Goal: Task Accomplishment & Management: Use online tool/utility

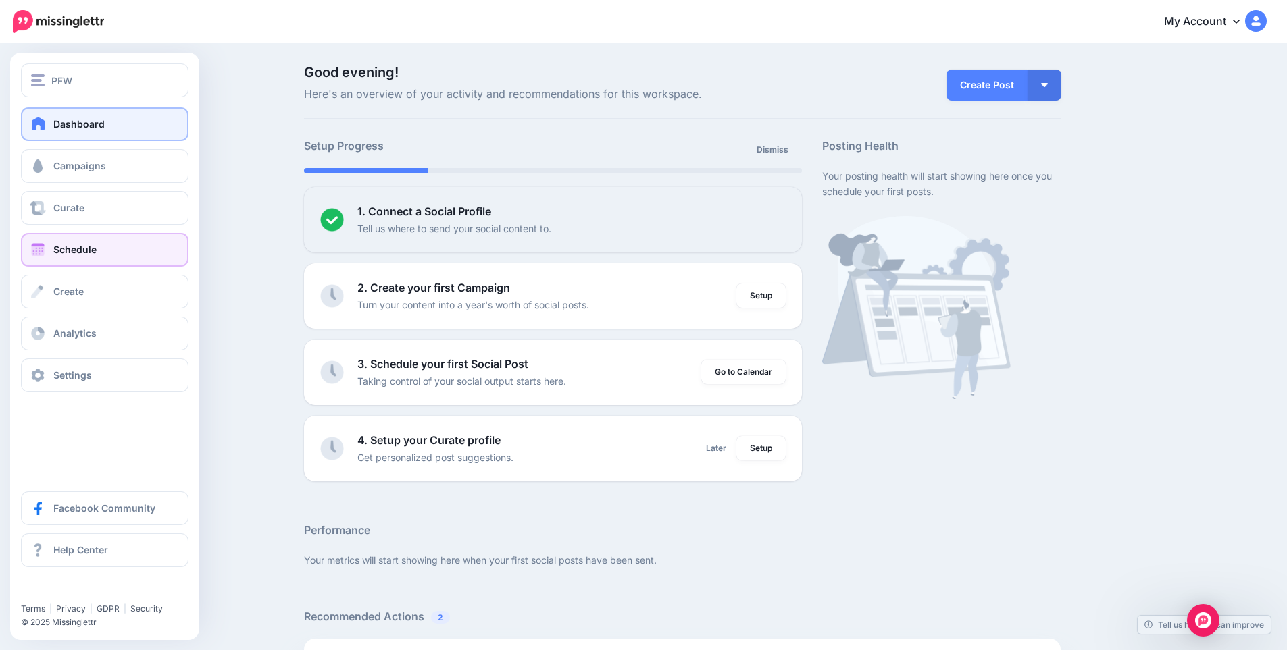
click at [115, 258] on link "Schedule" at bounding box center [104, 250] width 167 height 34
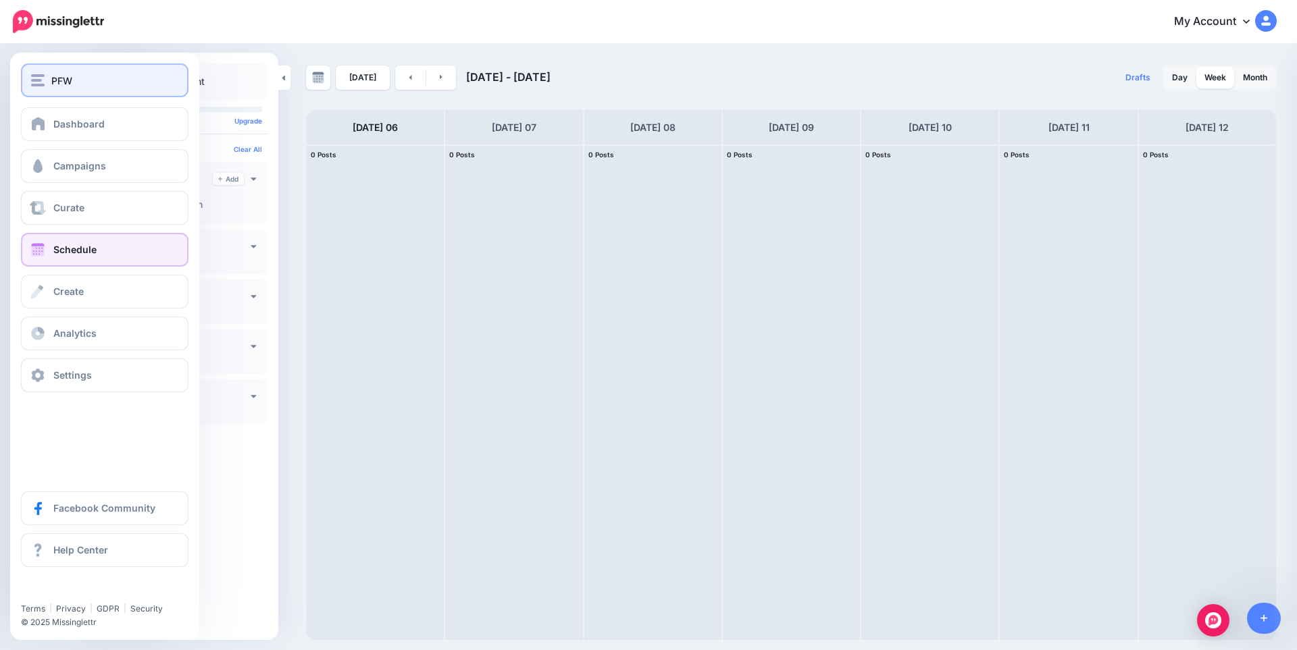
click at [38, 73] on div "PFW" at bounding box center [104, 81] width 147 height 16
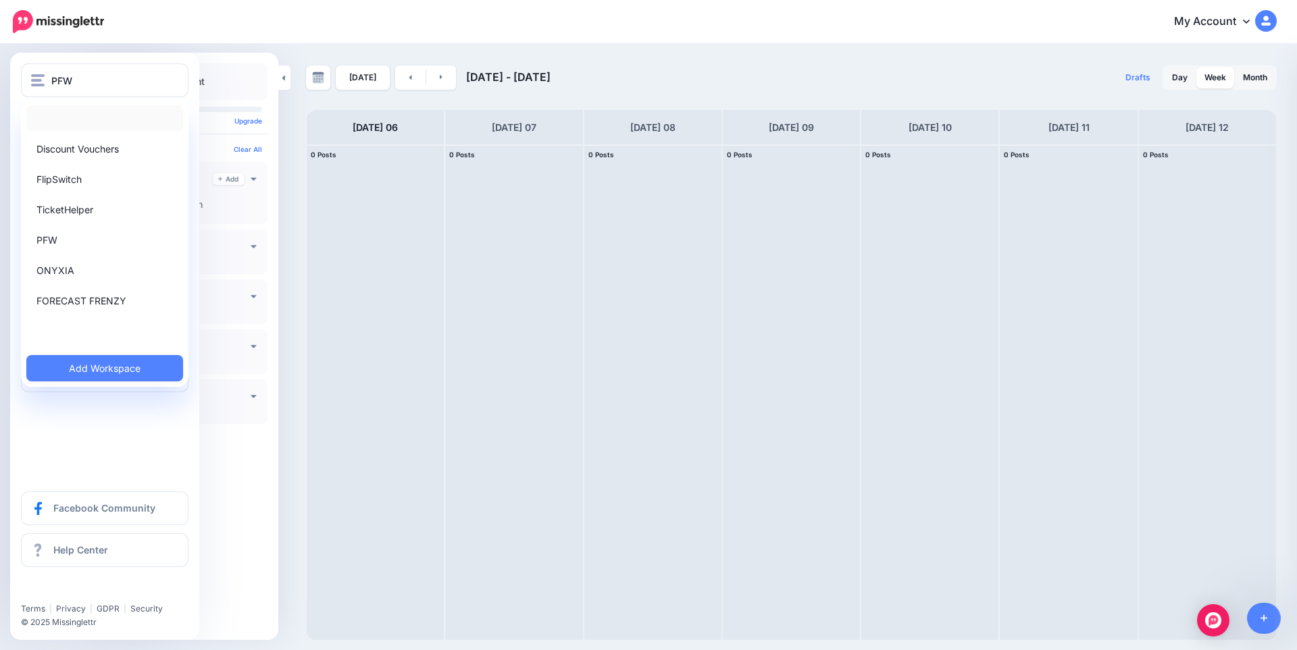
click at [82, 120] on link at bounding box center [104, 118] width 157 height 26
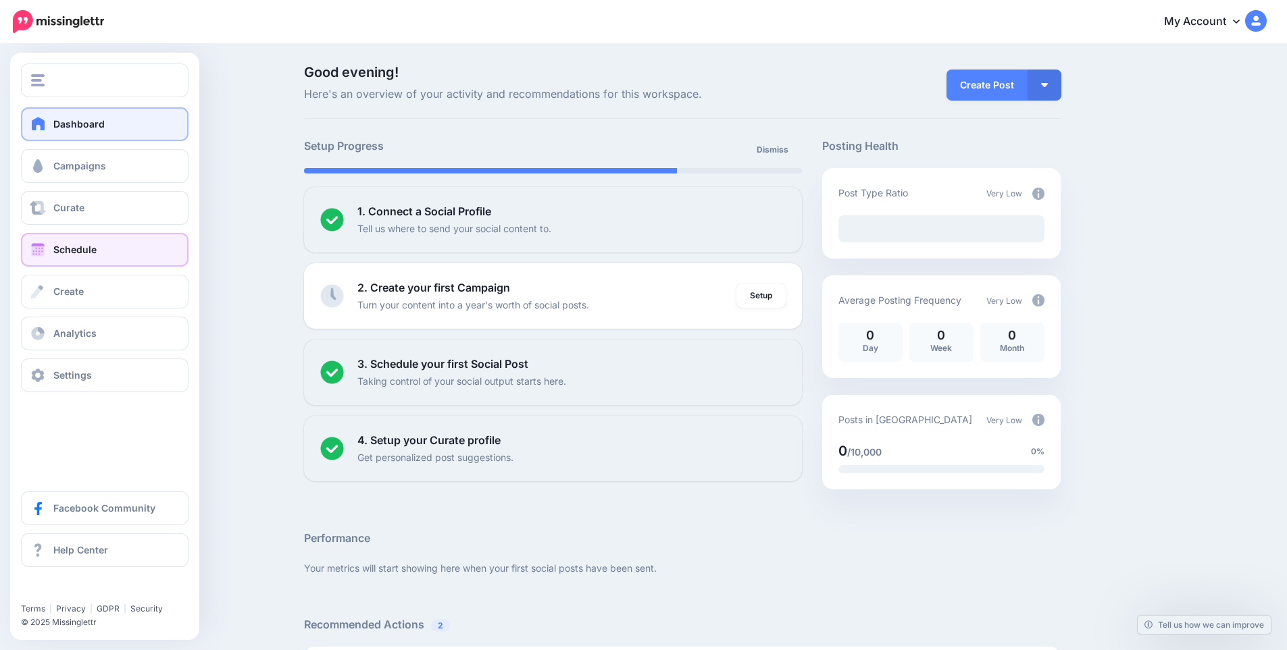
click at [72, 240] on link "Schedule" at bounding box center [104, 250] width 167 height 34
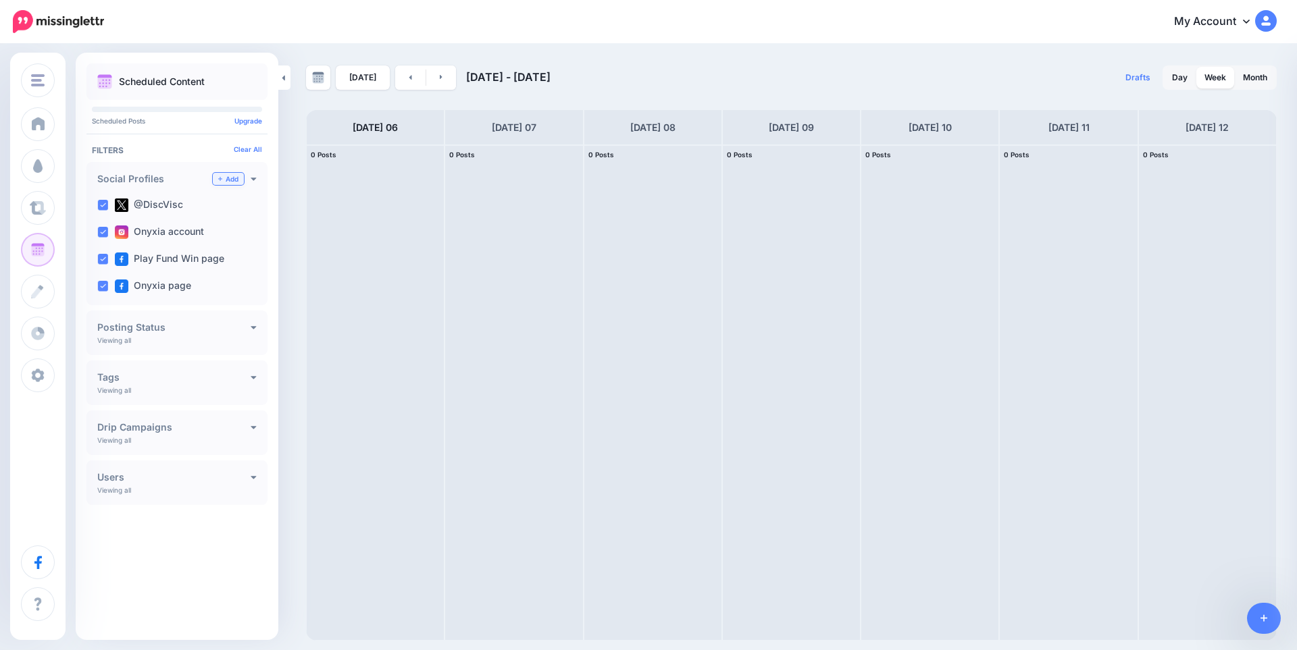
click at [228, 177] on link "Add" at bounding box center [228, 179] width 31 height 12
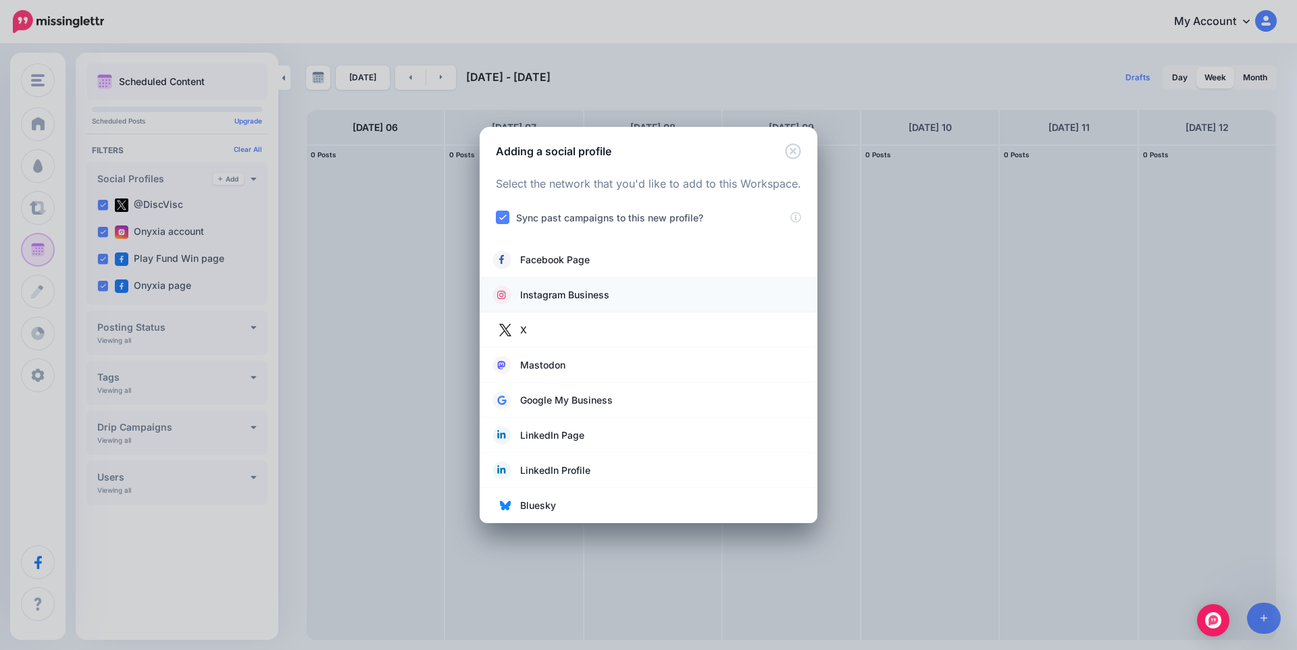
click at [594, 290] on span "Instagram Business" at bounding box center [564, 295] width 89 height 16
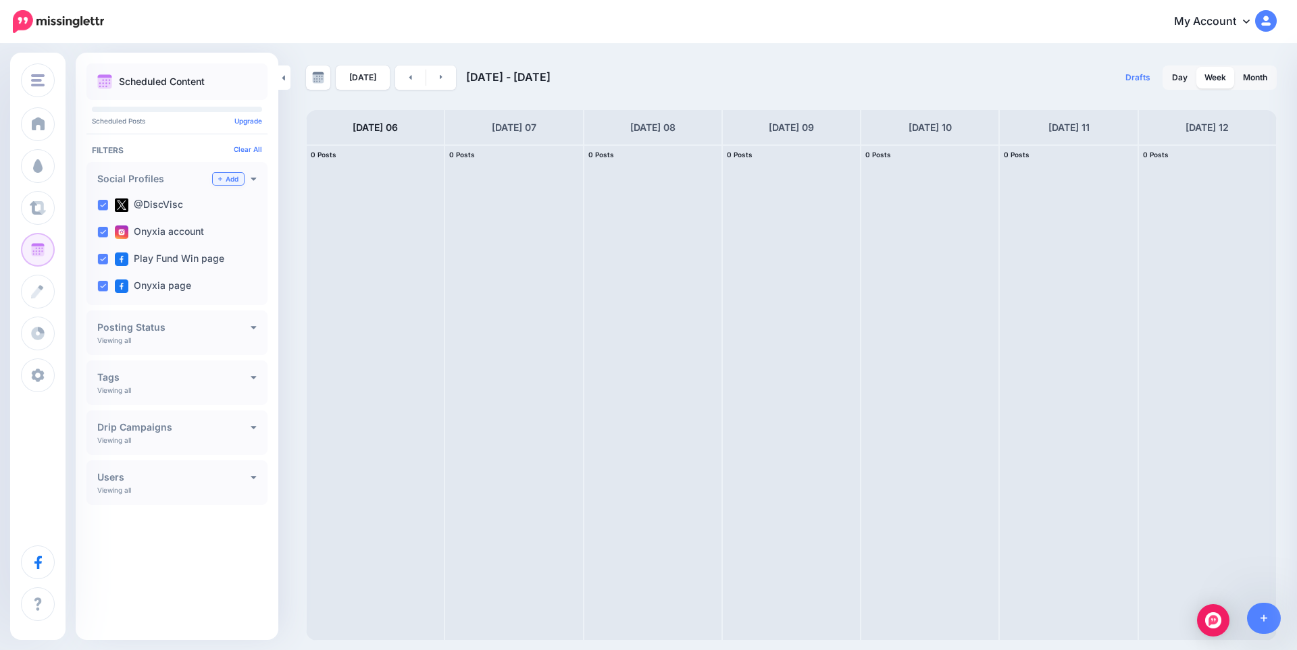
click at [215, 175] on link "Add" at bounding box center [228, 179] width 31 height 12
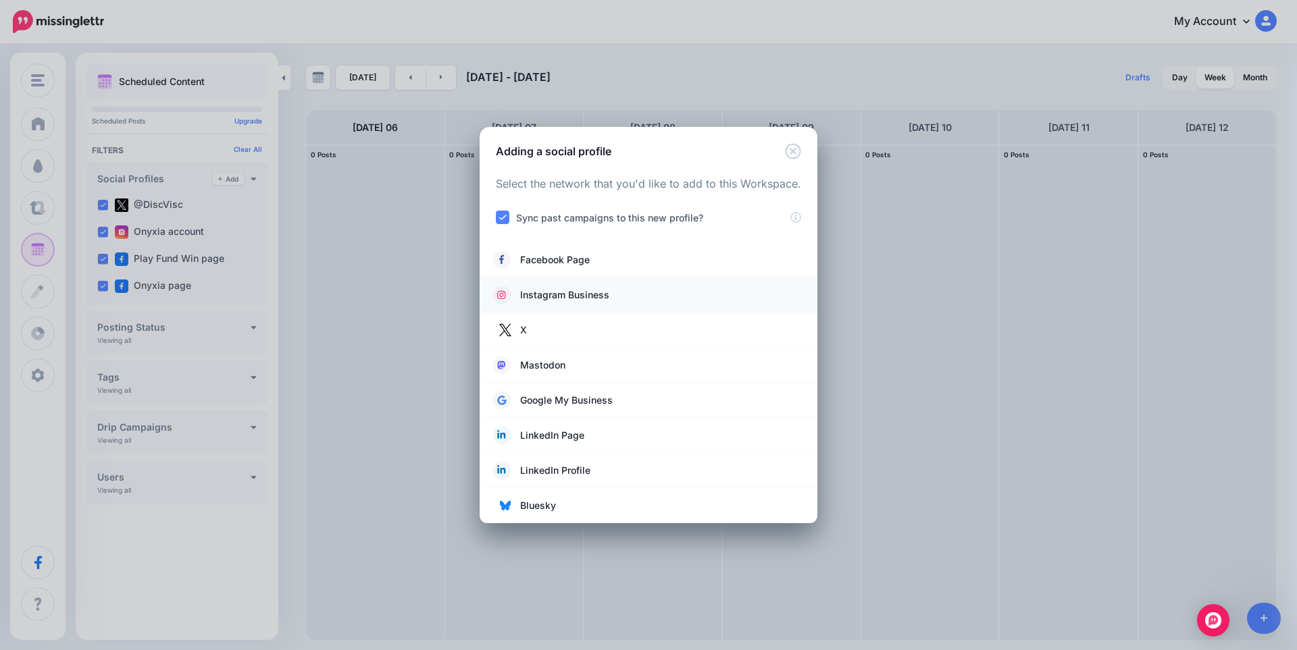
click at [561, 298] on span "Instagram Business" at bounding box center [564, 295] width 89 height 16
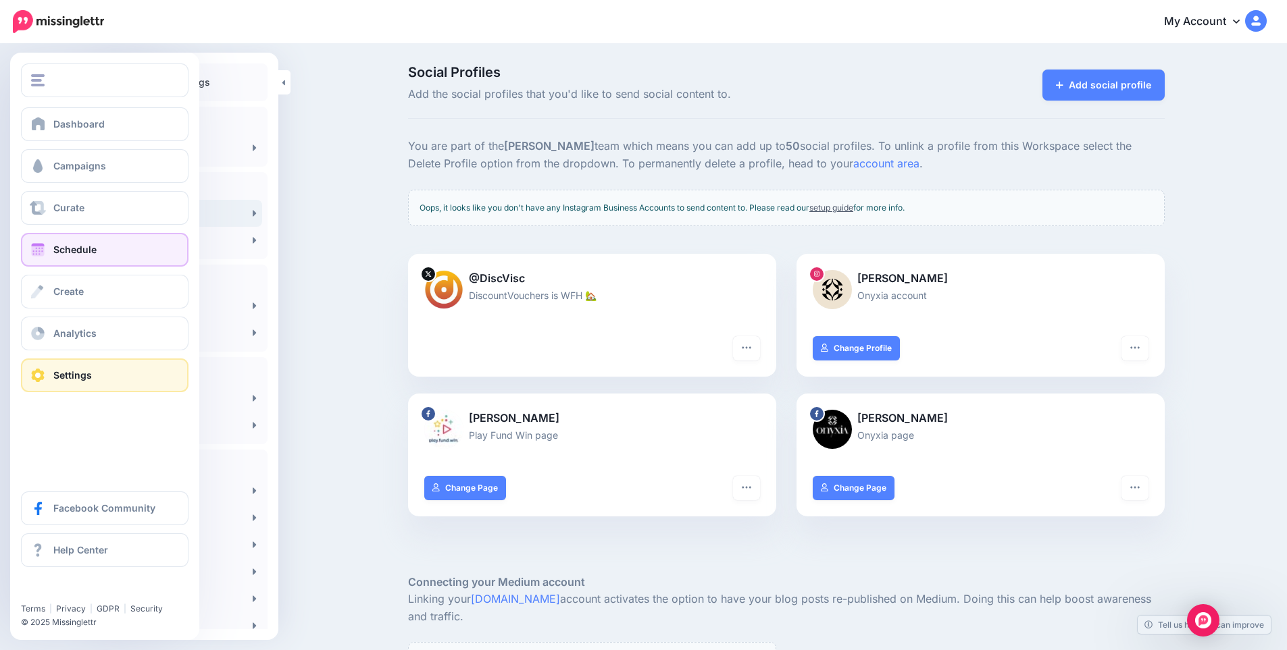
click at [55, 251] on span "Schedule" at bounding box center [74, 249] width 43 height 11
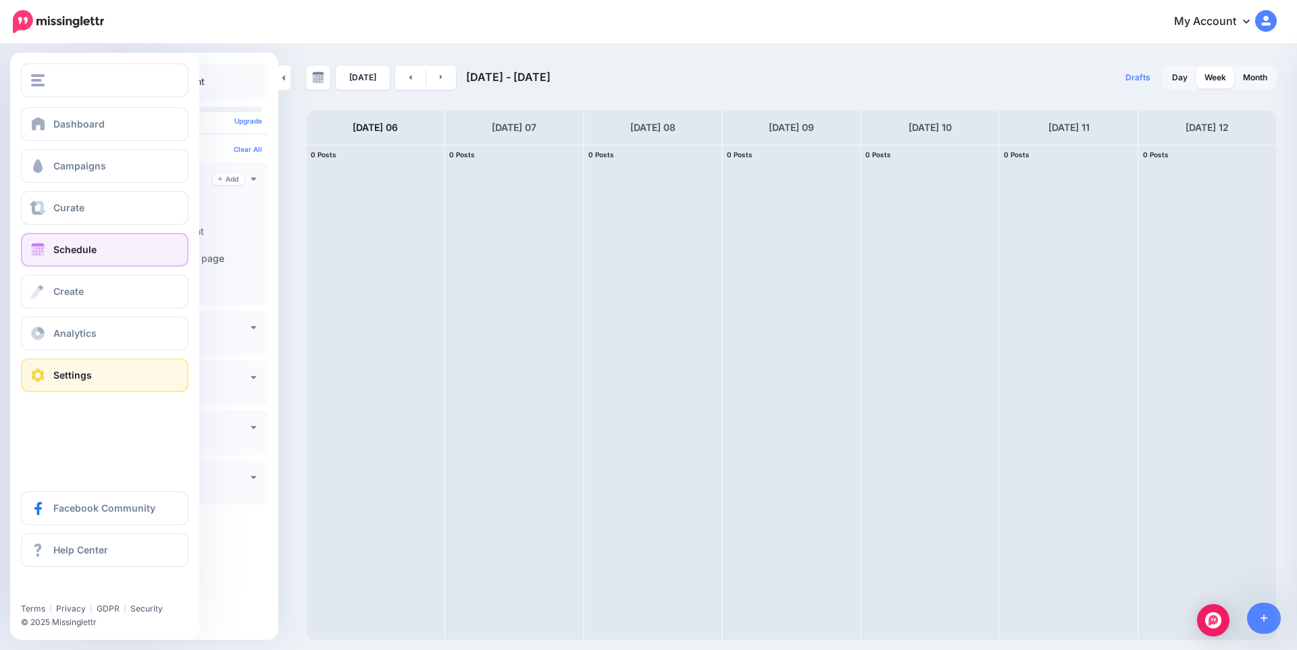
click at [47, 380] on link "Settings" at bounding box center [104, 376] width 167 height 34
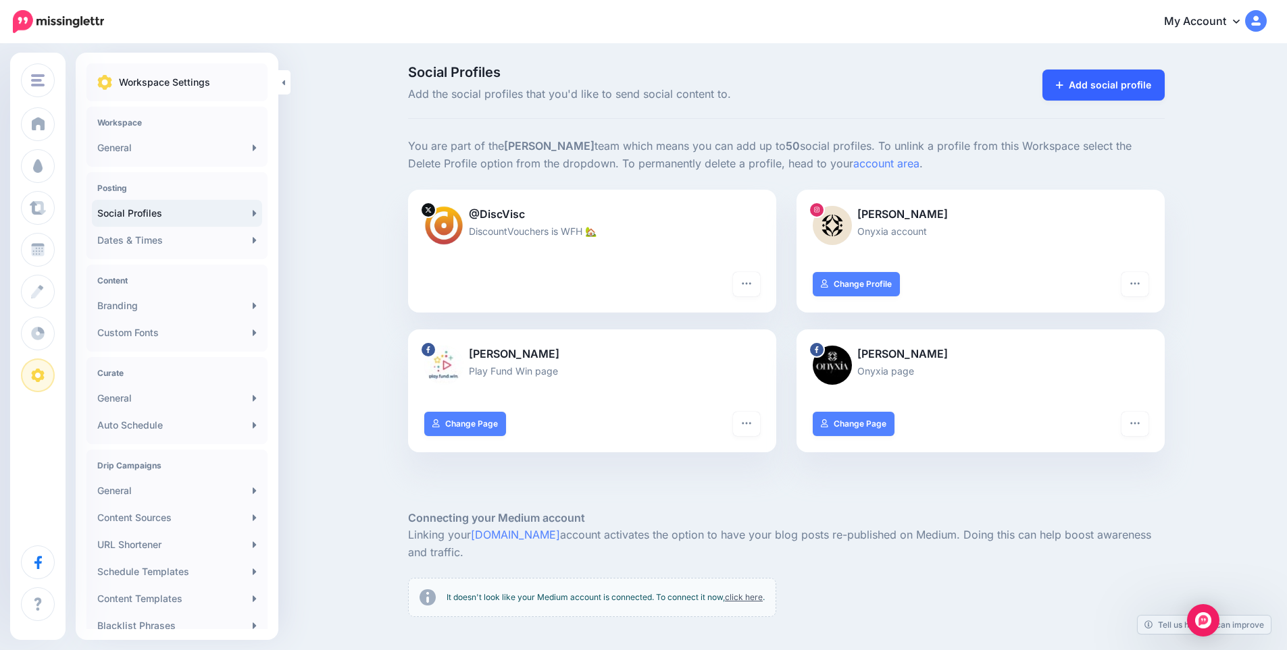
click at [1091, 91] on link "Add social profile" at bounding box center [1103, 85] width 122 height 31
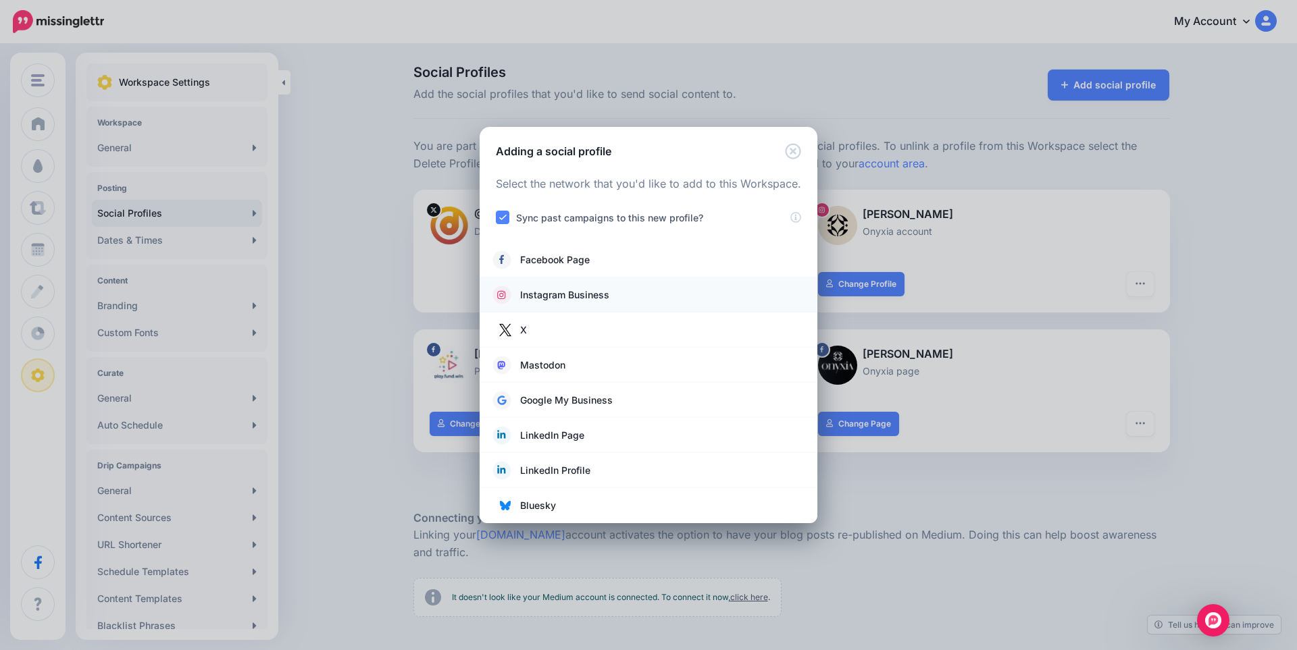
click at [587, 294] on span "Instagram Business" at bounding box center [564, 295] width 89 height 16
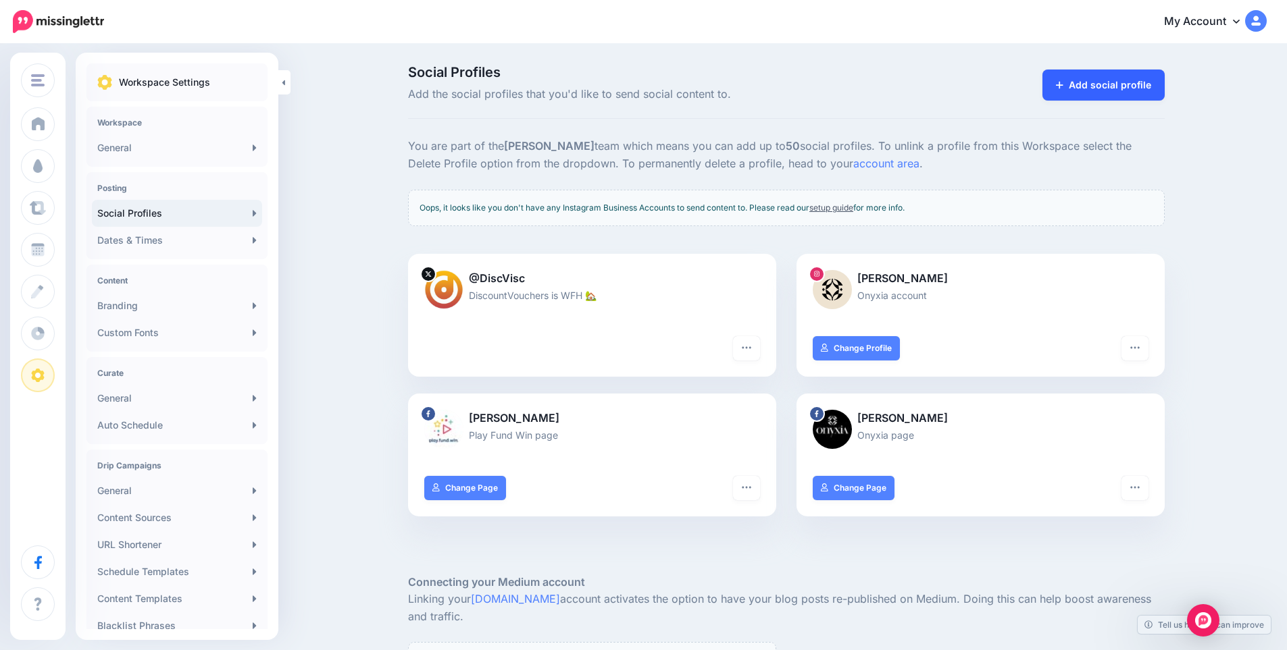
click at [1146, 78] on link "Add social profile" at bounding box center [1103, 85] width 122 height 31
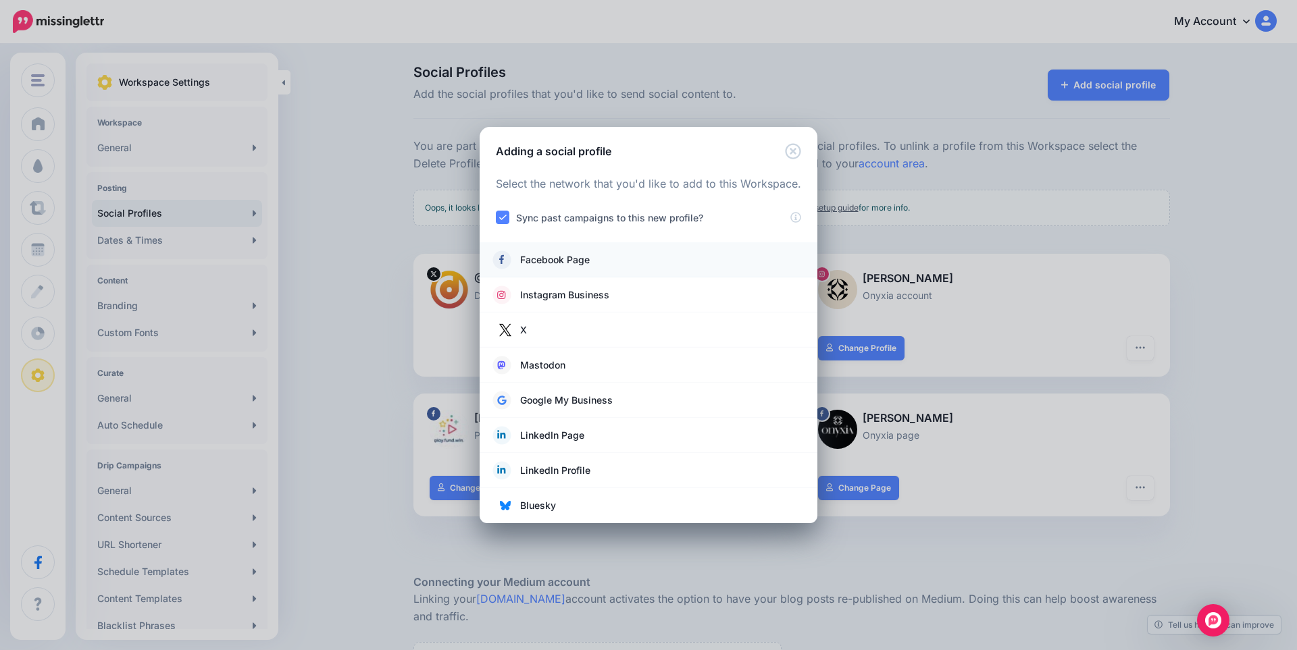
click at [582, 258] on span "Facebook Page" at bounding box center [555, 260] width 70 height 16
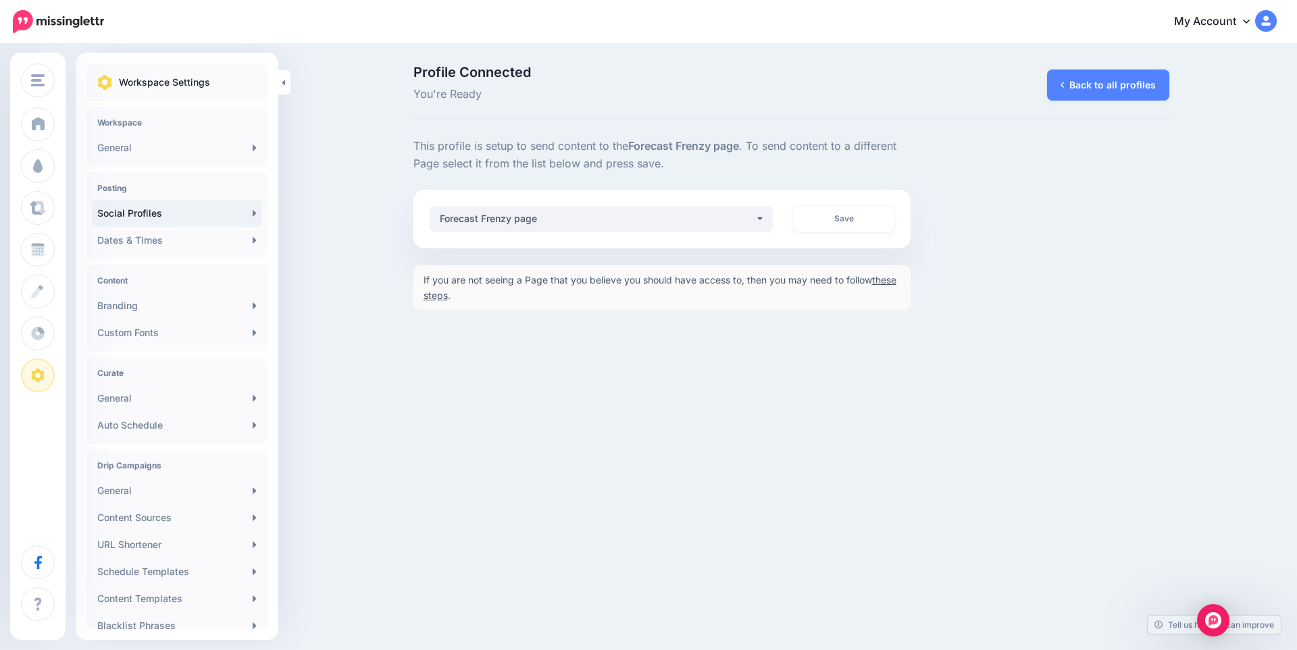
drag, startPoint x: 0, startPoint y: 0, endPoint x: 823, endPoint y: 369, distance: 902.4
click at [823, 369] on div "Discount Vouchers FlipSwitch [GEOGRAPHIC_DATA] PFW ONYXIA FORECAST FRENZY Curate" at bounding box center [648, 325] width 1297 height 650
click at [866, 222] on link "Save" at bounding box center [843, 219] width 101 height 26
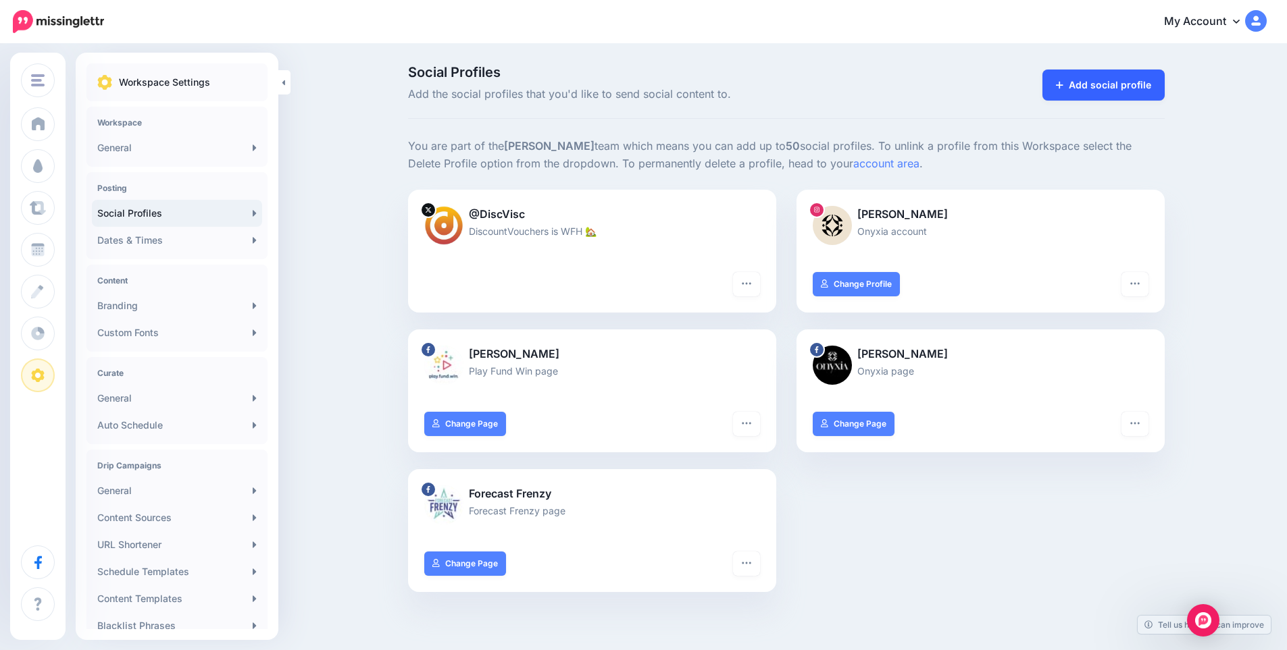
click at [1127, 83] on link "Add social profile" at bounding box center [1103, 85] width 122 height 31
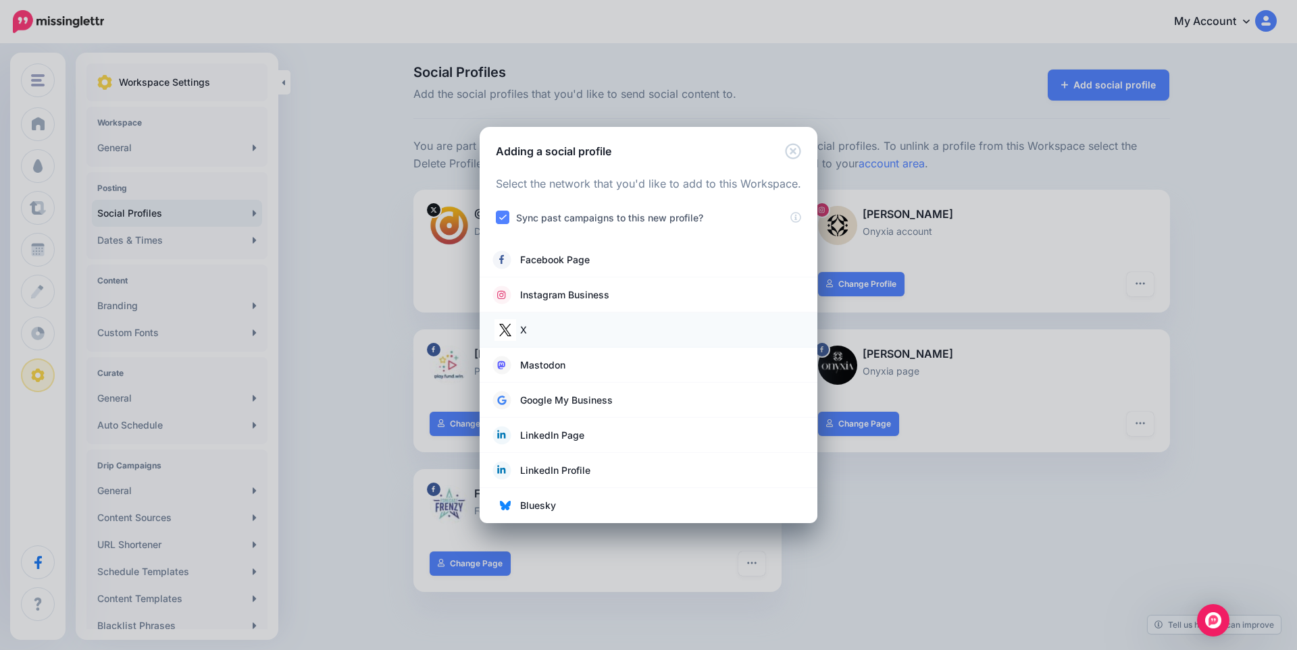
click at [550, 330] on link "X" at bounding box center [648, 330] width 311 height 19
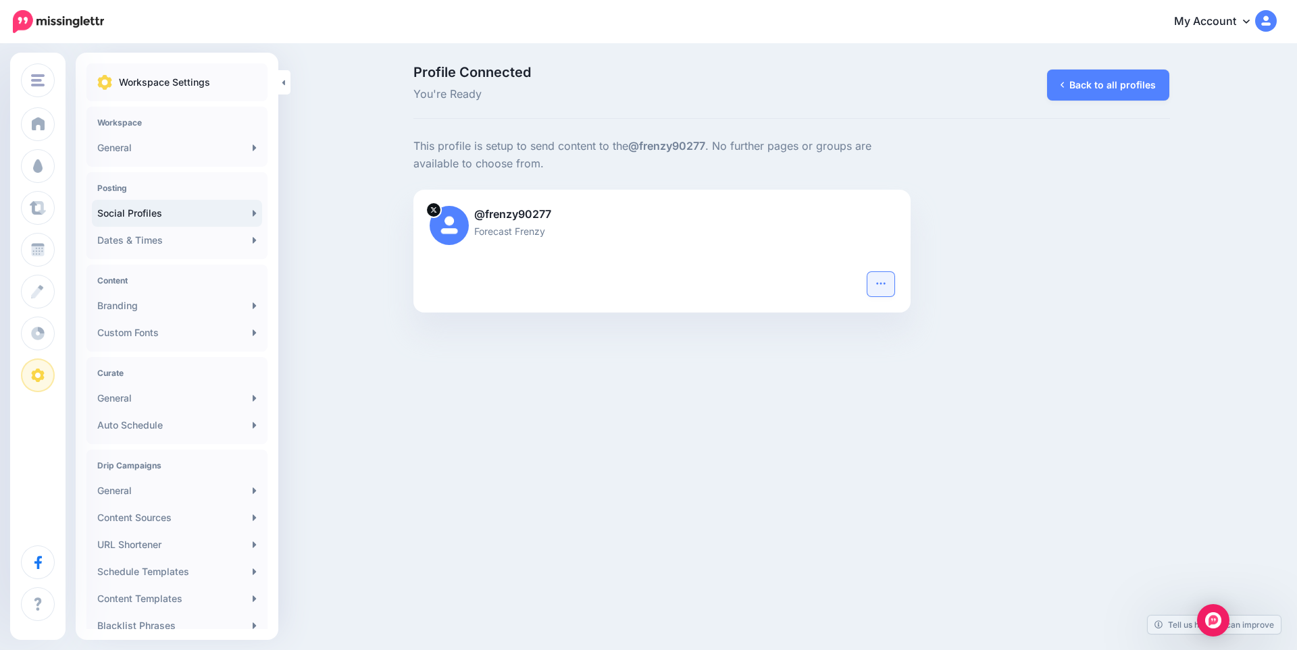
click at [883, 290] on button "button" at bounding box center [880, 284] width 27 height 24
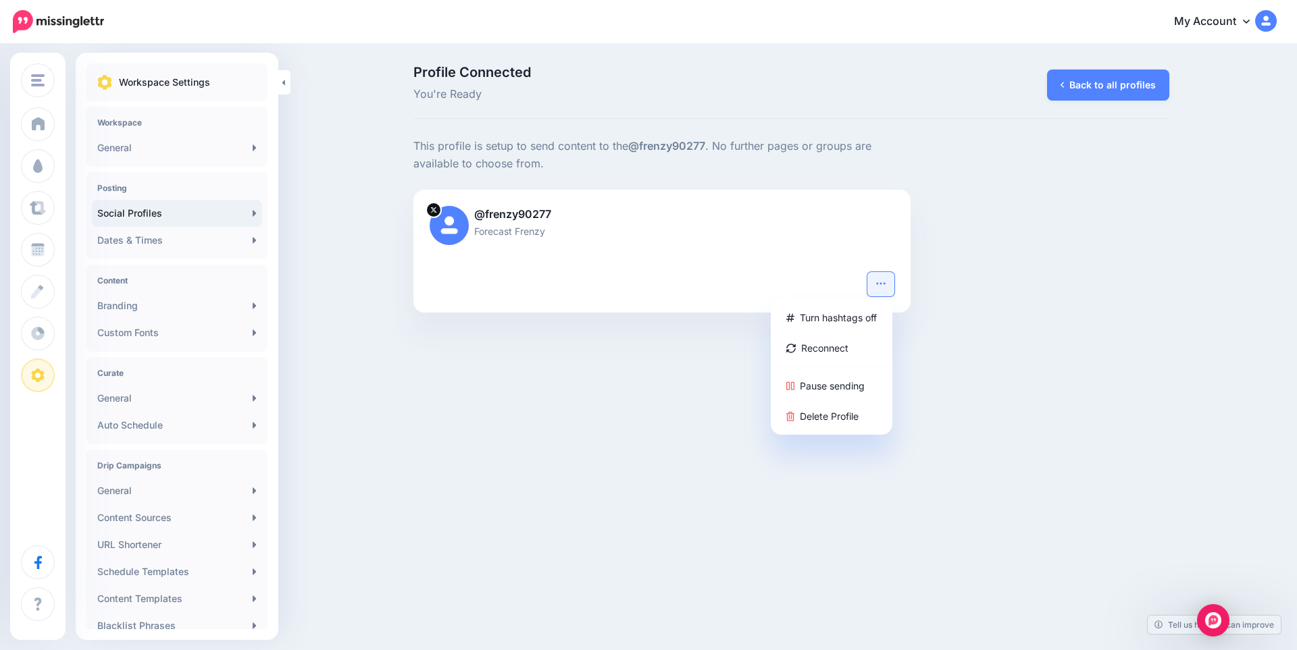
click at [1003, 244] on div "This profile is setup to send content to the @frenzy90277 . No further pages or…" at bounding box center [791, 225] width 777 height 175
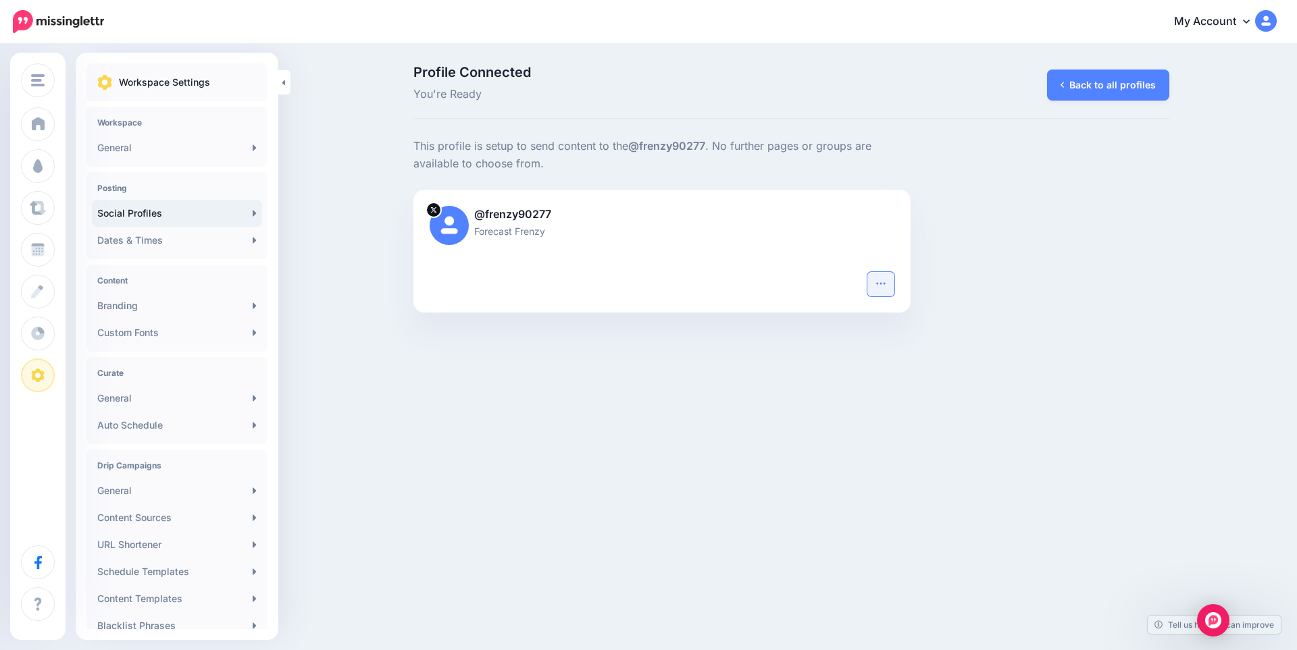
click at [884, 285] on icon "button" at bounding box center [880, 283] width 11 height 11
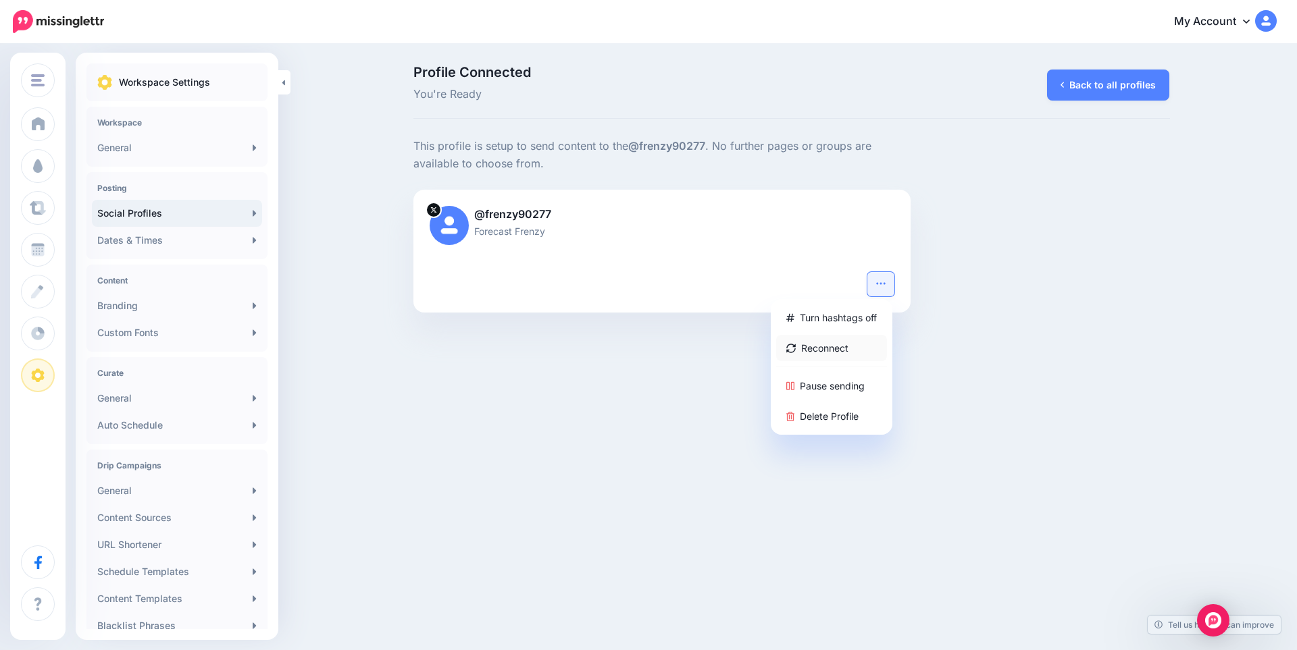
click at [834, 345] on link "Reconnect" at bounding box center [831, 348] width 111 height 26
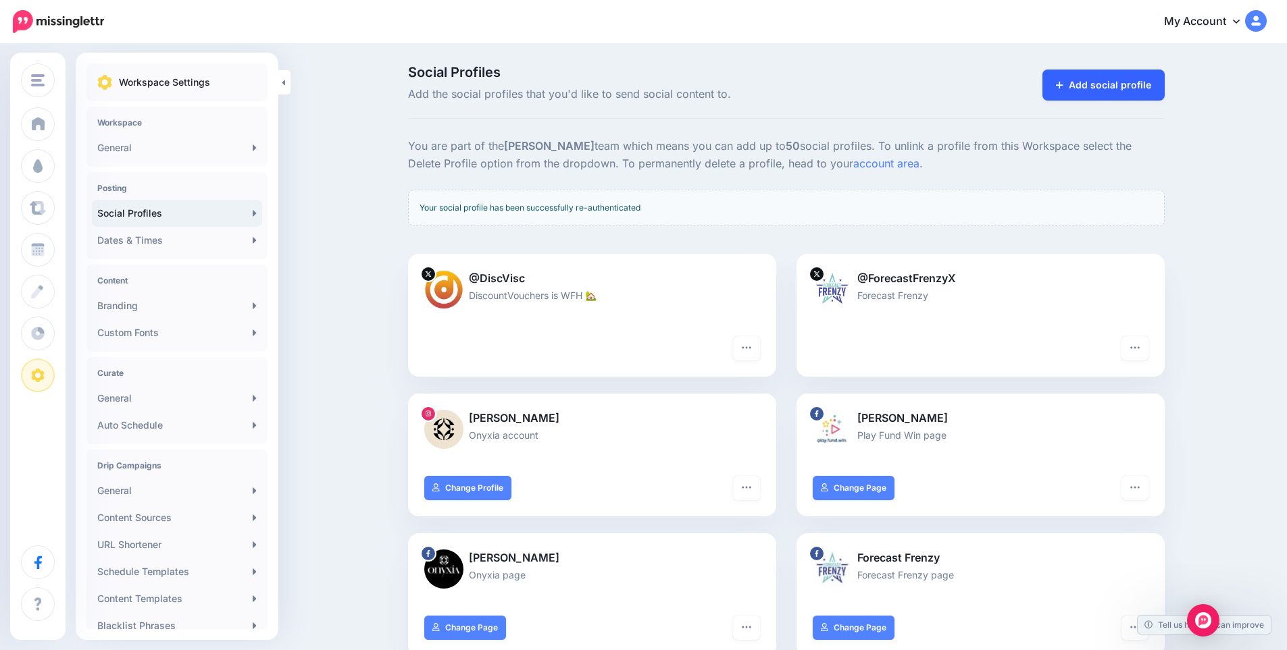
click at [1097, 80] on link "Add social profile" at bounding box center [1103, 85] width 122 height 31
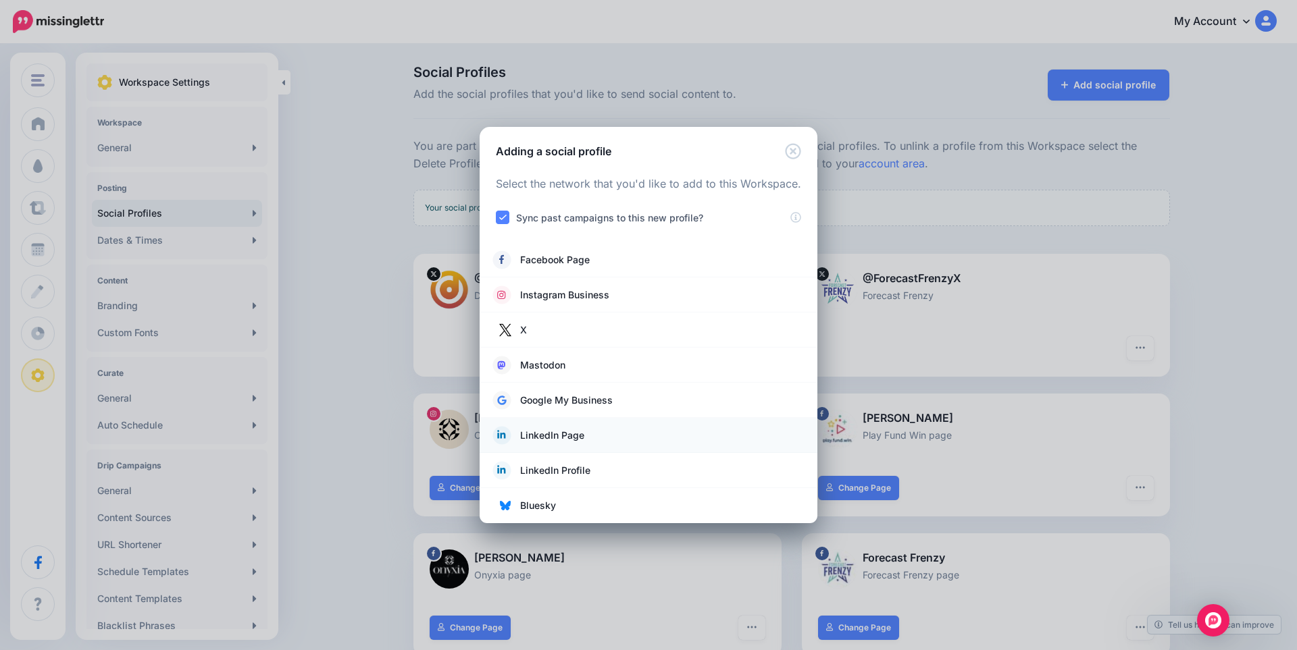
click at [557, 436] on span "LinkedIn Page" at bounding box center [552, 436] width 64 height 16
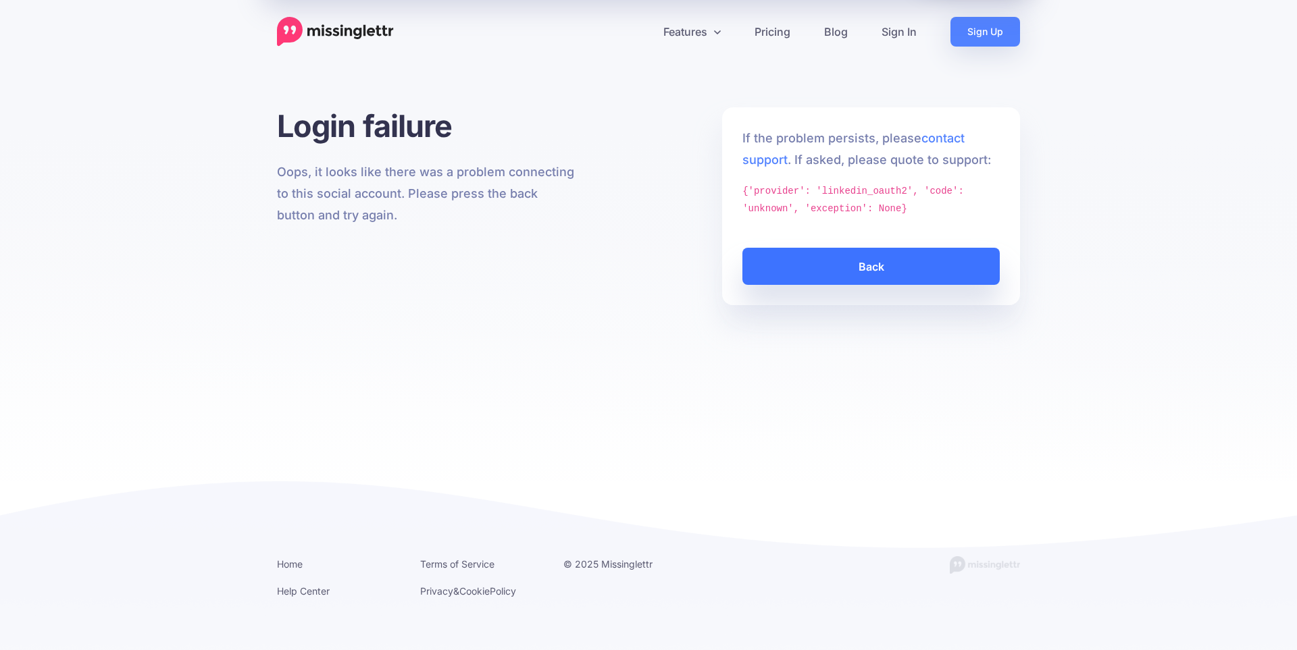
click at [883, 274] on link "Back" at bounding box center [870, 266] width 257 height 37
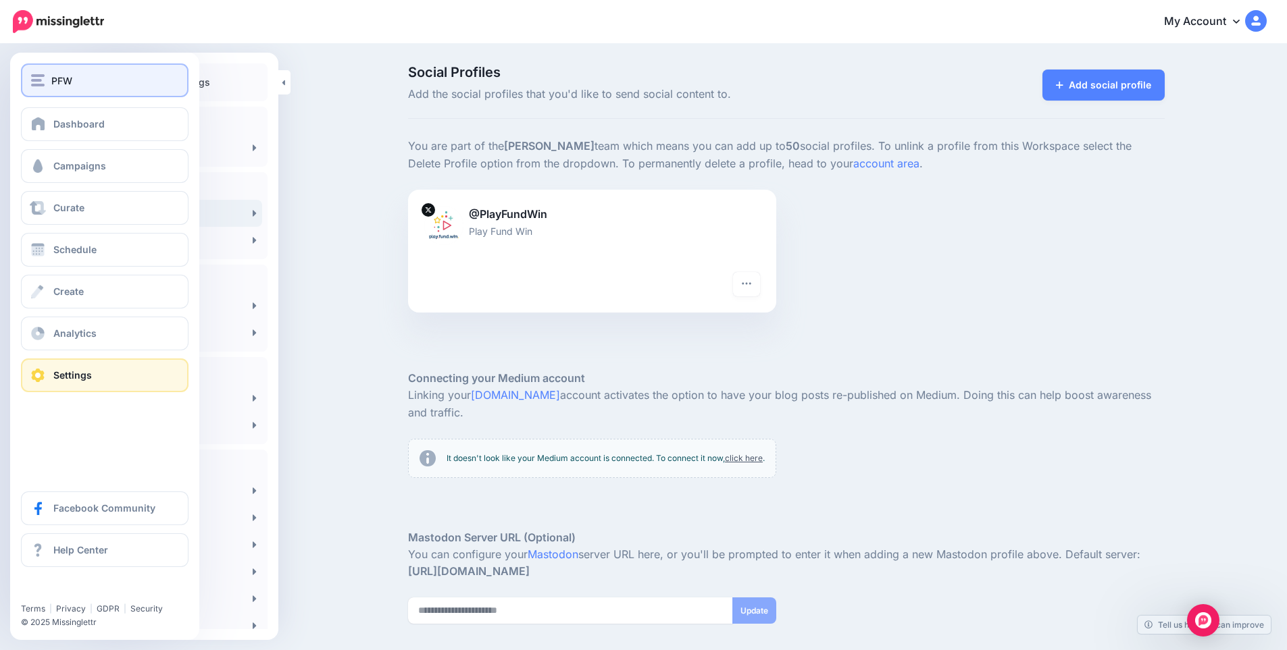
click at [59, 78] on span "PFW" at bounding box center [61, 81] width 21 height 16
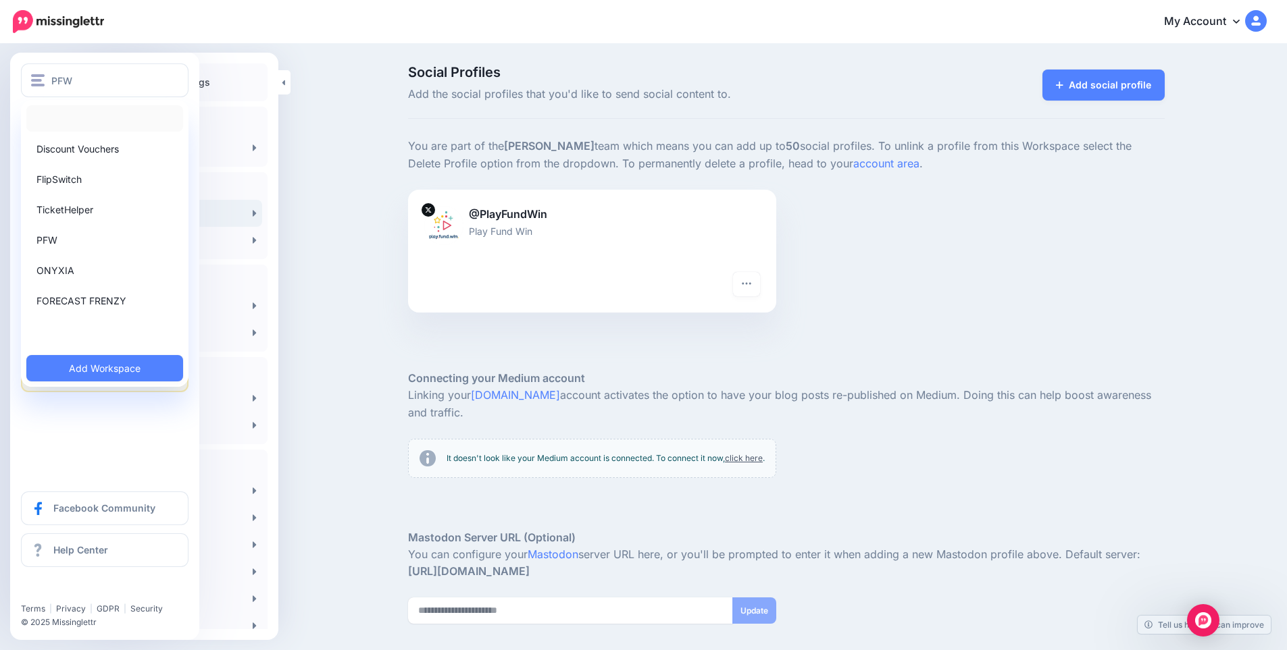
click at [80, 125] on link at bounding box center [104, 118] width 157 height 26
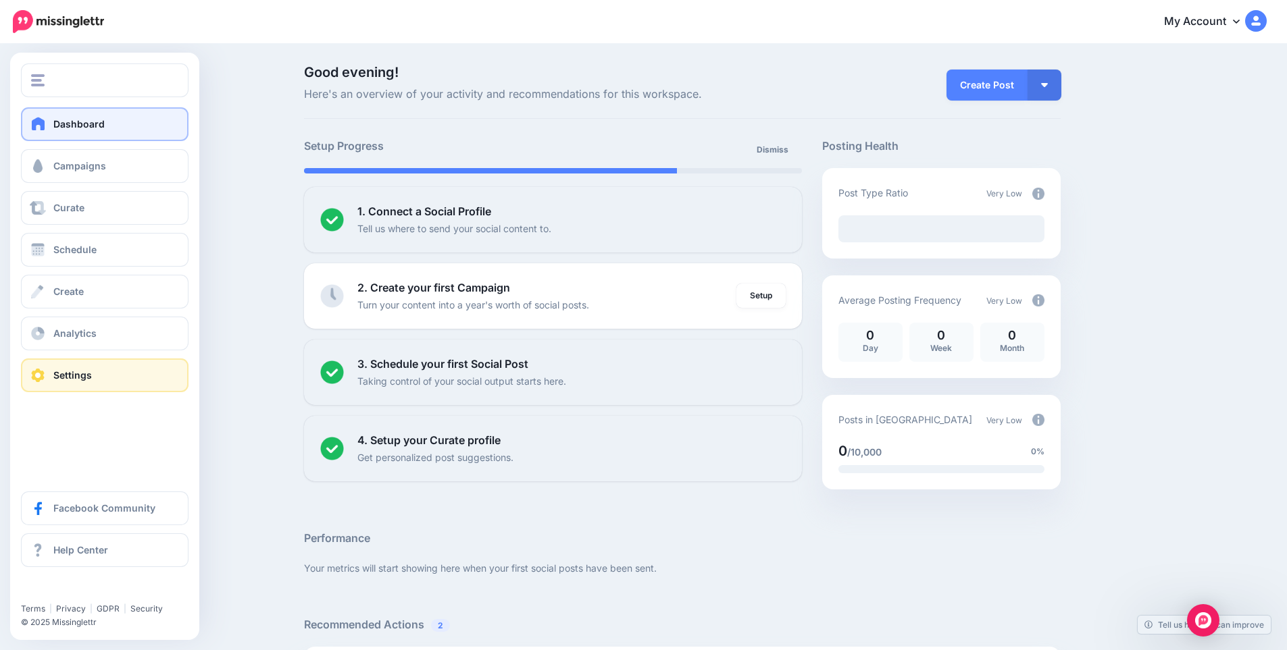
click at [41, 371] on span at bounding box center [38, 376] width 18 height 14
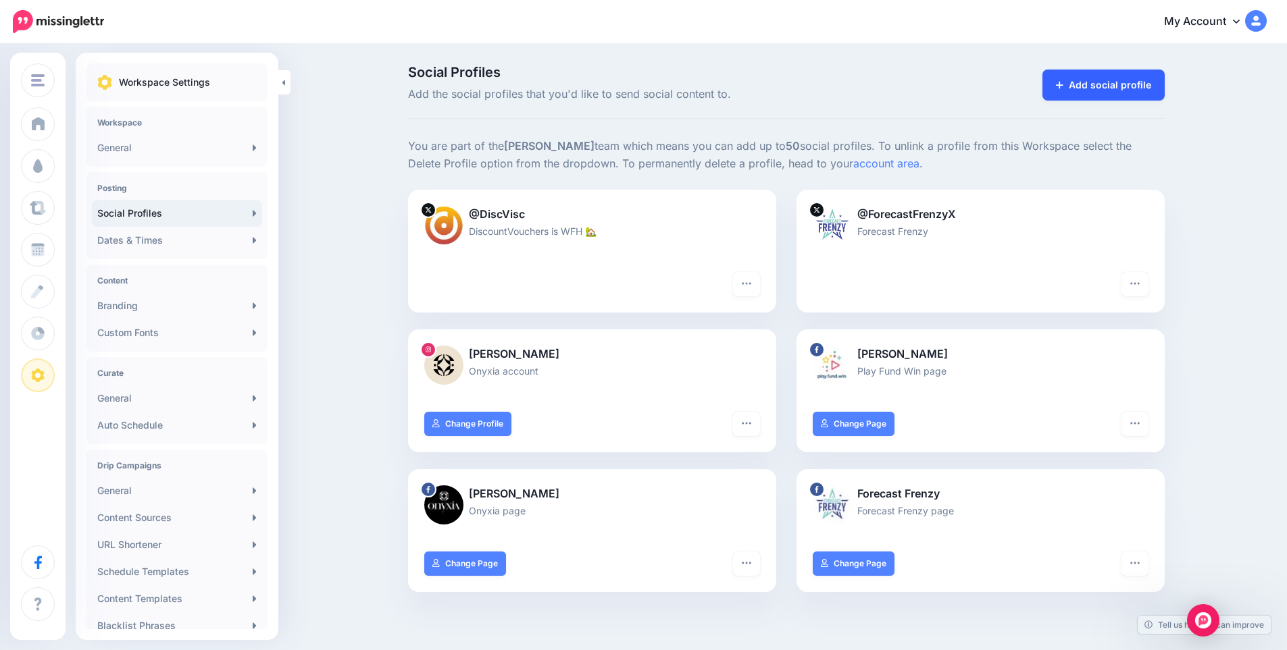
click at [1104, 78] on link "Add social profile" at bounding box center [1103, 85] width 122 height 31
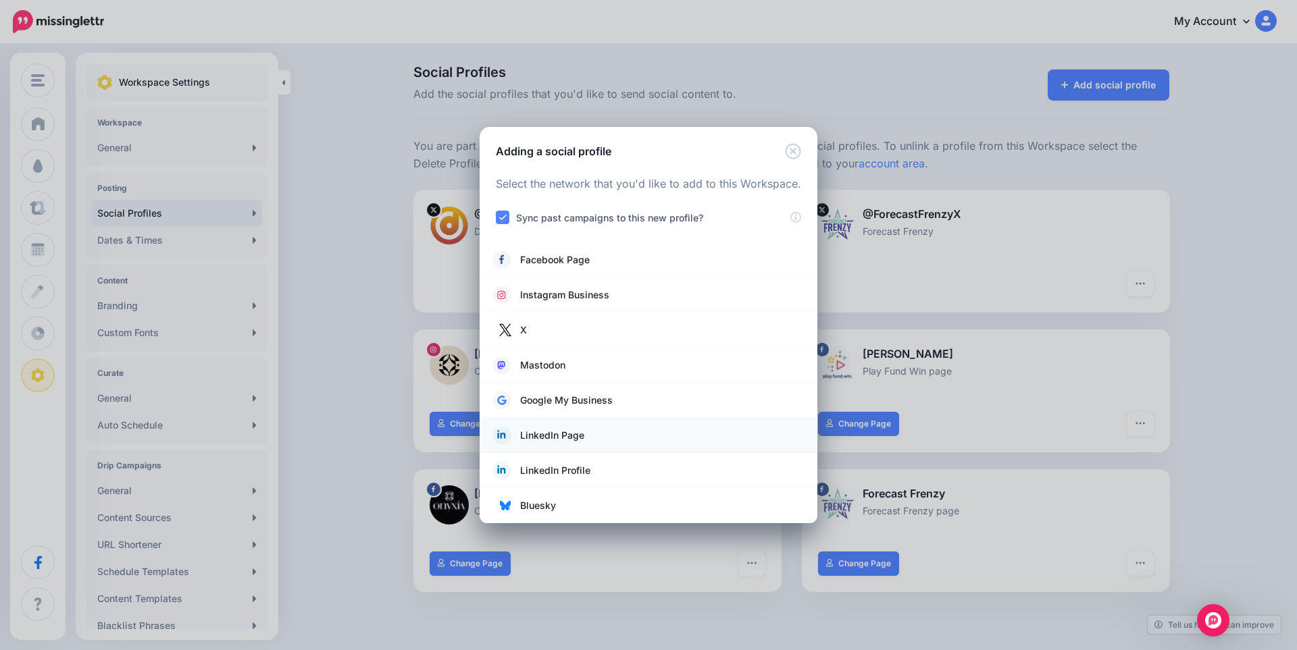
click at [563, 435] on span "LinkedIn Page" at bounding box center [552, 436] width 64 height 16
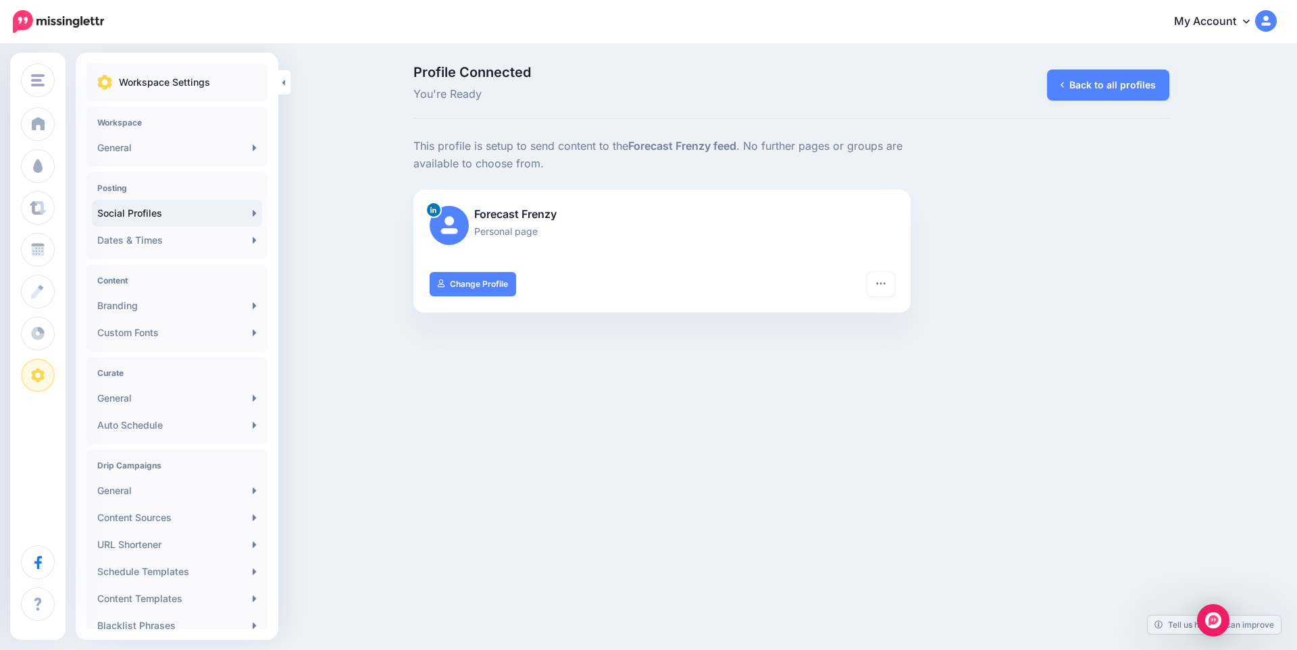
click at [153, 202] on link "Social Profiles" at bounding box center [177, 213] width 170 height 27
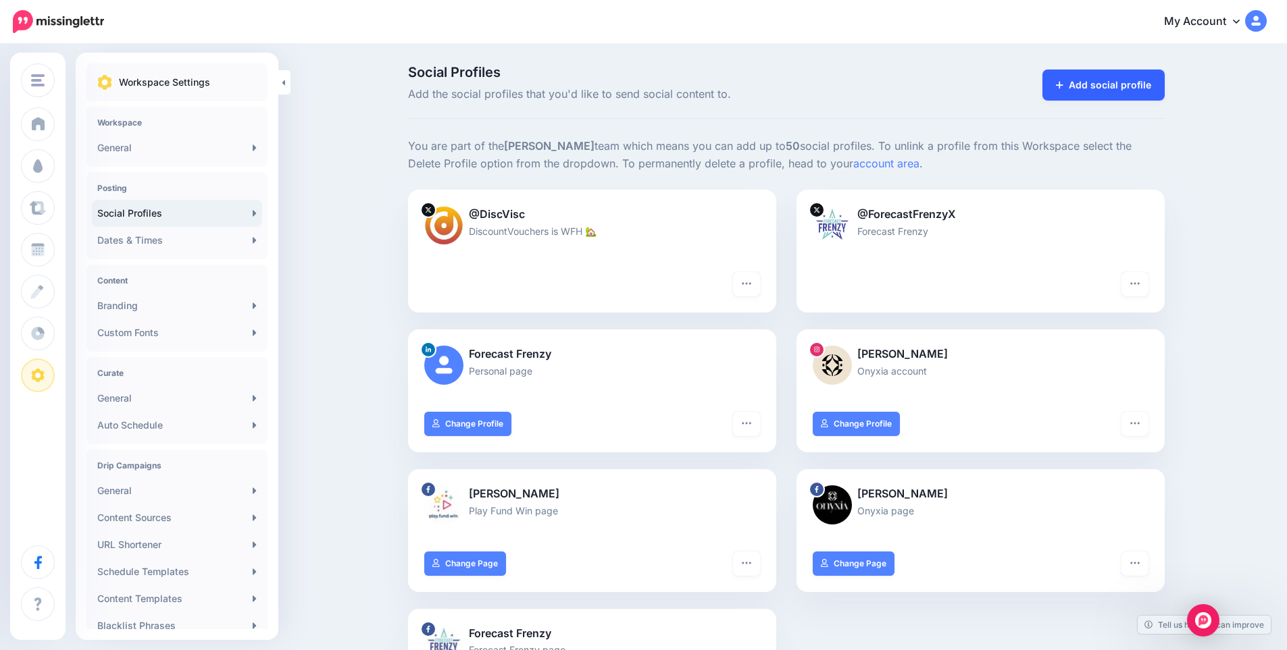
click at [1075, 84] on link "Add social profile" at bounding box center [1103, 85] width 122 height 31
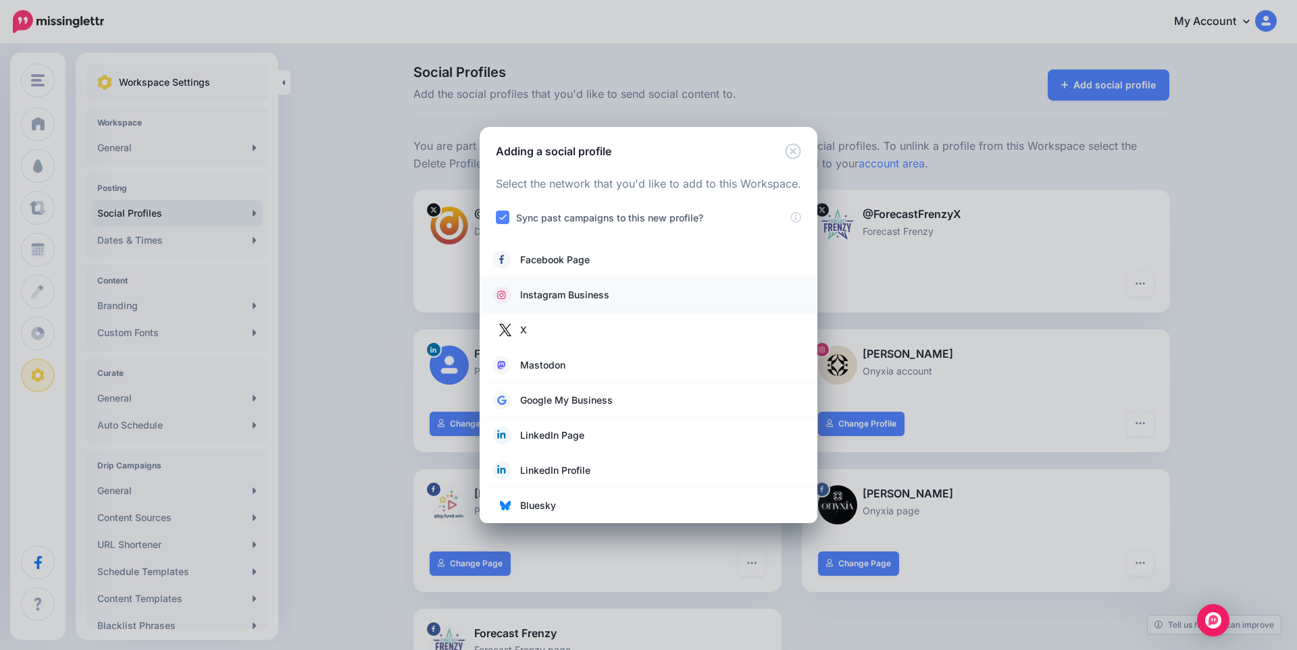
click at [565, 292] on span "Instagram Business" at bounding box center [564, 295] width 89 height 16
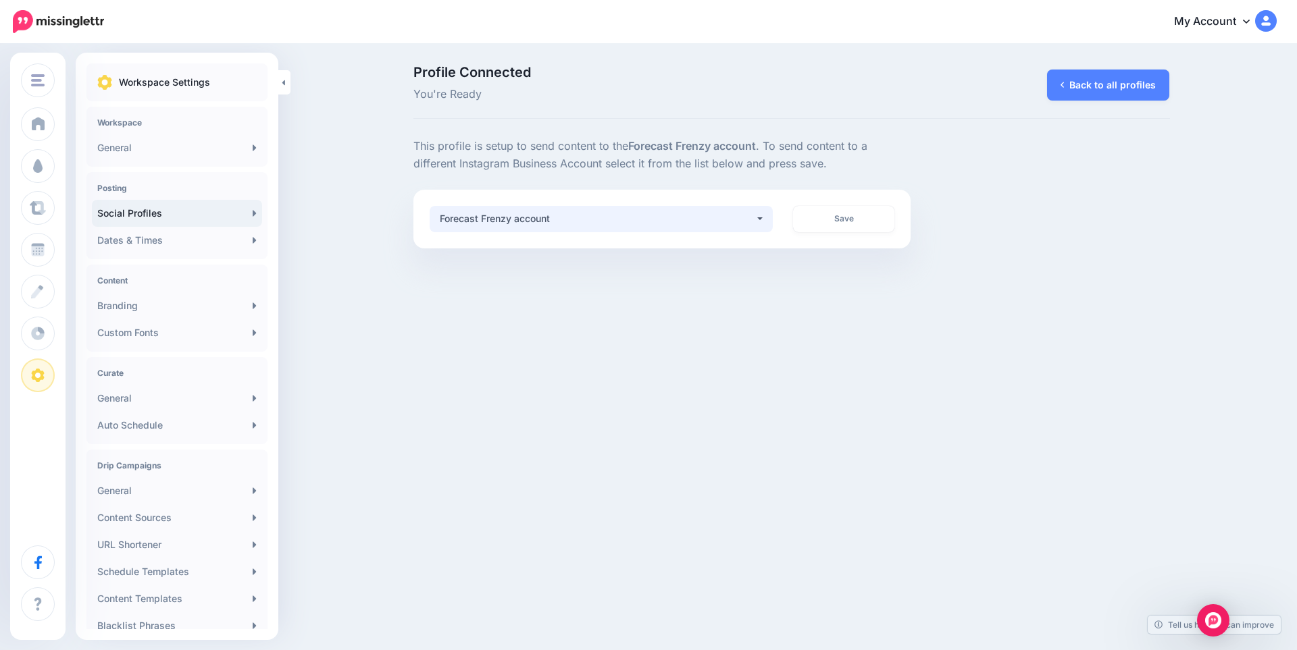
click at [586, 217] on div "Forecast Frenzy account" at bounding box center [597, 219] width 315 height 16
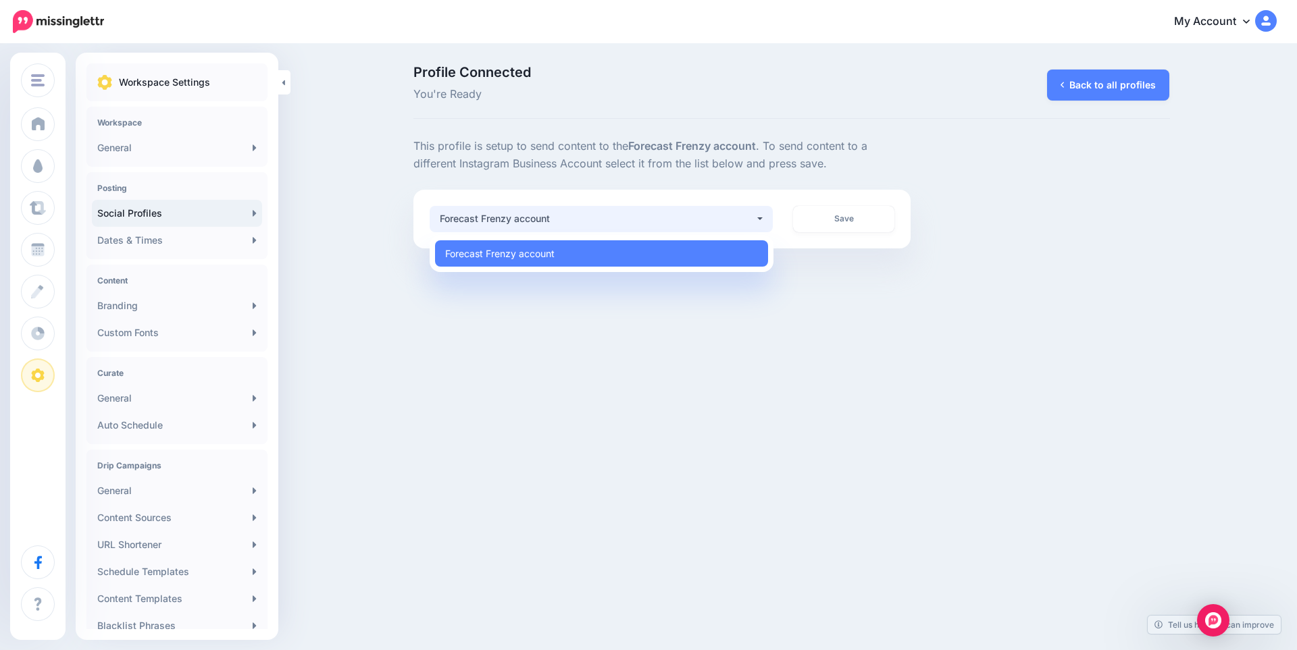
click at [586, 217] on div "Forecast Frenzy account" at bounding box center [597, 219] width 315 height 16
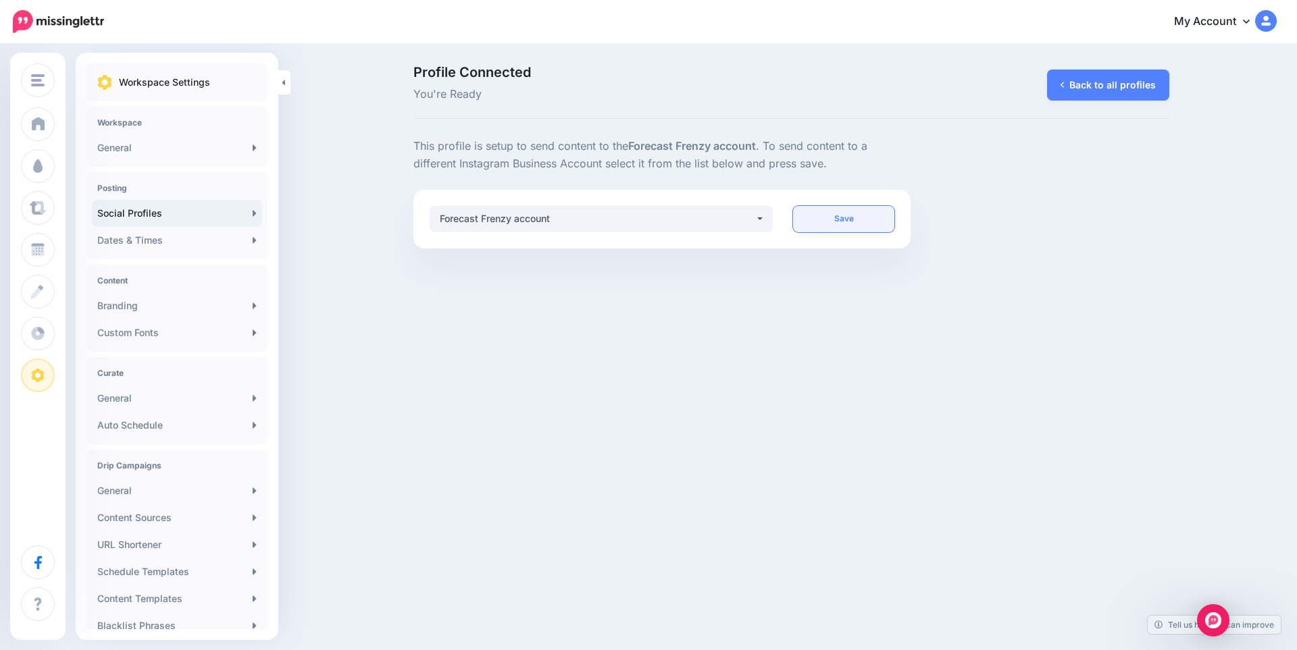
click at [854, 215] on link "Save" at bounding box center [843, 219] width 101 height 26
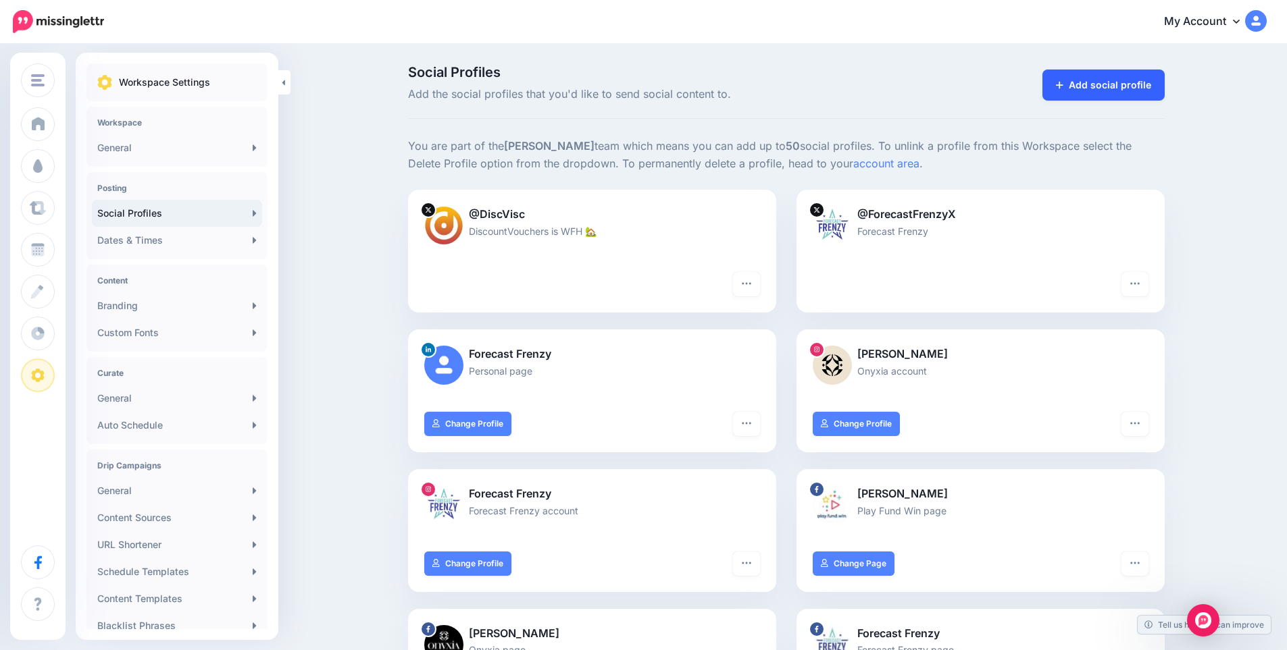
click at [1104, 80] on link "Add social profile" at bounding box center [1103, 85] width 122 height 31
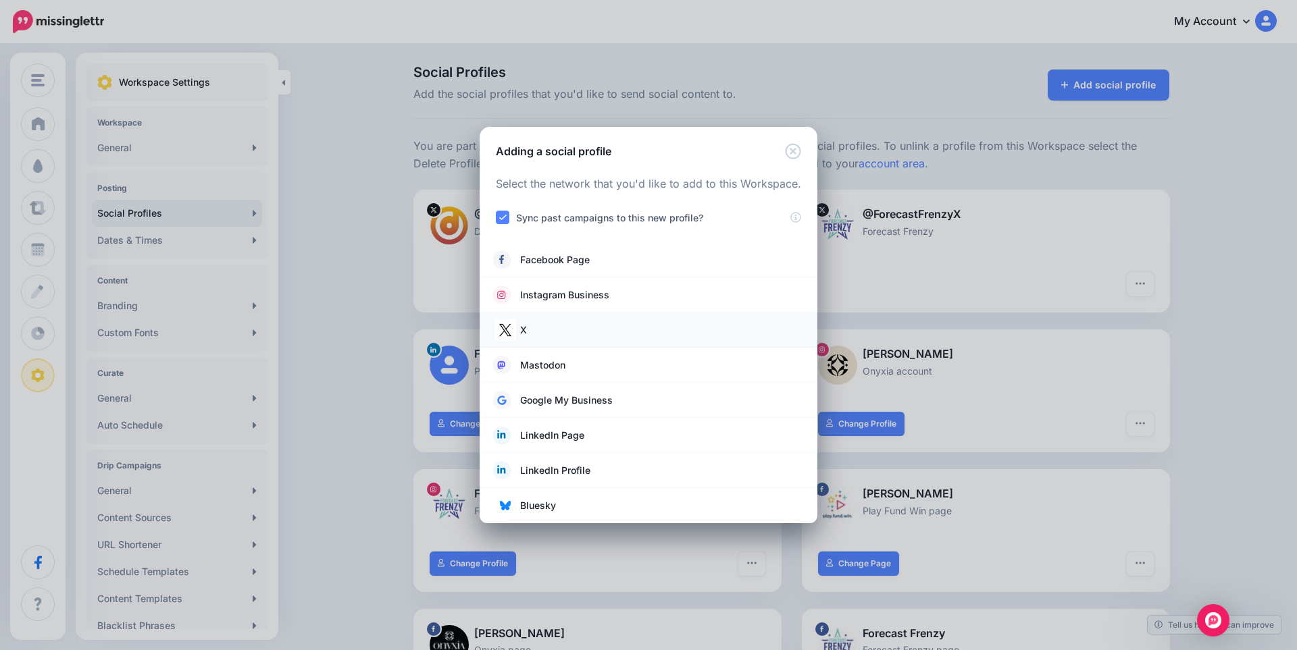
click at [544, 334] on link "X" at bounding box center [648, 330] width 311 height 19
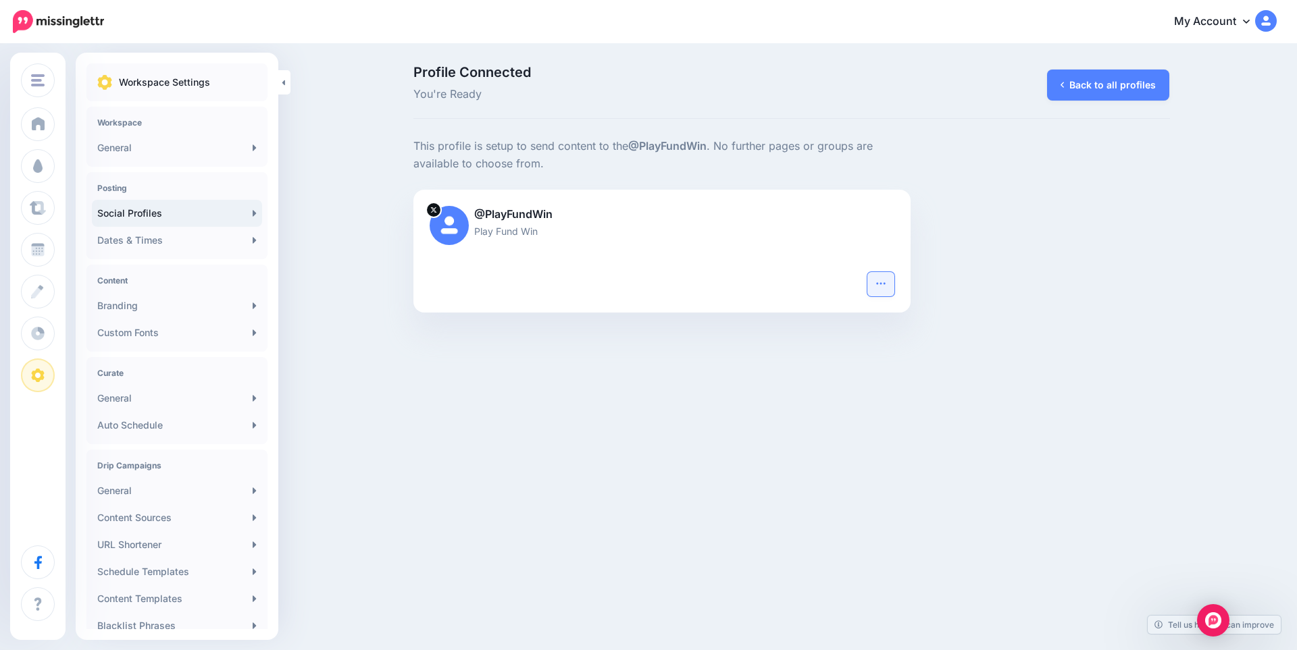
click at [874, 289] on button "button" at bounding box center [880, 284] width 27 height 24
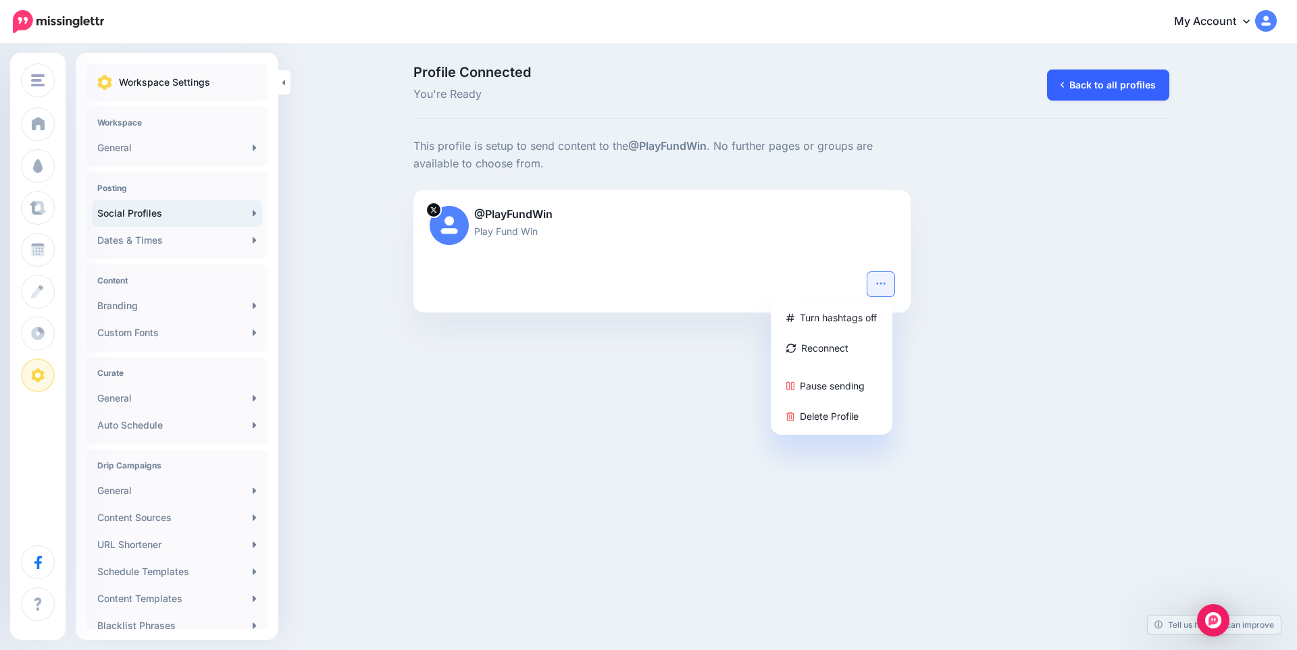
click at [1117, 76] on link "Back to all profiles" at bounding box center [1108, 85] width 122 height 31
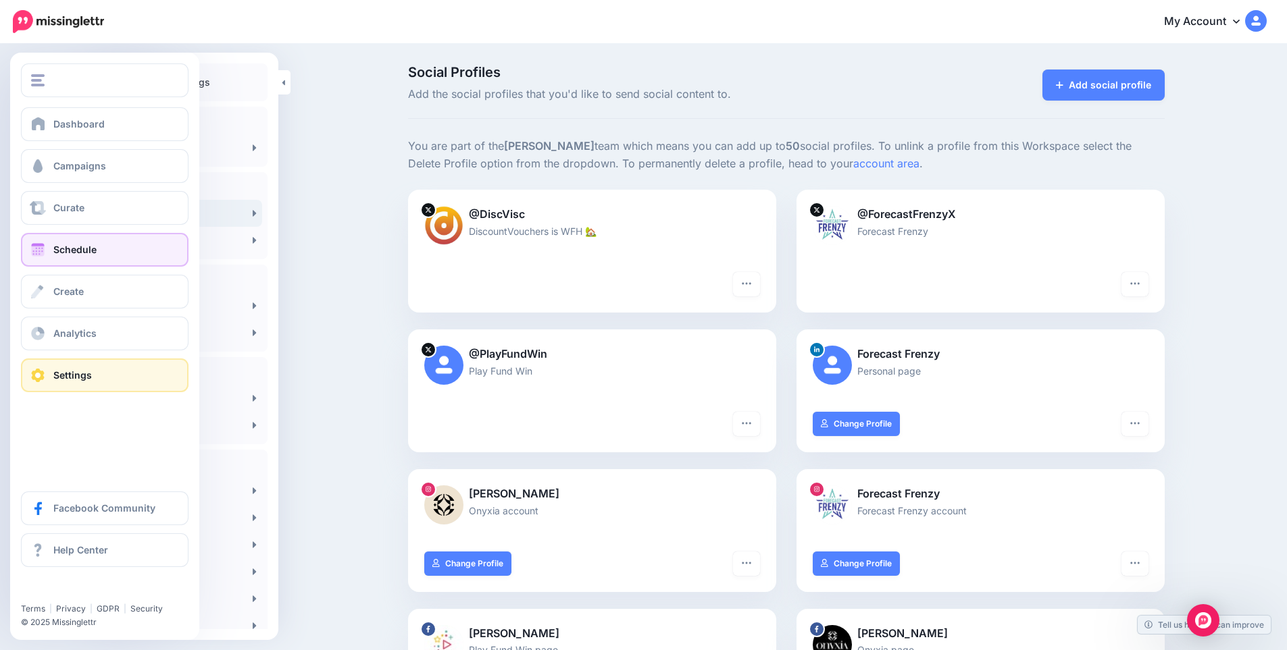
click at [79, 249] on span "Schedule" at bounding box center [74, 249] width 43 height 11
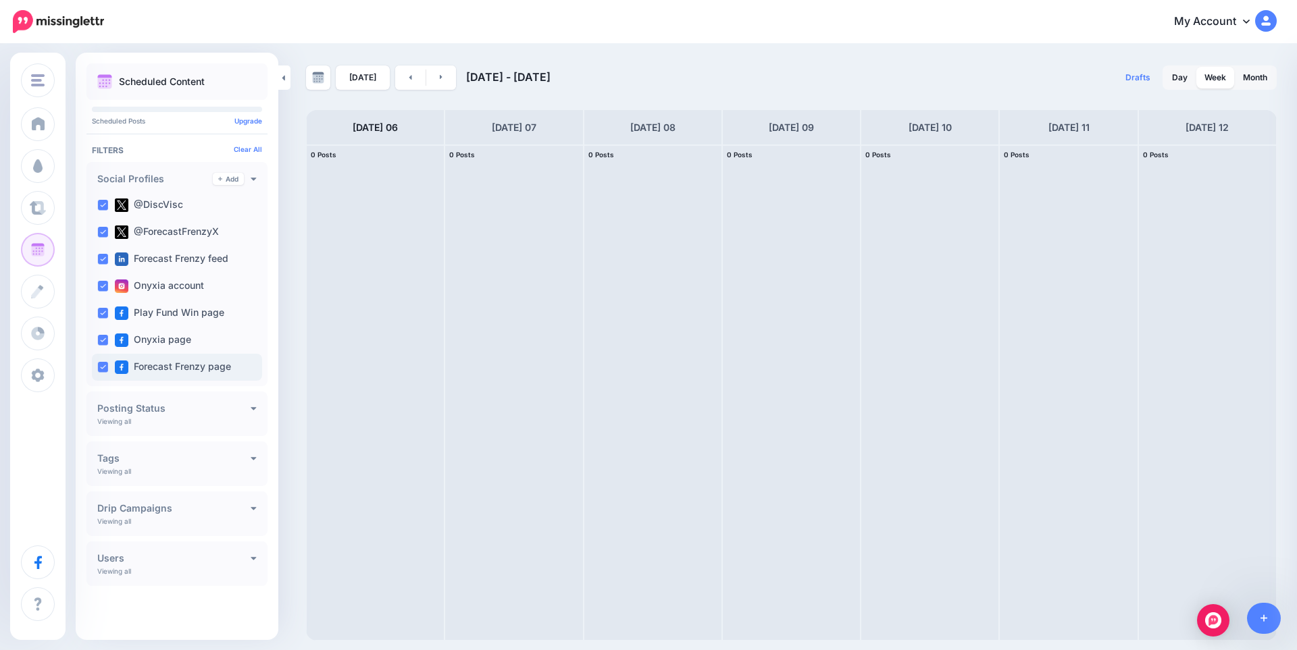
drag, startPoint x: 105, startPoint y: 209, endPoint x: 101, endPoint y: 363, distance: 153.4
click at [101, 363] on div "@DiscVisc @ForecastFrenzyX Forecast Frenzy feed Onyxia account" at bounding box center [177, 286] width 170 height 189
click at [101, 367] on ins at bounding box center [102, 367] width 11 height 11
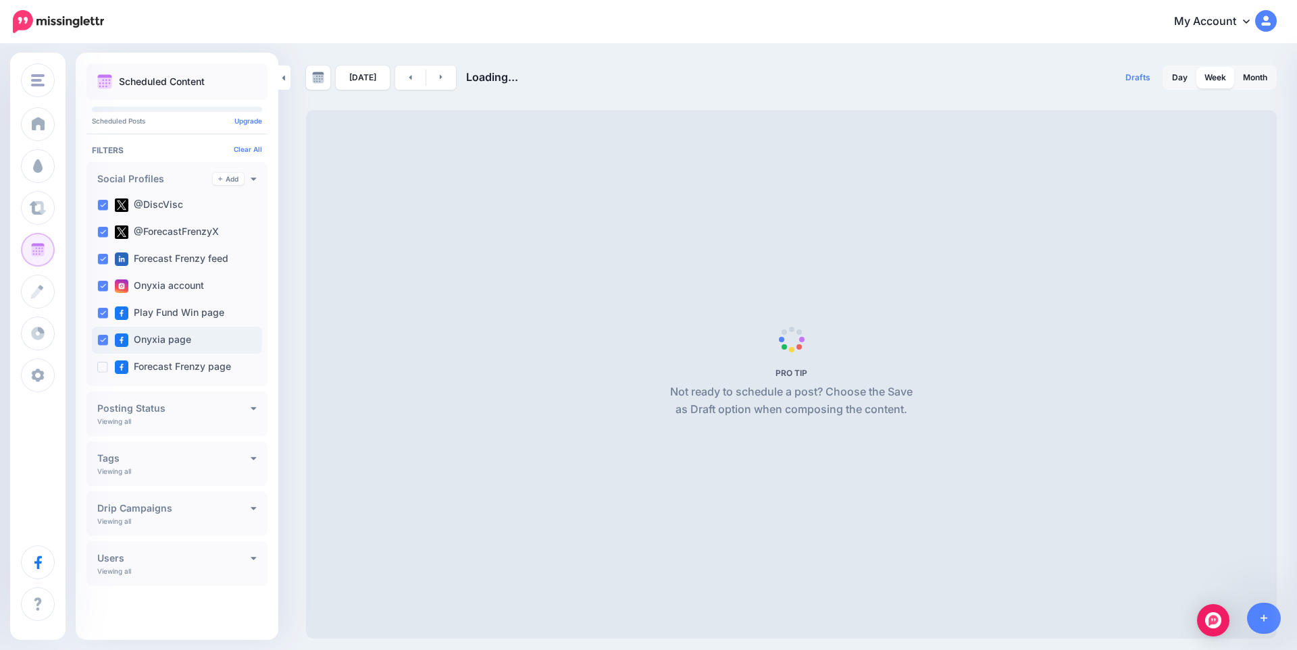
drag, startPoint x: 100, startPoint y: 340, endPoint x: 106, endPoint y: 327, distance: 14.2
click at [101, 339] on ins at bounding box center [102, 340] width 11 height 11
click at [107, 313] on ins at bounding box center [102, 313] width 11 height 11
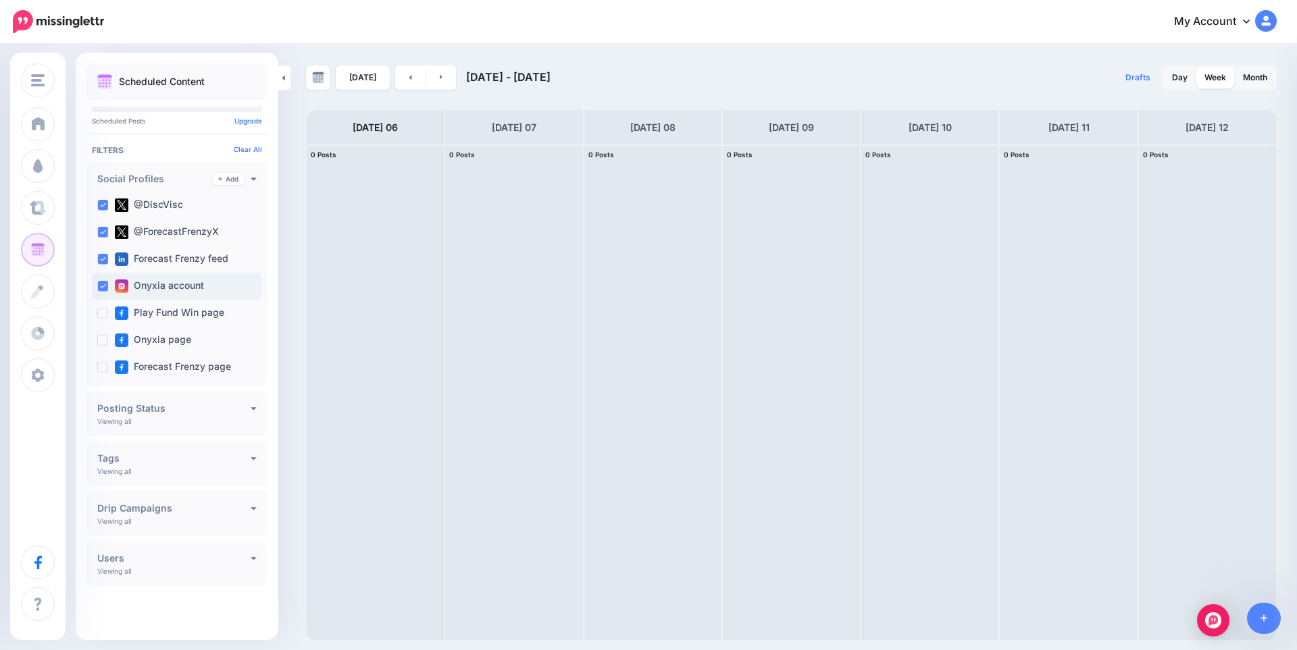
click at [103, 277] on div "Onyxia account" at bounding box center [177, 286] width 170 height 27
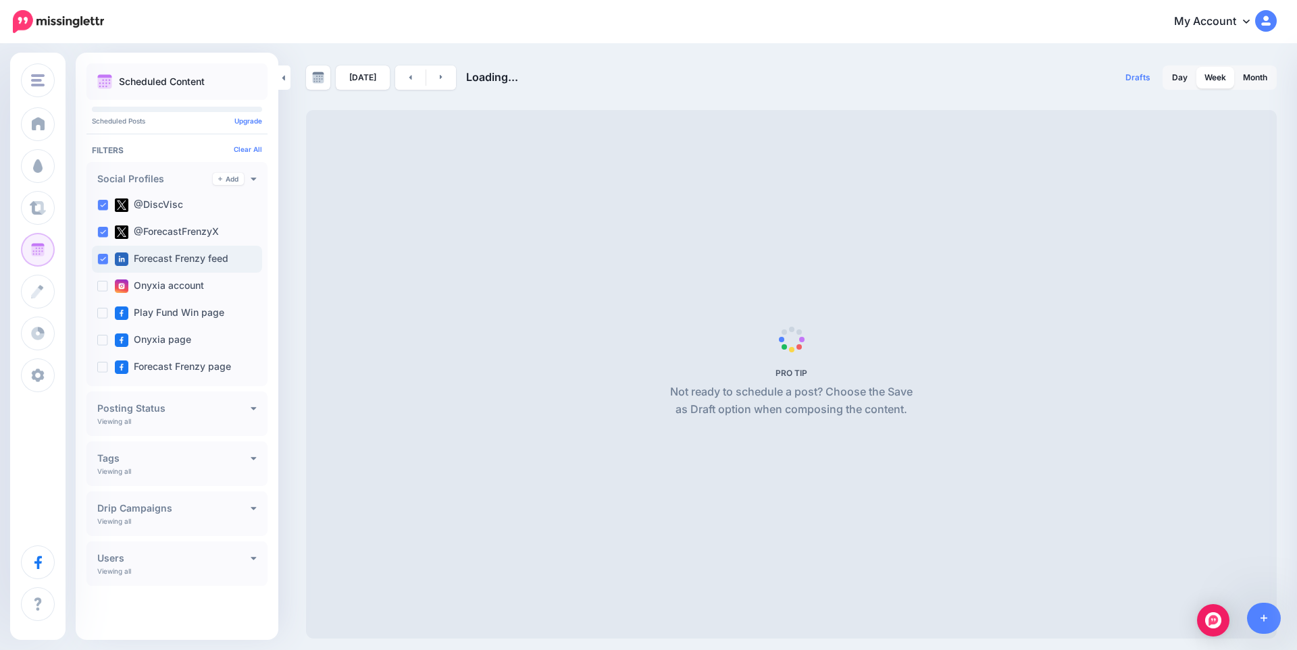
click at [101, 252] on div "Forecast Frenzy feed" at bounding box center [177, 259] width 170 height 27
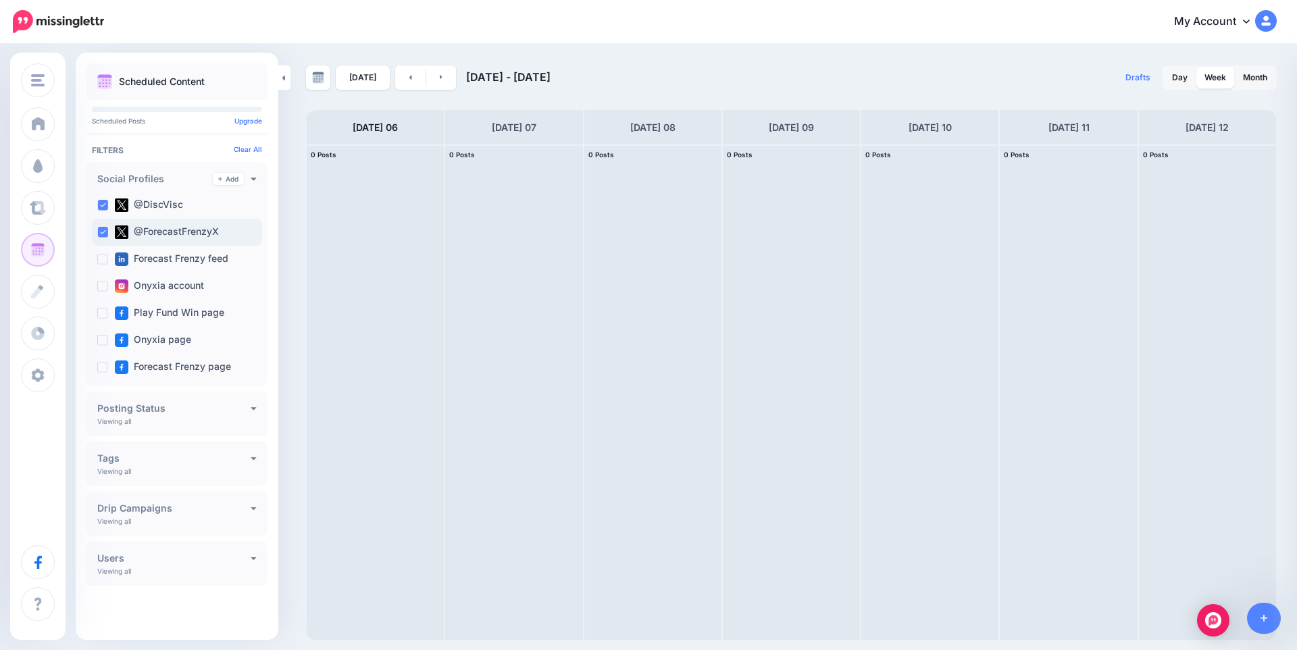
click at [101, 229] on ins at bounding box center [102, 232] width 11 height 11
click at [99, 199] on div "@DiscVisc" at bounding box center [177, 205] width 170 height 27
click at [99, 232] on ins at bounding box center [102, 232] width 11 height 11
click at [103, 255] on ins at bounding box center [102, 259] width 11 height 11
click at [105, 340] on ins at bounding box center [102, 340] width 11 height 11
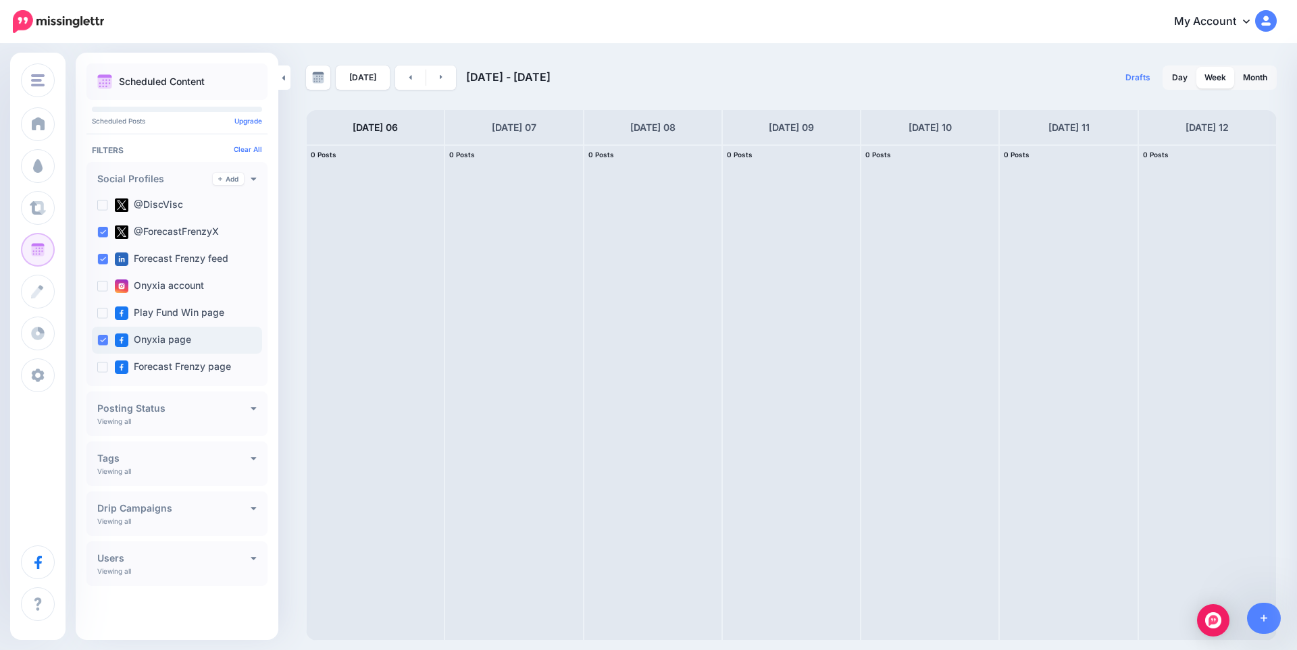
click at [105, 340] on ins at bounding box center [102, 340] width 11 height 11
click at [102, 368] on ins at bounding box center [102, 367] width 11 height 11
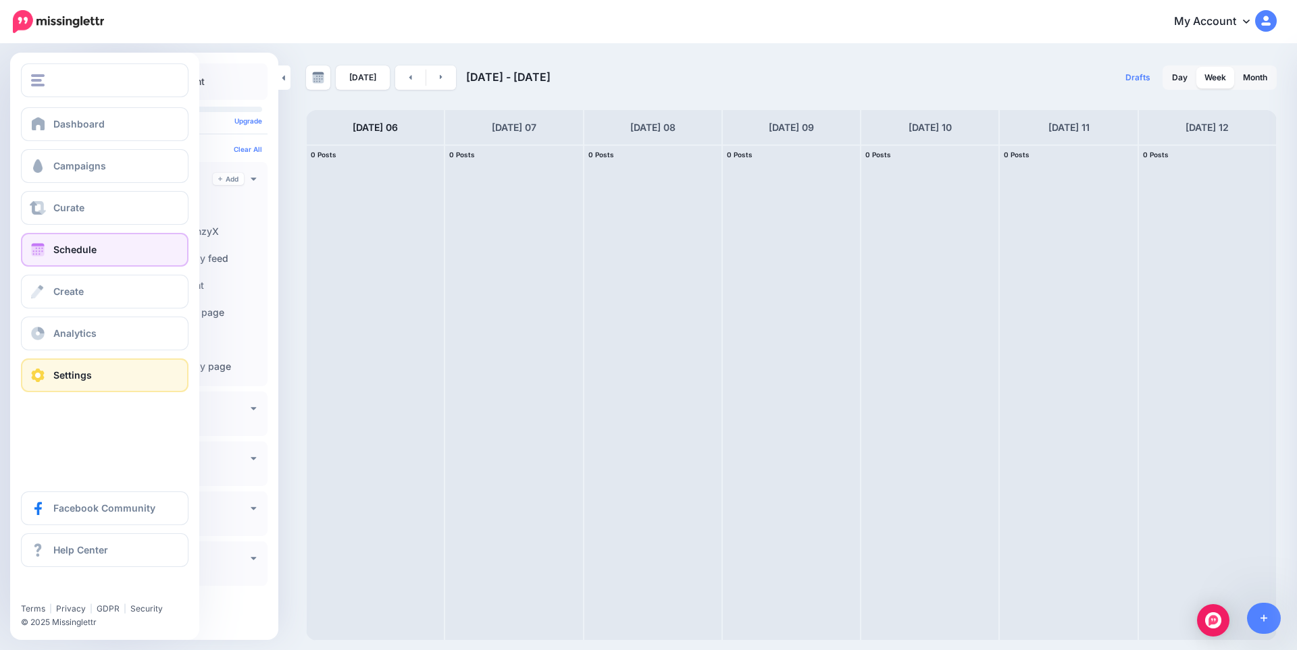
click at [65, 359] on link "Settings" at bounding box center [104, 376] width 167 height 34
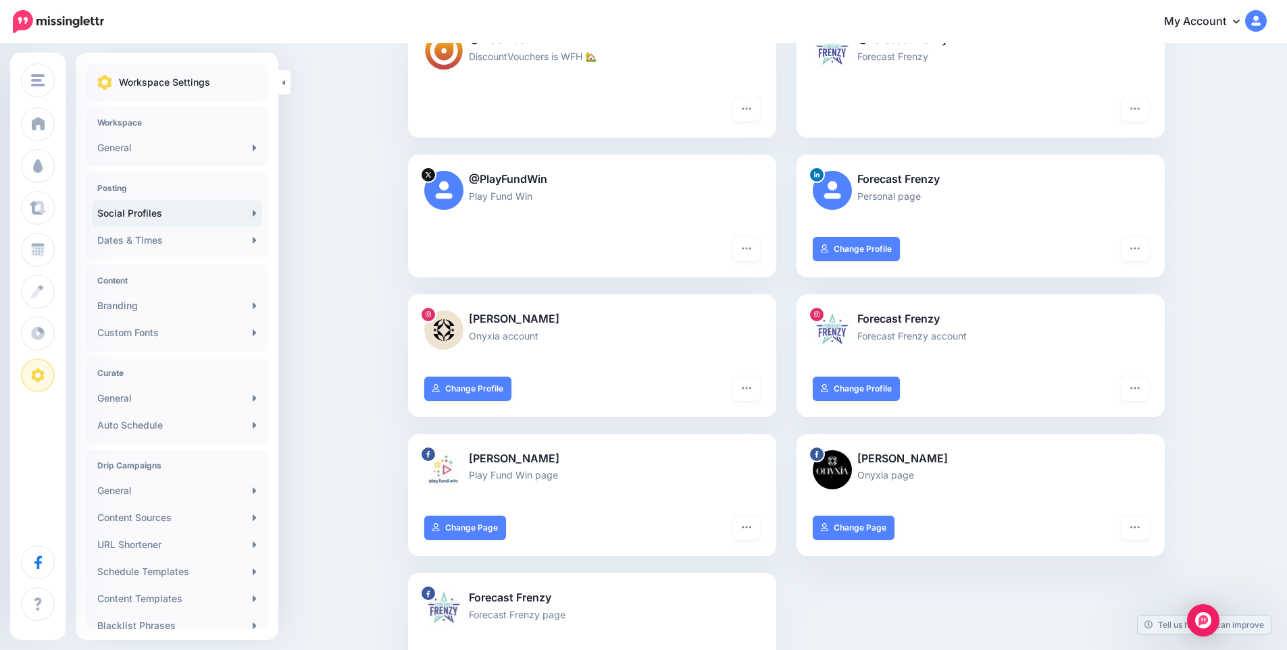
scroll to position [180, 0]
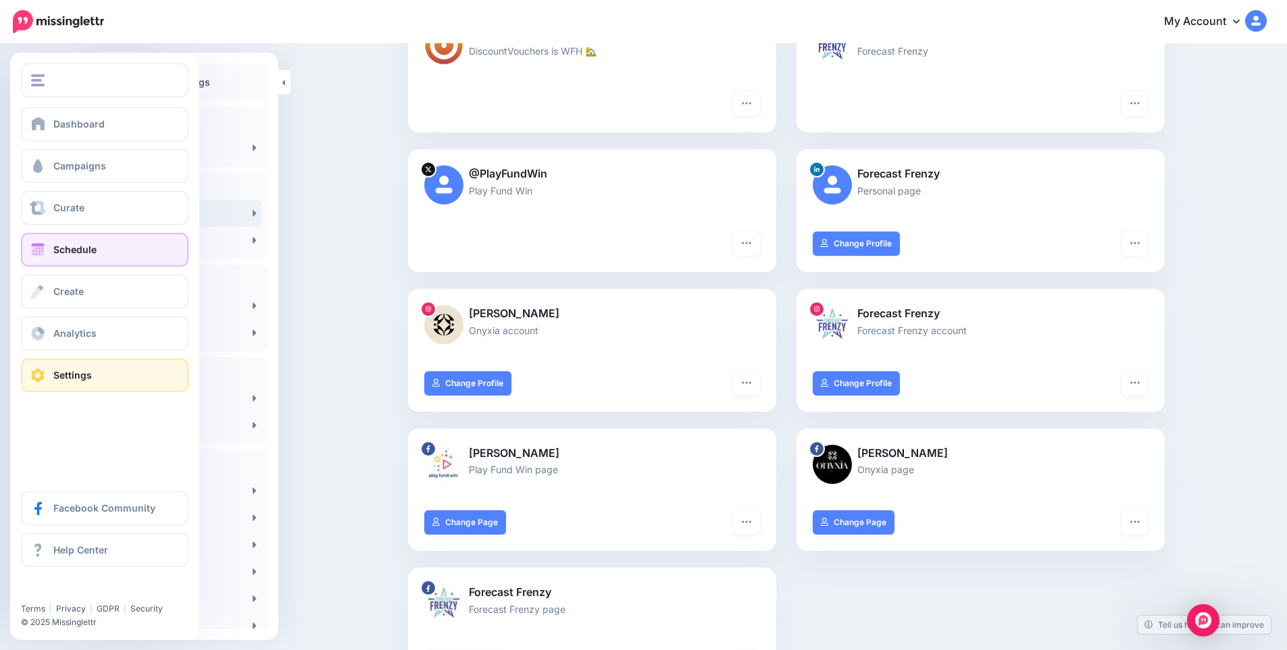
click at [68, 246] on span "Schedule" at bounding box center [74, 249] width 43 height 11
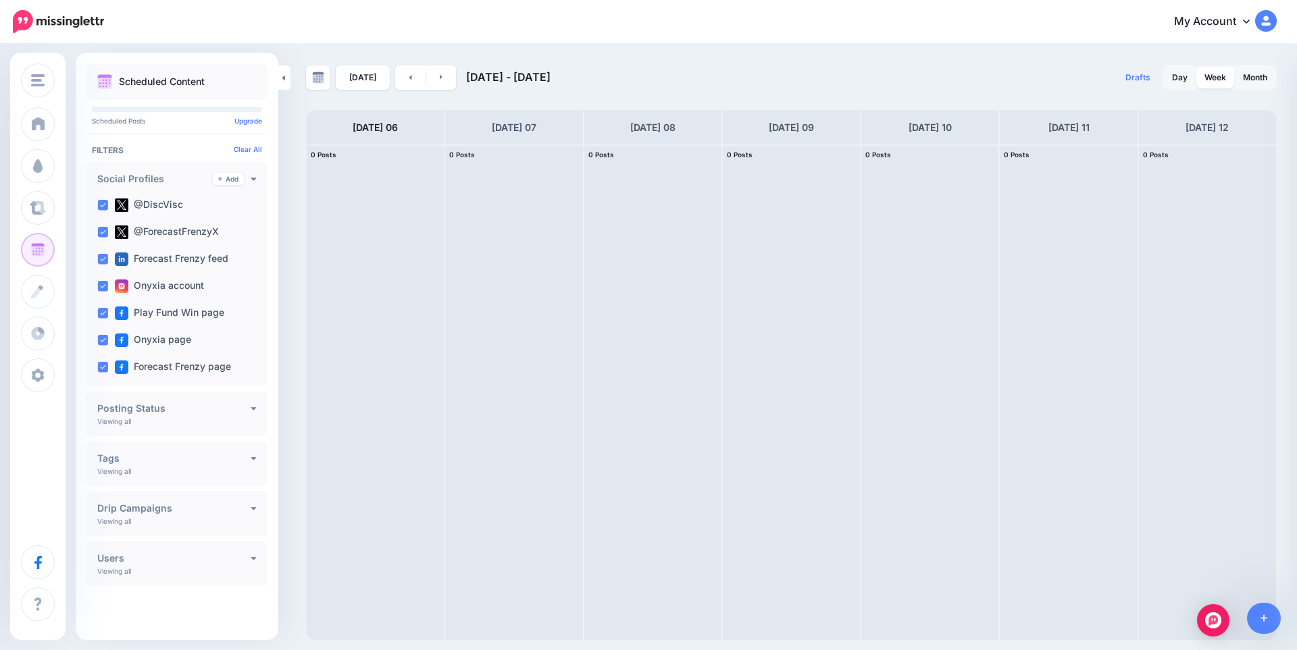
click at [257, 182] on div "Social Profiles Add Viewing all @DiscVisc @ForecastFrenzyX Forecast Frenzy feed" at bounding box center [176, 274] width 181 height 224
click at [256, 180] on icon at bounding box center [254, 178] width 6 height 9
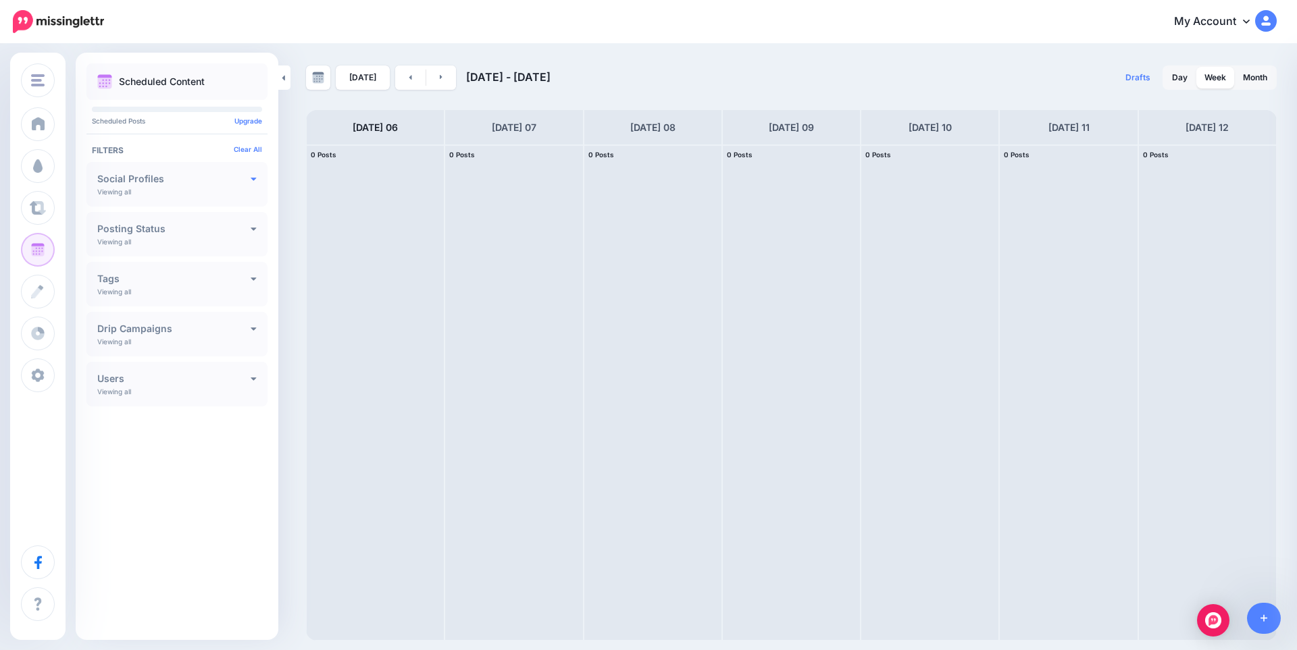
click at [256, 176] on icon at bounding box center [254, 178] width 6 height 9
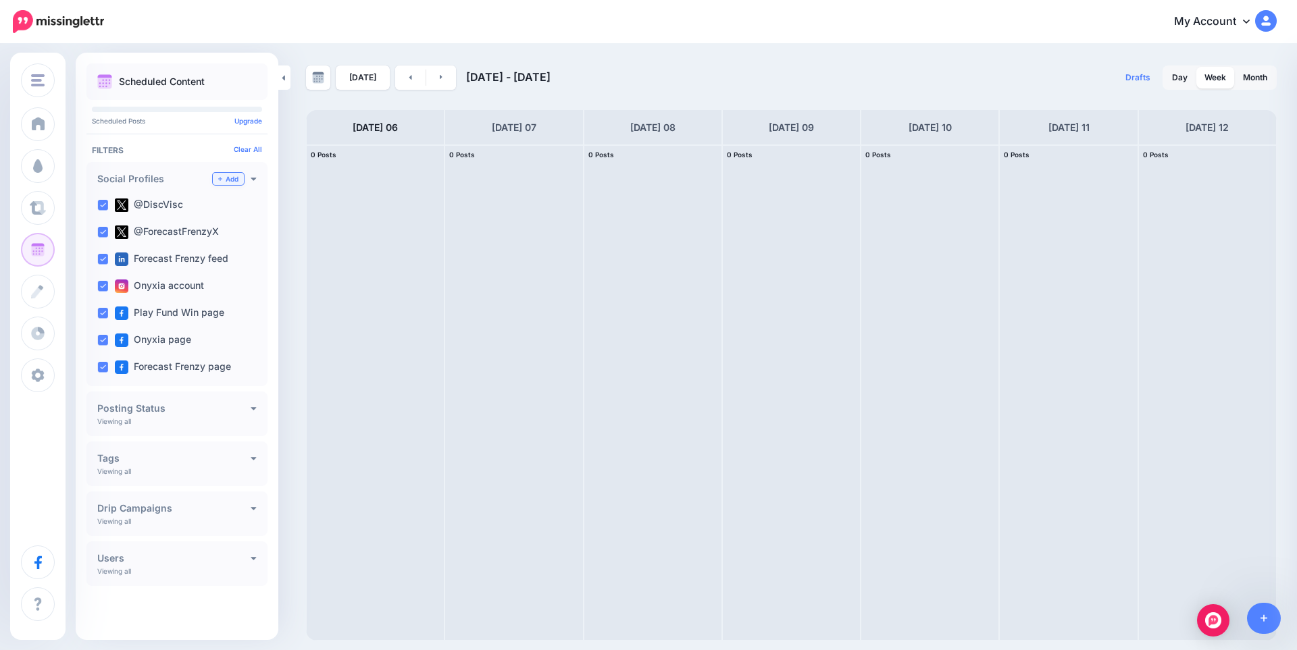
click at [232, 177] on link "Add" at bounding box center [228, 179] width 31 height 12
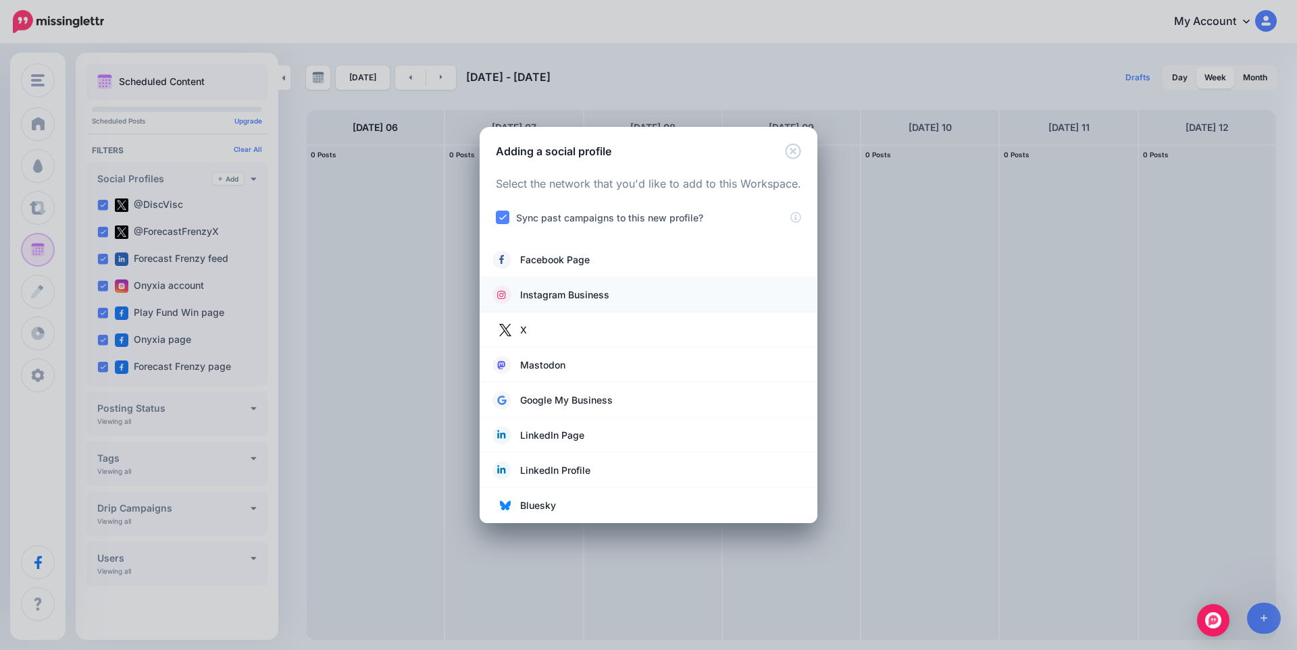
click at [561, 287] on span "Instagram Business" at bounding box center [564, 295] width 89 height 16
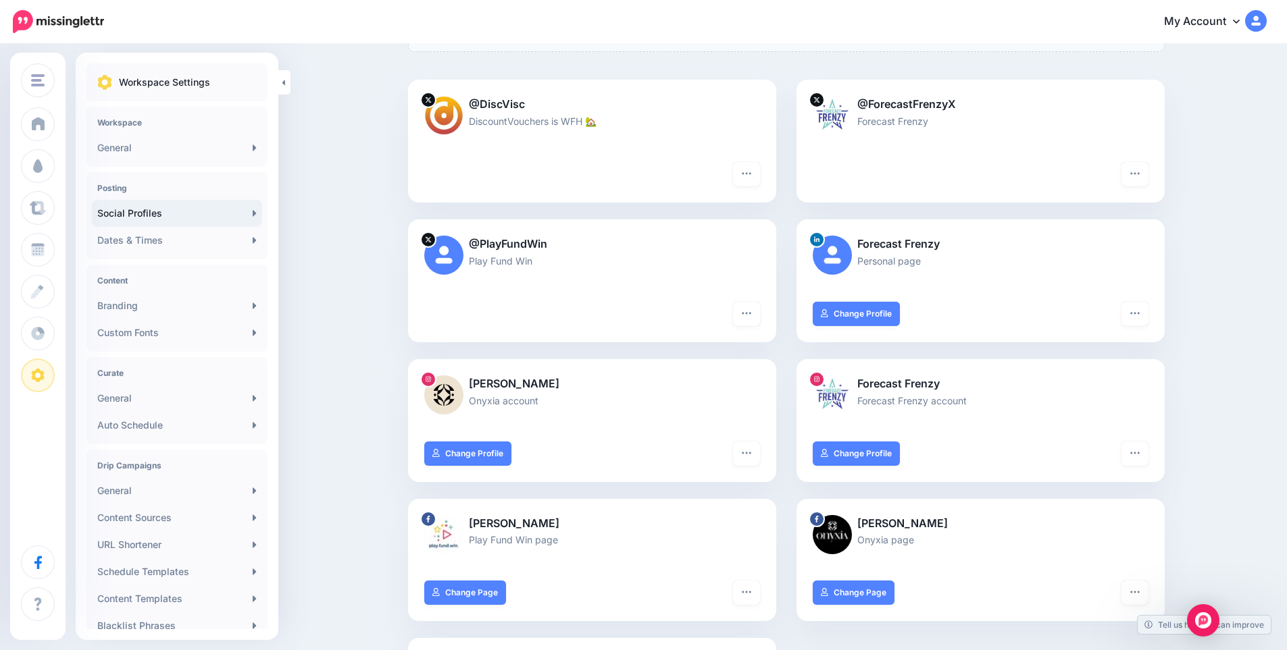
scroll to position [180, 0]
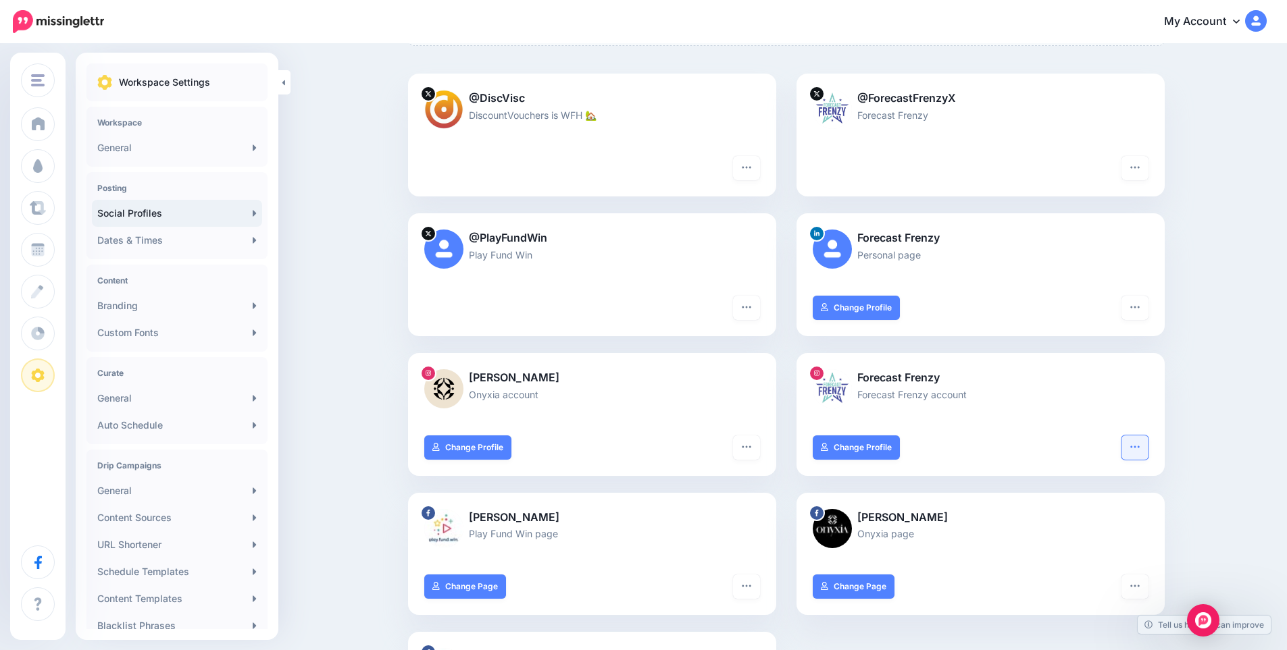
click at [1140, 446] on icon "button" at bounding box center [1134, 447] width 11 height 11
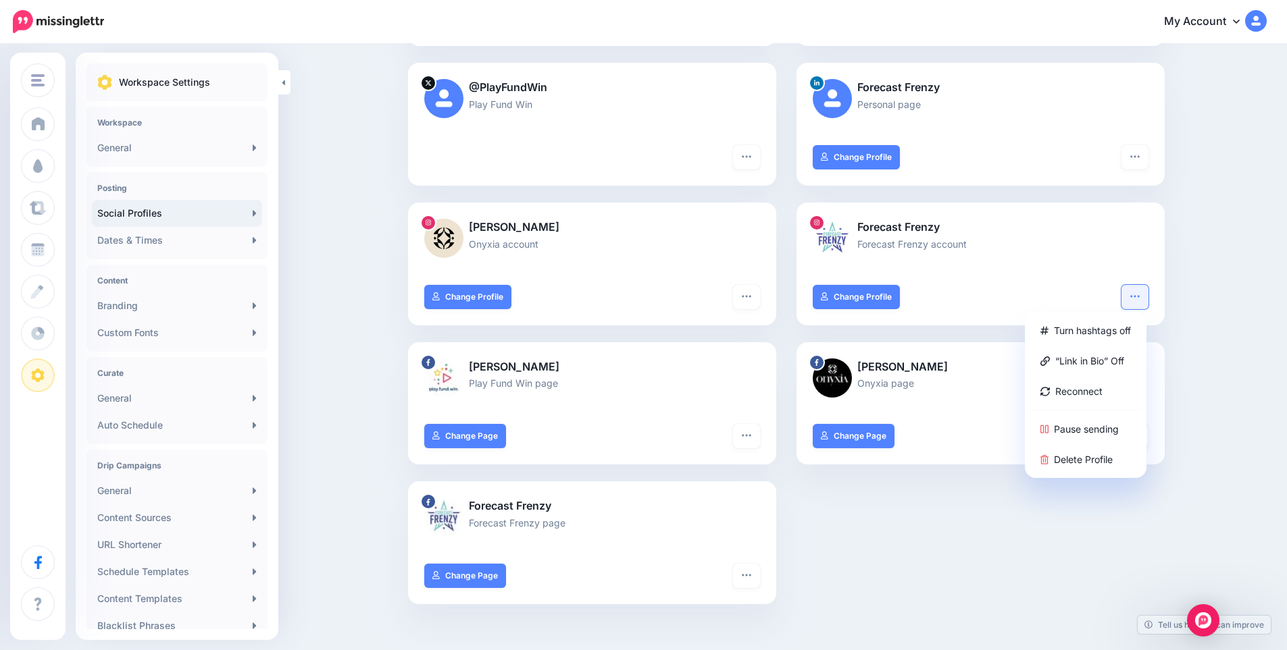
scroll to position [315, 0]
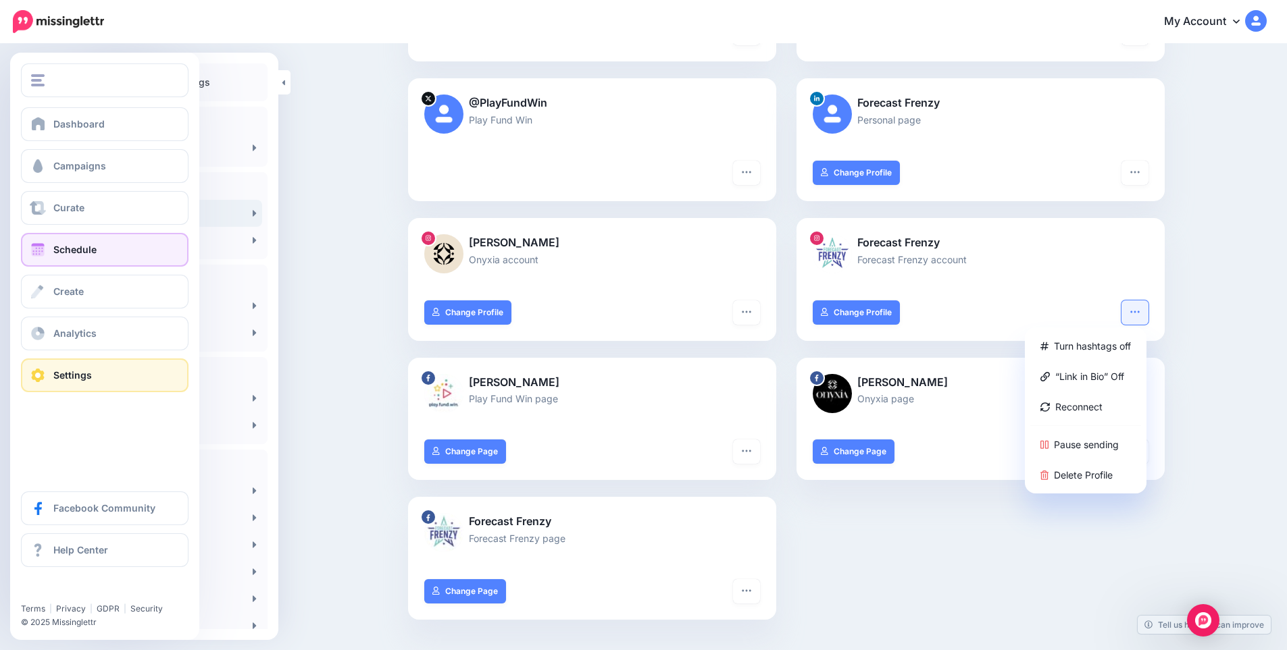
click at [61, 252] on span "Schedule" at bounding box center [74, 249] width 43 height 11
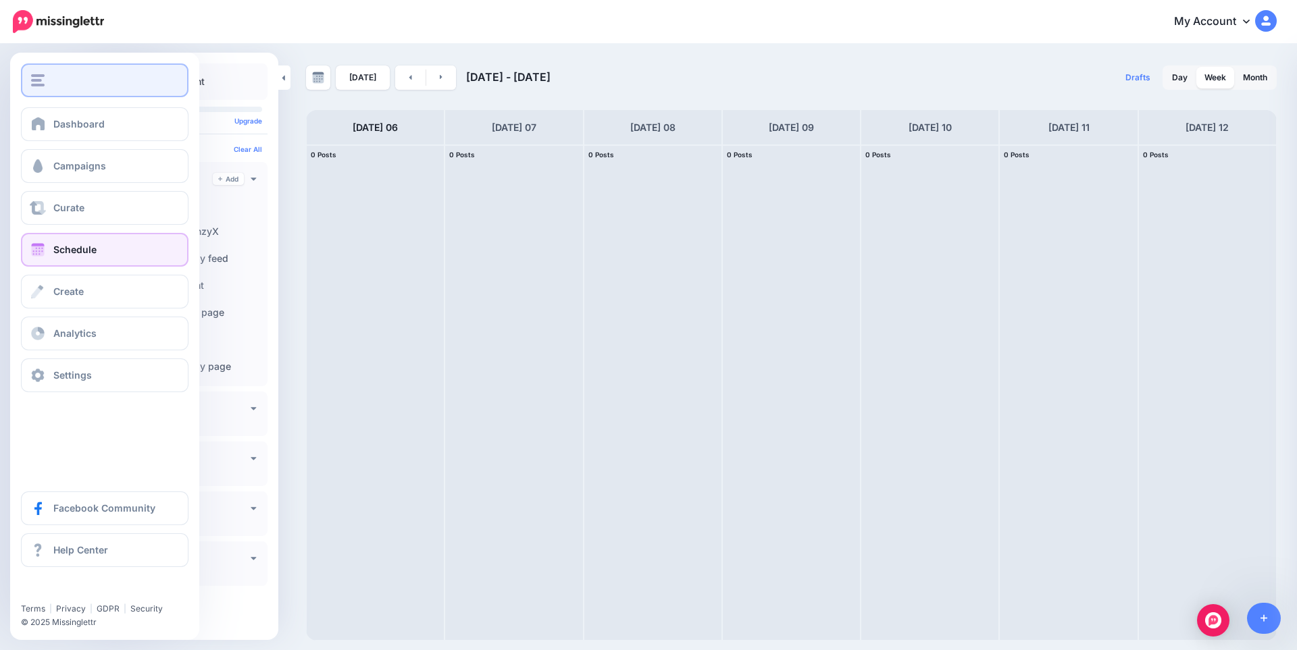
click at [51, 81] on div "button" at bounding box center [104, 80] width 147 height 12
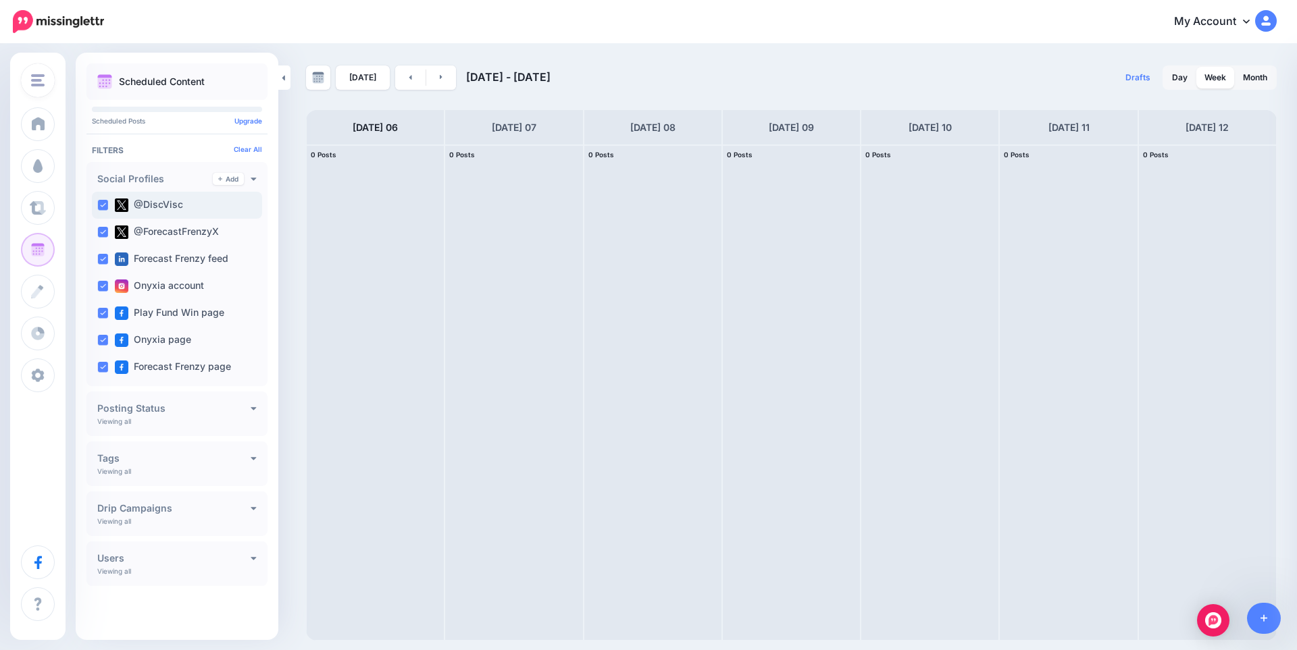
click at [104, 203] on ins at bounding box center [102, 205] width 11 height 11
drag, startPoint x: 107, startPoint y: 244, endPoint x: 104, endPoint y: 363, distance: 118.9
click at [104, 363] on div "@DiscVisc @ForecastFrenzyX Forecast Frenzy feed Onyxia account" at bounding box center [177, 286] width 170 height 189
click at [103, 366] on ins at bounding box center [102, 367] width 11 height 11
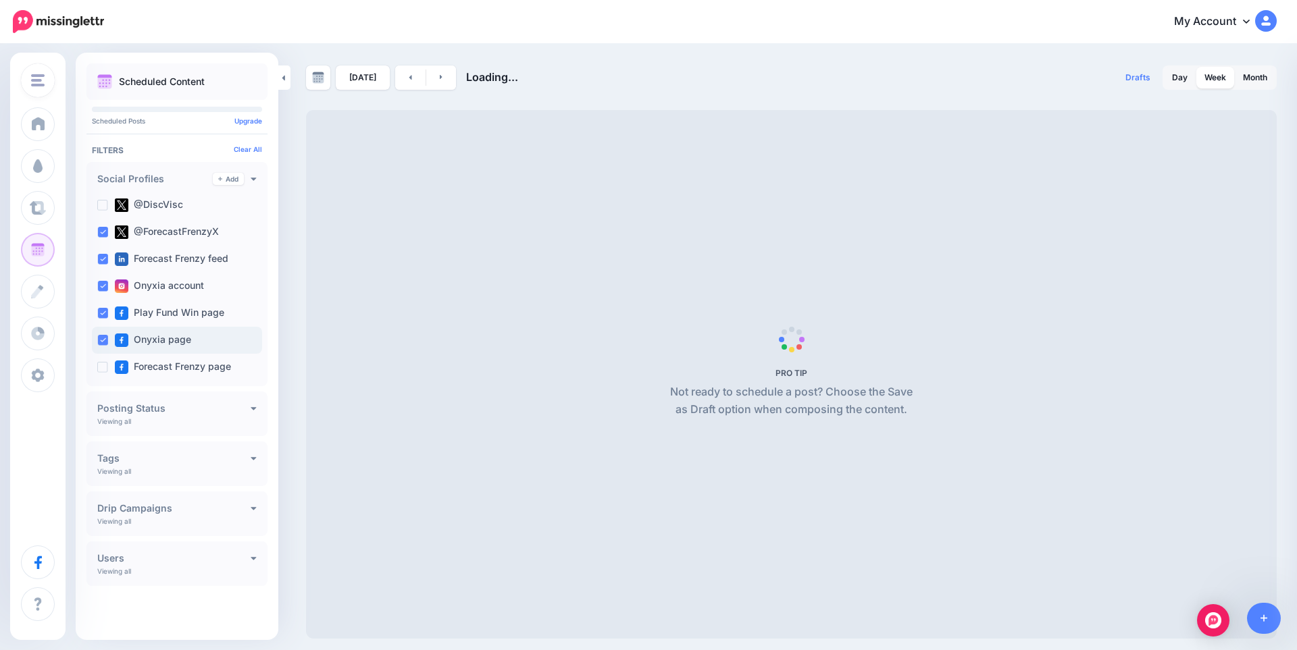
click at [103, 338] on ins at bounding box center [102, 340] width 11 height 11
click at [100, 312] on ins at bounding box center [102, 313] width 11 height 11
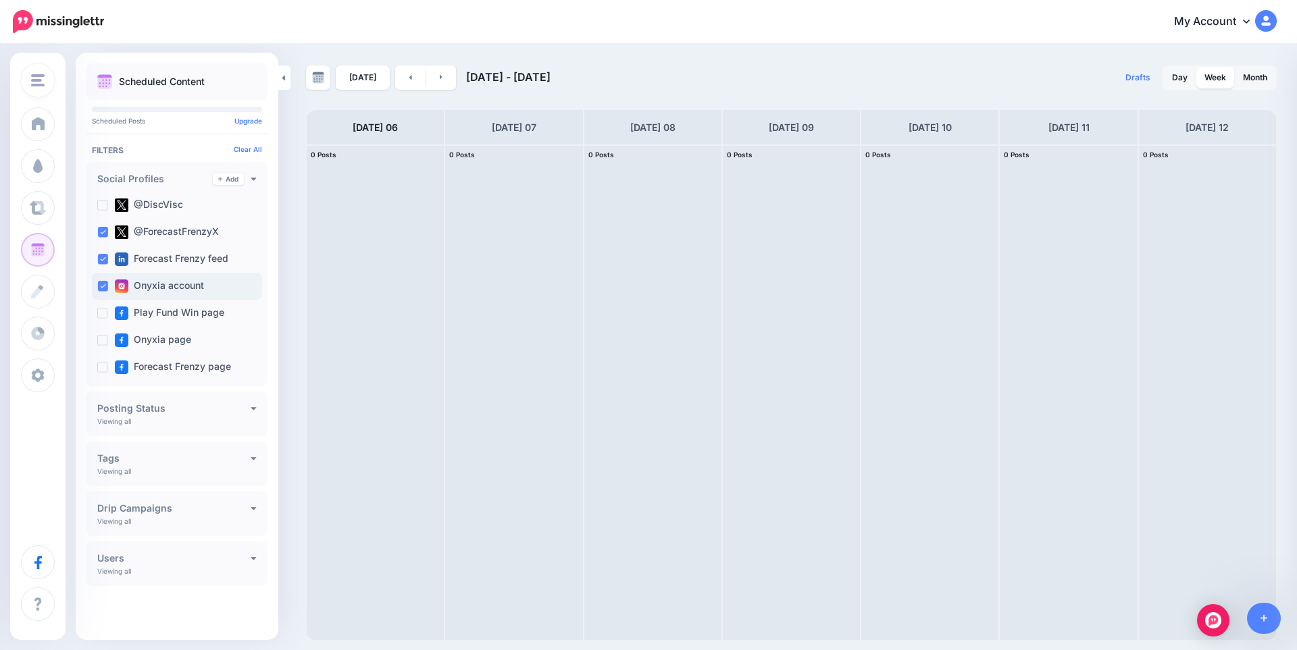
click at [101, 281] on ins at bounding box center [102, 286] width 11 height 11
click at [102, 255] on ins at bounding box center [102, 259] width 11 height 11
click at [102, 233] on ins at bounding box center [102, 232] width 11 height 11
click at [240, 151] on link "Clear All" at bounding box center [248, 149] width 28 height 8
click at [230, 575] on div "Users Add Viewing all [PERSON_NAME] Inigo [GEOGRAPHIC_DATA][PERSON_NAME]" at bounding box center [176, 564] width 181 height 45
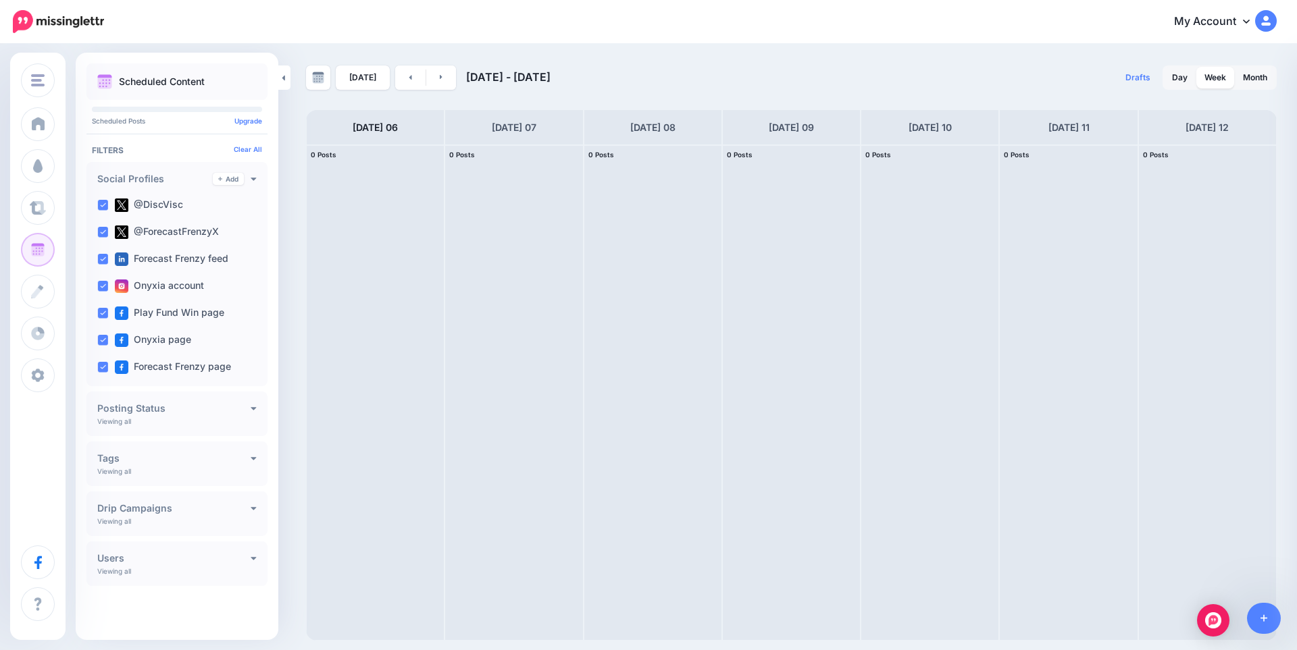
click at [249, 563] on div "Users Add" at bounding box center [176, 558] width 159 height 12
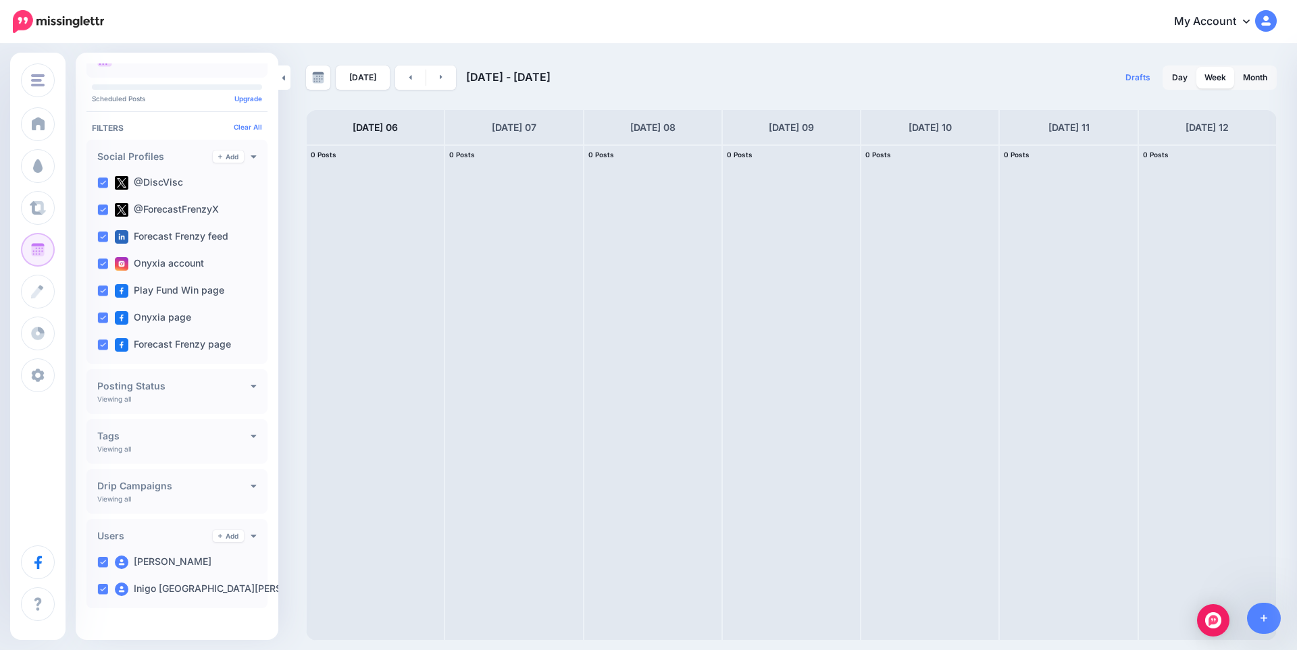
scroll to position [34, 0]
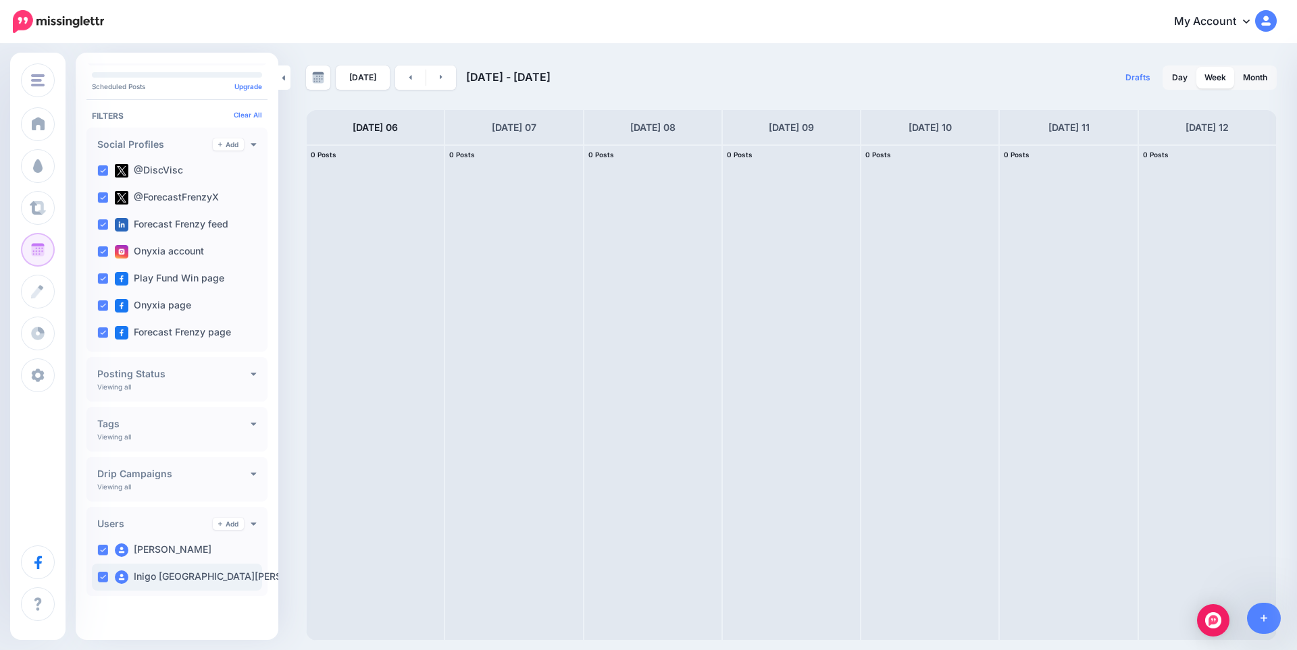
click at [99, 579] on ins at bounding box center [102, 577] width 11 height 11
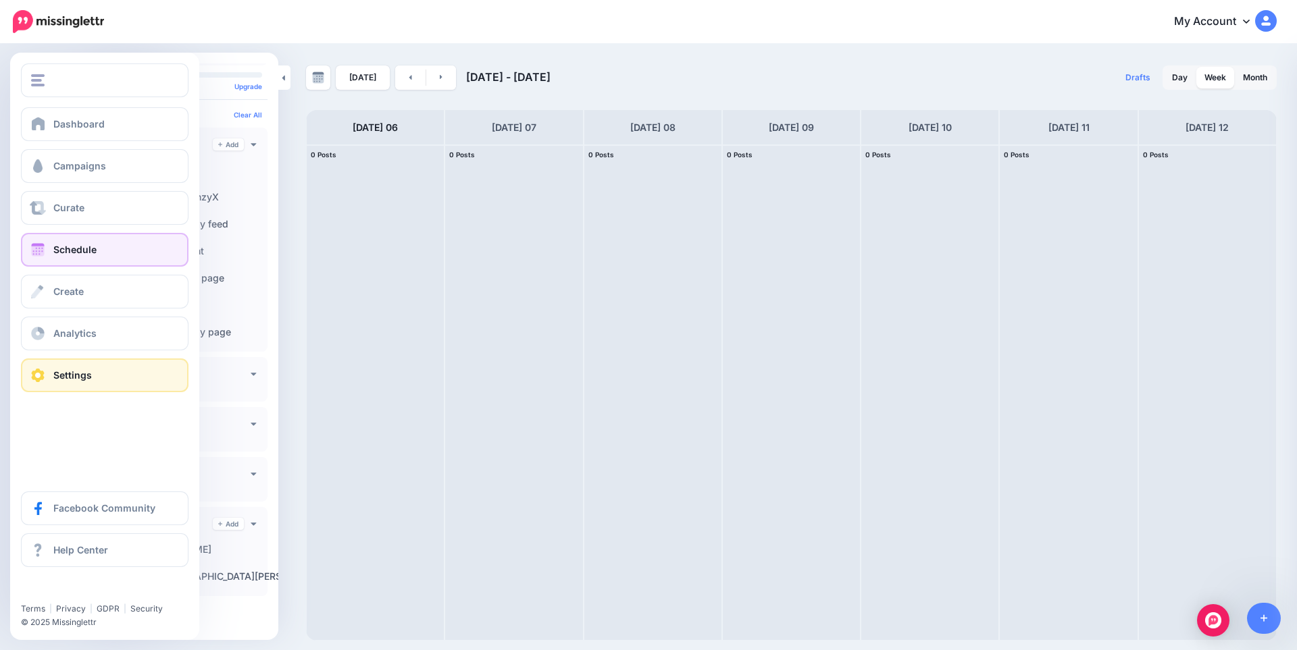
click at [42, 371] on span at bounding box center [38, 376] width 18 height 14
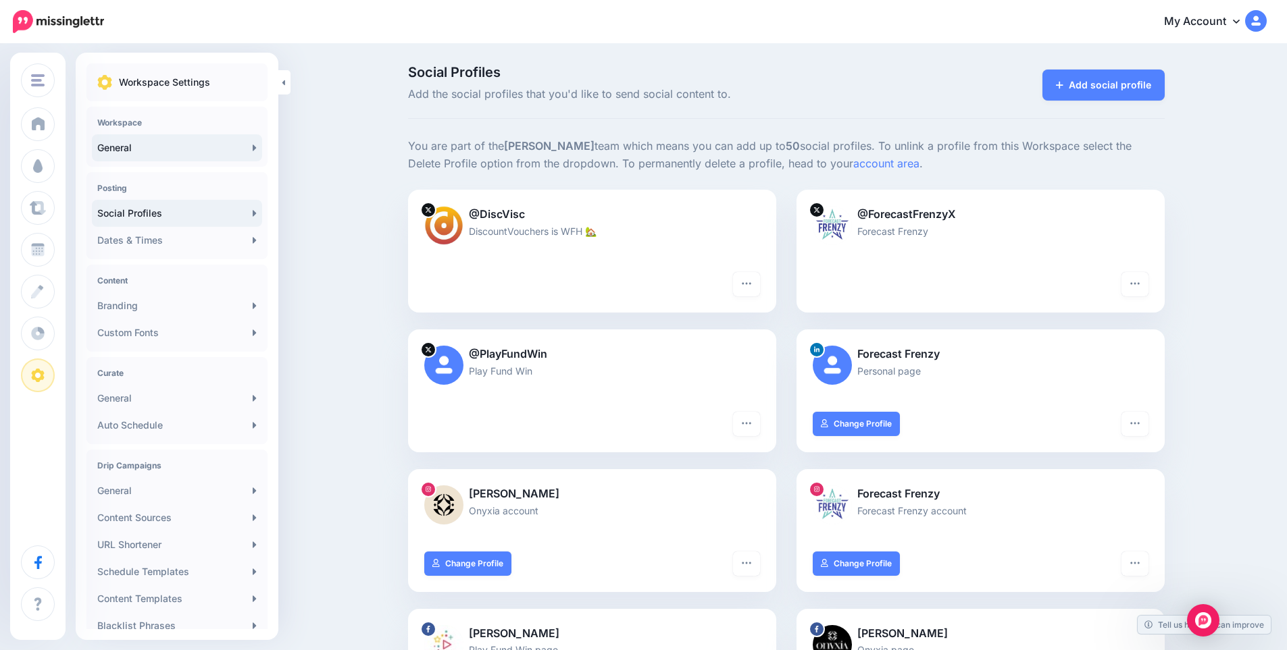
click at [228, 152] on link "General" at bounding box center [177, 147] width 170 height 27
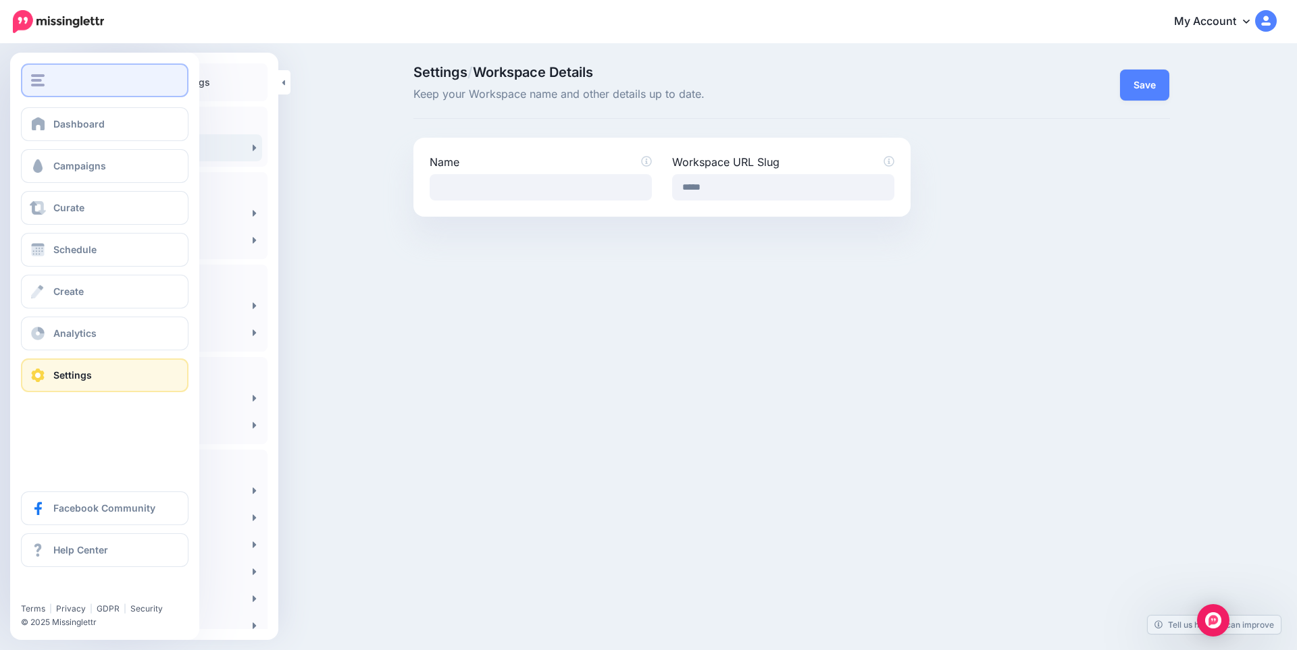
click at [45, 68] on button "button" at bounding box center [104, 80] width 167 height 34
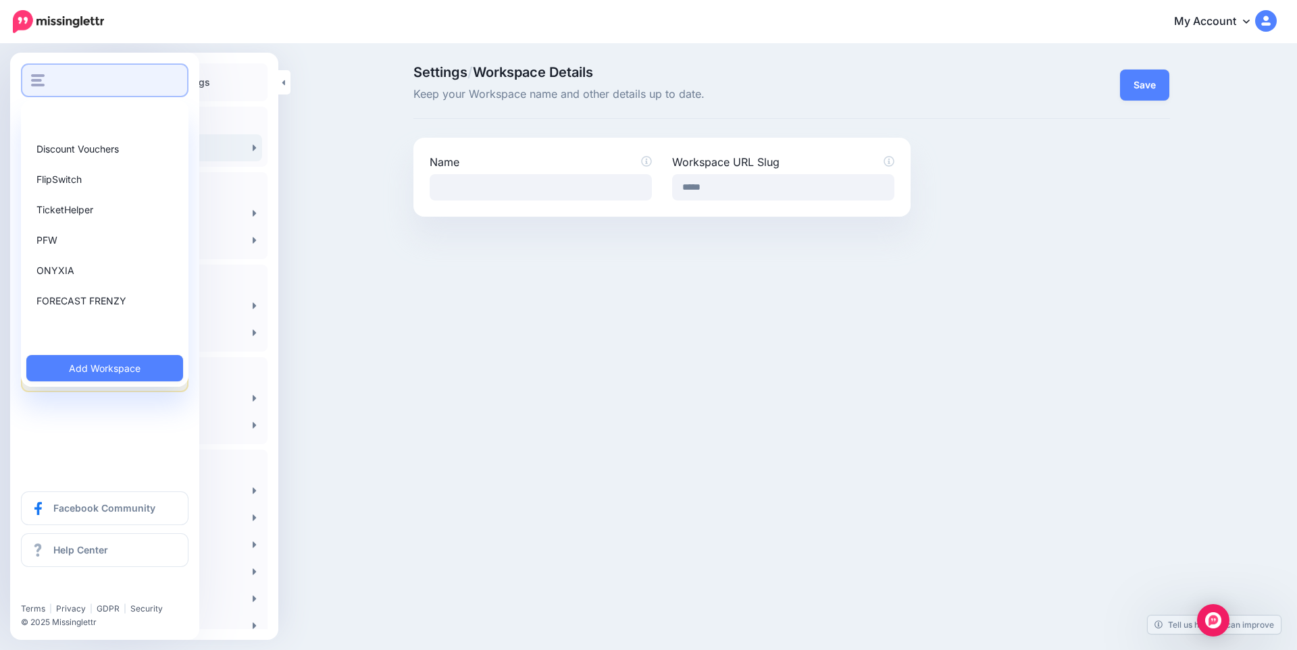
click at [45, 68] on button "button" at bounding box center [104, 80] width 167 height 34
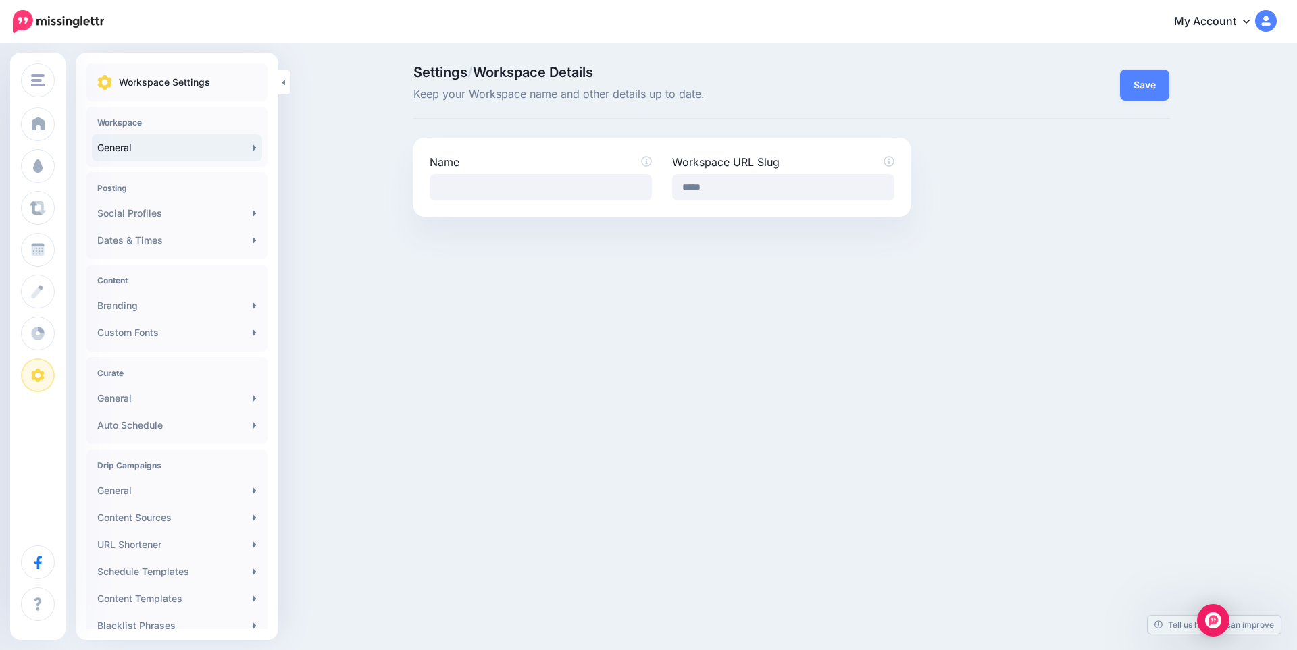
click at [1222, 23] on link "My Account" at bounding box center [1218, 21] width 116 height 33
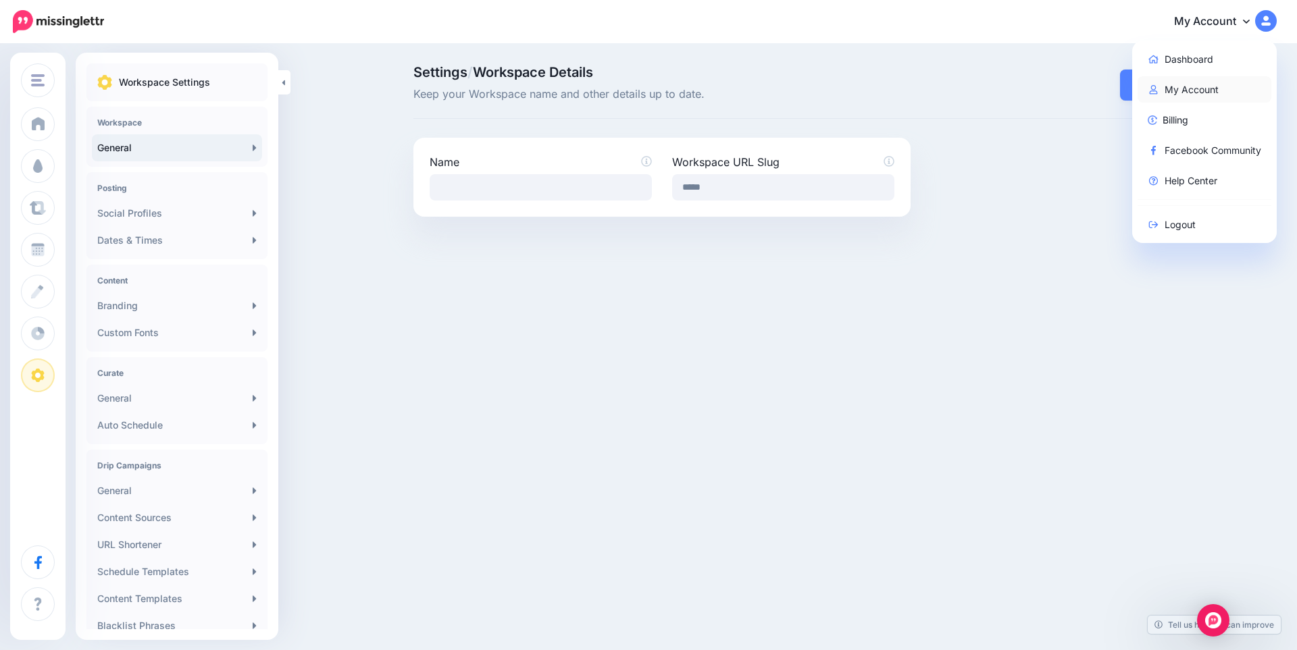
click at [1215, 86] on link "My Account" at bounding box center [1204, 89] width 134 height 26
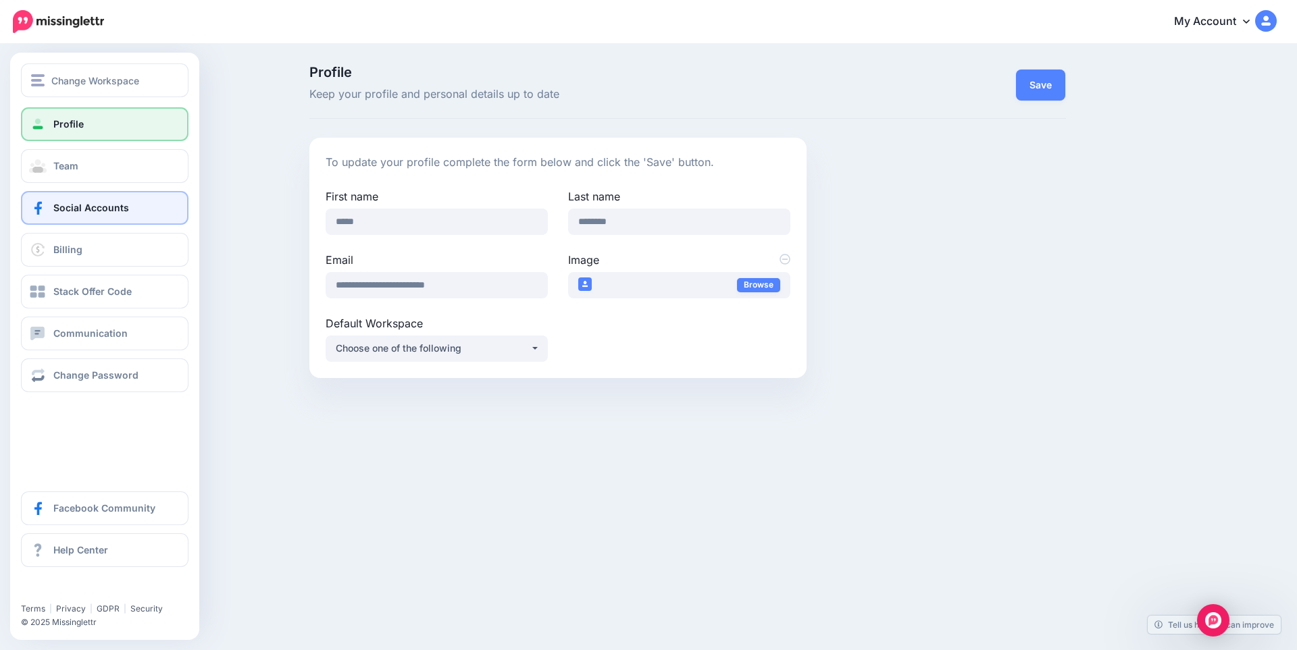
click at [51, 201] on link "Social Accounts" at bounding box center [104, 208] width 167 height 34
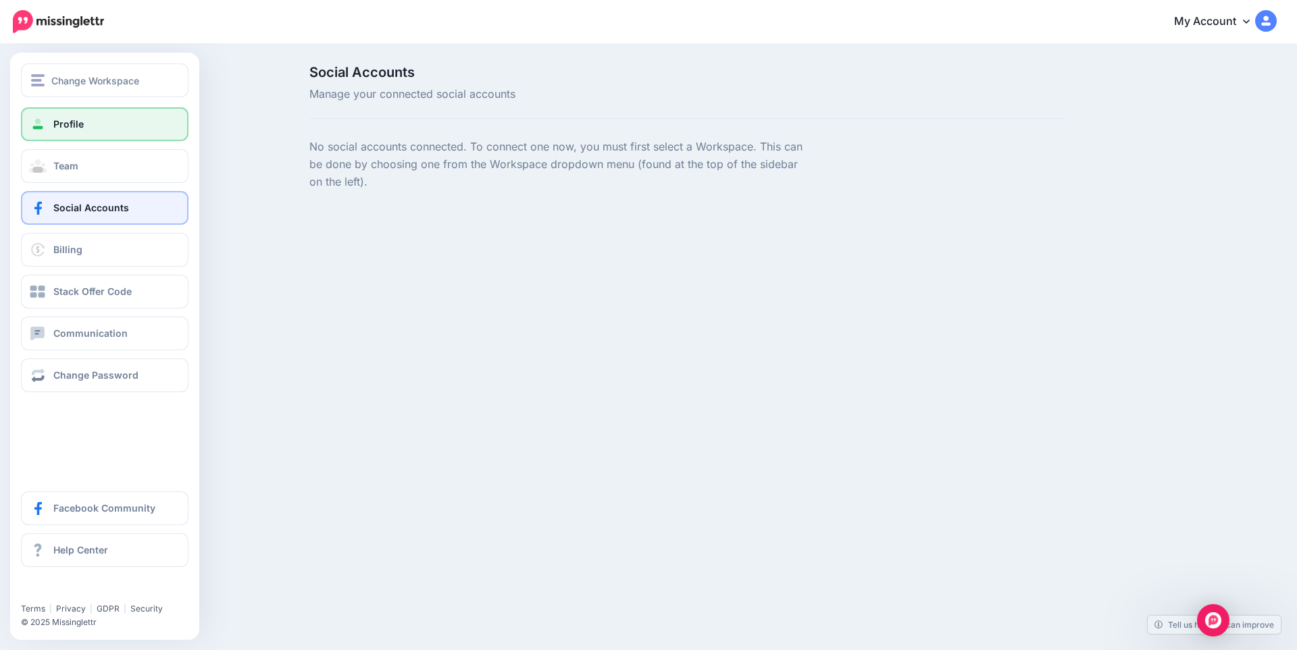
click at [115, 132] on link "Profile" at bounding box center [104, 124] width 167 height 34
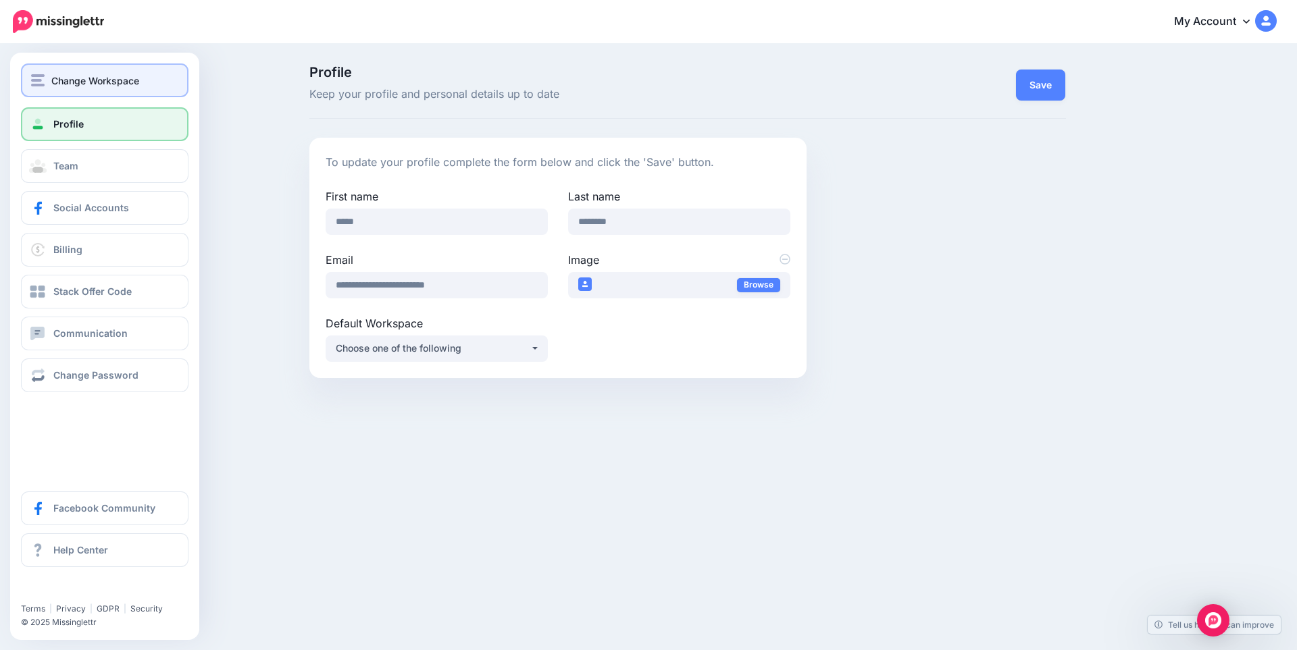
click at [110, 73] on span "Change Workspace" at bounding box center [95, 81] width 88 height 16
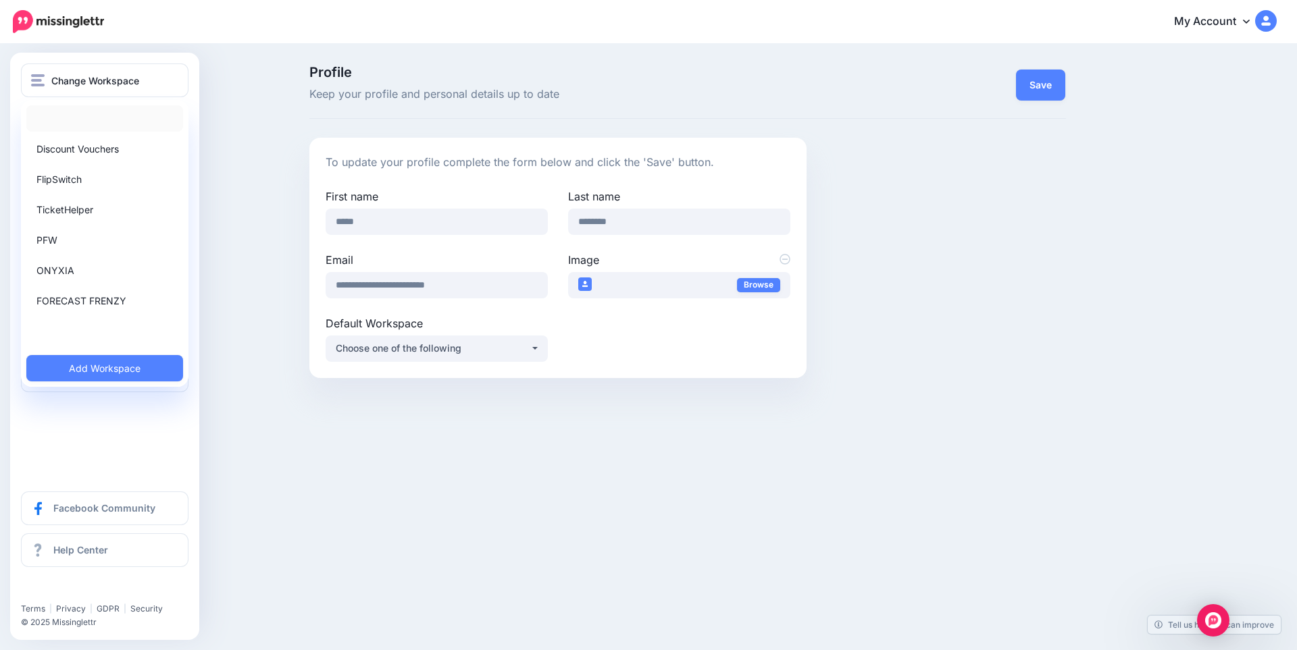
click at [84, 121] on link at bounding box center [104, 118] width 157 height 26
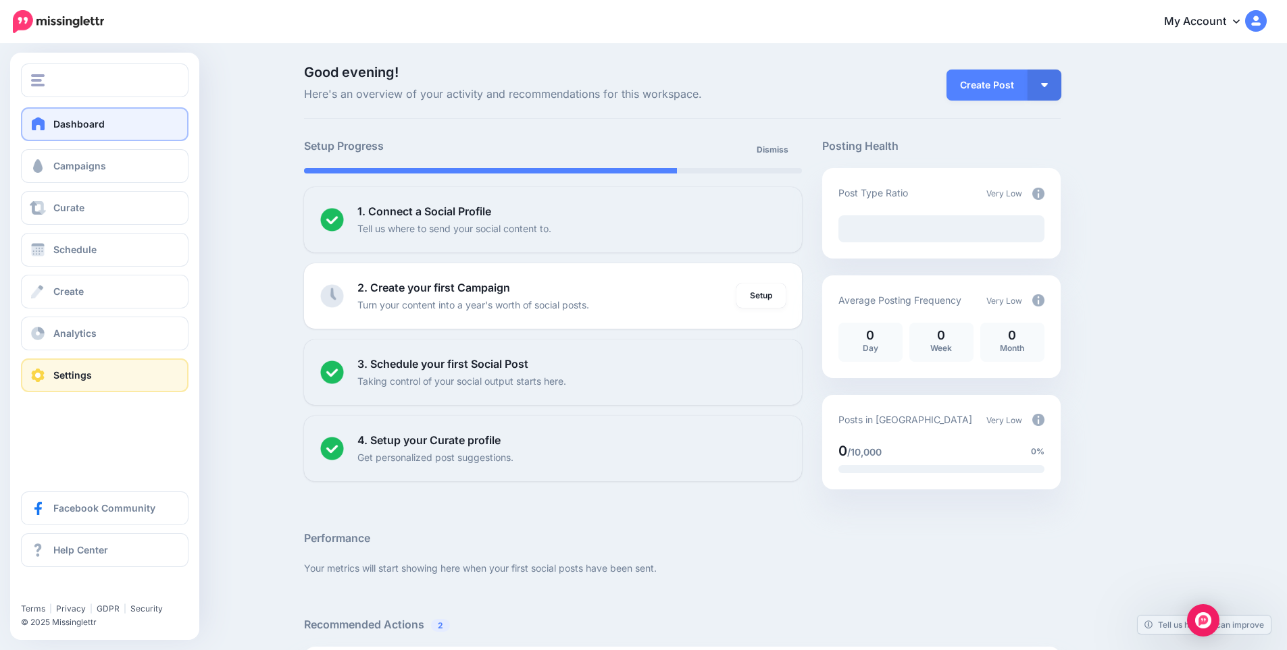
click at [38, 386] on link "Settings" at bounding box center [104, 376] width 167 height 34
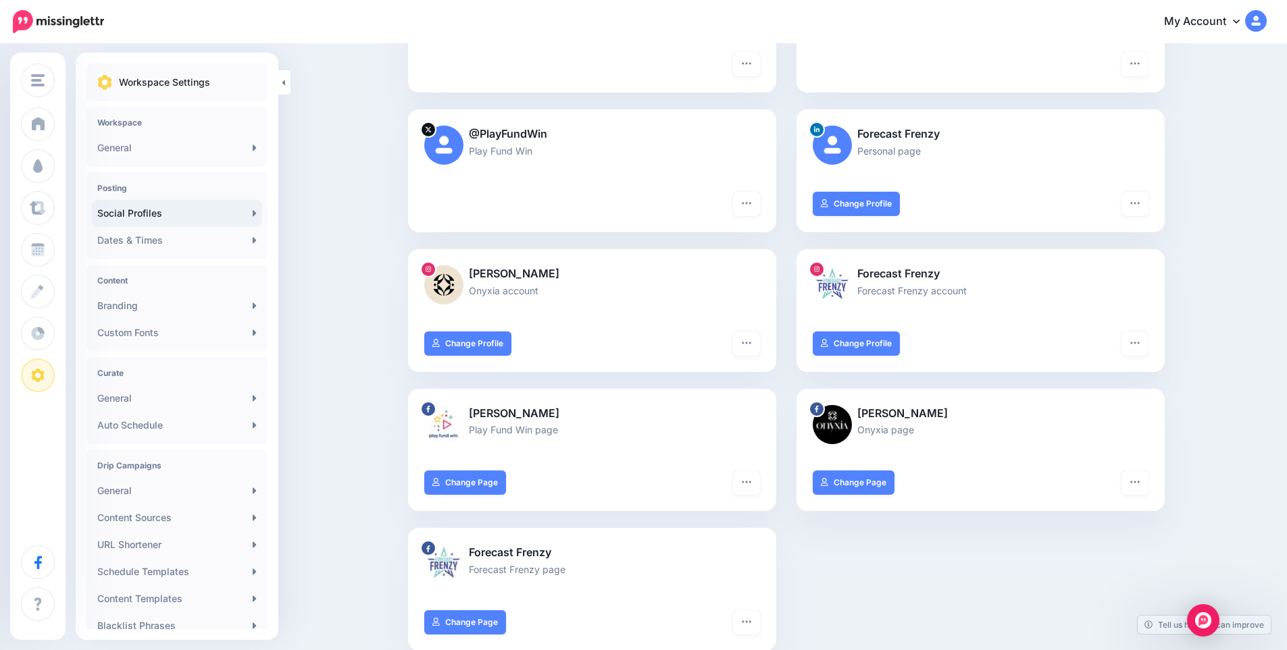
scroll to position [360, 0]
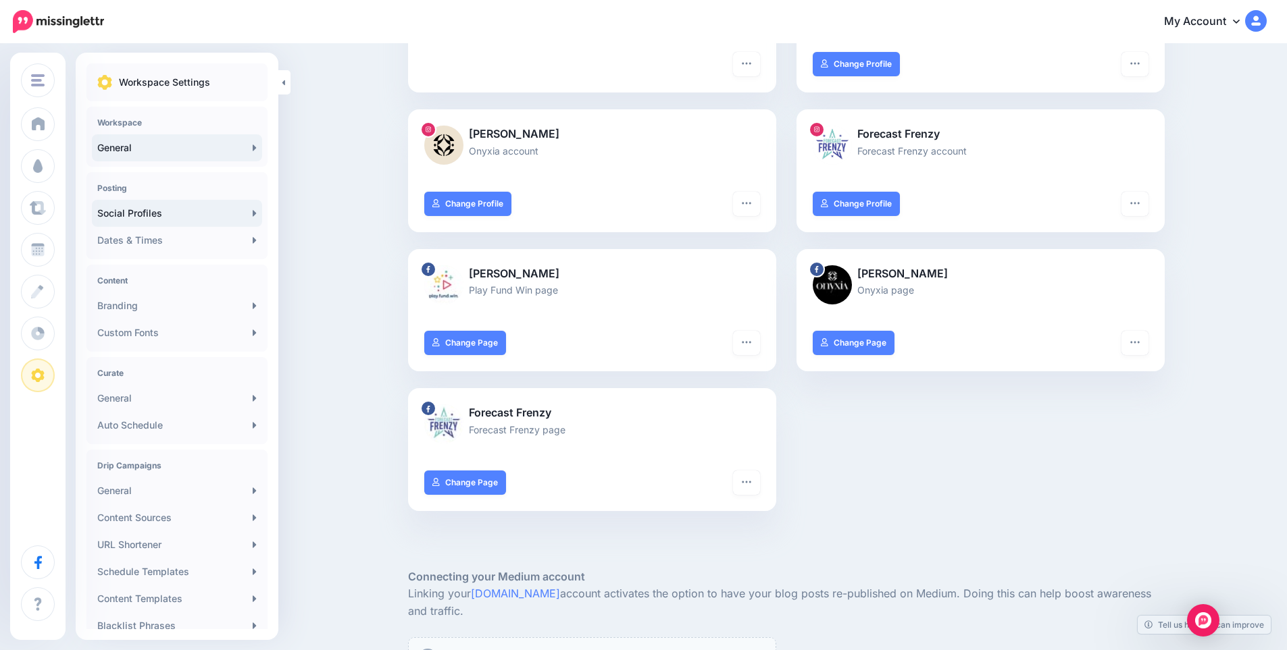
click at [165, 147] on link "General" at bounding box center [177, 147] width 170 height 27
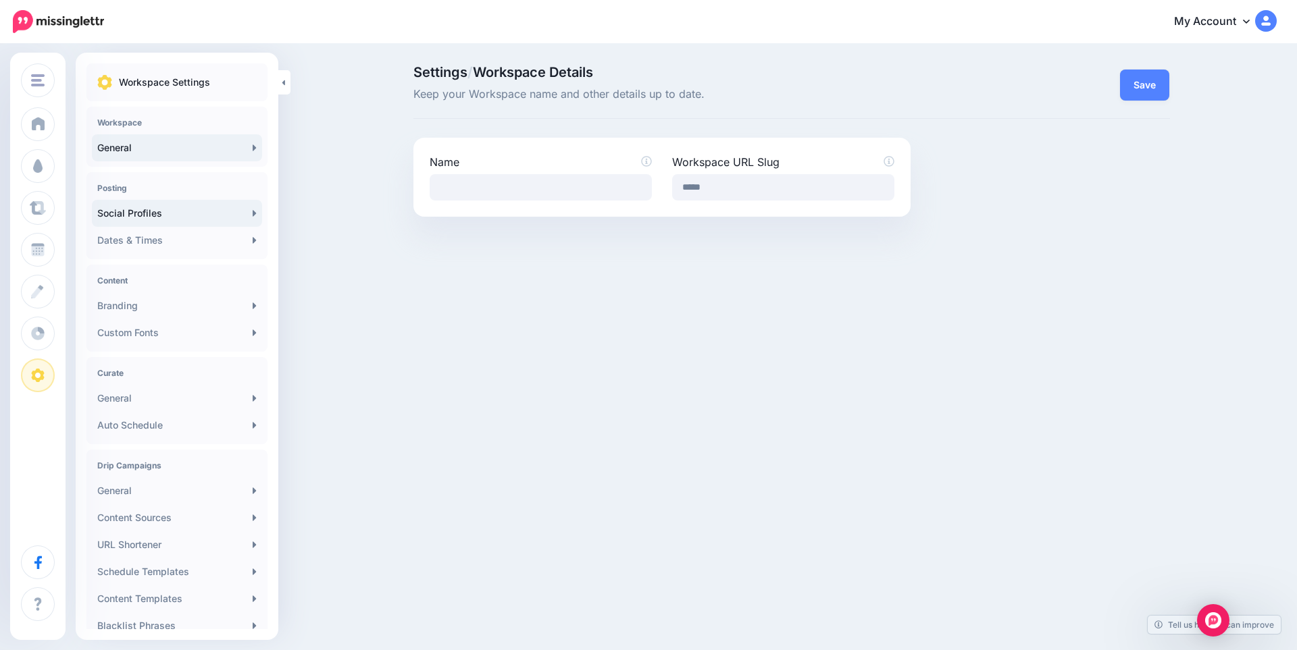
click at [173, 210] on link "Social Profiles" at bounding box center [177, 213] width 170 height 27
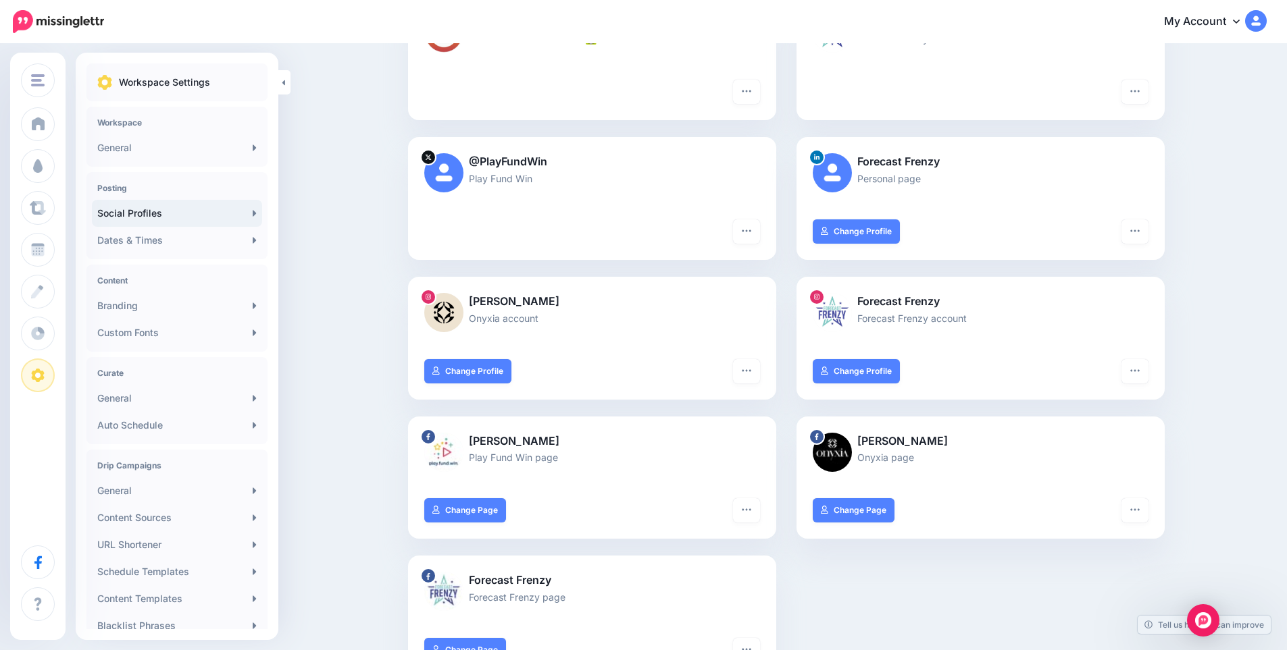
scroll to position [225, 0]
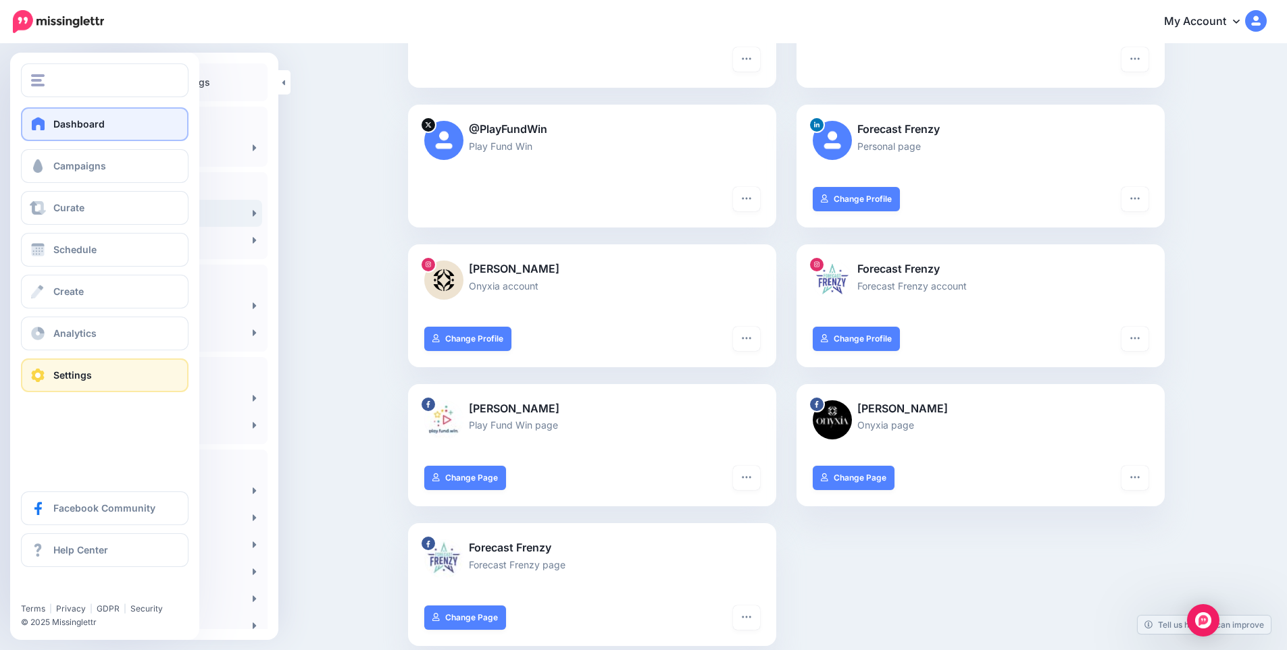
click at [98, 130] on link "Dashboard" at bounding box center [104, 124] width 167 height 34
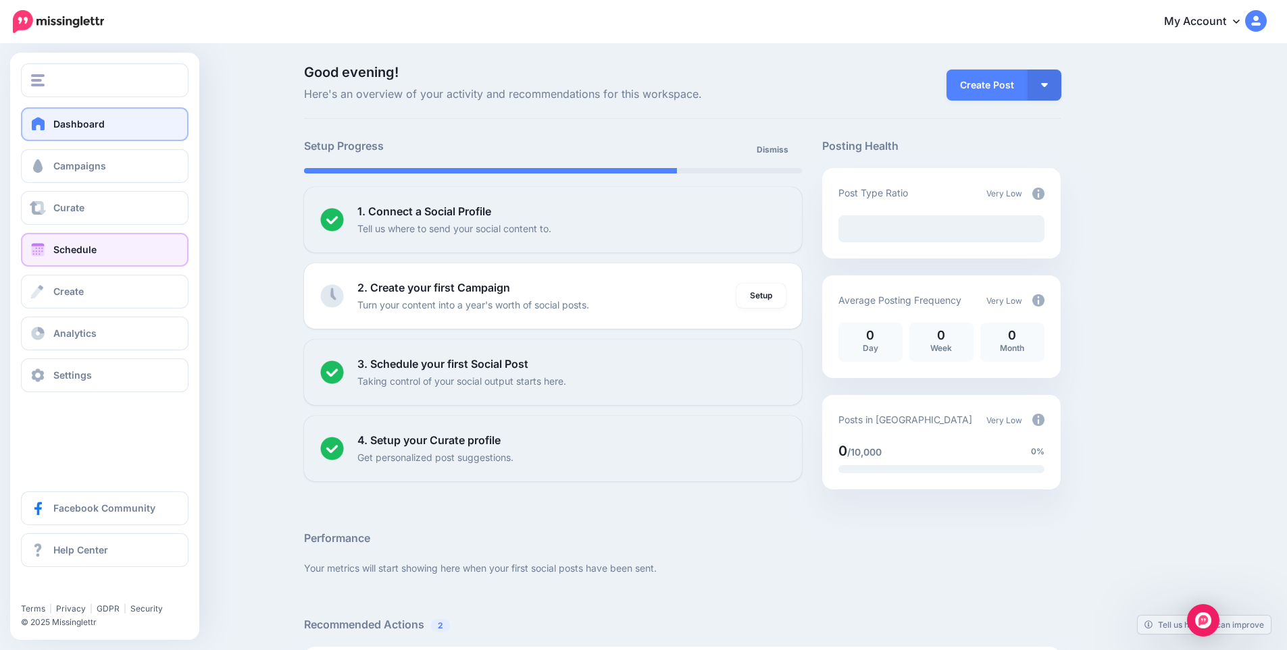
click at [105, 244] on link "Schedule" at bounding box center [104, 250] width 167 height 34
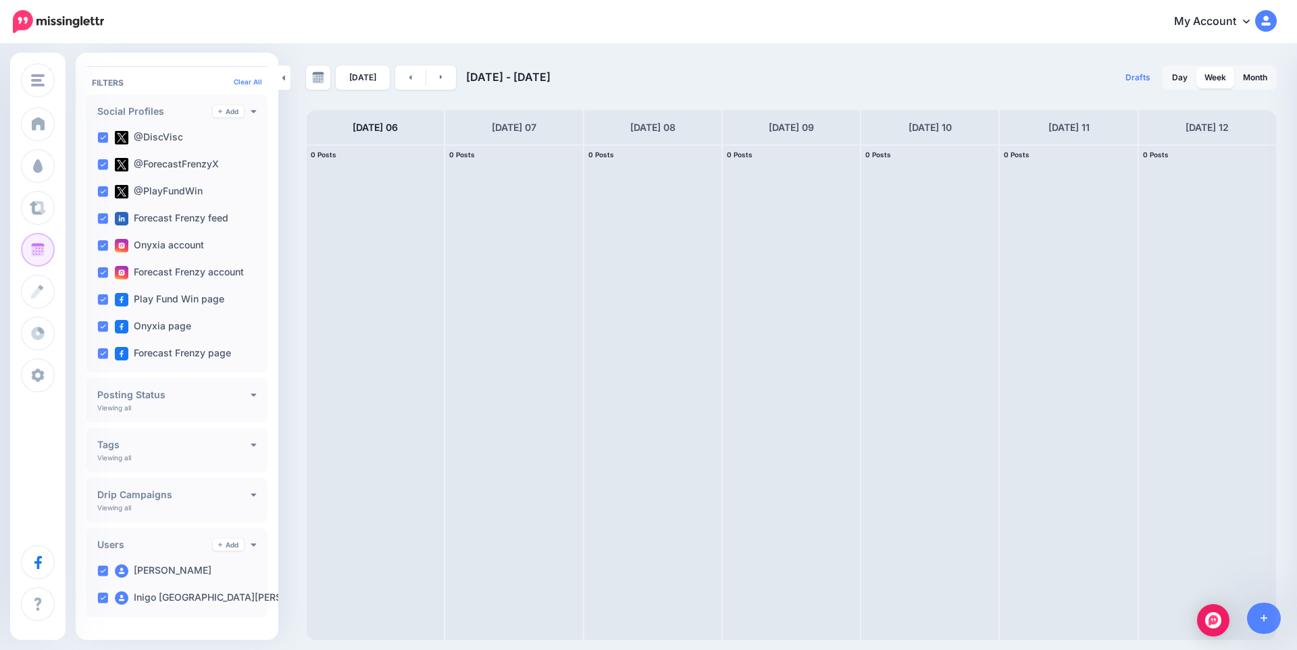
scroll to position [88, 0]
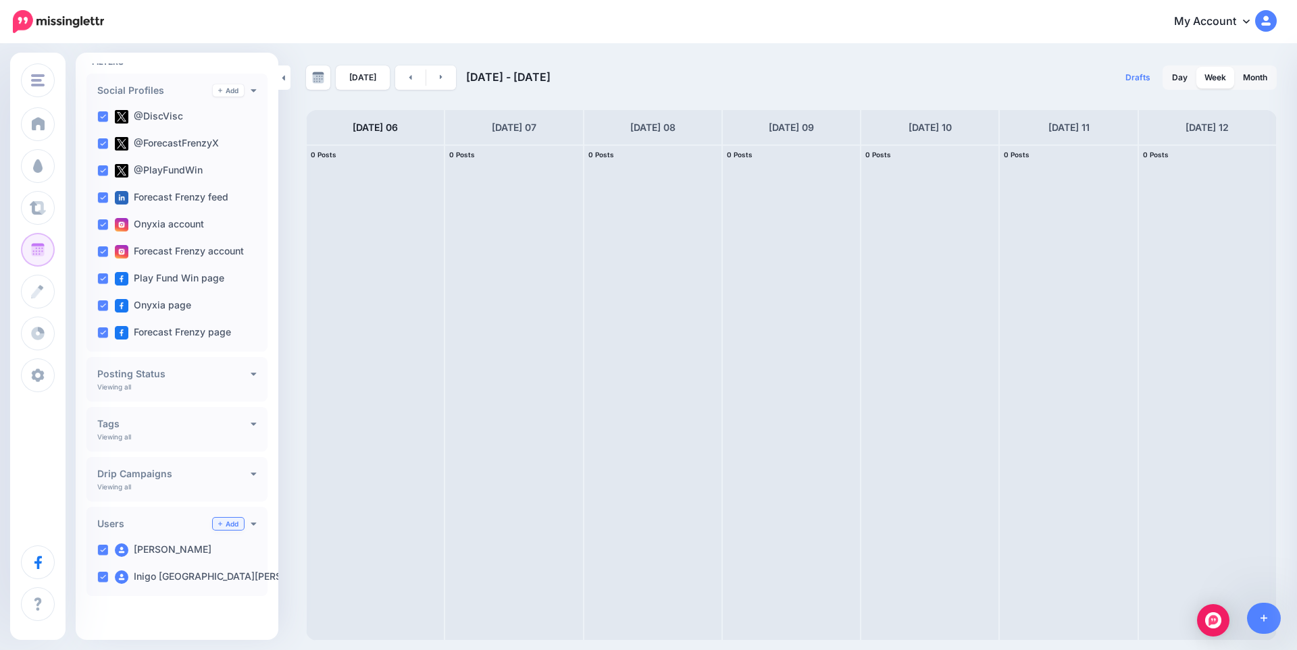
click at [225, 523] on link "Add" at bounding box center [228, 524] width 31 height 12
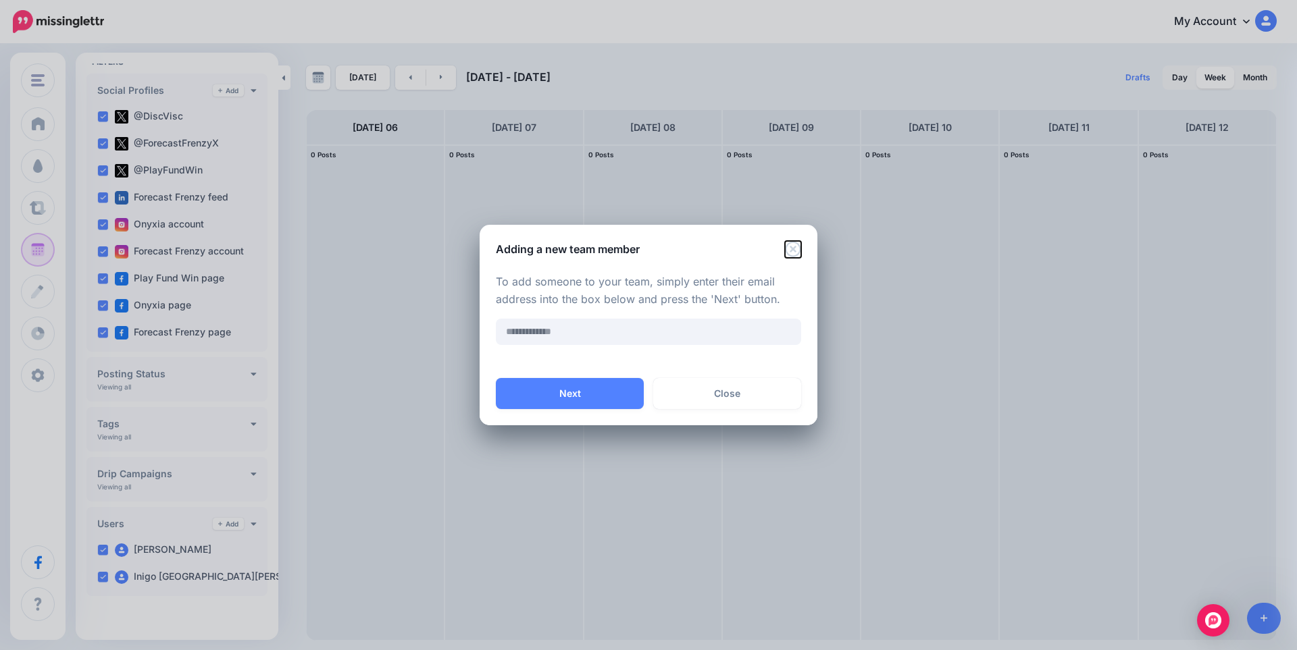
click at [798, 255] on icon "Close" at bounding box center [793, 249] width 16 height 16
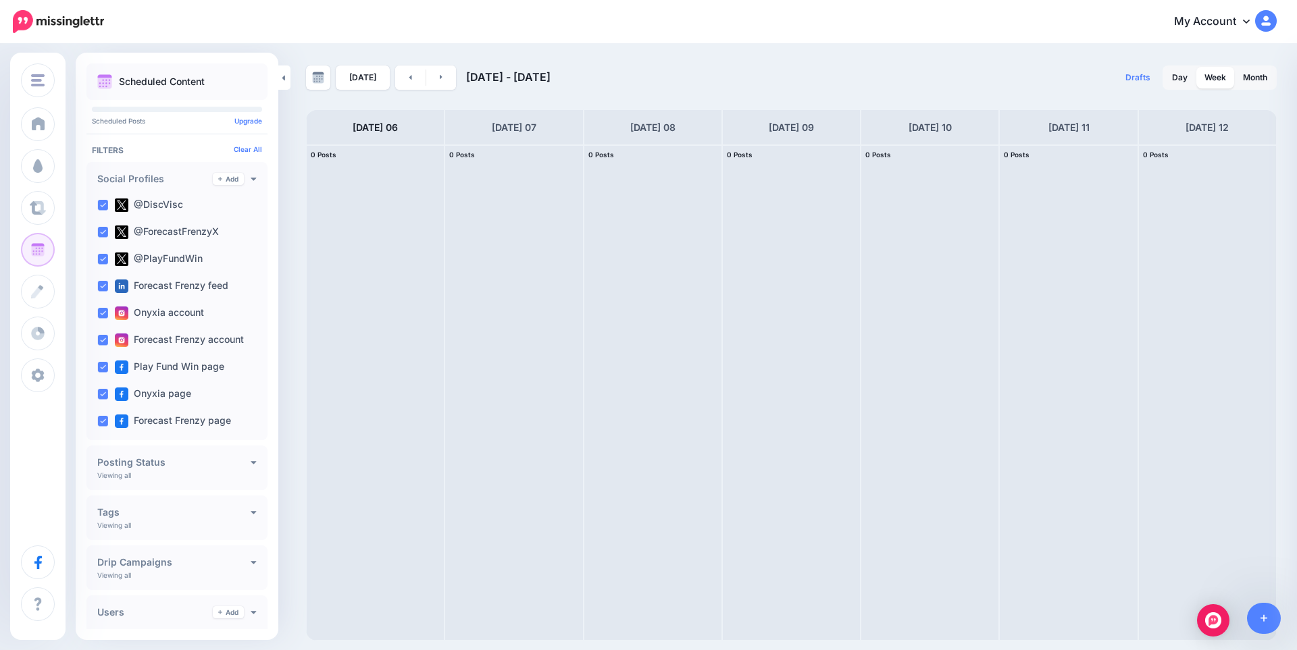
click at [0, 0] on span "Post" at bounding box center [0, 0] width 0 height 0
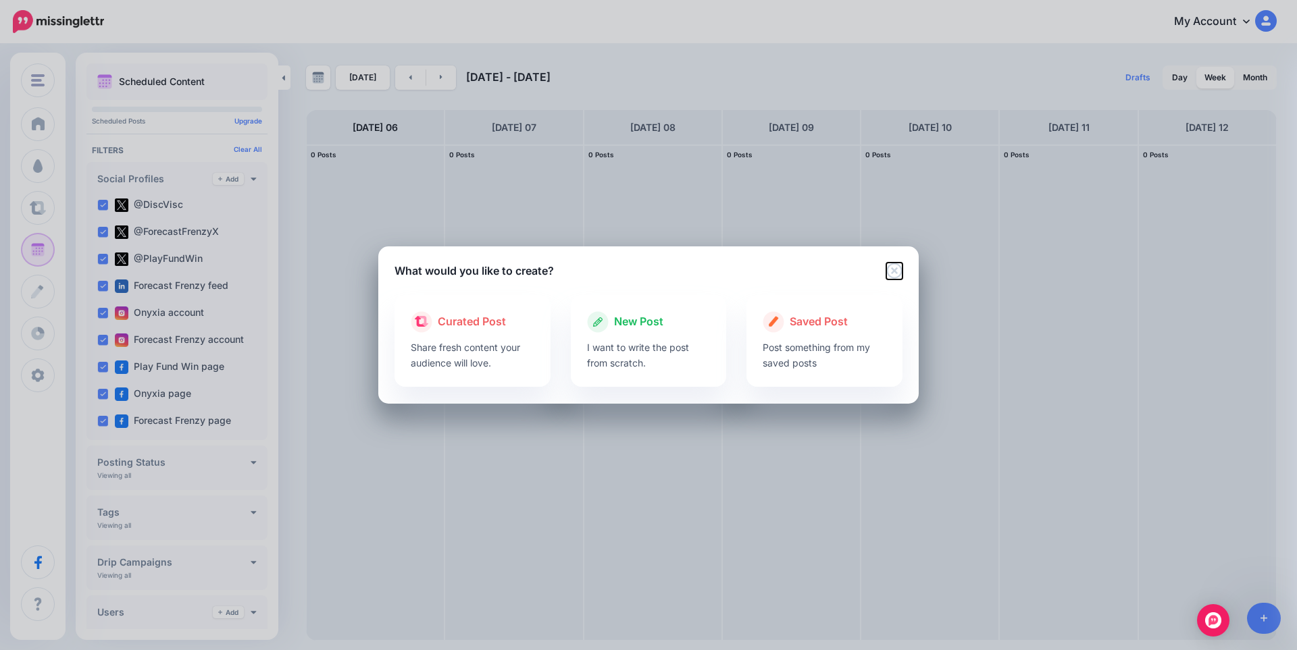
click at [892, 272] on icon "Close" at bounding box center [894, 271] width 16 height 16
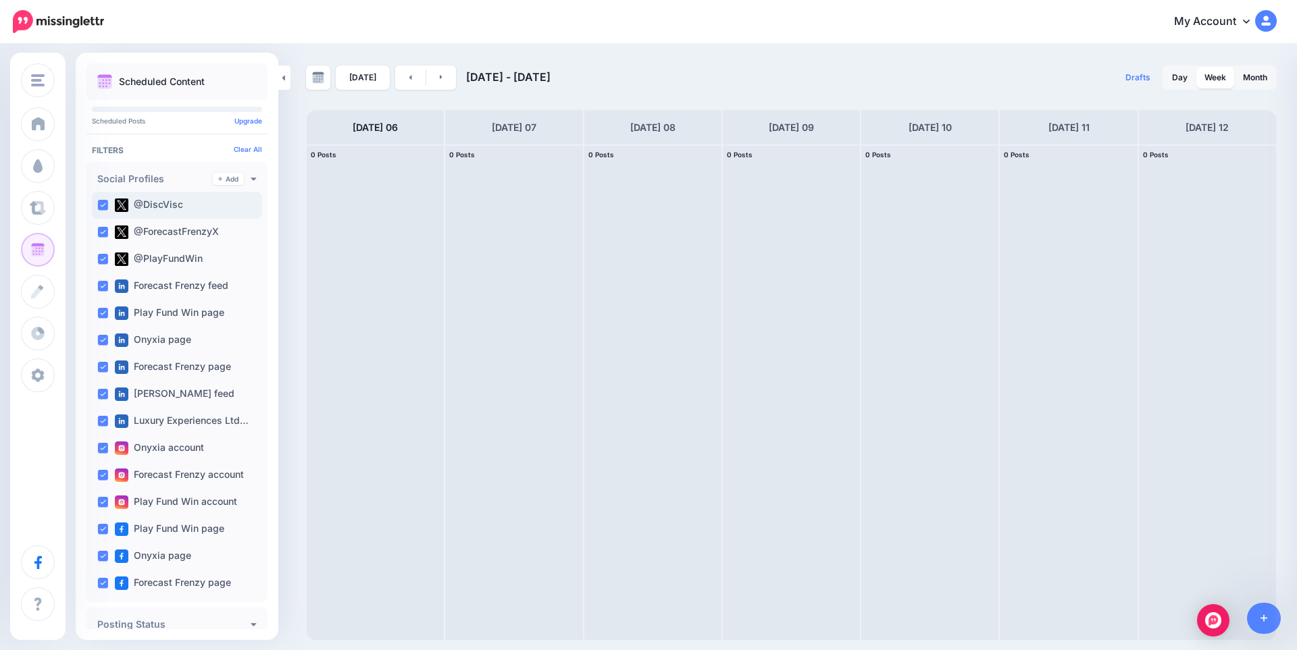
click at [103, 207] on ins at bounding box center [102, 205] width 11 height 11
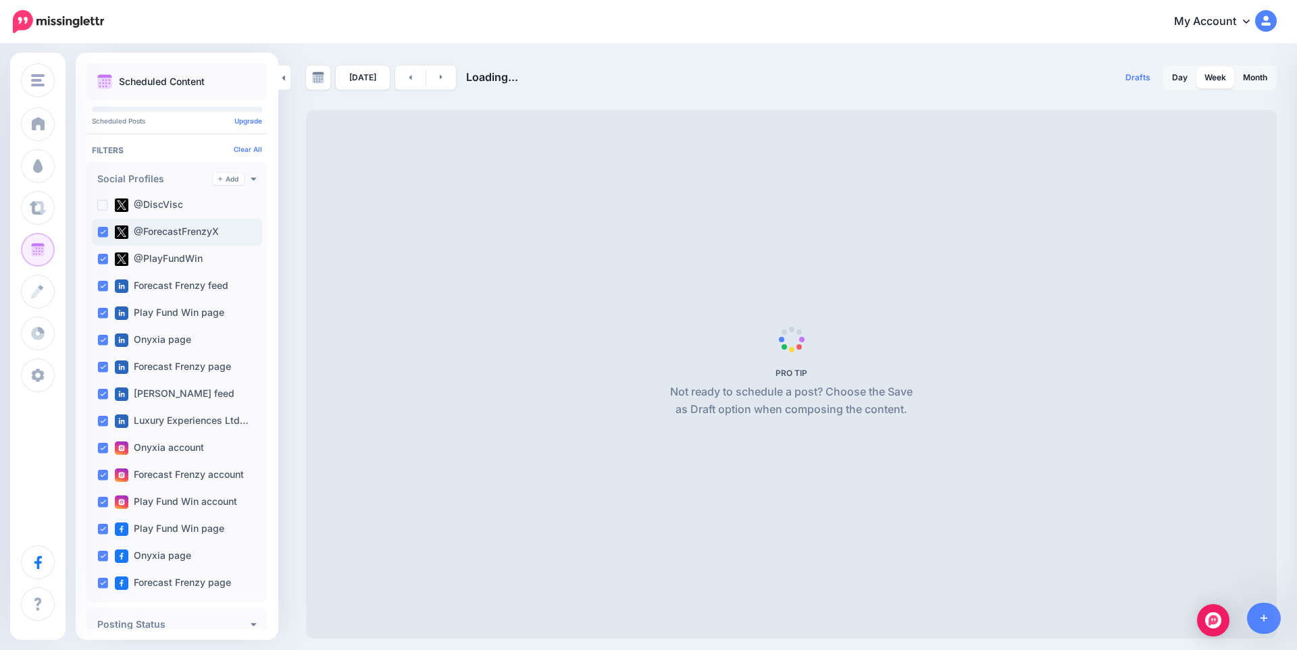
click at [105, 230] on ins at bounding box center [102, 232] width 11 height 11
click at [101, 258] on ins at bounding box center [102, 259] width 11 height 11
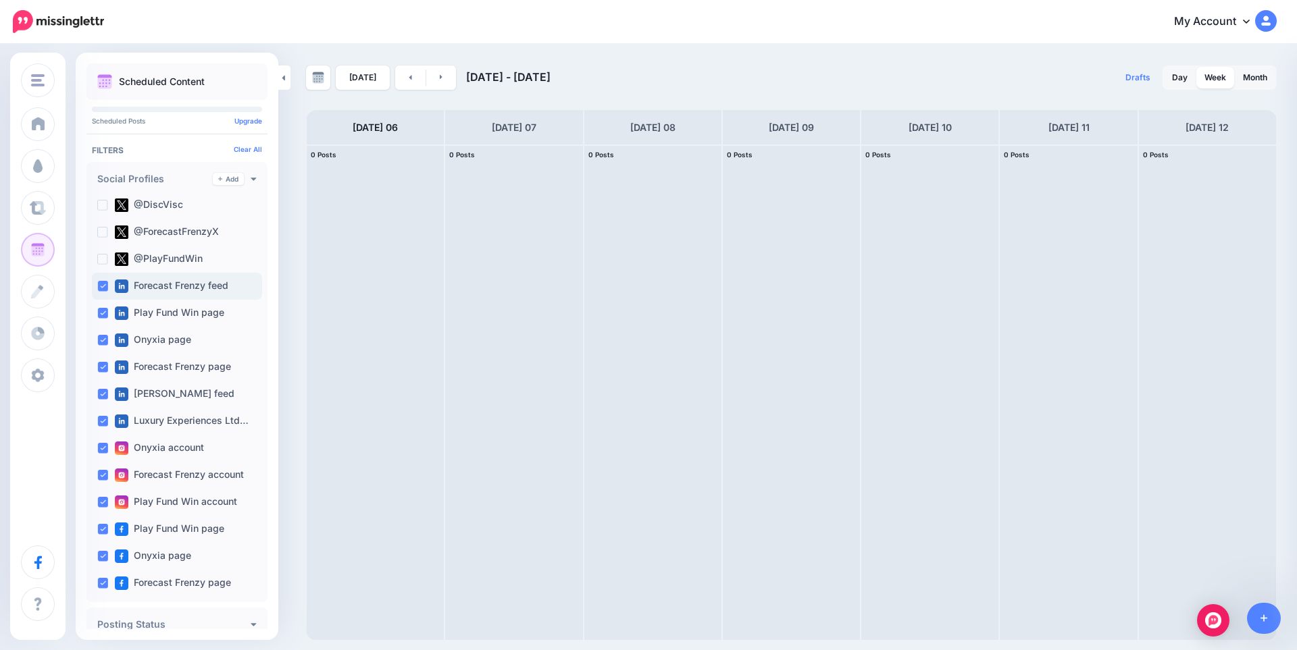
click at [106, 290] on ins at bounding box center [102, 286] width 11 height 11
click at [107, 316] on ins at bounding box center [102, 313] width 11 height 11
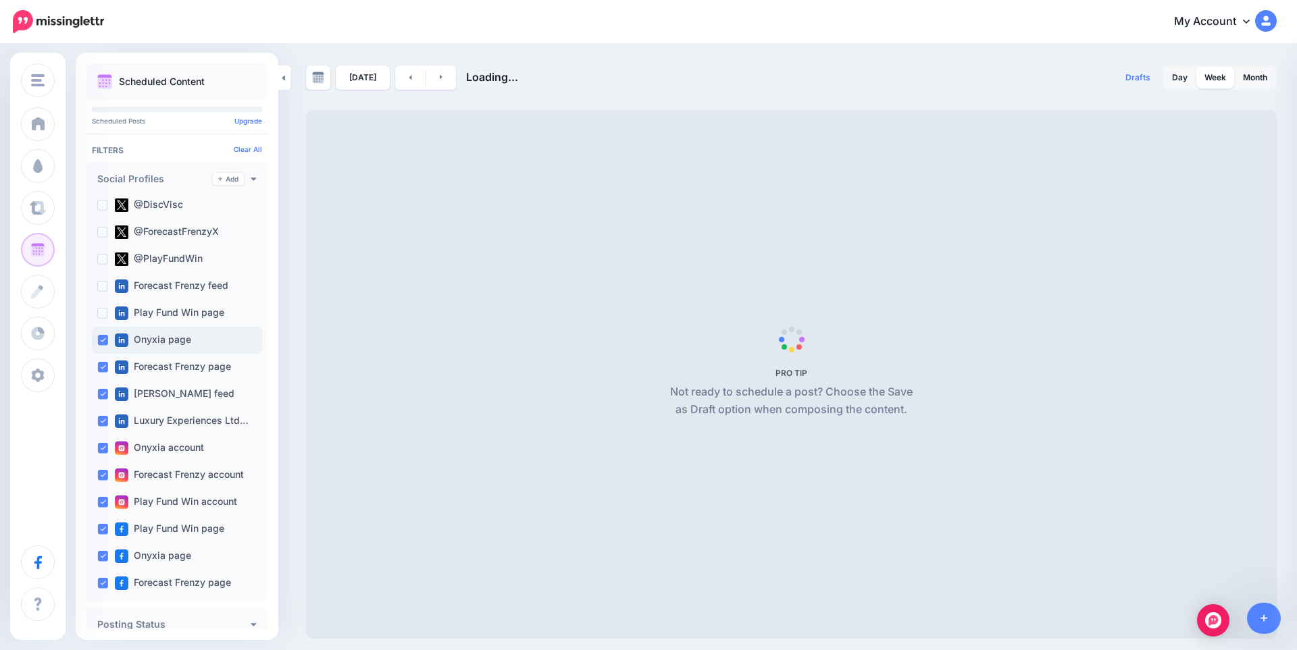
click at [101, 338] on ins at bounding box center [102, 340] width 11 height 11
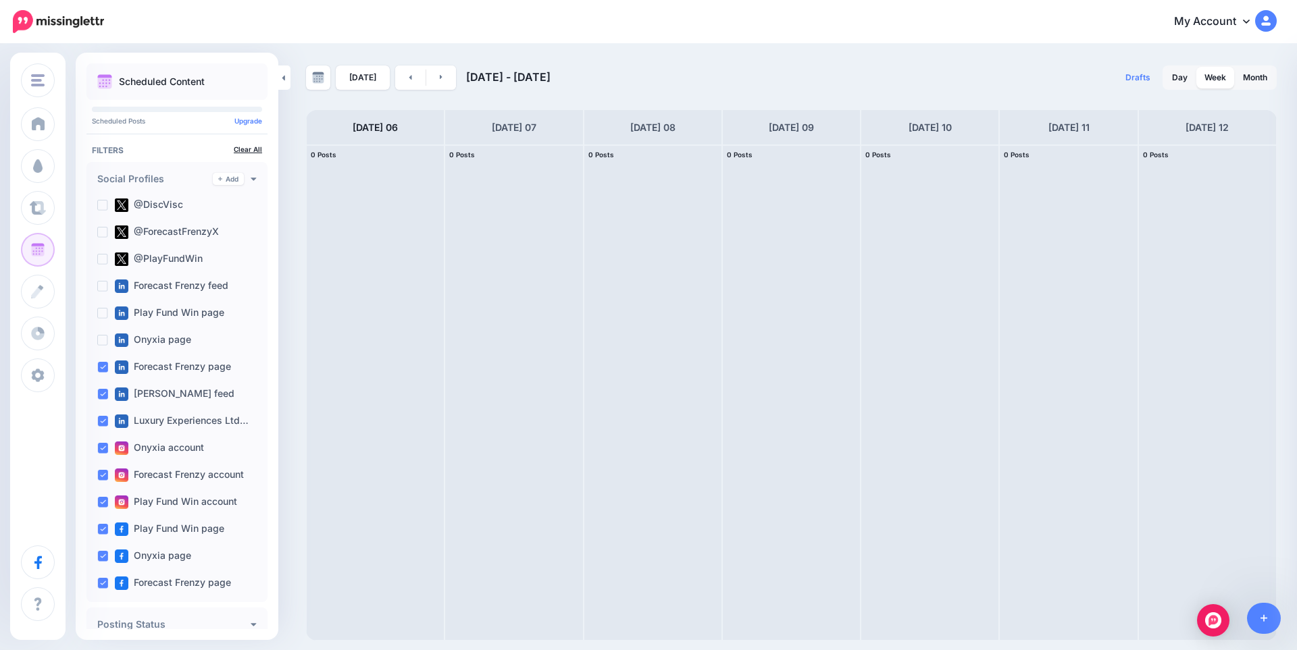
click at [247, 153] on link "Clear All" at bounding box center [248, 149] width 28 height 8
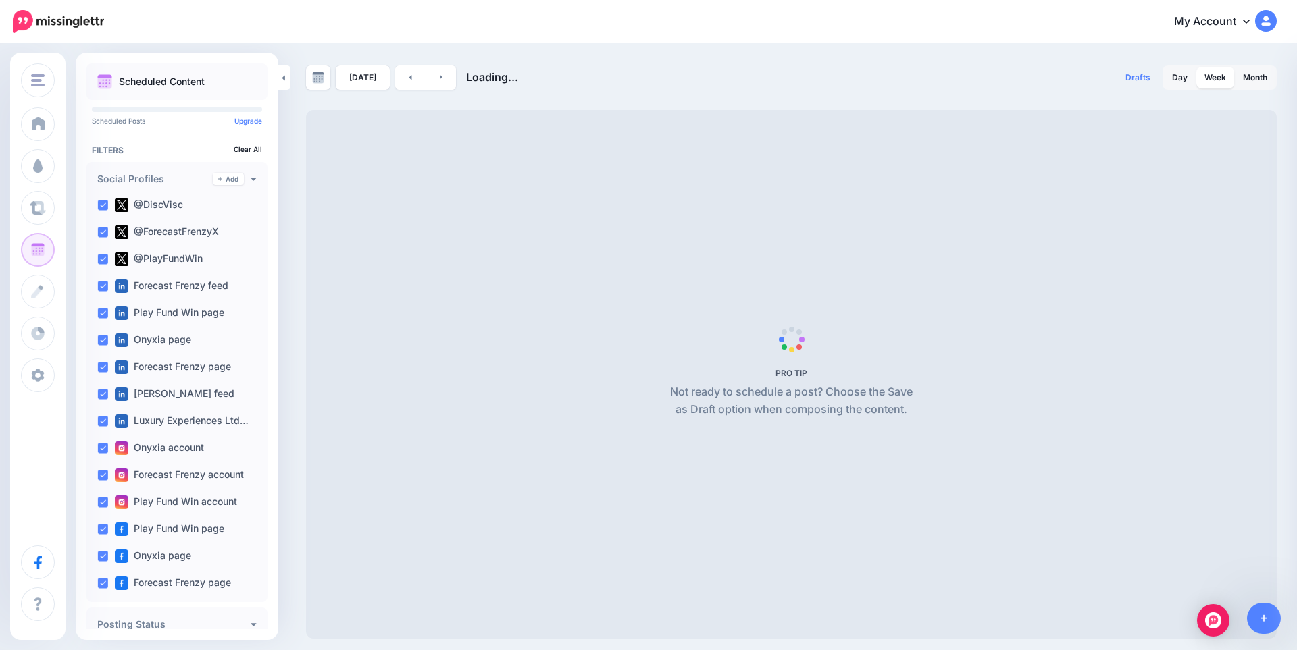
click at [247, 153] on link "Clear All" at bounding box center [248, 149] width 28 height 8
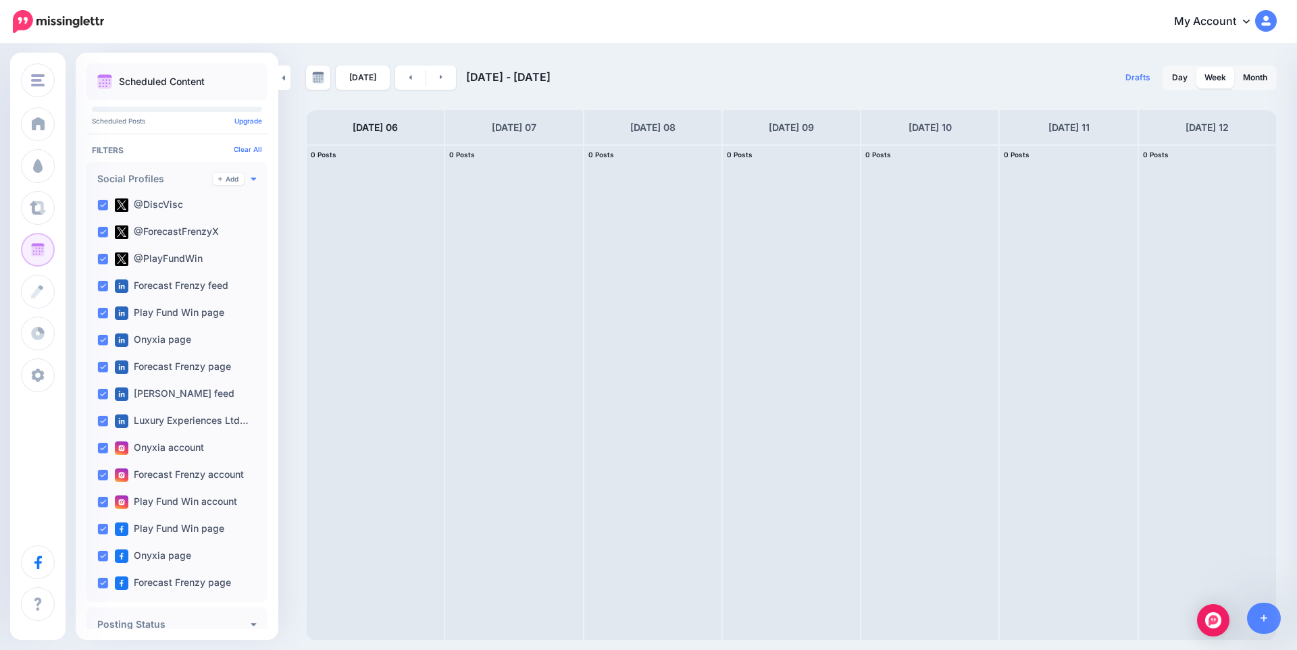
click at [251, 176] on icon at bounding box center [254, 178] width 6 height 9
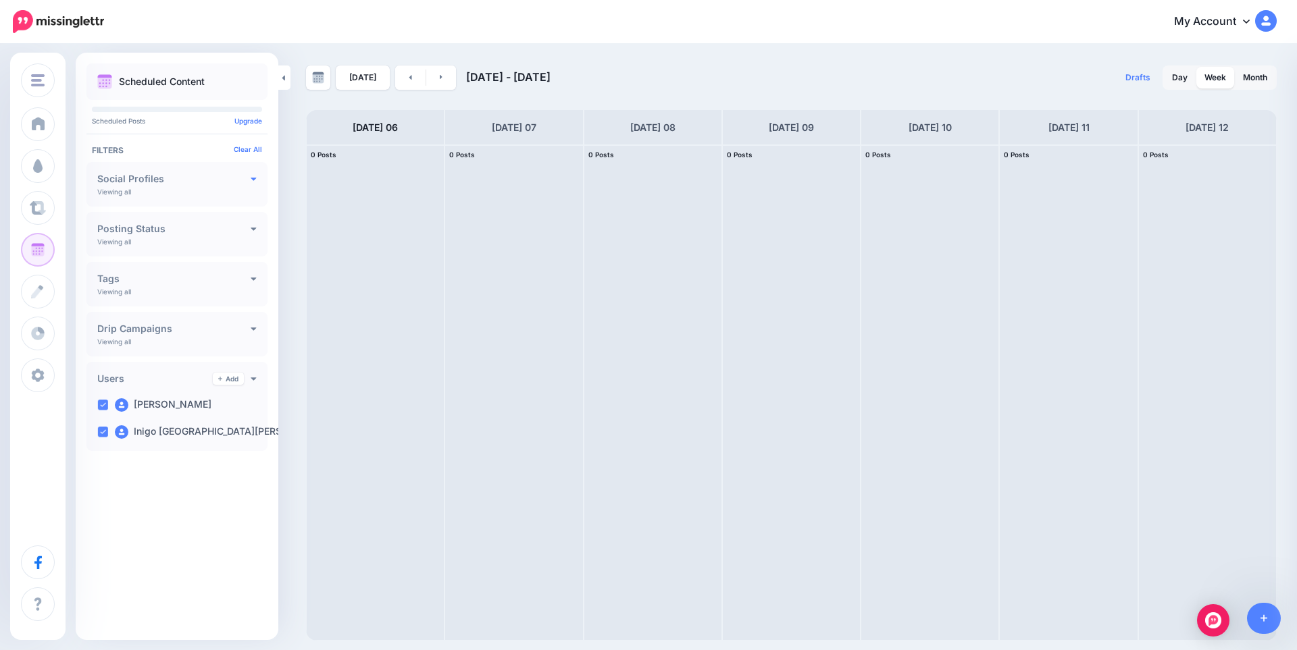
click at [255, 178] on icon at bounding box center [253, 179] width 5 height 3
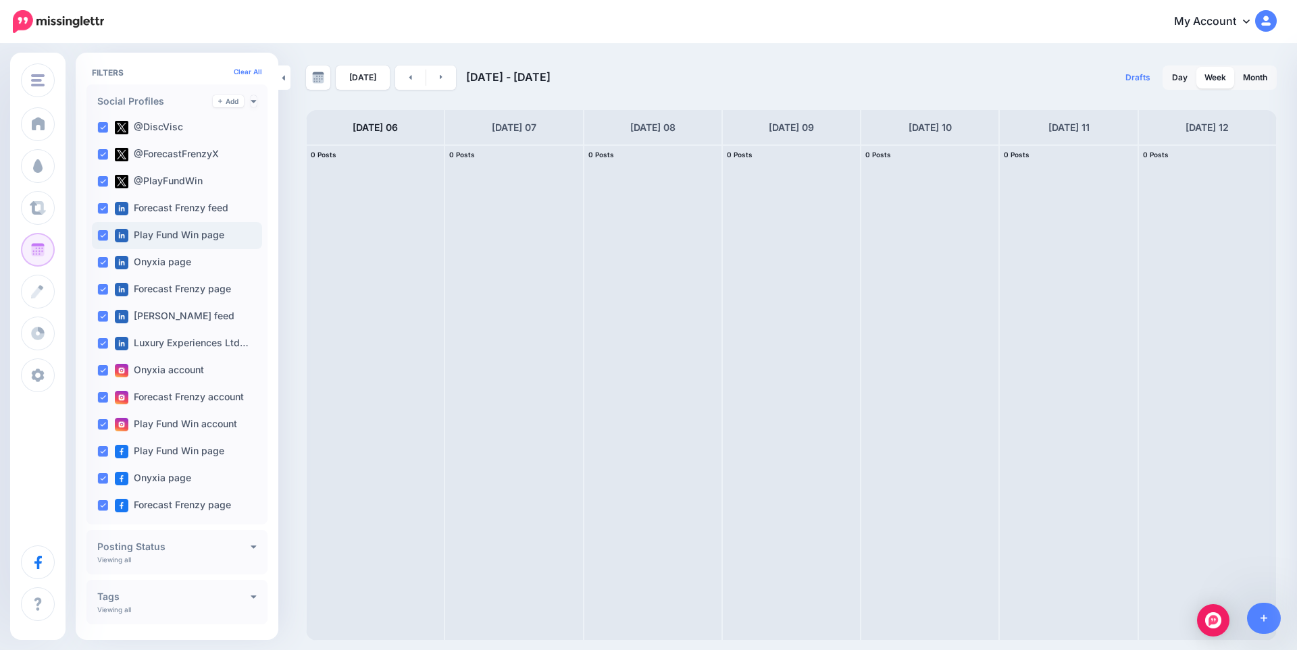
scroll to position [251, 0]
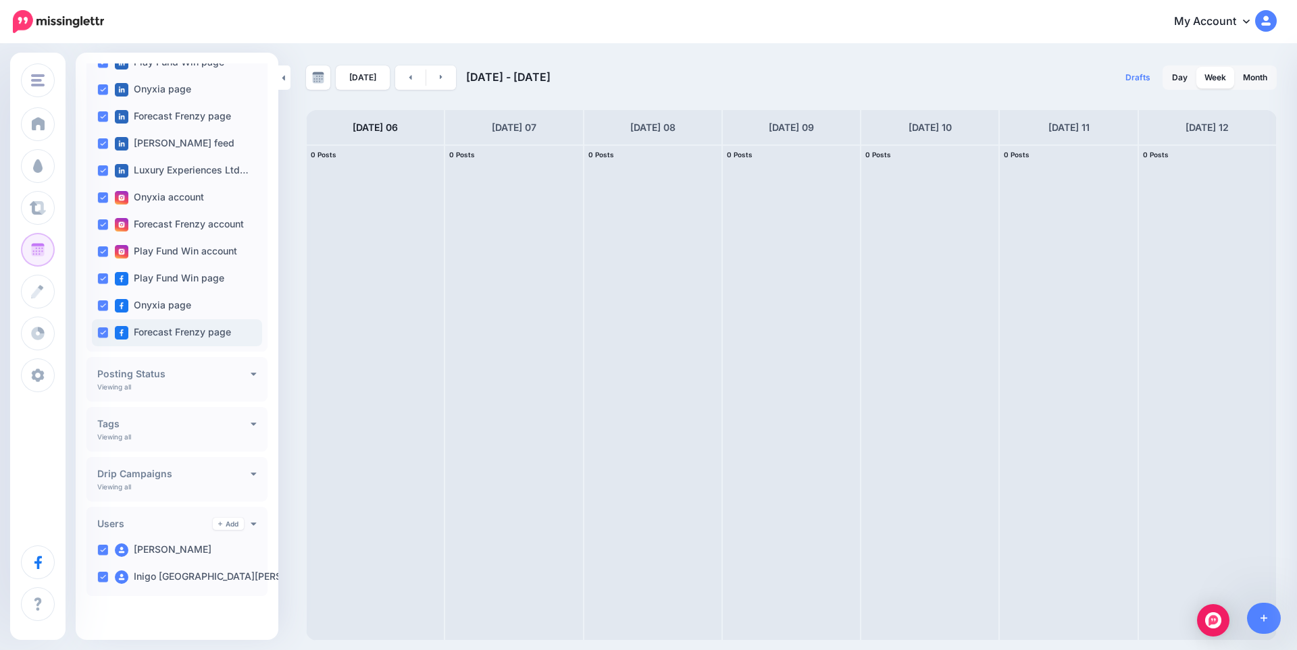
click at [104, 336] on ins at bounding box center [102, 333] width 11 height 11
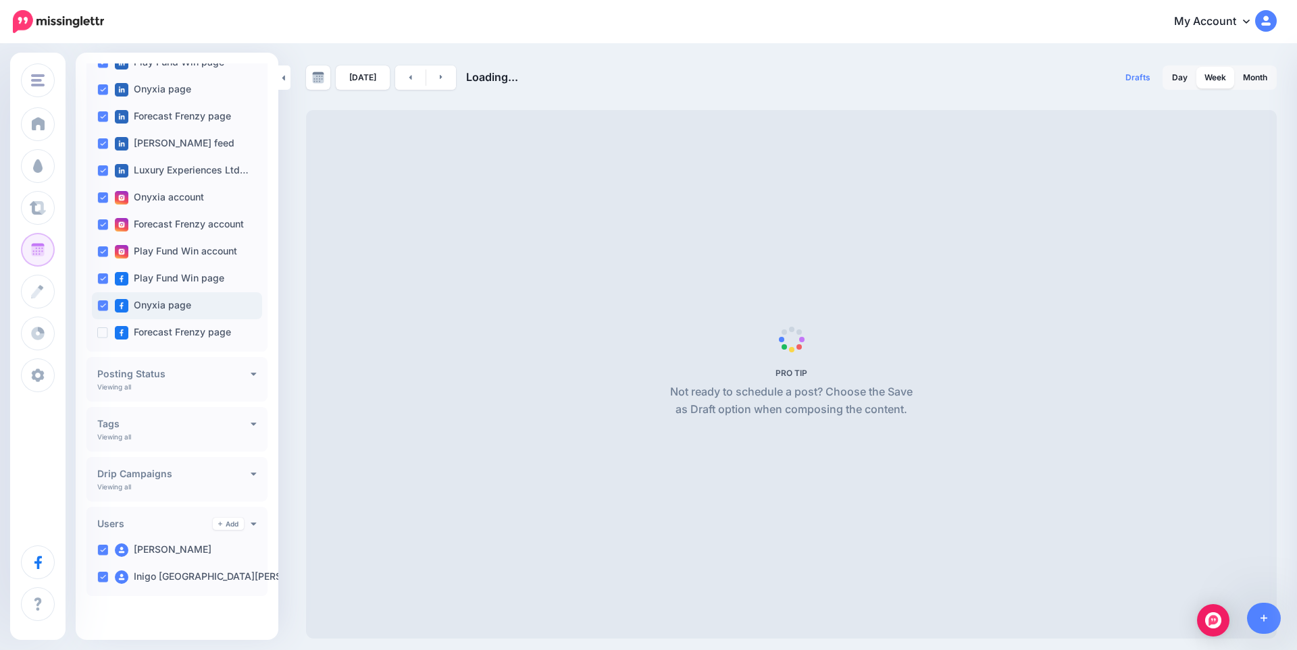
click at [107, 305] on ins at bounding box center [102, 306] width 11 height 11
click at [102, 288] on div "Play Fund Win page" at bounding box center [177, 278] width 170 height 27
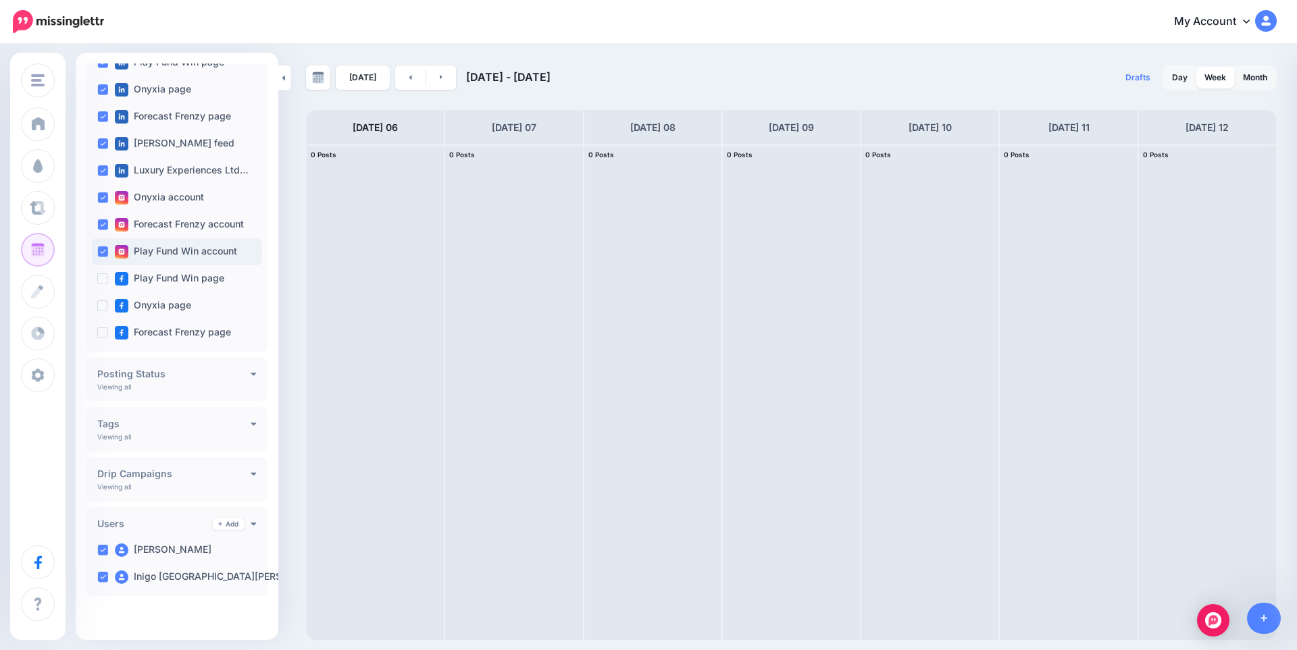
click at [102, 253] on ins at bounding box center [102, 252] width 11 height 11
click at [103, 230] on div "Forecast Frenzy account" at bounding box center [177, 224] width 170 height 27
click at [103, 195] on ins at bounding box center [102, 197] width 11 height 11
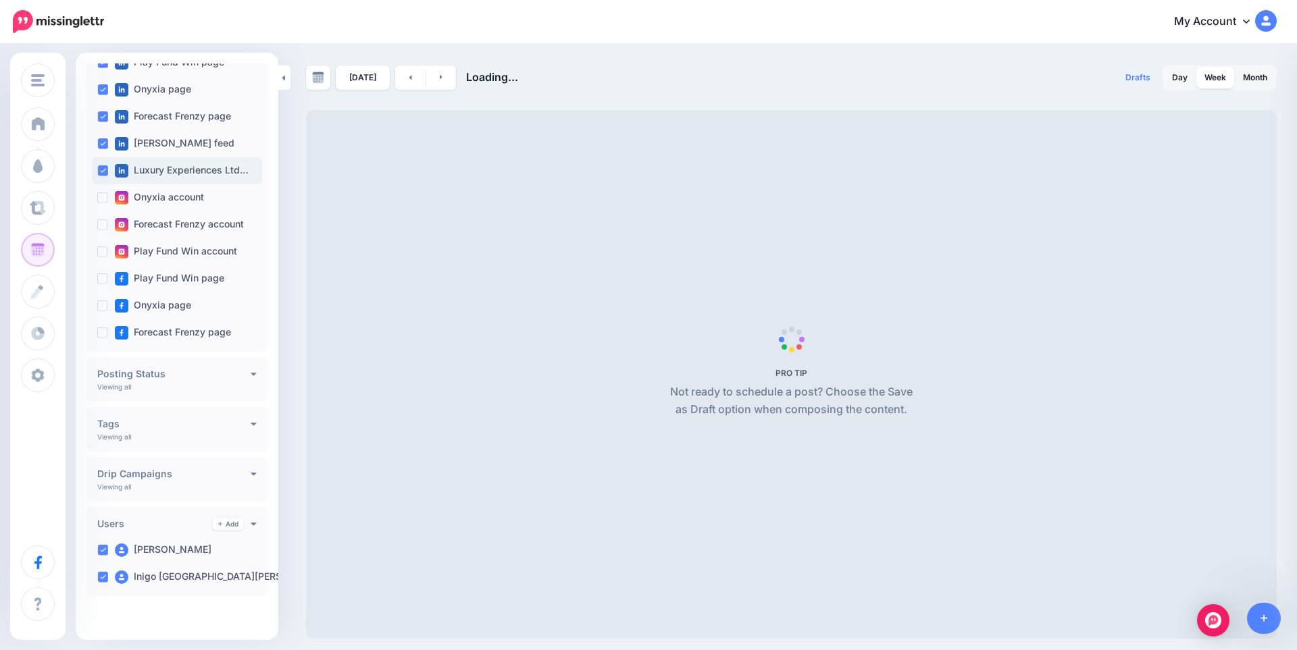
click at [103, 161] on div "Luxury Experiences Ltd…" at bounding box center [177, 170] width 170 height 27
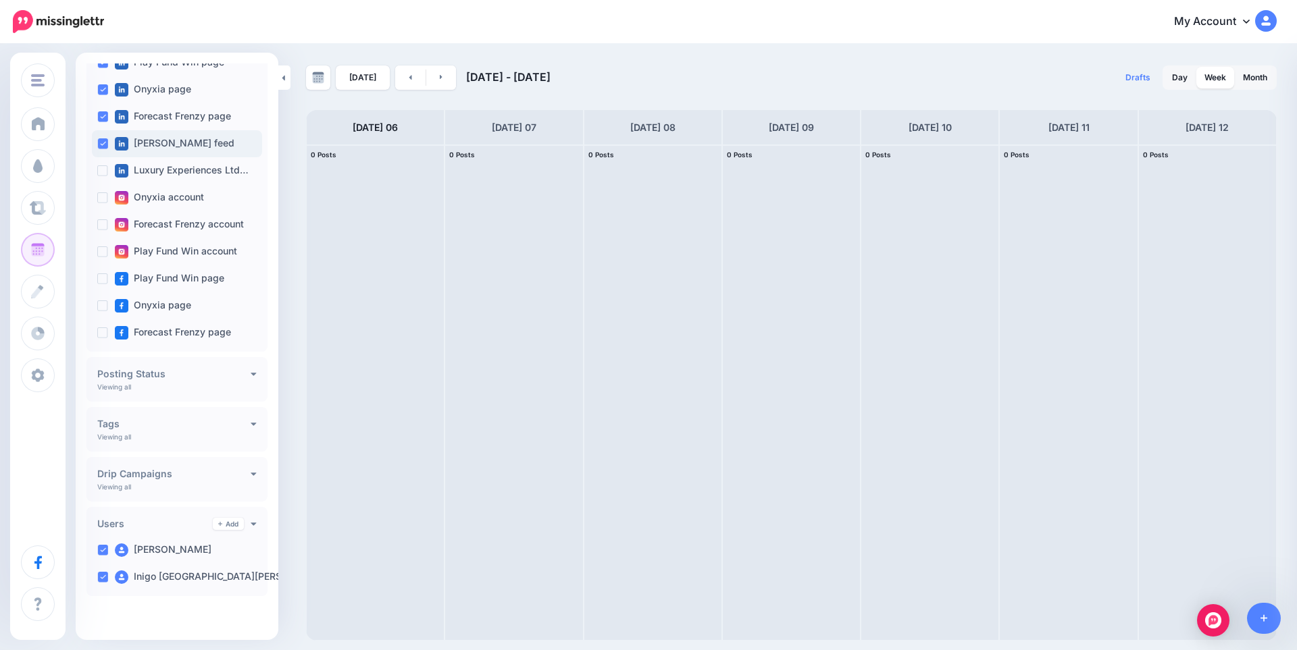
click at [103, 140] on ins at bounding box center [102, 143] width 11 height 11
click at [104, 113] on ins at bounding box center [102, 116] width 11 height 11
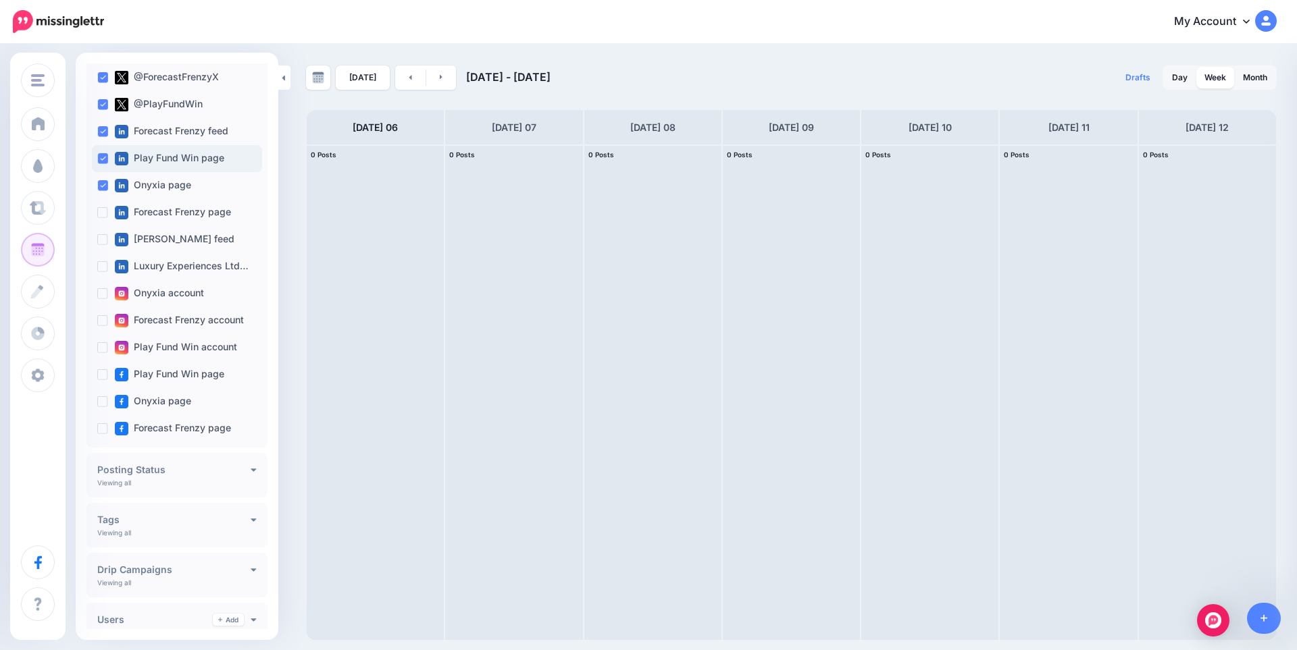
scroll to position [115, 0]
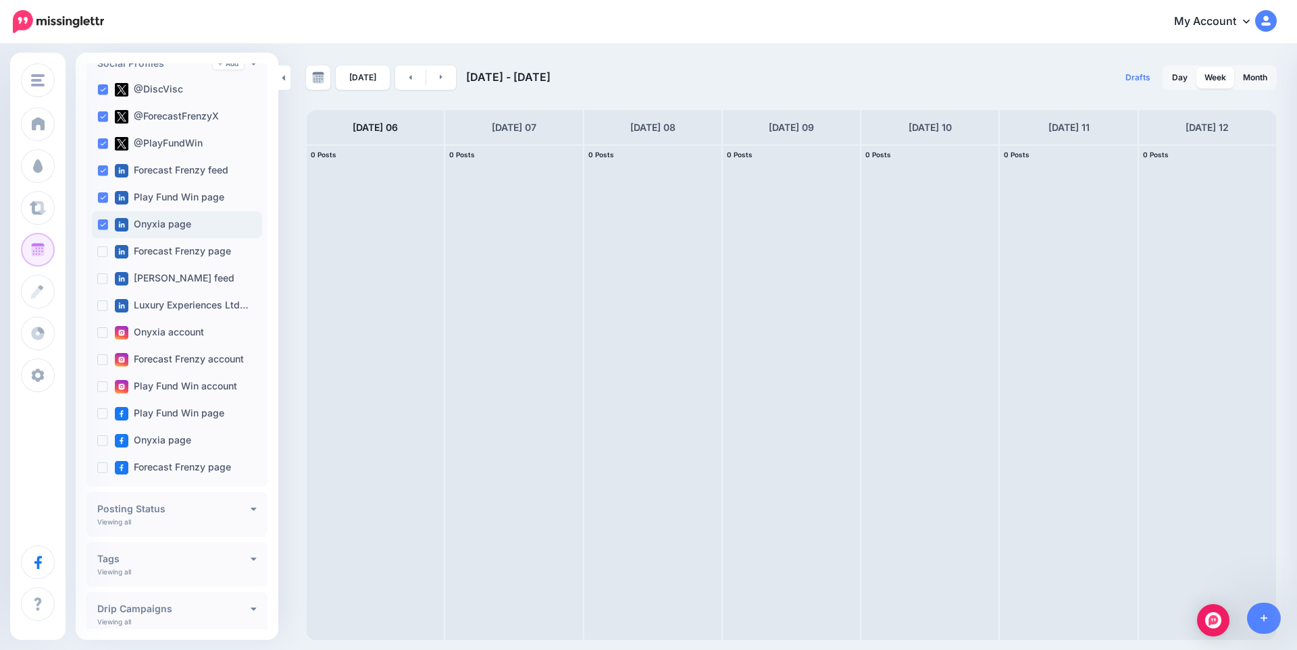
click at [104, 219] on ins at bounding box center [102, 224] width 11 height 11
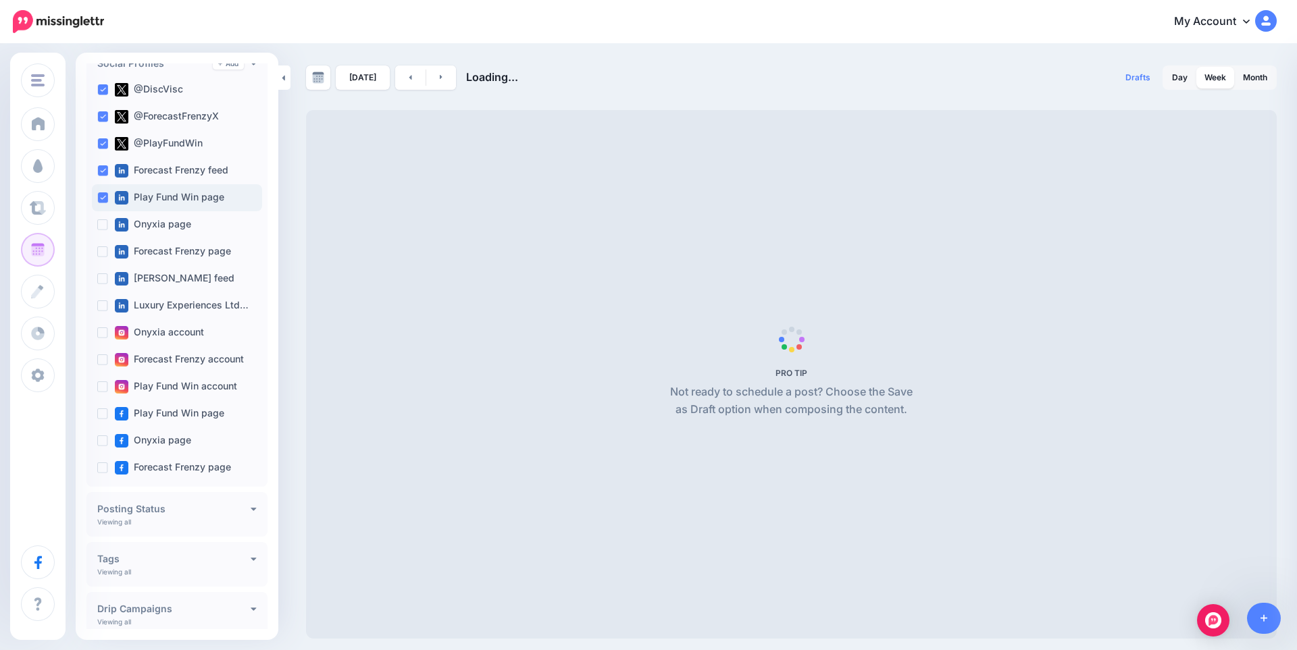
click at [103, 200] on ins at bounding box center [102, 197] width 11 height 11
click at [103, 165] on ins at bounding box center [102, 170] width 11 height 11
click at [103, 144] on ins at bounding box center [102, 143] width 11 height 11
click at [103, 118] on ins at bounding box center [102, 116] width 11 height 11
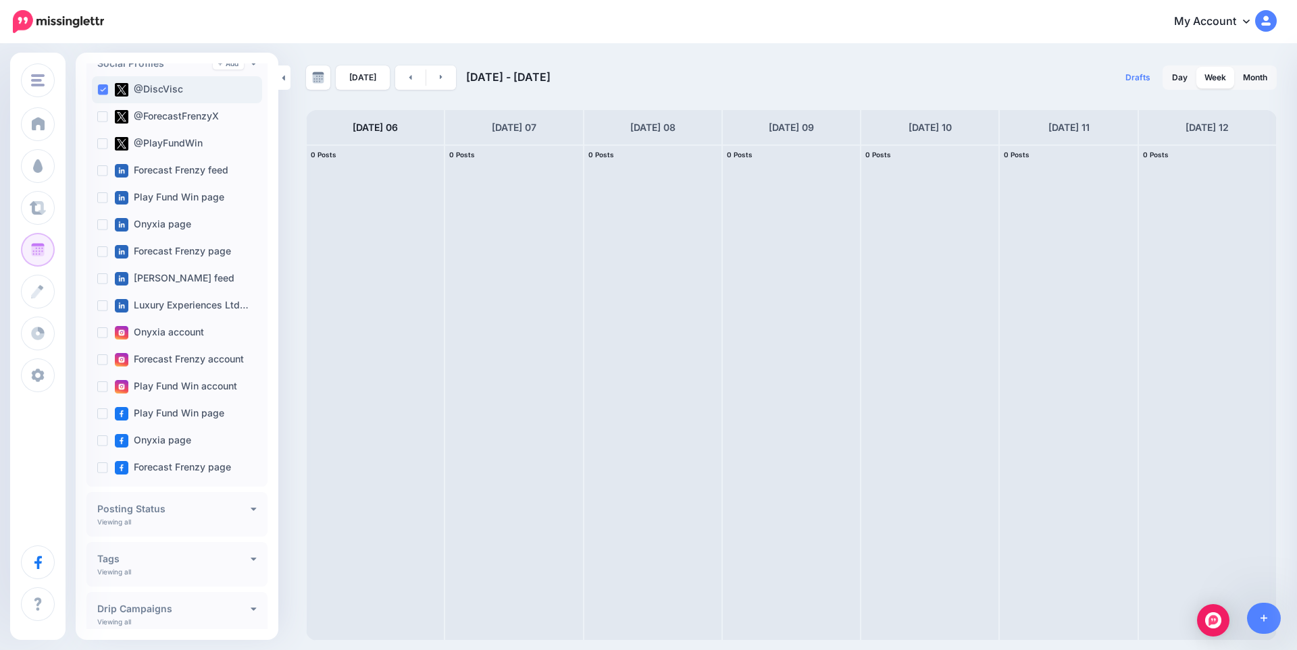
click at [99, 96] on div "@DiscVisc" at bounding box center [177, 89] width 170 height 27
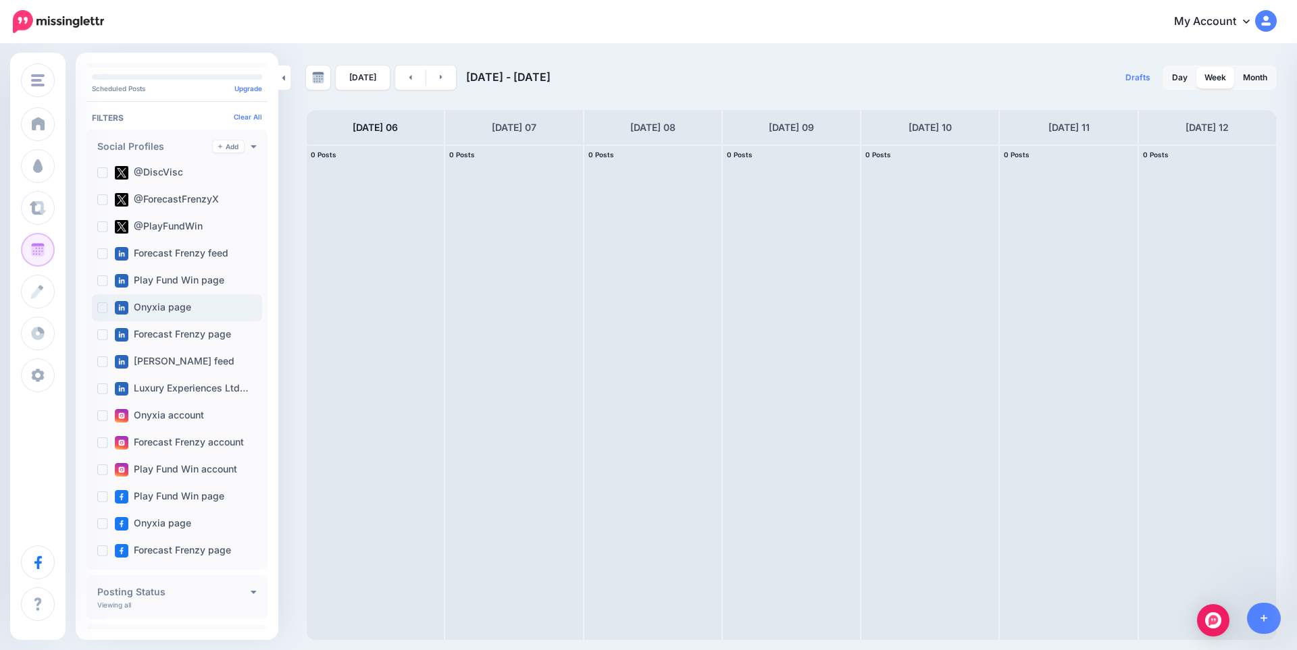
scroll to position [0, 0]
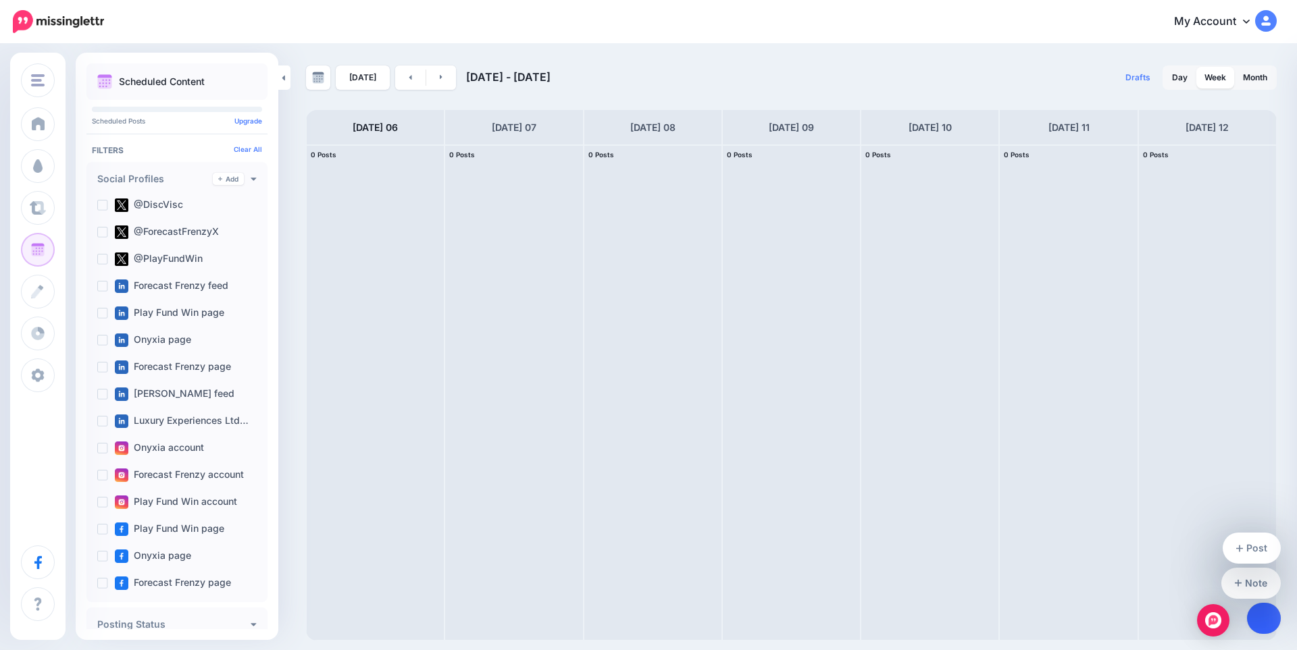
click at [1266, 618] on icon at bounding box center [1263, 618] width 7 height 9
click at [1254, 546] on link "Post" at bounding box center [1251, 548] width 59 height 31
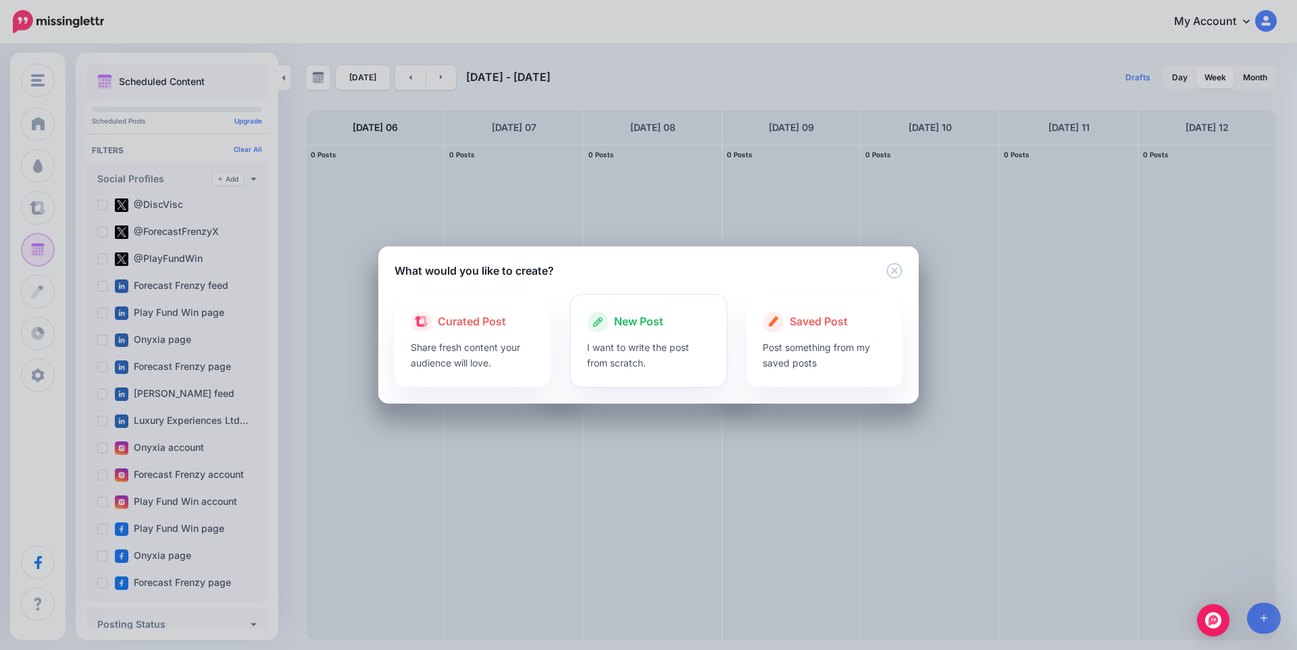
click at [666, 337] on div at bounding box center [649, 336] width 124 height 7
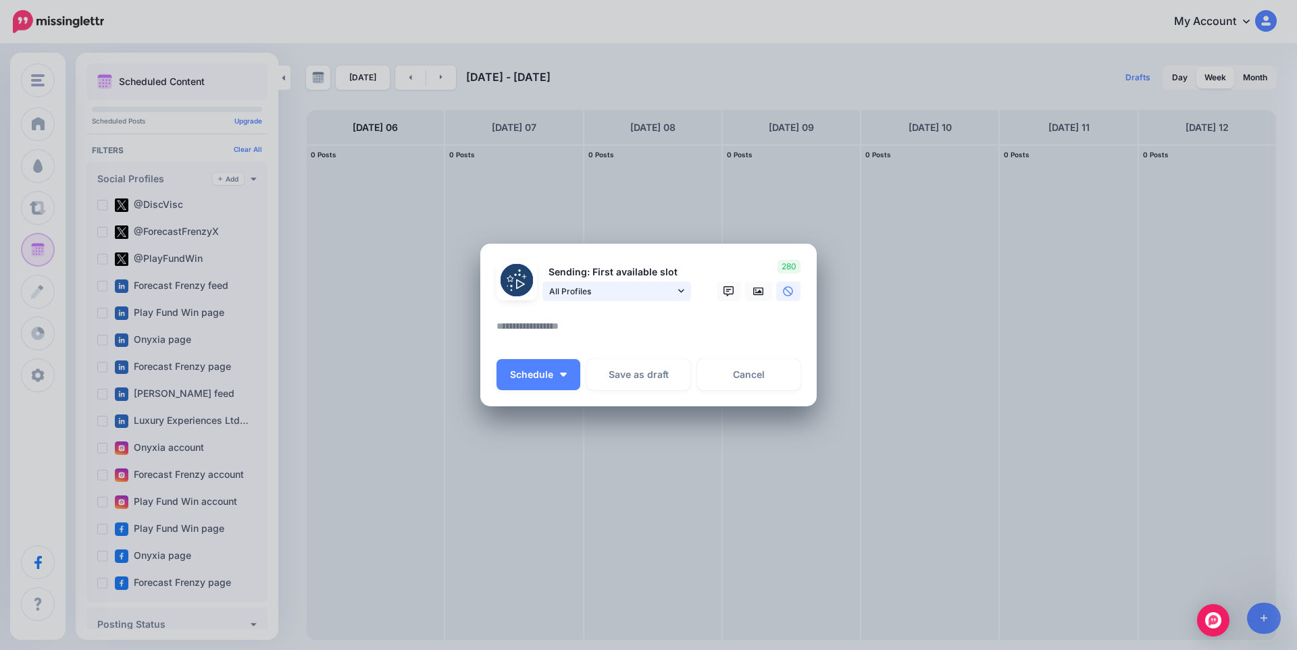
click at [634, 293] on span "All Profiles" at bounding box center [612, 291] width 126 height 14
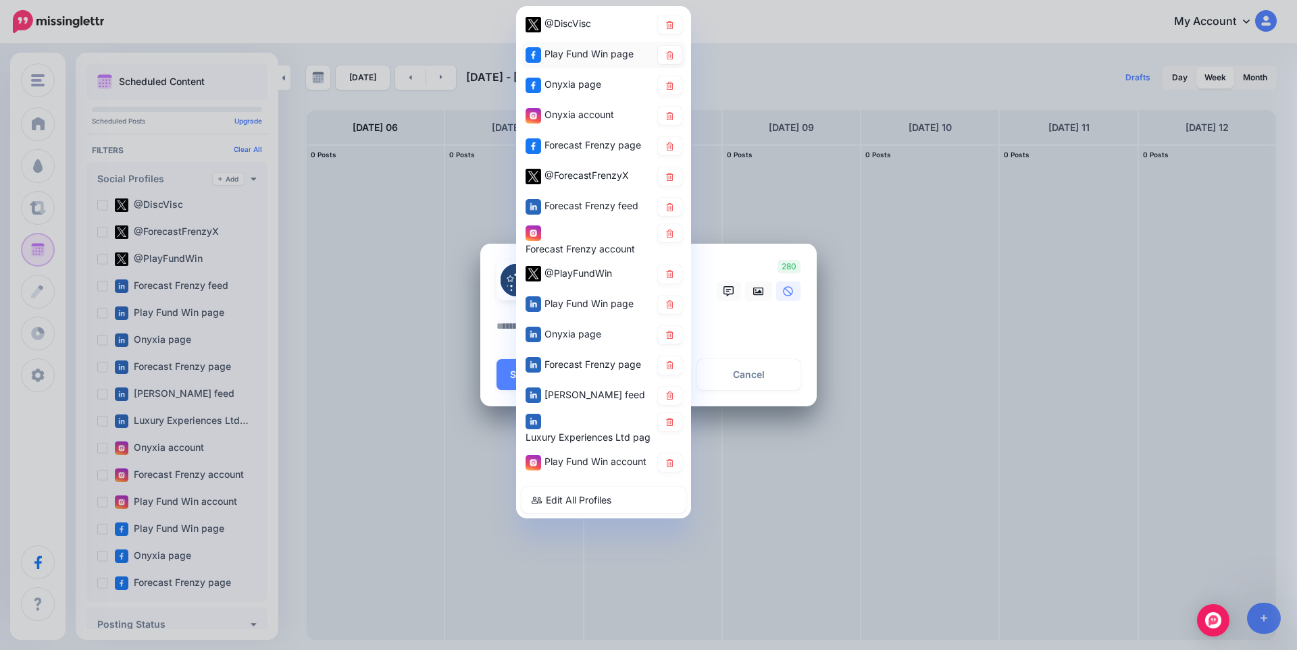
click at [573, 51] on span "Play Fund Win page" at bounding box center [588, 53] width 89 height 11
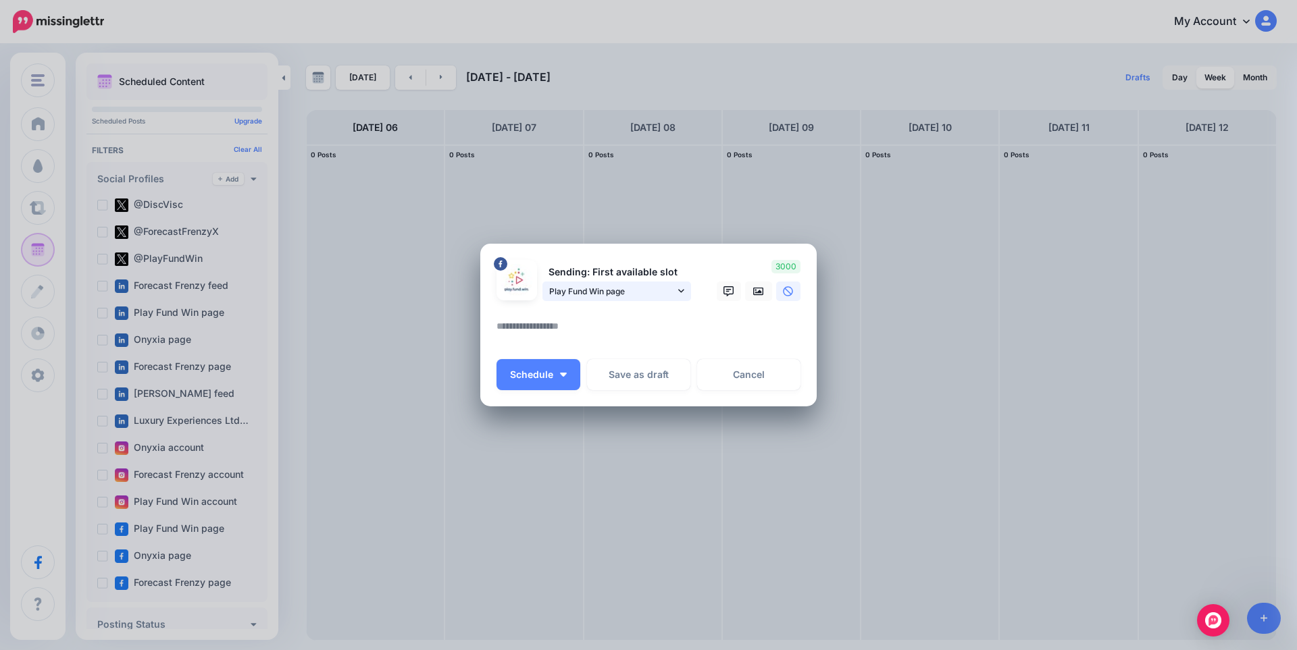
click at [608, 295] on span "Play Fund Win page" at bounding box center [612, 291] width 126 height 14
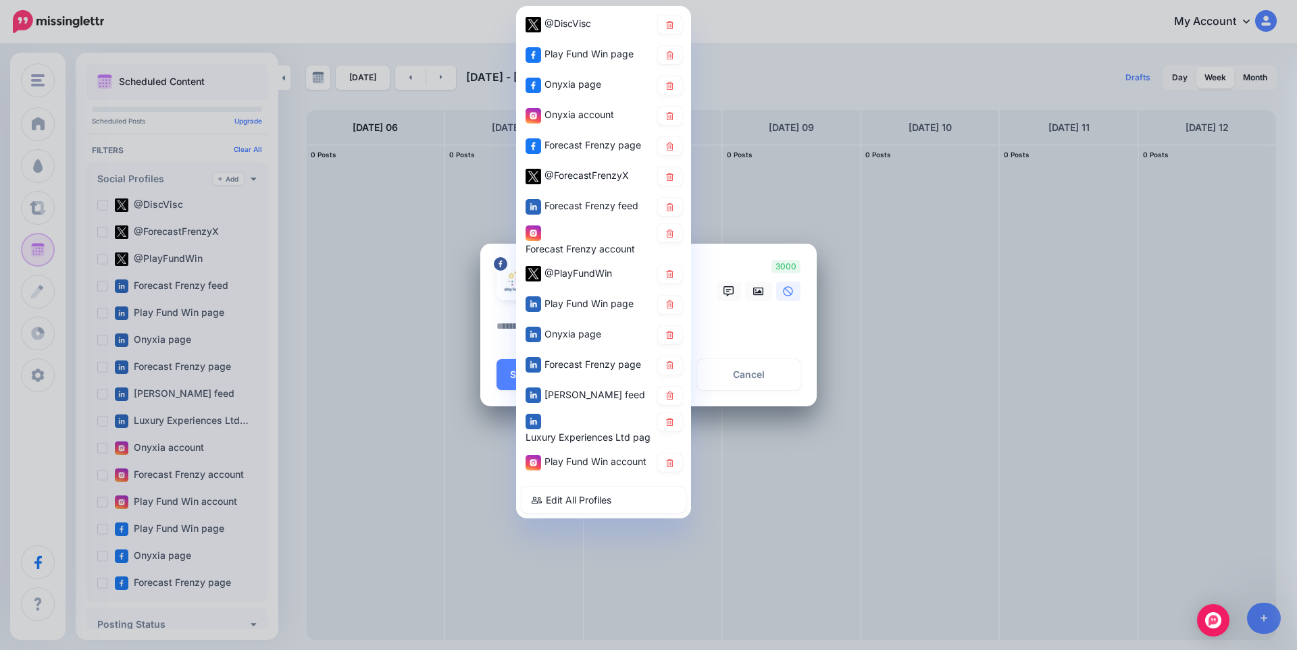
click at [921, 324] on div "Create Post Loading Sending: First available slot Play Fund Win page @DiscVisc" at bounding box center [648, 325] width 1297 height 650
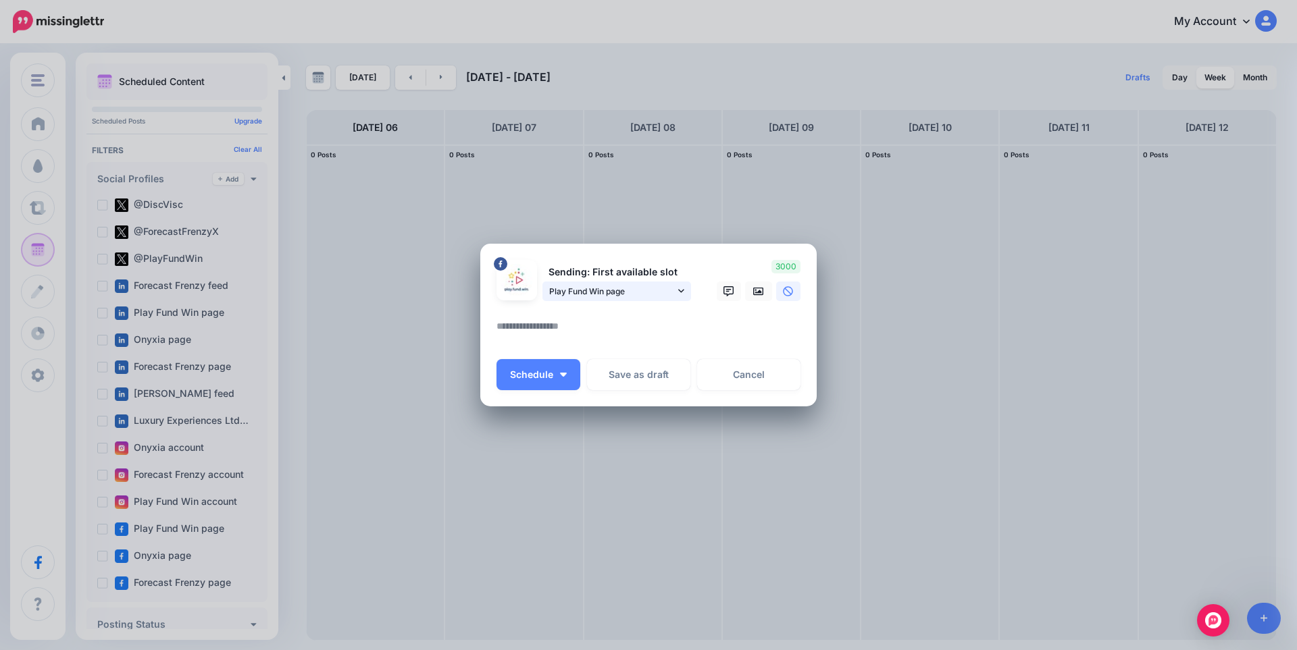
click at [656, 288] on span "Play Fund Win page" at bounding box center [612, 291] width 126 height 14
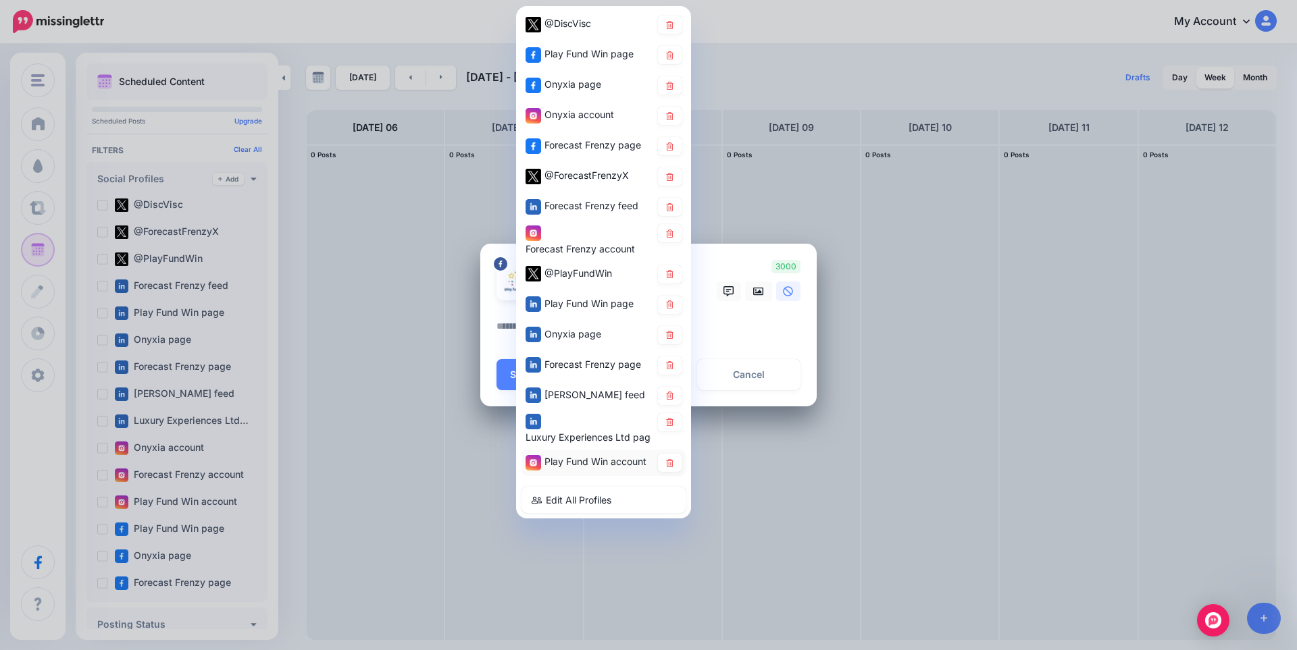
click at [579, 461] on span "Play Fund Win account" at bounding box center [595, 461] width 102 height 11
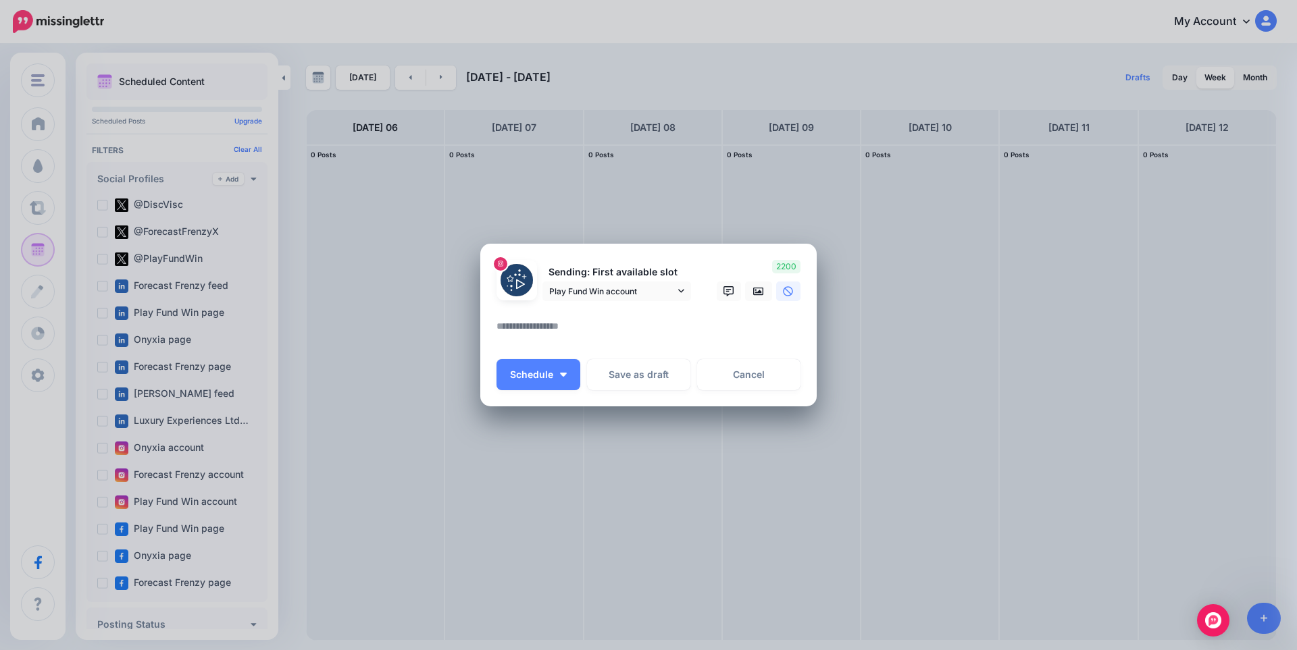
click at [627, 273] on p "Sending: First available slot" at bounding box center [616, 273] width 149 height 16
click at [658, 290] on span "Play Fund Win account" at bounding box center [612, 291] width 126 height 14
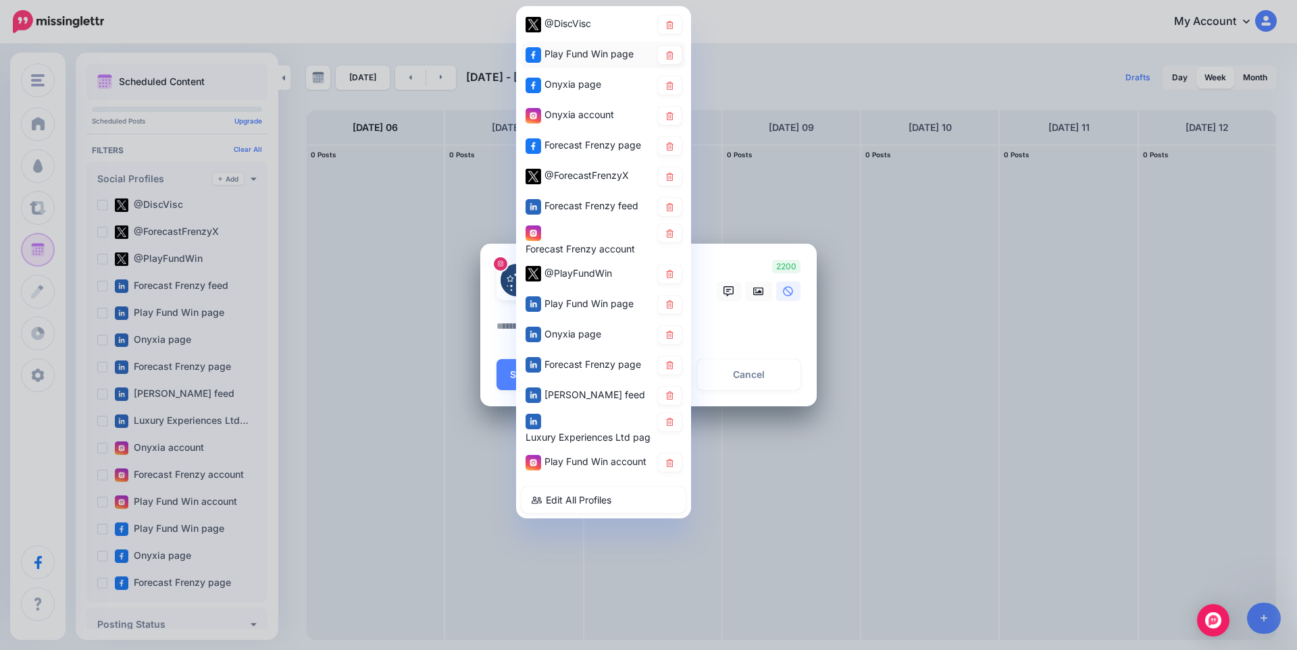
click at [568, 54] on span "Play Fund Win page" at bounding box center [588, 53] width 89 height 11
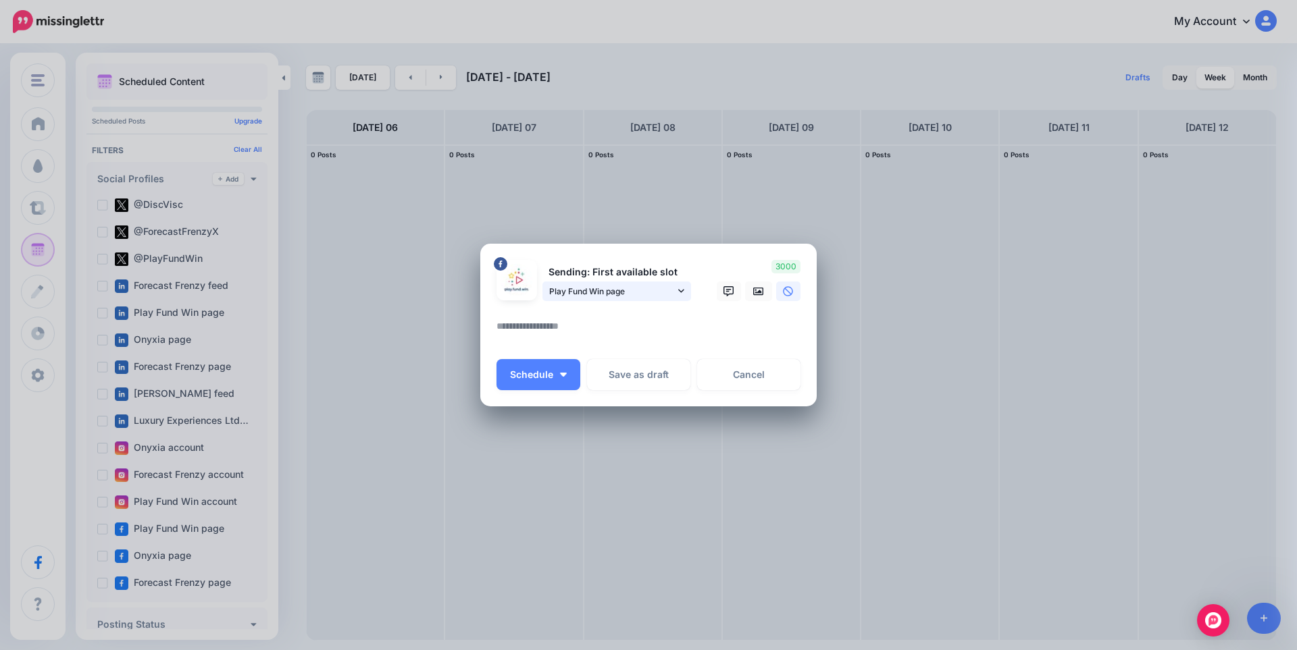
click at [608, 296] on span "Play Fund Win page" at bounding box center [612, 291] width 126 height 14
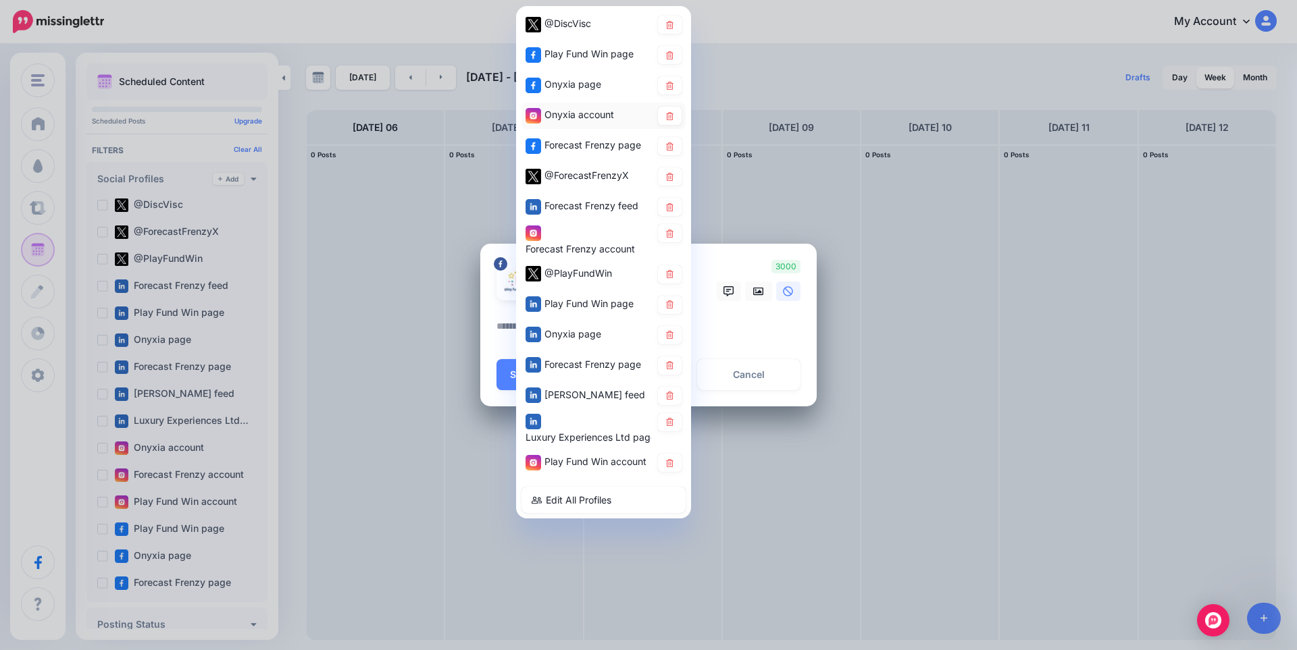
click at [579, 118] on span "Onyxia account" at bounding box center [579, 114] width 70 height 11
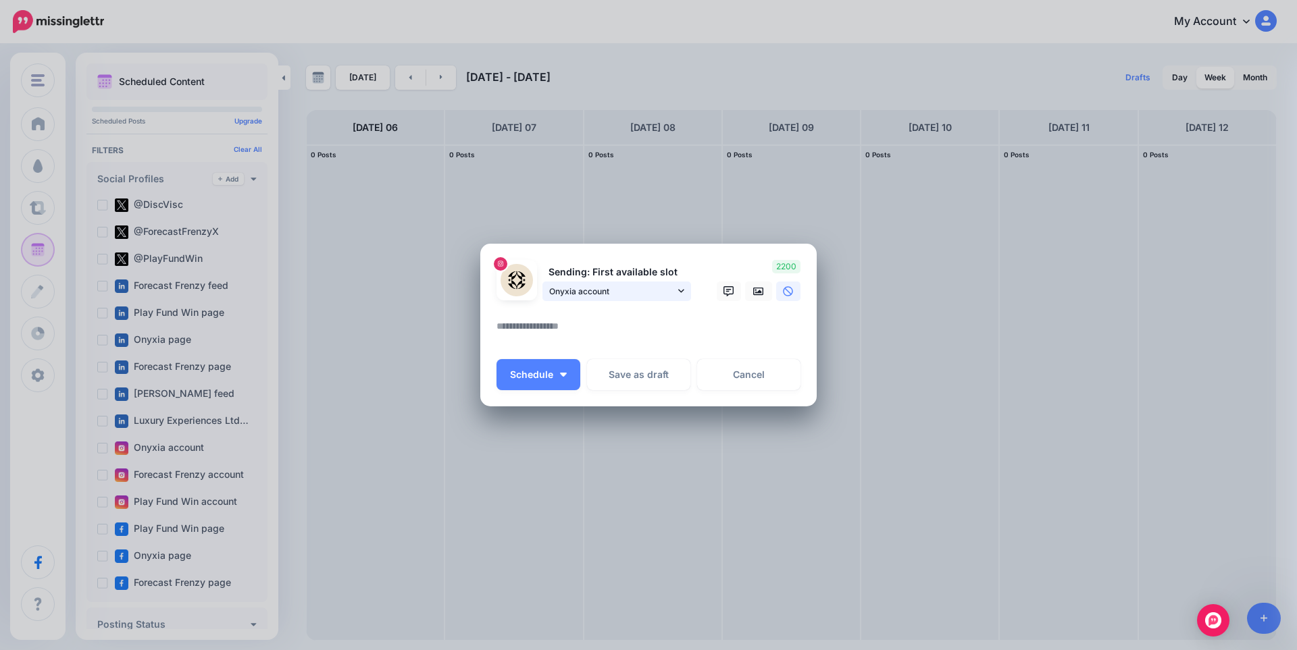
click at [592, 290] on span "Onyxia account" at bounding box center [612, 291] width 126 height 14
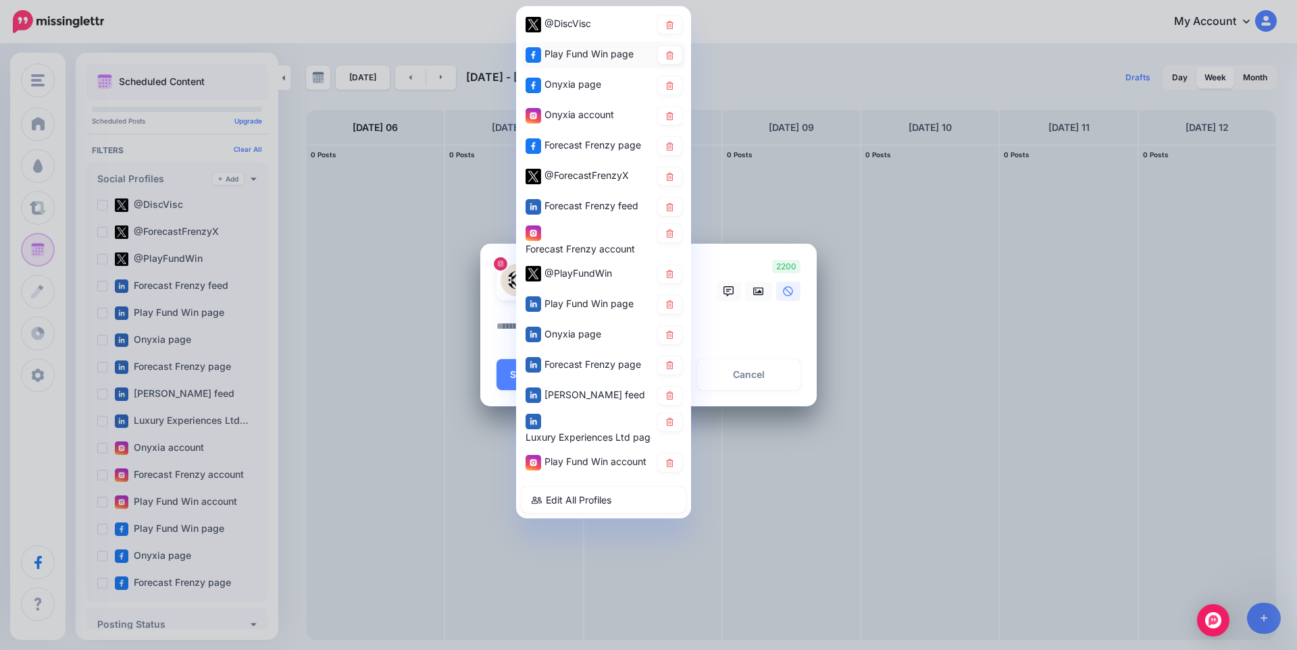
click at [564, 59] on span "Play Fund Win page" at bounding box center [588, 53] width 89 height 11
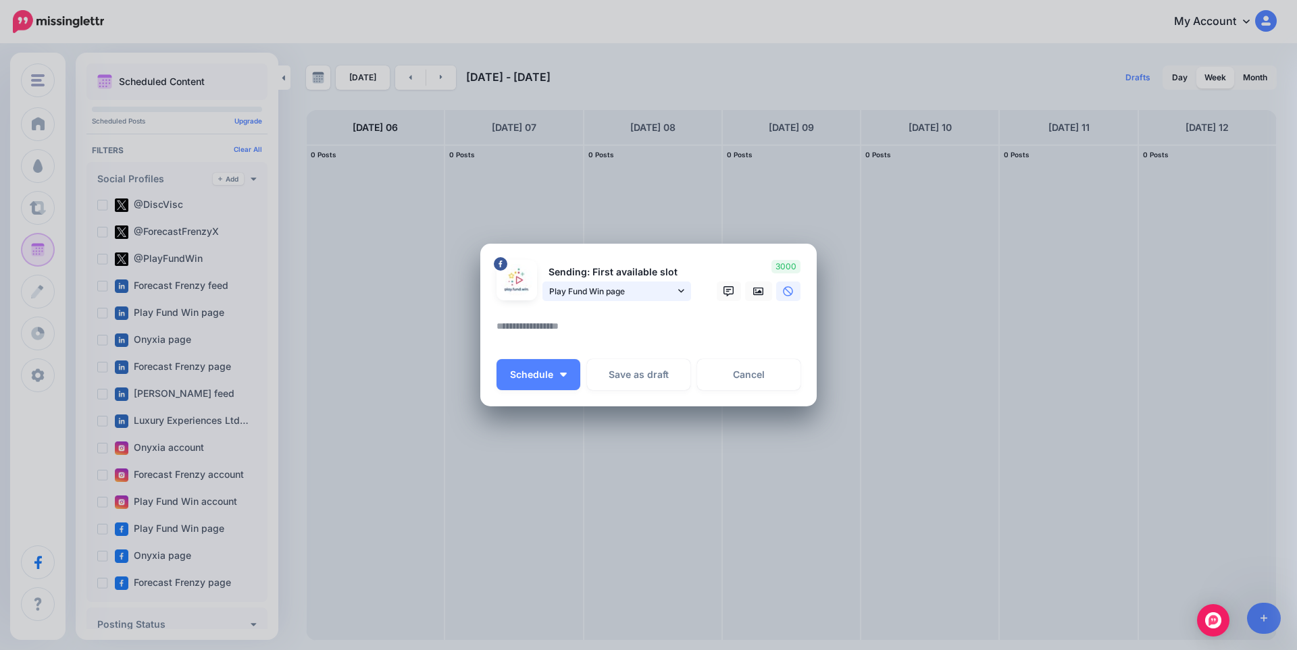
click at [556, 301] on link "Play Fund Win page" at bounding box center [616, 292] width 149 height 20
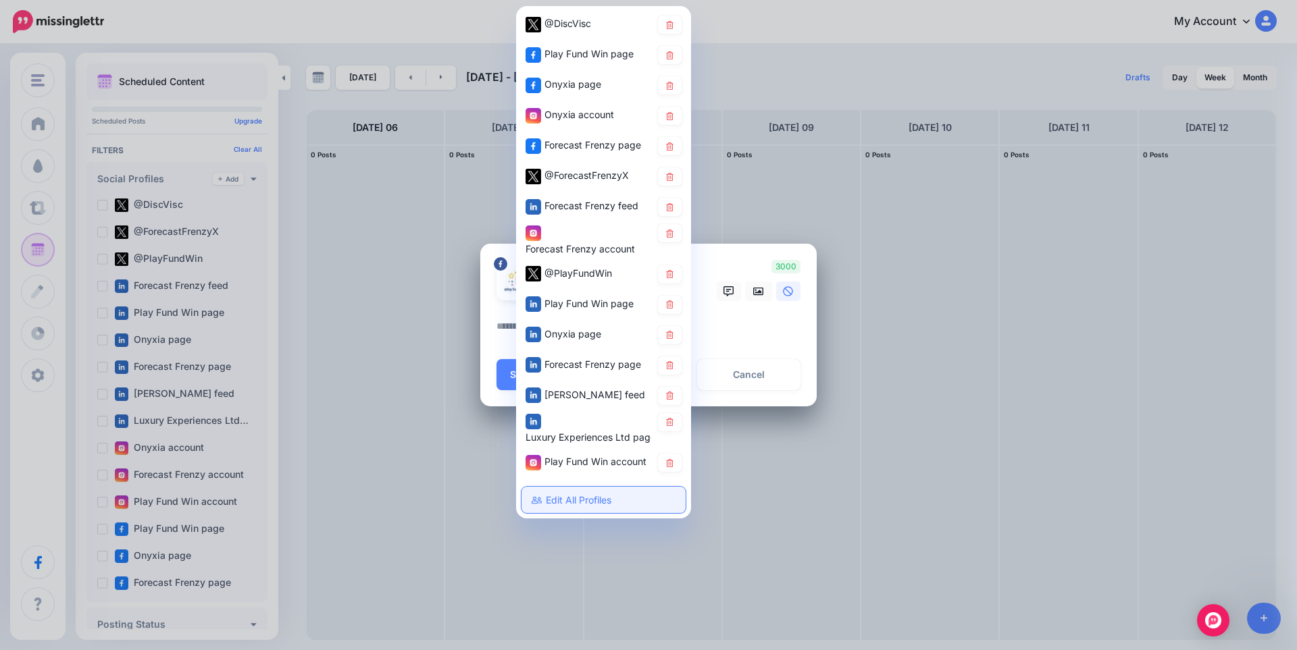
click at [571, 503] on link "Edit All Profiles" at bounding box center [603, 500] width 164 height 26
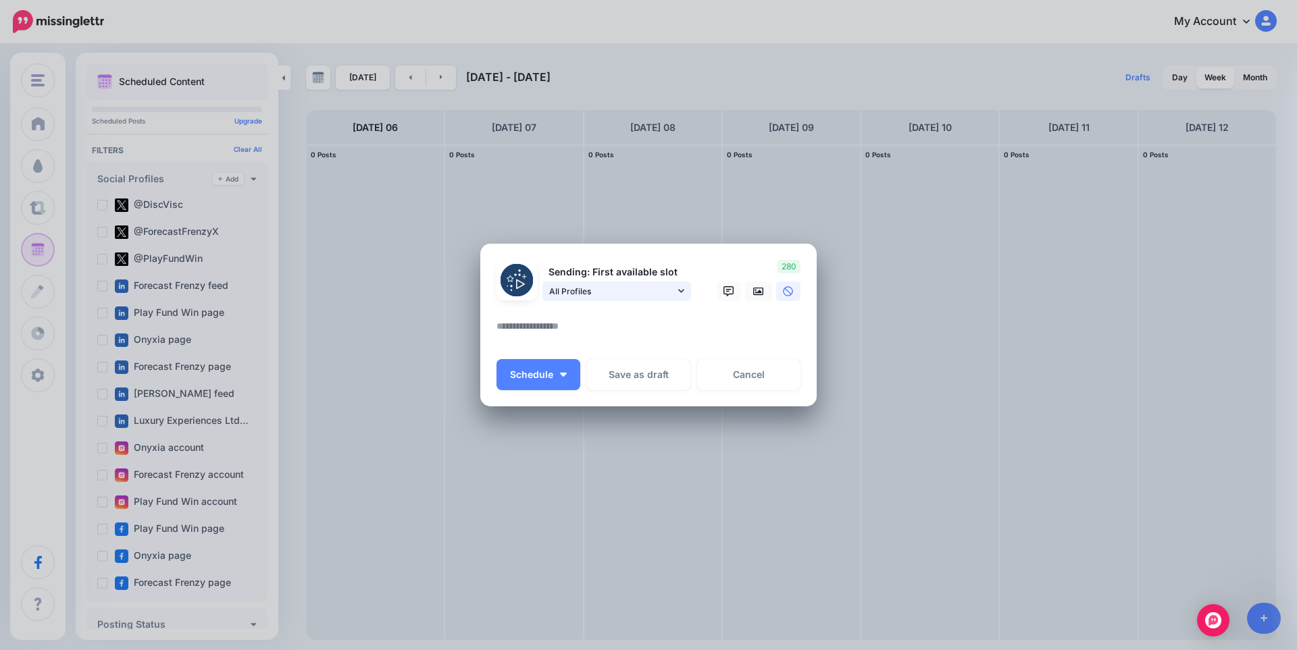
click at [577, 290] on span "All Profiles" at bounding box center [612, 291] width 126 height 14
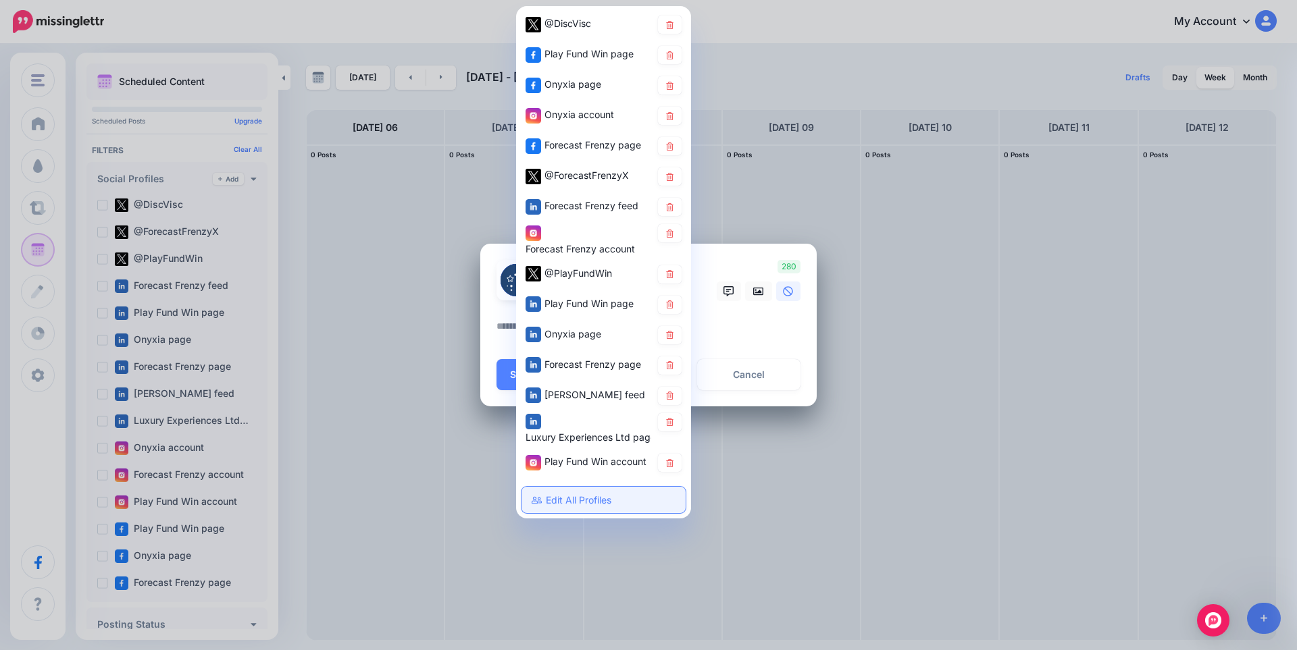
click at [592, 499] on link "Edit All Profiles" at bounding box center [603, 500] width 164 height 26
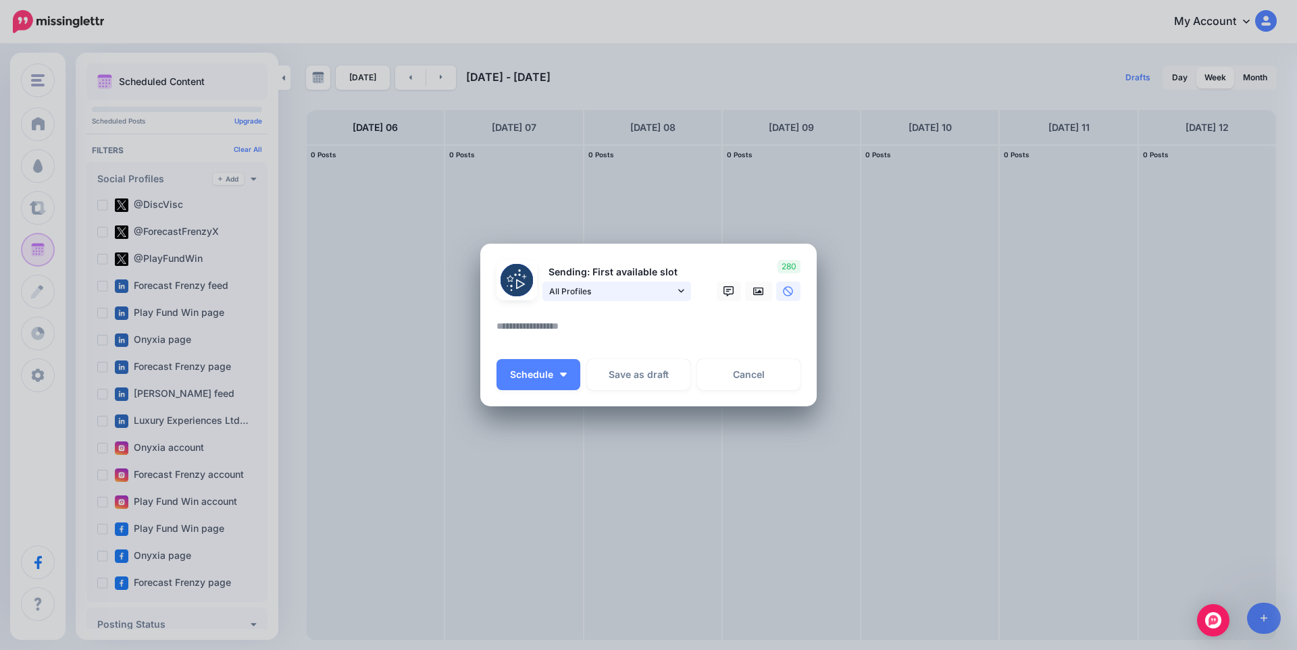
click at [675, 286] on link "All Profiles" at bounding box center [616, 292] width 149 height 20
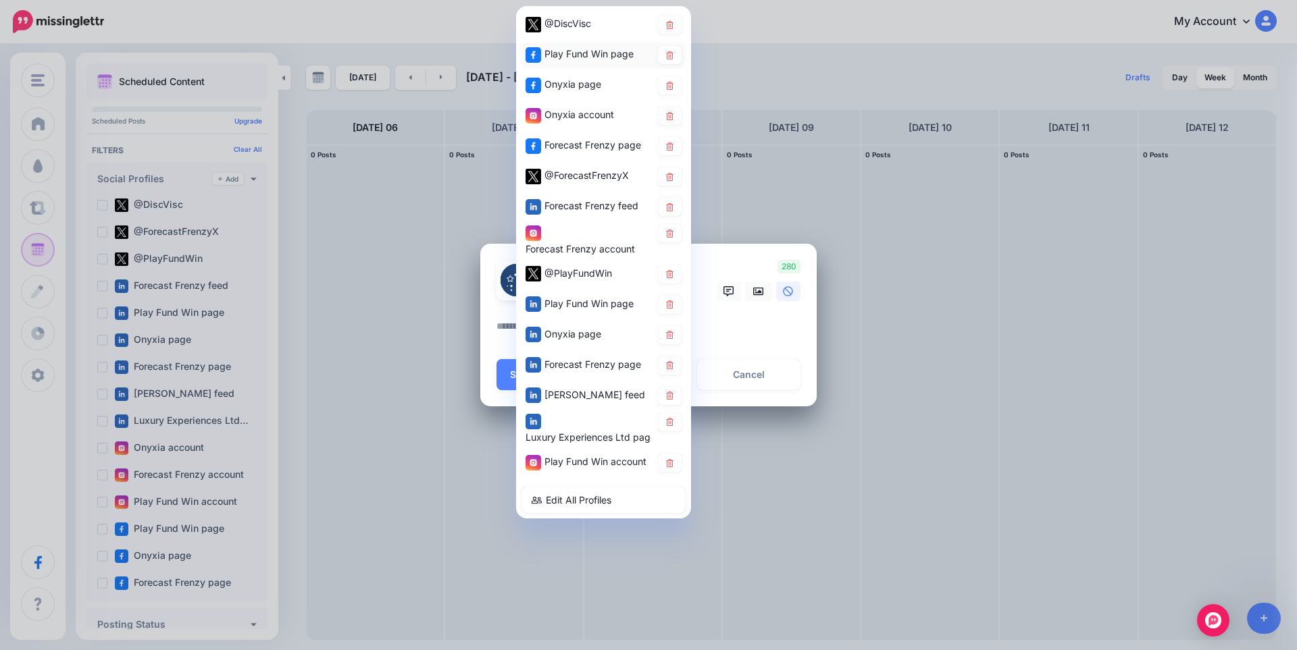
click at [585, 58] on span "Play Fund Win page" at bounding box center [588, 53] width 89 height 11
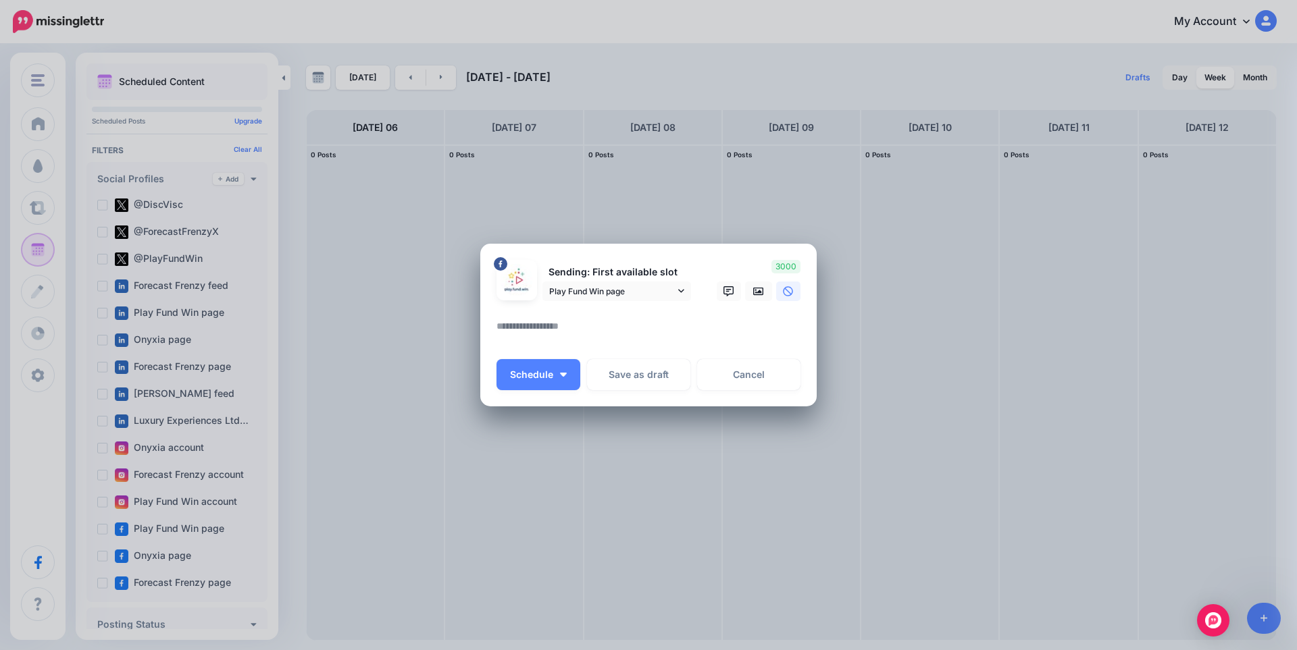
click at [627, 333] on textarea at bounding box center [651, 331] width 311 height 26
click at [546, 378] on span "Schedule" at bounding box center [531, 374] width 43 height 9
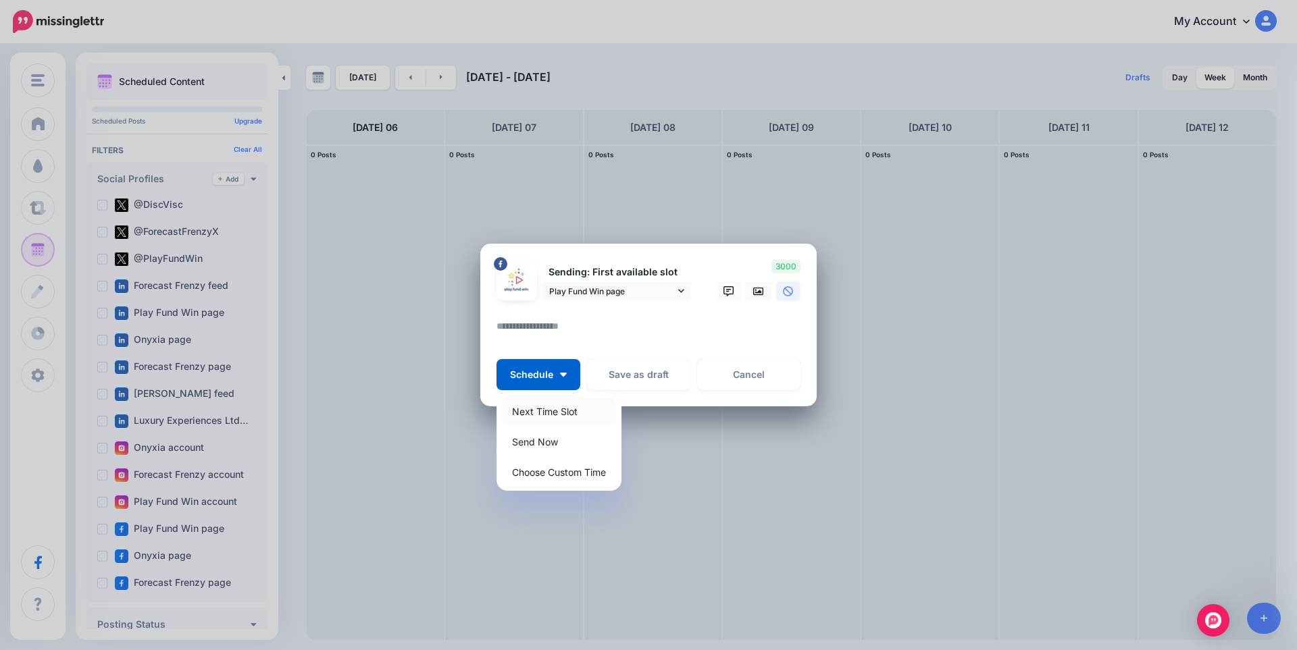
click at [561, 404] on link "Next Time Slot" at bounding box center [559, 411] width 114 height 26
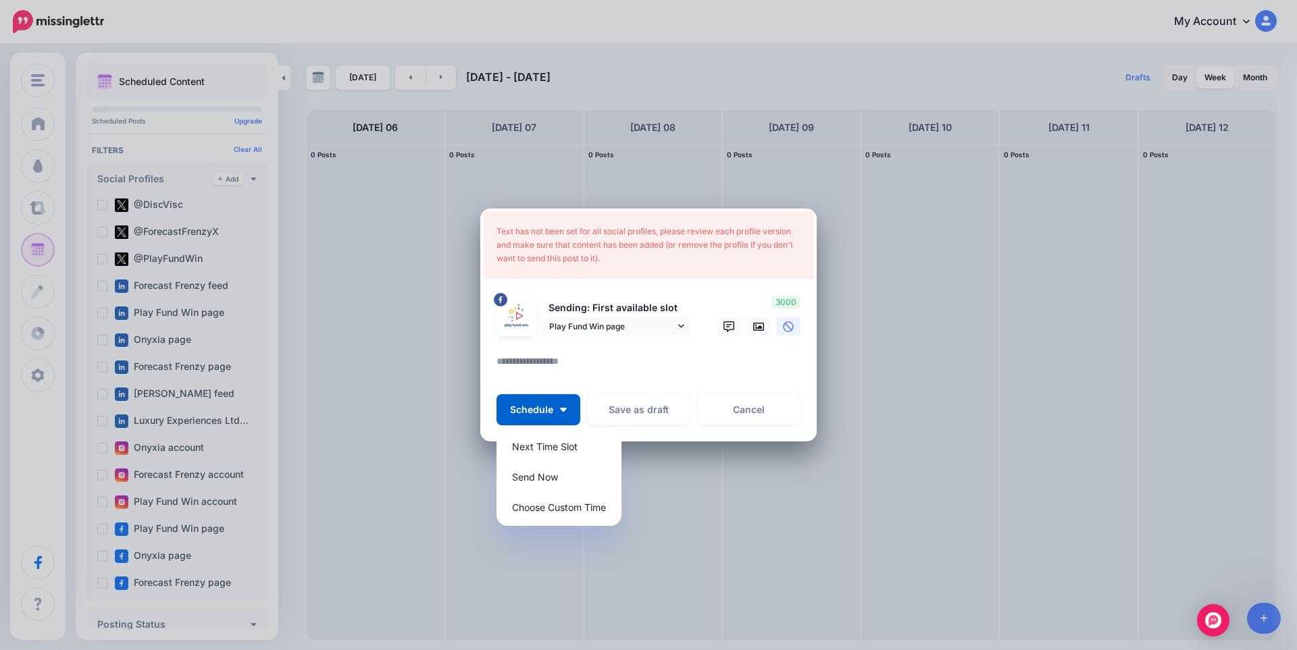
click at [406, 365] on div "Create Post Loading Text has not been set for all social profiles, please revie…" at bounding box center [648, 325] width 1297 height 650
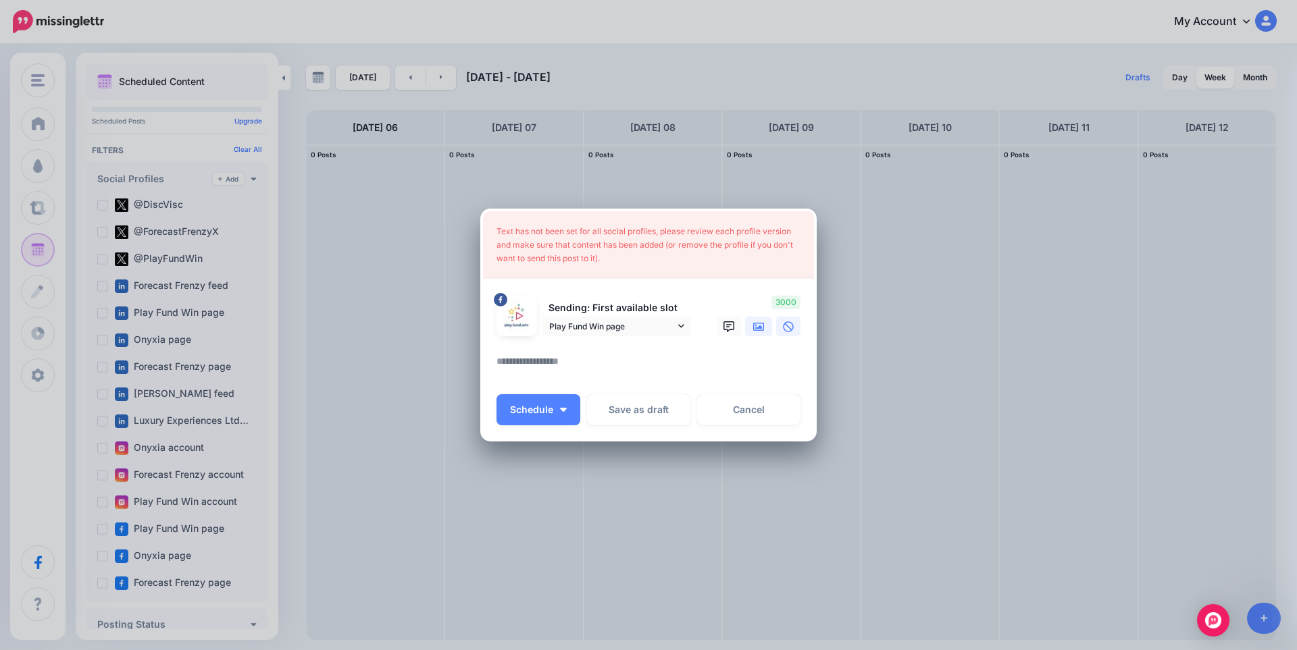
click at [763, 332] on link at bounding box center [758, 327] width 27 height 20
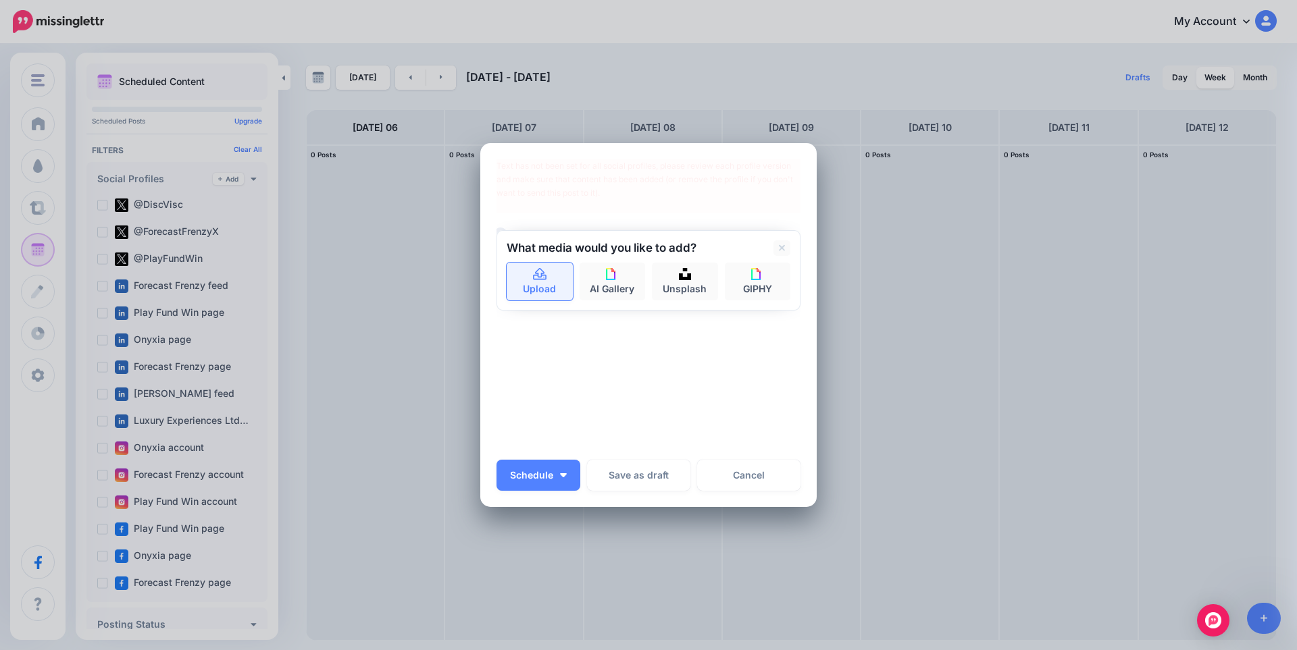
click at [535, 272] on icon at bounding box center [540, 275] width 16 height 12
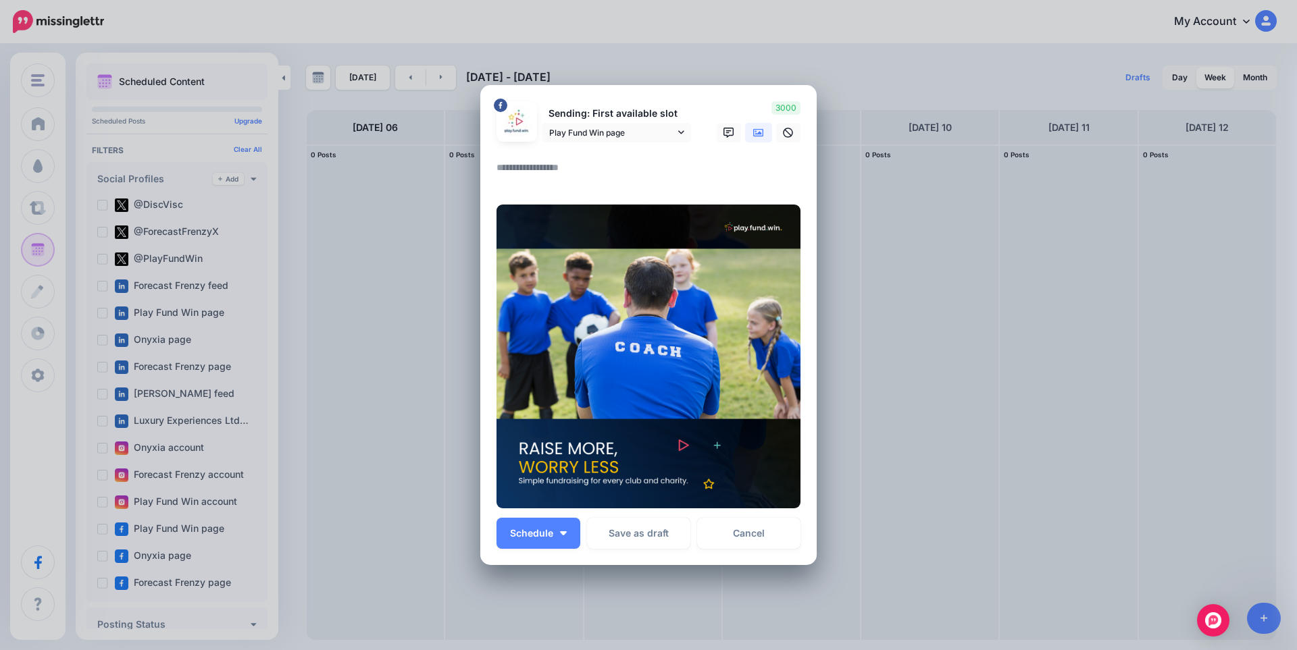
click at [528, 173] on textarea at bounding box center [651, 172] width 311 height 26
paste textarea "**********"
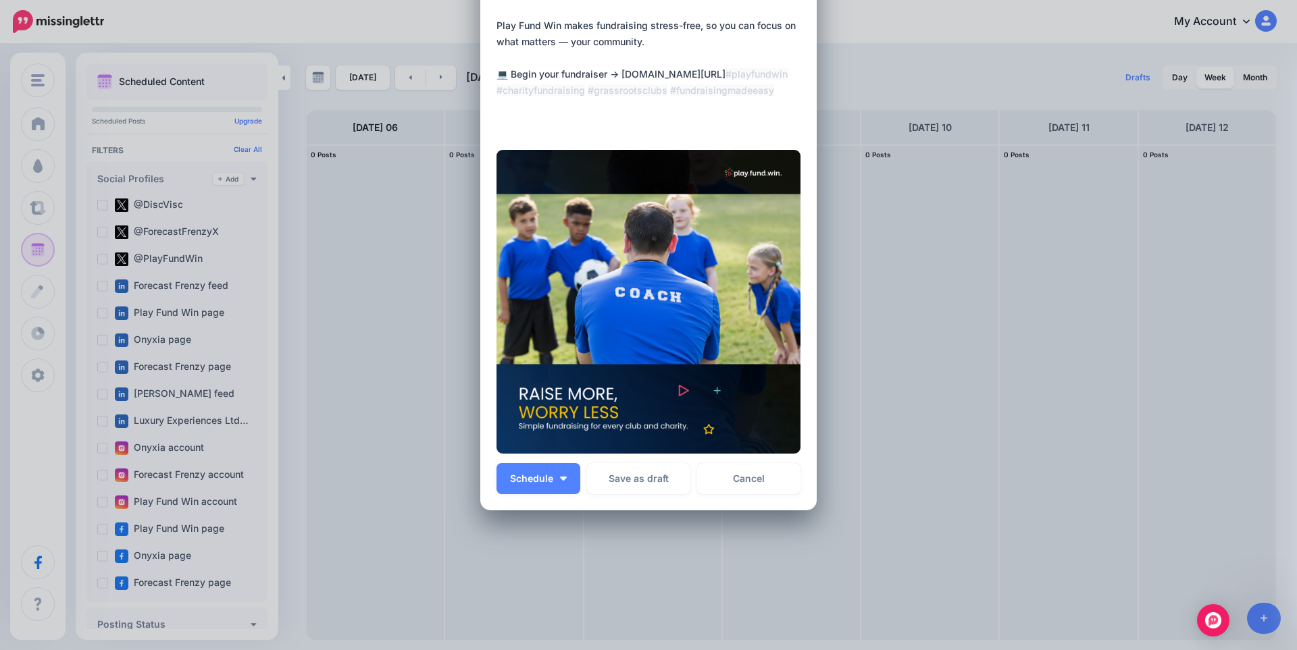
scroll to position [147, 0]
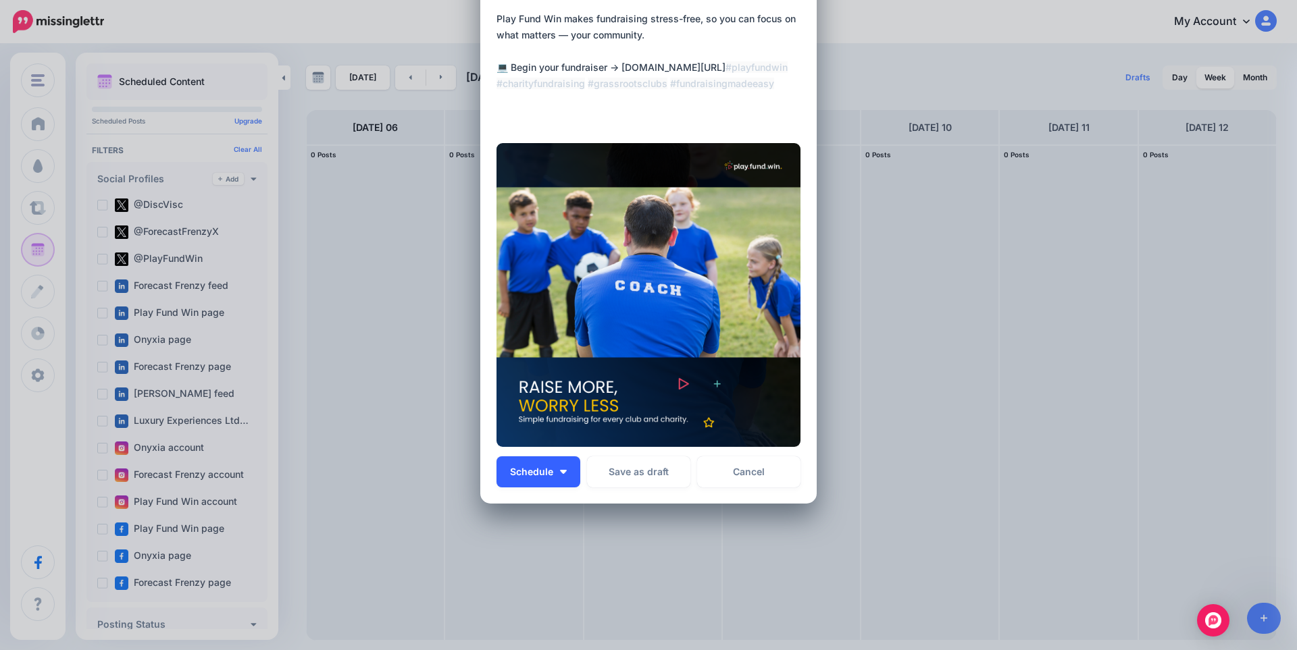
type textarea "**********"
click at [527, 475] on span "Schedule" at bounding box center [531, 471] width 43 height 9
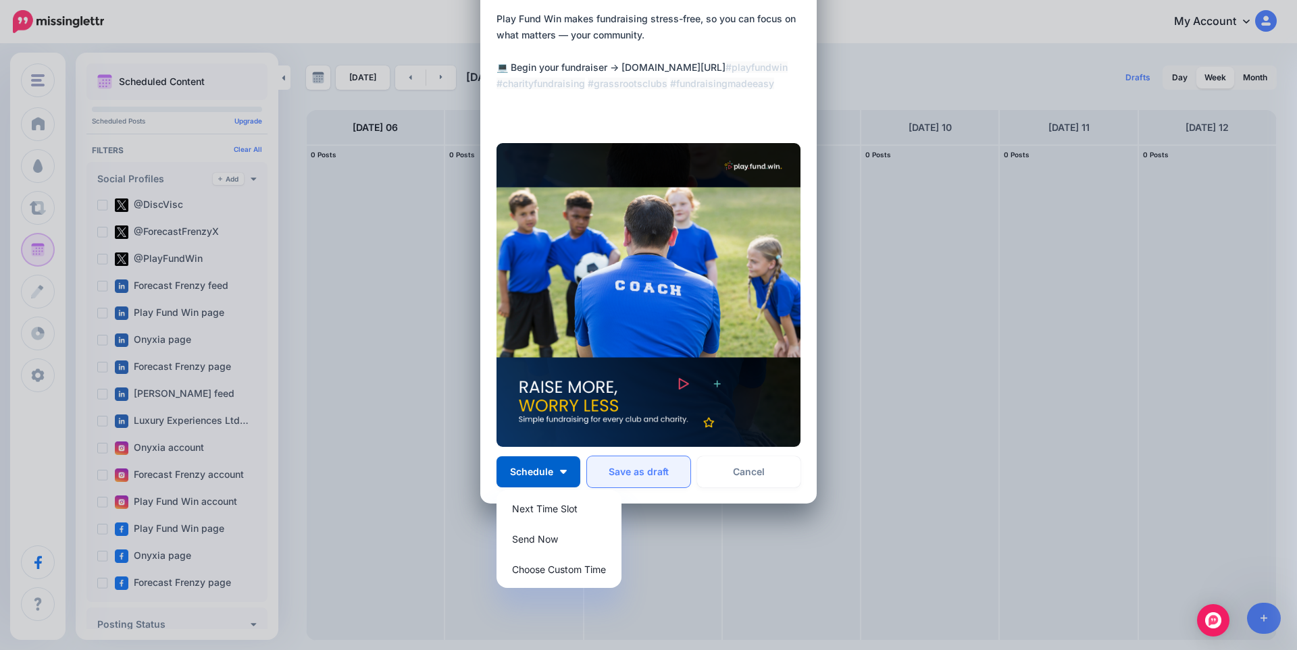
click at [658, 469] on button "Save as draft" at bounding box center [638, 472] width 103 height 31
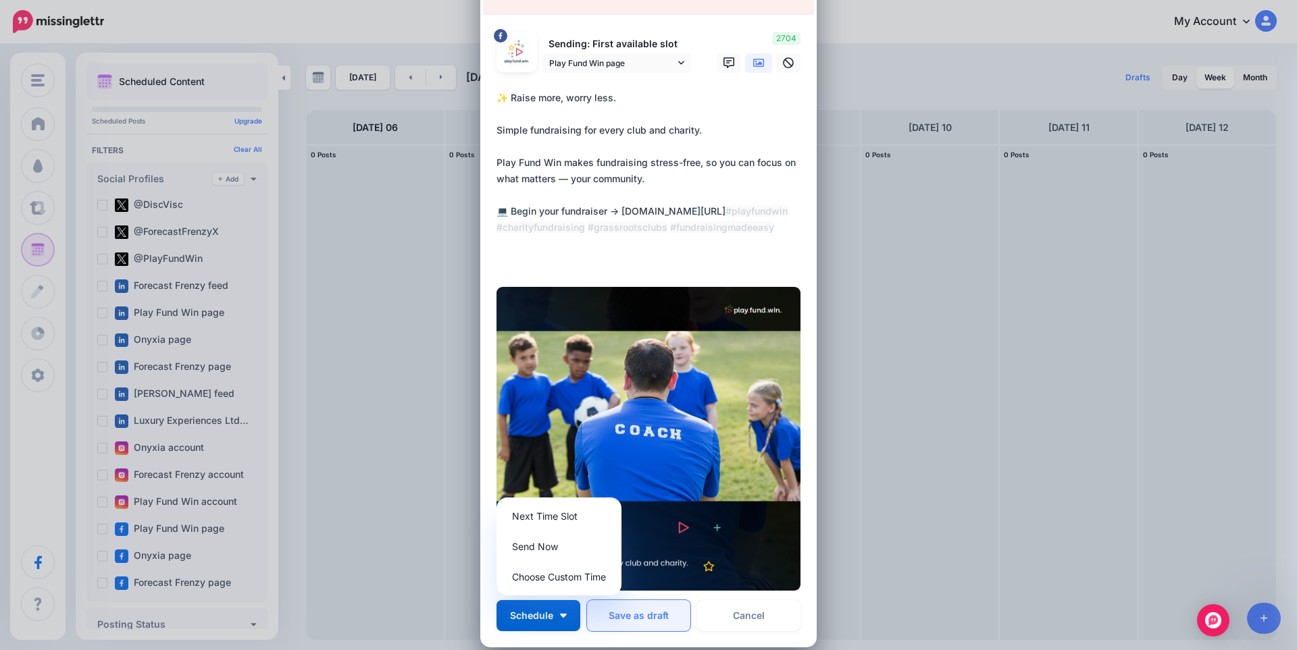
scroll to position [0, 0]
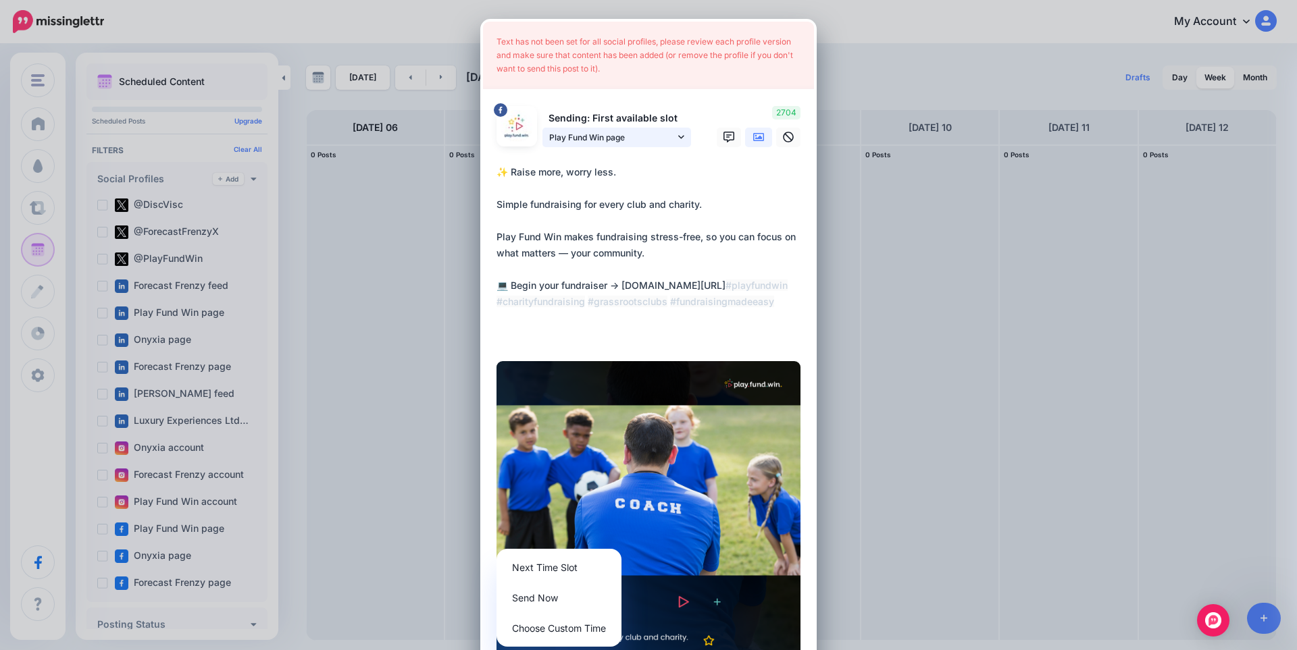
click at [681, 140] on link "Play Fund Win page" at bounding box center [616, 138] width 149 height 20
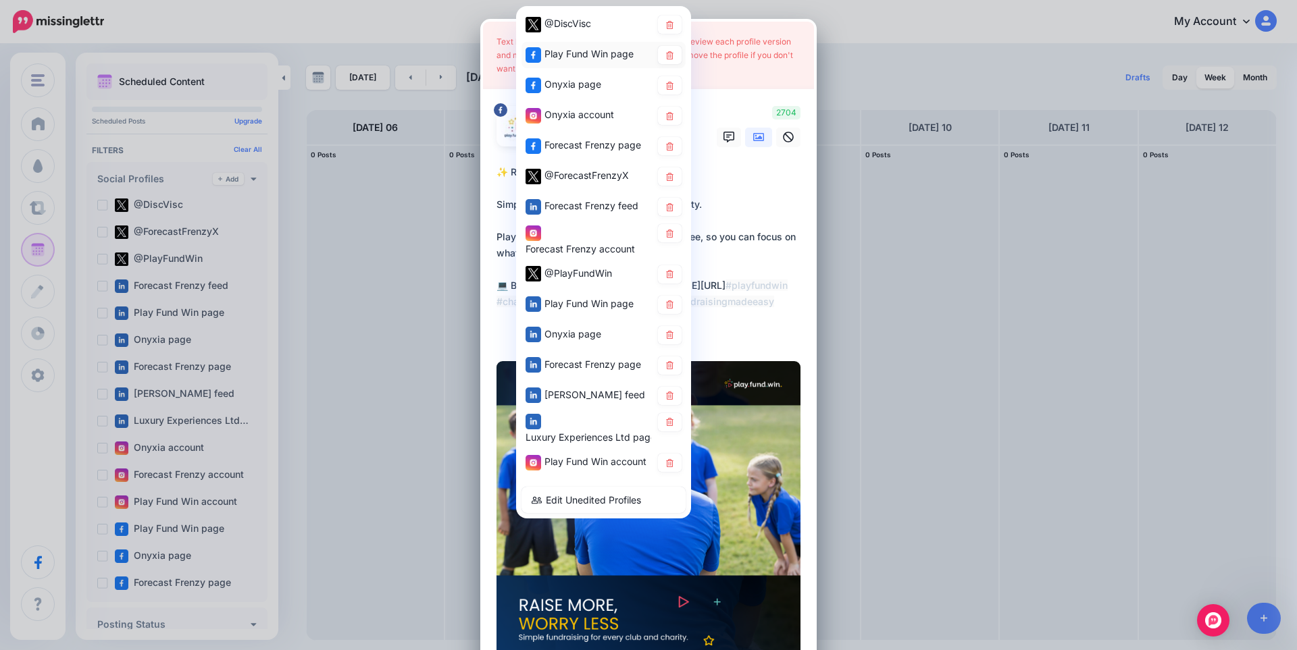
click at [593, 52] on span "Play Fund Win page" at bounding box center [588, 53] width 89 height 11
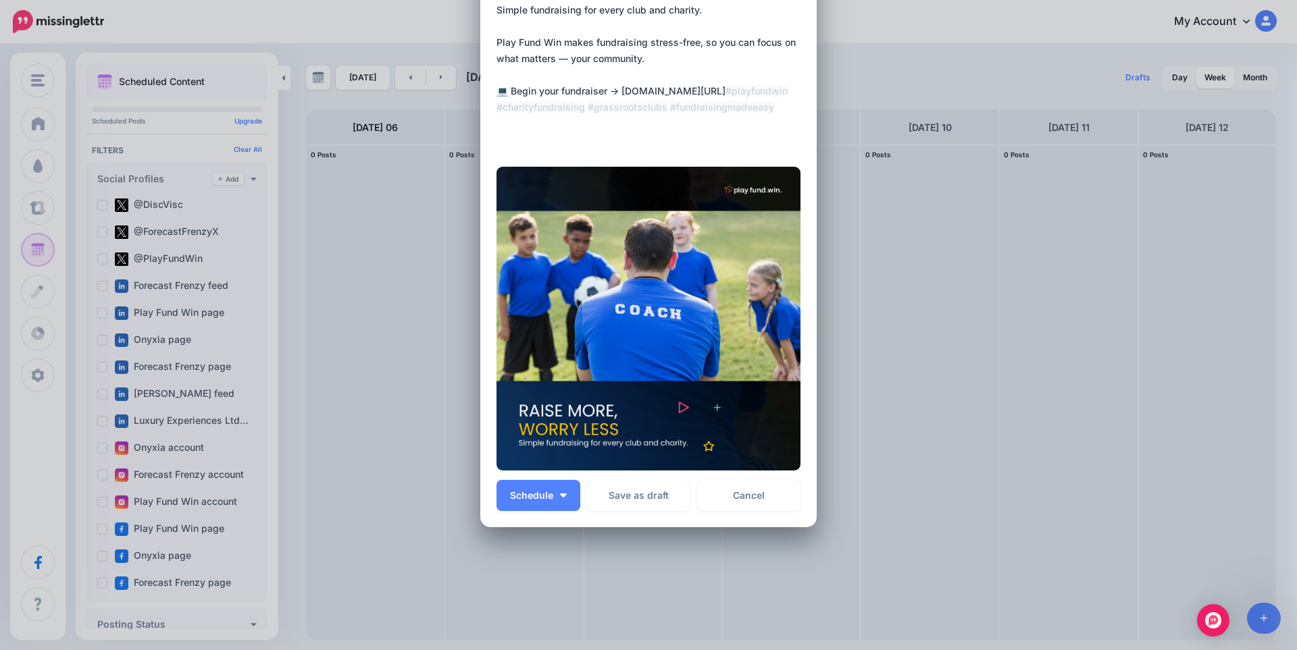
scroll to position [218, 0]
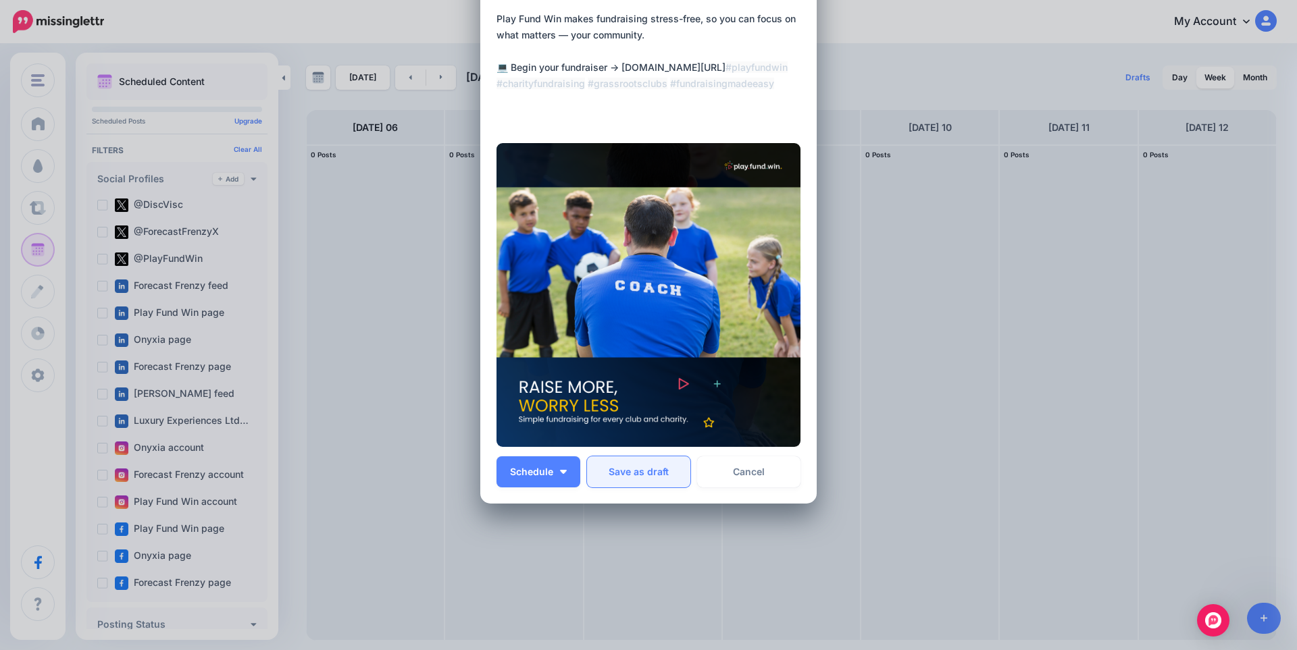
click at [644, 465] on button "Save as draft" at bounding box center [638, 472] width 103 height 31
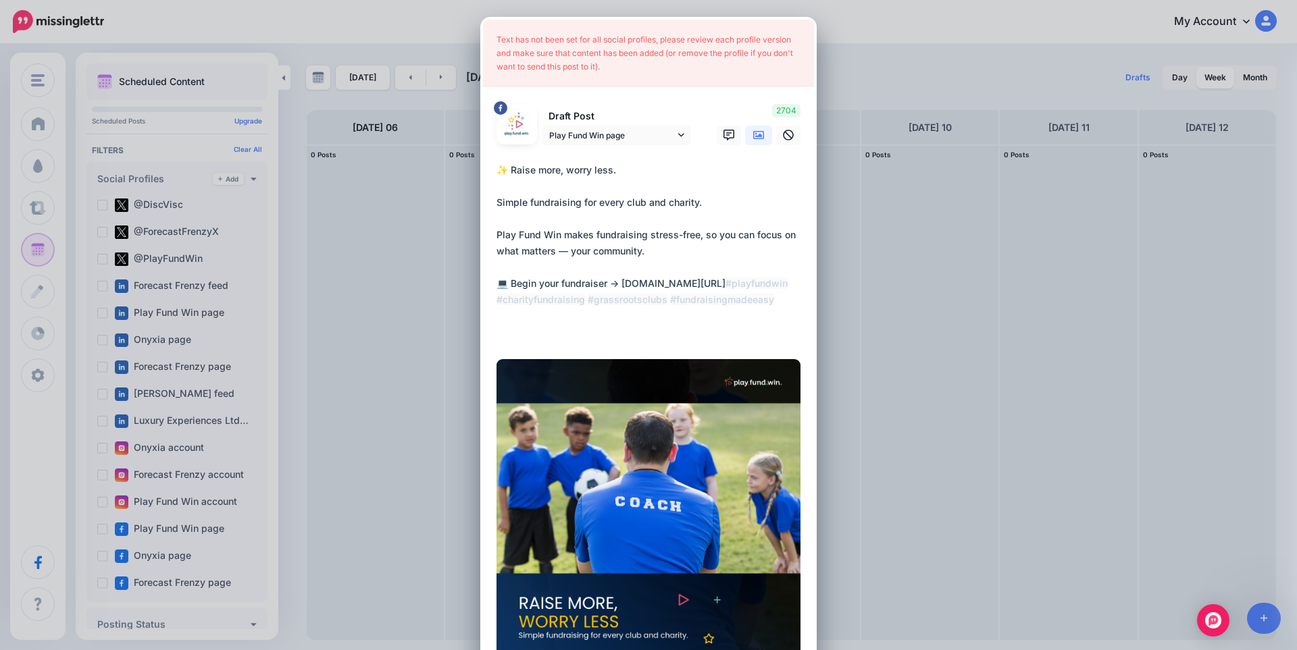
scroll to position [0, 0]
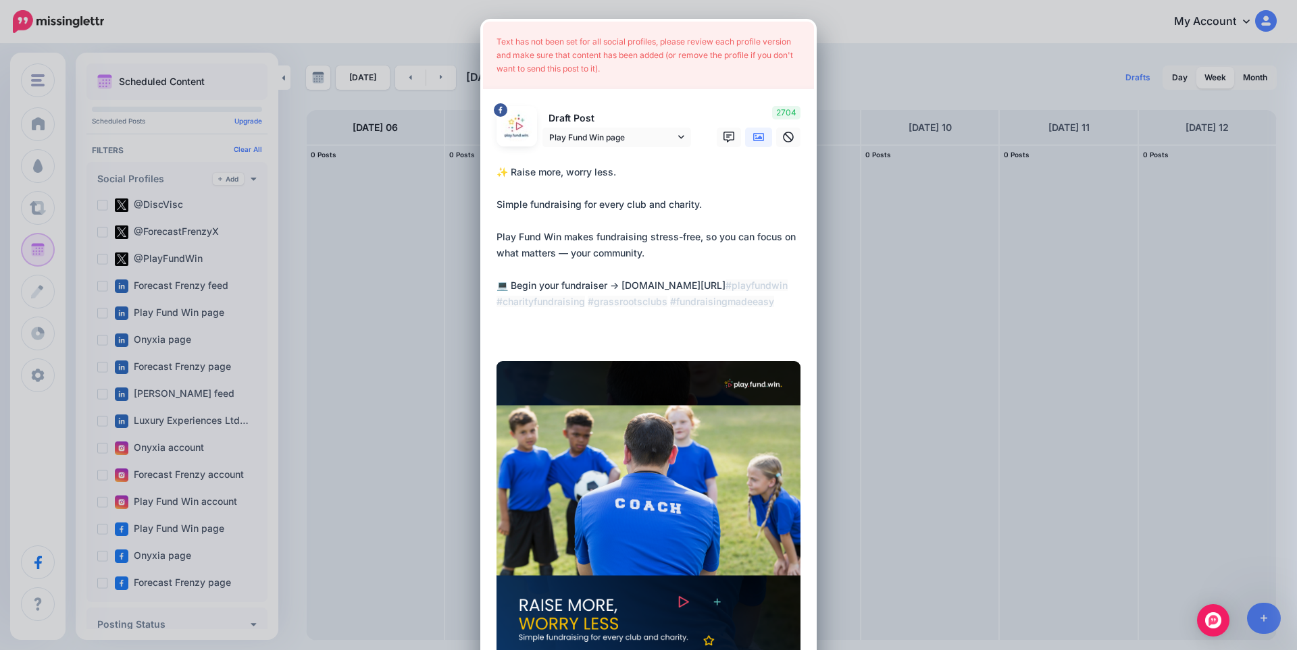
click at [675, 289] on textarea "**********" at bounding box center [651, 253] width 311 height 178
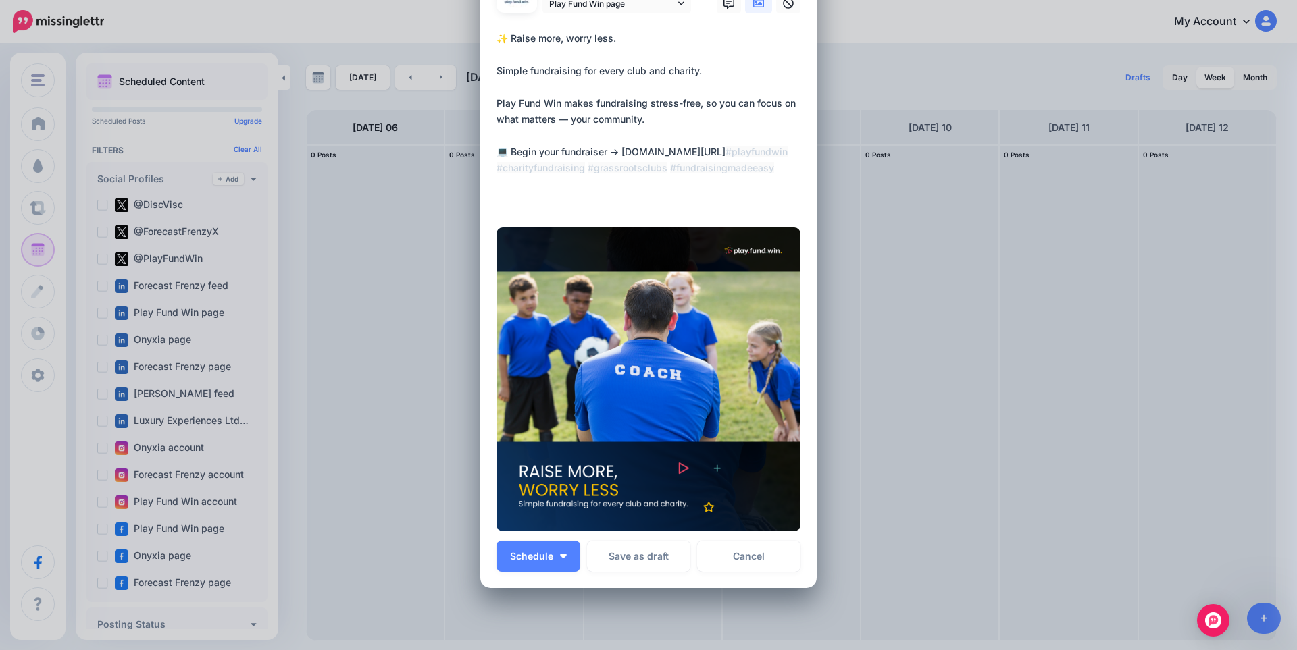
scroll to position [135, 0]
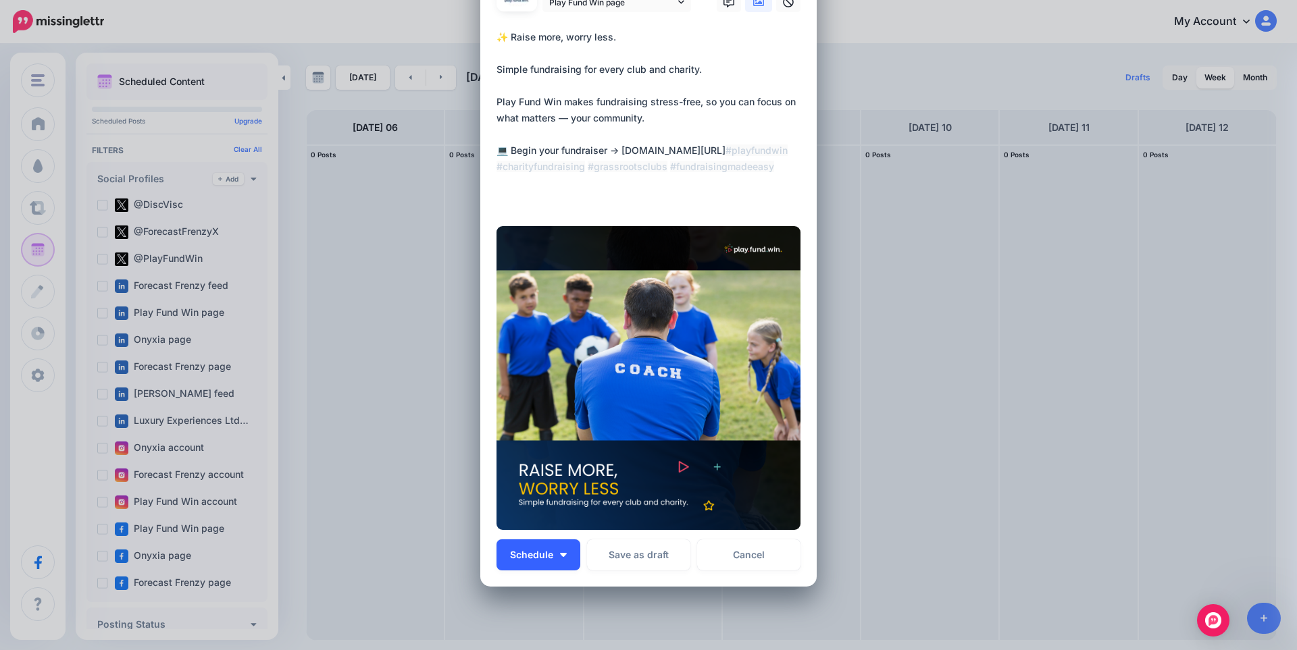
click at [512, 548] on button "Schedule" at bounding box center [538, 555] width 84 height 31
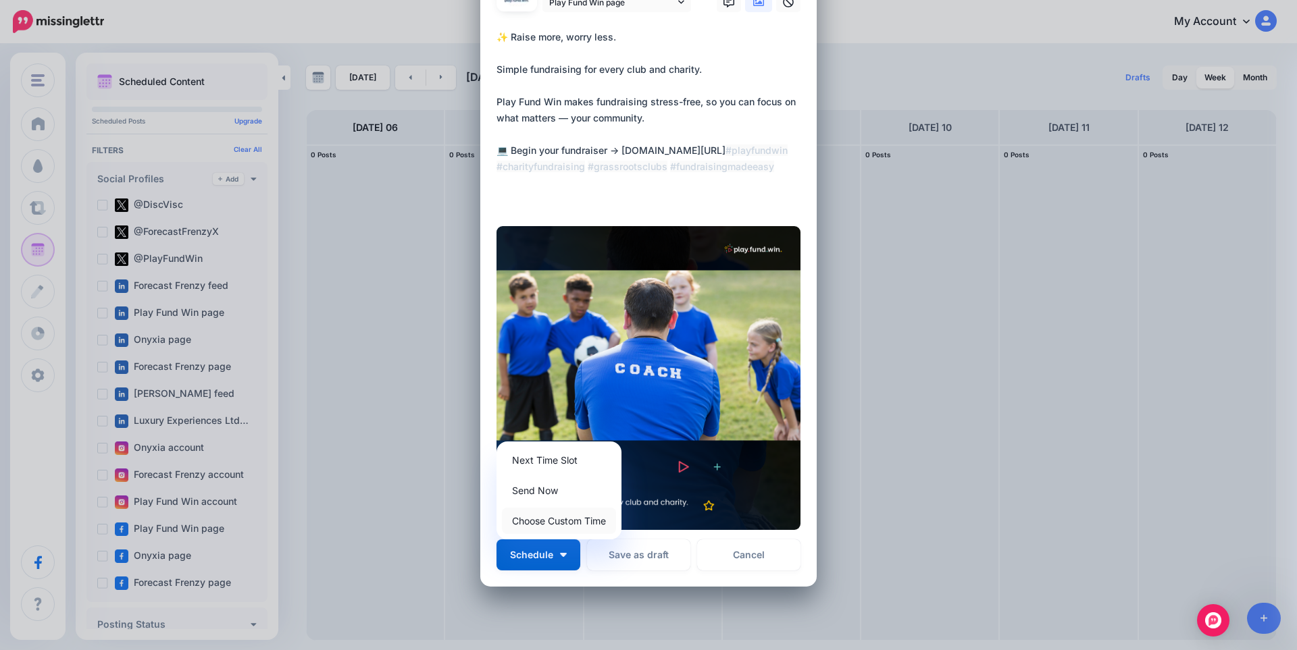
click at [555, 521] on link "Choose Custom Time" at bounding box center [559, 521] width 114 height 26
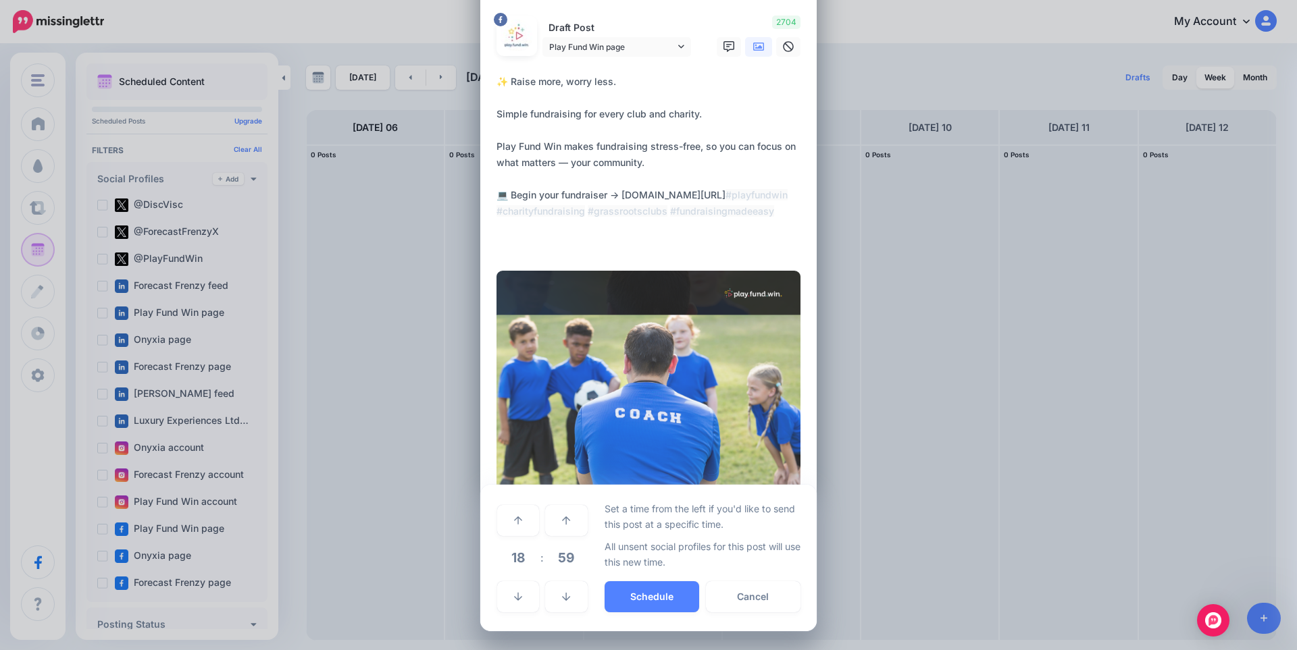
scroll to position [91, 0]
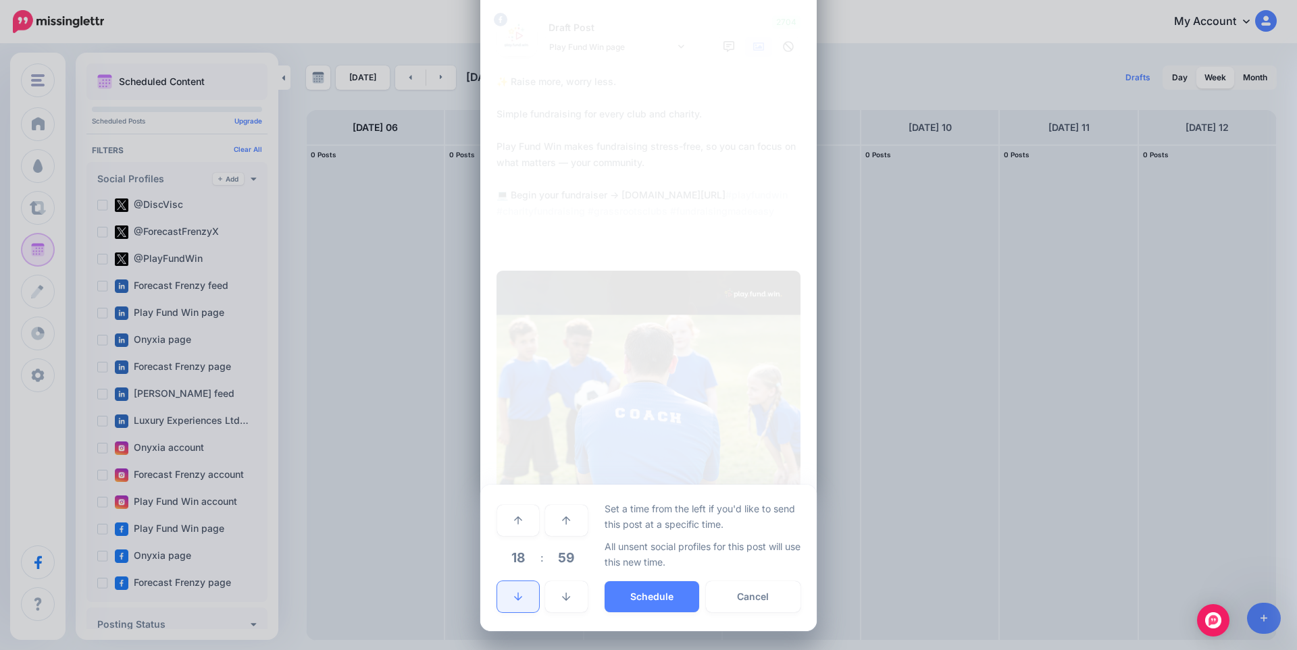
click at [514, 599] on icon at bounding box center [518, 596] width 8 height 9
click at [519, 526] on link at bounding box center [518, 520] width 42 height 31
click at [517, 520] on icon at bounding box center [518, 520] width 8 height 9
click at [565, 515] on link at bounding box center [566, 520] width 42 height 31
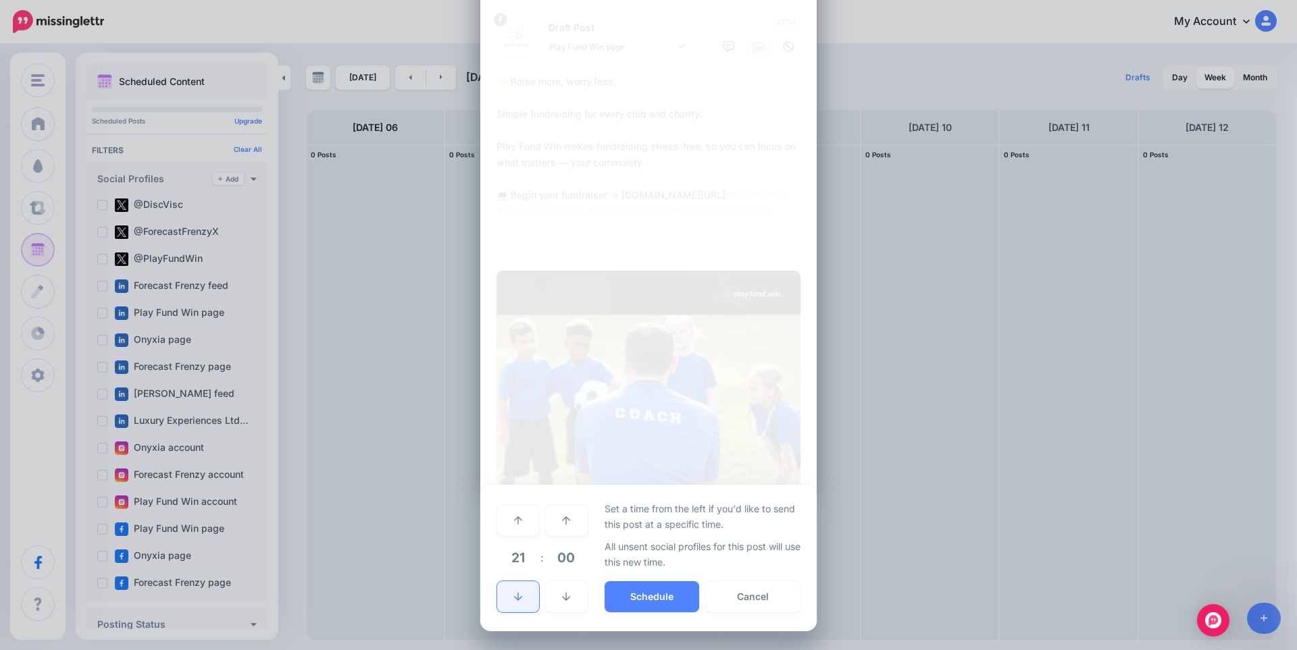
click at [515, 598] on icon at bounding box center [518, 596] width 8 height 9
click at [675, 593] on button "Schedule" at bounding box center [651, 597] width 95 height 31
click at [597, 421] on img at bounding box center [648, 423] width 304 height 304
click at [631, 231] on textarea "**********" at bounding box center [651, 163] width 311 height 178
click at [626, 601] on button "Schedule" at bounding box center [651, 597] width 95 height 31
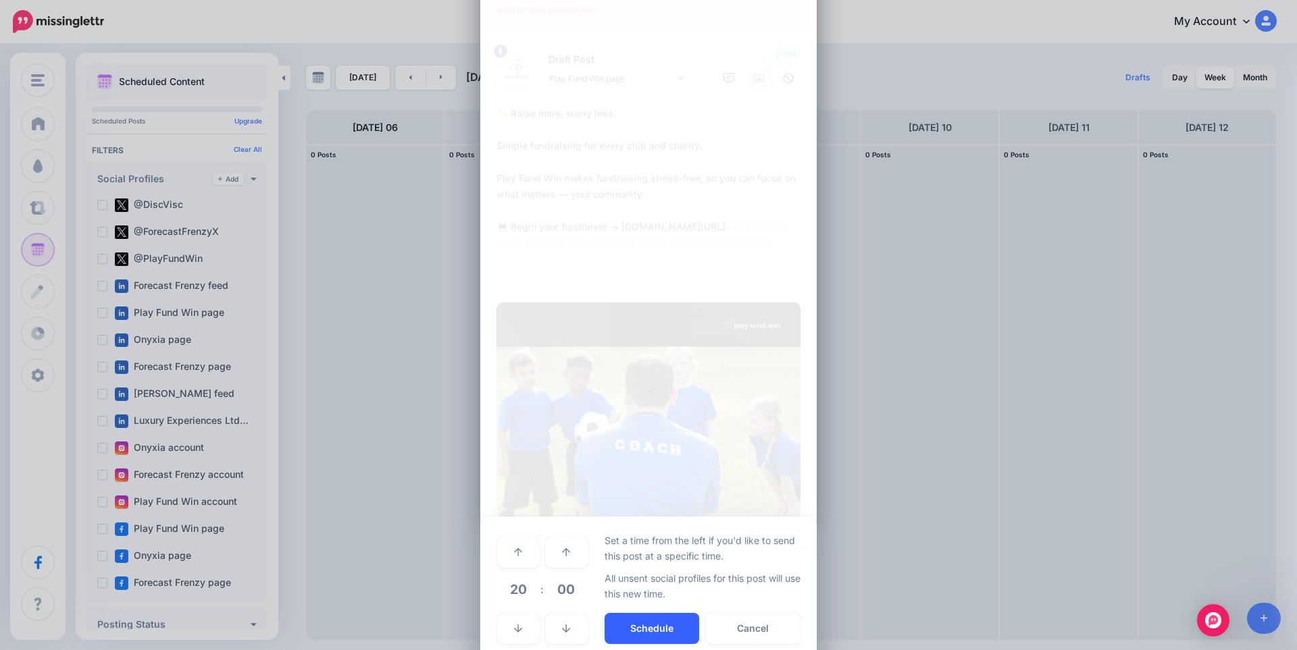
click at [626, 601] on div "Set a time from the left if you'd like to send this post at a specific time. Al…" at bounding box center [702, 590] width 197 height 114
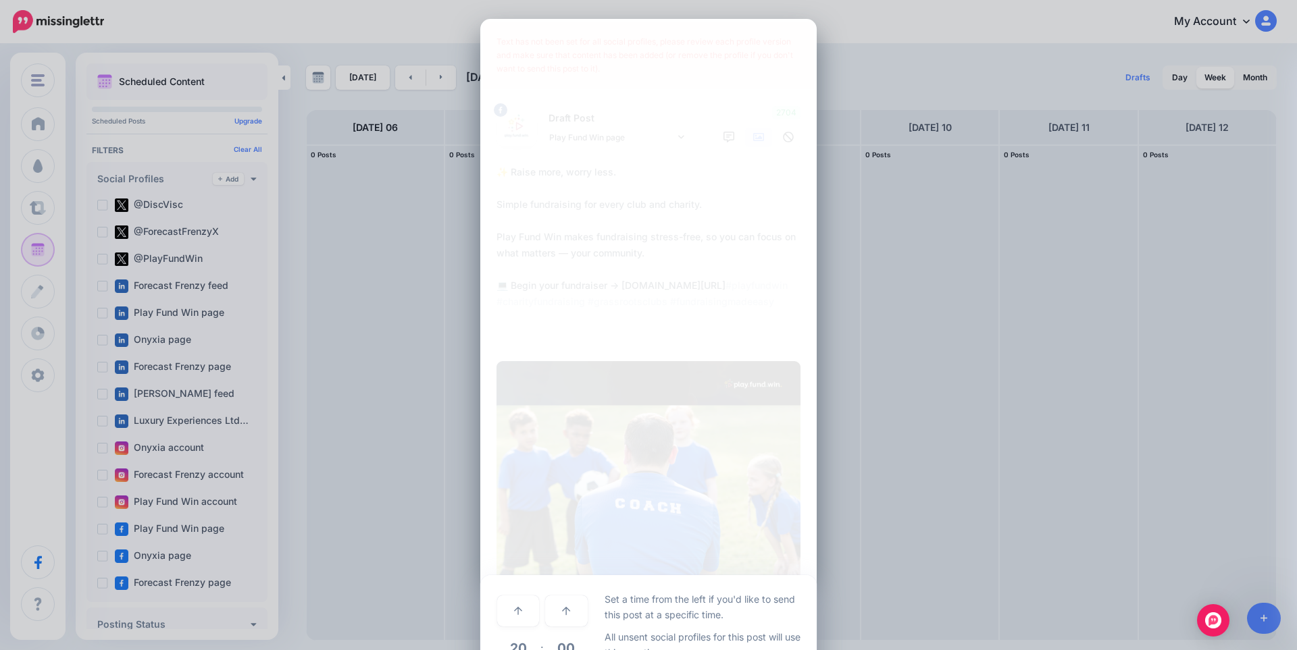
scroll to position [0, 0]
click at [584, 120] on p "Draft Post" at bounding box center [616, 119] width 149 height 16
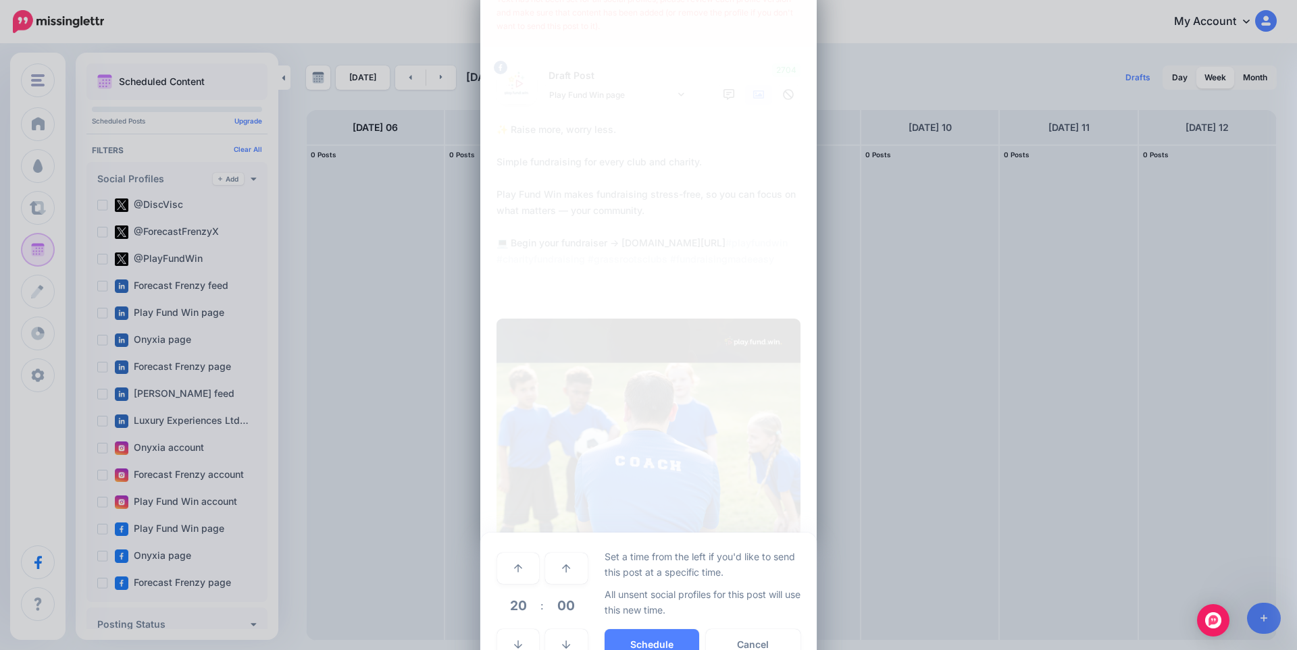
scroll to position [91, 0]
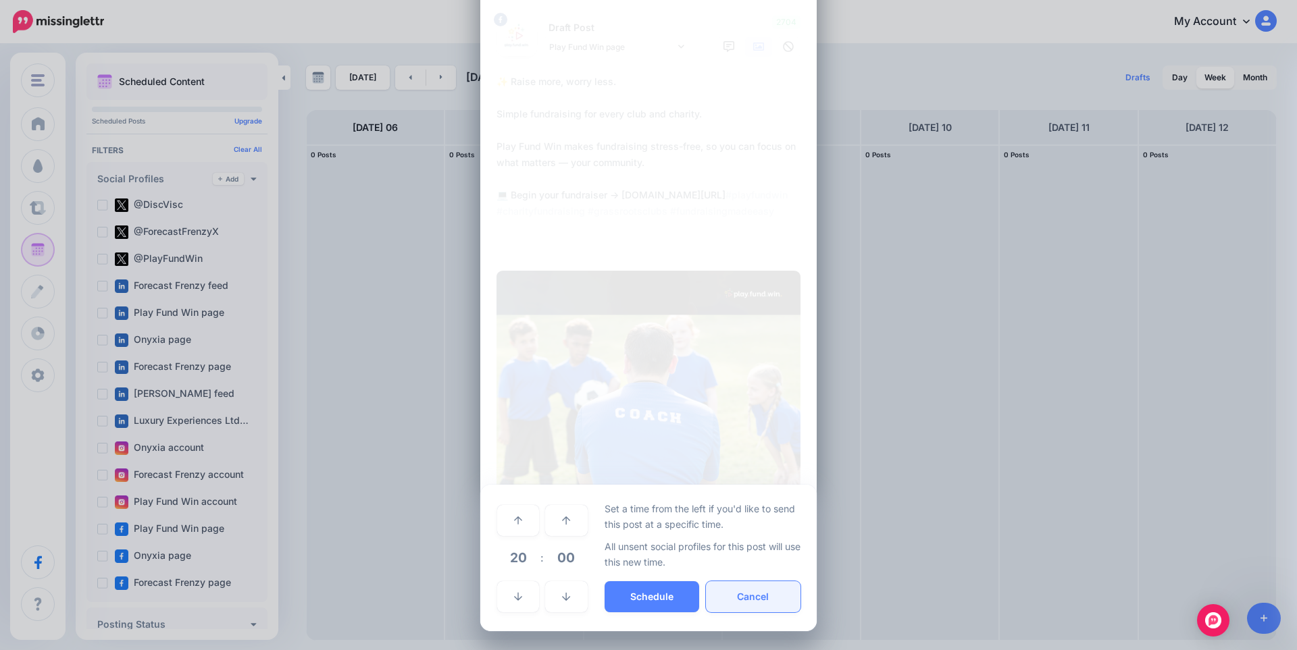
click at [784, 596] on button "Cancel" at bounding box center [753, 597] width 95 height 31
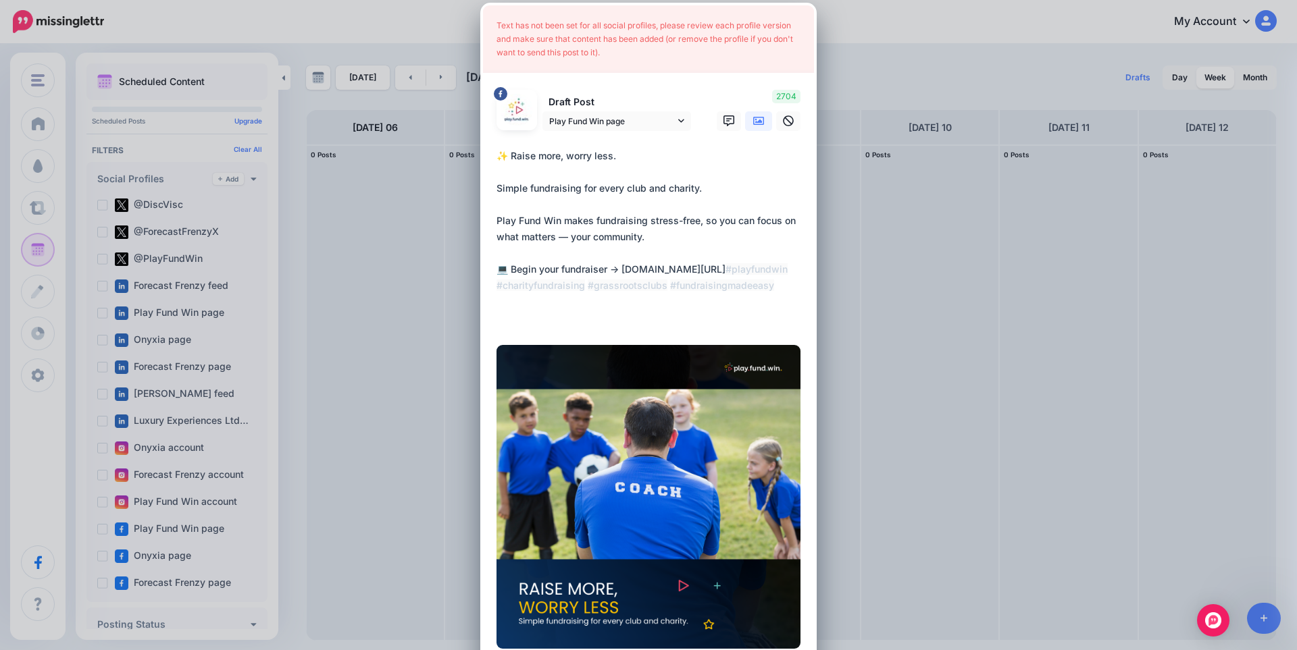
scroll to position [1, 0]
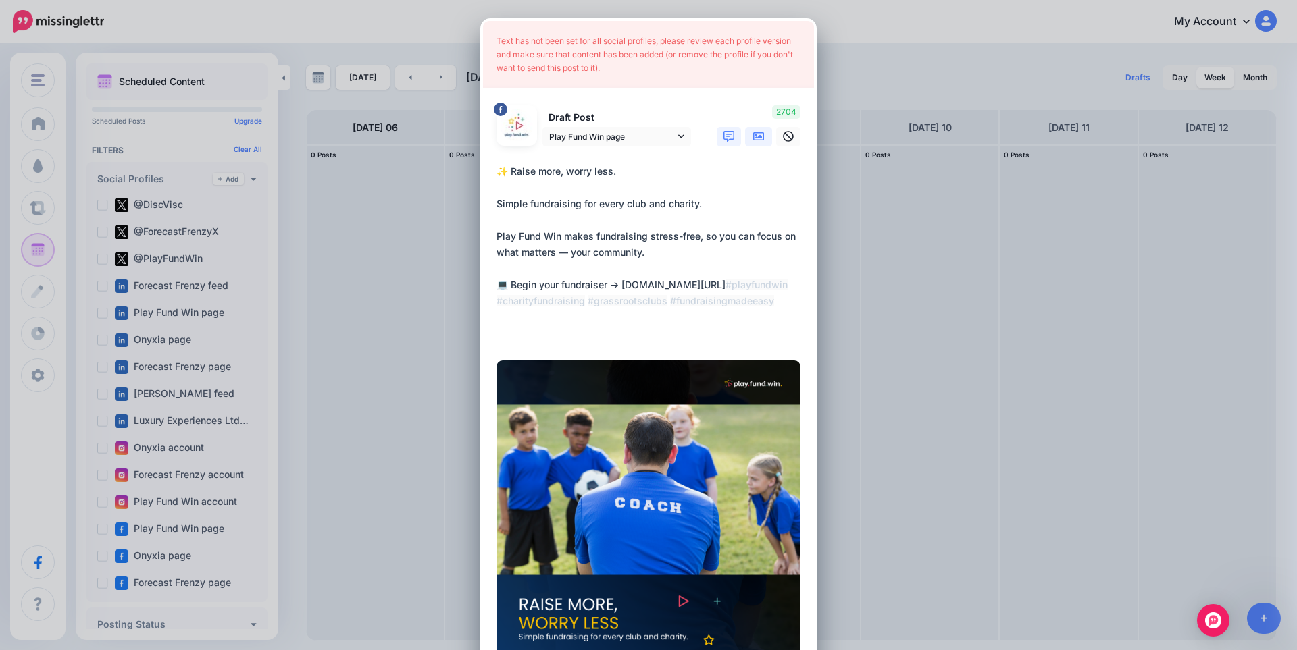
click at [726, 141] on icon at bounding box center [728, 136] width 11 height 11
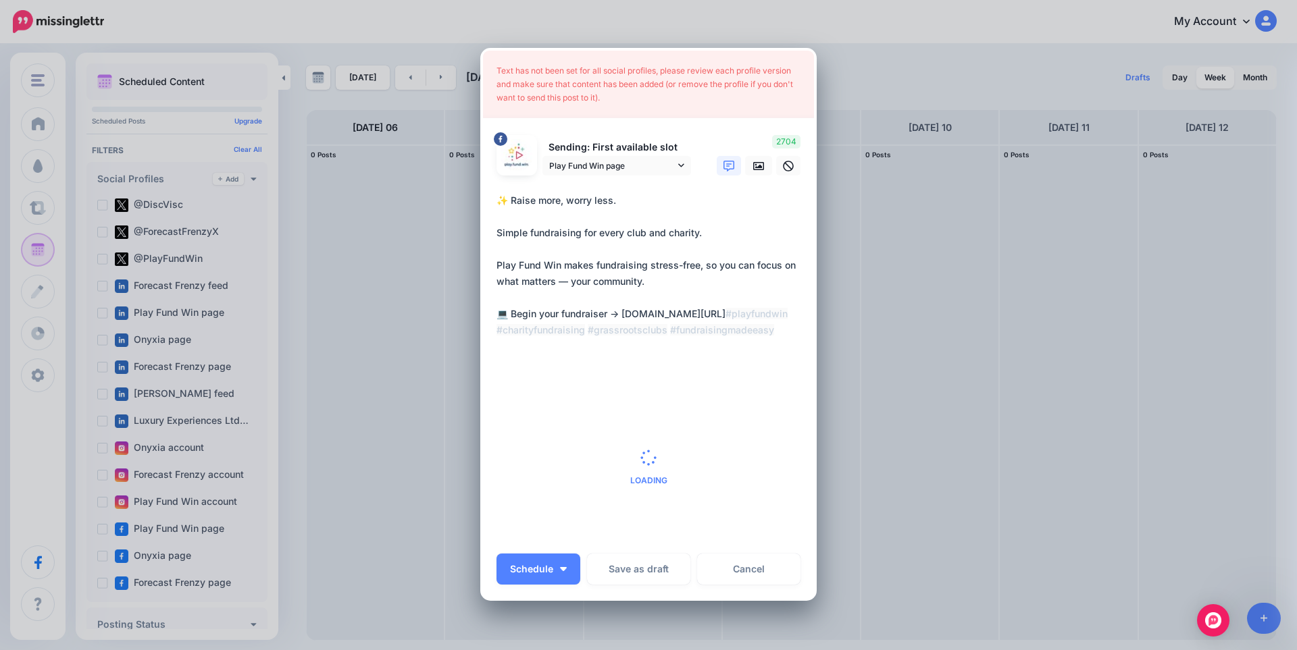
scroll to position [30, 0]
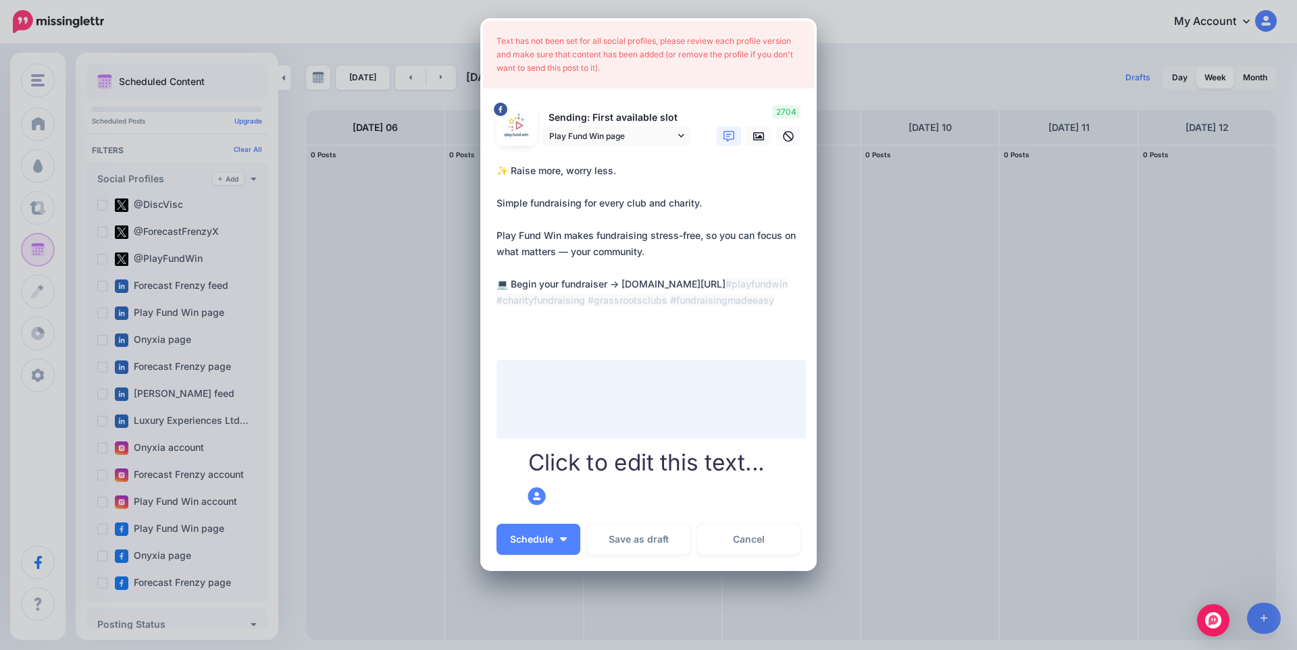
click at [723, 138] on icon at bounding box center [728, 136] width 11 height 11
click at [753, 133] on icon at bounding box center [758, 136] width 11 height 8
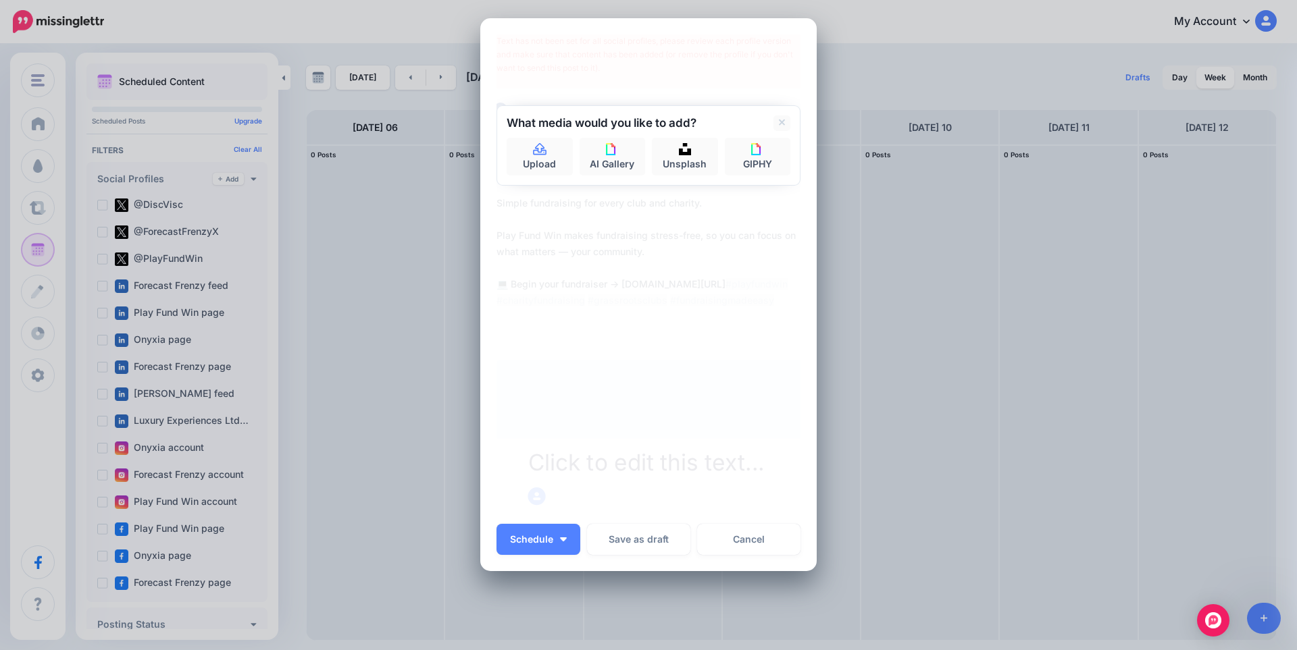
scroll to position [44, 0]
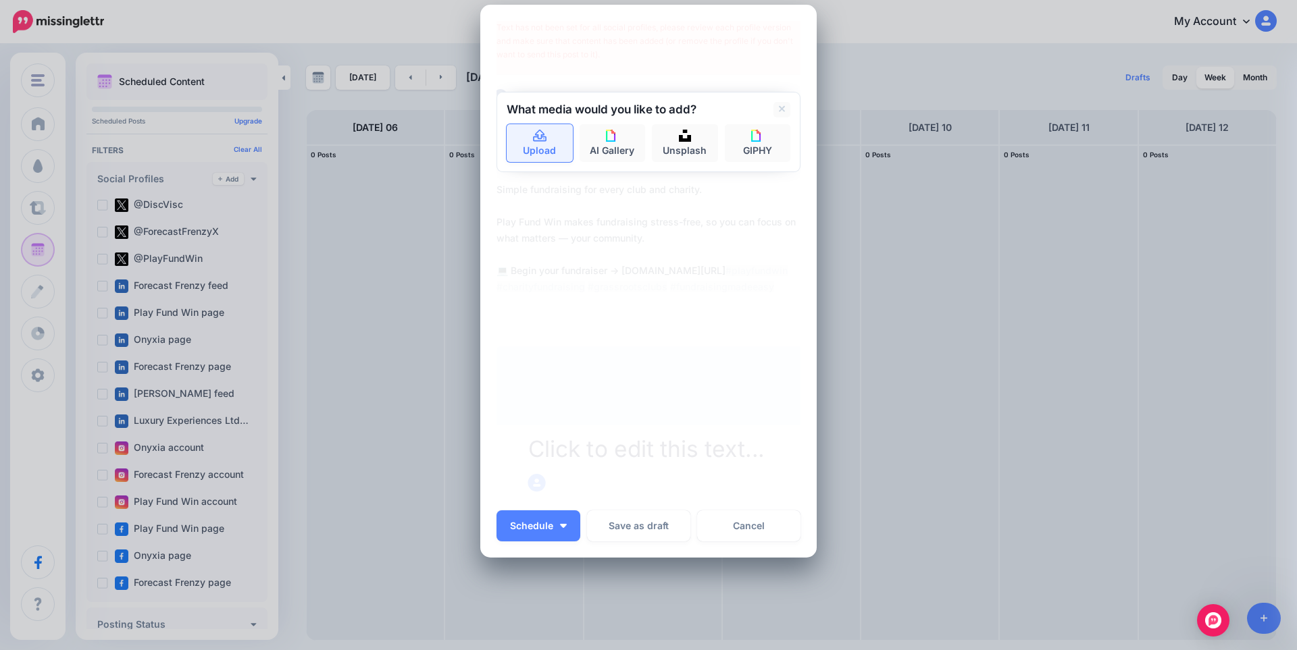
click at [544, 143] on link "Upload" at bounding box center [540, 143] width 66 height 38
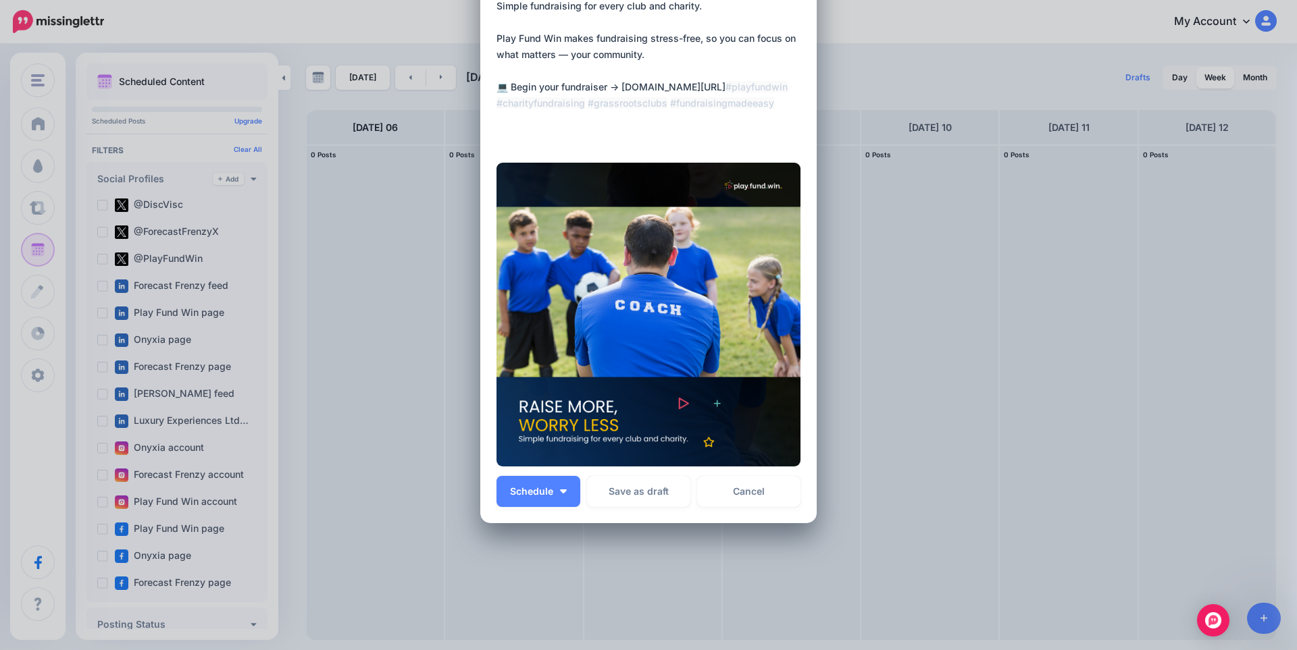
scroll to position [147, 0]
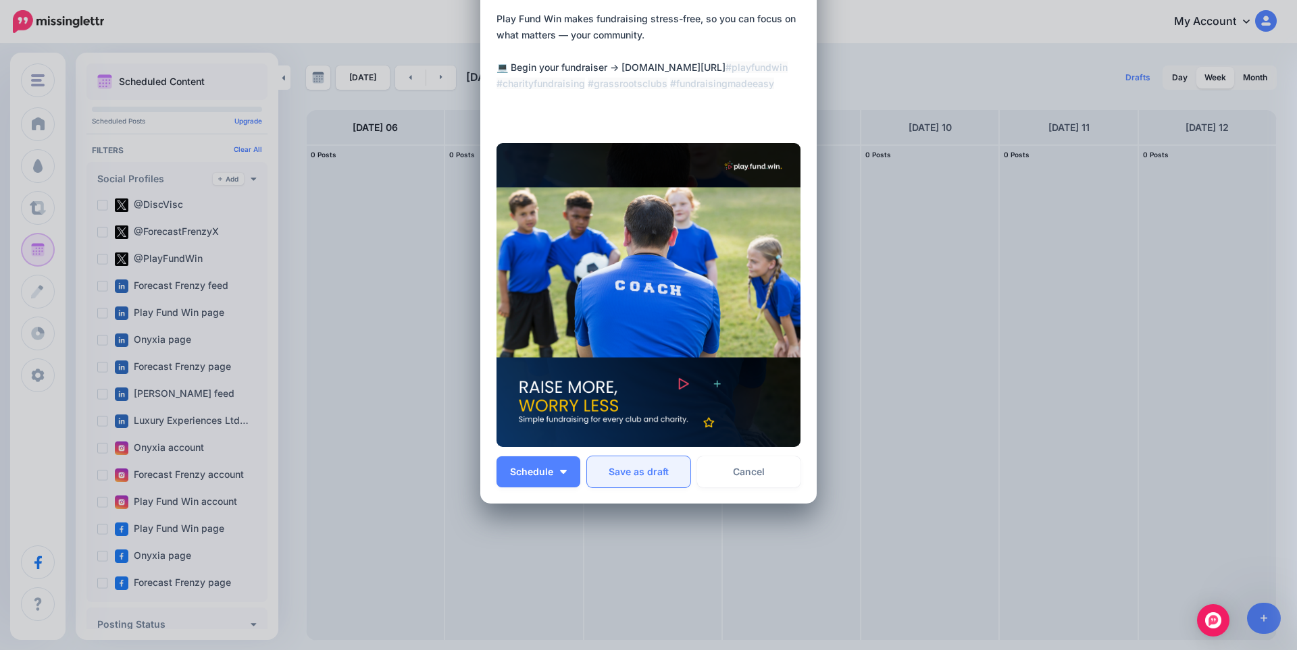
click at [642, 480] on button "Save as draft" at bounding box center [638, 472] width 103 height 31
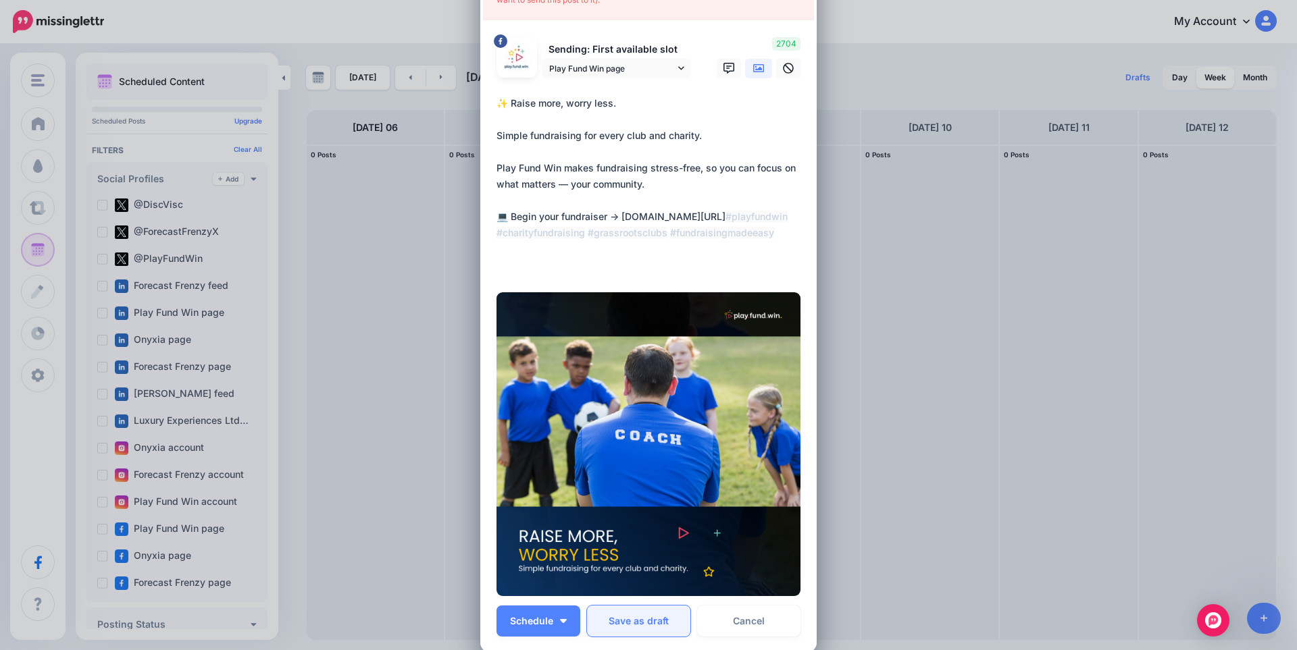
scroll to position [0, 0]
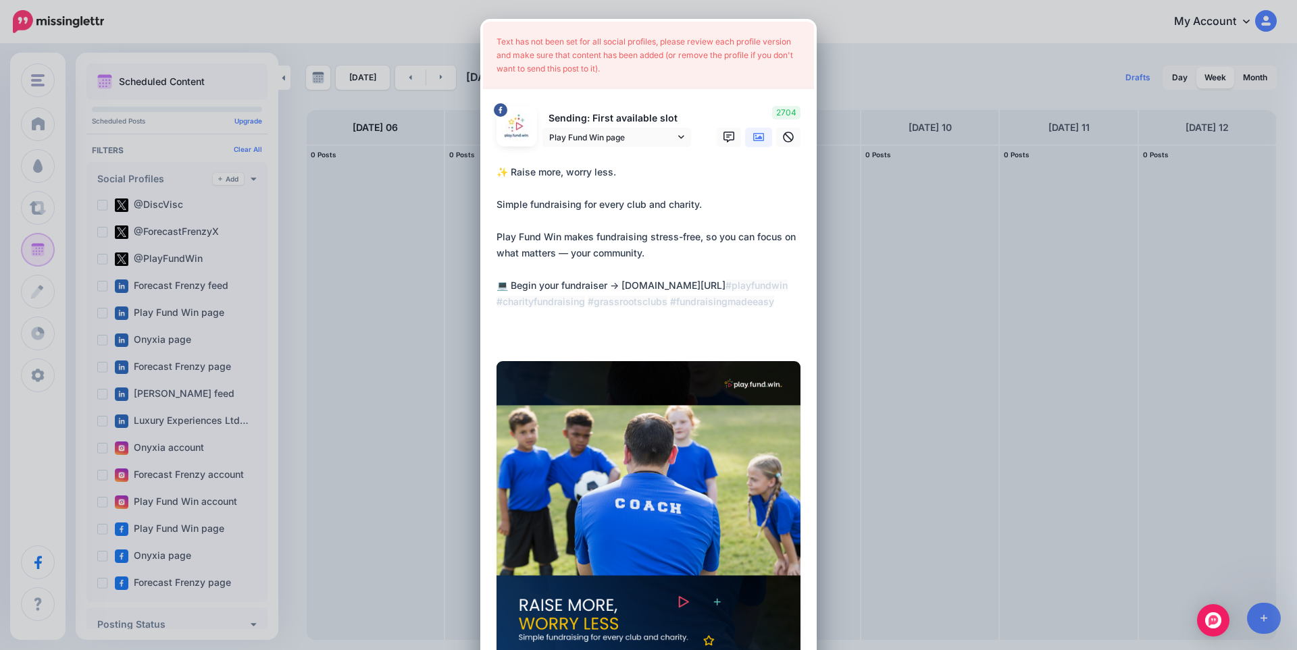
click at [656, 119] on p "Sending: First available slot" at bounding box center [616, 119] width 149 height 16
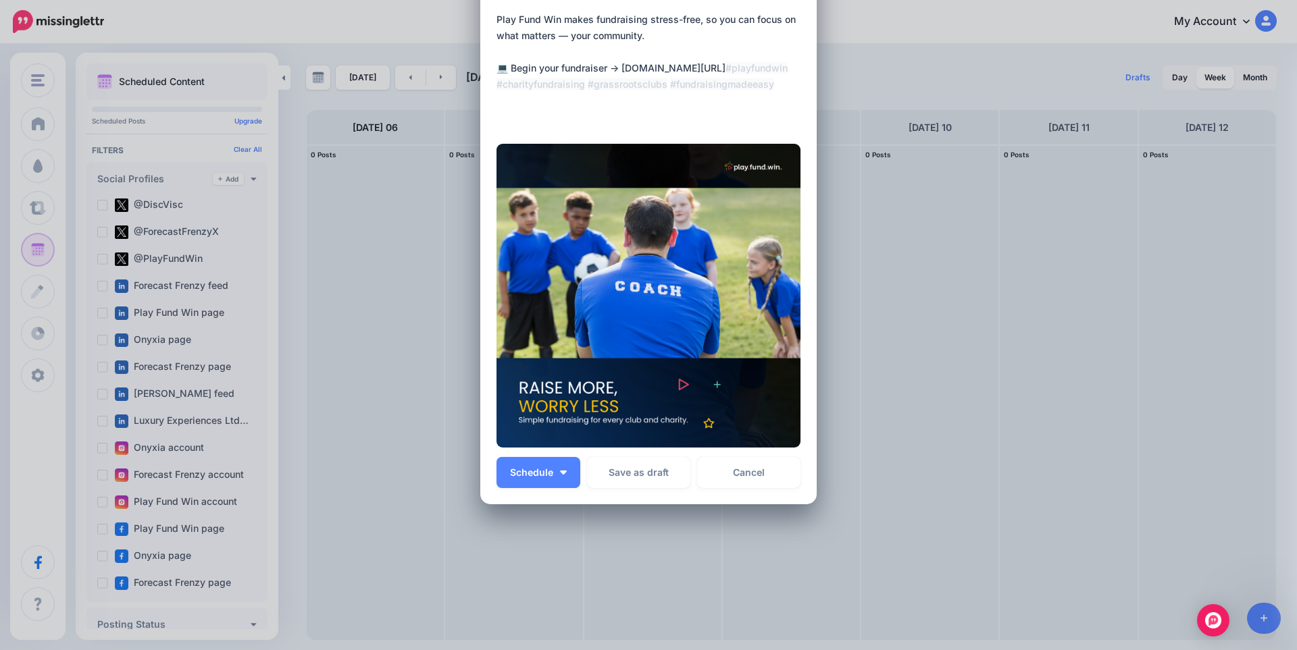
scroll to position [218, 0]
click at [743, 475] on link "Cancel" at bounding box center [748, 472] width 103 height 31
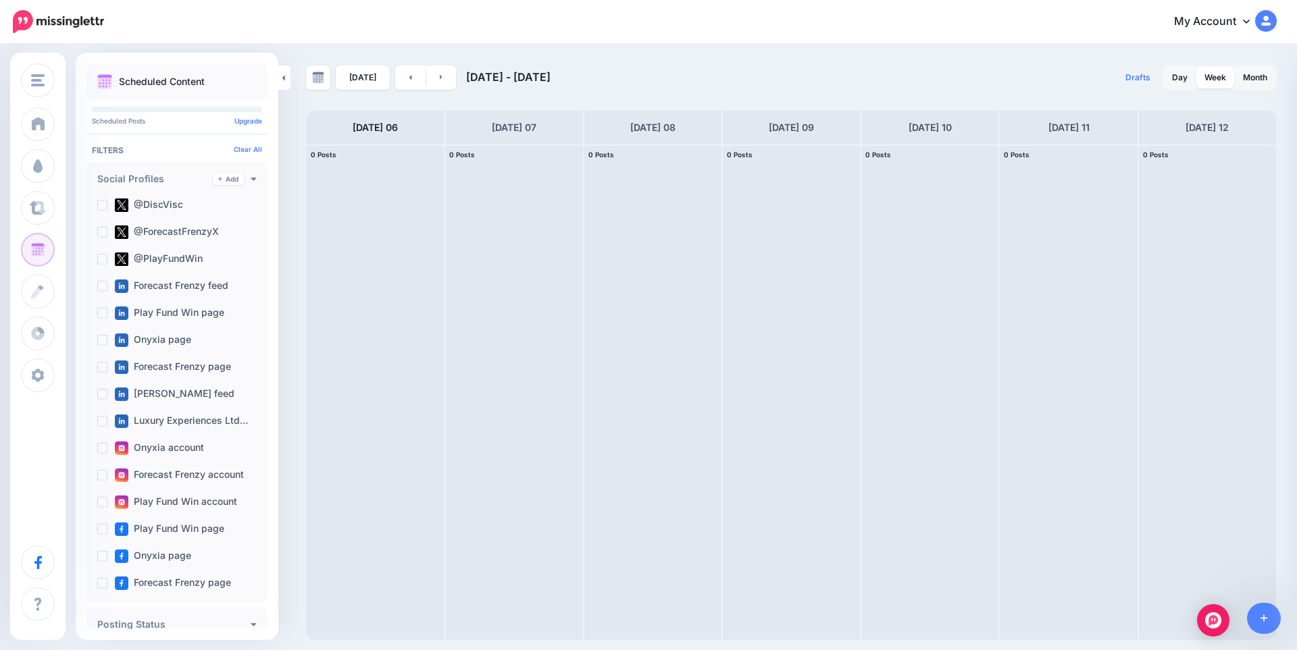
scroll to position [0, 0]
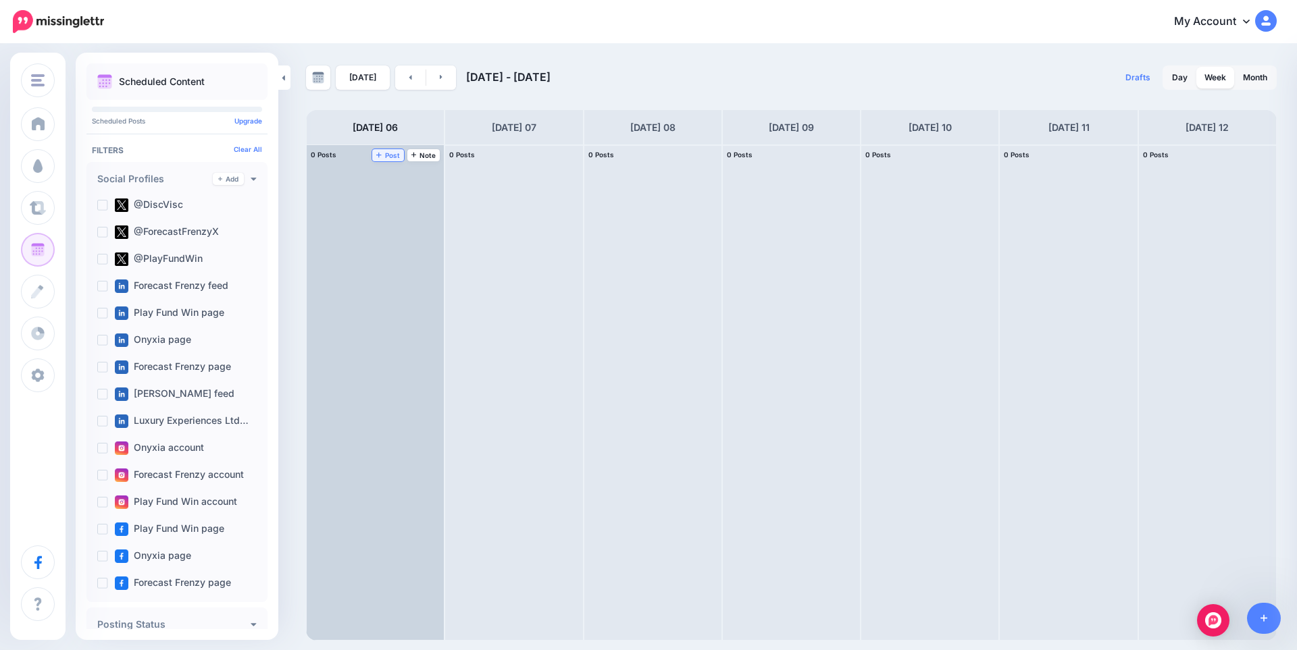
click at [392, 155] on span "Post" at bounding box center [388, 155] width 24 height 7
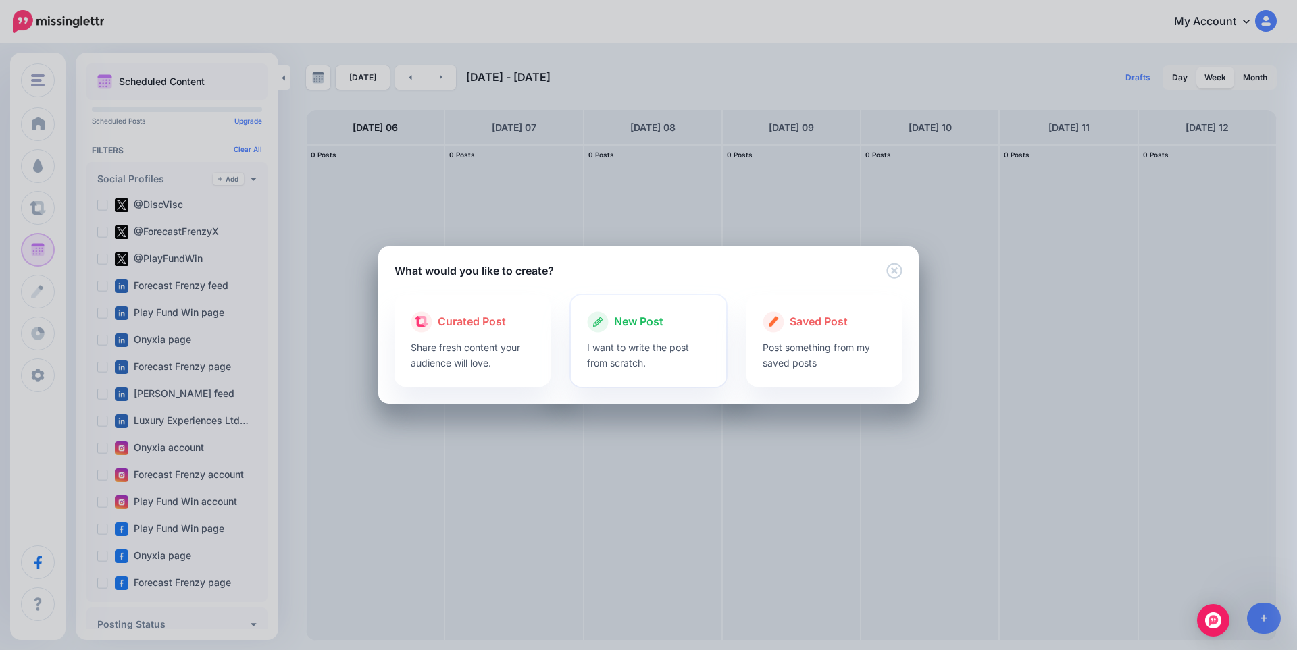
click at [661, 348] on p "I want to write the post from scratch." at bounding box center [649, 355] width 124 height 31
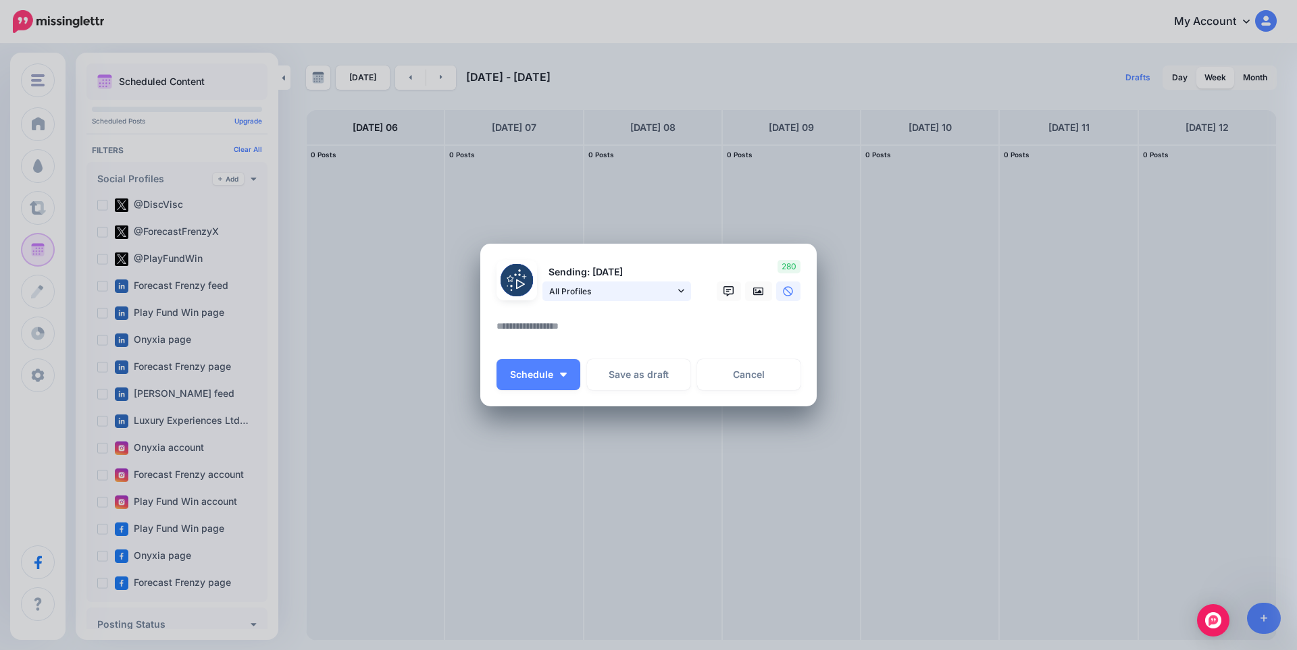
click at [661, 293] on span "All Profiles" at bounding box center [612, 291] width 126 height 14
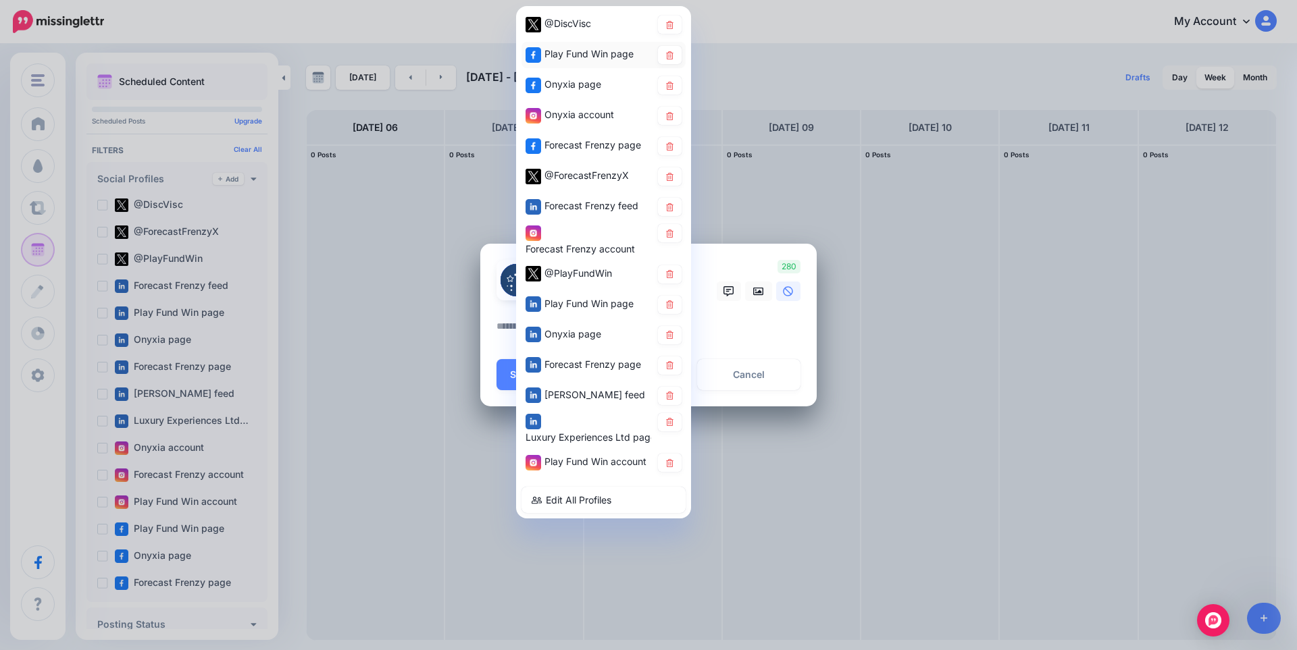
click at [590, 48] on span "Play Fund Win page" at bounding box center [588, 53] width 89 height 11
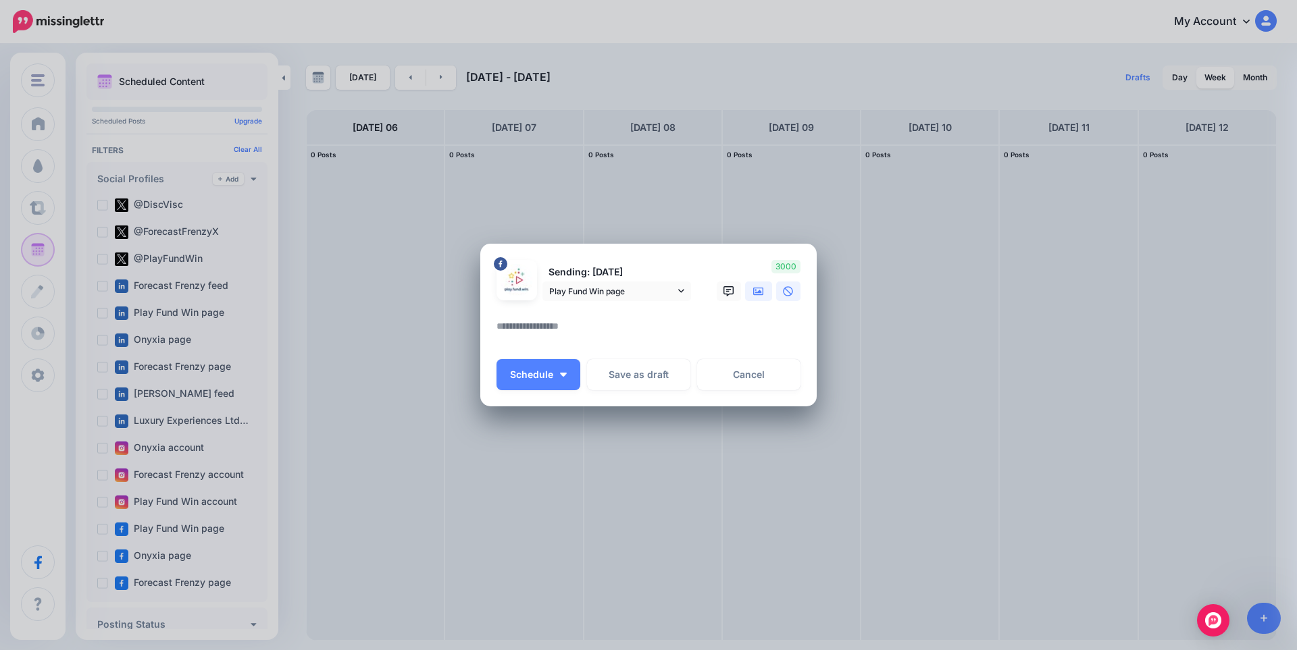
click at [765, 294] on link at bounding box center [758, 292] width 27 height 20
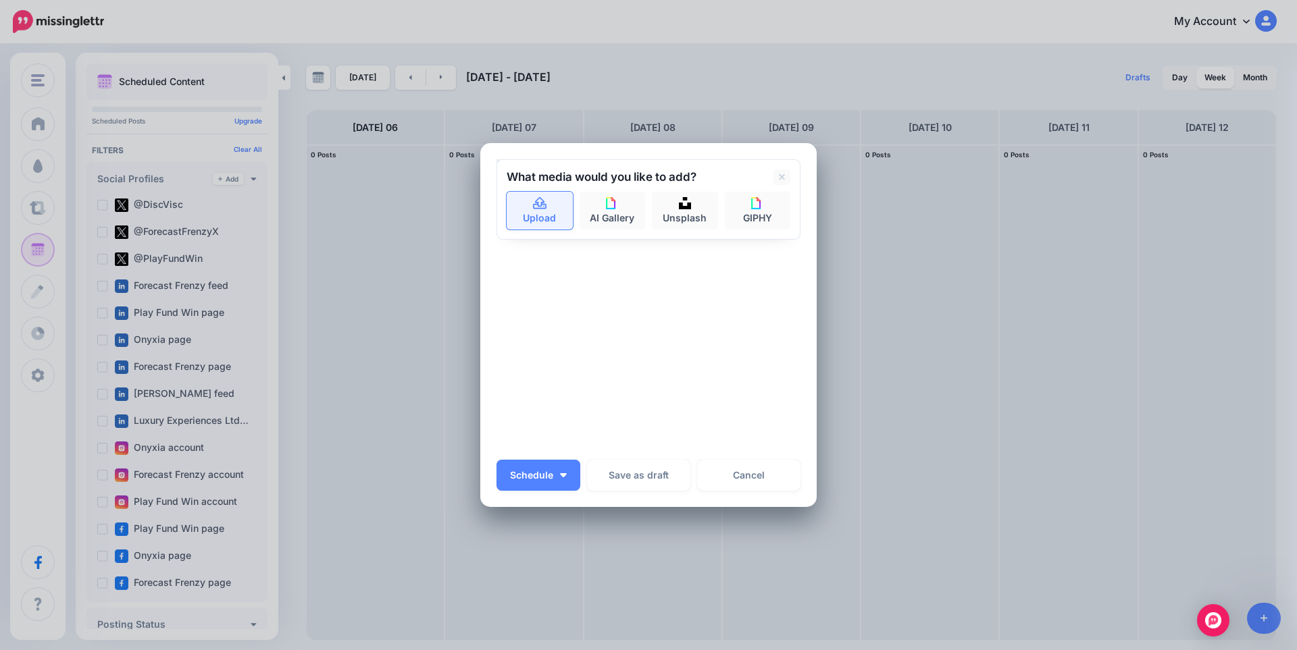
click at [540, 201] on icon at bounding box center [540, 204] width 16 height 12
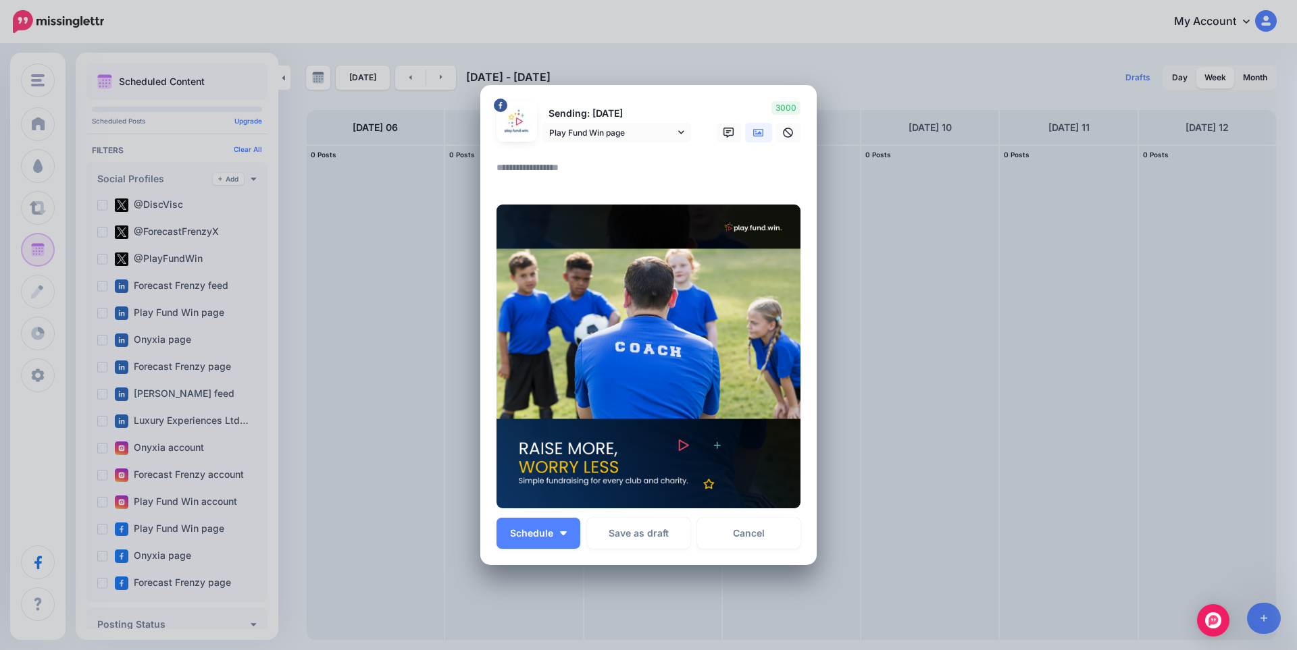
click at [543, 169] on textarea at bounding box center [651, 172] width 311 height 26
paste textarea "**********"
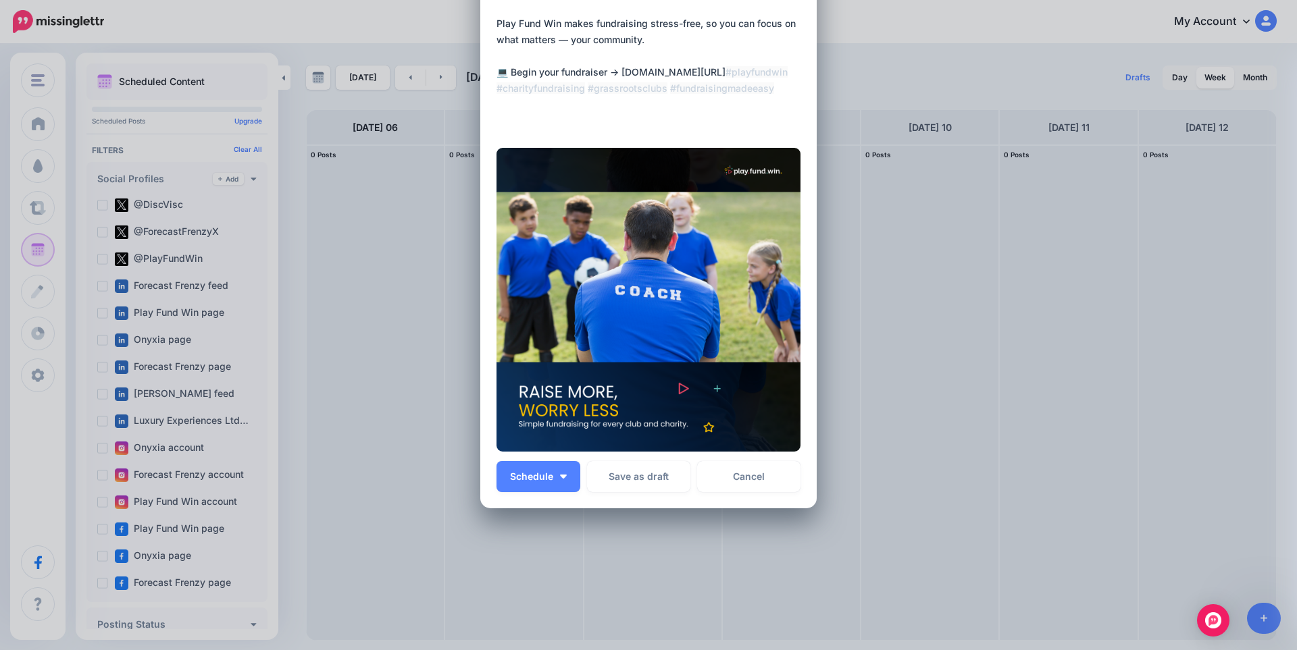
scroll to position [147, 0]
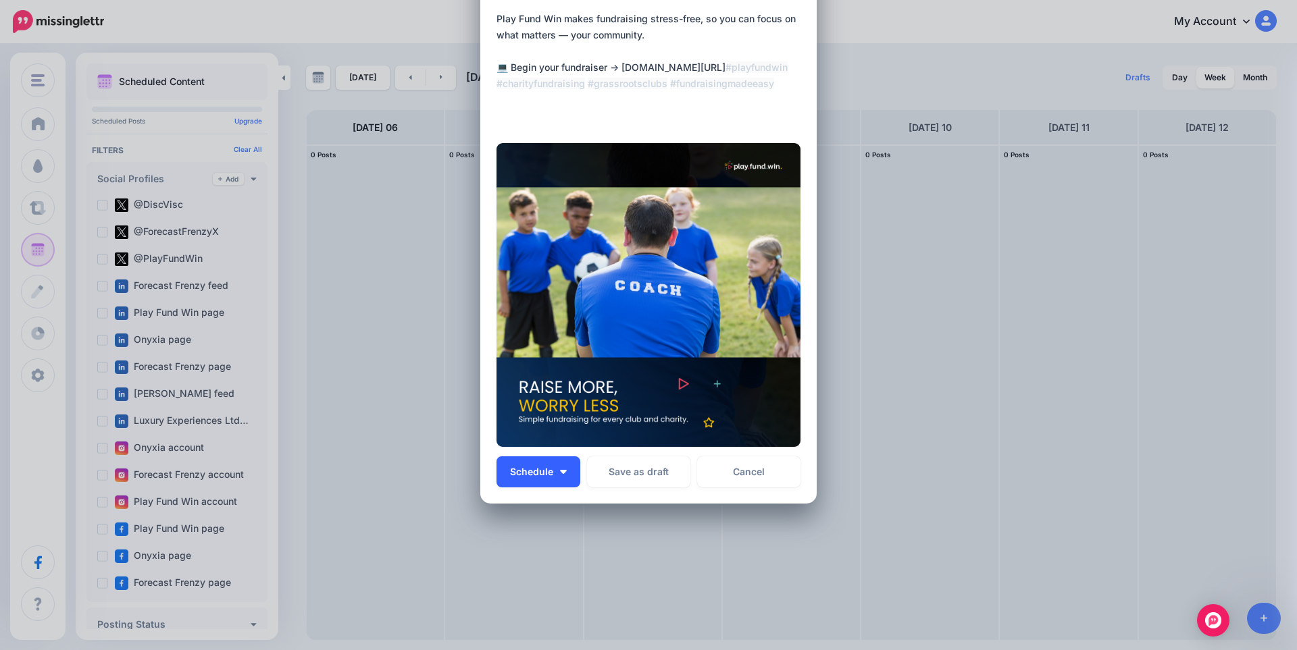
click at [552, 461] on button "Schedule" at bounding box center [538, 472] width 84 height 31
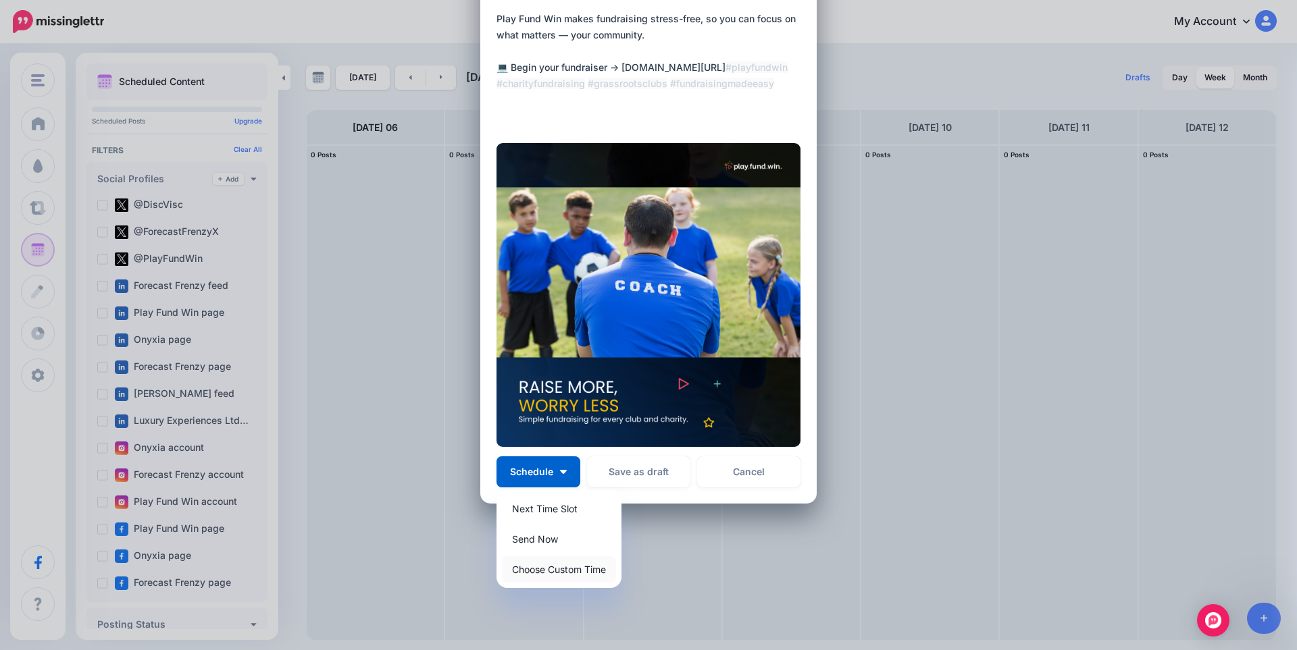
click at [557, 573] on link "Choose Custom Time" at bounding box center [559, 570] width 114 height 26
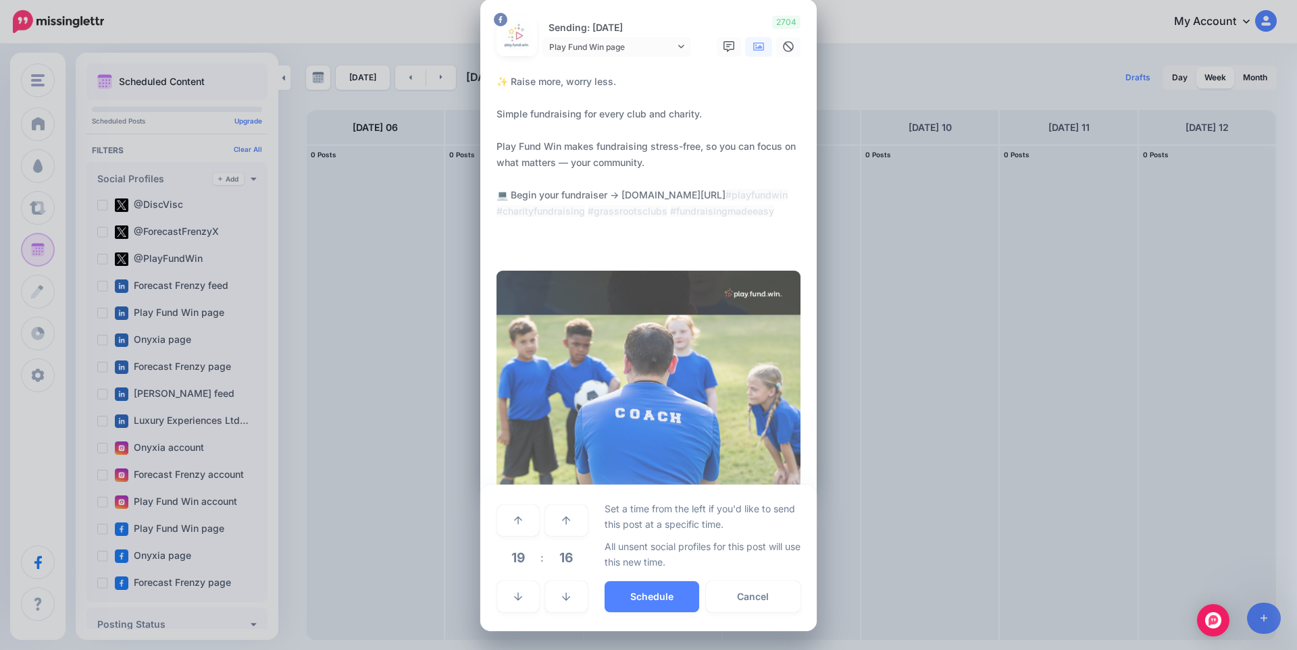
scroll to position [20, 0]
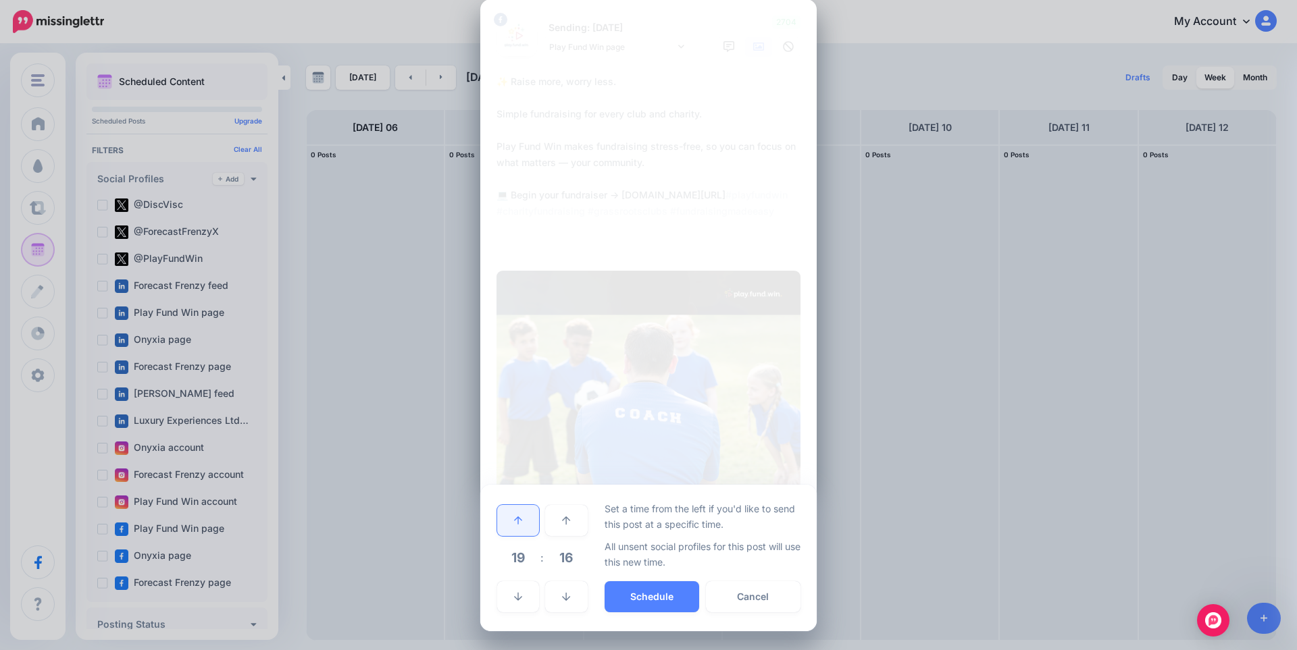
click at [515, 529] on link at bounding box center [518, 520] width 42 height 31
click at [566, 606] on link at bounding box center [566, 597] width 42 height 31
click at [567, 598] on link at bounding box center [566, 597] width 42 height 31
click at [562, 563] on span "13" at bounding box center [566, 558] width 36 height 36
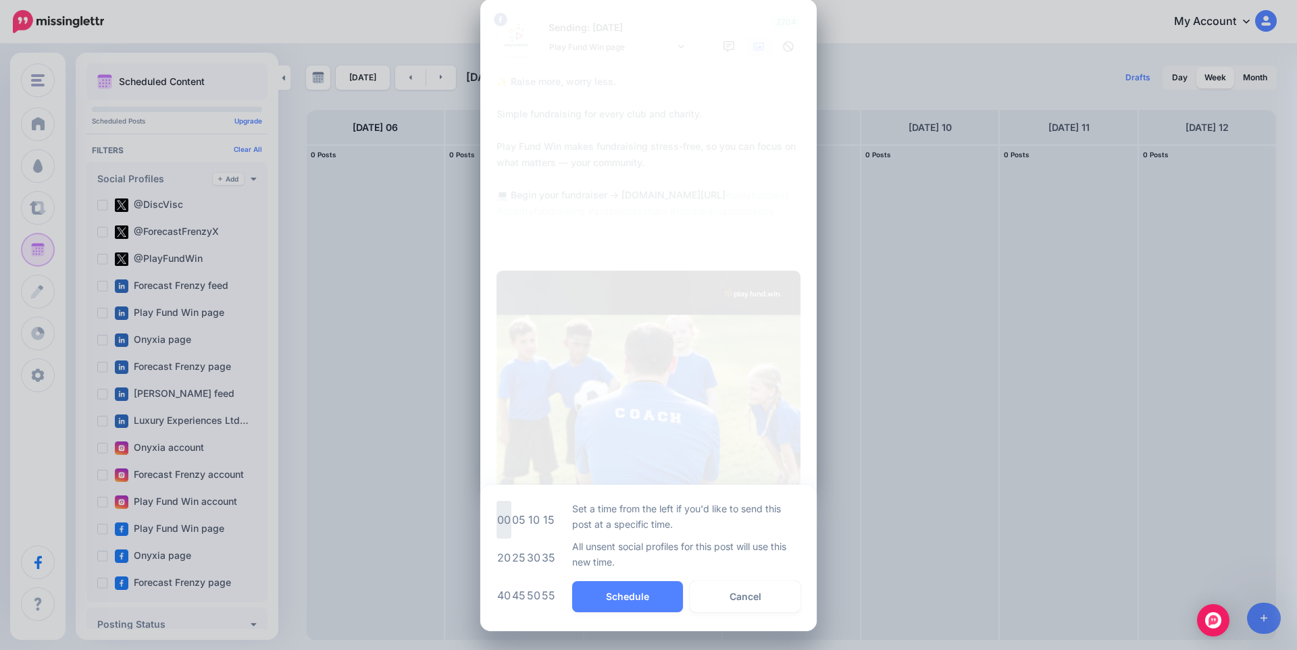
click at [500, 525] on td "00" at bounding box center [503, 520] width 15 height 38
click at [511, 530] on link at bounding box center [518, 520] width 42 height 31
click at [514, 601] on icon at bounding box center [518, 596] width 8 height 9
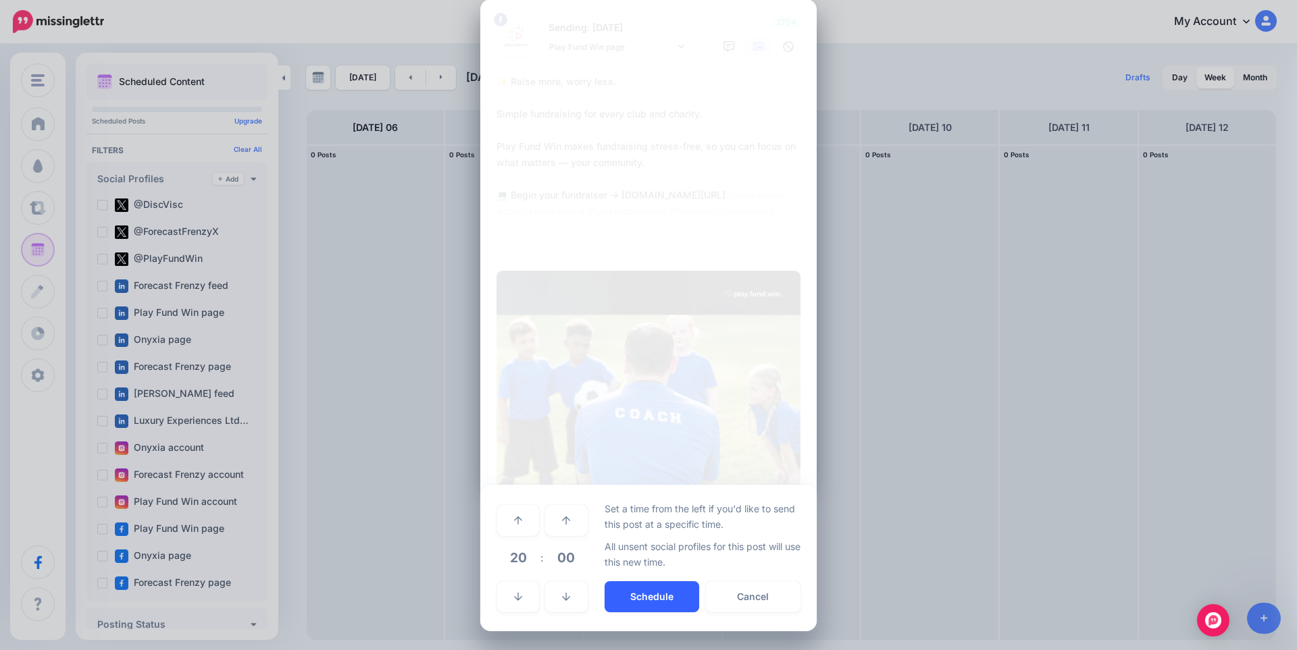
click at [664, 600] on button "Schedule" at bounding box center [651, 597] width 95 height 31
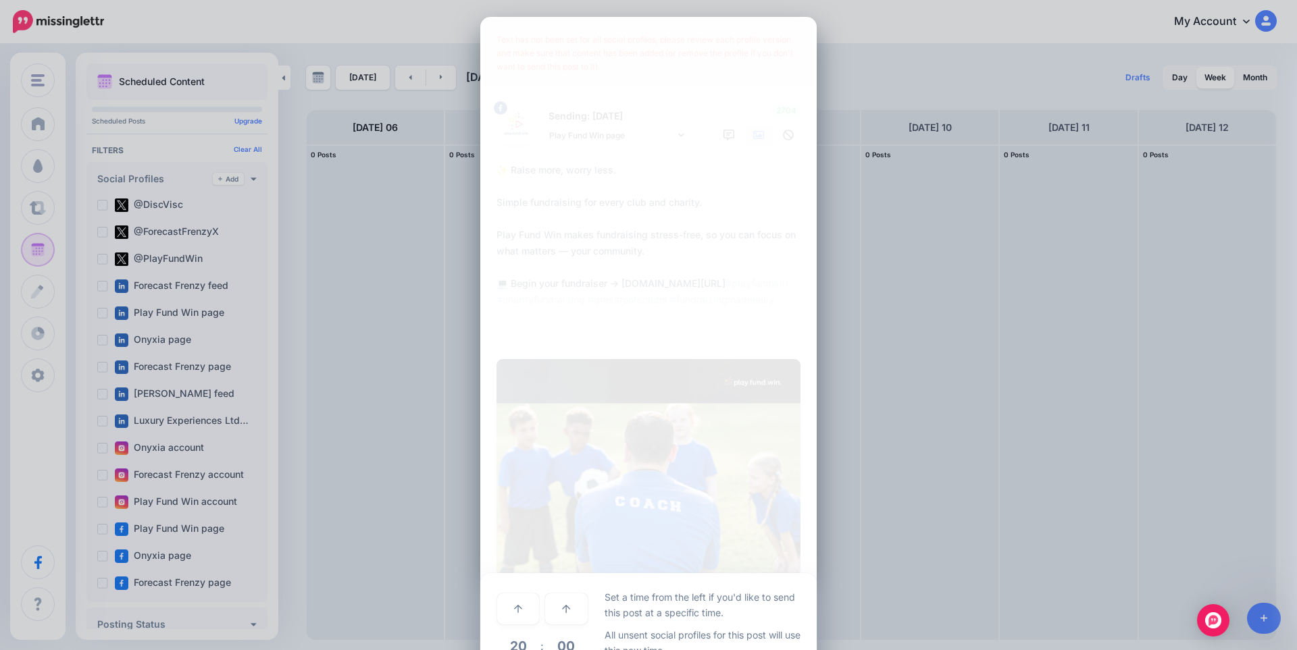
scroll to position [0, 0]
click at [682, 281] on textarea "**********" at bounding box center [651, 253] width 311 height 178
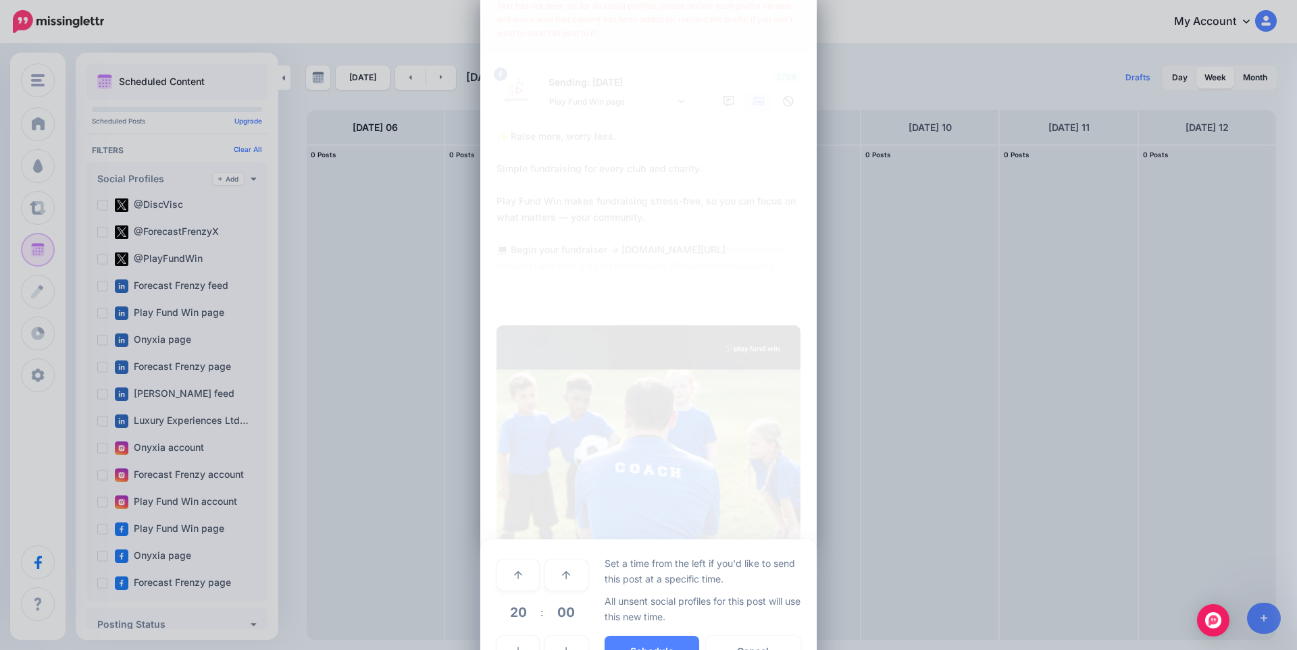
scroll to position [91, 0]
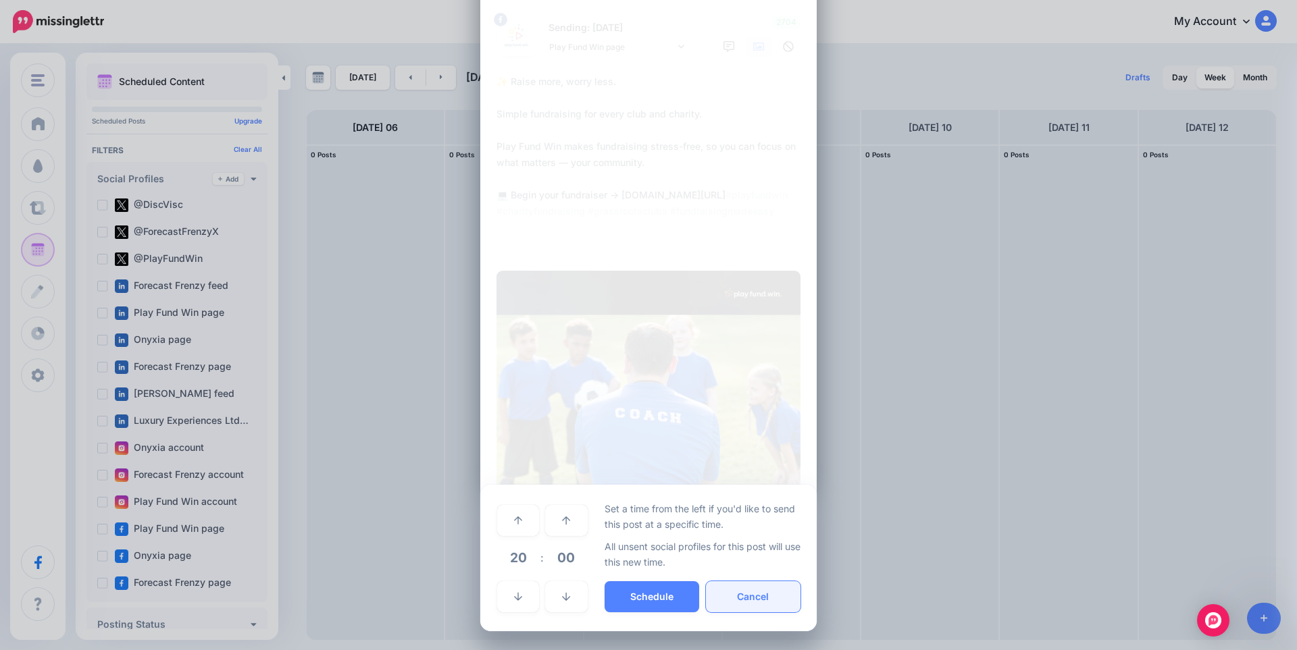
click at [746, 601] on button "Cancel" at bounding box center [753, 597] width 95 height 31
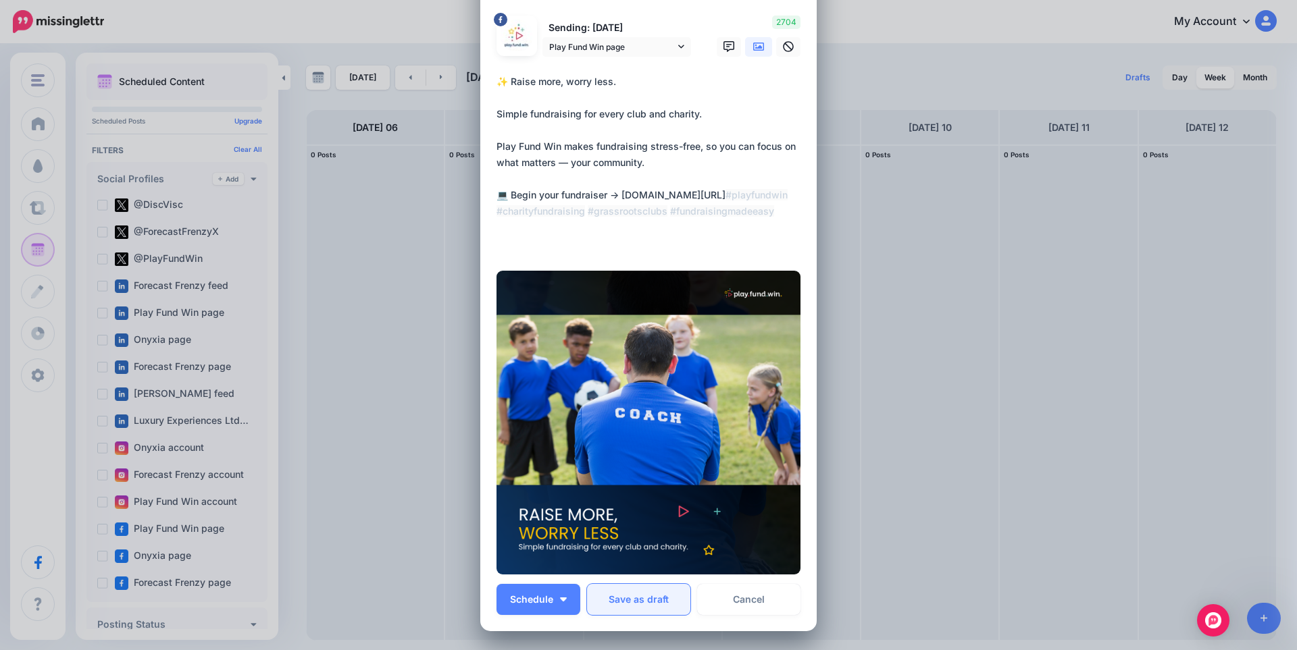
click at [637, 600] on button "Save as draft" at bounding box center [638, 599] width 103 height 31
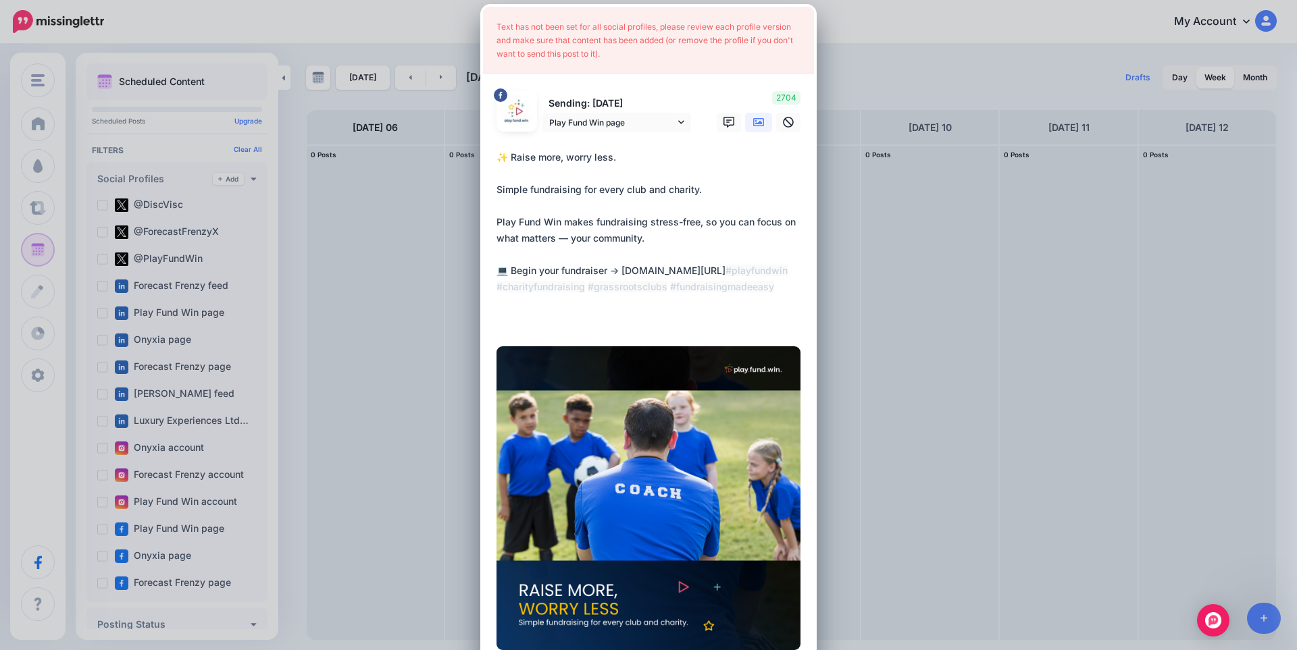
scroll to position [0, 0]
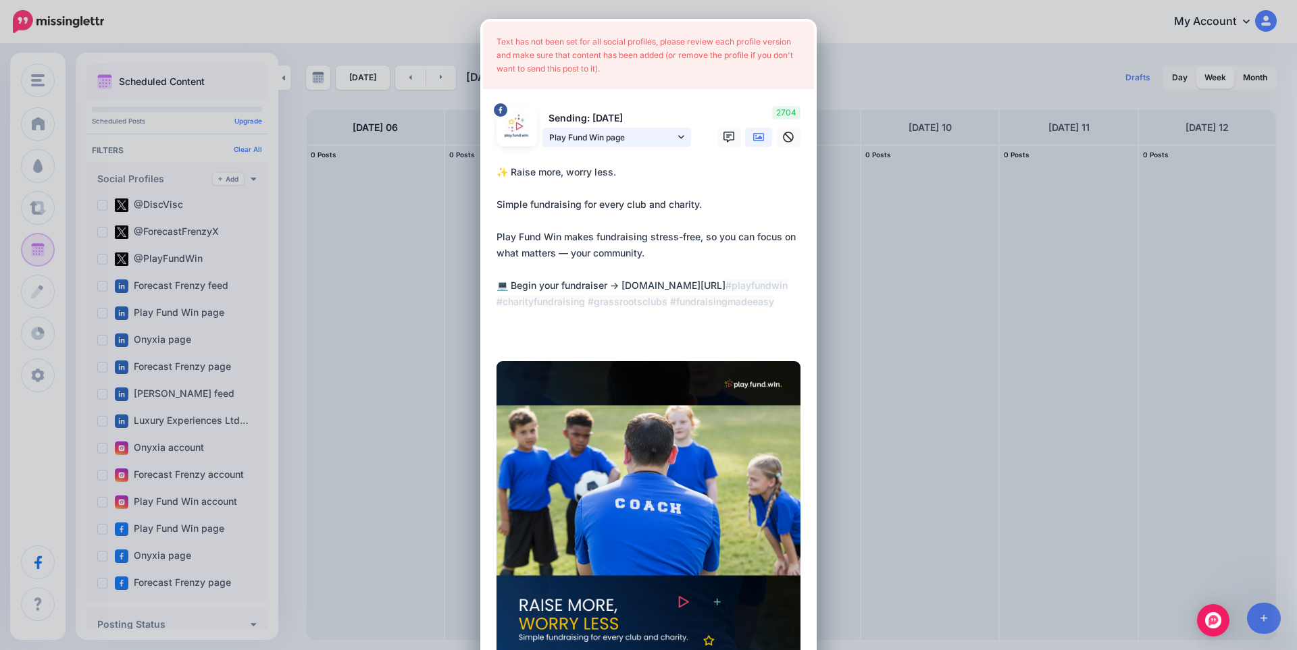
click at [677, 145] on link "Play Fund Win page" at bounding box center [616, 138] width 149 height 20
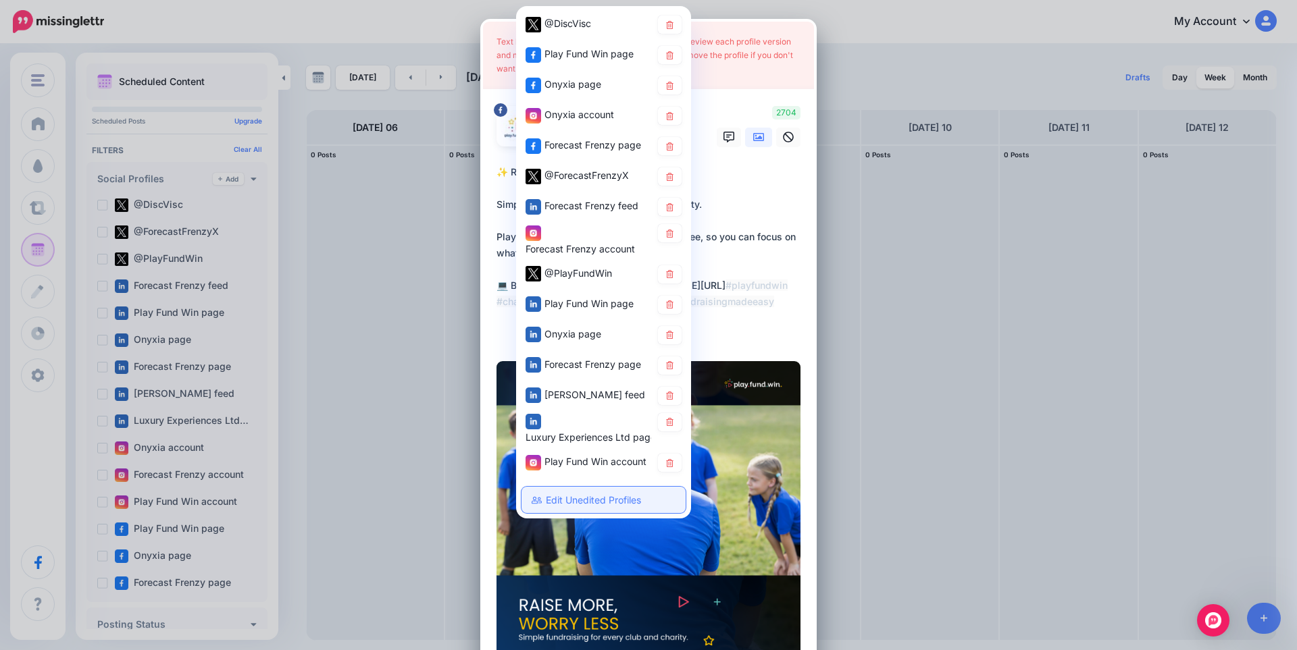
click at [575, 494] on link "Edit Unedited Profiles" at bounding box center [603, 500] width 164 height 26
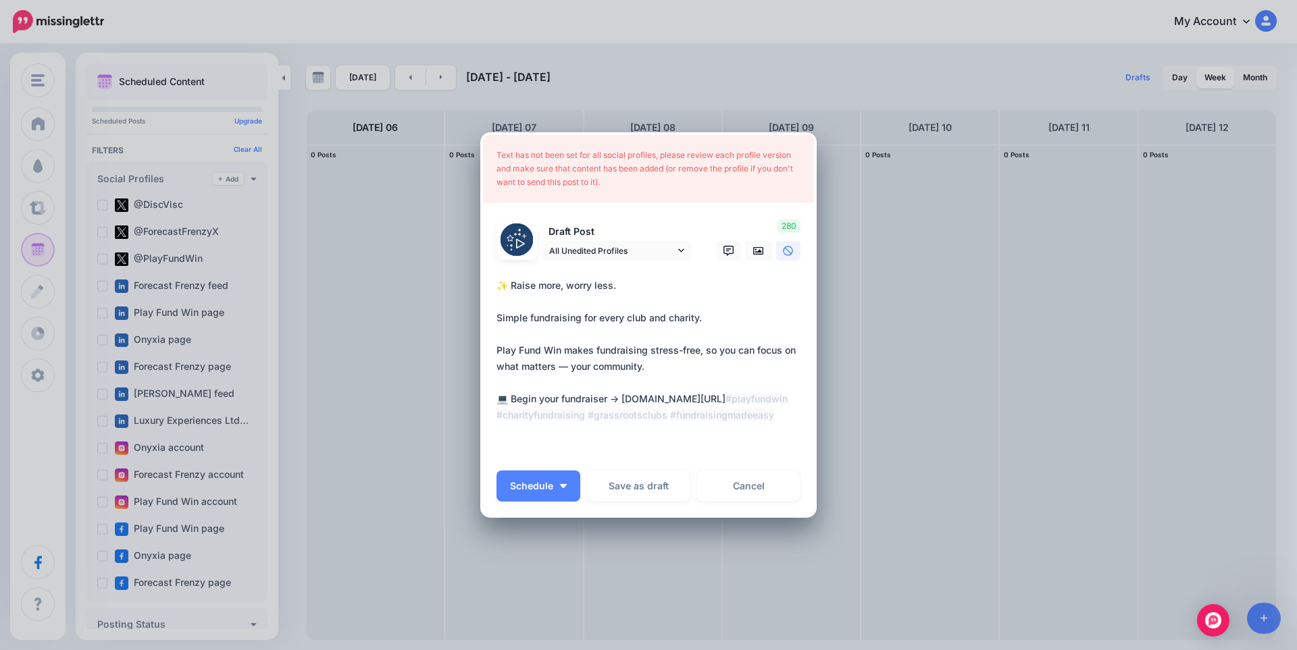
scroll to position [14, 0]
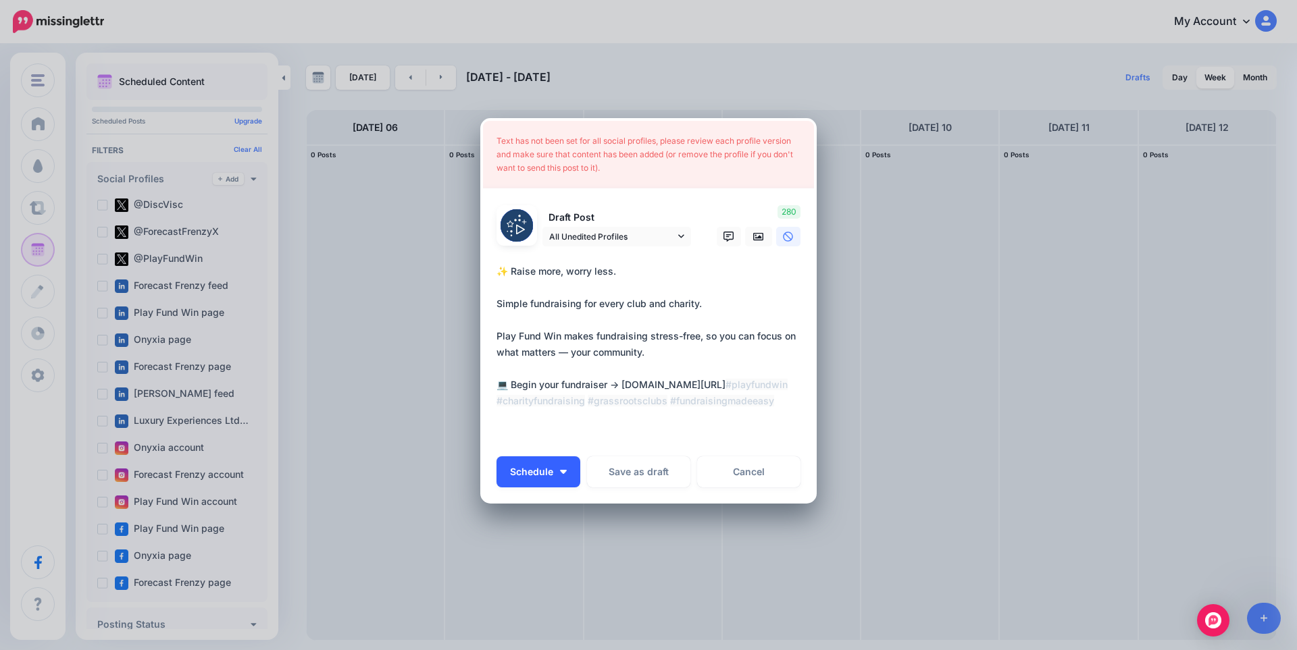
click at [558, 467] on button "Schedule" at bounding box center [538, 472] width 84 height 31
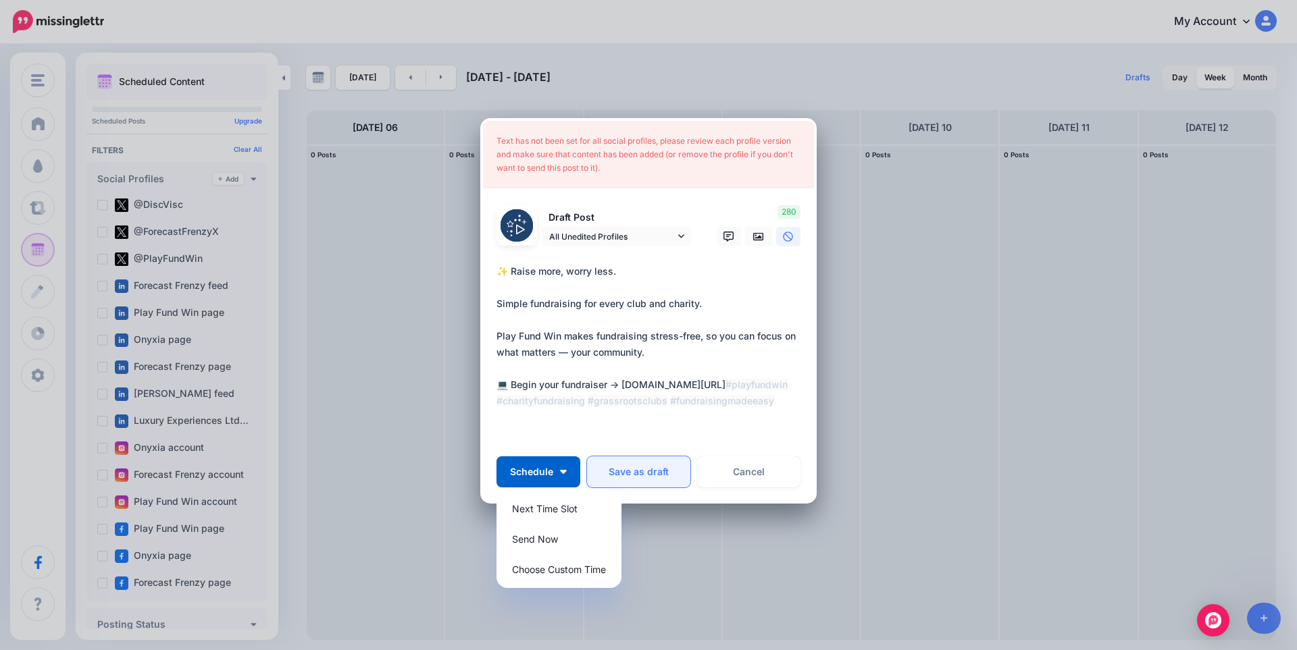
click at [626, 475] on button "Save as draft" at bounding box center [638, 472] width 103 height 31
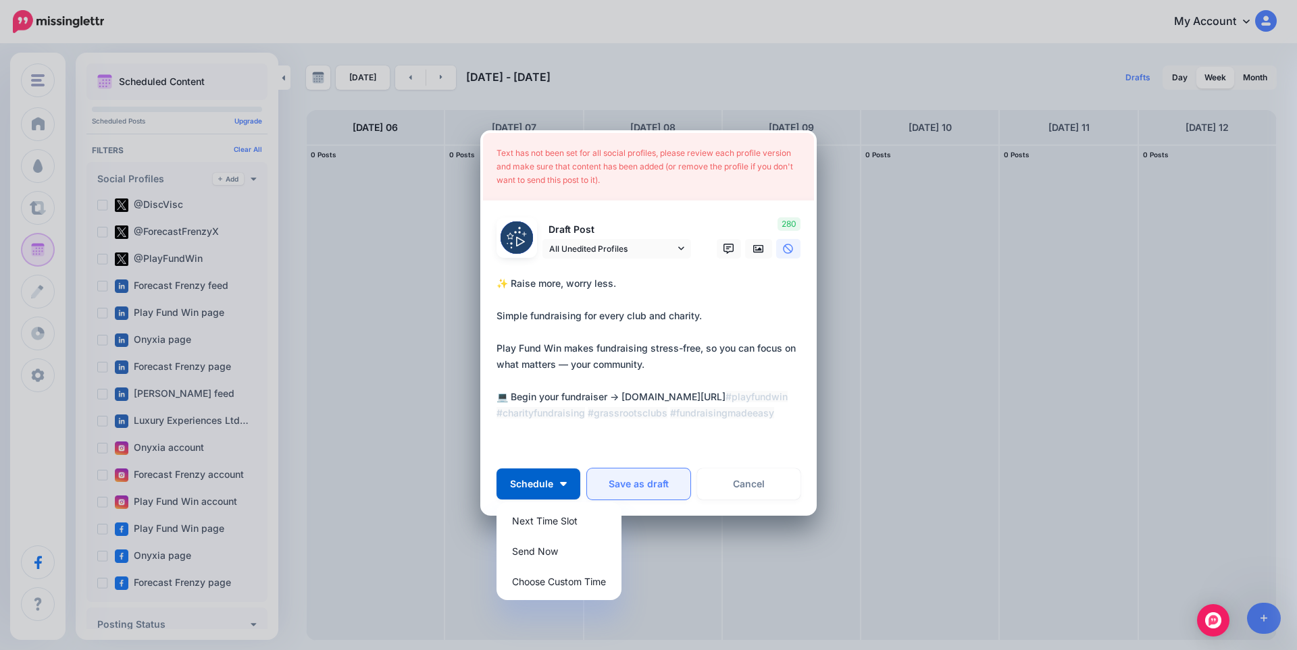
scroll to position [0, 0]
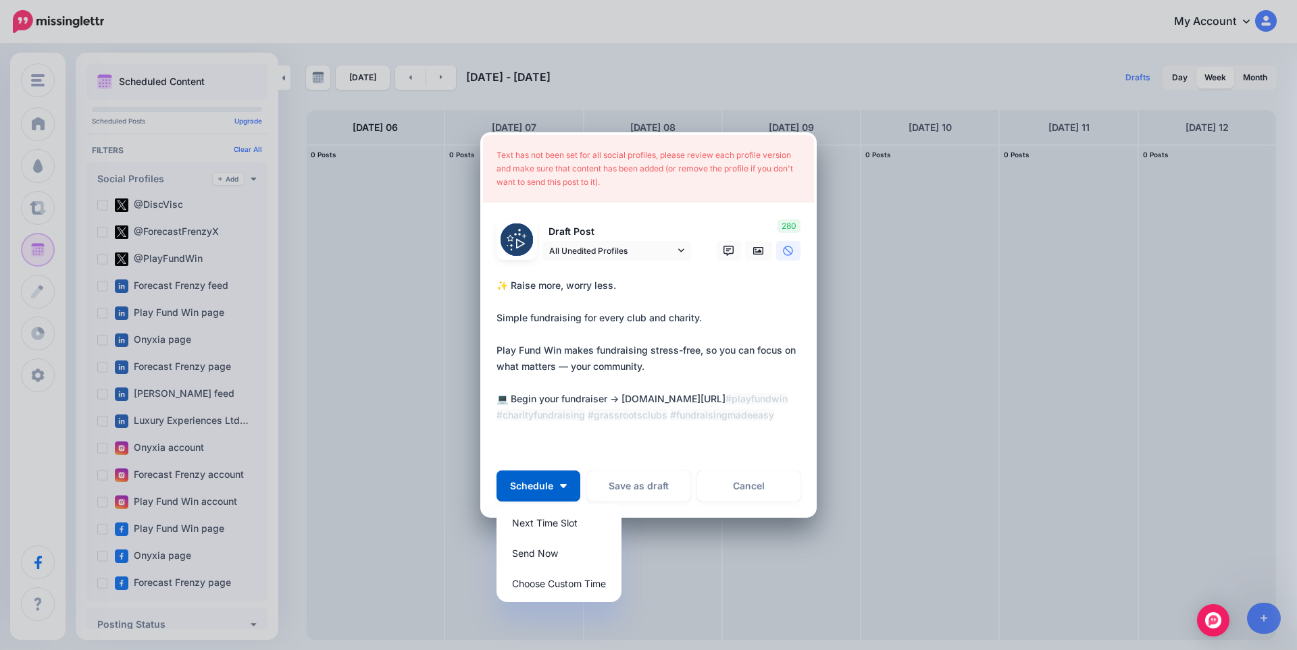
click at [657, 280] on textarea "**********" at bounding box center [651, 367] width 311 height 178
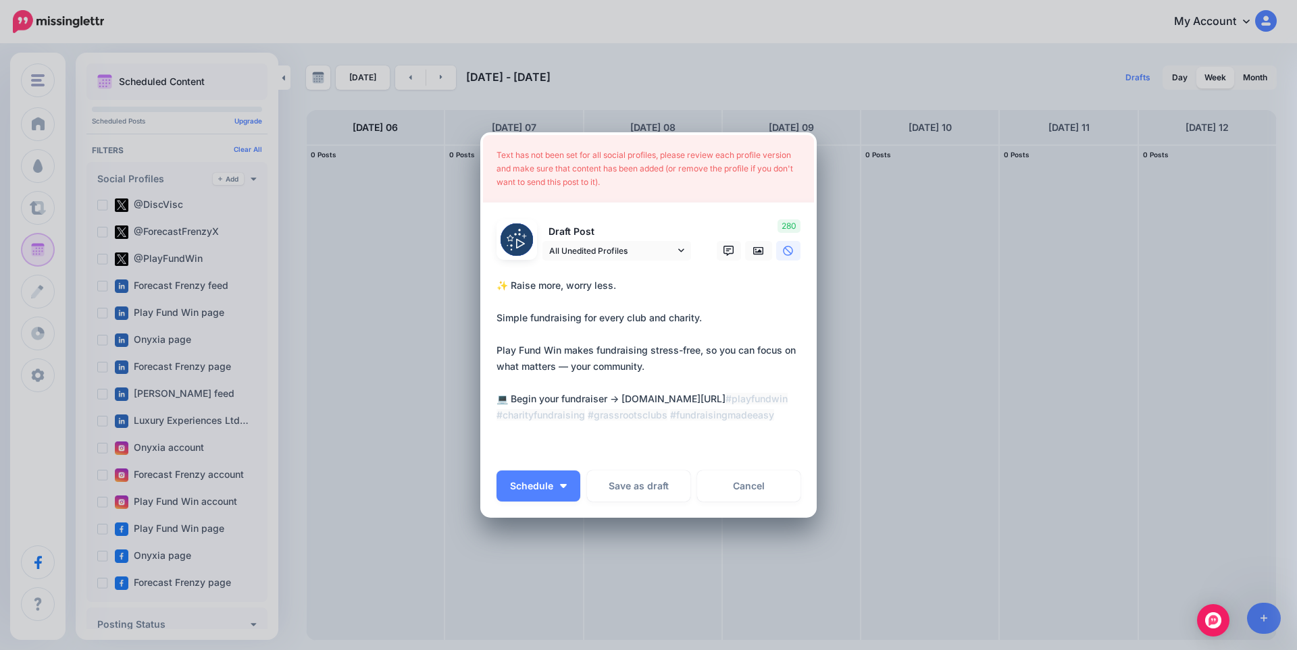
click at [636, 305] on textarea "**********" at bounding box center [651, 367] width 311 height 178
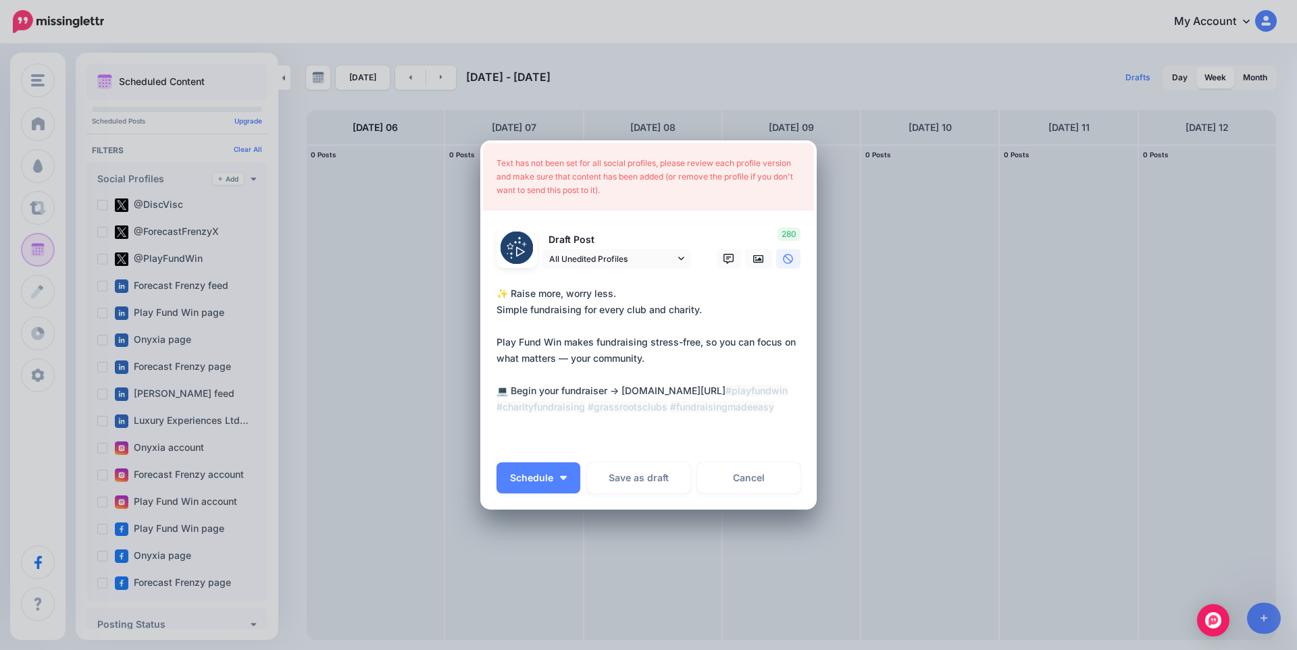
click at [604, 328] on textarea "**********" at bounding box center [651, 367] width 311 height 162
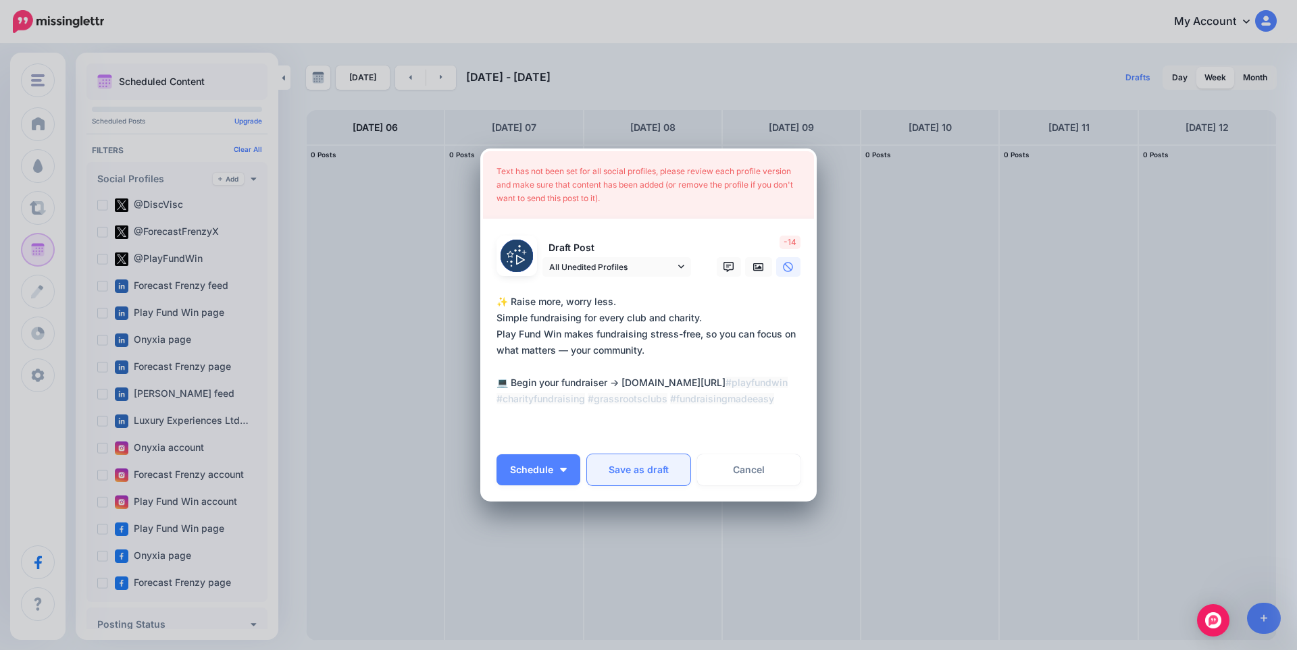
click at [643, 469] on button "Save as draft" at bounding box center [638, 470] width 103 height 31
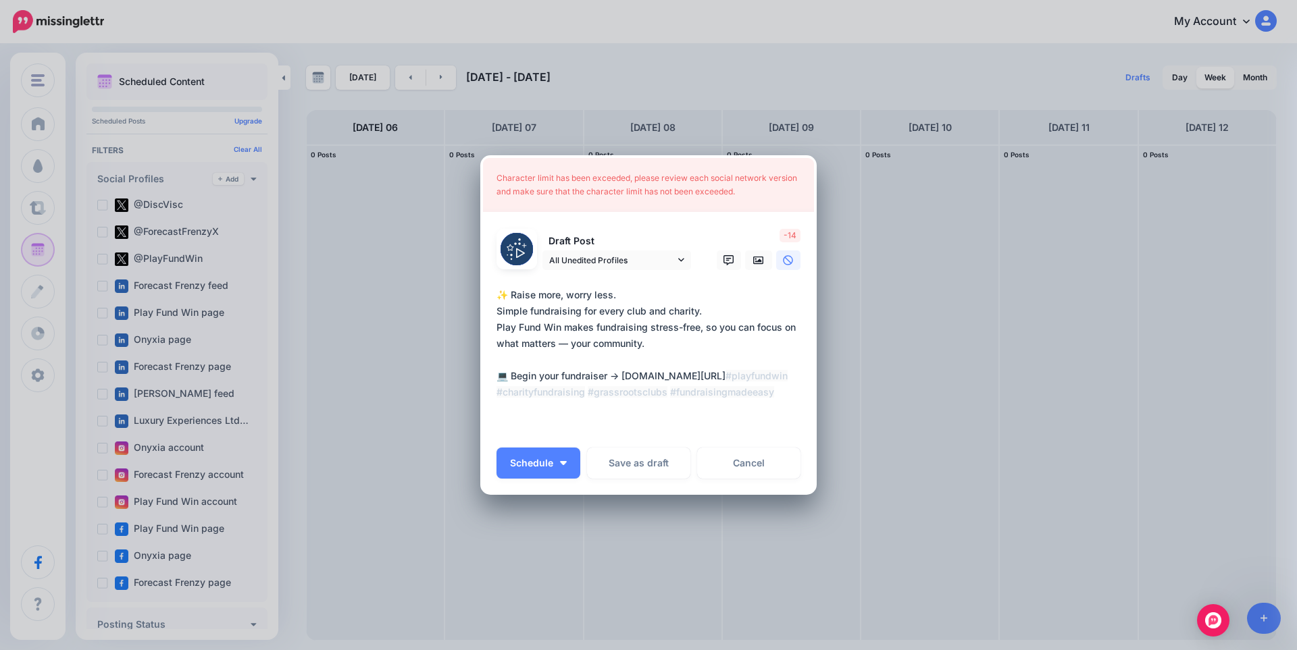
click at [655, 359] on textarea "**********" at bounding box center [651, 360] width 311 height 146
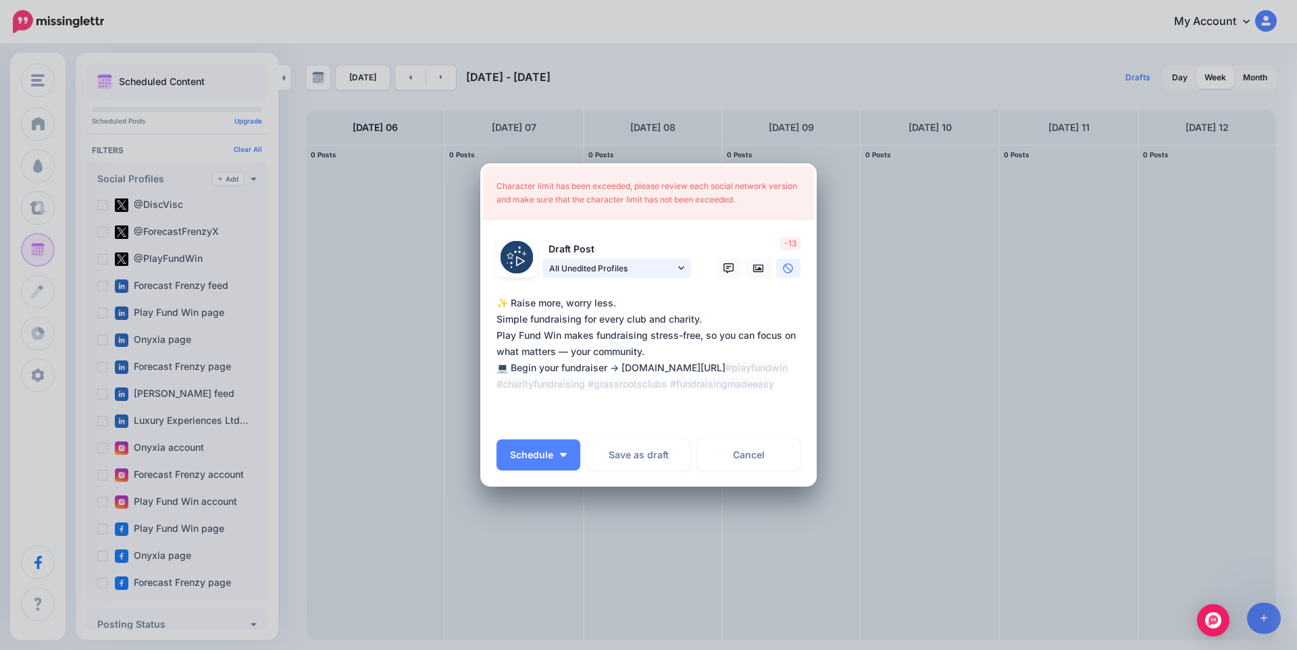
click at [654, 269] on span "All Unedited Profiles" at bounding box center [612, 268] width 126 height 14
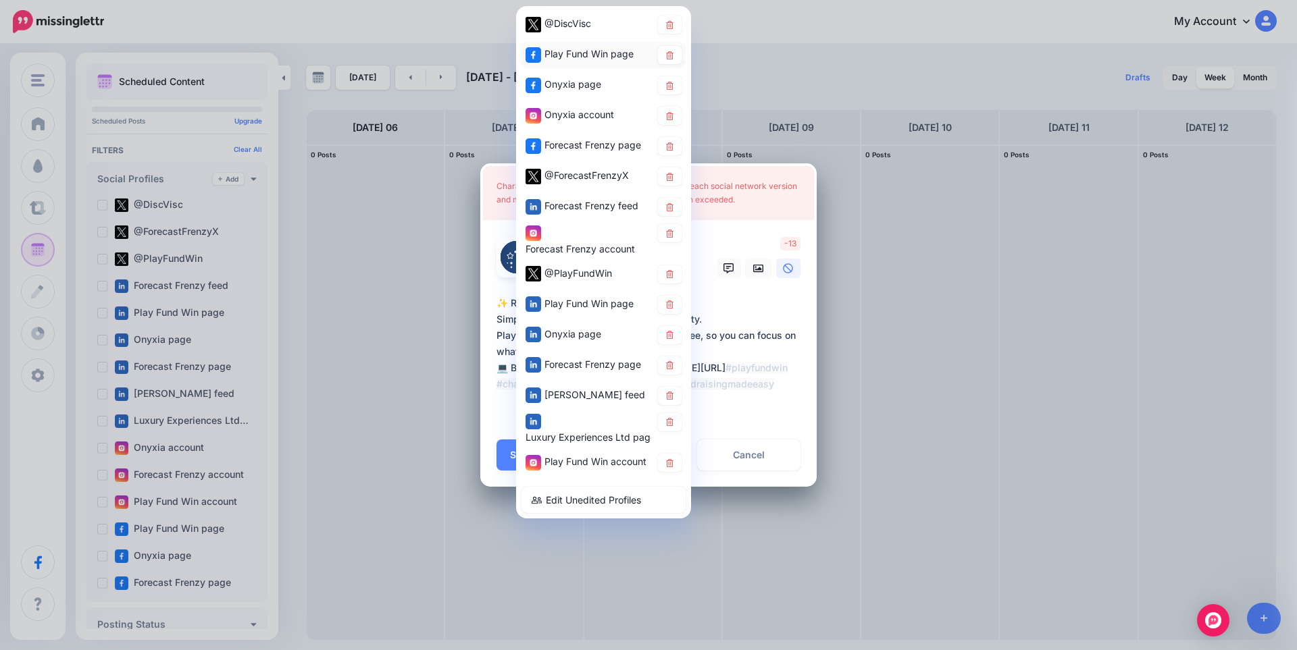
click at [596, 59] on span "Play Fund Win page" at bounding box center [588, 53] width 89 height 11
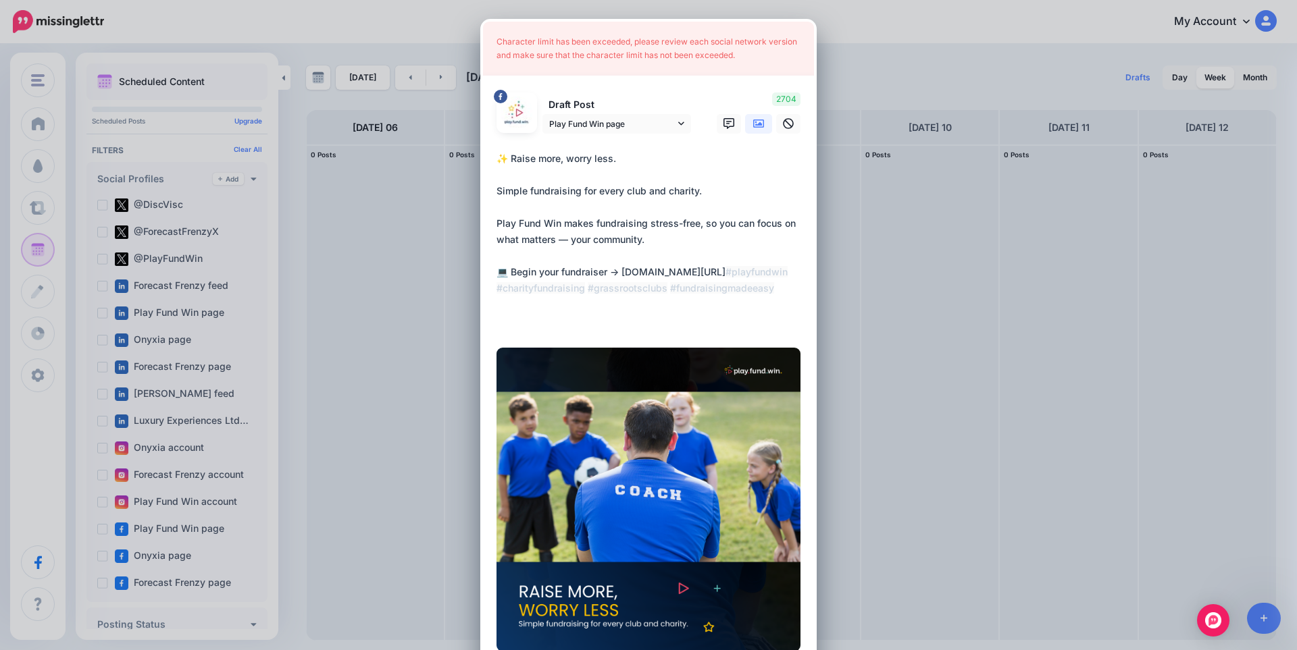
click at [630, 247] on textarea "**********" at bounding box center [651, 240] width 311 height 178
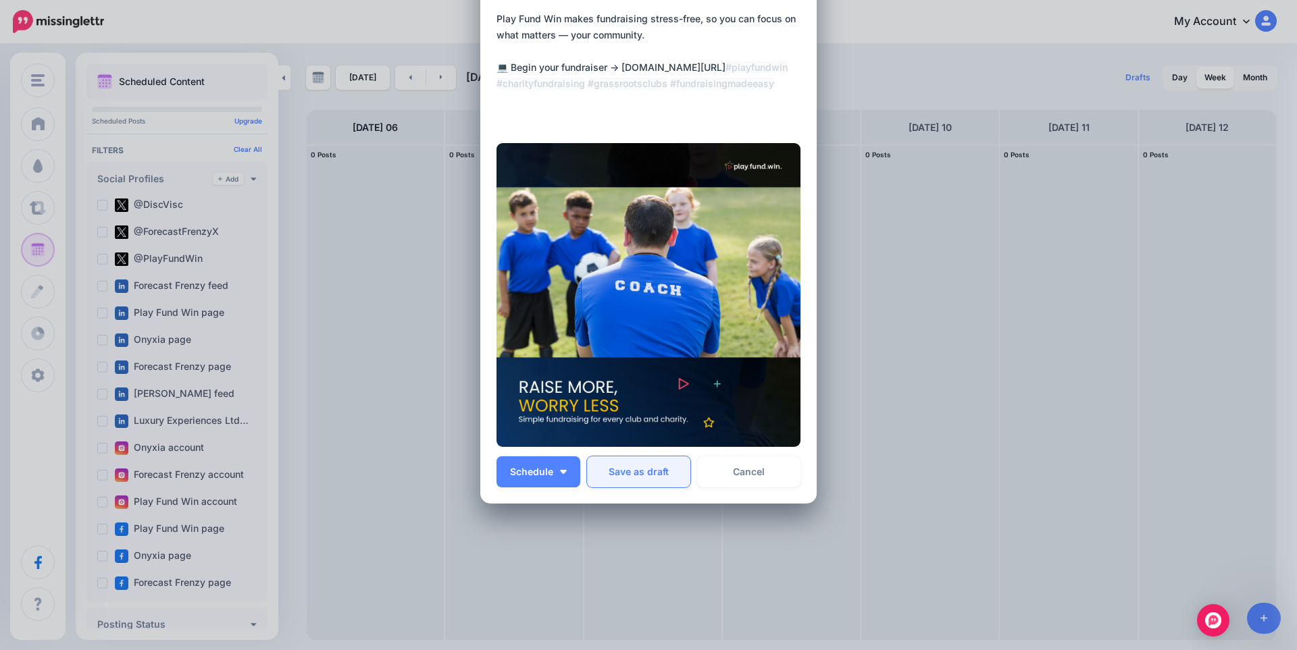
click at [660, 474] on button "Save as draft" at bounding box center [638, 472] width 103 height 31
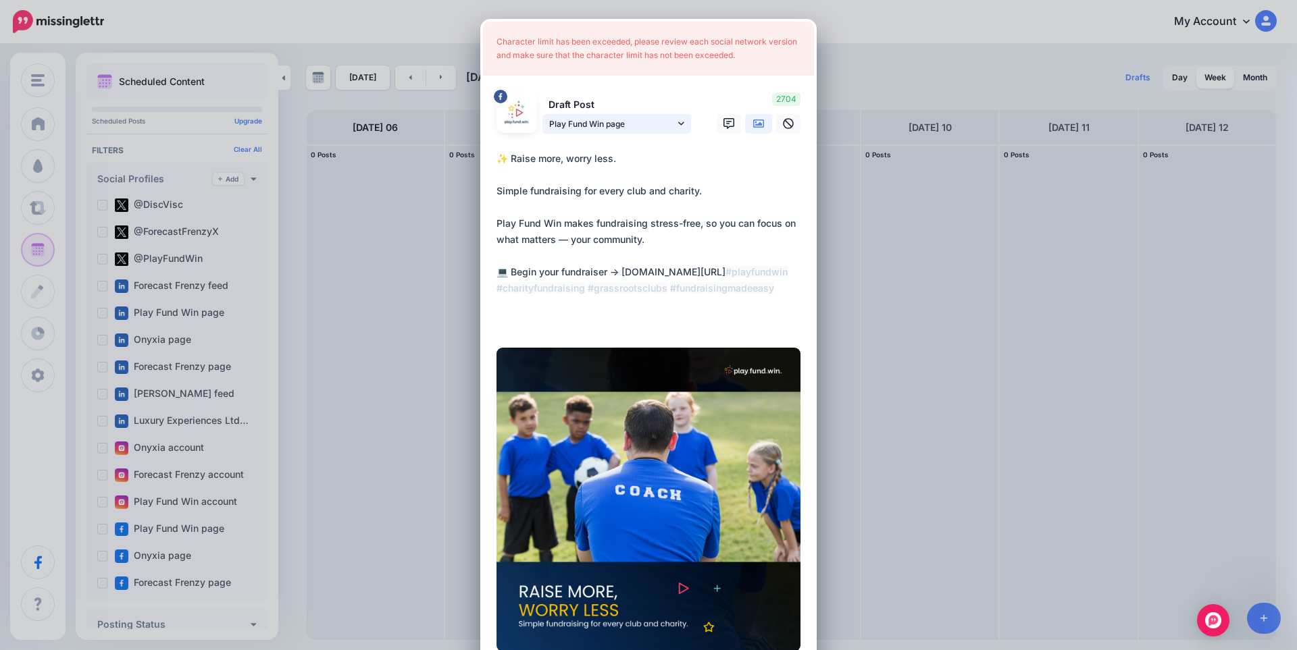
click at [651, 124] on span "Play Fund Win page" at bounding box center [612, 124] width 126 height 14
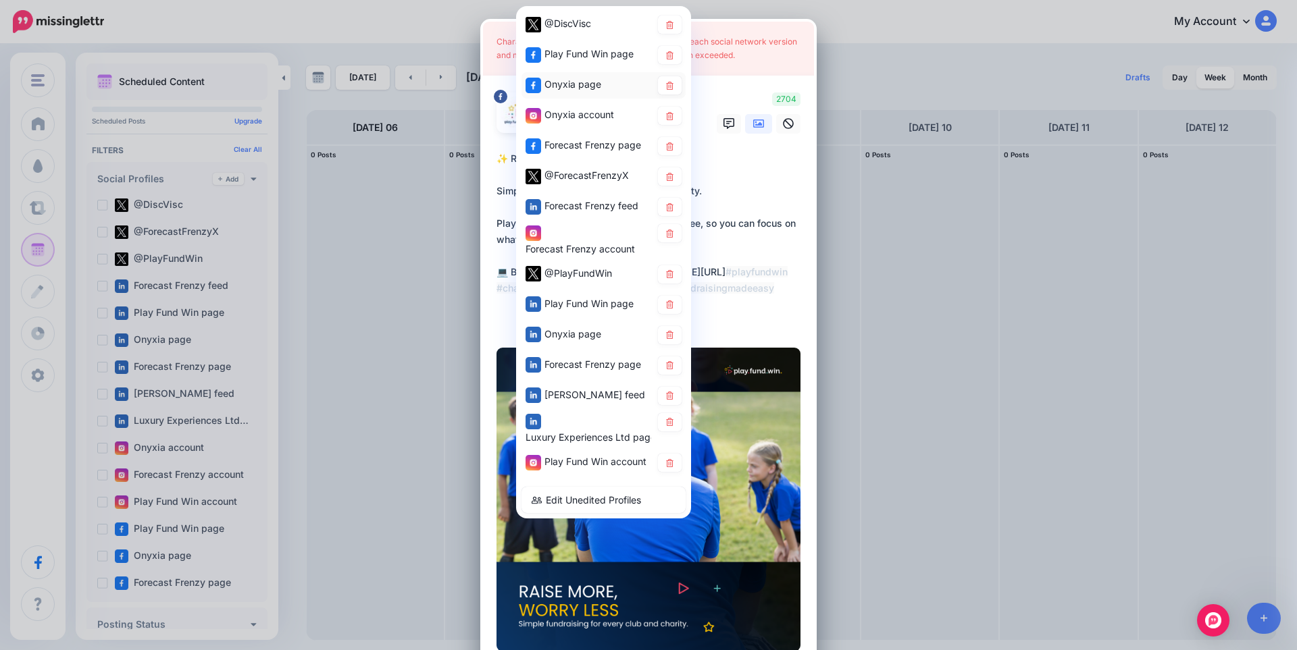
click at [565, 86] on span "Onyxia page" at bounding box center [572, 83] width 57 height 11
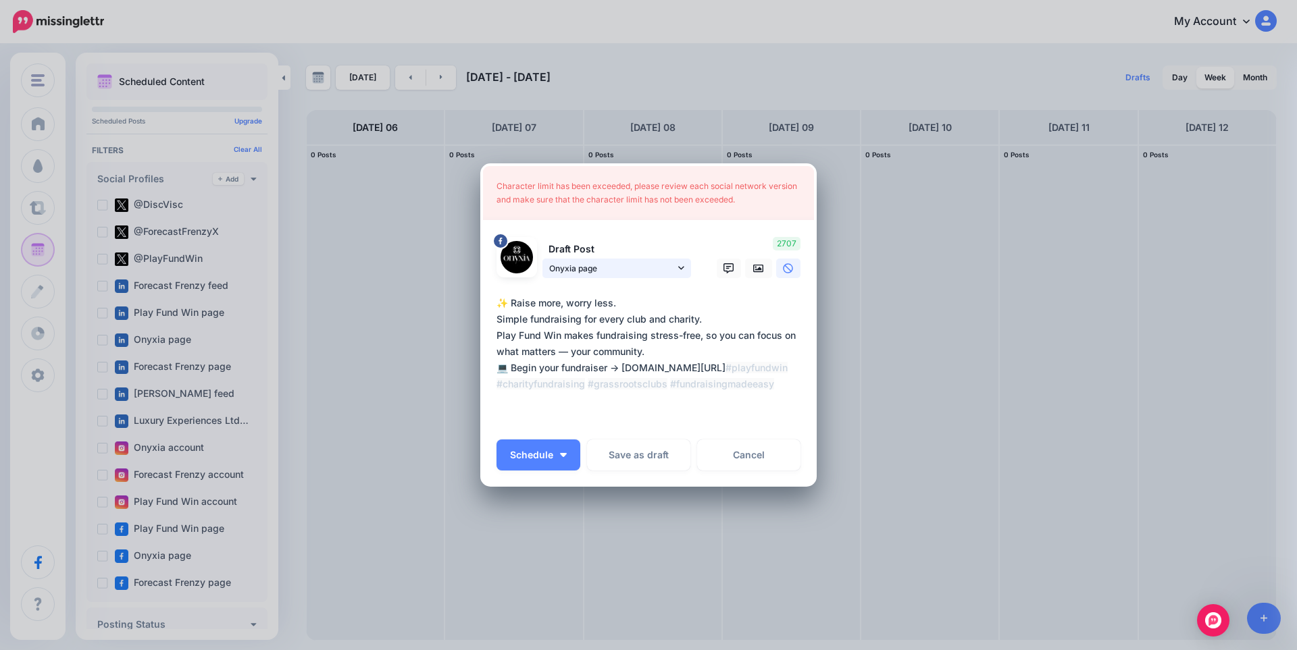
click at [623, 272] on span "Onyxia page" at bounding box center [612, 268] width 126 height 14
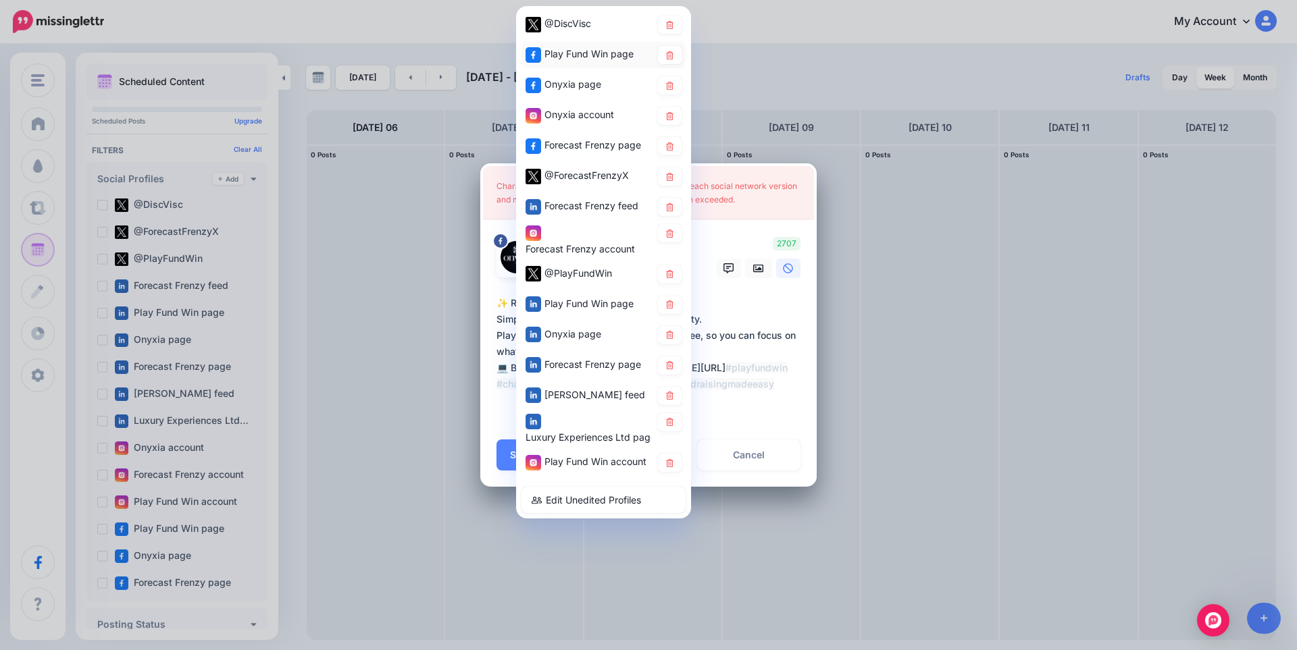
click at [569, 57] on span "Play Fund Win page" at bounding box center [588, 53] width 89 height 11
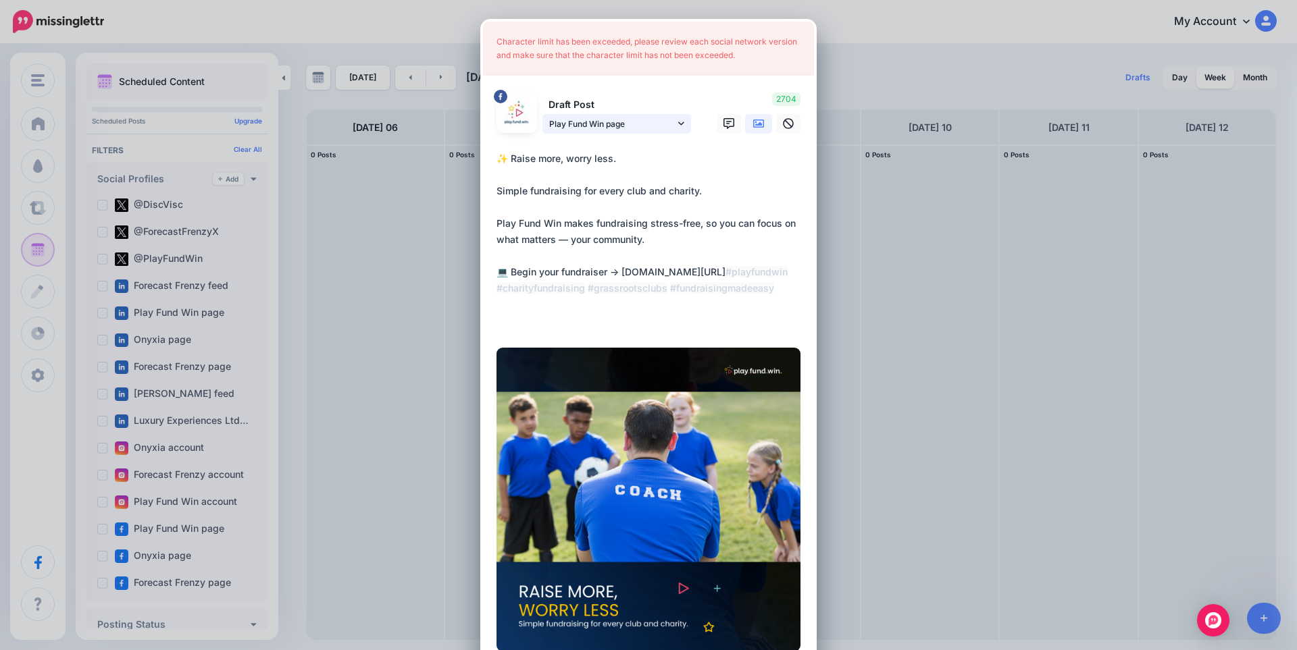
click at [609, 129] on span "Play Fund Win page" at bounding box center [612, 124] width 126 height 14
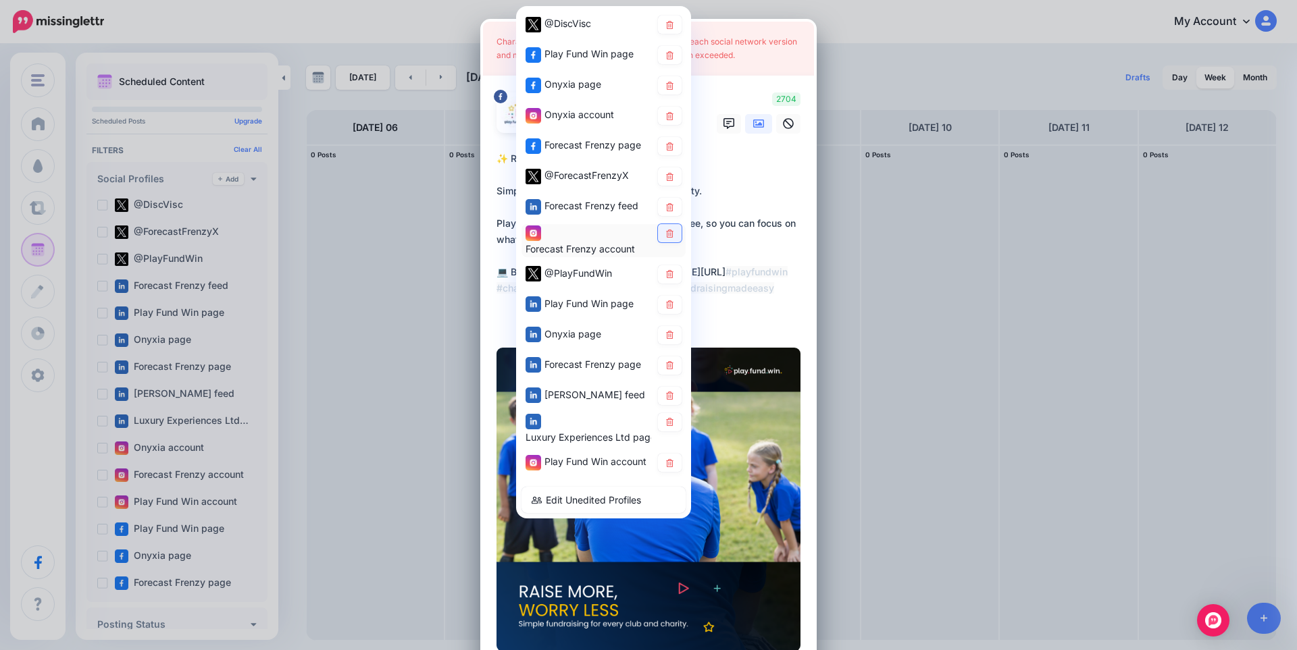
click at [666, 235] on icon at bounding box center [669, 233] width 7 height 8
type textarea "**********"
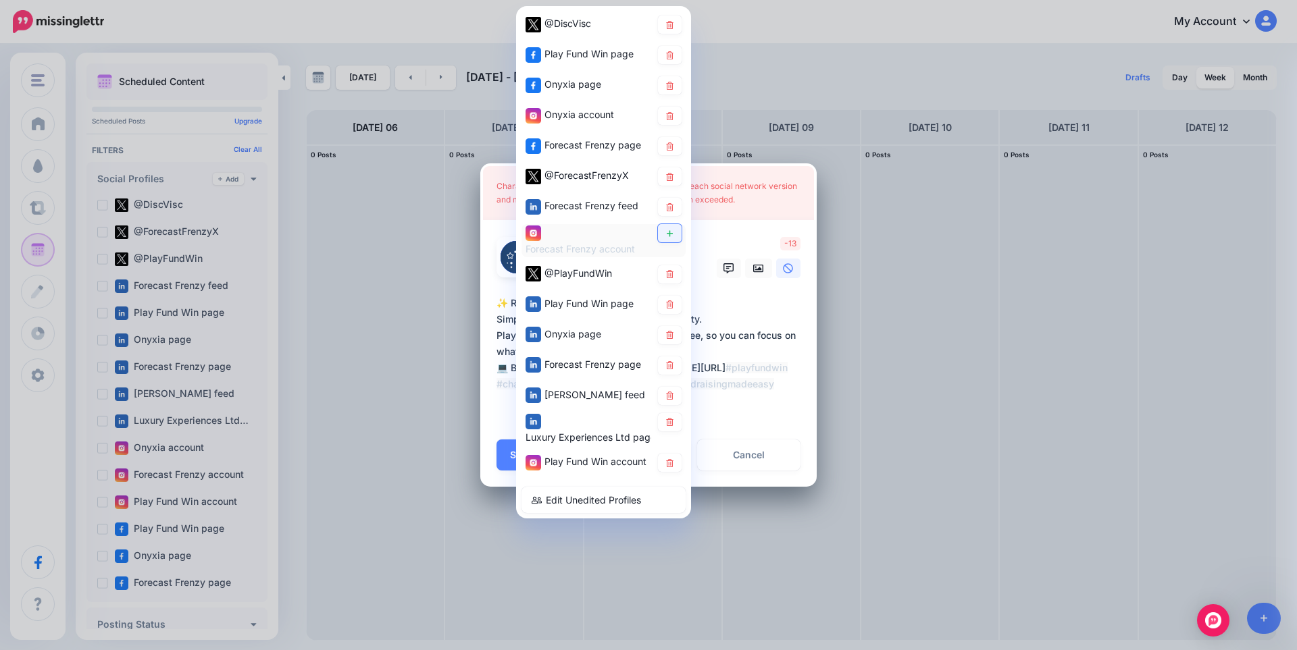
click at [673, 237] on icon at bounding box center [670, 233] width 10 height 8
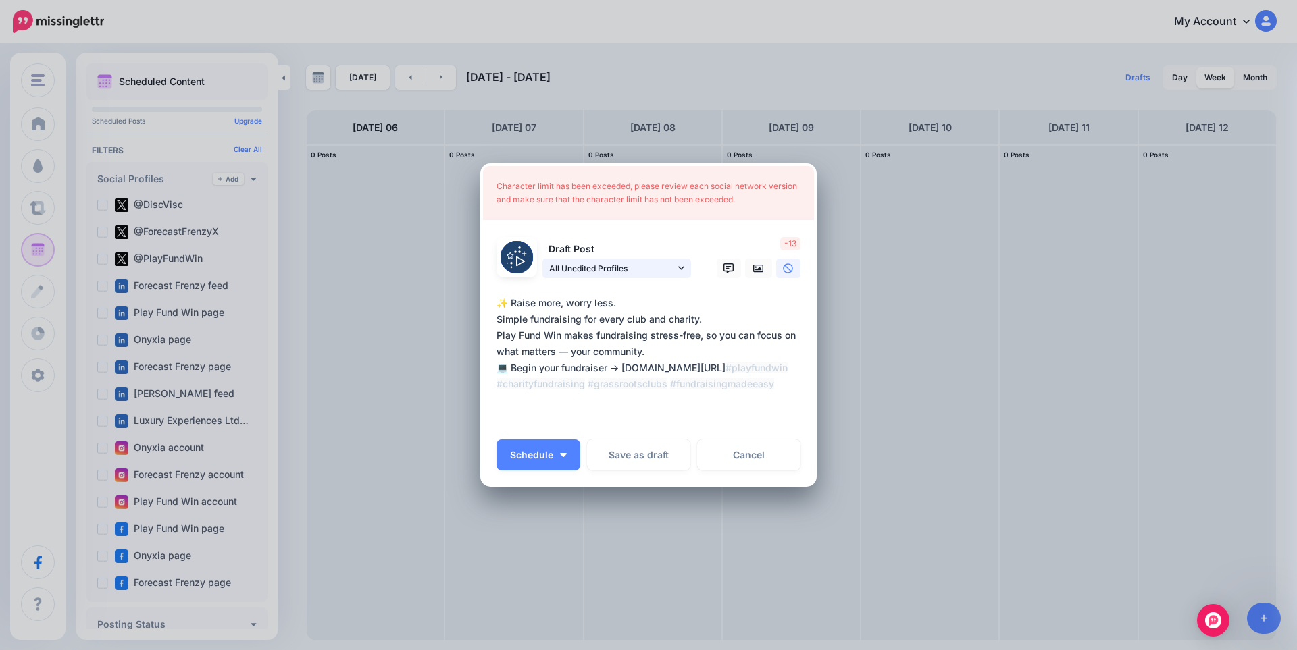
click at [661, 263] on span "All Unedited Profiles" at bounding box center [612, 268] width 126 height 14
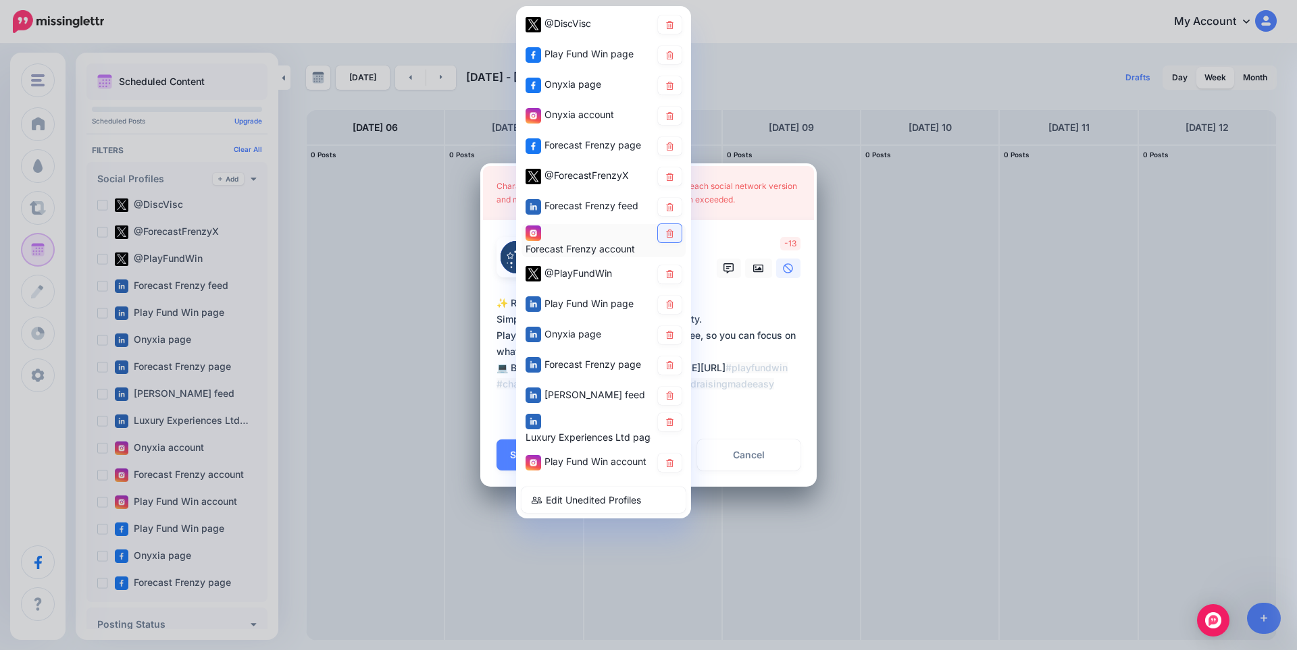
click at [671, 232] on icon at bounding box center [670, 233] width 10 height 8
click at [673, 212] on link at bounding box center [670, 207] width 24 height 18
click at [673, 182] on link at bounding box center [670, 176] width 24 height 18
click at [670, 150] on icon at bounding box center [669, 146] width 7 height 8
click at [670, 369] on icon at bounding box center [669, 365] width 7 height 8
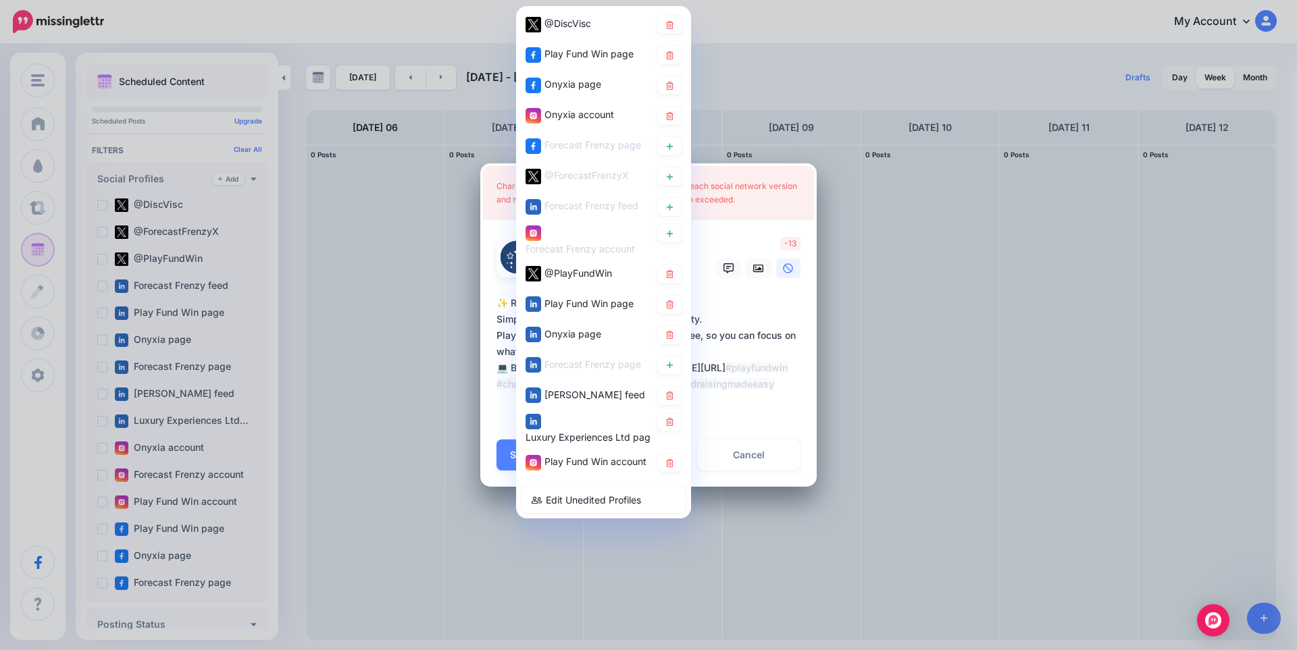
click at [775, 306] on textarea "**********" at bounding box center [651, 360] width 311 height 130
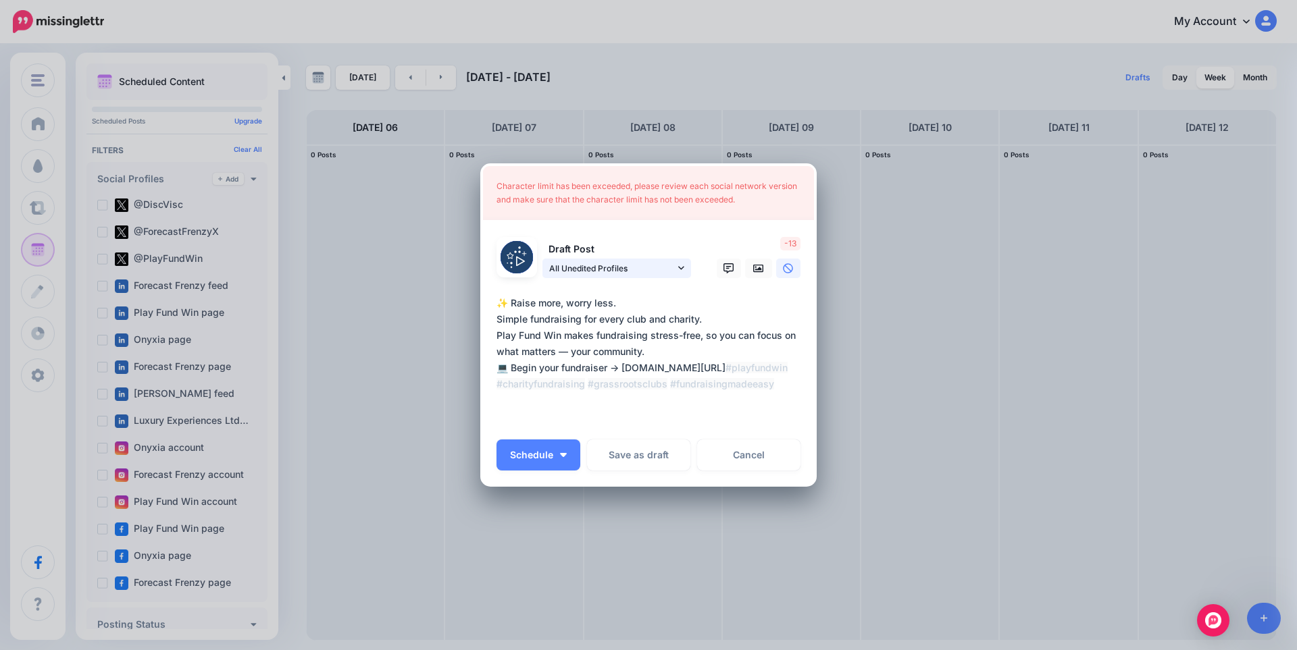
click at [644, 267] on span "All Unedited Profiles" at bounding box center [612, 268] width 126 height 14
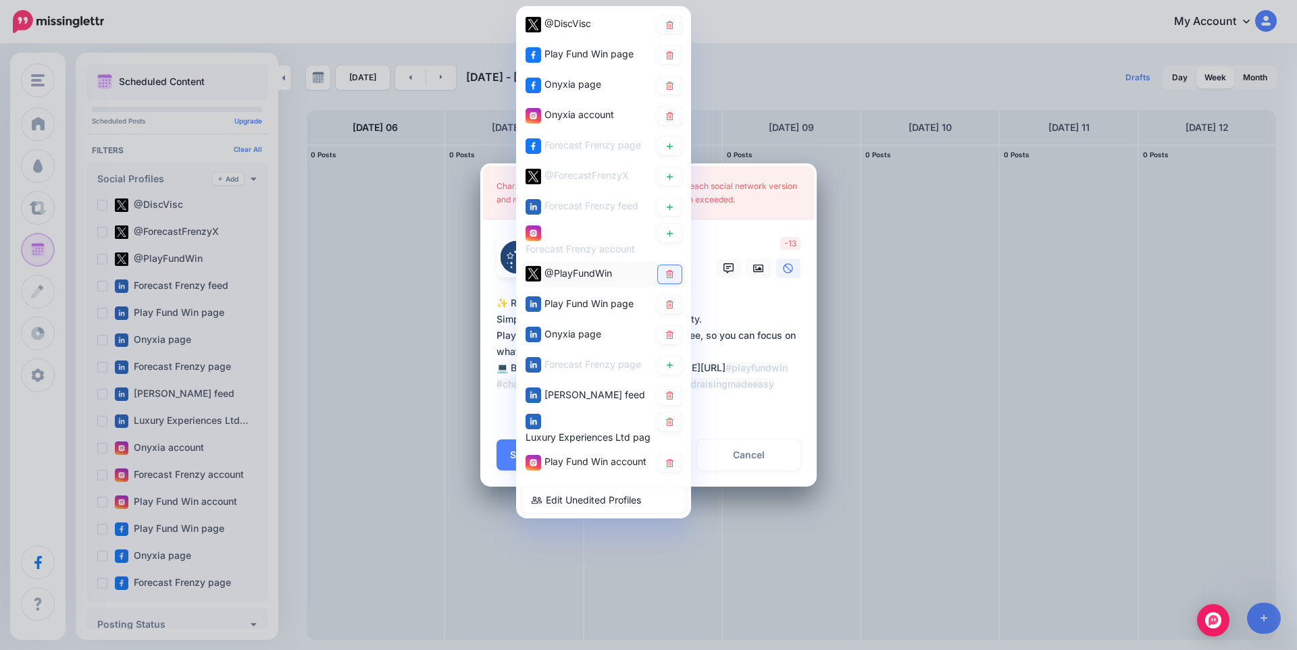
click at [673, 275] on icon at bounding box center [670, 274] width 10 height 8
click at [670, 22] on icon at bounding box center [670, 24] width 10 height 8
click at [672, 88] on icon at bounding box center [669, 85] width 7 height 8
click at [672, 110] on link at bounding box center [670, 116] width 24 height 18
click at [672, 398] on icon at bounding box center [669, 396] width 7 height 8
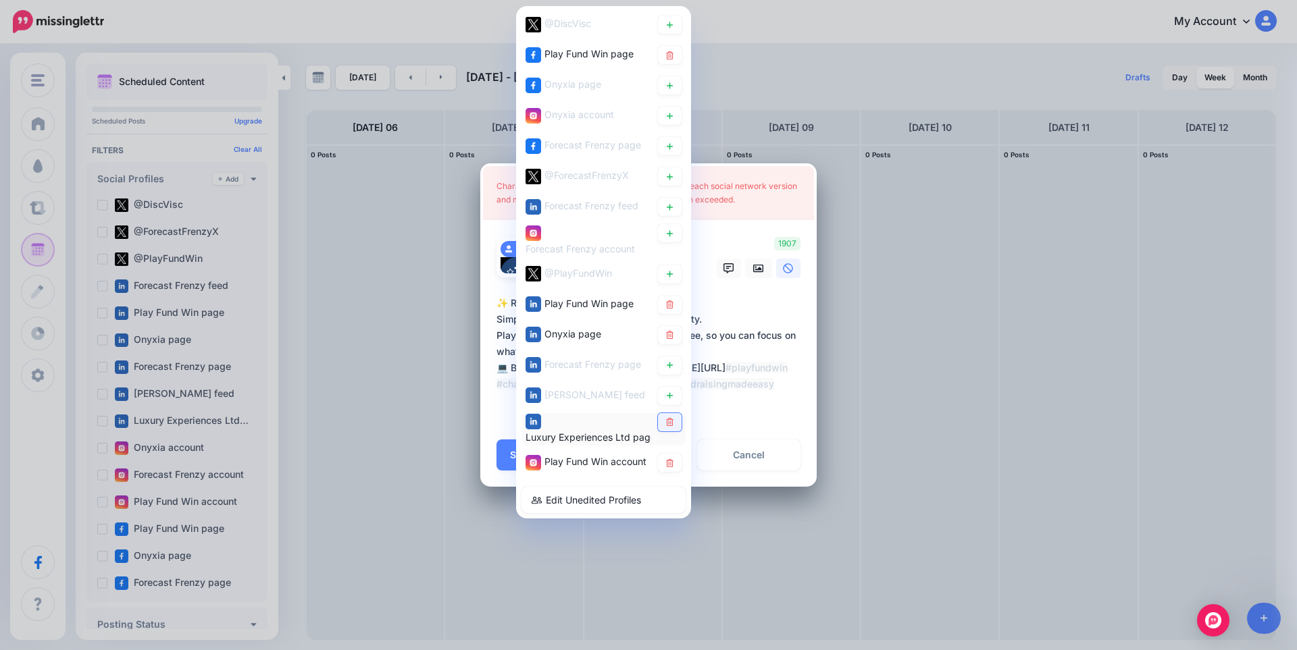
click at [672, 417] on link at bounding box center [670, 422] width 24 height 18
click at [679, 336] on link at bounding box center [670, 335] width 24 height 18
click at [771, 310] on textarea "**********" at bounding box center [651, 360] width 311 height 130
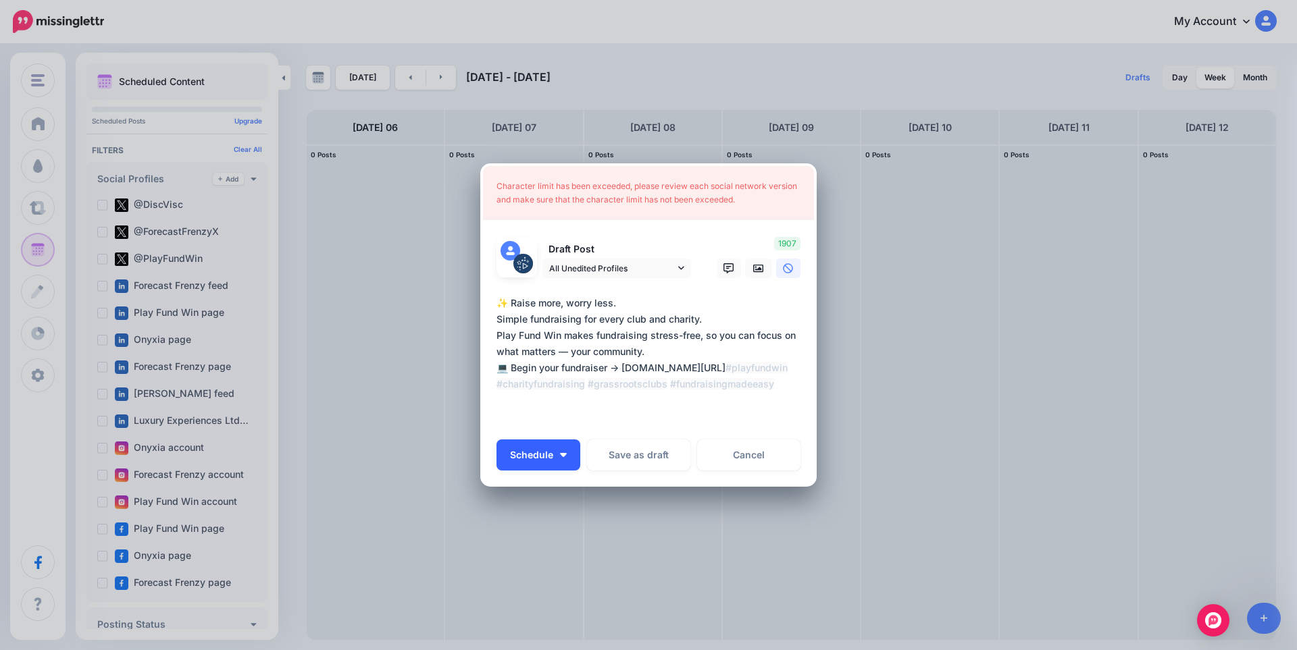
click at [560, 459] on button "Schedule" at bounding box center [538, 455] width 84 height 31
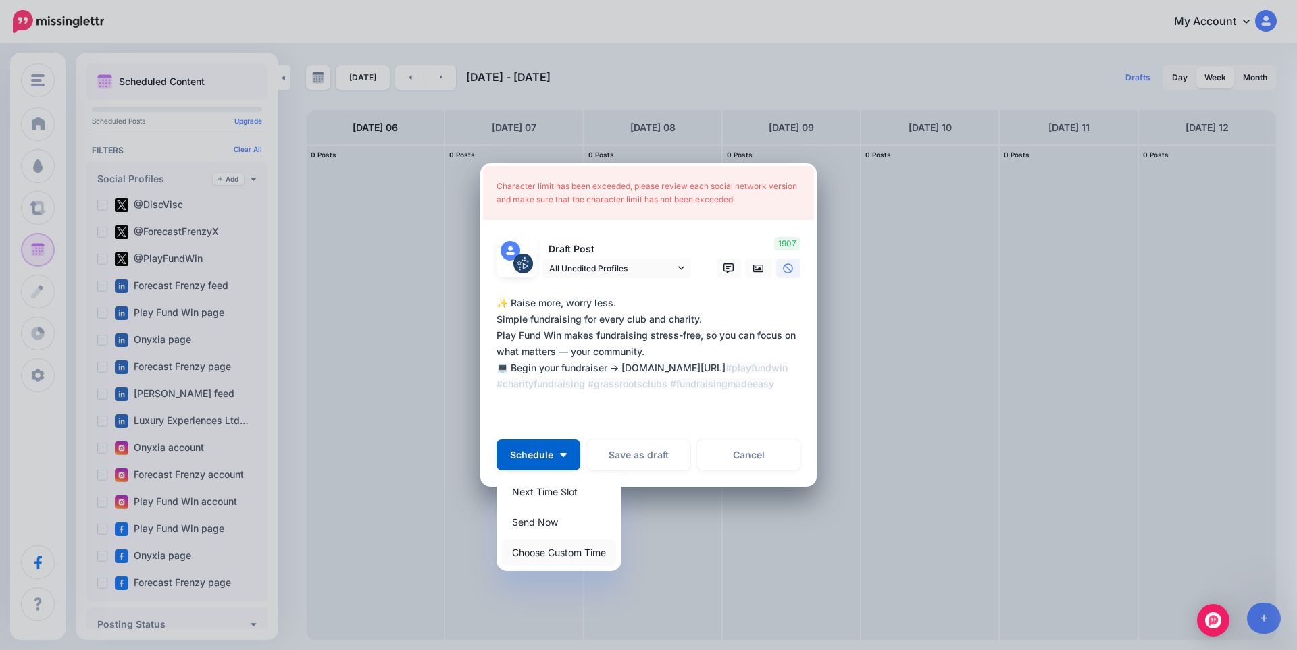
click at [573, 562] on link "Choose Custom Time" at bounding box center [559, 553] width 114 height 26
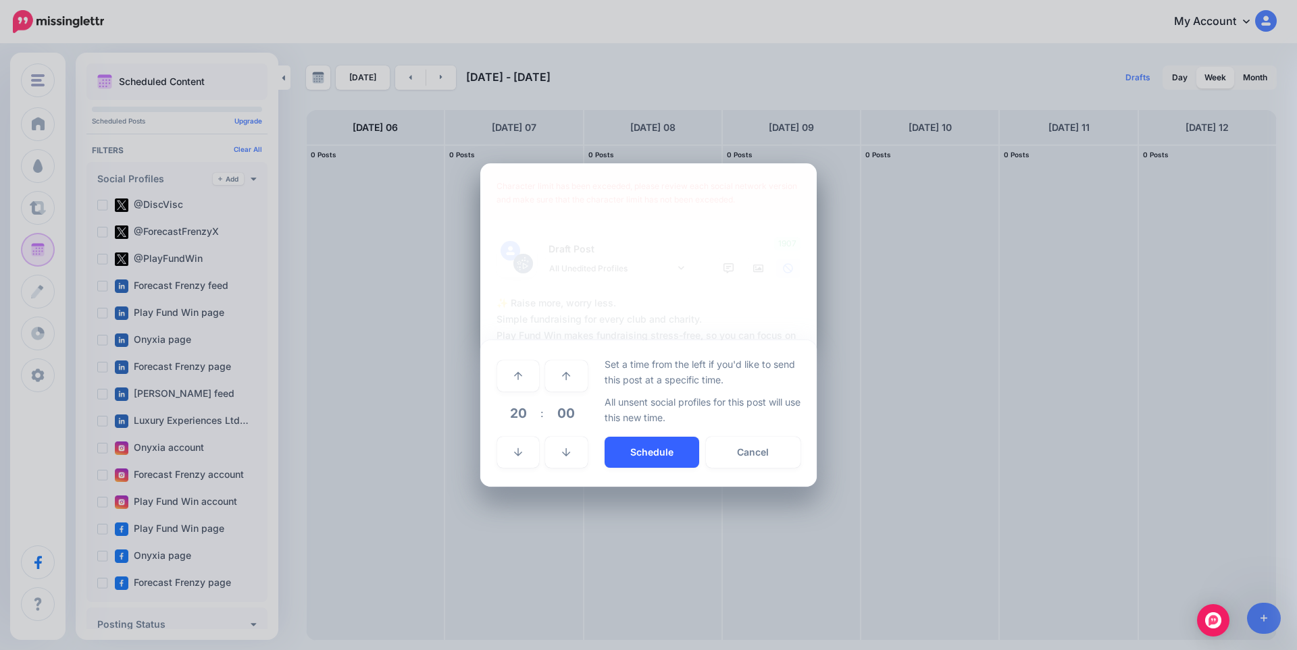
click at [679, 453] on button "Schedule" at bounding box center [651, 452] width 95 height 31
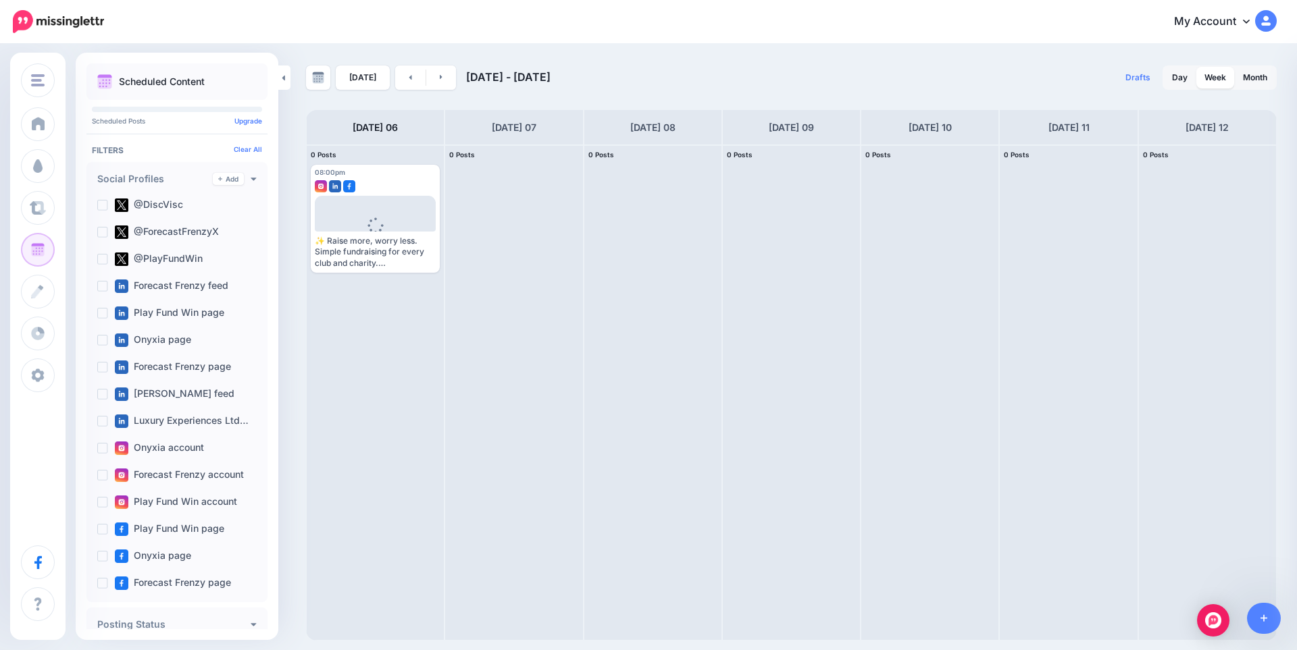
click at [359, 277] on span "Edit" at bounding box center [360, 280] width 13 height 7
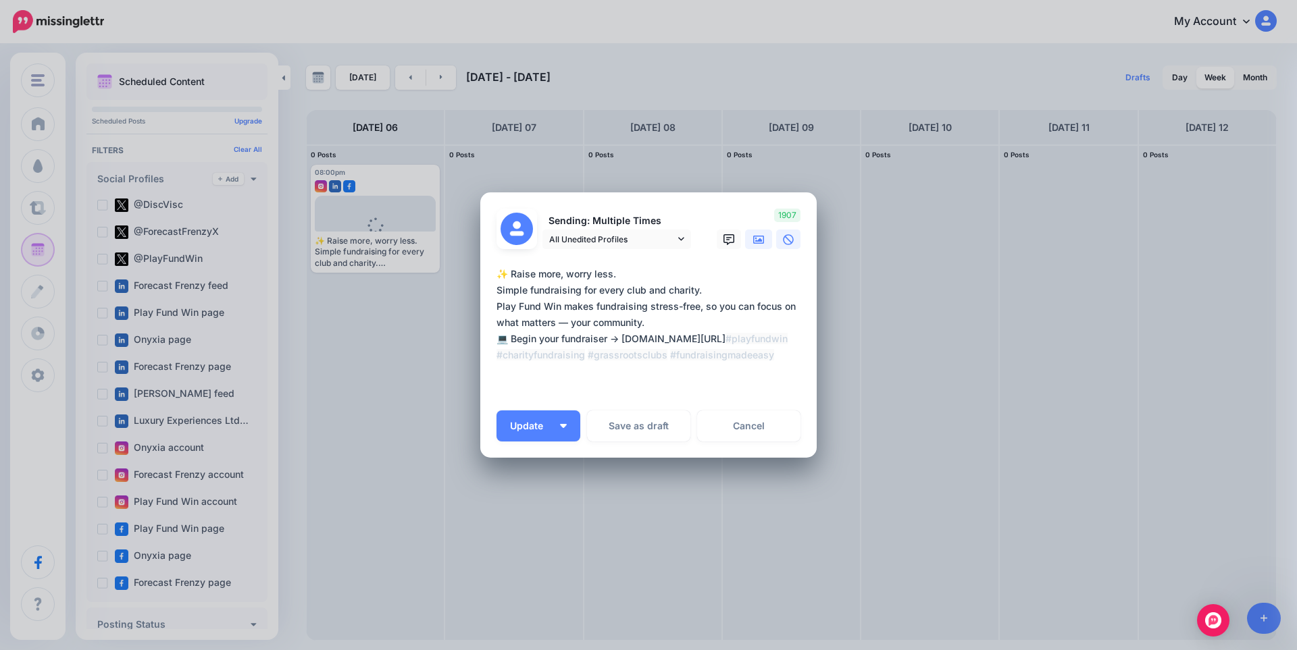
click at [758, 245] on link at bounding box center [758, 240] width 27 height 20
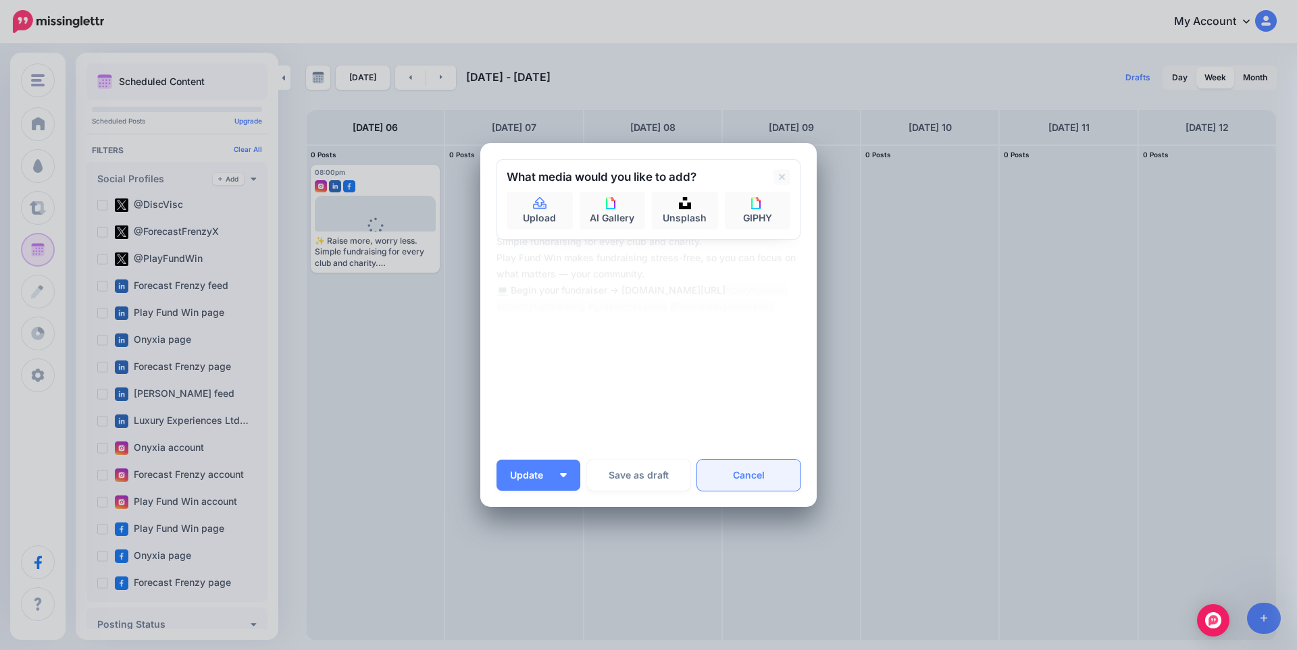
click at [749, 472] on link "Cancel" at bounding box center [748, 475] width 103 height 31
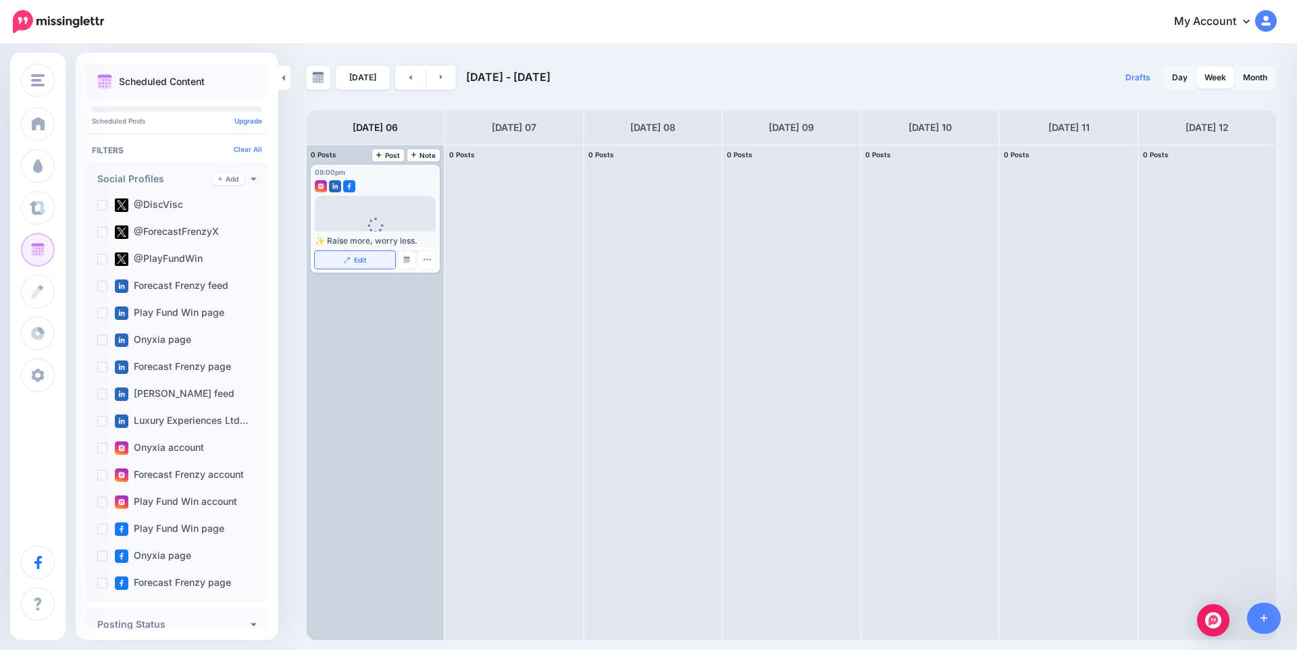
click at [351, 260] on link "Edit" at bounding box center [355, 260] width 80 height 18
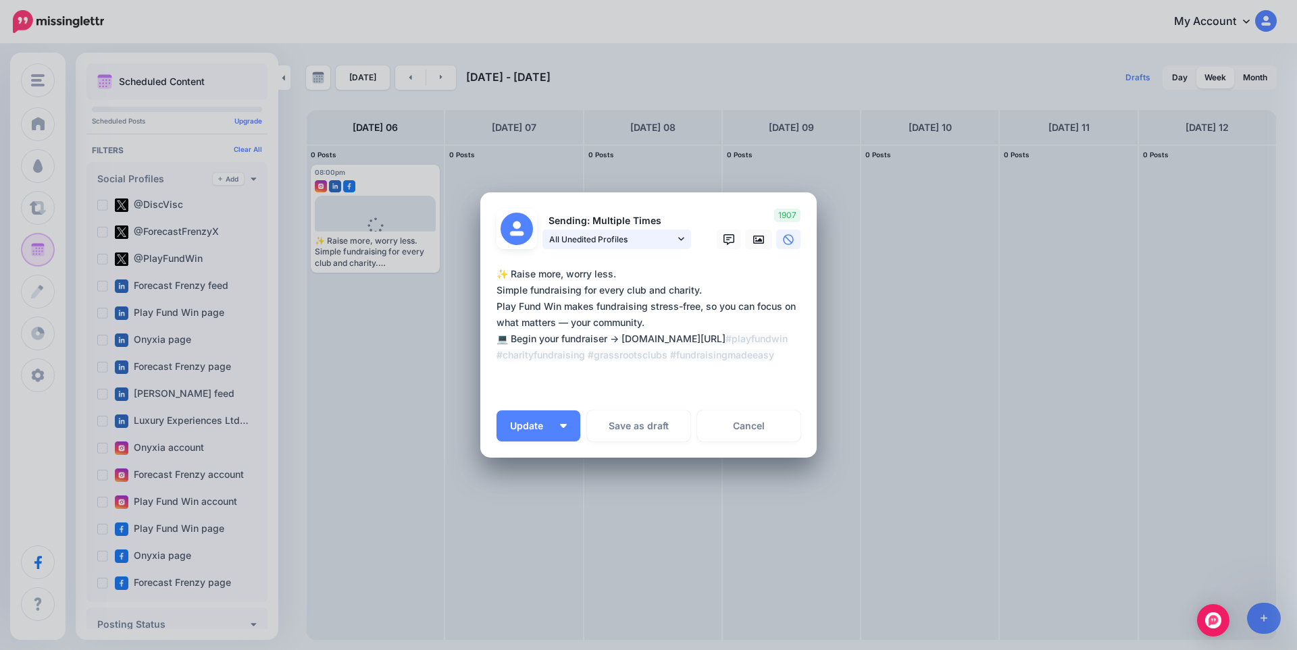
click at [625, 242] on span "All Unedited Profiles" at bounding box center [612, 239] width 126 height 14
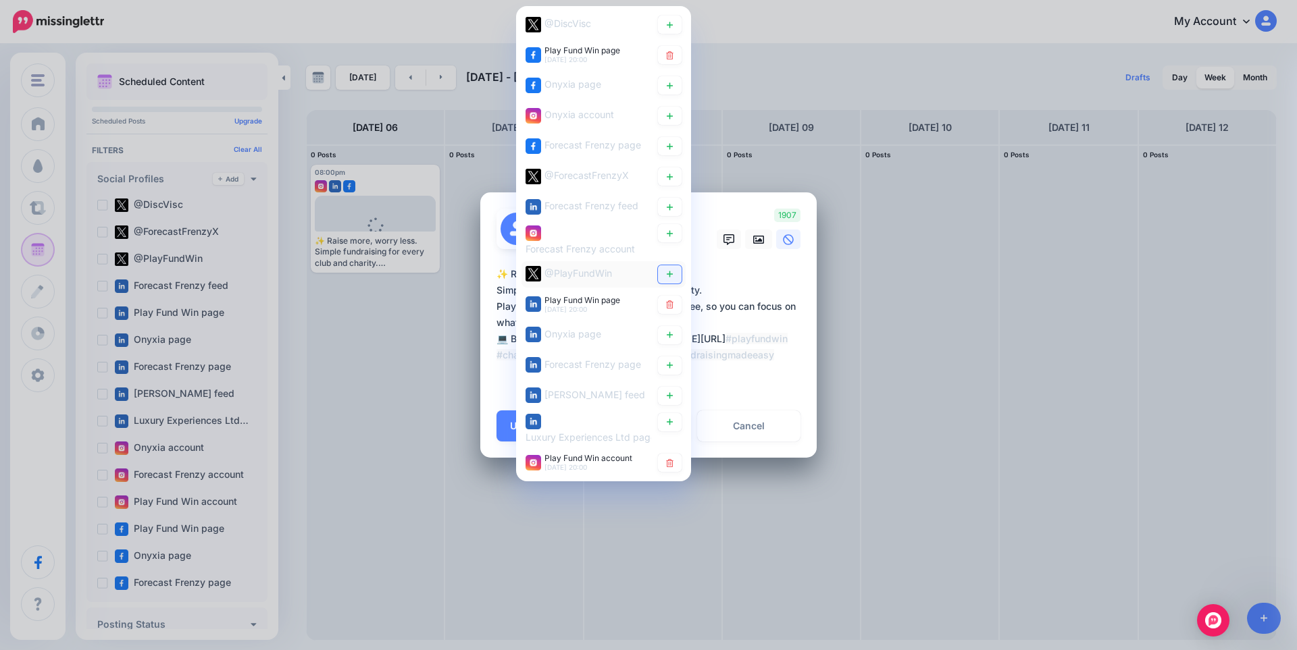
click at [678, 271] on link at bounding box center [670, 274] width 24 height 18
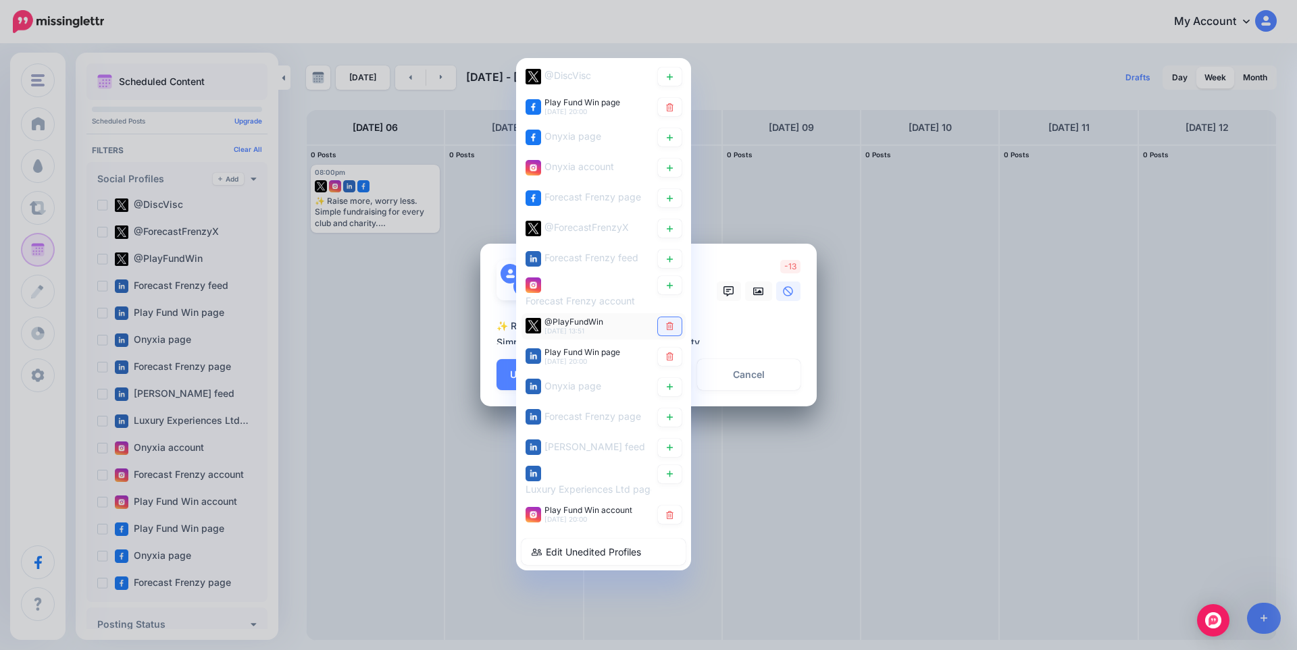
click at [672, 328] on icon at bounding box center [669, 326] width 7 height 8
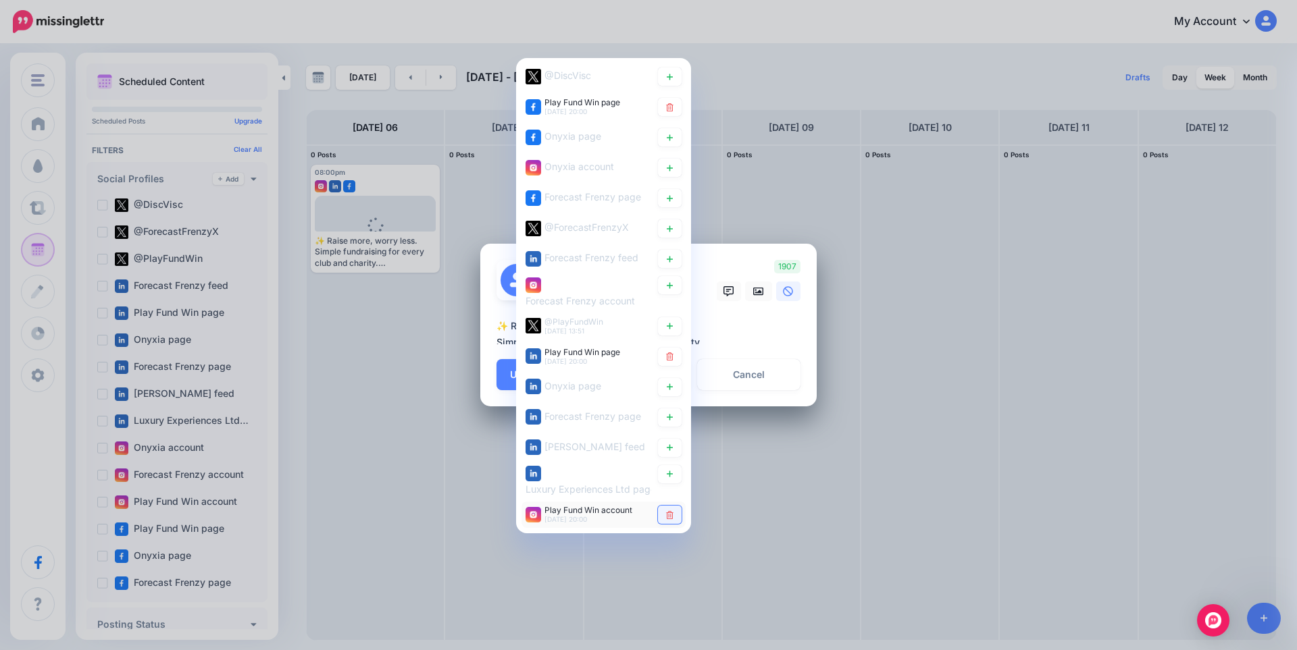
click at [675, 514] on link at bounding box center [670, 515] width 24 height 18
click at [725, 330] on textarea "**********" at bounding box center [651, 331] width 311 height 26
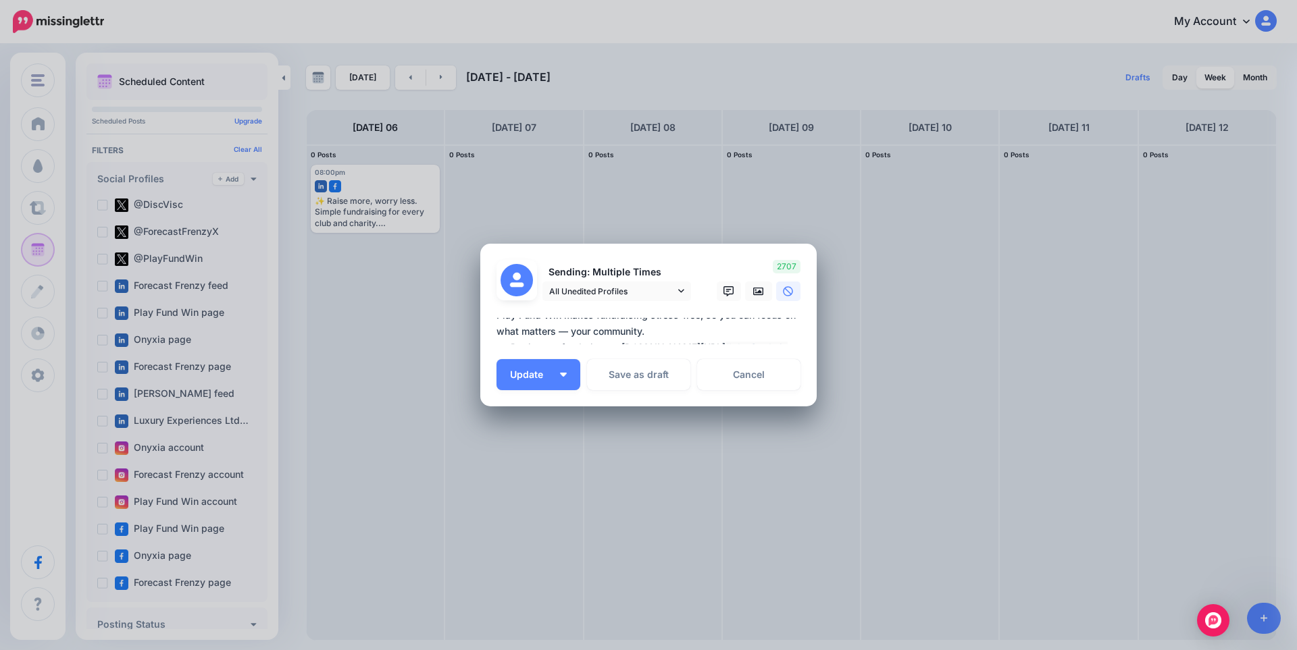
scroll to position [103, 0]
click at [636, 342] on textarea "**********" at bounding box center [651, 331] width 311 height 26
click at [755, 288] on icon at bounding box center [758, 291] width 11 height 11
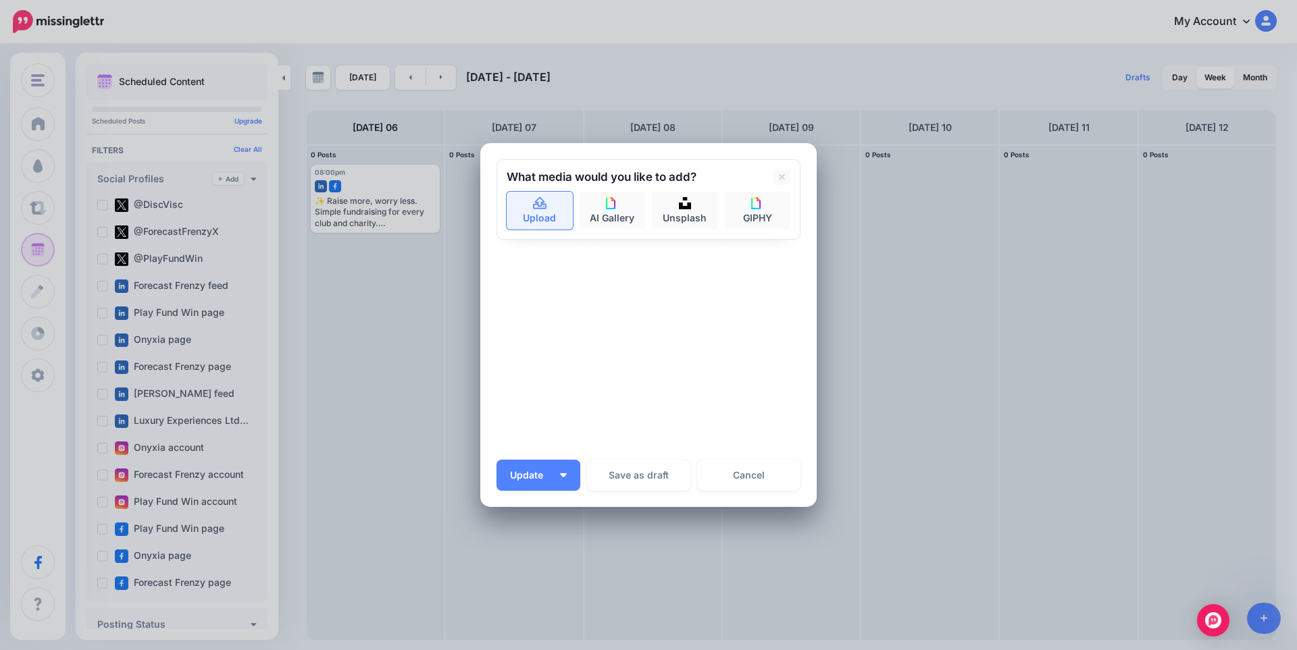
click at [538, 215] on link "Upload" at bounding box center [540, 211] width 66 height 38
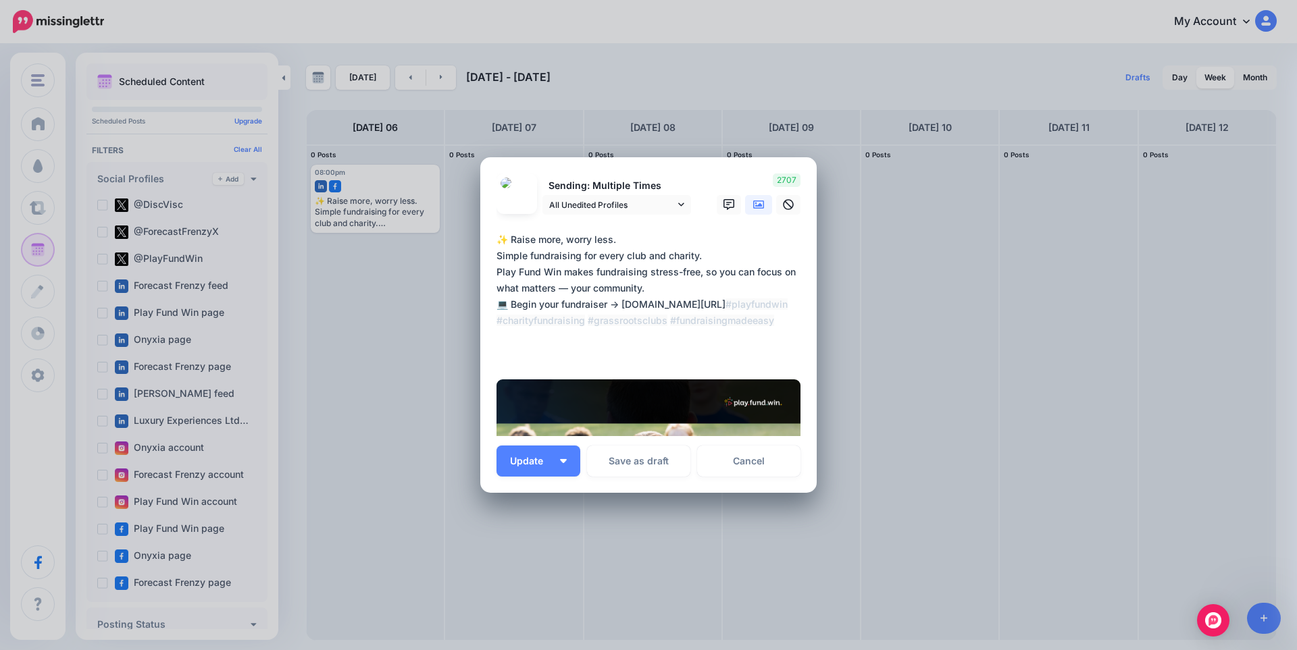
scroll to position [0, 0]
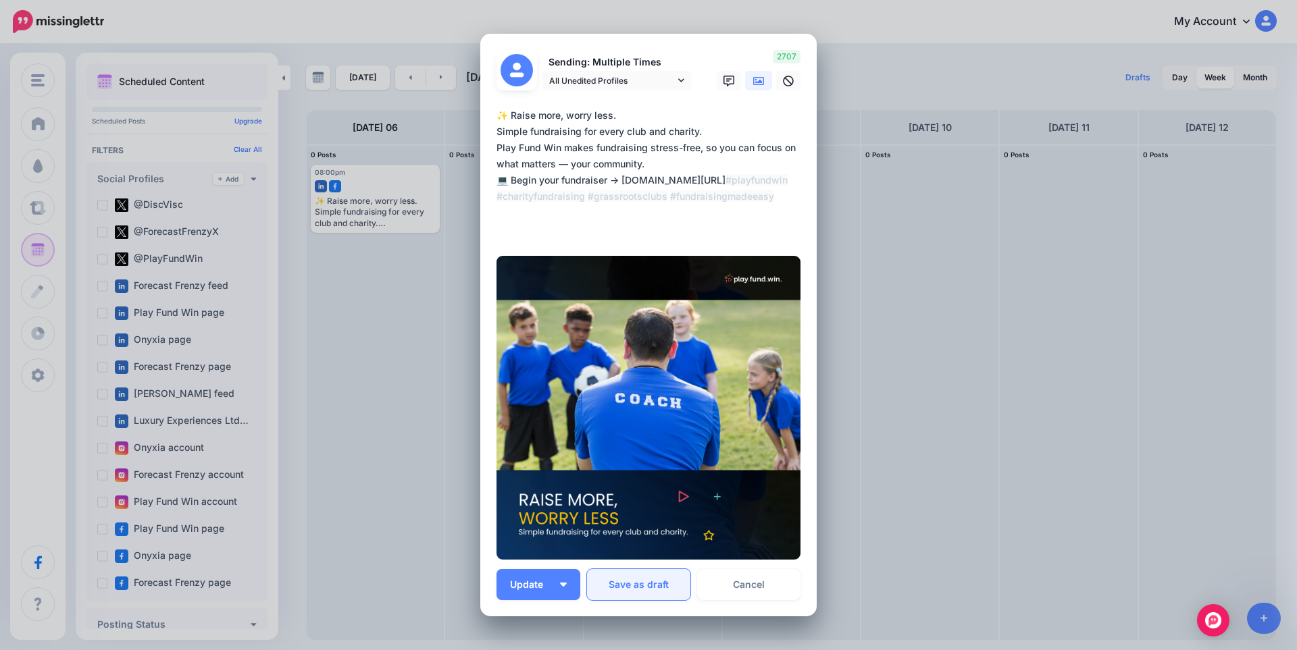
click at [628, 586] on button "Save as draft" at bounding box center [638, 584] width 103 height 31
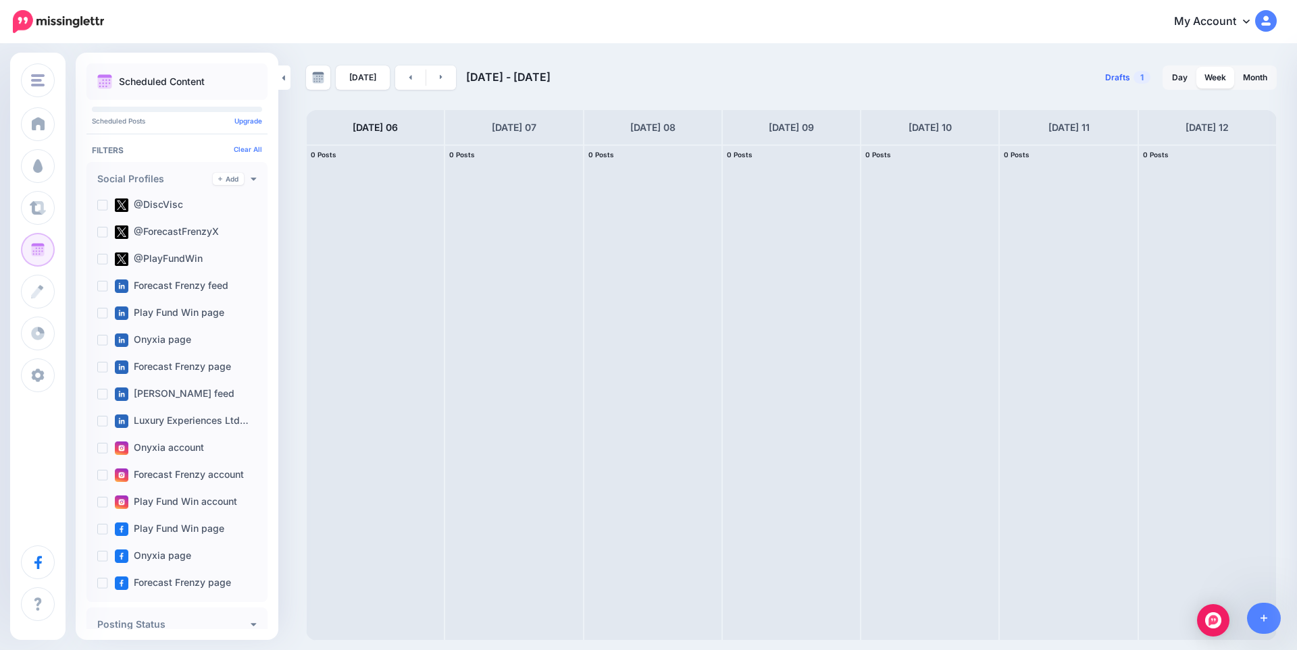
click at [1125, 79] on span "Drafts" at bounding box center [1117, 78] width 25 height 8
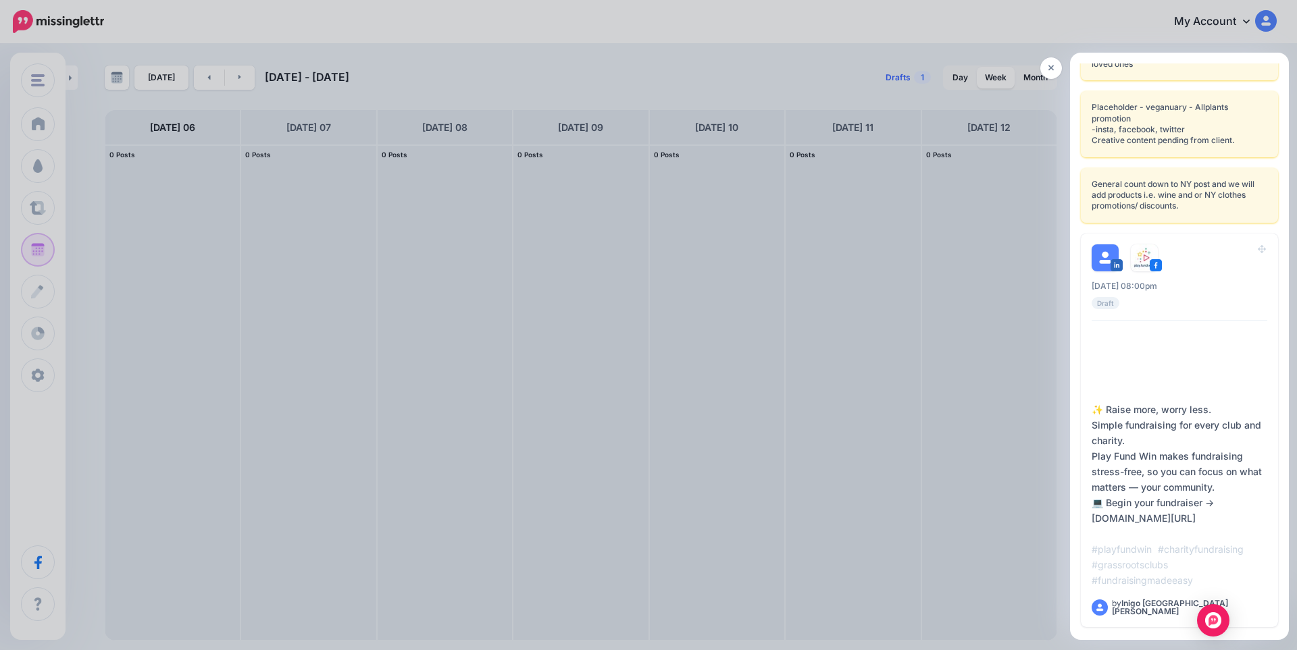
scroll to position [1394, 0]
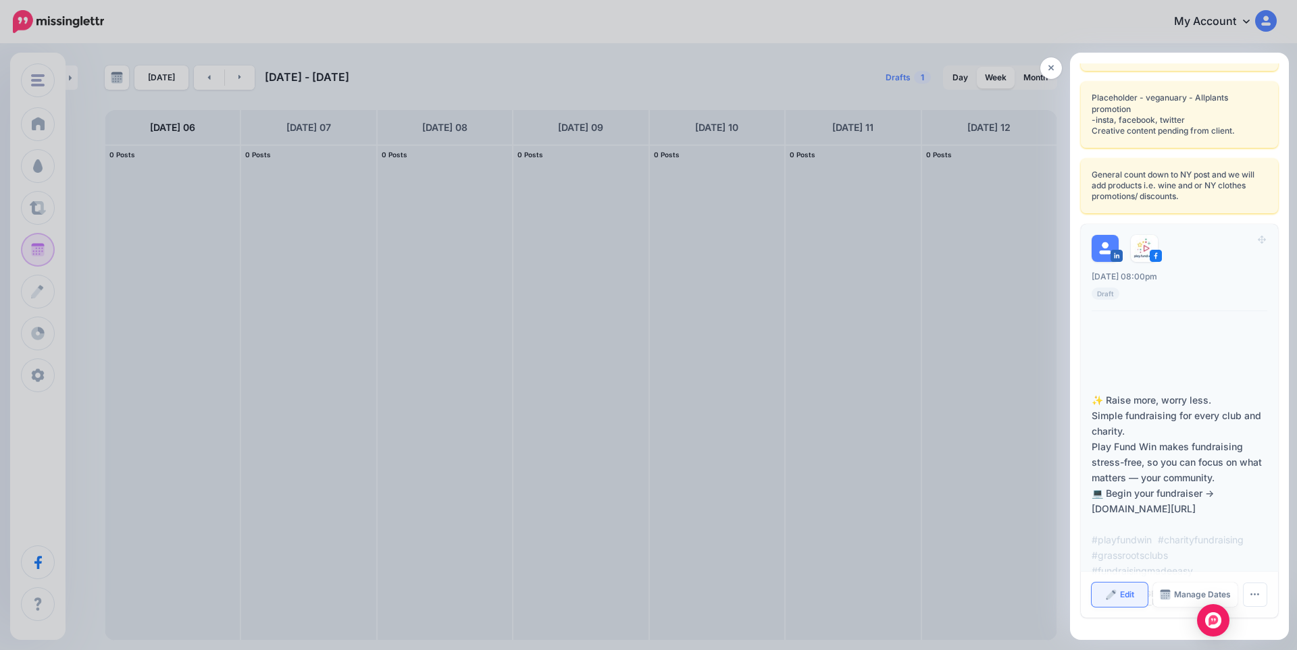
click at [1114, 591] on link "Edit" at bounding box center [1119, 595] width 56 height 24
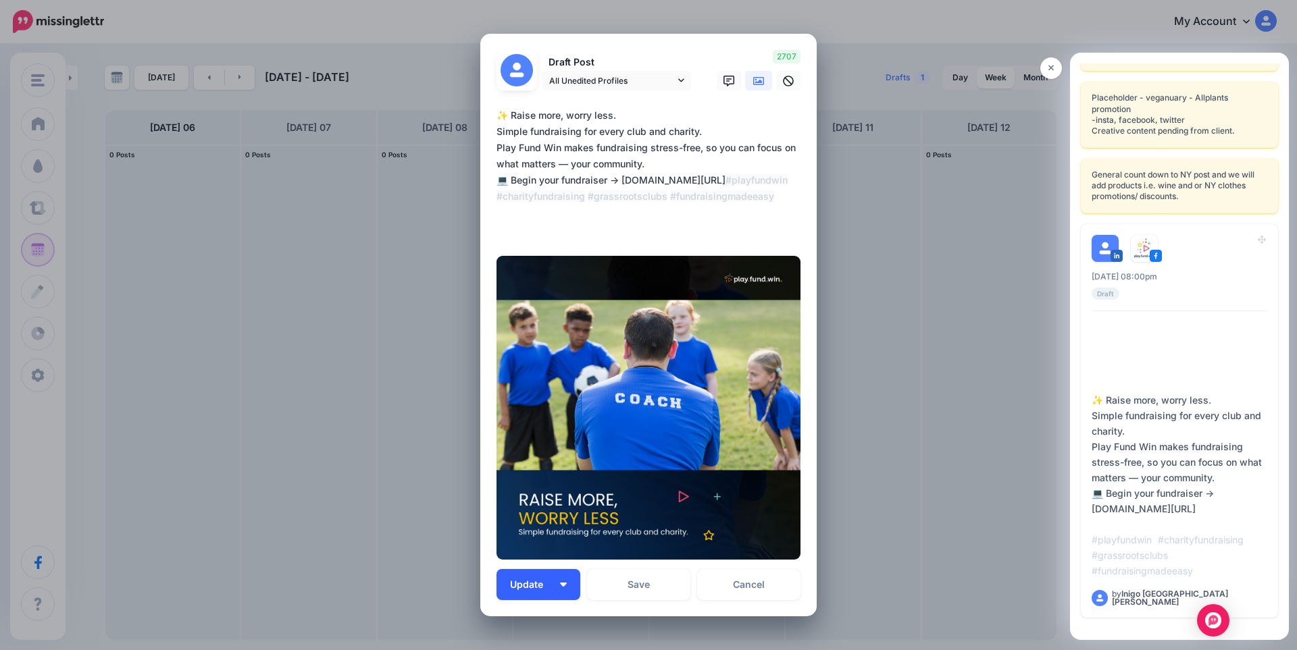
click at [542, 582] on span "Update" at bounding box center [531, 584] width 43 height 9
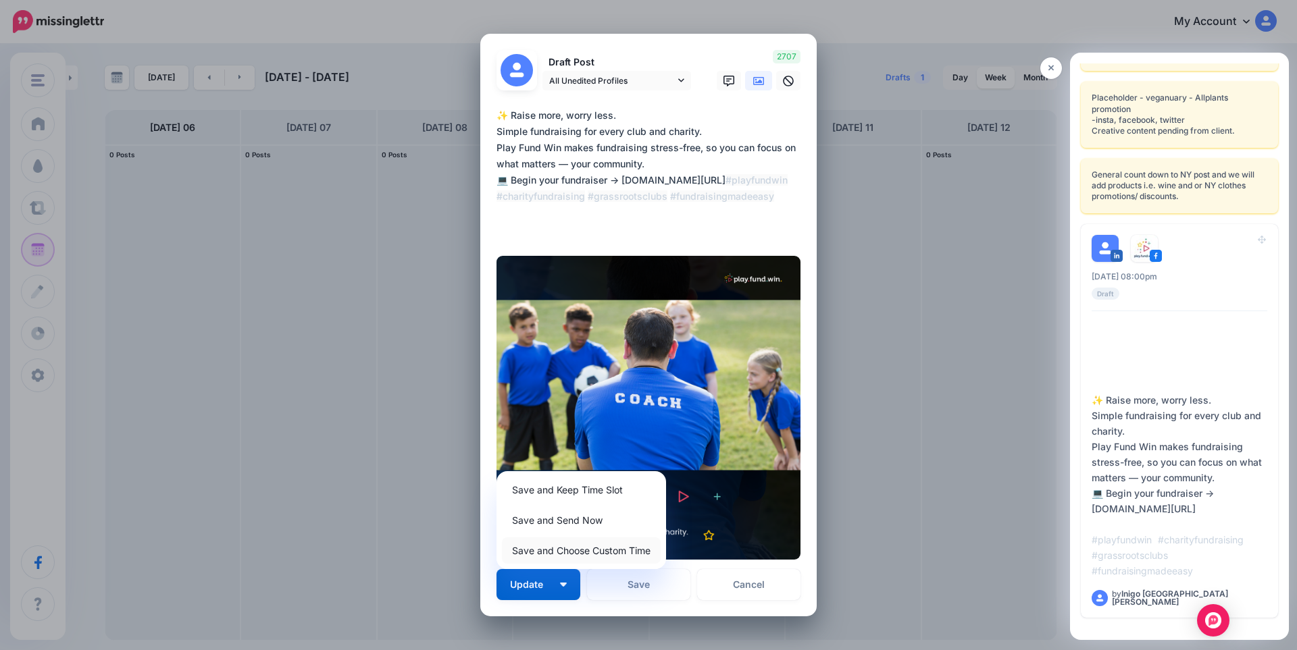
click at [557, 553] on link "Save and Choose Custom Time" at bounding box center [581, 551] width 159 height 26
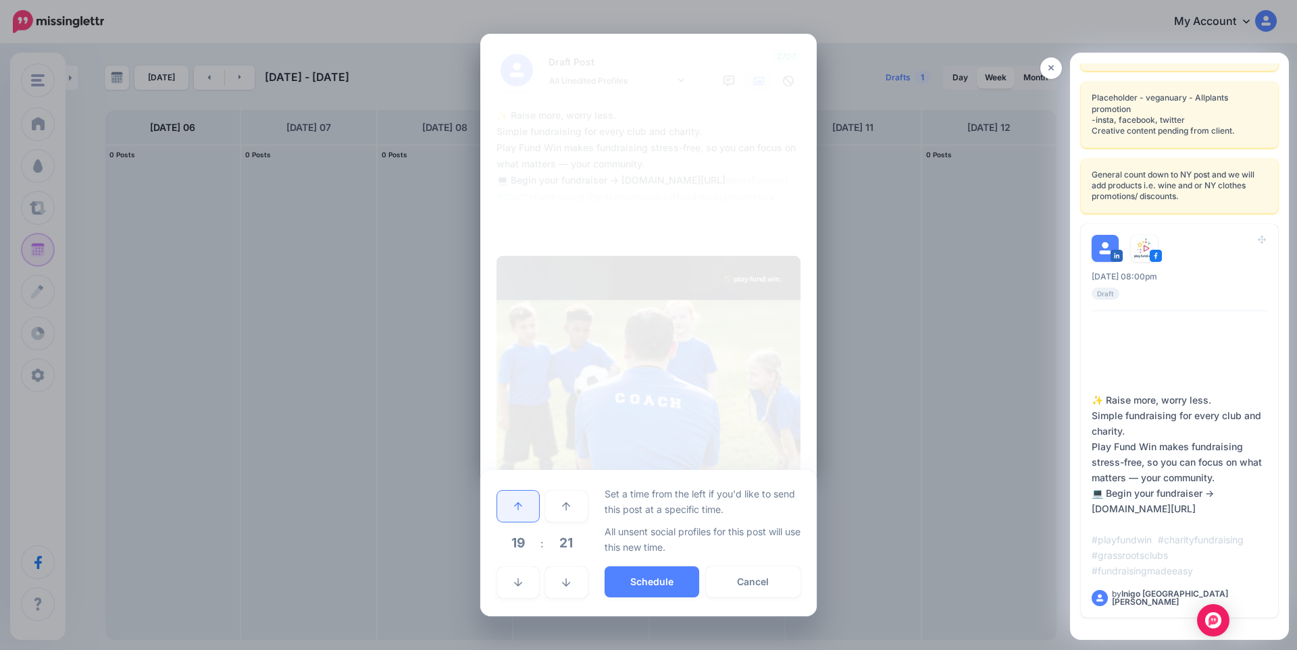
click at [524, 512] on link at bounding box center [518, 506] width 42 height 31
click at [568, 551] on span "21" at bounding box center [566, 543] width 36 height 36
click at [505, 506] on td "00" at bounding box center [503, 506] width 15 height 38
click at [645, 584] on button "Schedule" at bounding box center [651, 582] width 95 height 31
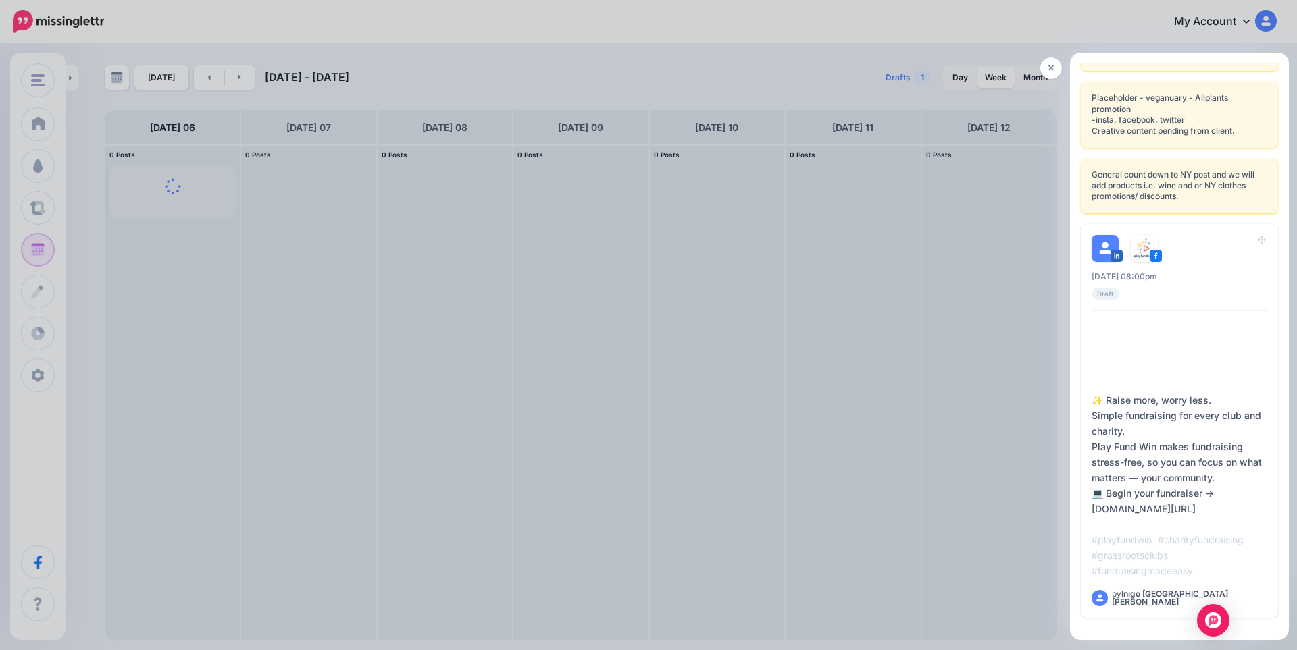
scroll to position [0, 0]
click at [1051, 70] on icon at bounding box center [1051, 67] width 6 height 9
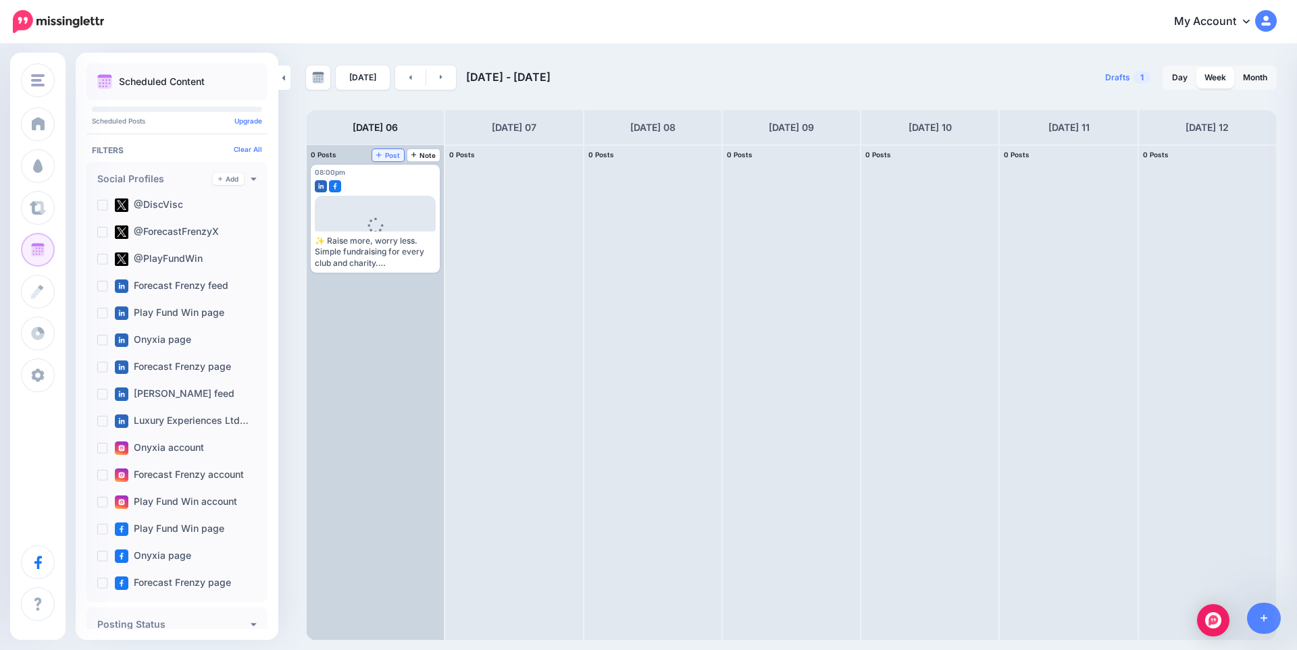
click at [394, 155] on span "Post" at bounding box center [388, 155] width 24 height 7
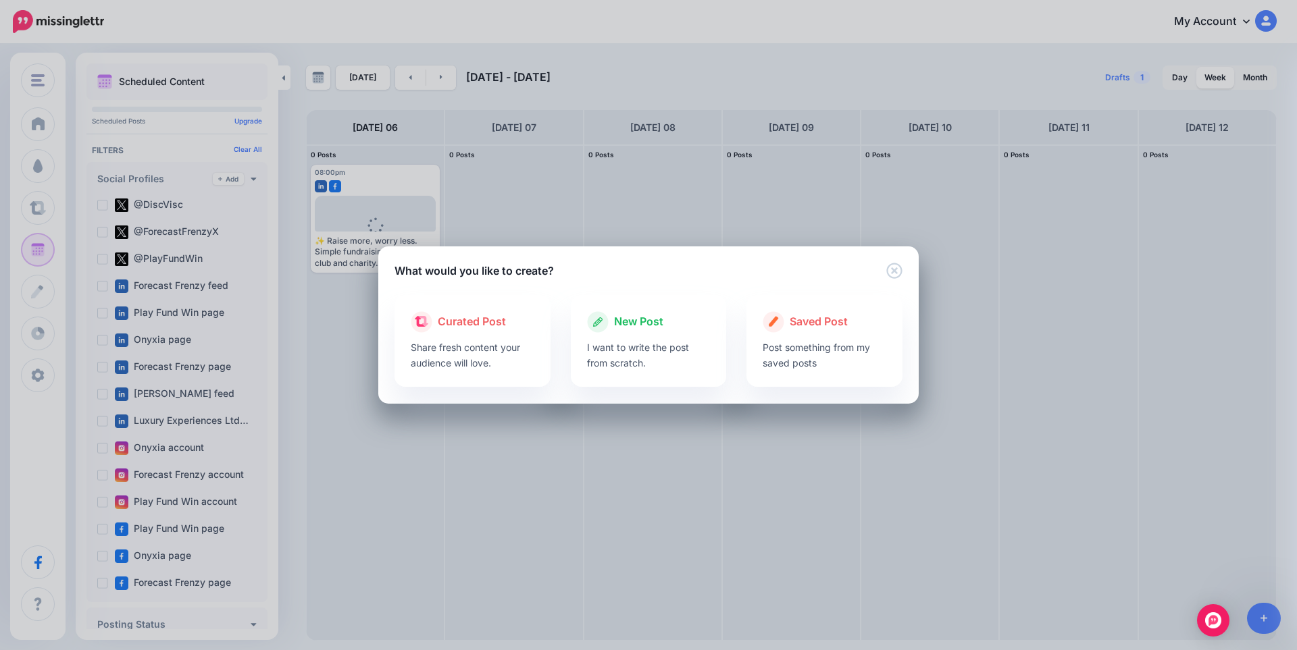
click at [681, 334] on div at bounding box center [649, 336] width 124 height 7
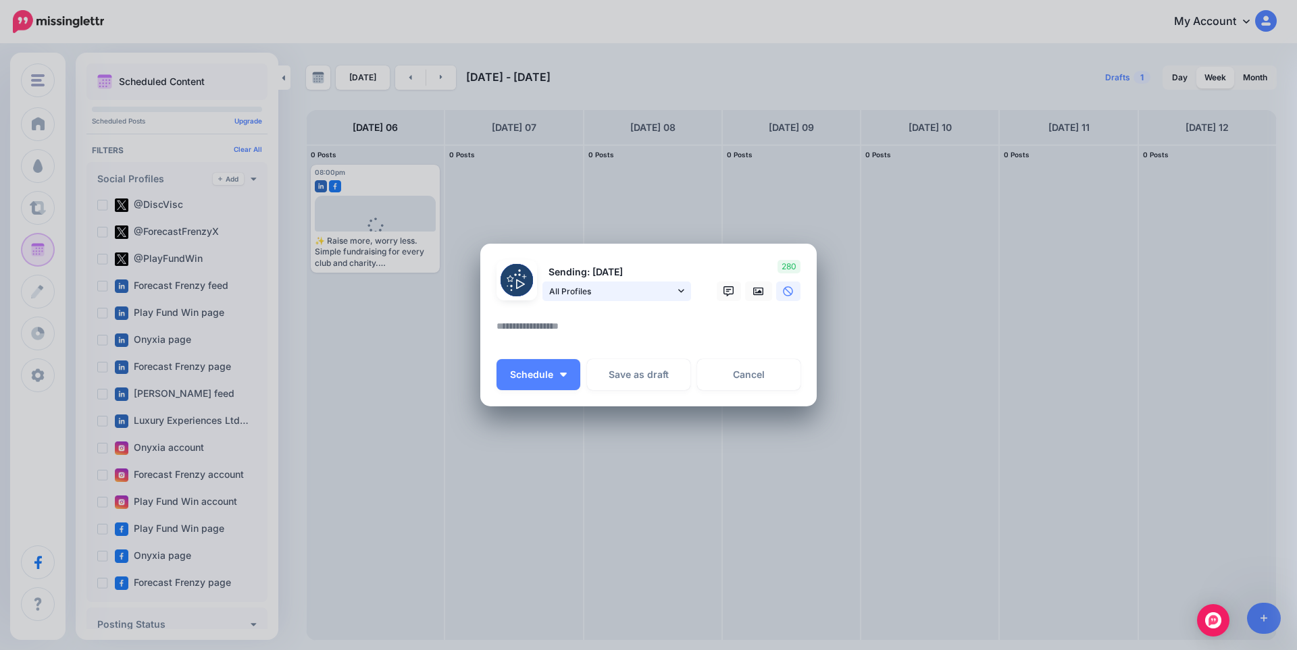
click at [596, 286] on span "All Profiles" at bounding box center [612, 291] width 126 height 14
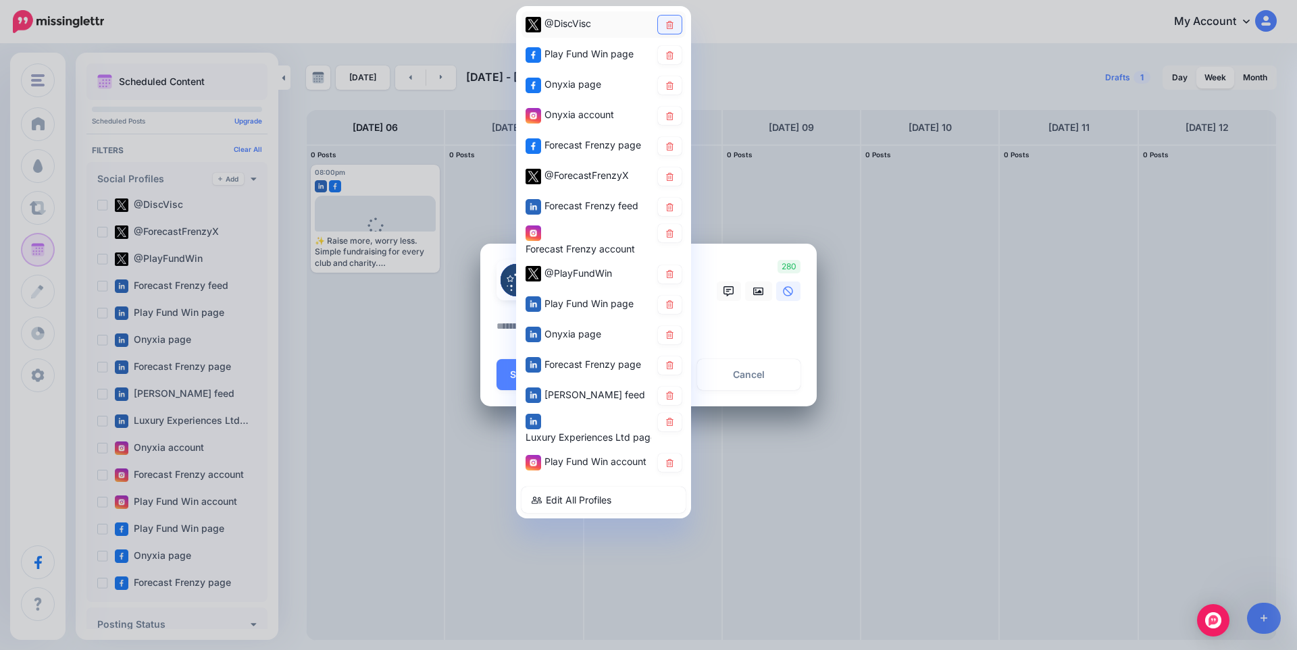
click at [673, 24] on icon at bounding box center [670, 24] width 10 height 8
click at [669, 56] on icon at bounding box center [669, 55] width 7 height 8
click at [673, 91] on link at bounding box center [670, 85] width 24 height 18
click at [671, 126] on div "Onyxia account" at bounding box center [603, 116] width 164 height 26
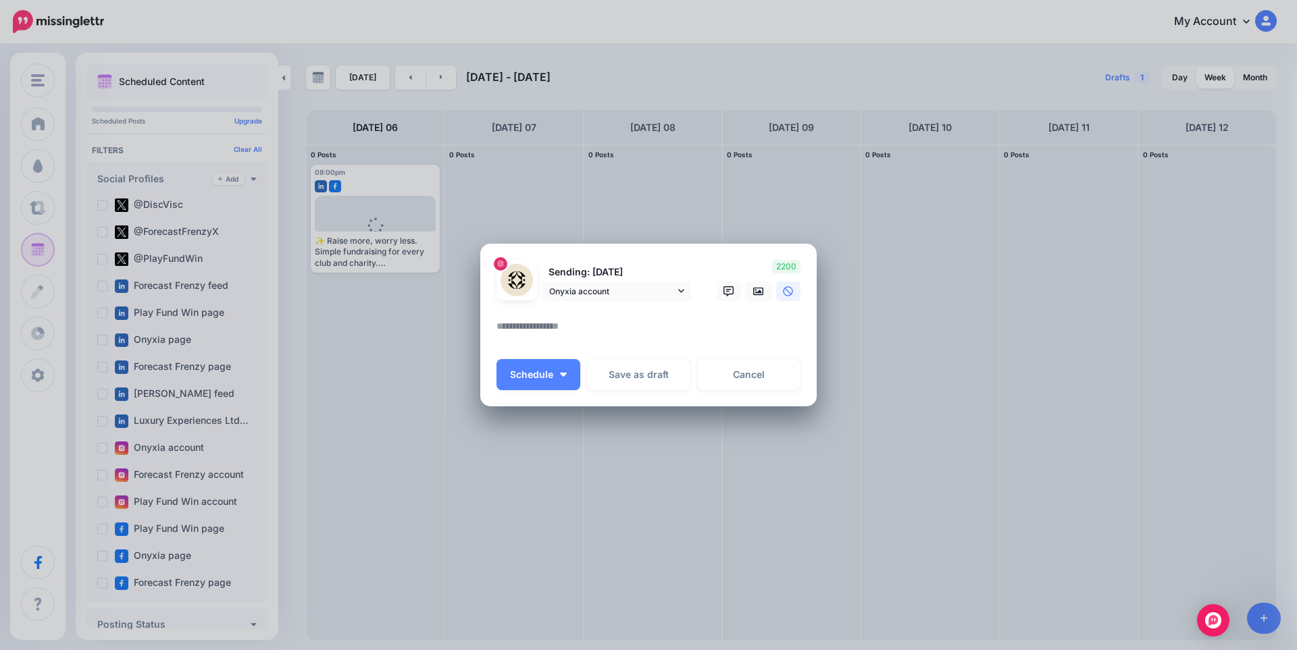
drag, startPoint x: 674, startPoint y: 151, endPoint x: 679, endPoint y: 167, distance: 17.7
click at [674, 151] on div "Create Post Loading Sending: 6th Oct Onyxia account @DiscVisc" at bounding box center [648, 325] width 1297 height 650
click at [648, 289] on span "Onyxia account" at bounding box center [612, 291] width 126 height 14
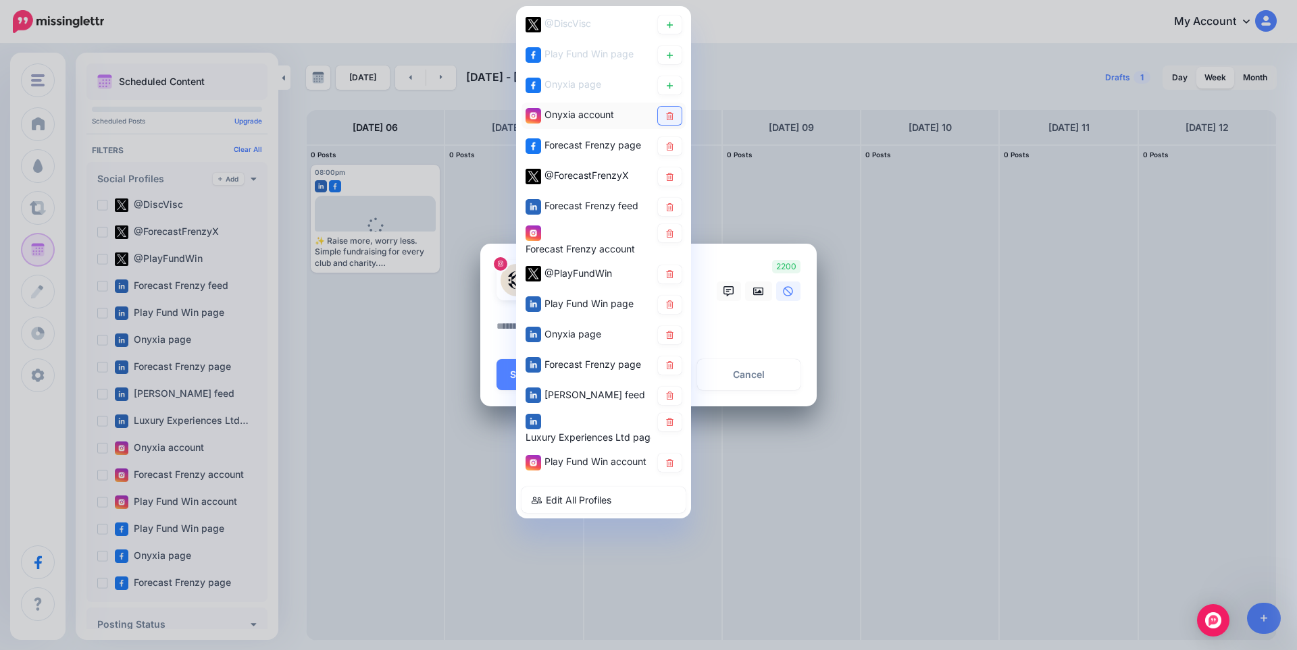
click at [669, 114] on icon at bounding box center [670, 115] width 10 height 8
click at [665, 153] on link at bounding box center [670, 146] width 24 height 18
click at [677, 178] on link at bounding box center [670, 176] width 24 height 18
click at [668, 212] on link at bounding box center [670, 207] width 24 height 18
click at [668, 238] on link at bounding box center [670, 233] width 24 height 18
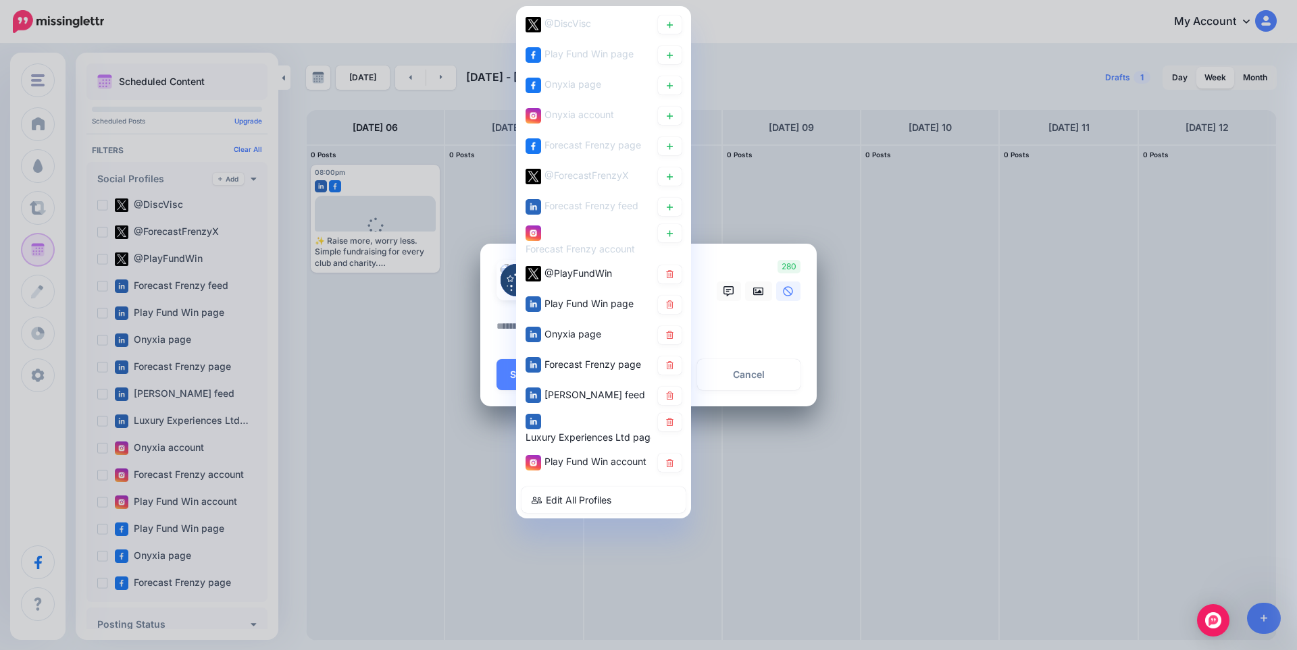
click at [671, 272] on icon at bounding box center [669, 274] width 7 height 8
drag, startPoint x: 674, startPoint y: 305, endPoint x: 673, endPoint y: 318, distance: 12.9
click at [674, 306] on icon at bounding box center [670, 305] width 10 height 8
click at [671, 340] on link at bounding box center [670, 335] width 24 height 18
click at [670, 368] on icon at bounding box center [670, 365] width 10 height 8
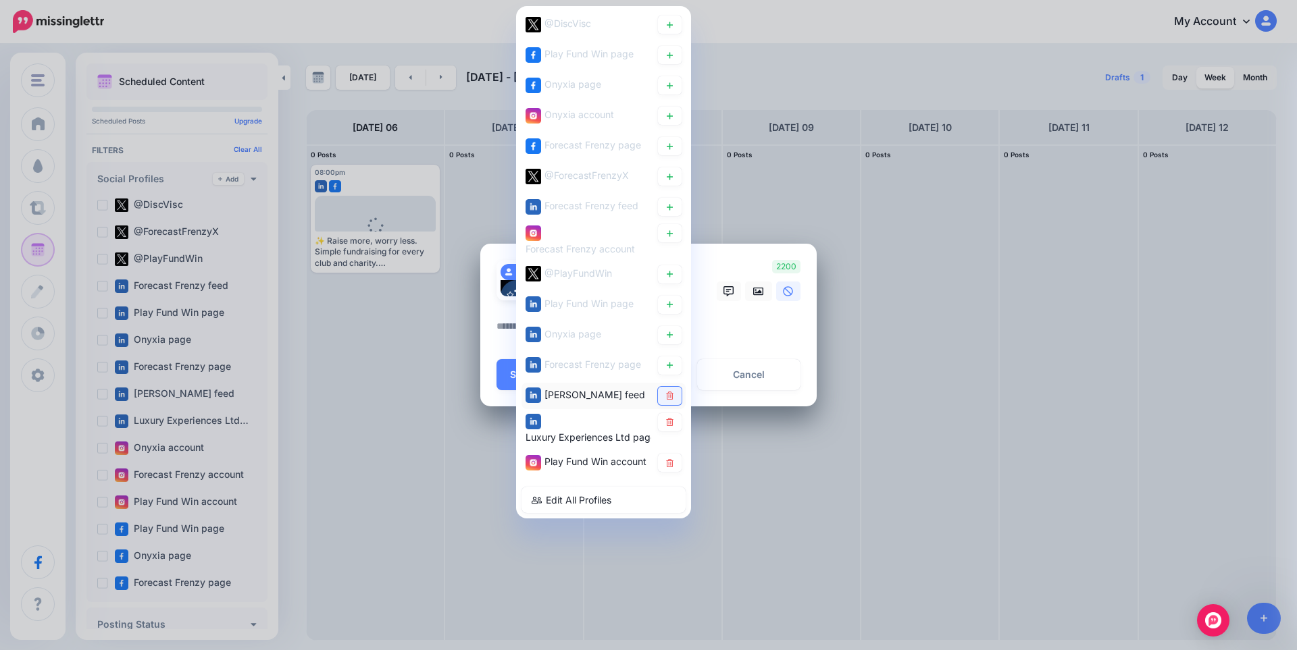
click at [671, 398] on icon at bounding box center [669, 396] width 7 height 8
click at [673, 424] on icon at bounding box center [670, 422] width 10 height 8
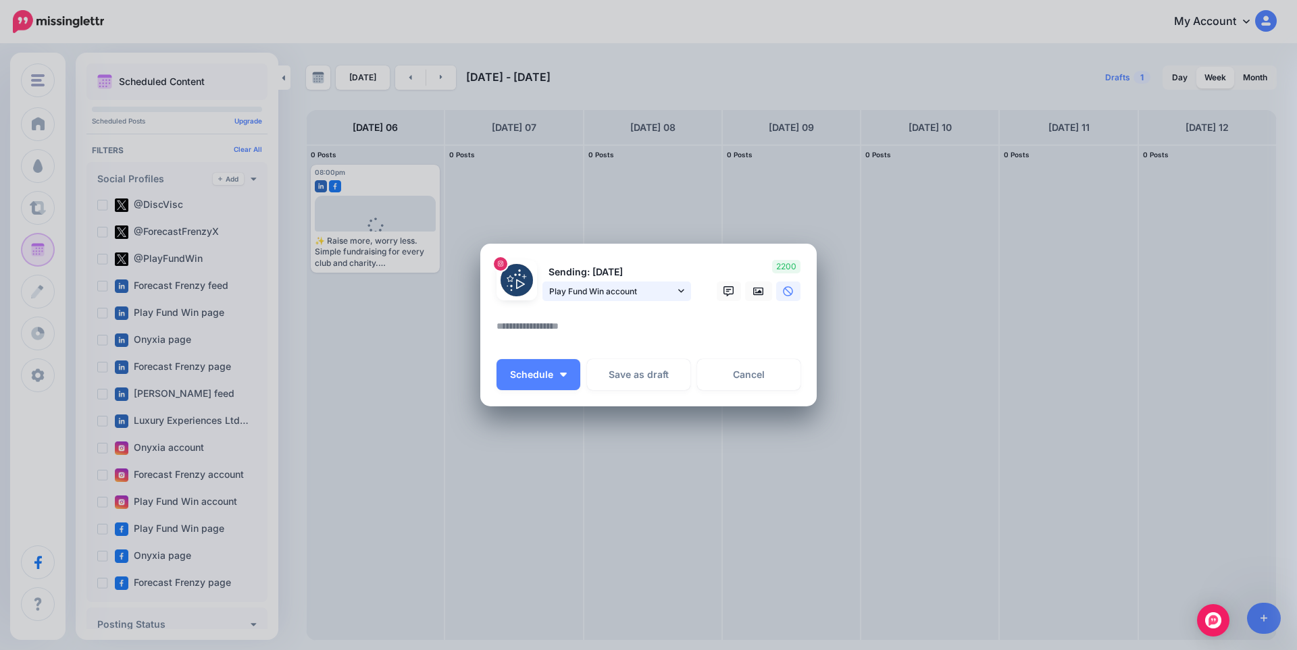
click at [631, 287] on span "Play Fund Win account" at bounding box center [612, 291] width 126 height 14
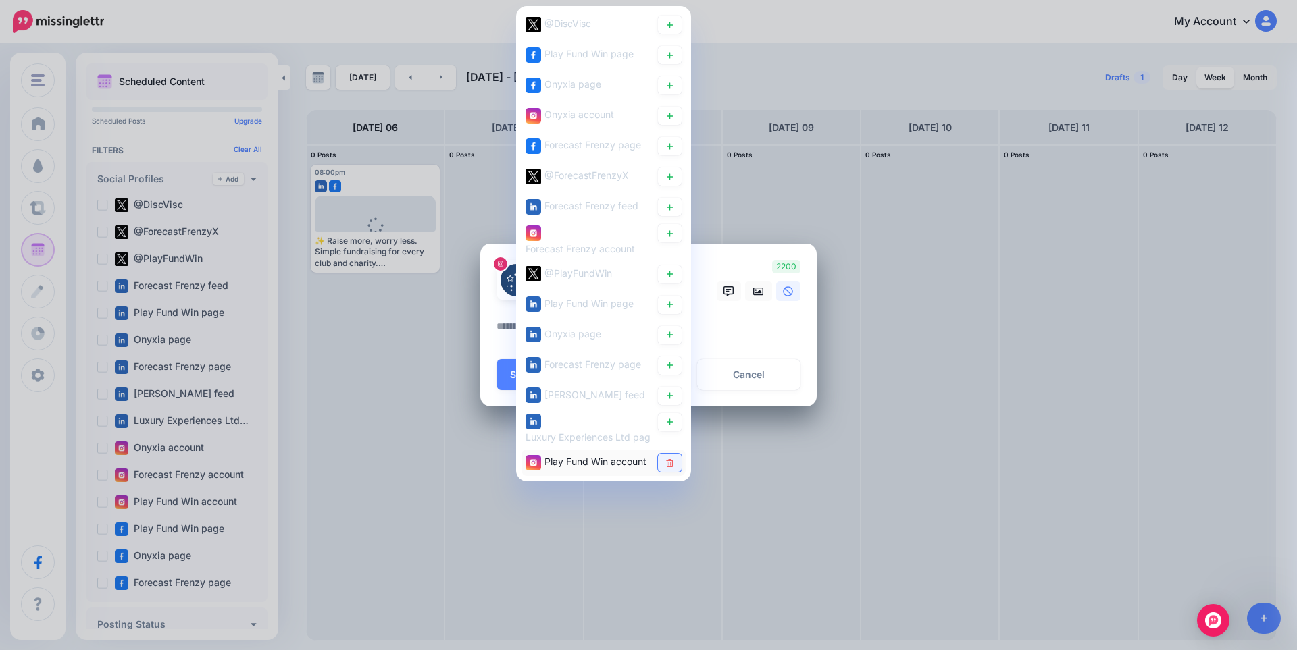
click at [667, 465] on icon at bounding box center [669, 463] width 7 height 8
click at [675, 271] on link at bounding box center [670, 274] width 24 height 18
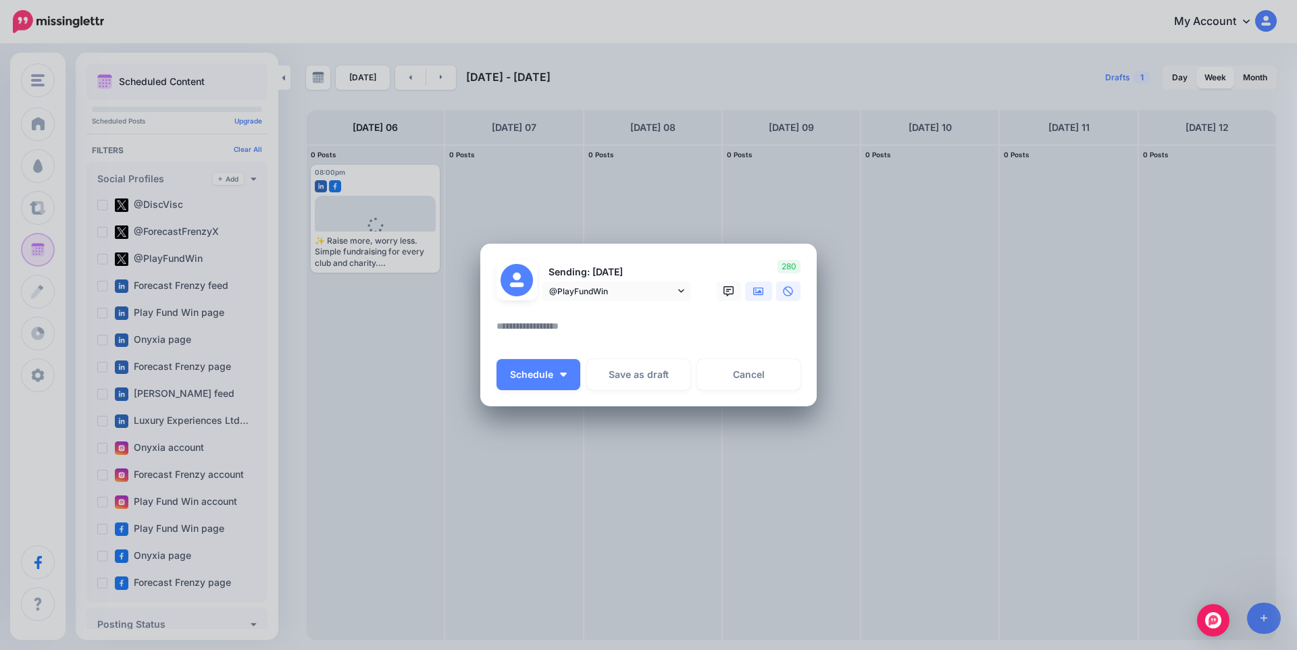
click at [759, 286] on icon at bounding box center [758, 291] width 11 height 11
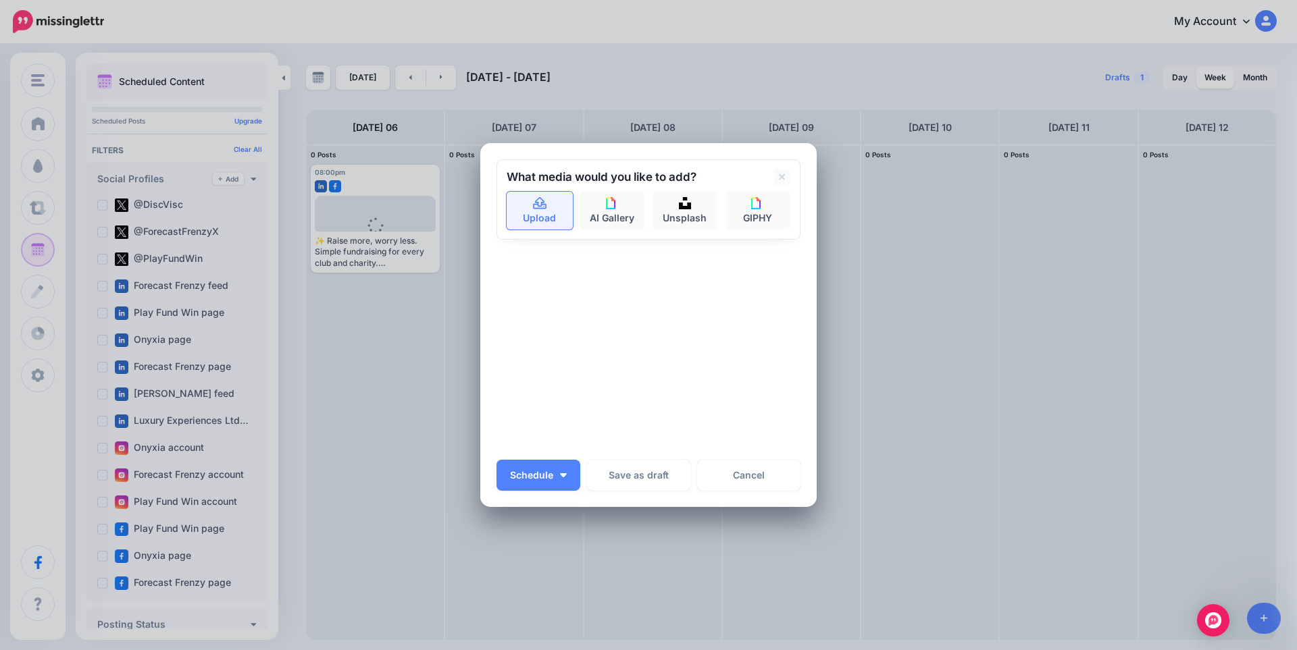
click at [534, 205] on icon at bounding box center [540, 204] width 16 height 12
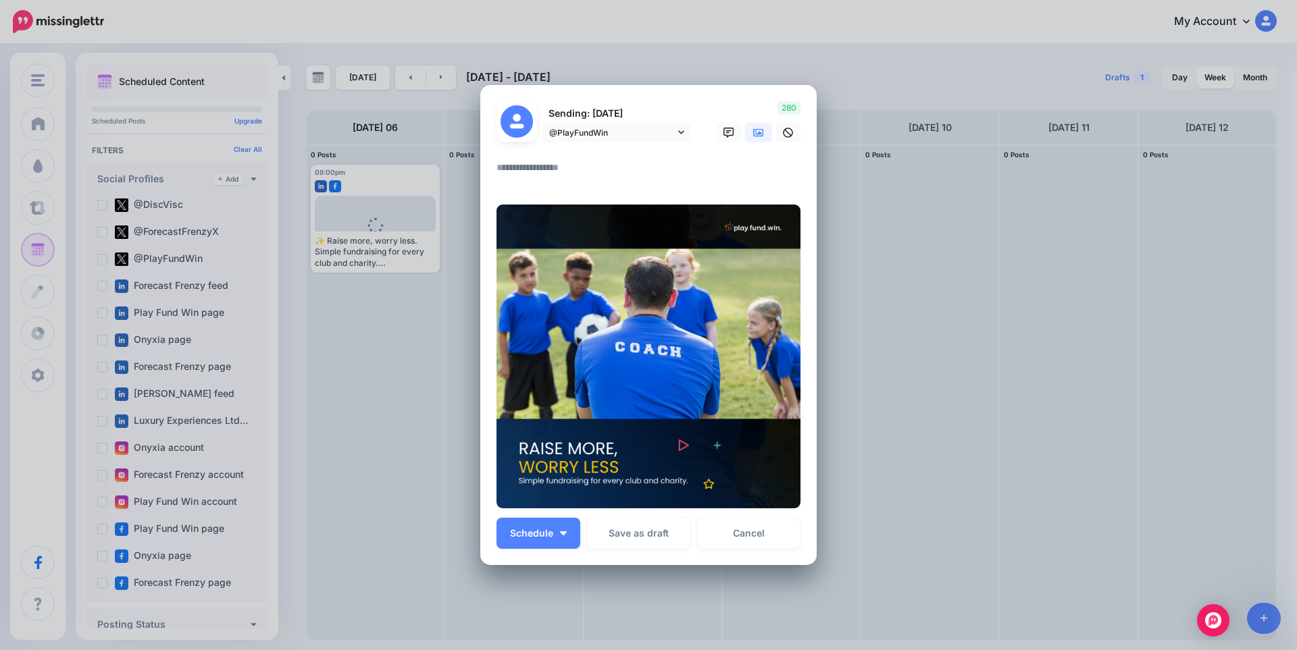
click at [530, 172] on textarea at bounding box center [651, 172] width 311 height 26
paste textarea "**********"
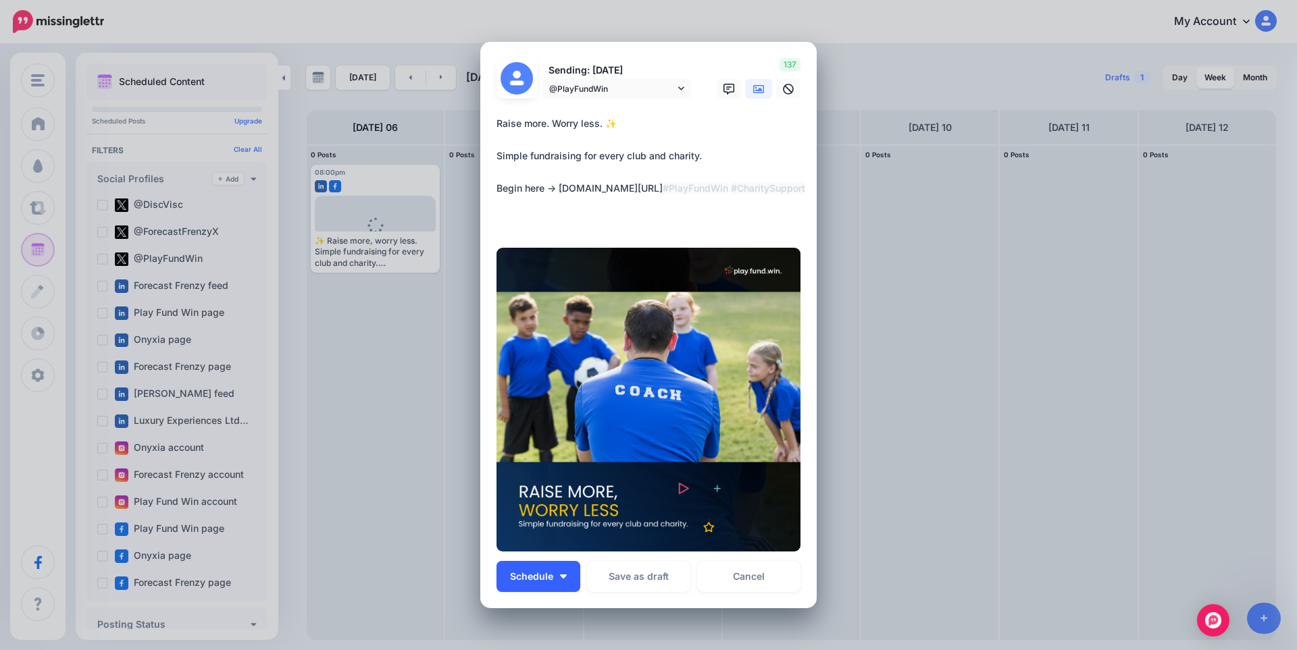
type textarea "**********"
click at [536, 573] on span "Schedule" at bounding box center [531, 576] width 43 height 9
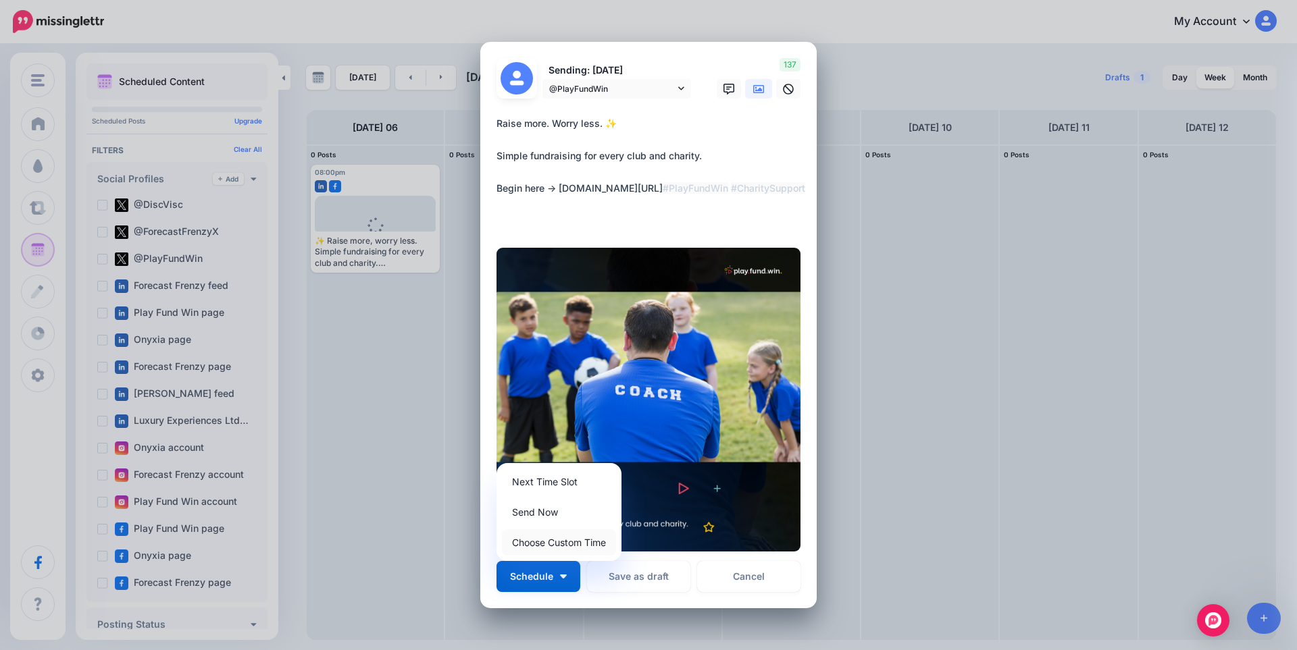
click at [572, 549] on link "Choose Custom Time" at bounding box center [559, 543] width 114 height 26
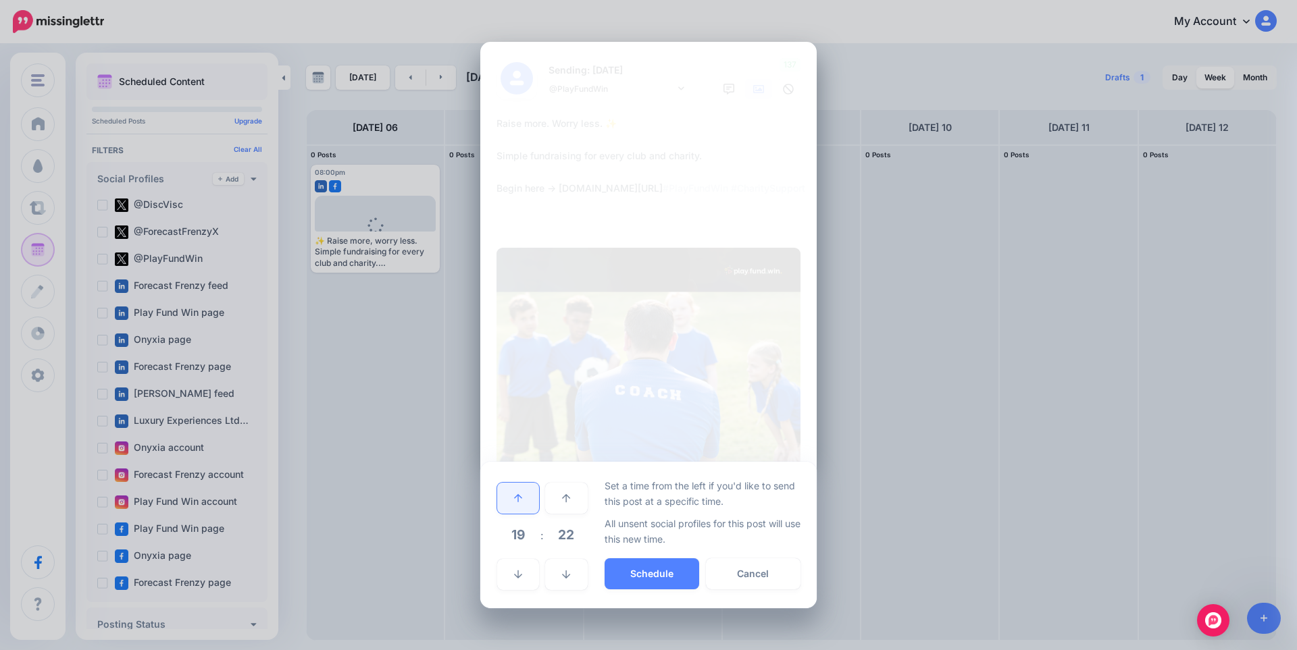
click at [525, 505] on link at bounding box center [518, 498] width 42 height 31
click at [557, 536] on span "22" at bounding box center [566, 535] width 36 height 36
click at [510, 500] on td "00" at bounding box center [503, 498] width 15 height 38
click at [625, 565] on button "Schedule" at bounding box center [651, 574] width 95 height 31
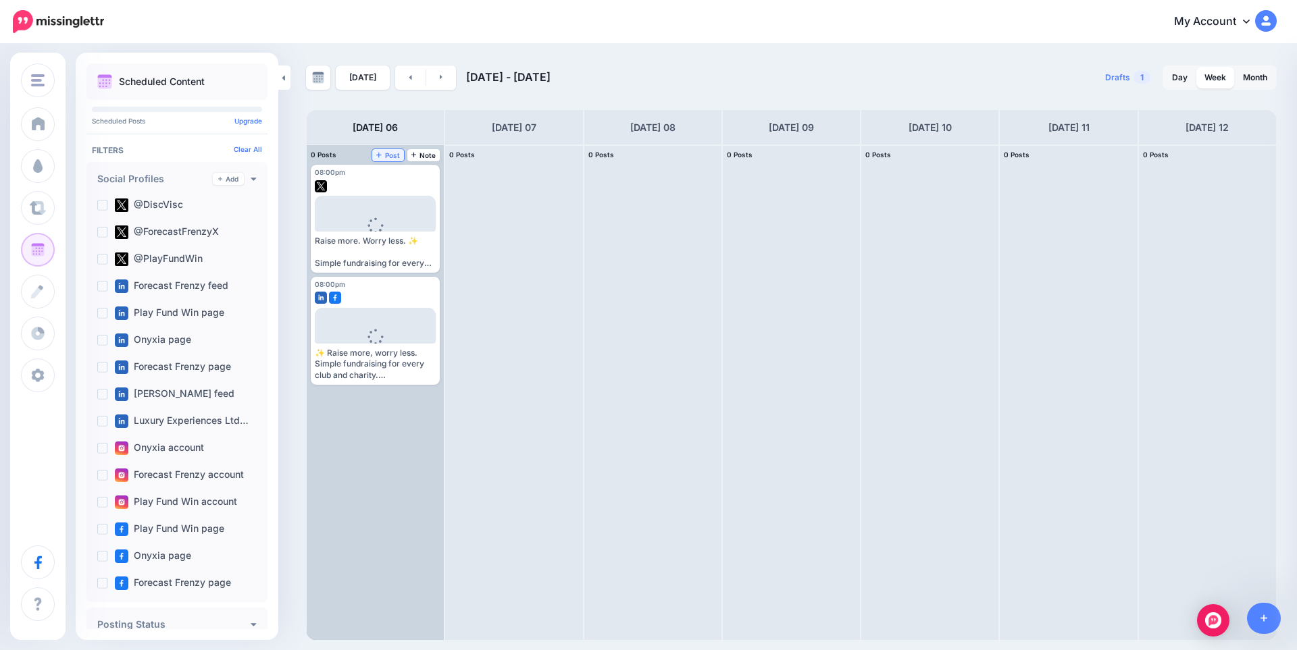
click at [396, 155] on span "Post" at bounding box center [388, 155] width 24 height 7
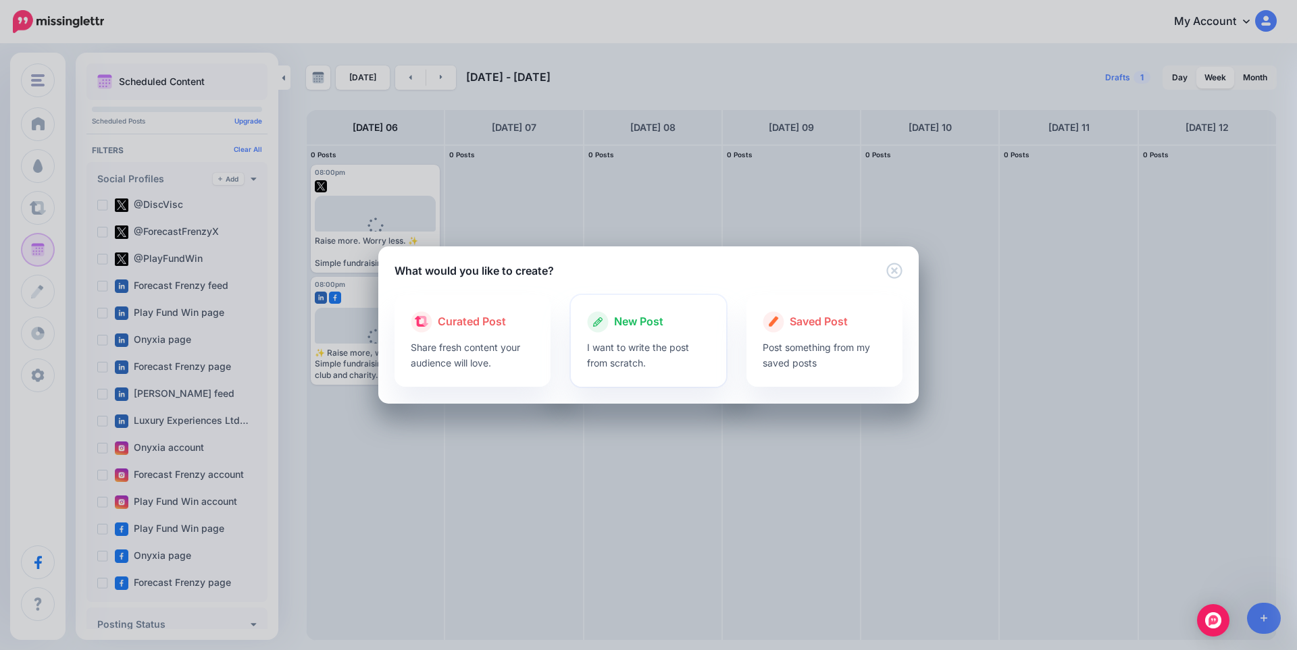
click at [675, 336] on div at bounding box center [649, 336] width 124 height 7
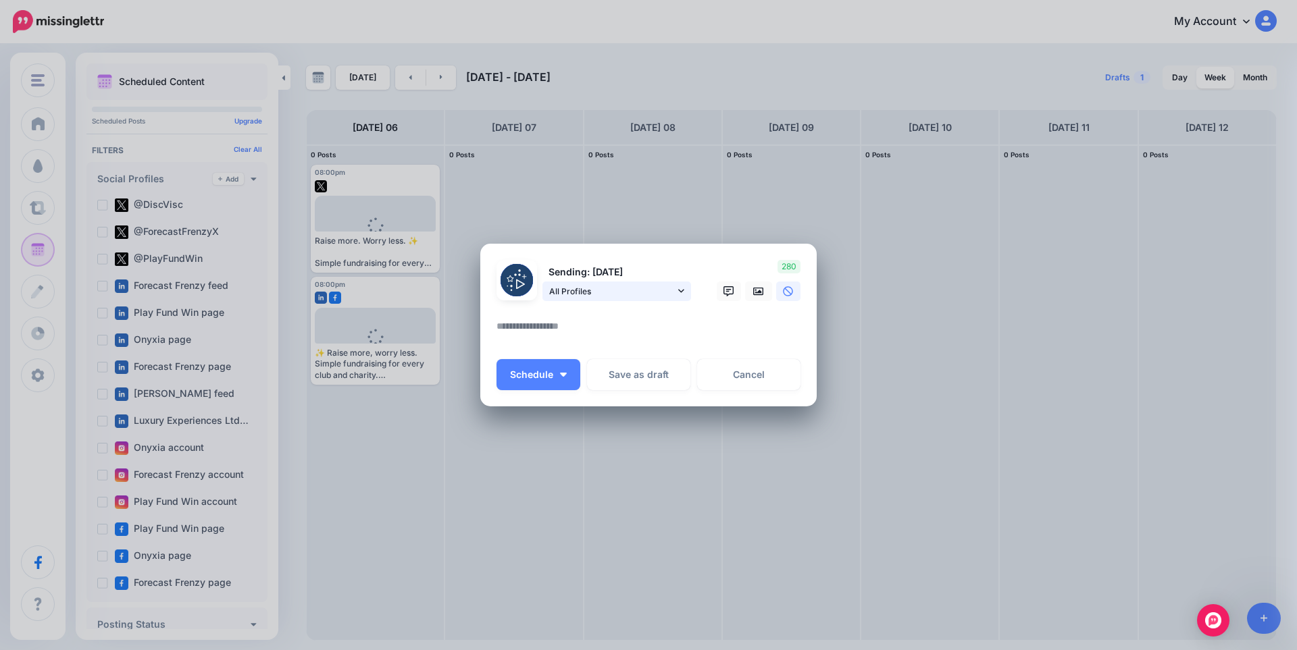
click at [615, 289] on span "All Profiles" at bounding box center [612, 291] width 126 height 14
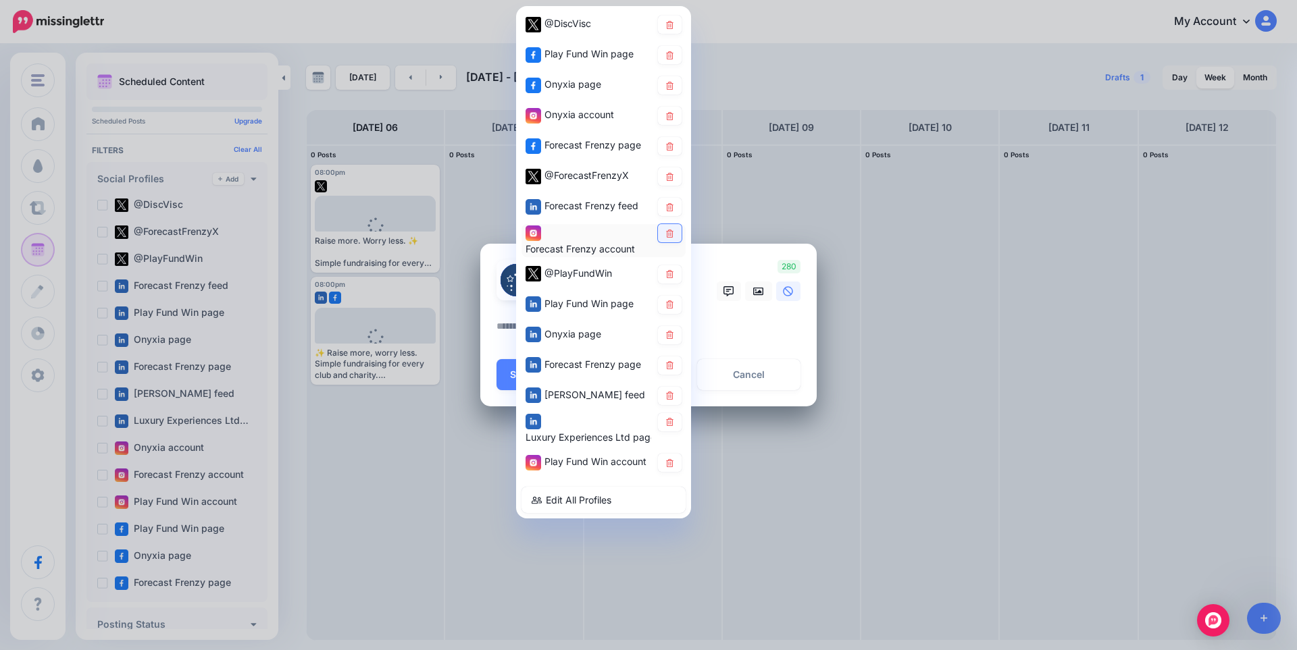
click at [669, 235] on icon at bounding box center [669, 233] width 7 height 8
click at [666, 23] on icon at bounding box center [670, 24] width 10 height 8
click at [666, 61] on link at bounding box center [670, 55] width 24 height 18
click at [677, 90] on link at bounding box center [670, 85] width 24 height 18
click at [671, 115] on icon at bounding box center [670, 115] width 10 height 8
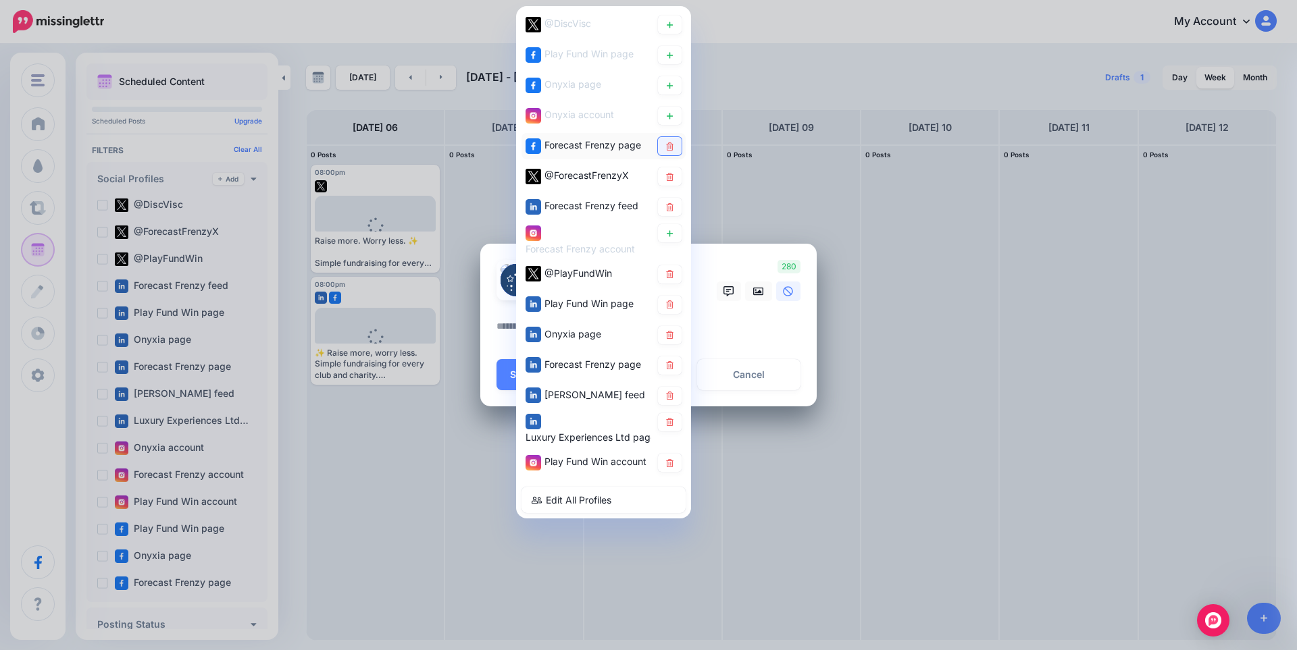
click at [670, 148] on icon at bounding box center [670, 146] width 10 height 8
click at [670, 176] on icon at bounding box center [670, 176] width 10 height 8
click at [670, 202] on link at bounding box center [670, 207] width 24 height 18
click at [669, 276] on icon at bounding box center [669, 274] width 7 height 8
drag, startPoint x: 677, startPoint y: 309, endPoint x: 675, endPoint y: 320, distance: 11.6
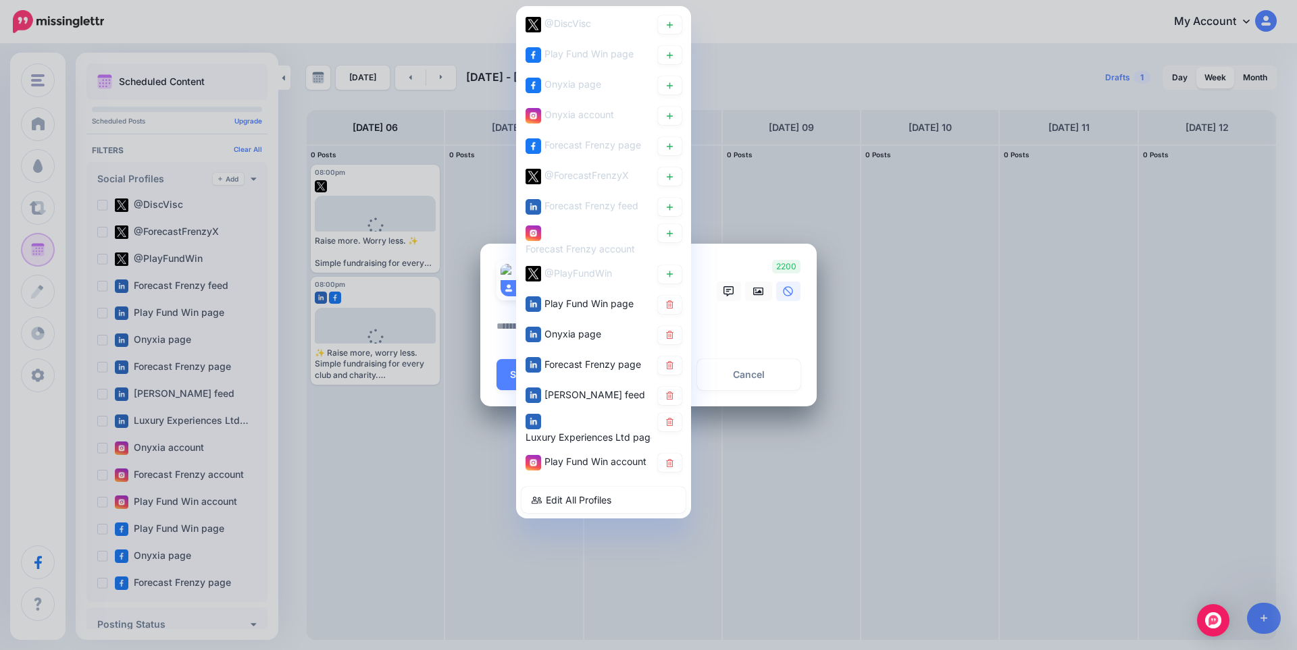
click at [675, 309] on link at bounding box center [670, 305] width 24 height 18
click at [675, 333] on link at bounding box center [670, 335] width 24 height 18
click at [676, 364] on link at bounding box center [670, 366] width 24 height 18
click at [673, 399] on icon at bounding box center [670, 396] width 10 height 8
click at [675, 425] on link at bounding box center [670, 422] width 24 height 18
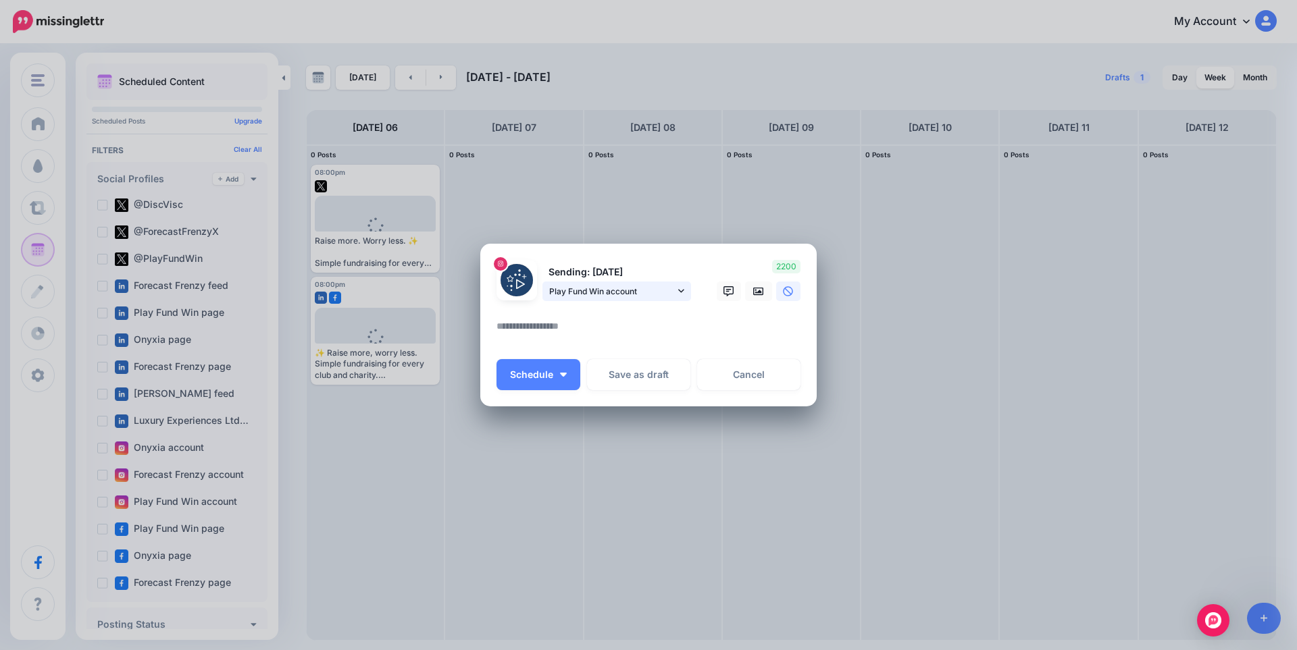
click at [660, 292] on span "Play Fund Win account" at bounding box center [612, 291] width 126 height 14
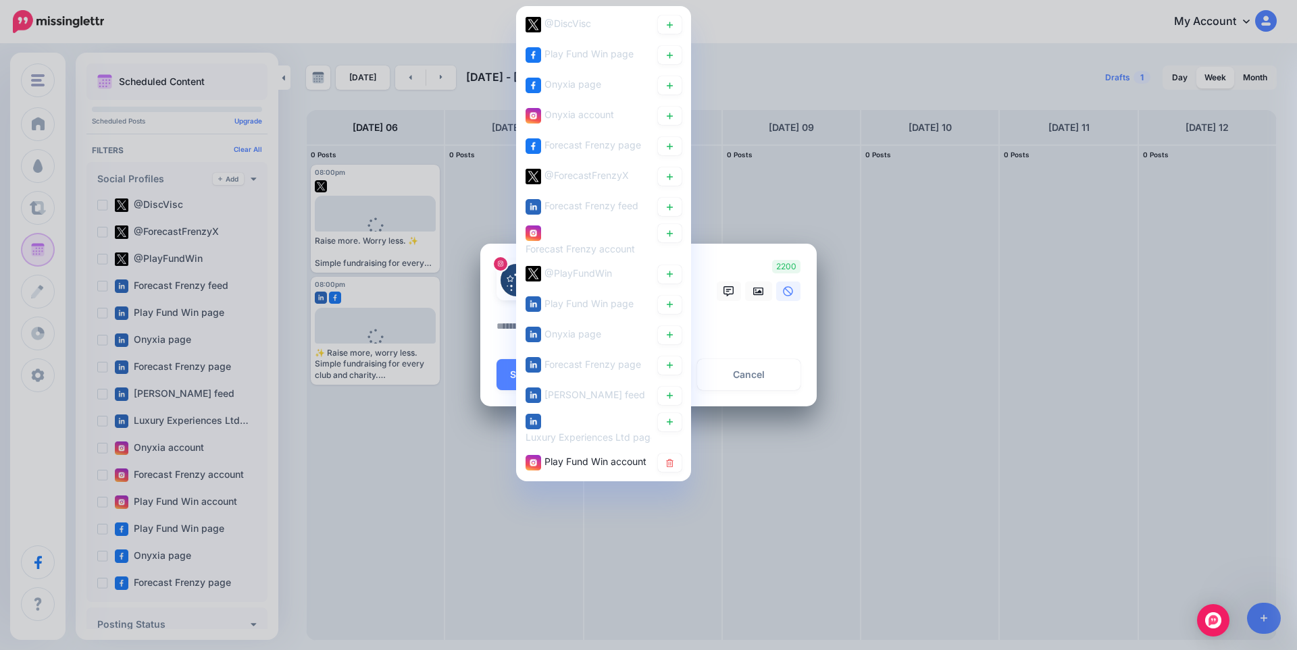
click at [738, 336] on textarea at bounding box center [651, 331] width 311 height 26
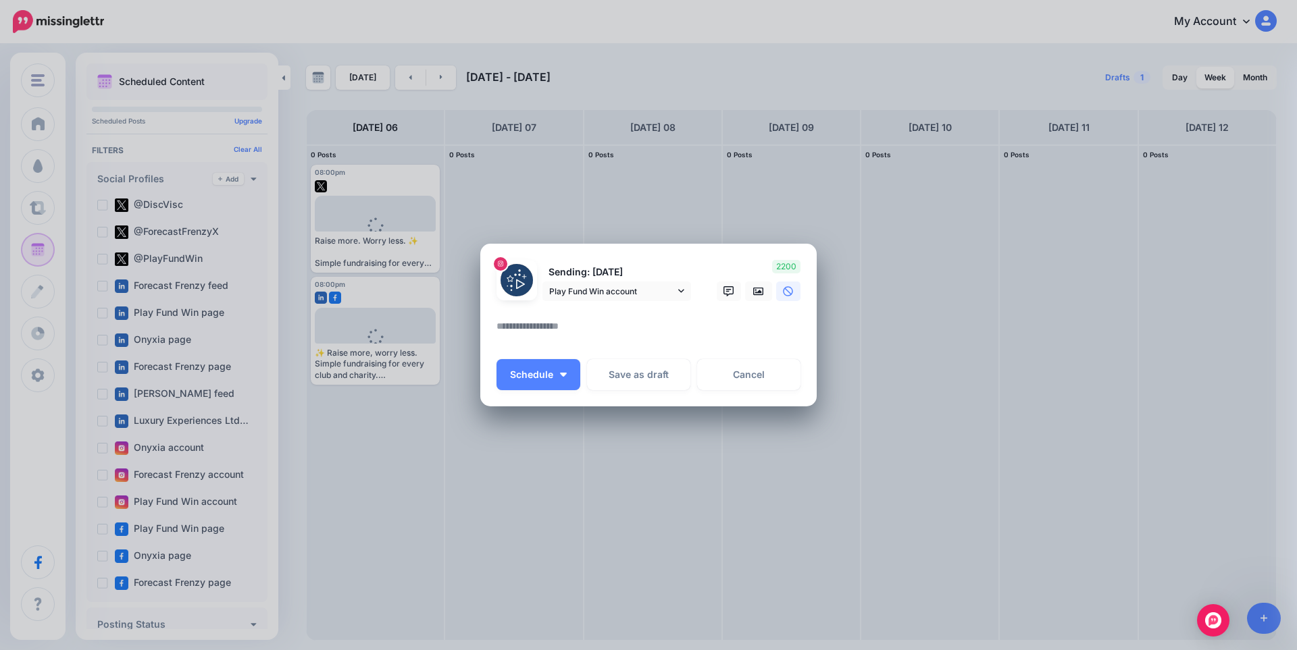
click at [557, 327] on textarea at bounding box center [651, 331] width 311 height 26
paste textarea "**********"
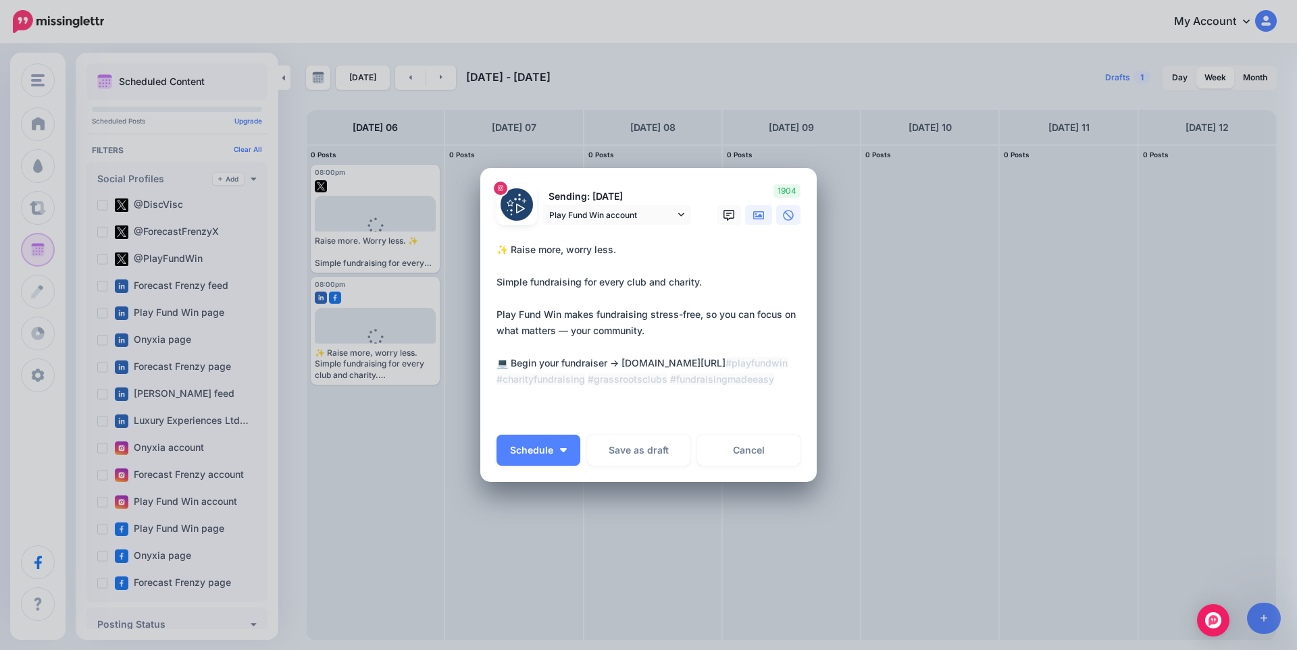
type textarea "**********"
click at [764, 219] on link at bounding box center [758, 215] width 27 height 20
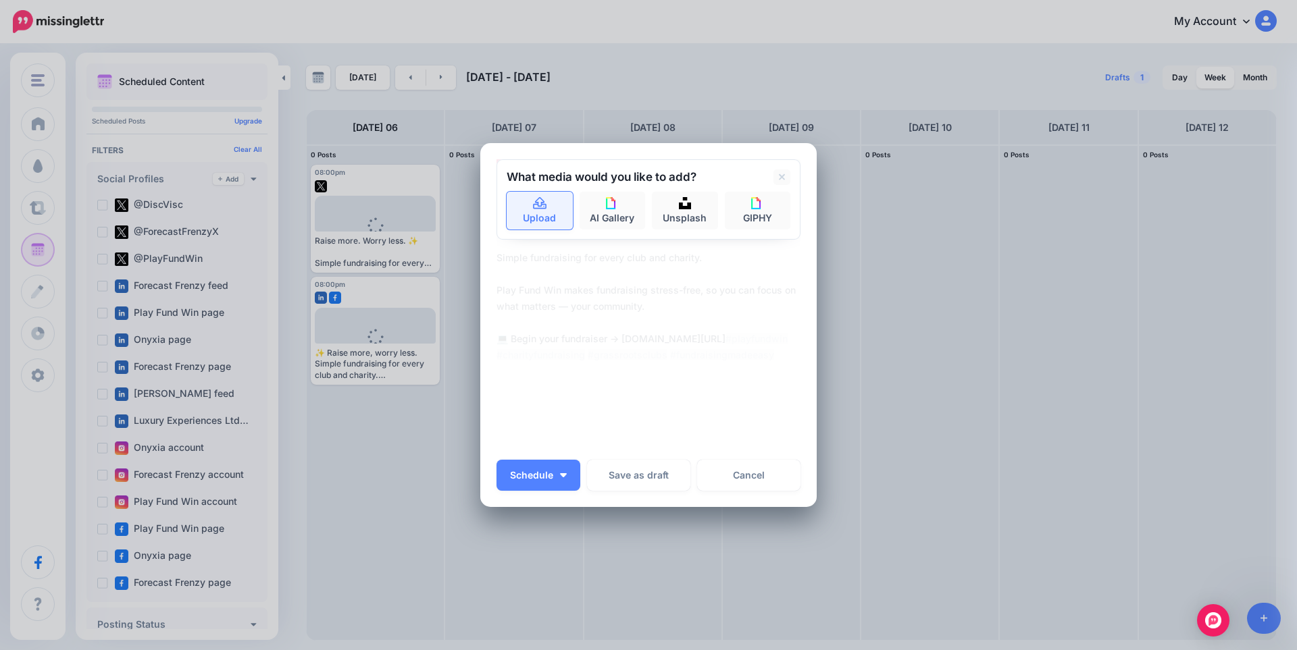
click at [525, 209] on link "Upload" at bounding box center [540, 211] width 66 height 38
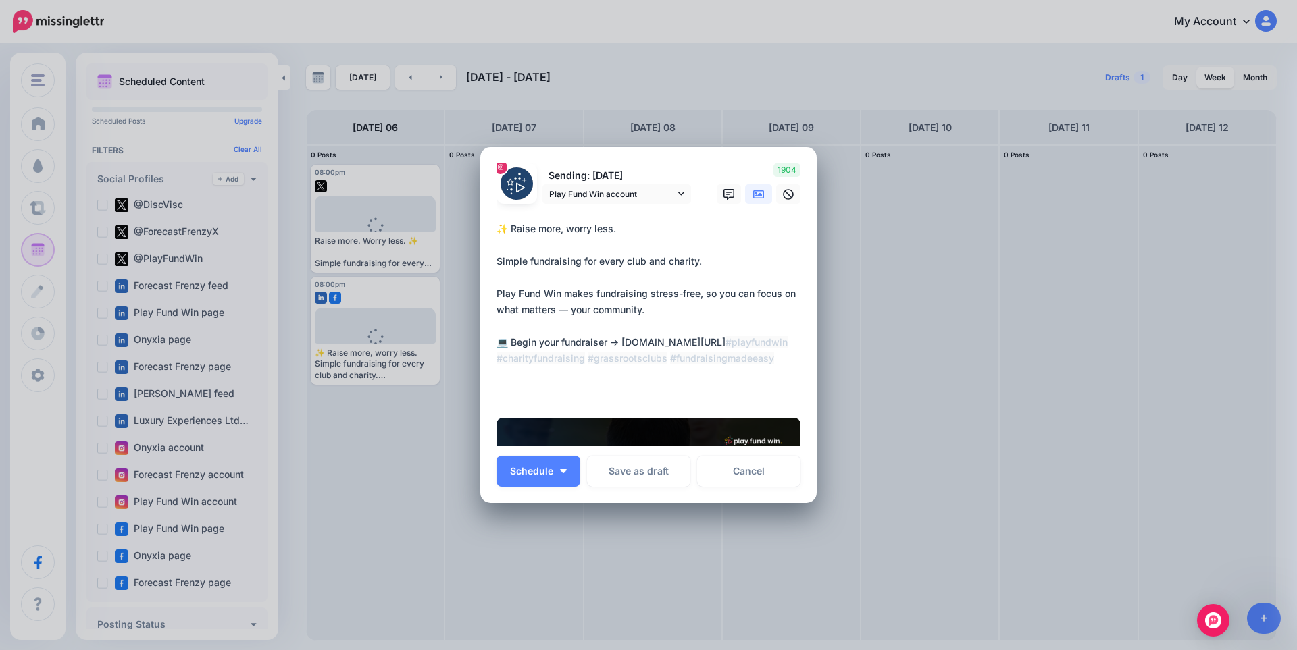
click at [538, 202] on div "Sending: 6th Oct Play Fund Win account @DiscVisc" at bounding box center [594, 183] width 216 height 41
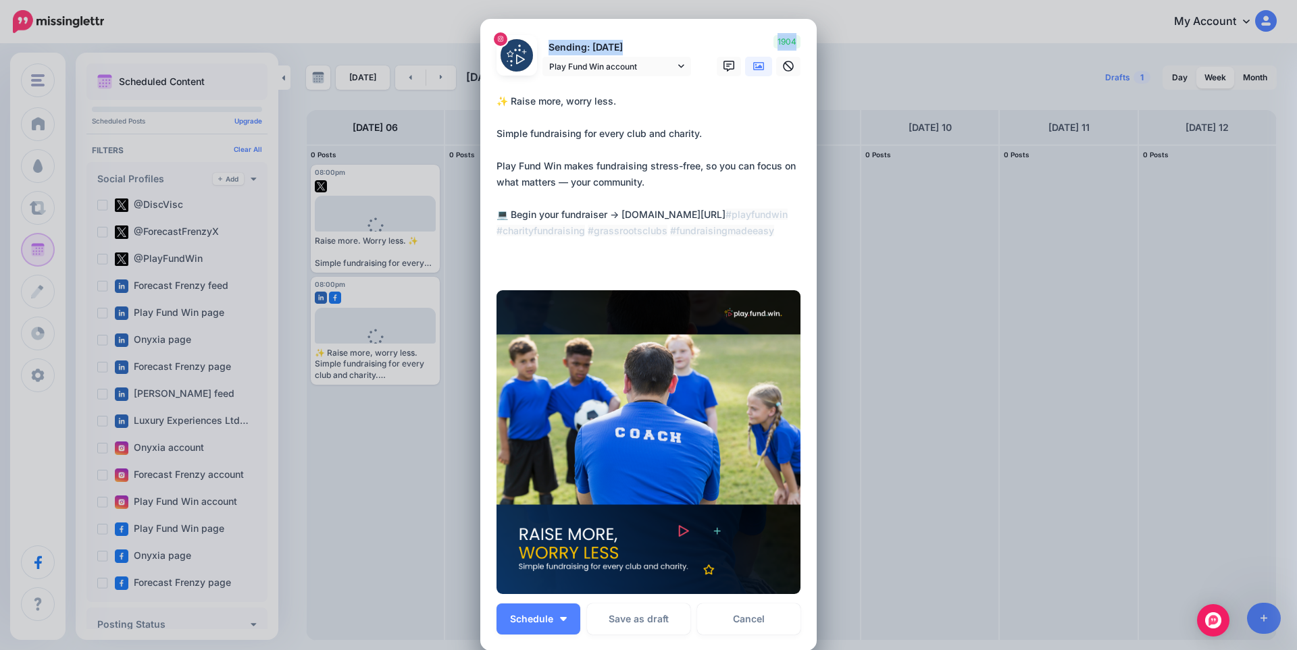
click at [537, 203] on form "Sending: 6th Oct Play Fund Win account @DiscVisc" at bounding box center [648, 314] width 304 height 559
click at [638, 325] on img at bounding box center [648, 442] width 304 height 304
click at [754, 71] on icon at bounding box center [758, 66] width 11 height 11
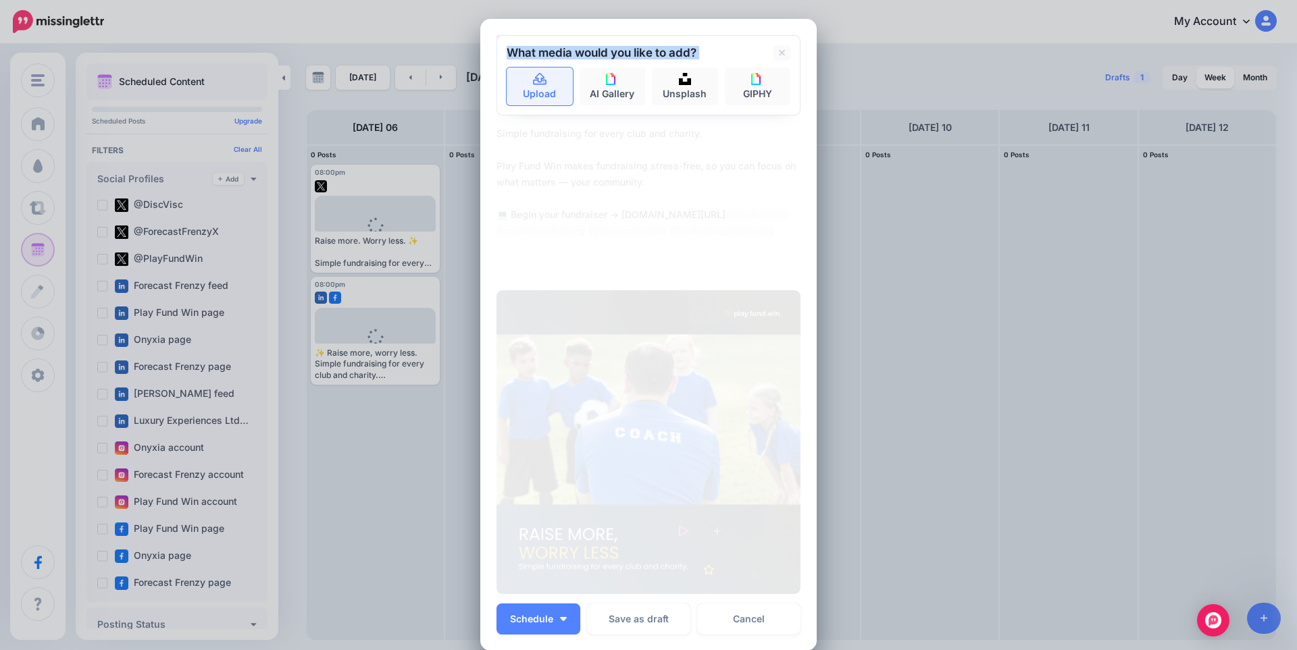
click at [532, 82] on icon at bounding box center [540, 80] width 16 height 12
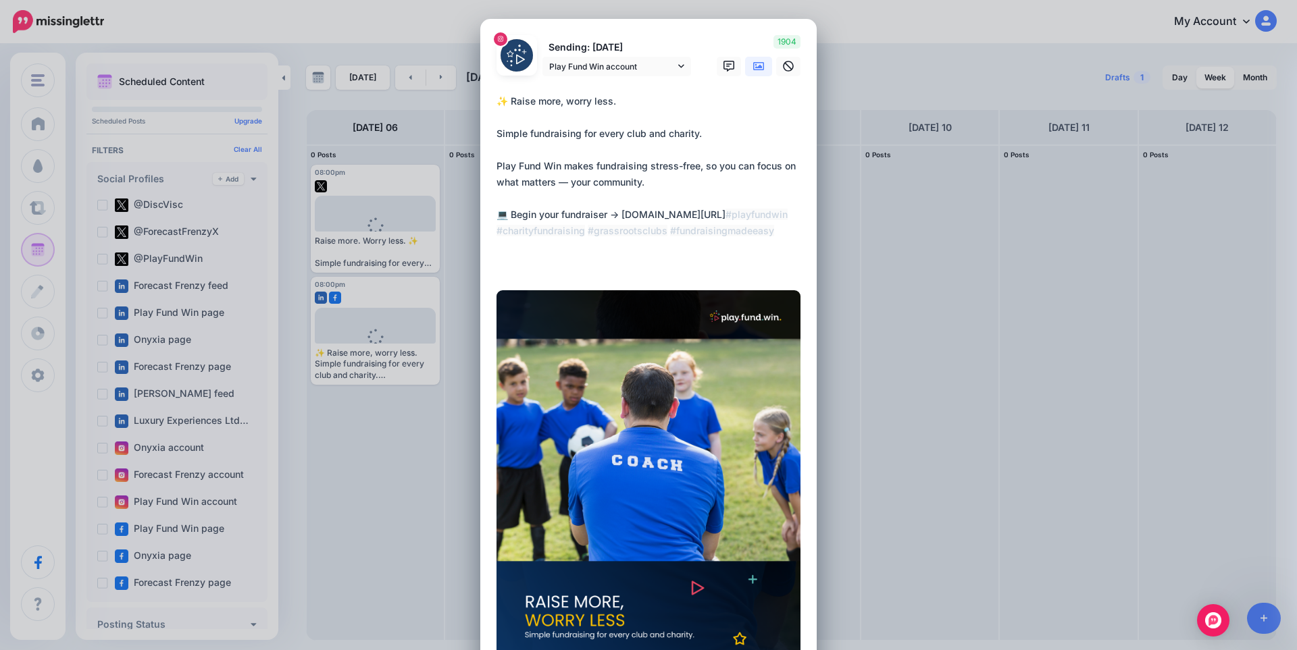
click at [689, 265] on textarea "**********" at bounding box center [651, 182] width 311 height 178
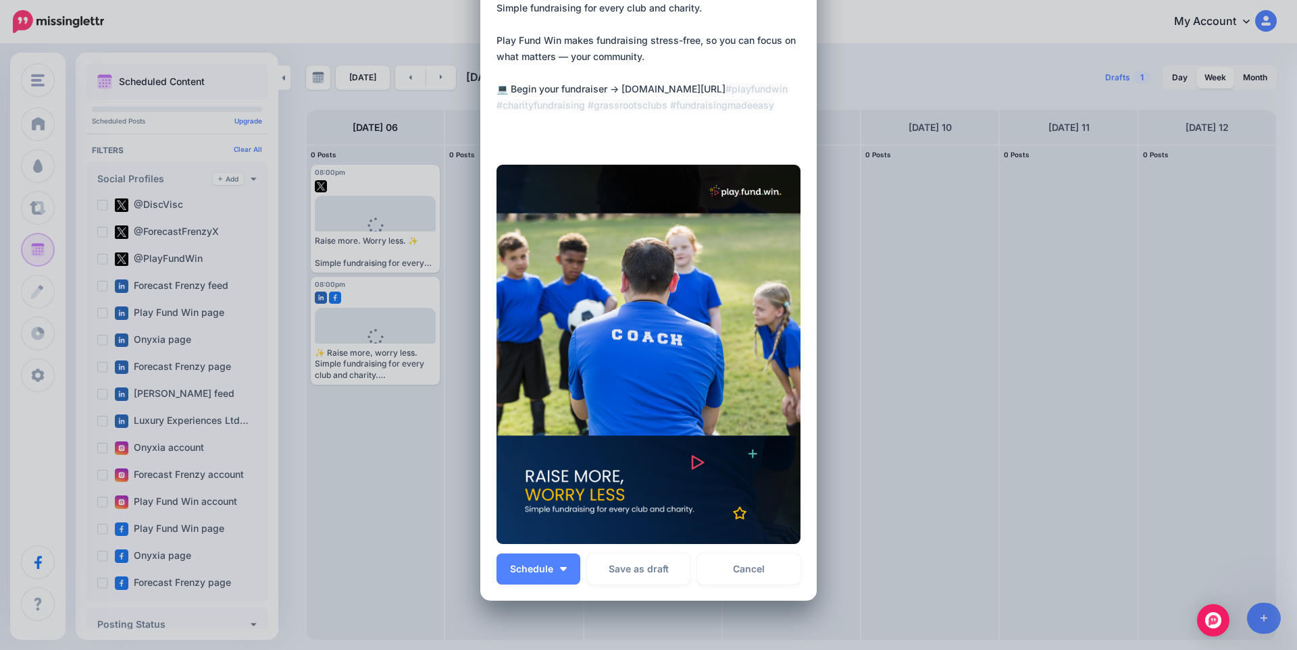
scroll to position [223, 0]
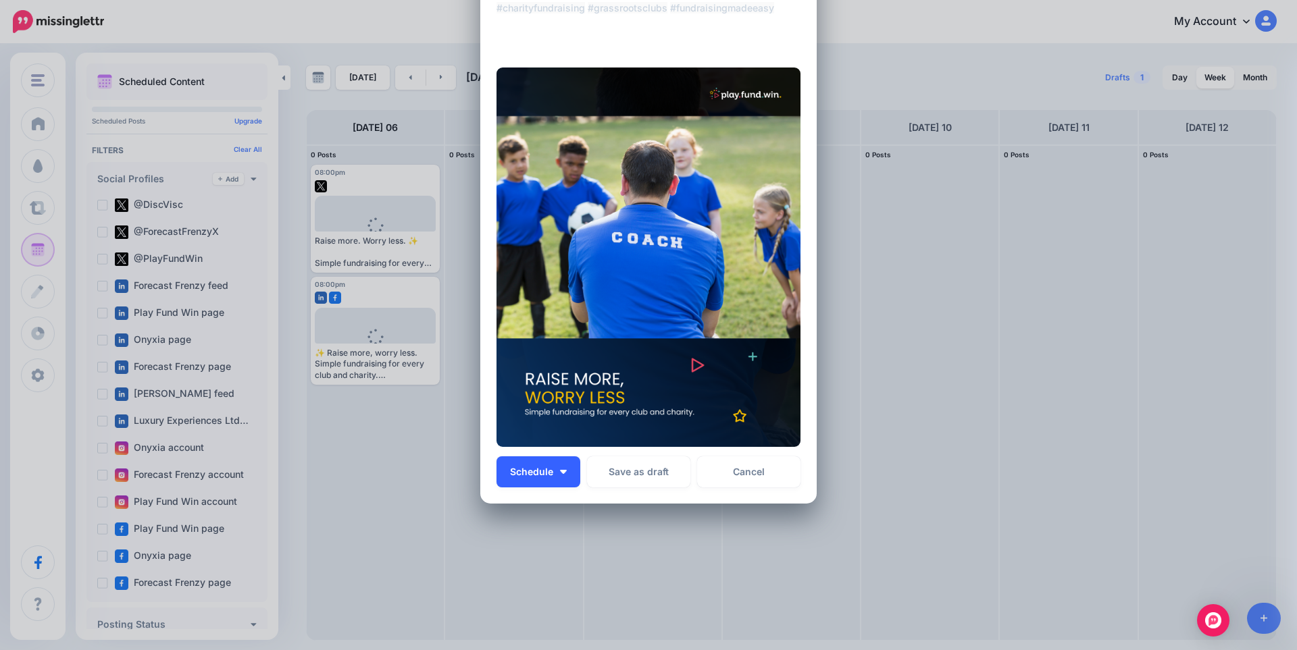
click at [542, 471] on span "Schedule" at bounding box center [531, 471] width 43 height 9
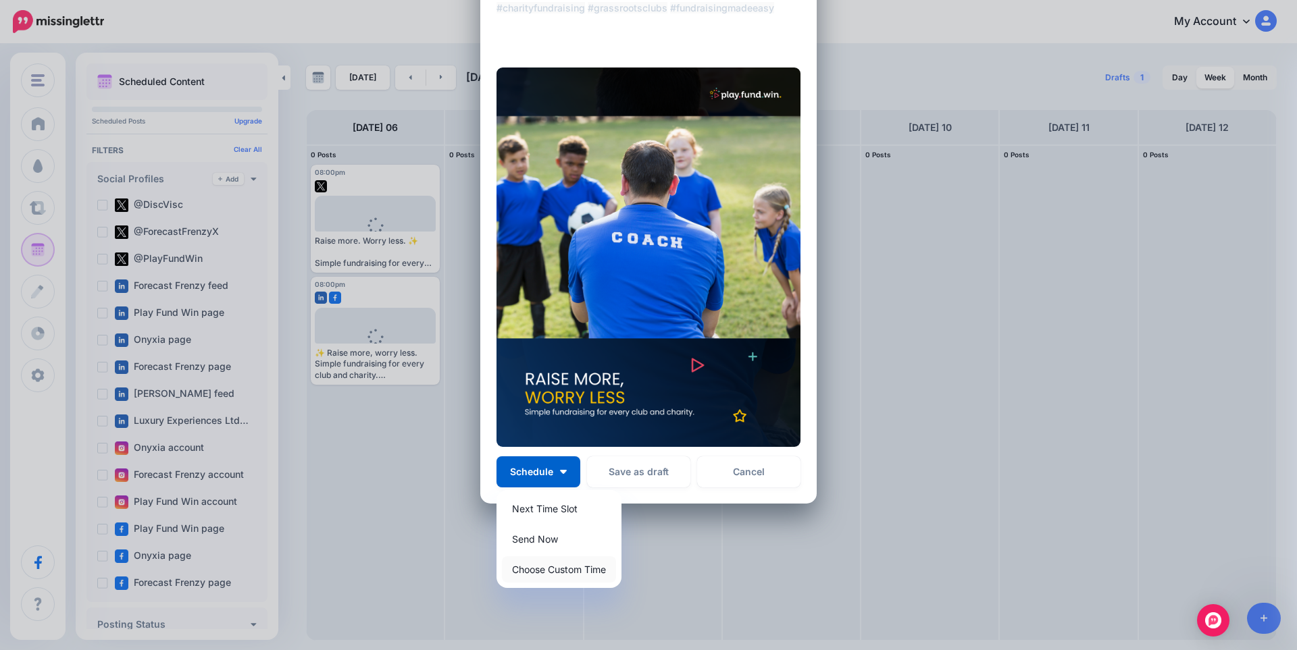
click at [554, 573] on link "Choose Custom Time" at bounding box center [559, 570] width 114 height 26
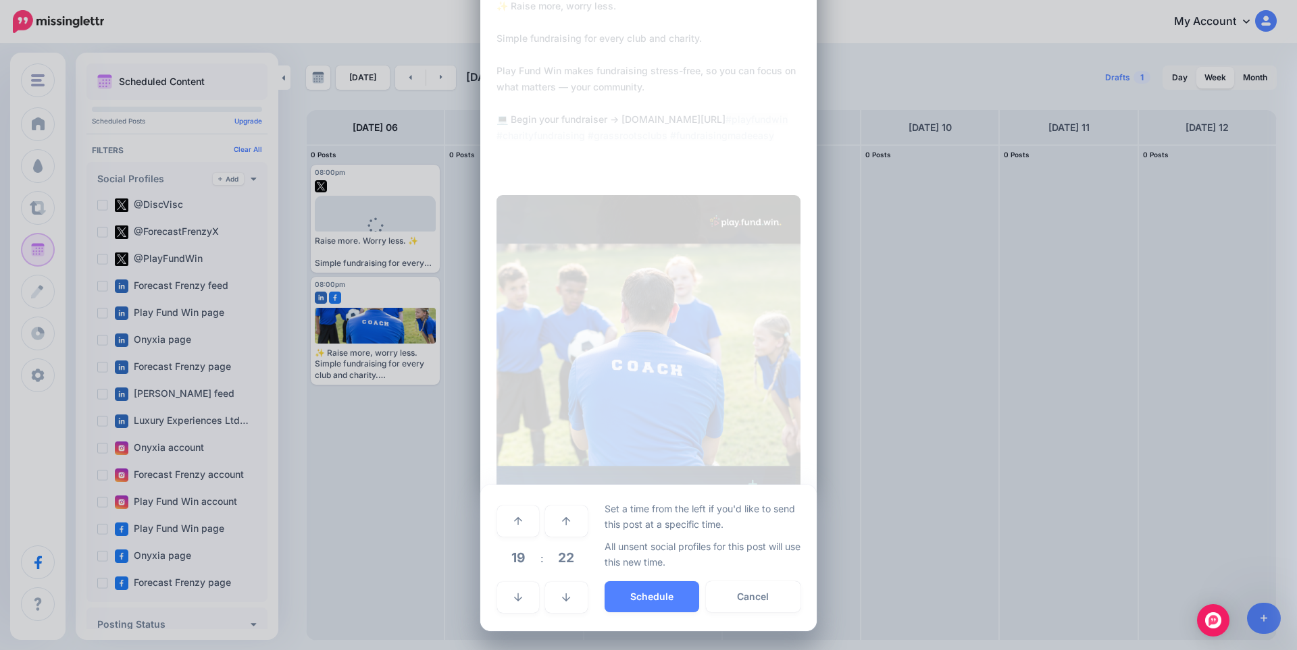
scroll to position [95, 0]
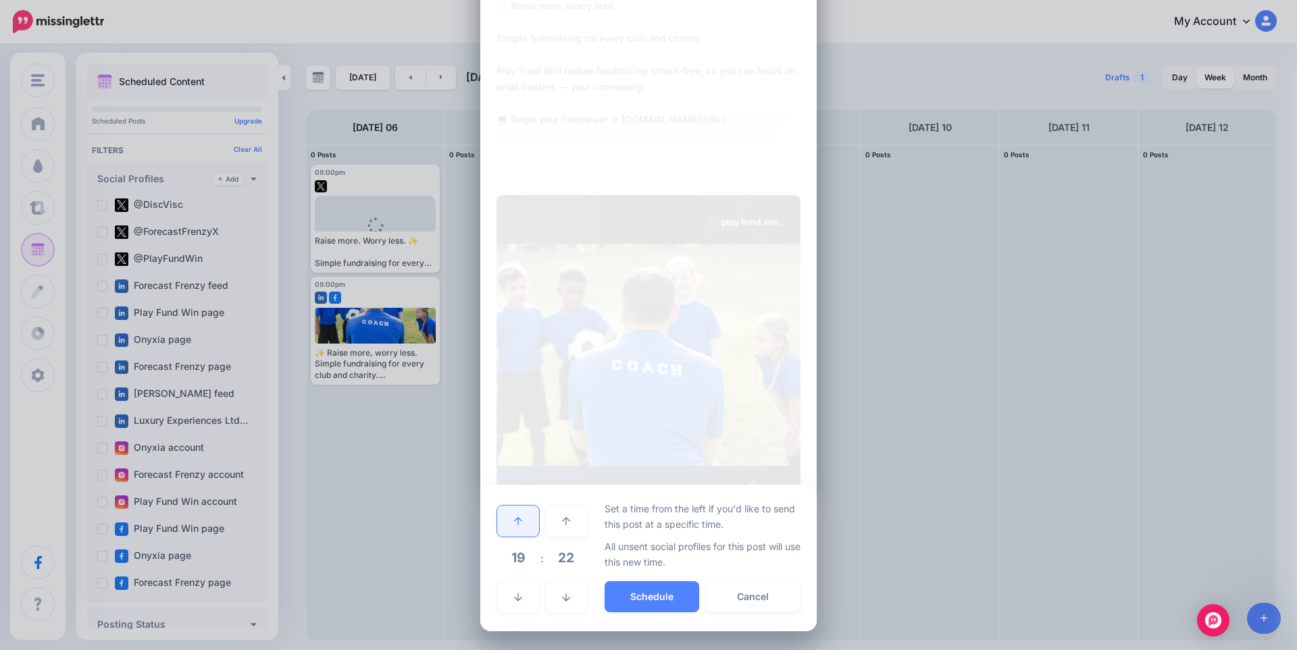
click at [525, 521] on link at bounding box center [518, 521] width 42 height 31
click at [548, 558] on span "22" at bounding box center [566, 558] width 36 height 36
click at [500, 523] on td "00" at bounding box center [503, 521] width 15 height 38
click at [646, 599] on button "Schedule" at bounding box center [651, 597] width 95 height 31
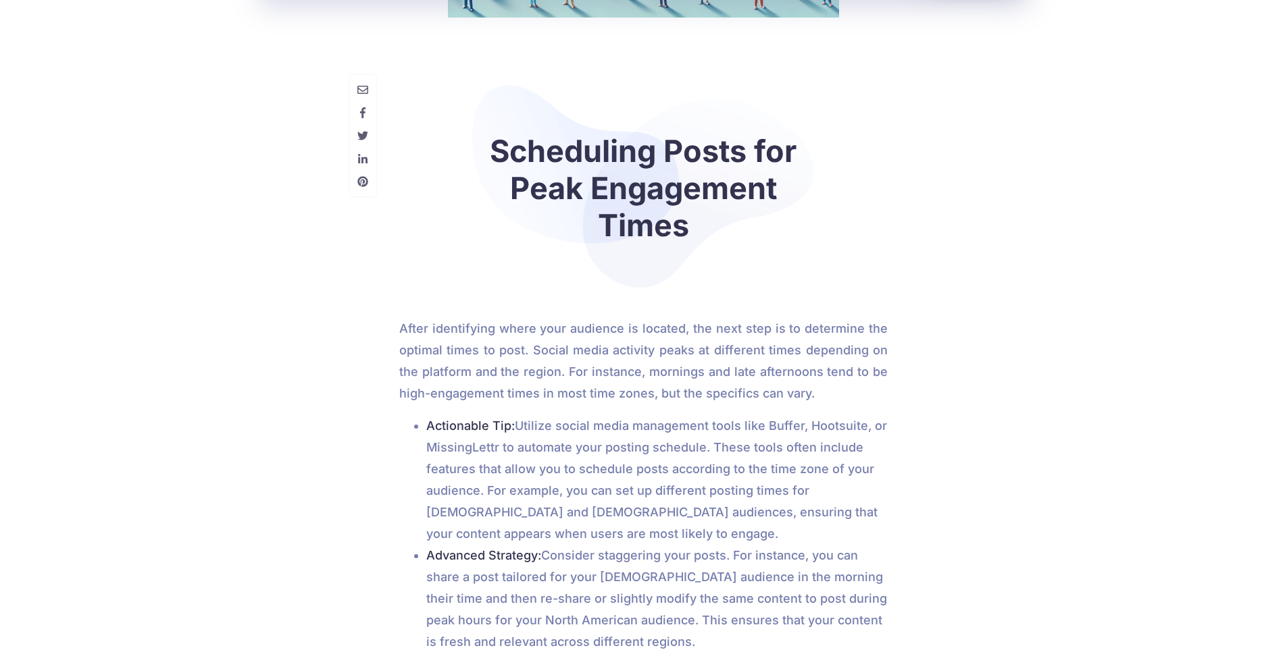
scroll to position [1981, 0]
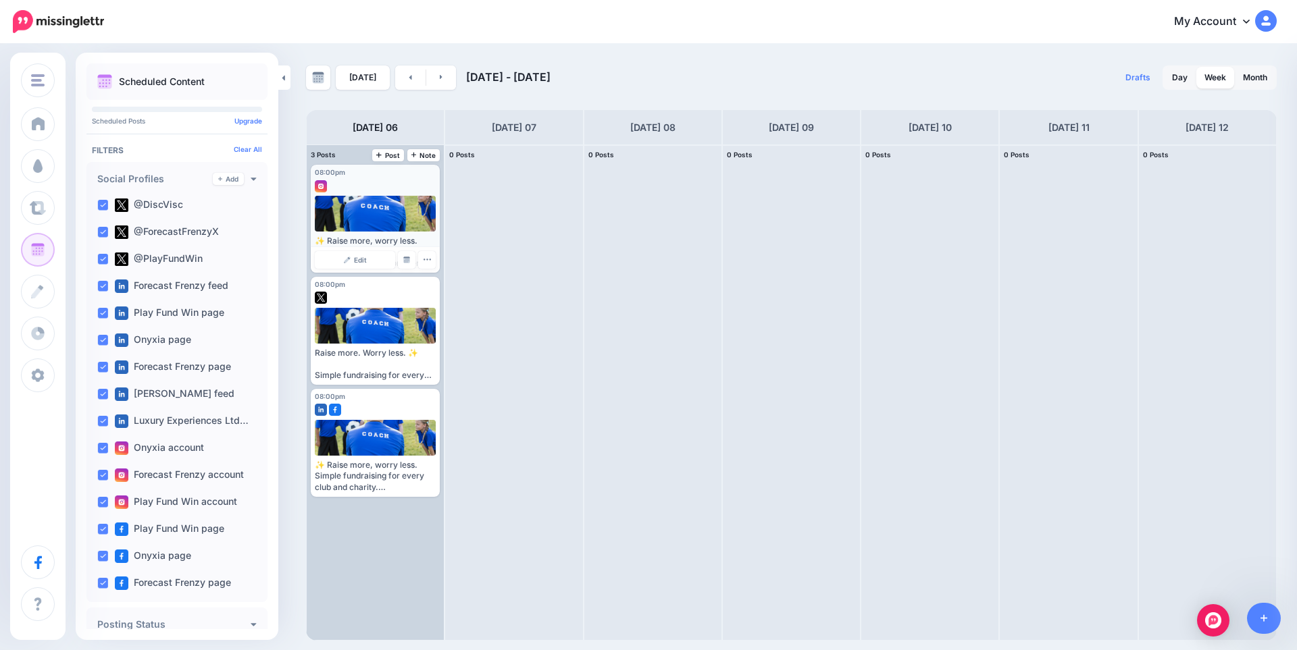
click at [394, 236] on div "✨ Raise more, worry less. Simple fundraising for every club and charity. Play F…" at bounding box center [375, 252] width 121 height 33
click at [431, 260] on icon "button" at bounding box center [427, 259] width 9 height 9
click at [367, 265] on link "Edit" at bounding box center [355, 260] width 80 height 18
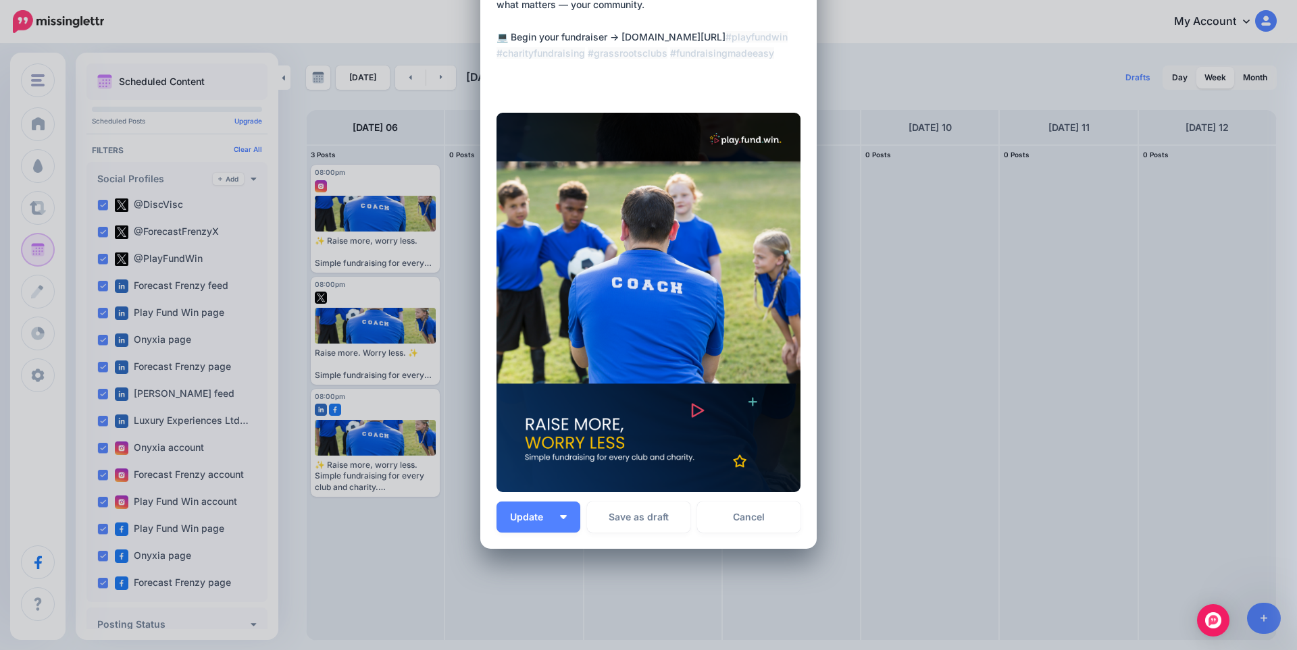
scroll to position [180, 0]
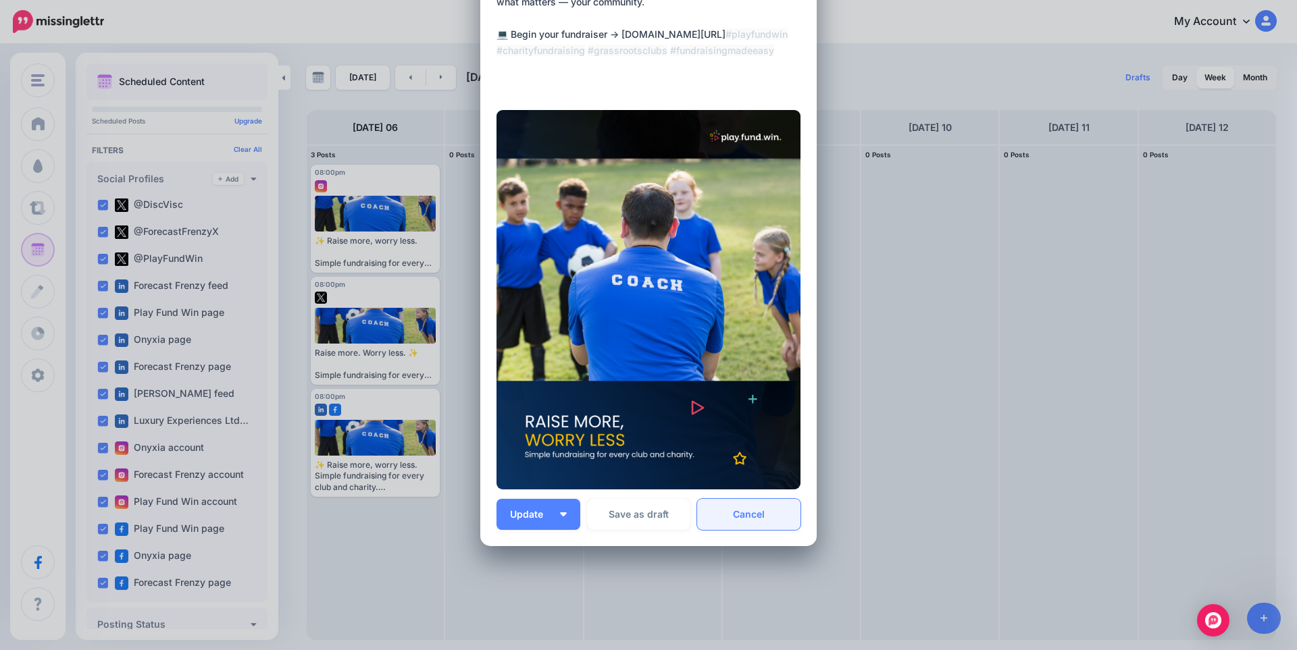
click at [755, 523] on link "Cancel" at bounding box center [748, 514] width 103 height 31
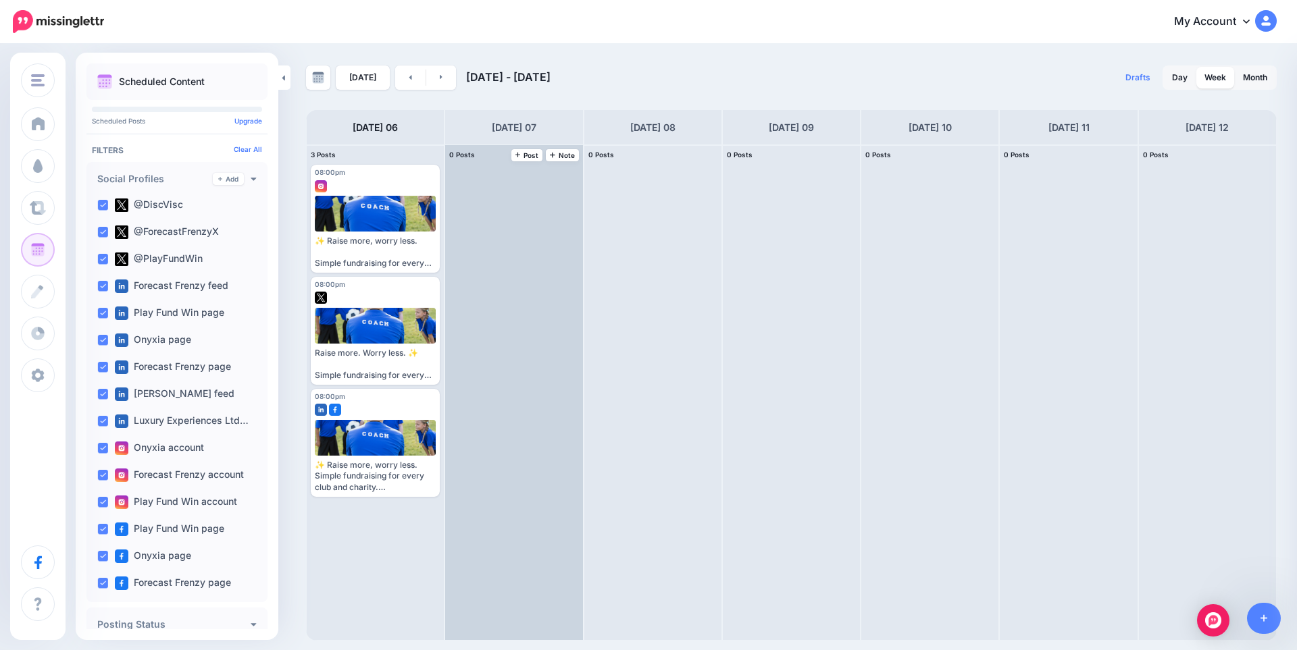
scroll to position [0, 0]
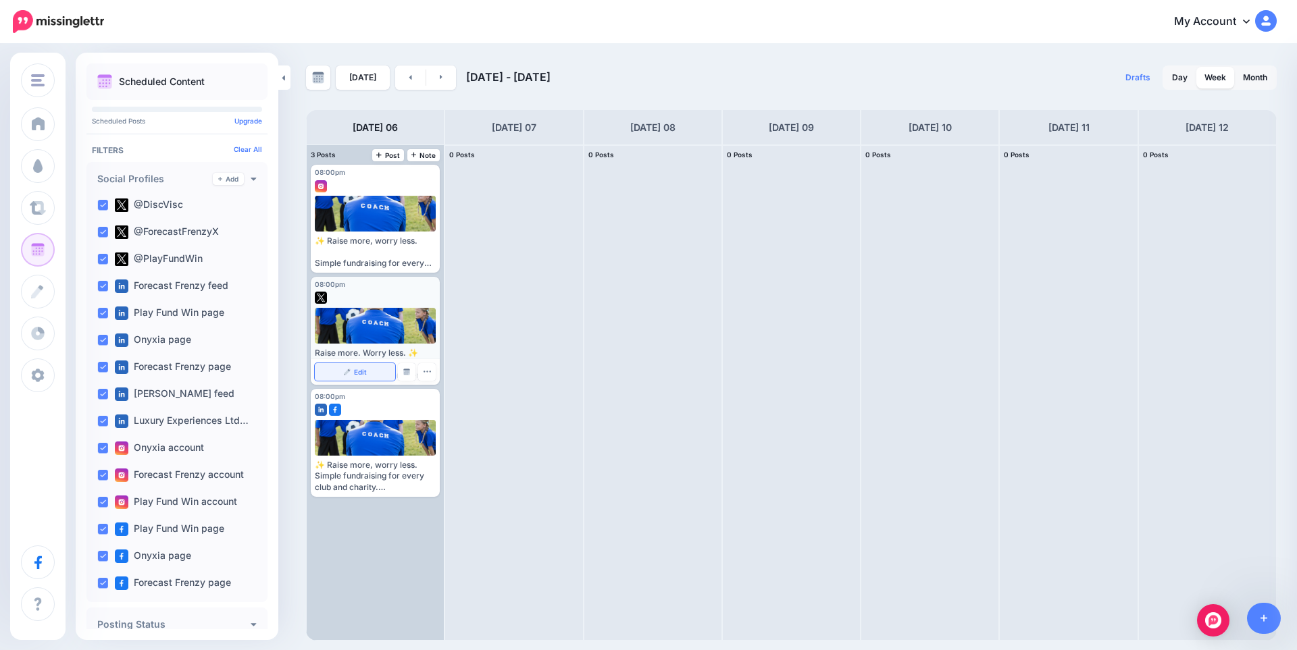
click at [365, 372] on span "Edit" at bounding box center [360, 372] width 13 height 7
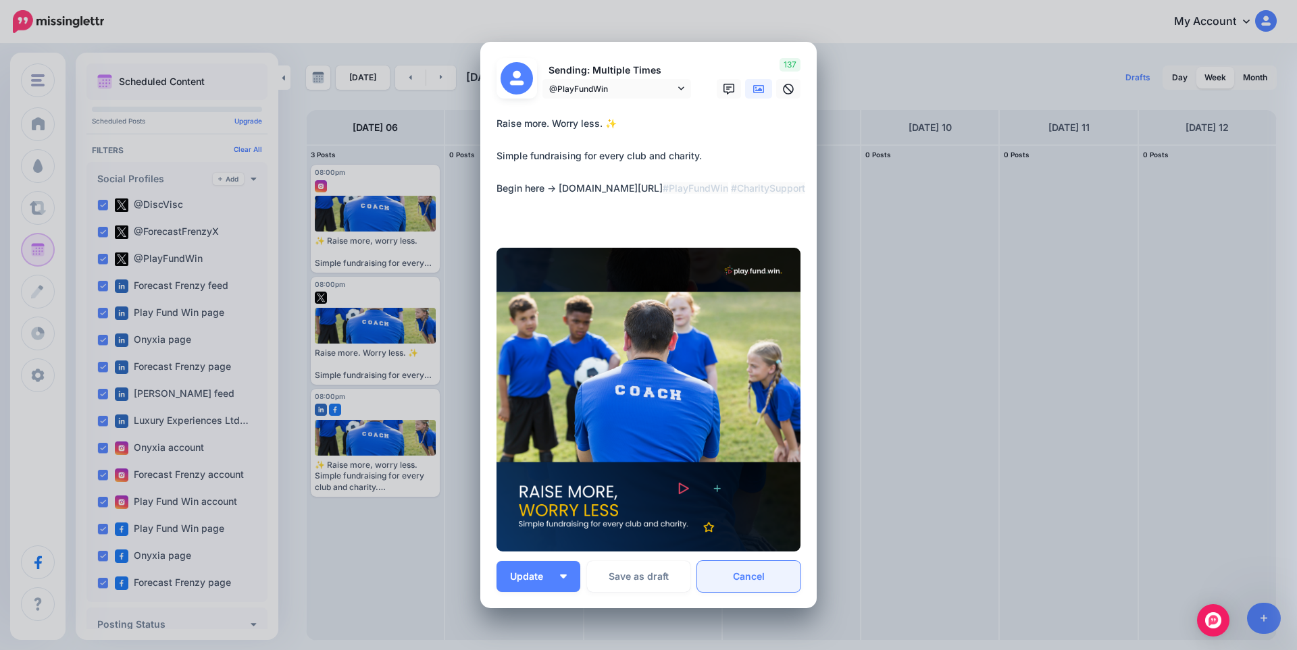
click at [765, 580] on link "Cancel" at bounding box center [748, 576] width 103 height 31
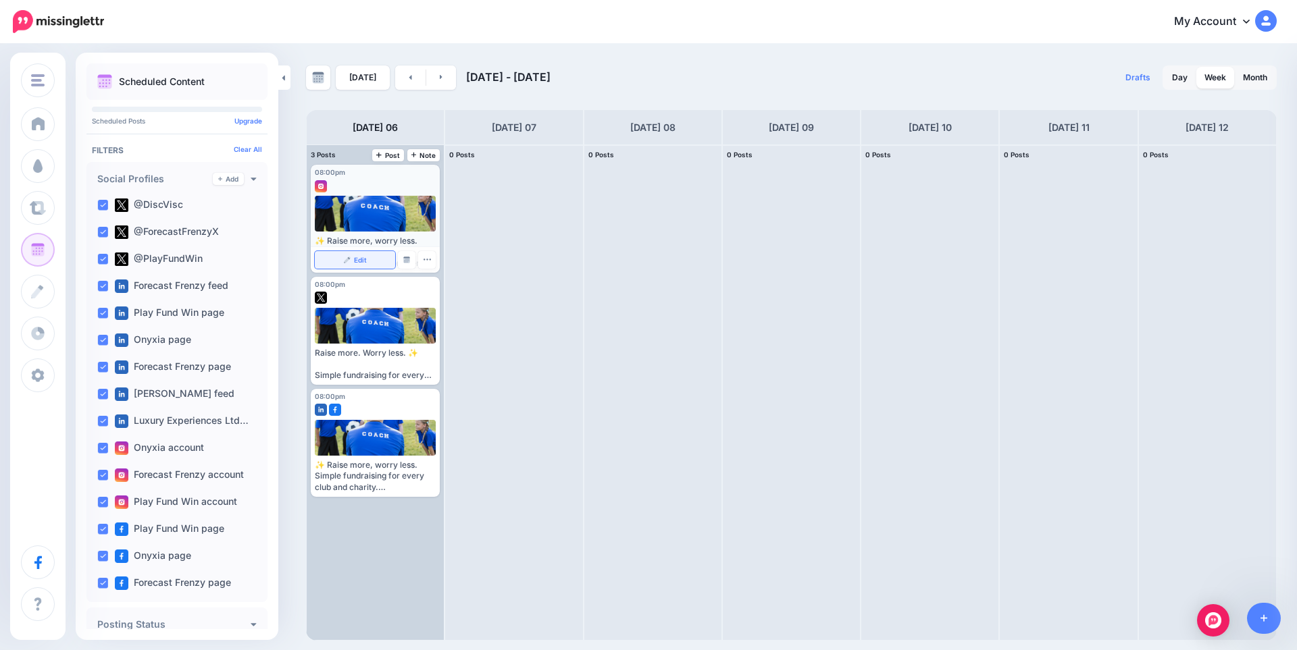
click at [369, 256] on link "Edit" at bounding box center [355, 260] width 80 height 18
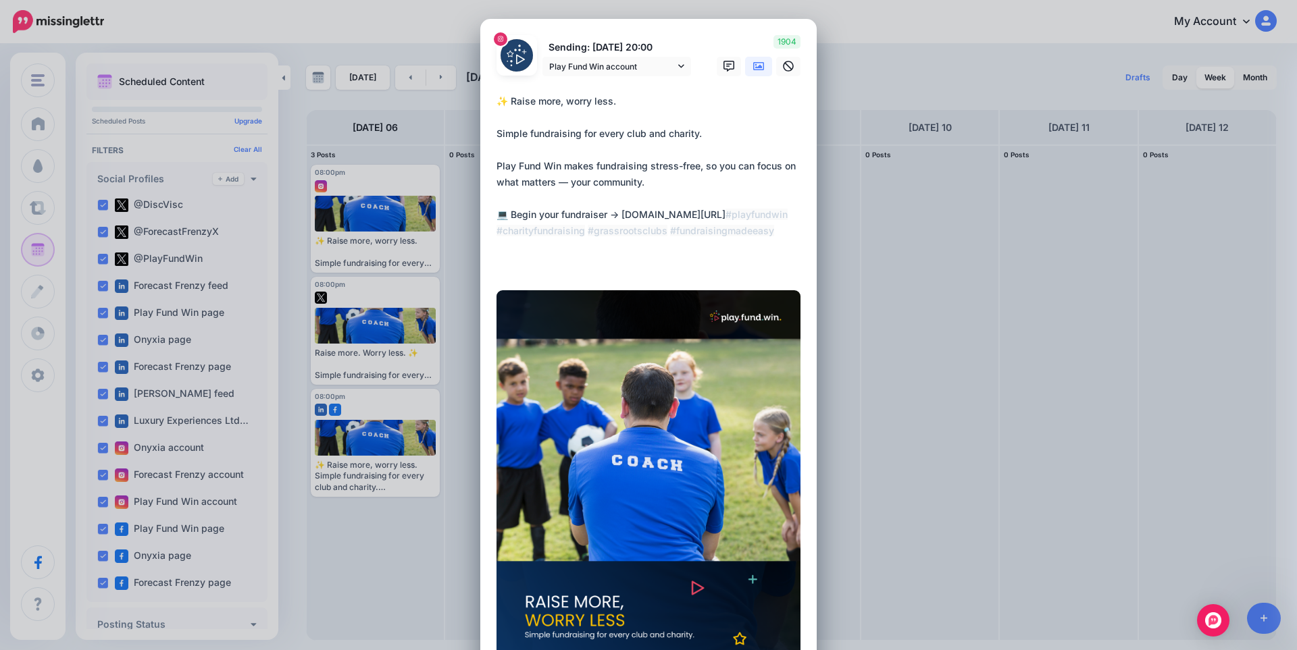
drag, startPoint x: 619, startPoint y: 211, endPoint x: 794, endPoint y: 218, distance: 175.1
click at [794, 218] on textarea "**********" at bounding box center [651, 182] width 311 height 178
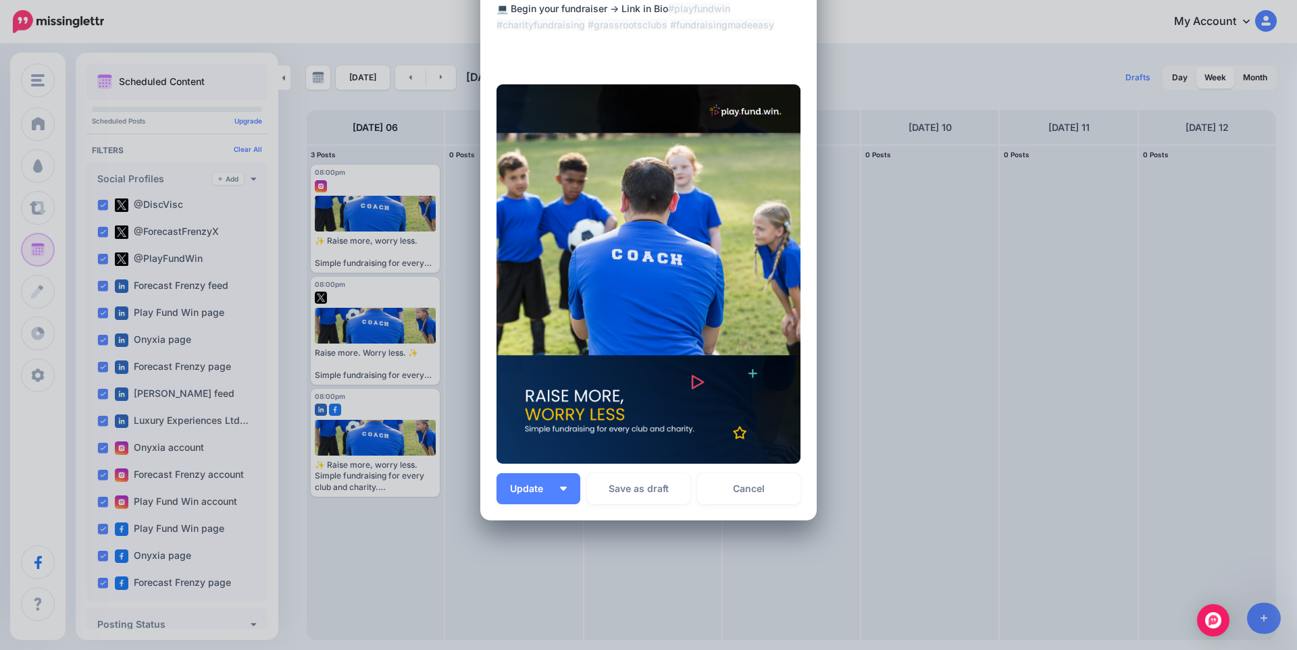
scroll to position [223, 0]
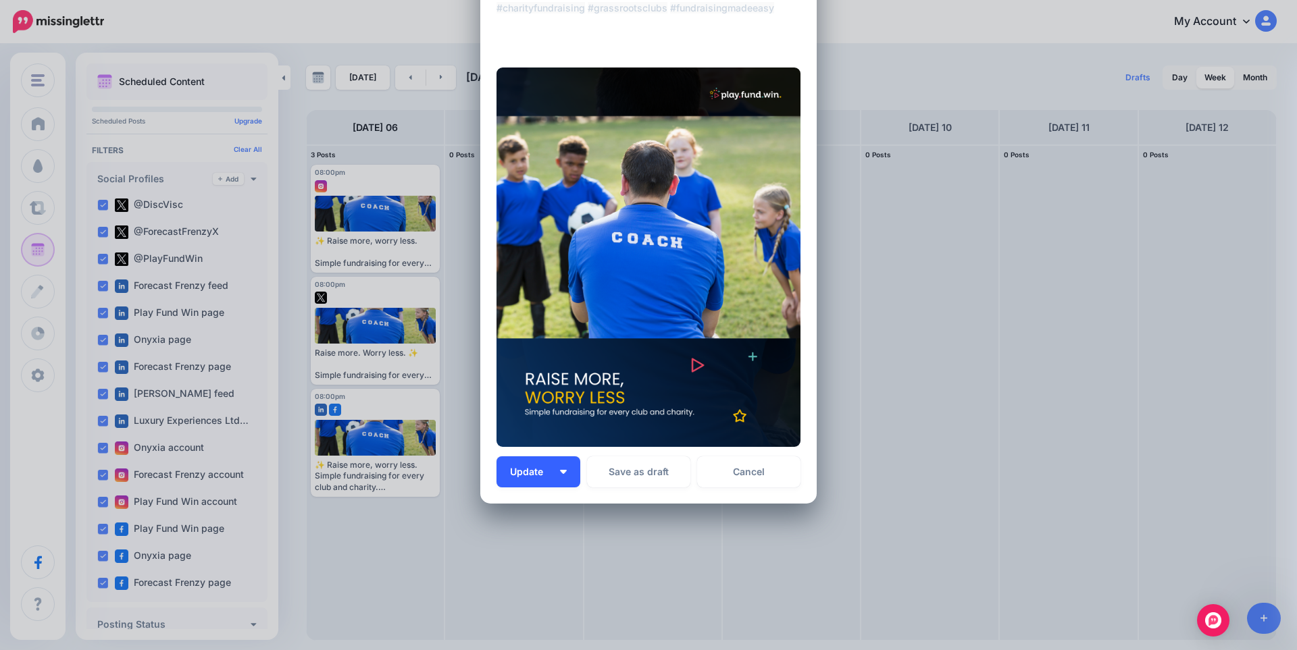
type textarea "**********"
click at [525, 480] on button "Update" at bounding box center [538, 472] width 84 height 31
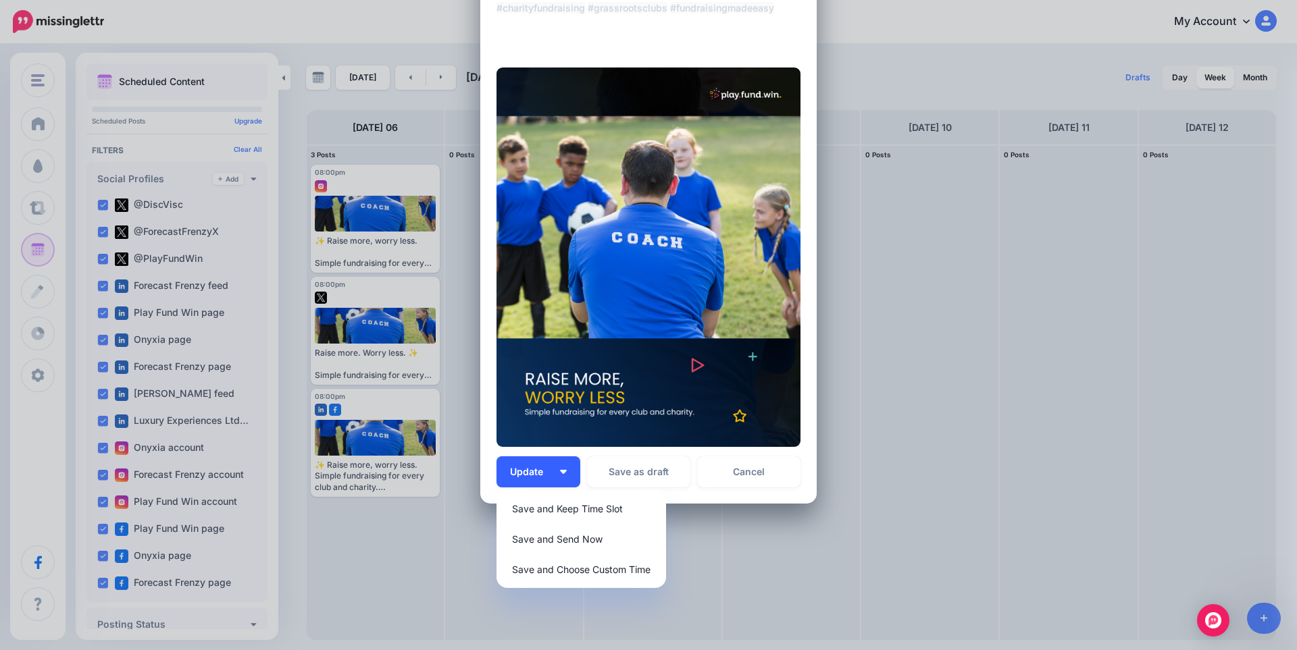
click at [504, 471] on button "Update" at bounding box center [538, 472] width 84 height 31
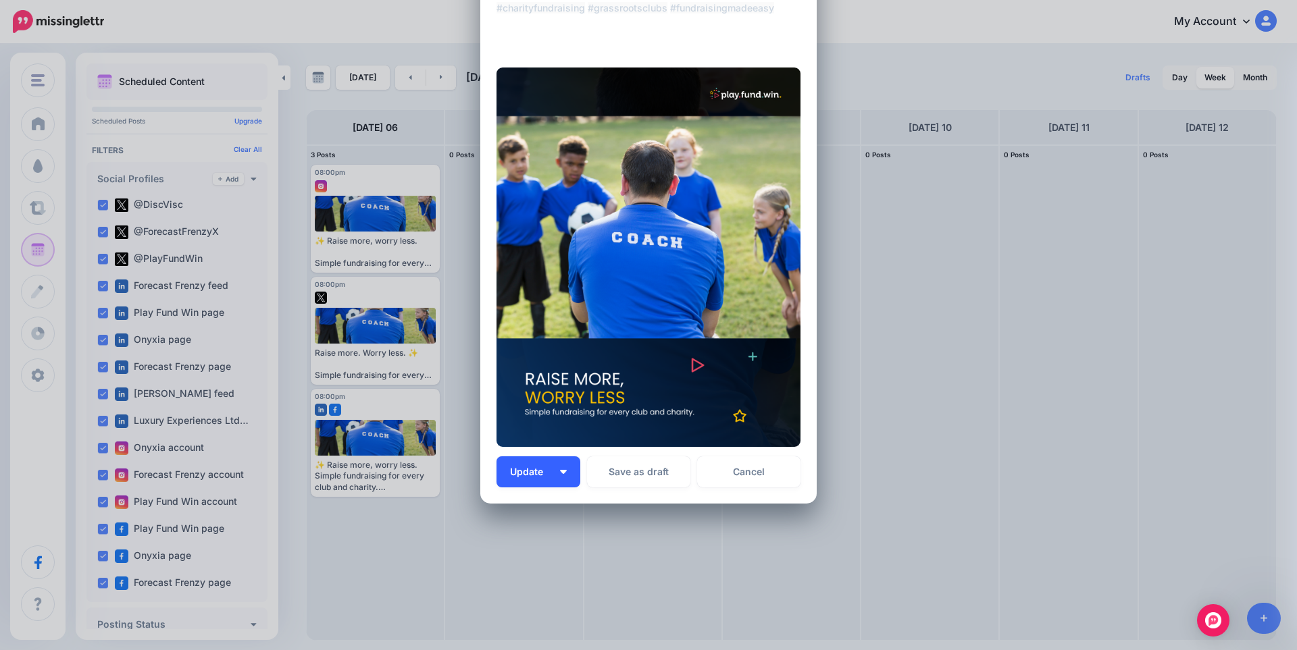
click at [510, 471] on span "Update" at bounding box center [531, 471] width 43 height 9
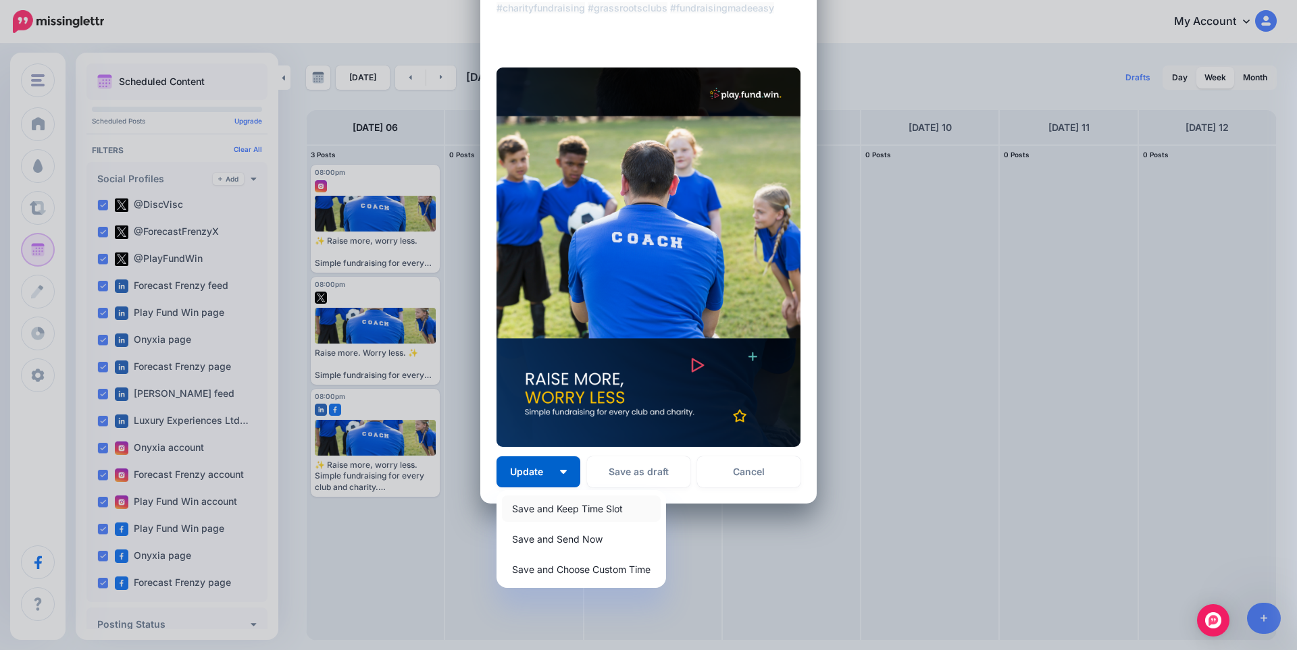
click at [550, 511] on link "Save and Keep Time Slot" at bounding box center [581, 509] width 159 height 26
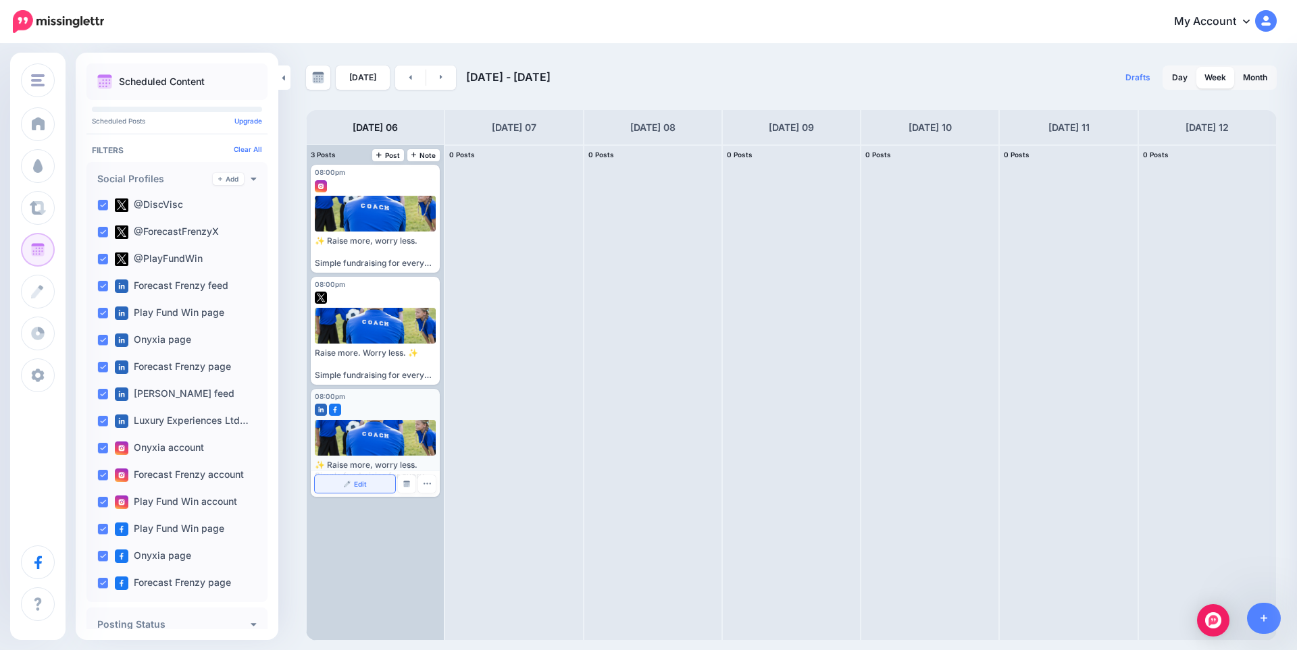
click at [359, 482] on span "Edit" at bounding box center [360, 484] width 13 height 7
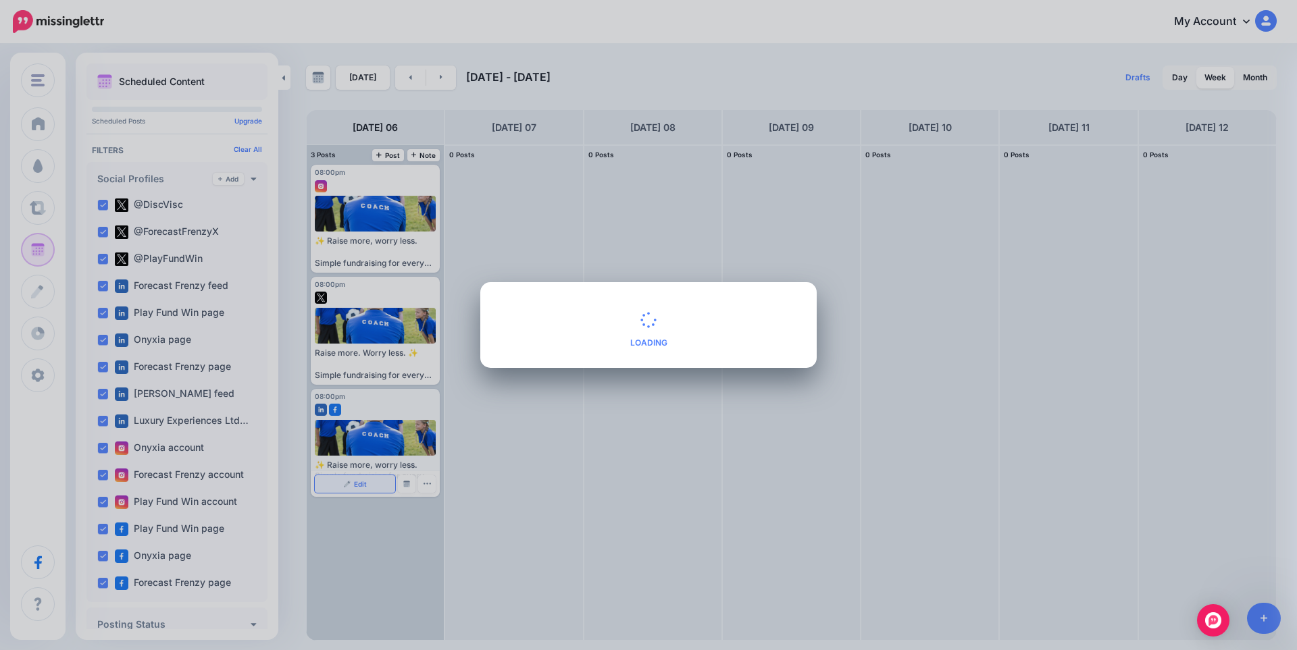
scroll to position [0, 0]
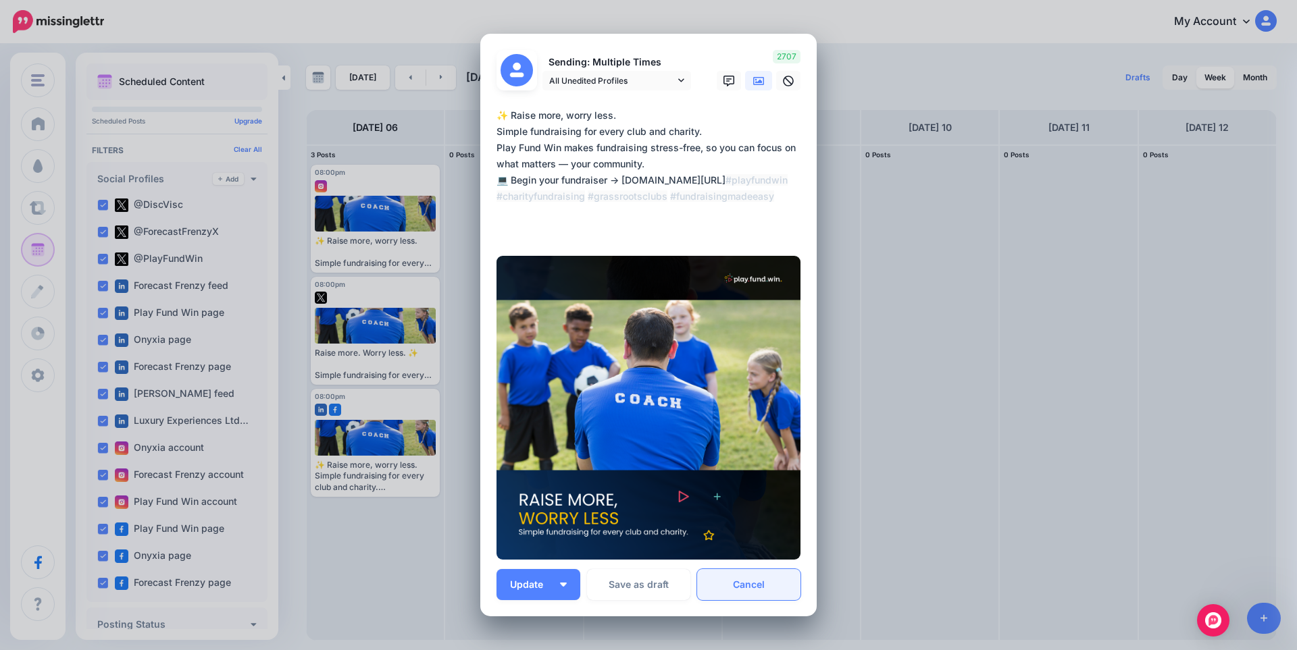
click at [750, 579] on link "Cancel" at bounding box center [748, 584] width 103 height 31
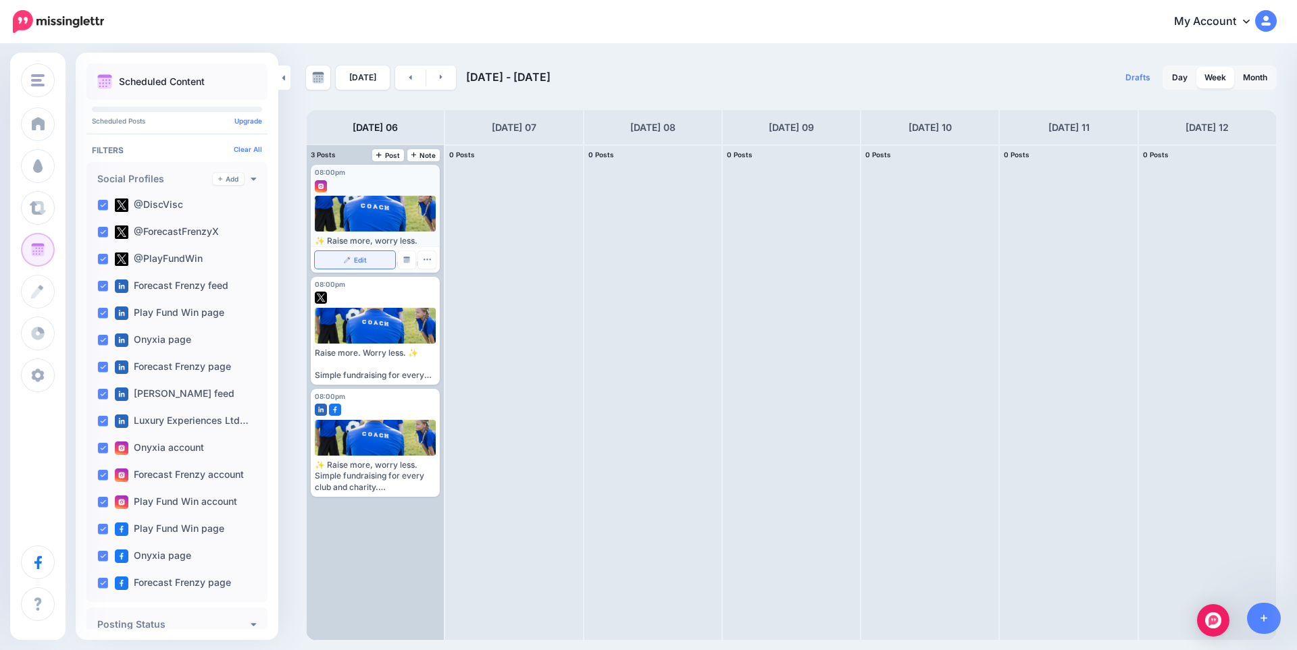
click at [341, 255] on link "Edit" at bounding box center [355, 260] width 80 height 18
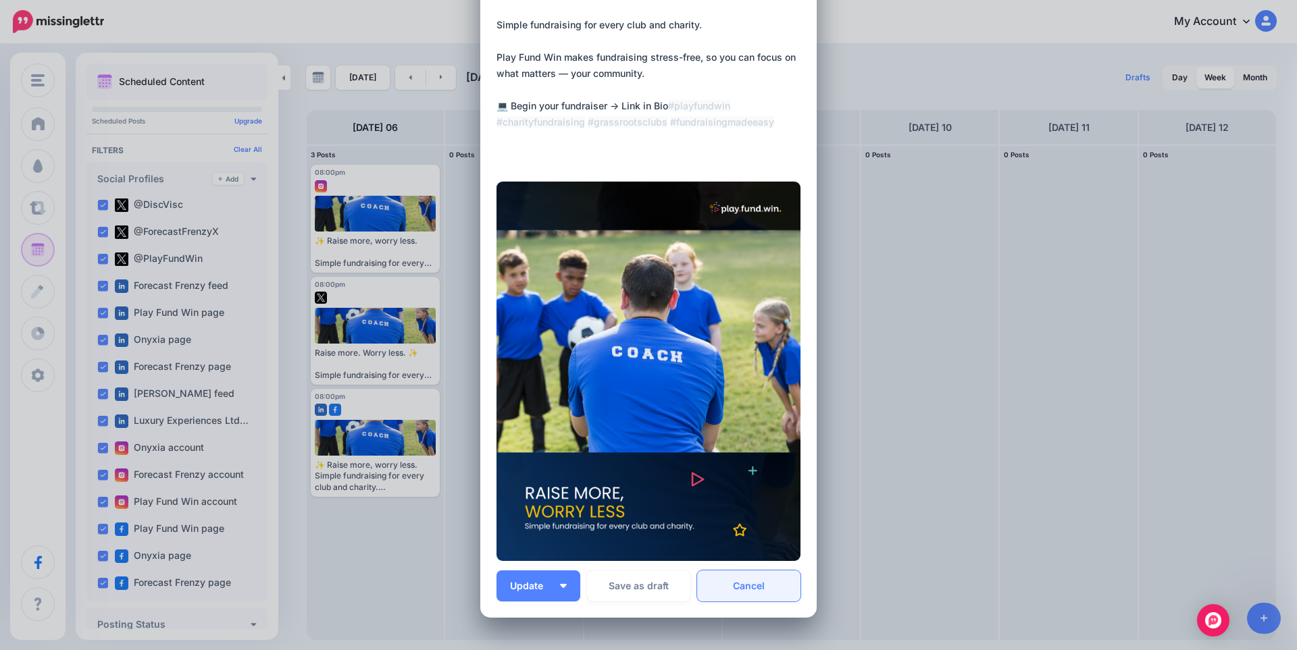
scroll to position [223, 0]
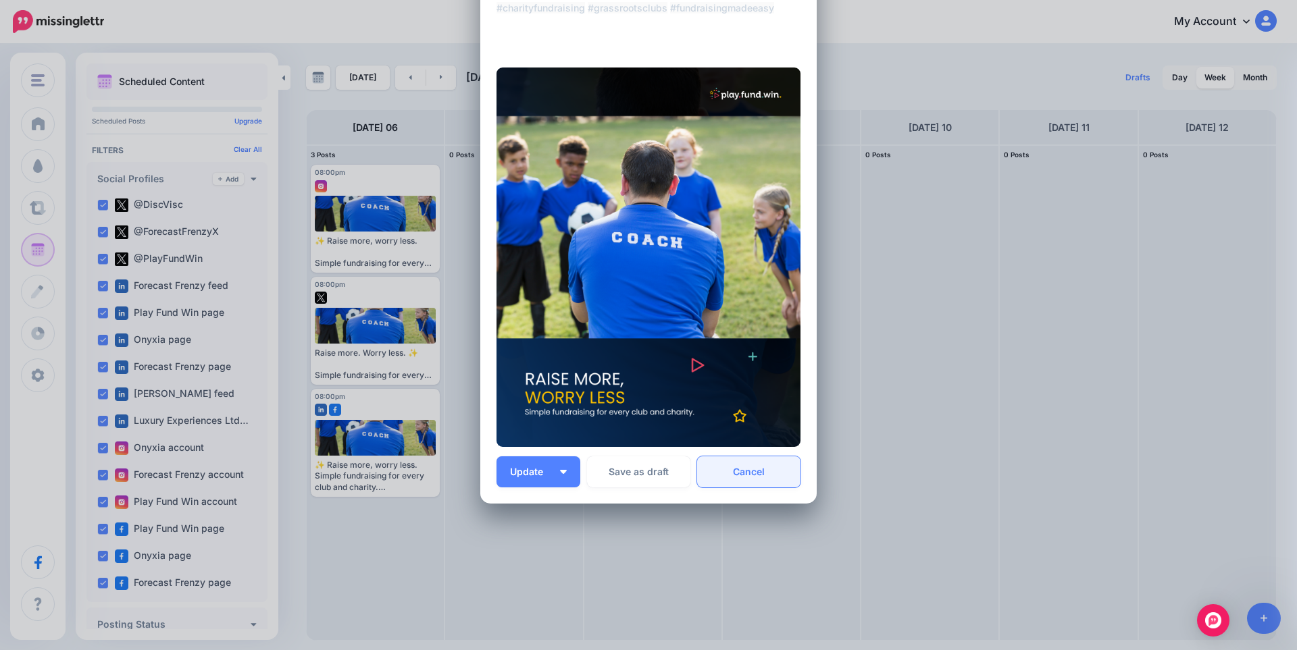
click at [745, 473] on link "Cancel" at bounding box center [748, 472] width 103 height 31
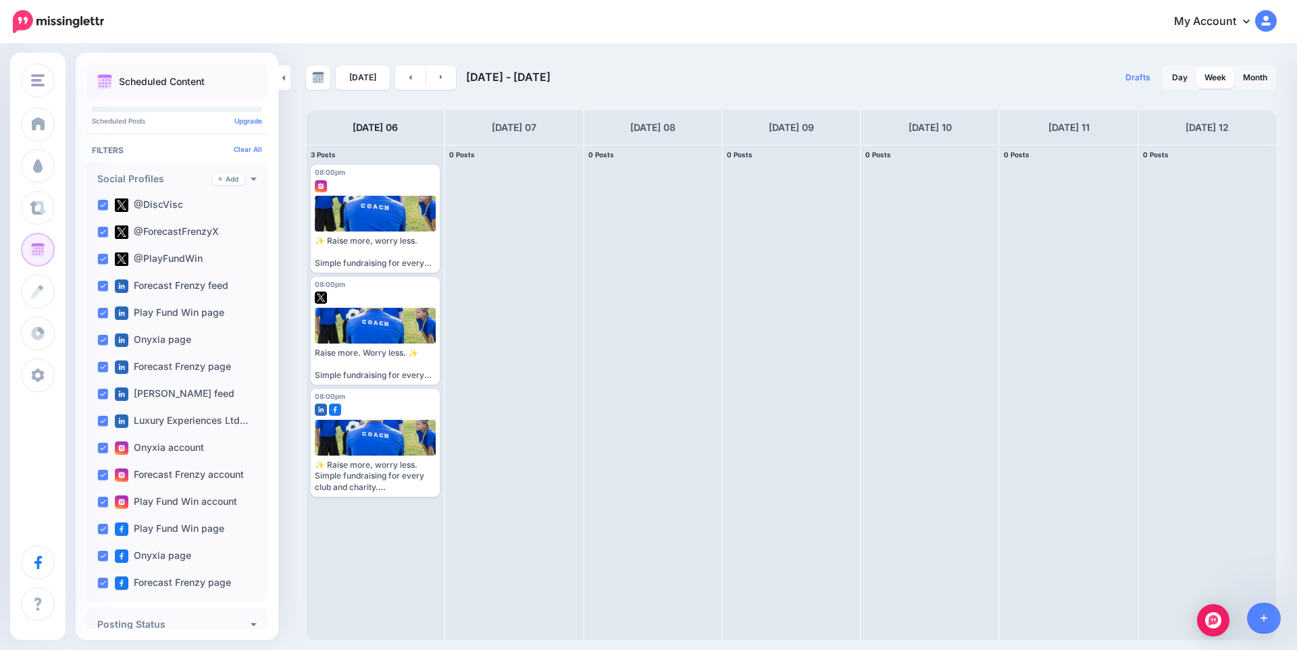
scroll to position [0, 0]
click at [1264, 76] on link "Month" at bounding box center [1255, 78] width 41 height 22
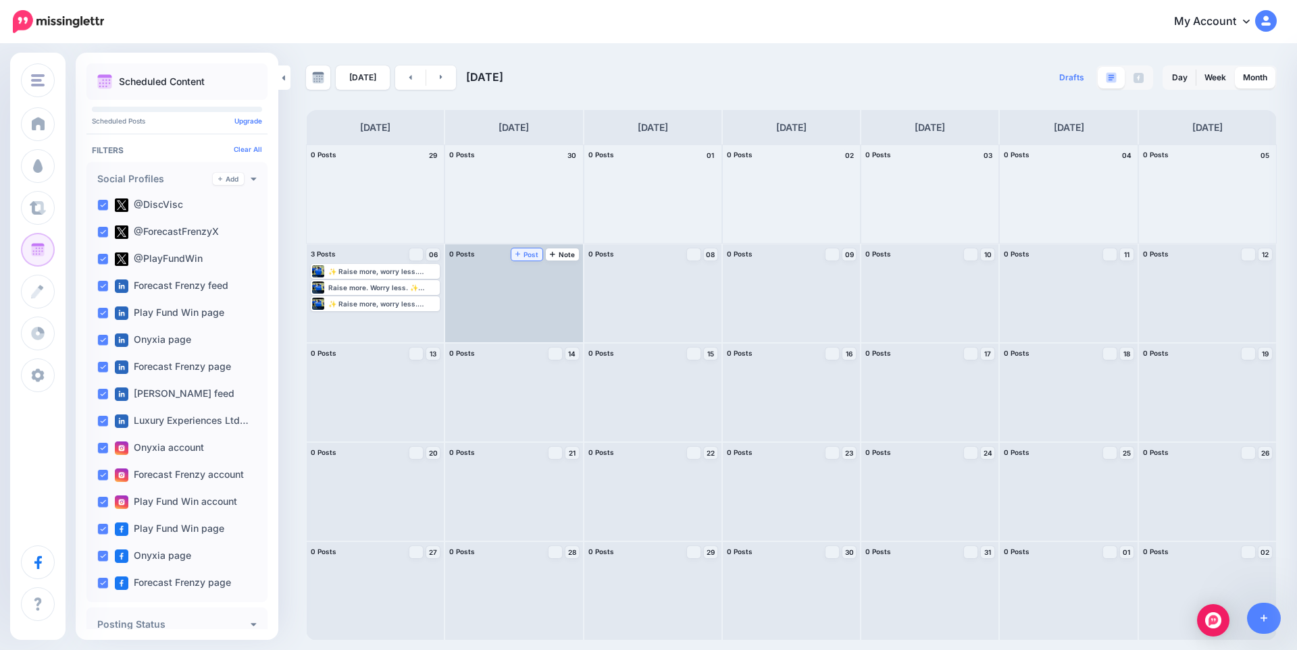
click at [531, 254] on span "Post" at bounding box center [527, 254] width 24 height 7
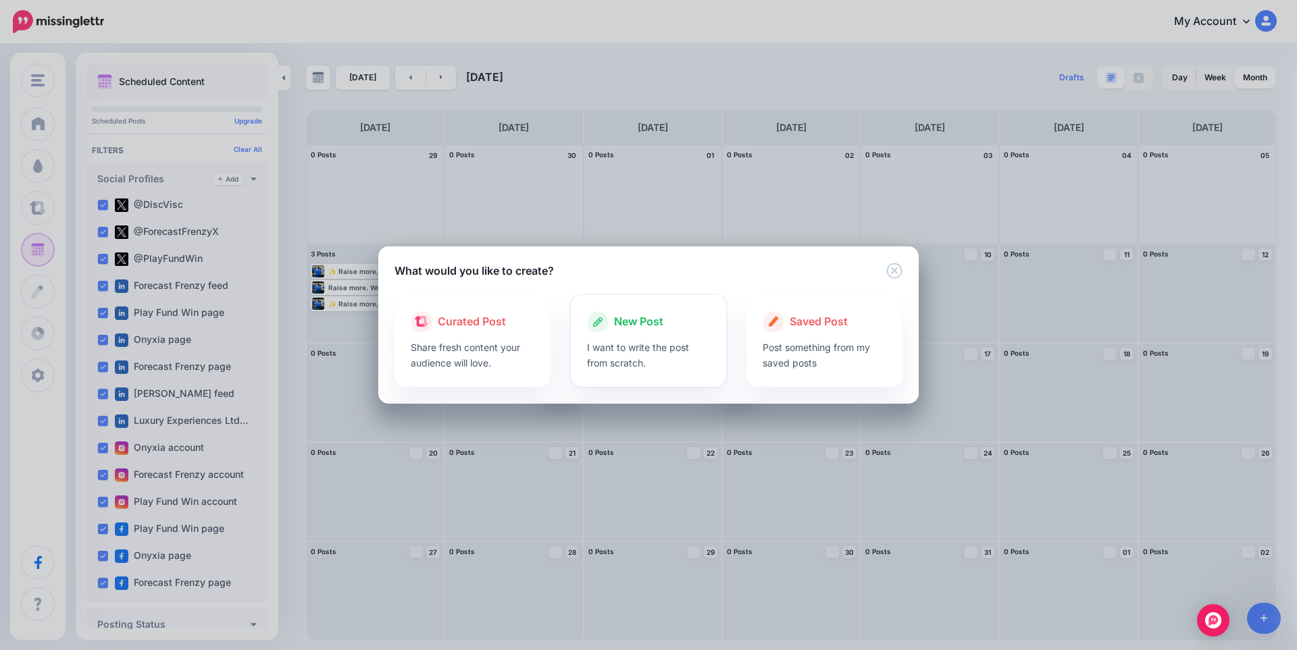
click at [653, 358] on p "I want to write the post from scratch." at bounding box center [649, 355] width 124 height 31
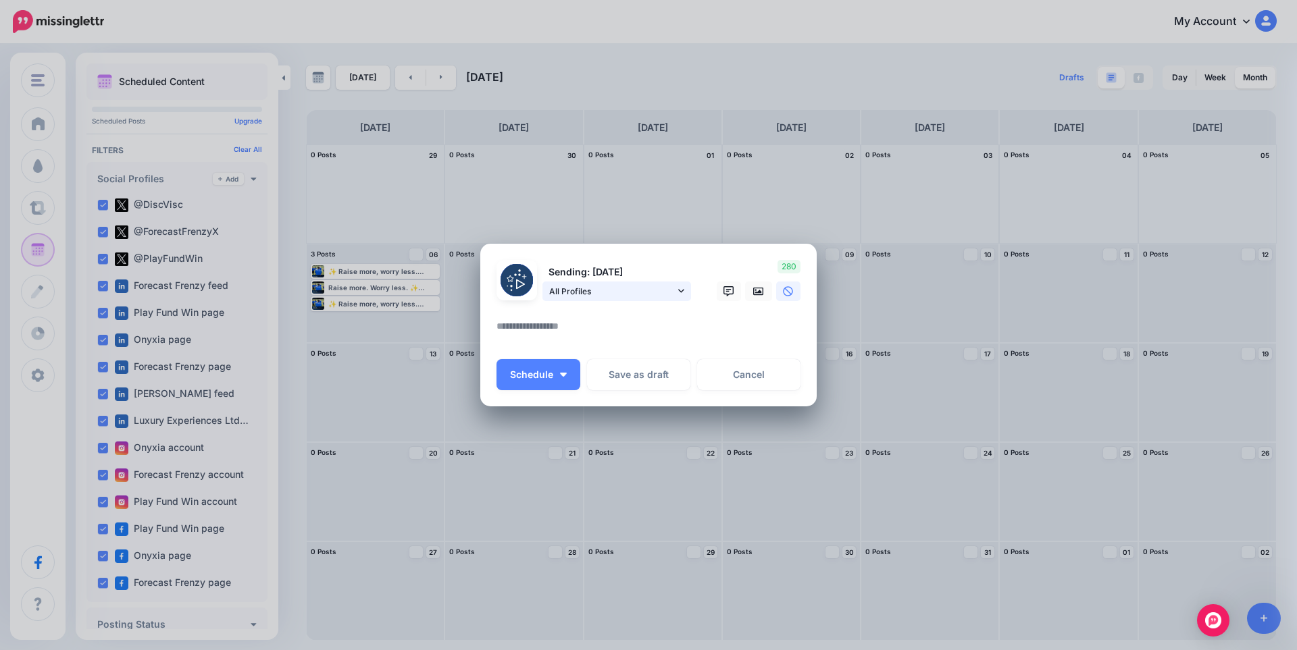
click at [676, 293] on link "All Profiles" at bounding box center [616, 292] width 149 height 20
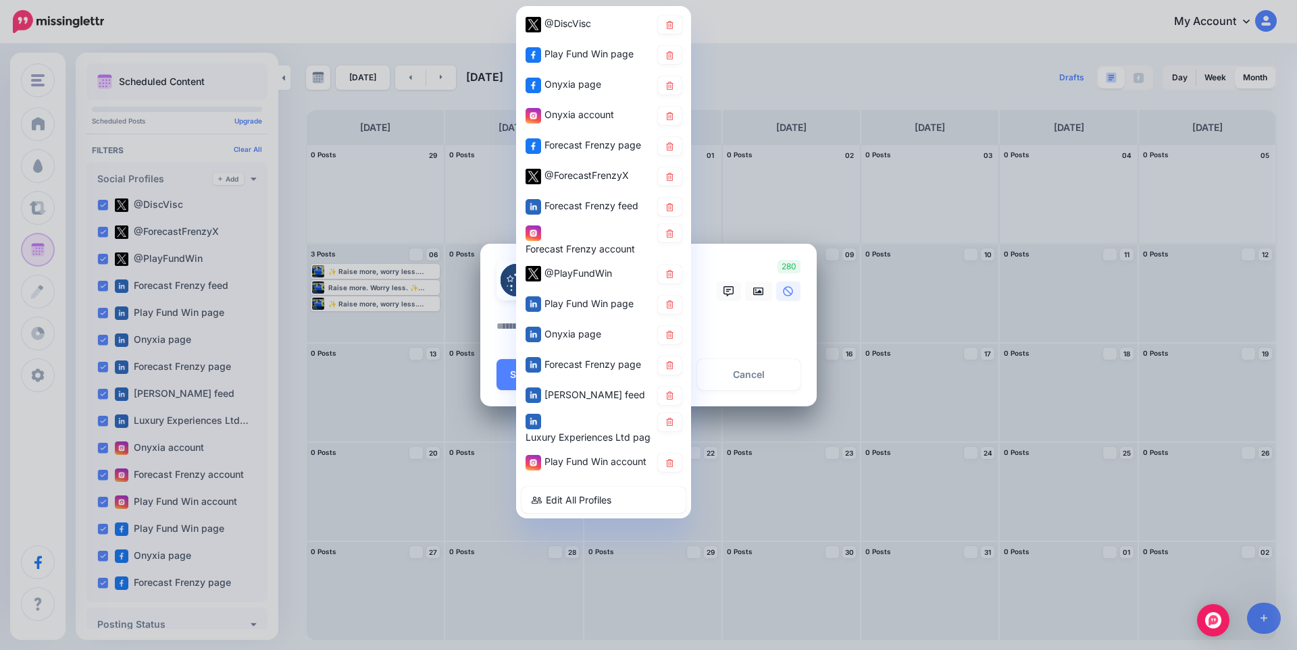
drag, startPoint x: 675, startPoint y: 91, endPoint x: 675, endPoint y: 99, distance: 8.8
click at [675, 89] on link at bounding box center [670, 85] width 24 height 18
click at [674, 111] on link at bounding box center [670, 116] width 24 height 18
click at [674, 147] on icon at bounding box center [670, 146] width 10 height 8
click at [674, 176] on icon at bounding box center [670, 176] width 10 height 8
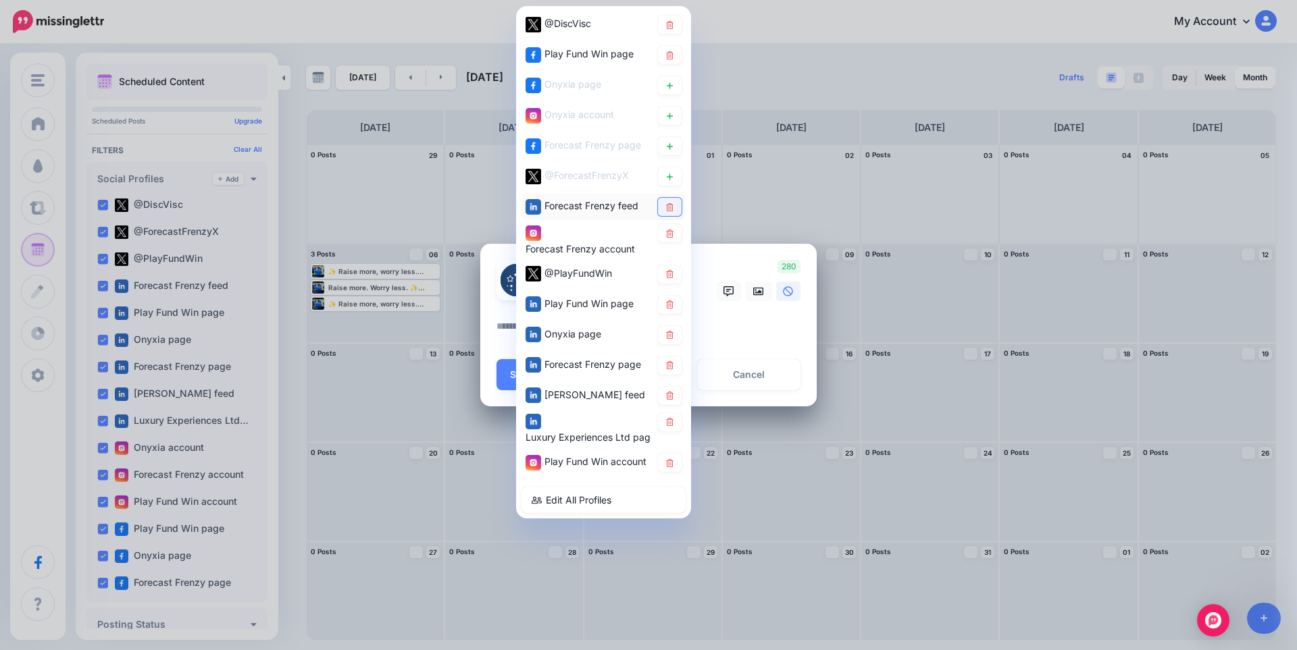
click at [673, 208] on icon at bounding box center [669, 207] width 7 height 8
click at [669, 237] on icon at bounding box center [669, 233] width 7 height 8
click at [669, 269] on link at bounding box center [670, 274] width 24 height 18
click at [666, 337] on icon at bounding box center [670, 335] width 10 height 8
click at [669, 364] on icon at bounding box center [670, 365] width 10 height 8
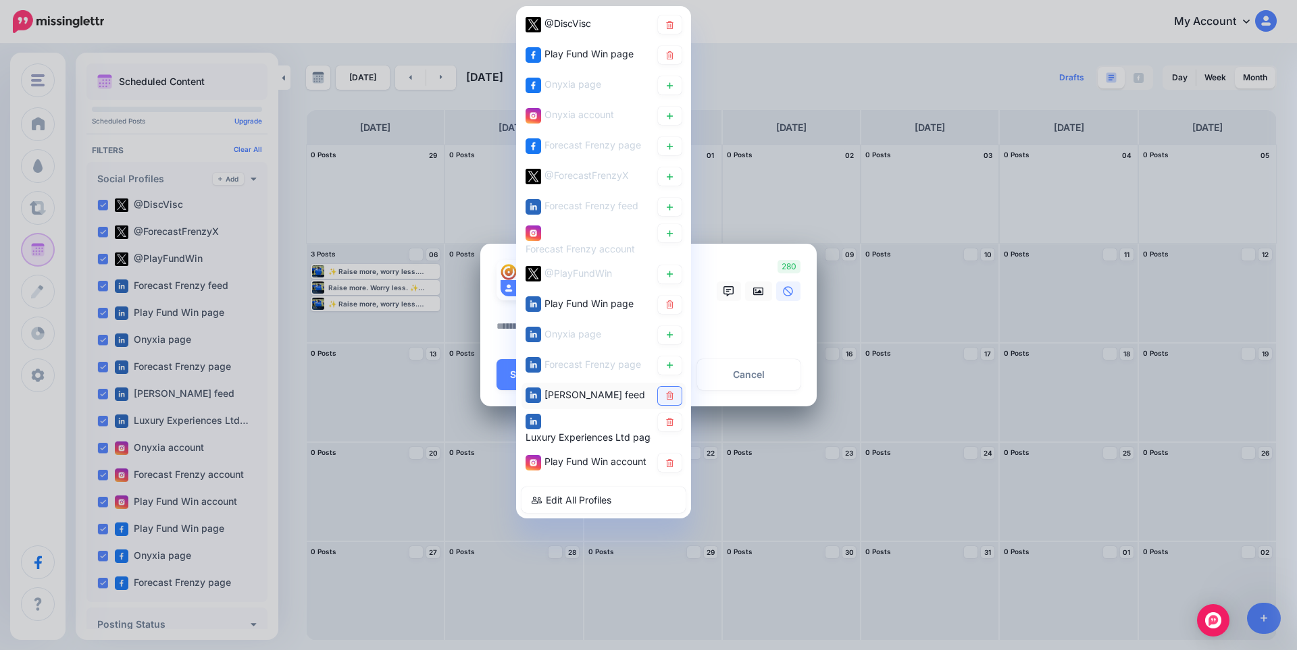
click at [673, 396] on icon at bounding box center [670, 396] width 10 height 8
click at [672, 430] on link at bounding box center [670, 422] width 24 height 18
click at [673, 463] on icon at bounding box center [670, 463] width 10 height 8
click at [731, 331] on textarea at bounding box center [651, 331] width 311 height 26
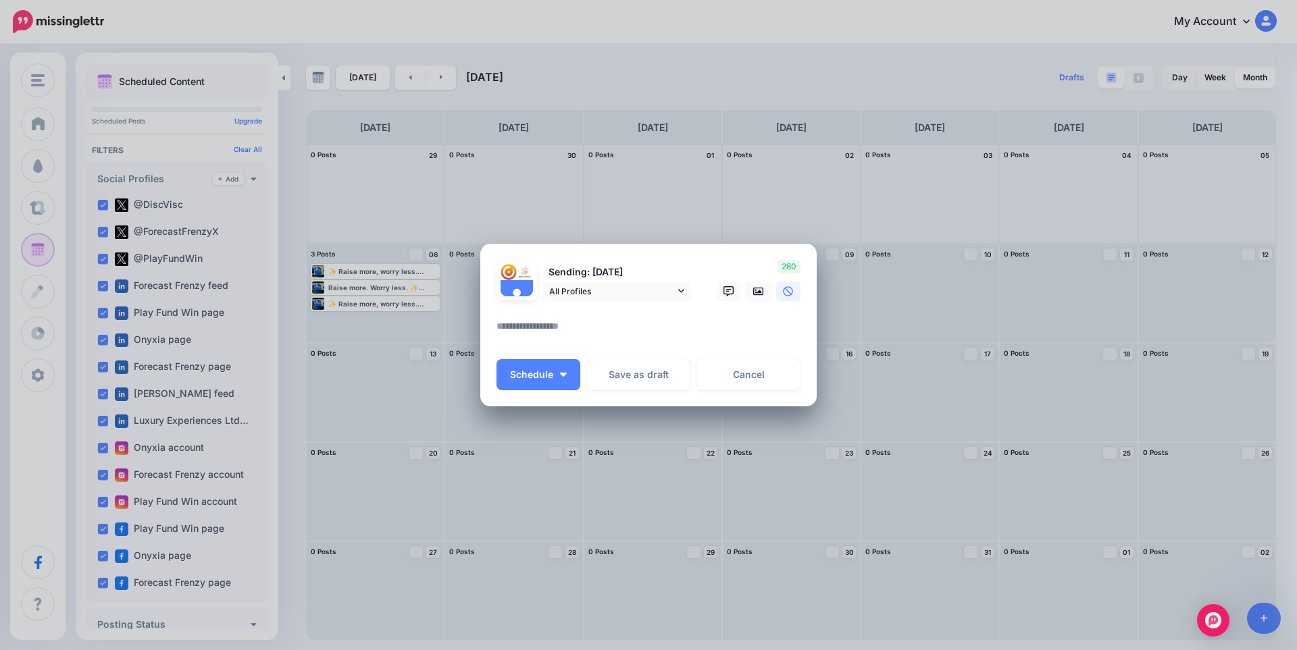
click at [573, 328] on textarea at bounding box center [651, 331] width 311 height 26
paste textarea "**********"
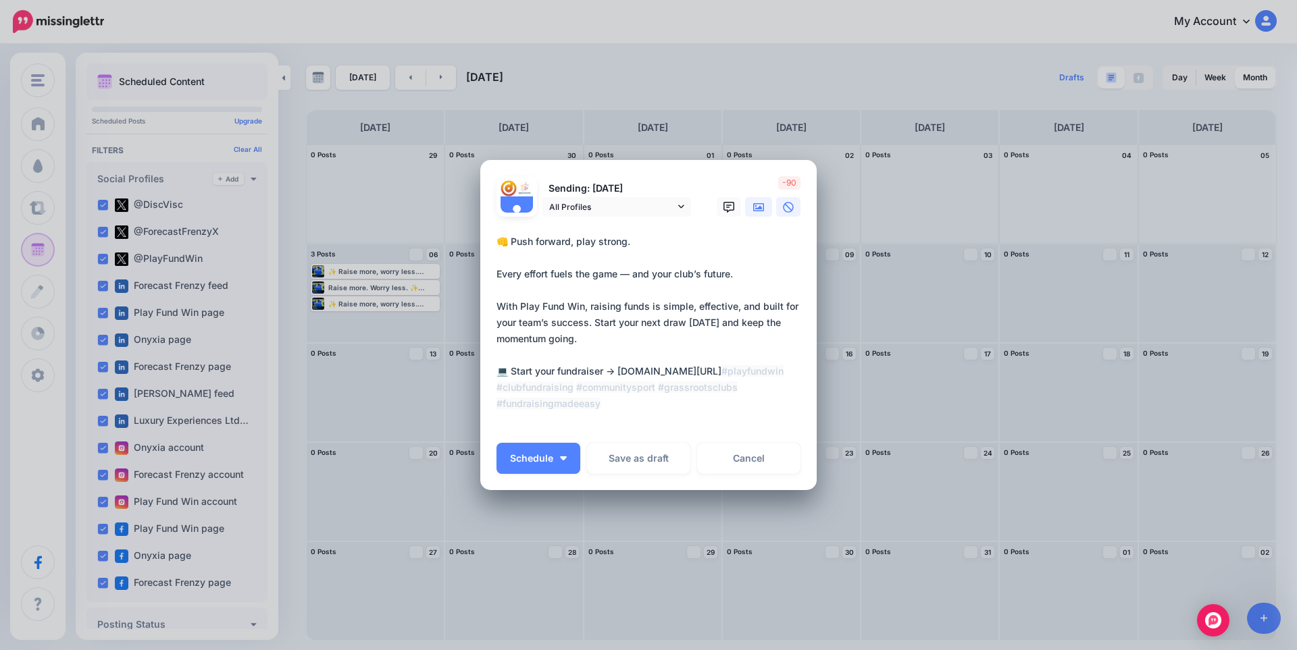
type textarea "**********"
click at [753, 205] on icon at bounding box center [758, 207] width 11 height 11
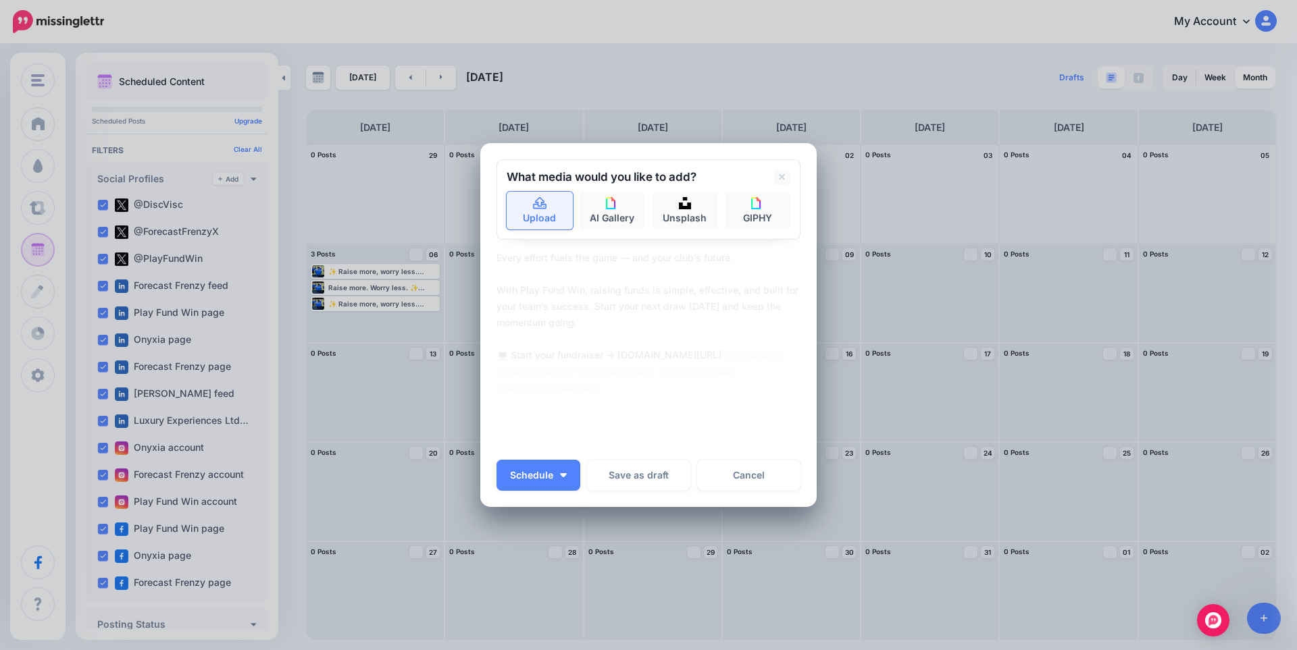
click at [542, 211] on link "Upload" at bounding box center [540, 211] width 66 height 38
click at [540, 207] on icon at bounding box center [540, 203] width 14 height 12
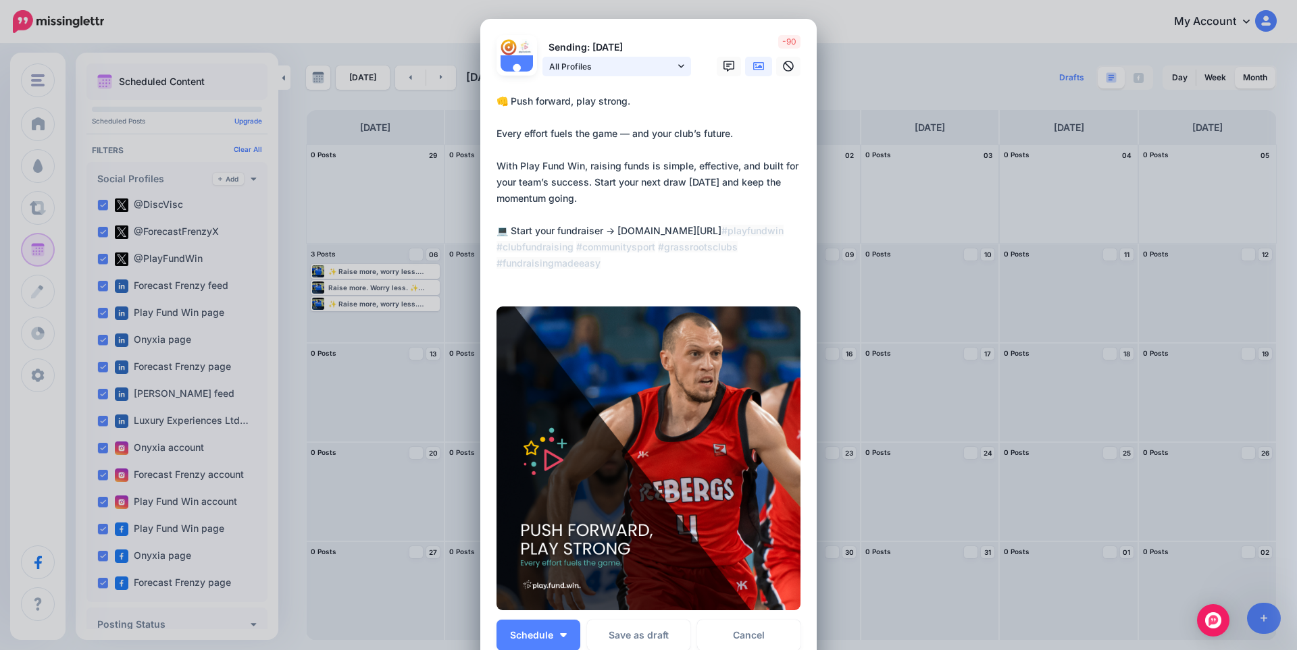
click at [613, 61] on span "All Profiles" at bounding box center [612, 66] width 126 height 14
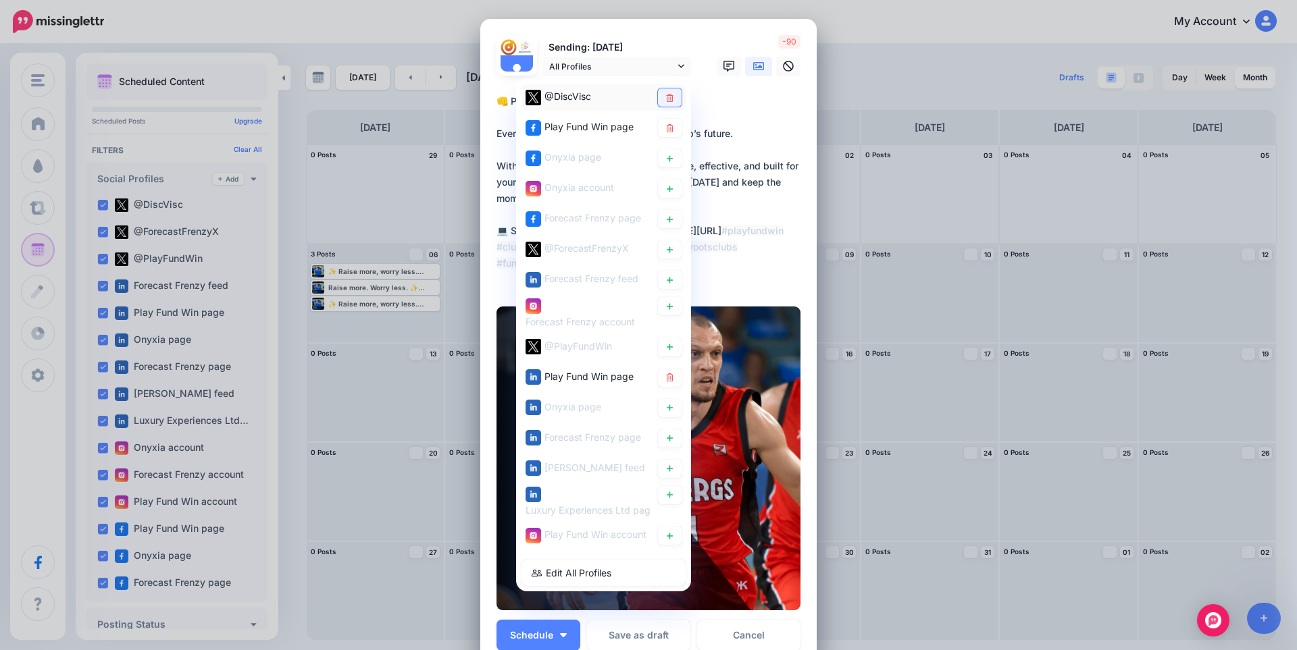
click at [665, 100] on icon at bounding box center [670, 97] width 10 height 8
click at [747, 173] on textarea "**********" at bounding box center [651, 190] width 311 height 195
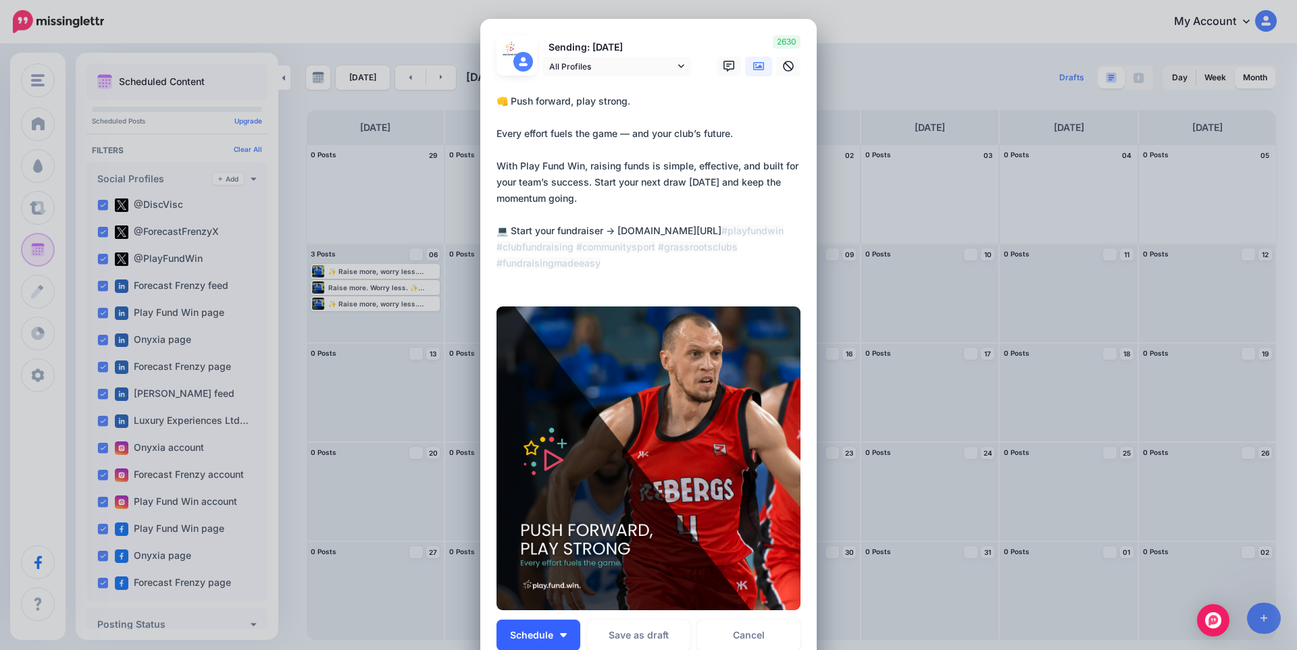
click at [560, 636] on img "button" at bounding box center [563, 636] width 7 height 4
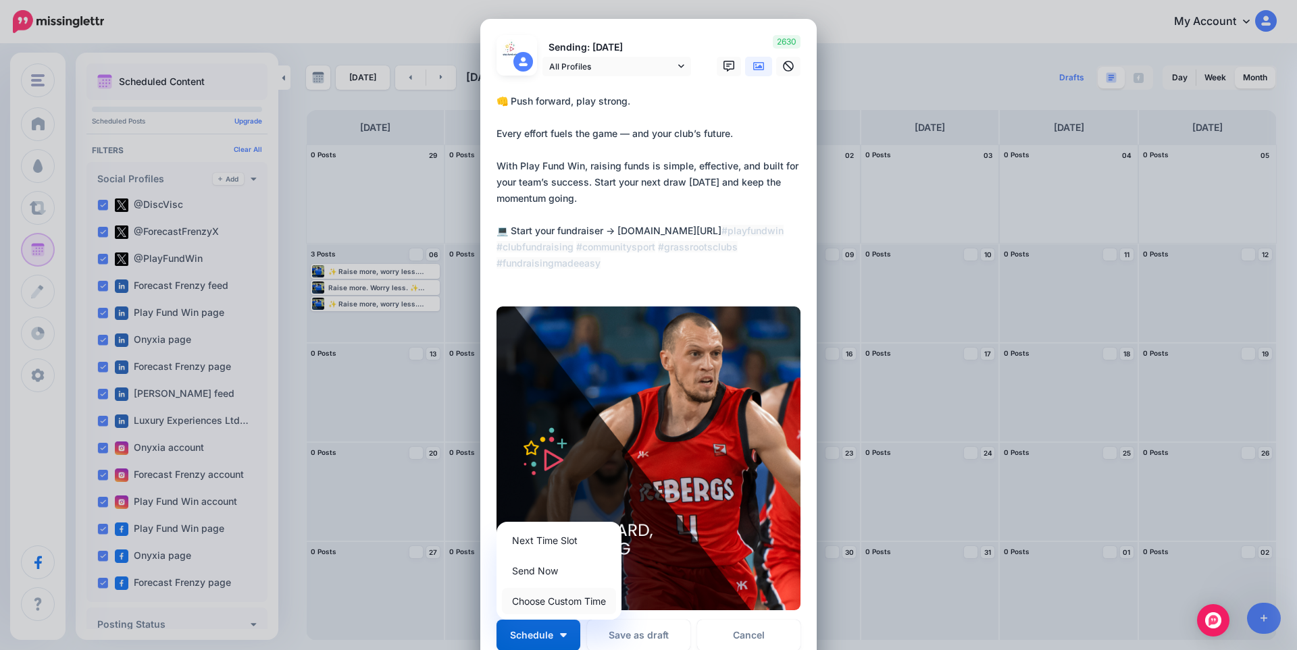
click at [568, 604] on link "Choose Custom Time" at bounding box center [559, 601] width 114 height 26
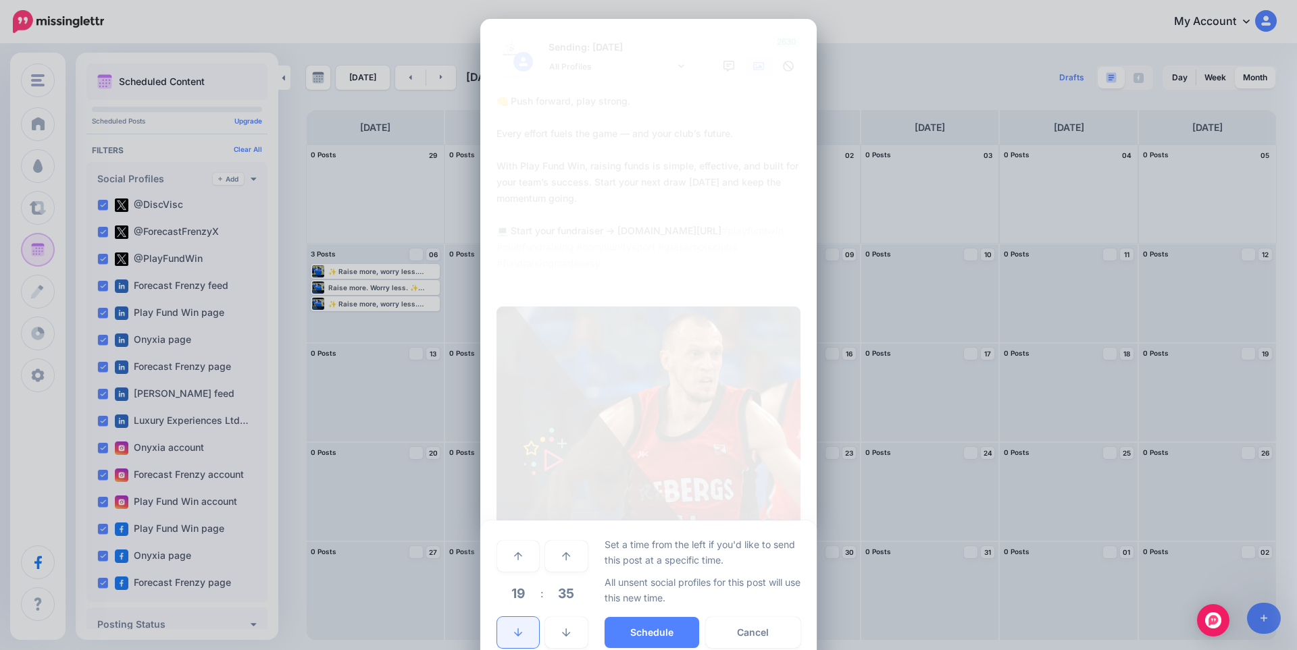
click at [514, 636] on icon at bounding box center [518, 633] width 8 height 8
click at [567, 590] on span "35" at bounding box center [566, 593] width 36 height 36
click at [496, 565] on td "00" at bounding box center [503, 556] width 15 height 38
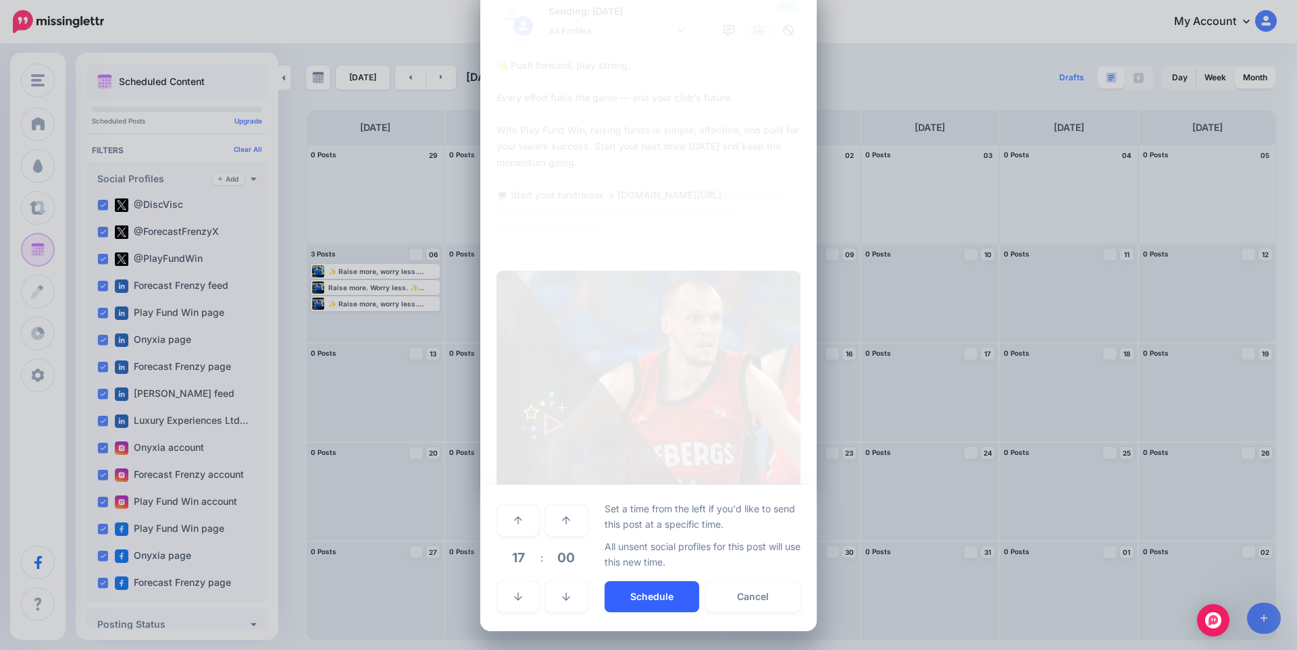
click at [657, 594] on button "Schedule" at bounding box center [651, 597] width 95 height 31
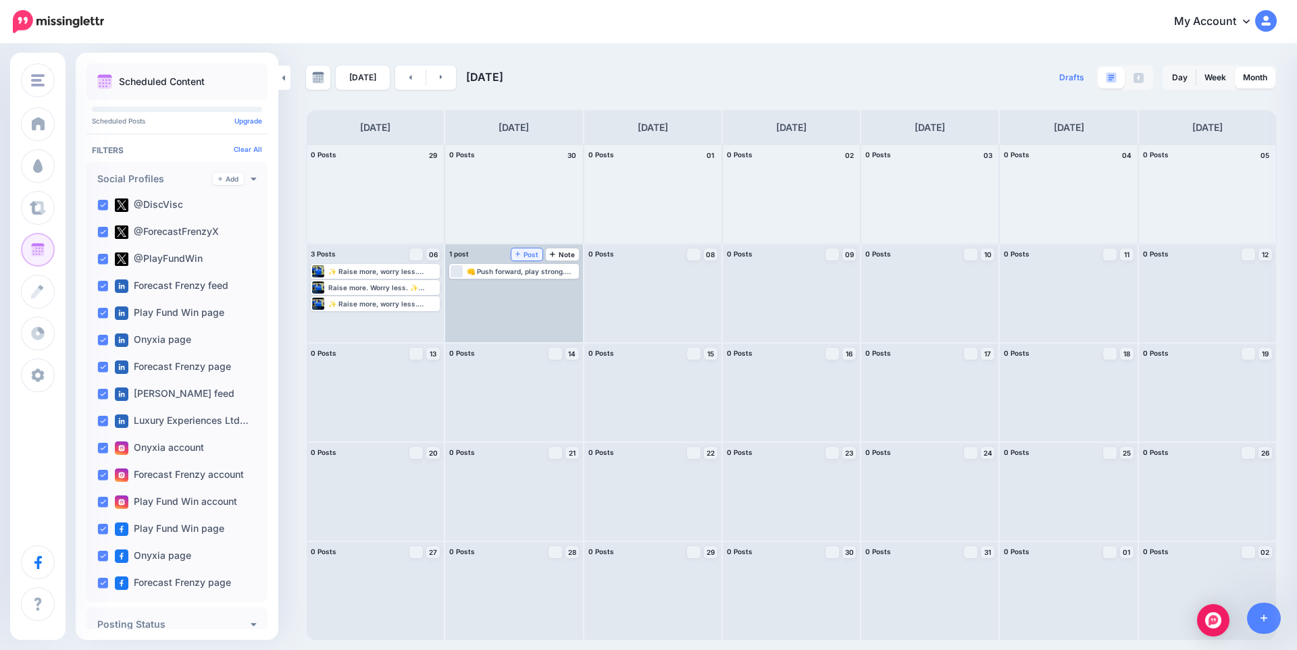
click at [527, 254] on span "Post" at bounding box center [527, 254] width 24 height 7
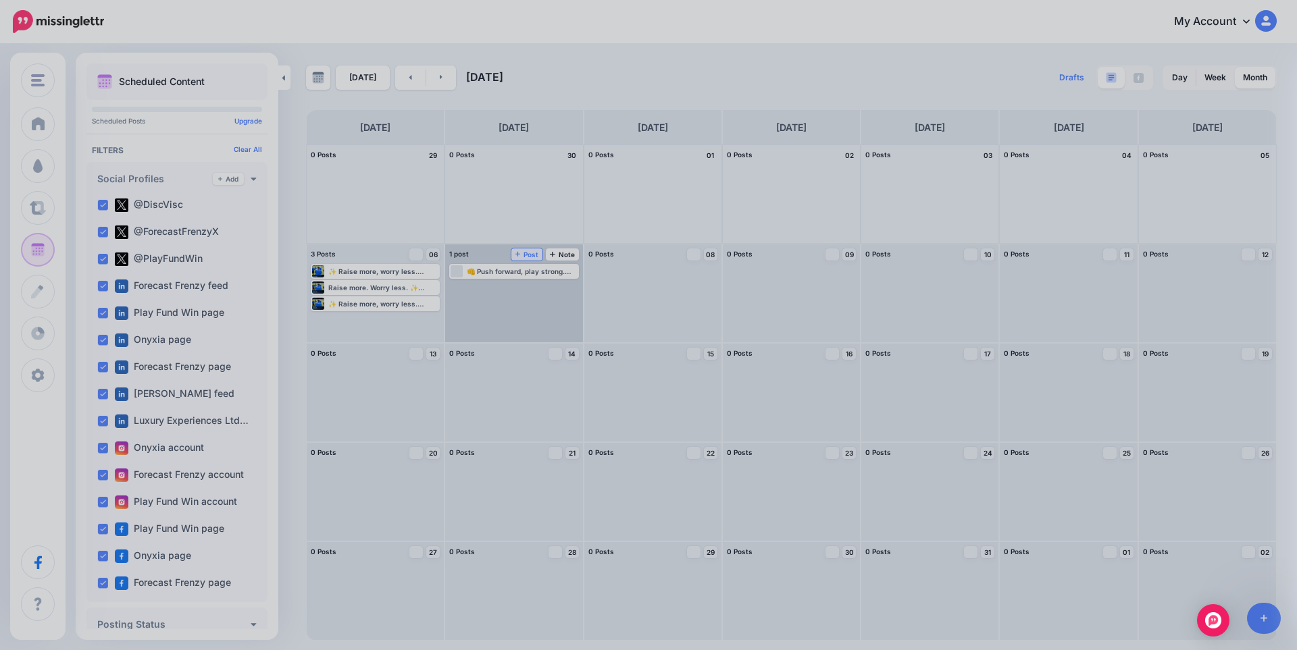
scroll to position [0, 0]
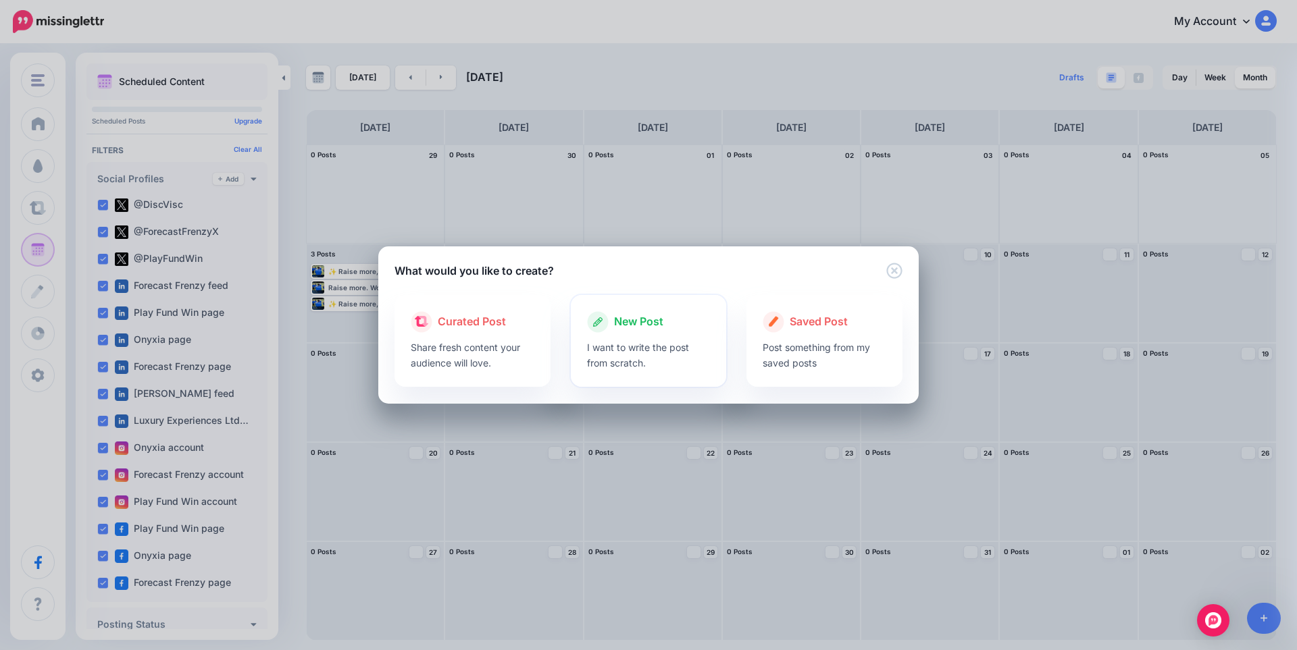
click at [643, 351] on p "I want to write the post from scratch." at bounding box center [649, 355] width 124 height 31
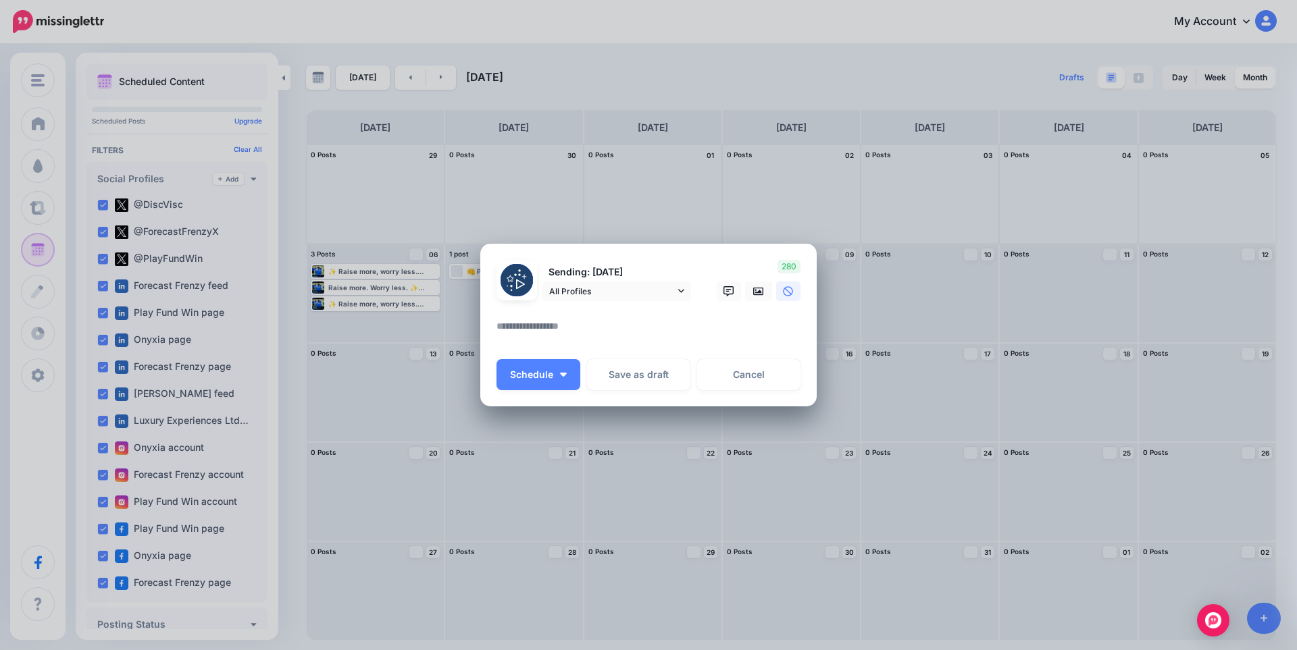
click at [588, 328] on textarea at bounding box center [651, 331] width 311 height 26
paste textarea "**********"
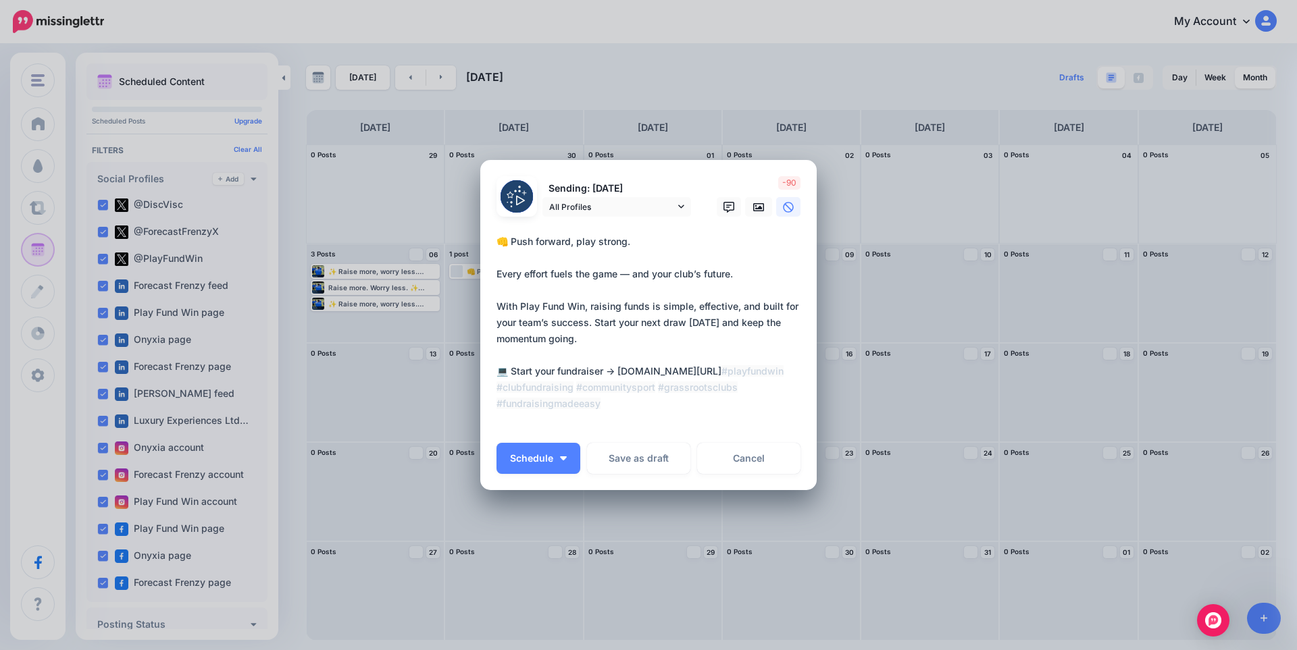
drag, startPoint x: 790, startPoint y: 377, endPoint x: 619, endPoint y: 374, distance: 170.2
click at [619, 374] on textarea "**********" at bounding box center [651, 331] width 311 height 195
type textarea "**********"
click at [684, 209] on link "All Profiles" at bounding box center [616, 207] width 149 height 20
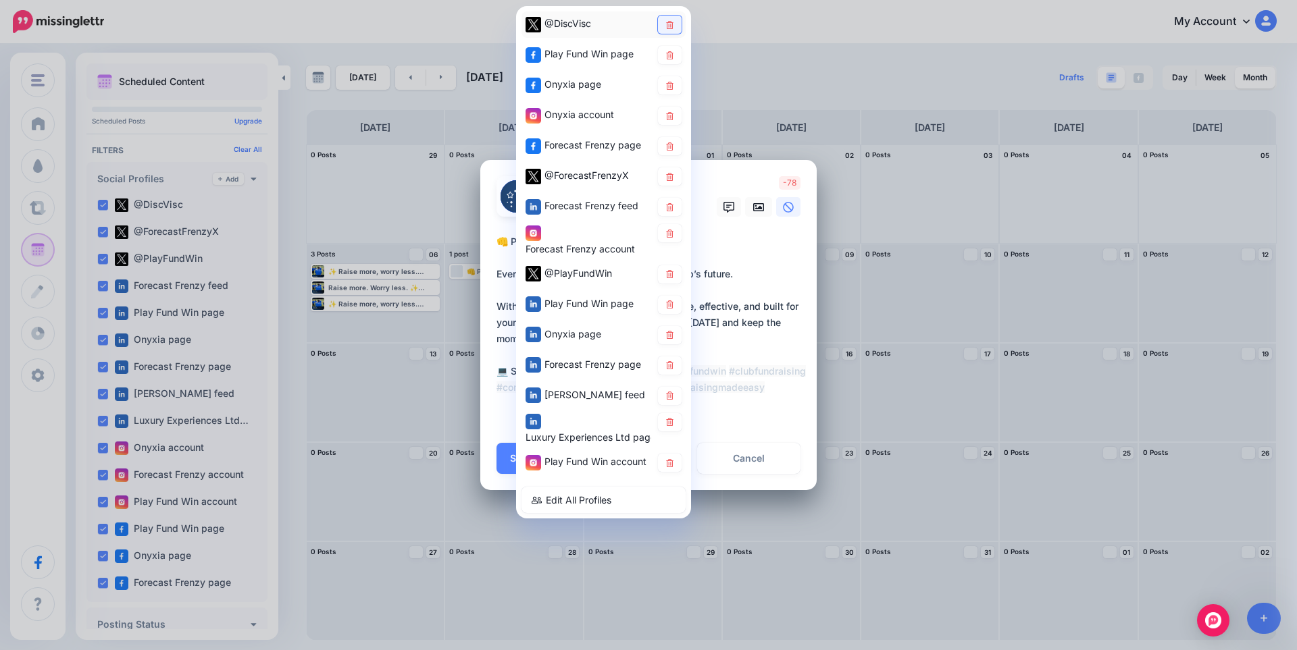
click at [674, 23] on icon at bounding box center [670, 25] width 10 height 8
click at [674, 47] on link at bounding box center [670, 55] width 24 height 18
click at [670, 90] on link at bounding box center [670, 85] width 24 height 18
click at [671, 121] on link at bounding box center [670, 116] width 24 height 18
click at [671, 147] on icon at bounding box center [670, 147] width 10 height 8
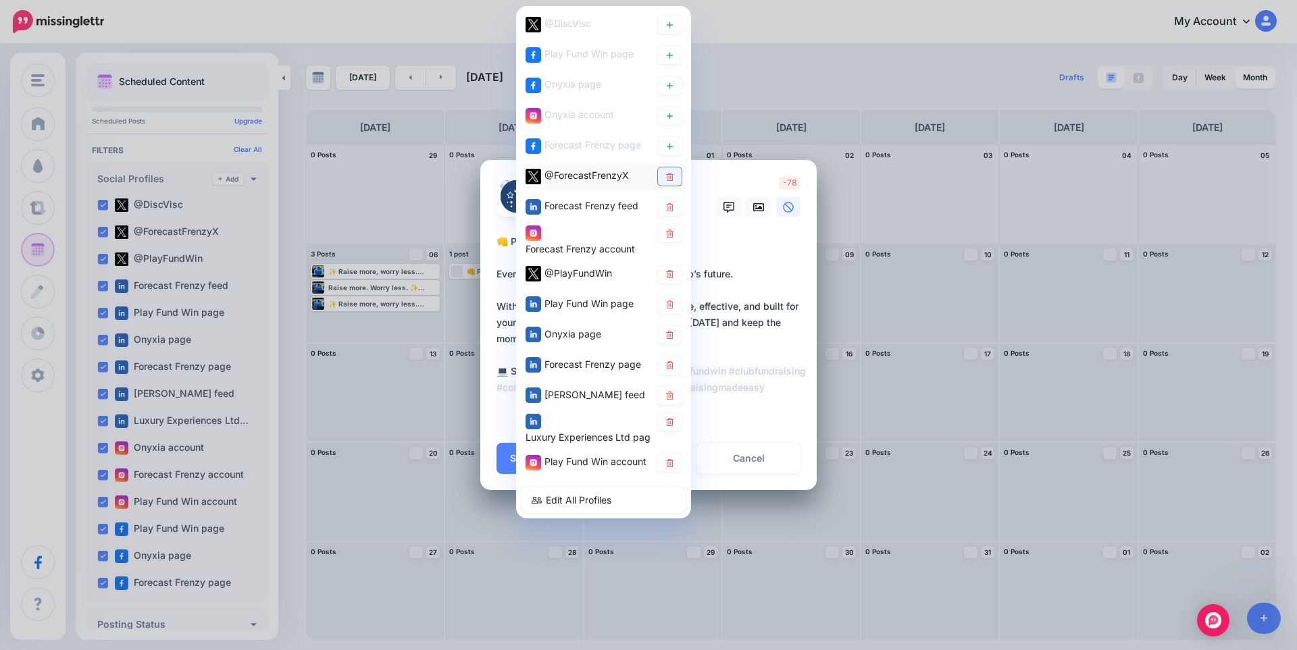
click at [675, 181] on link at bounding box center [670, 176] width 24 height 18
click at [673, 212] on link at bounding box center [670, 207] width 24 height 18
click at [668, 235] on icon at bounding box center [670, 234] width 10 height 8
click at [672, 273] on icon at bounding box center [669, 275] width 7 height 8
click at [670, 303] on icon at bounding box center [670, 305] width 10 height 8
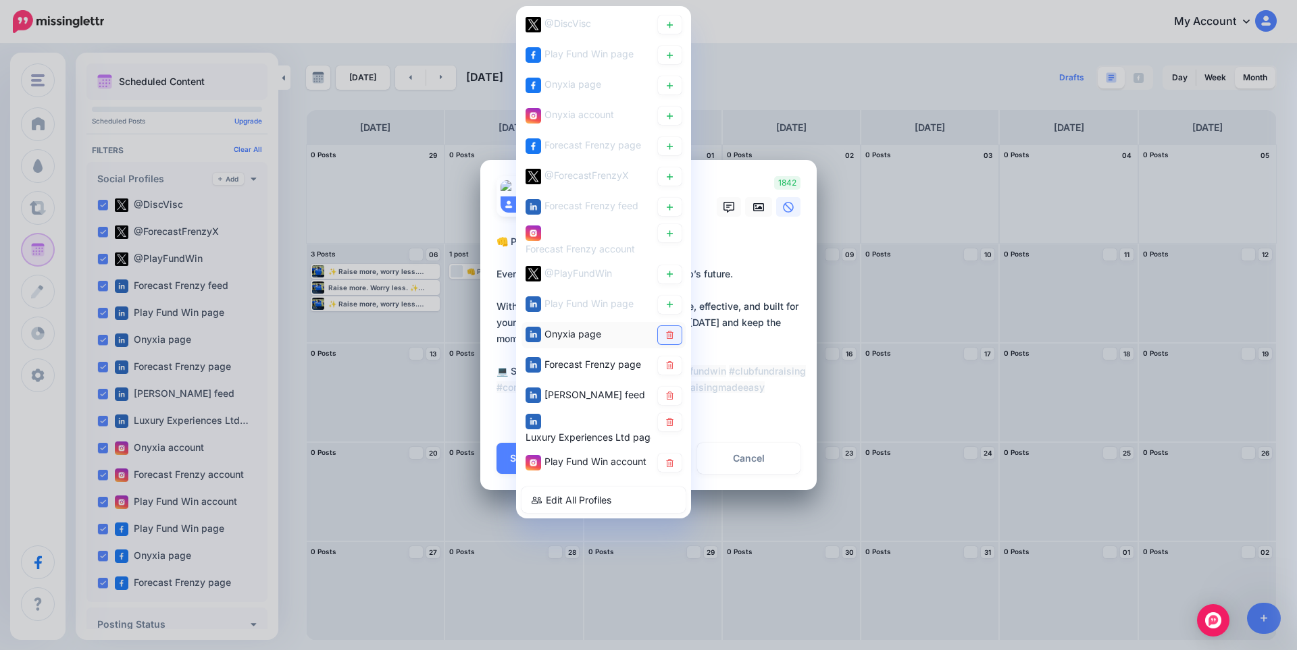
click at [669, 337] on icon at bounding box center [669, 336] width 7 height 8
drag, startPoint x: 669, startPoint y: 398, endPoint x: 669, endPoint y: 412, distance: 14.2
click at [669, 398] on icon at bounding box center [670, 396] width 10 height 8
click at [672, 468] on link at bounding box center [670, 464] width 24 height 18
drag, startPoint x: 669, startPoint y: 419, endPoint x: 669, endPoint y: 401, distance: 18.2
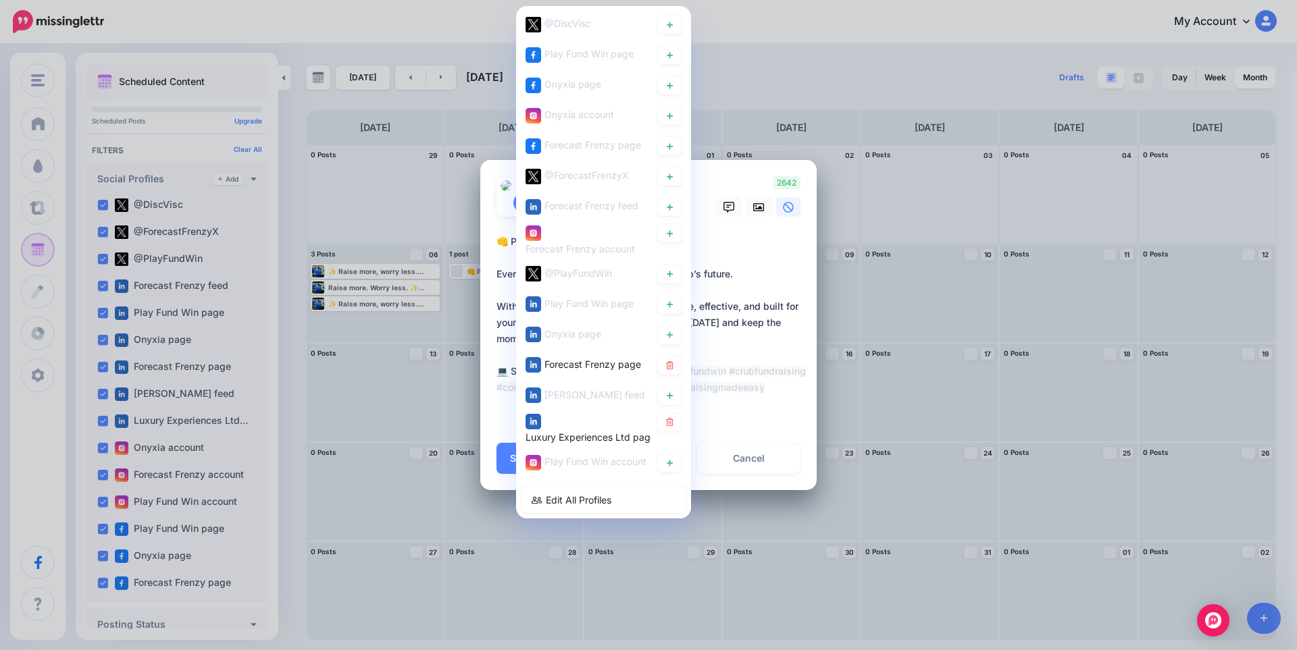
click at [669, 421] on icon at bounding box center [670, 423] width 10 height 8
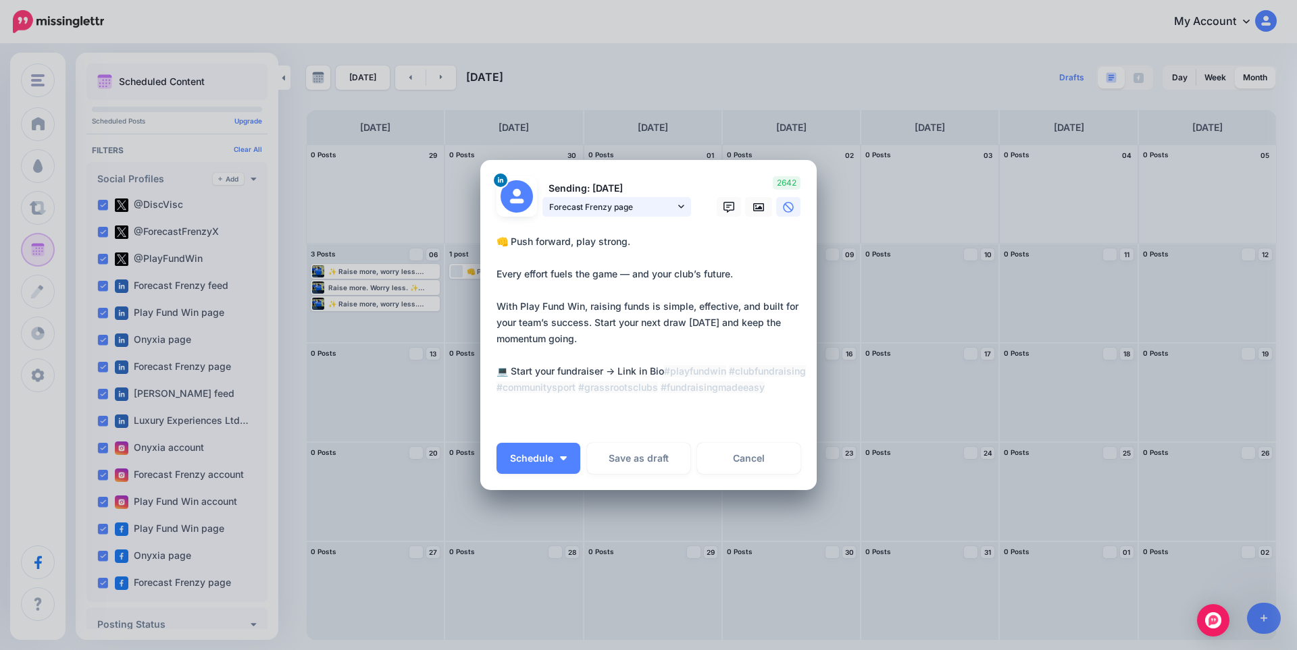
click at [634, 210] on span "Forecast Frenzy page" at bounding box center [612, 207] width 126 height 14
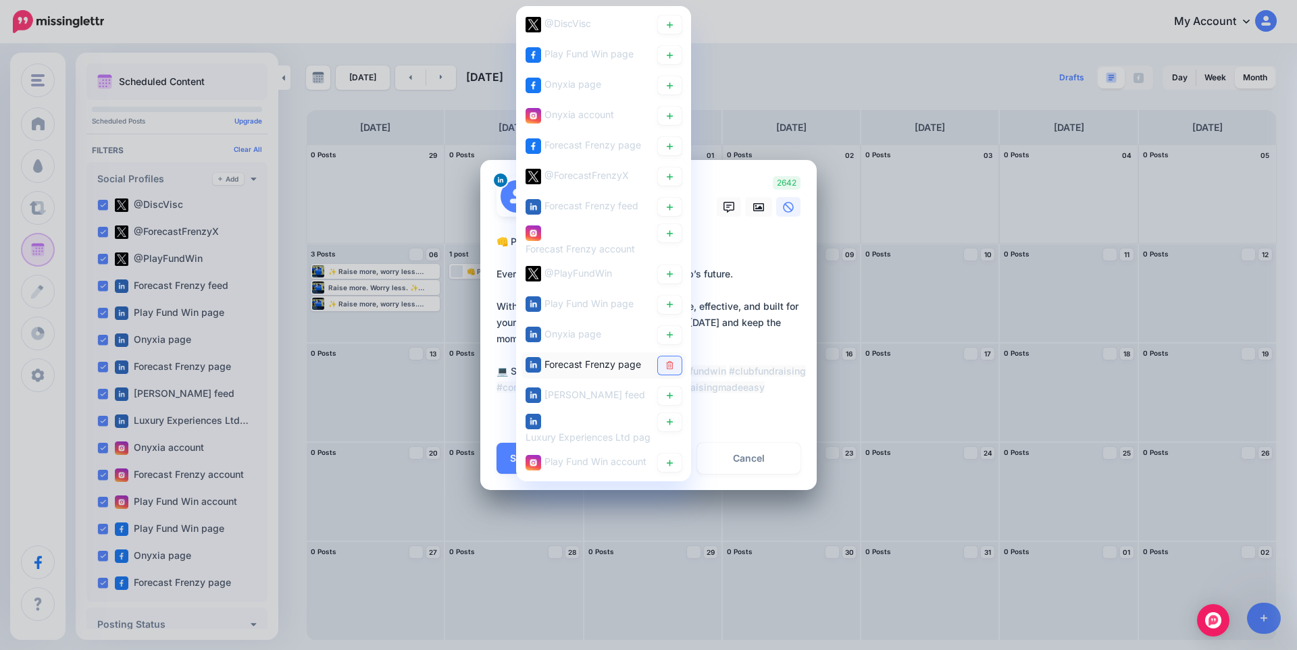
click at [675, 367] on link at bounding box center [670, 366] width 24 height 18
click at [670, 468] on link at bounding box center [670, 464] width 24 height 18
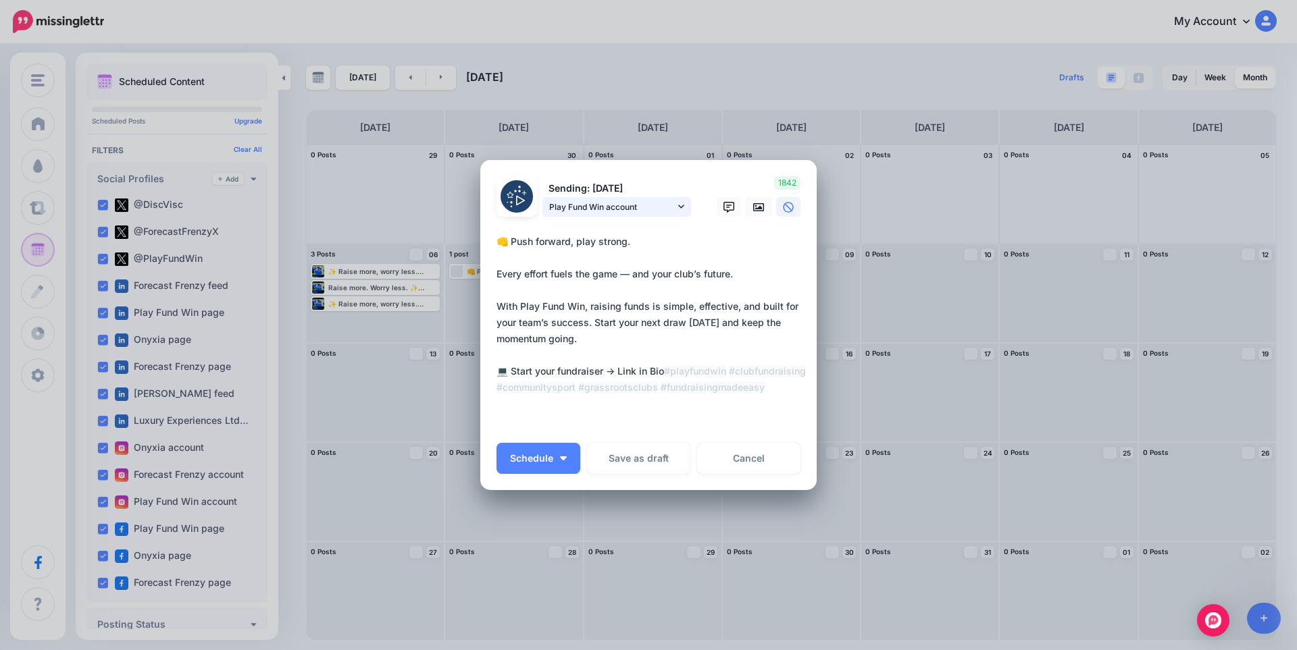
click at [621, 205] on span "Play Fund Win account" at bounding box center [612, 207] width 126 height 14
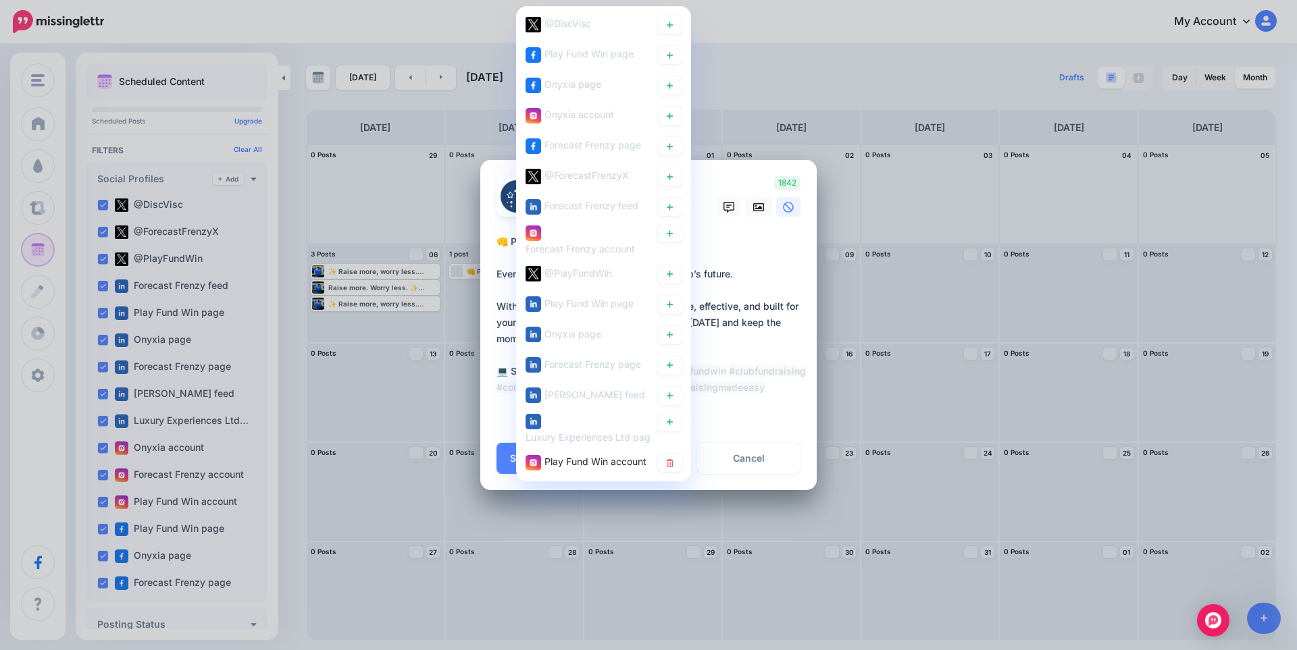
click at [760, 266] on textarea "**********" at bounding box center [651, 331] width 311 height 195
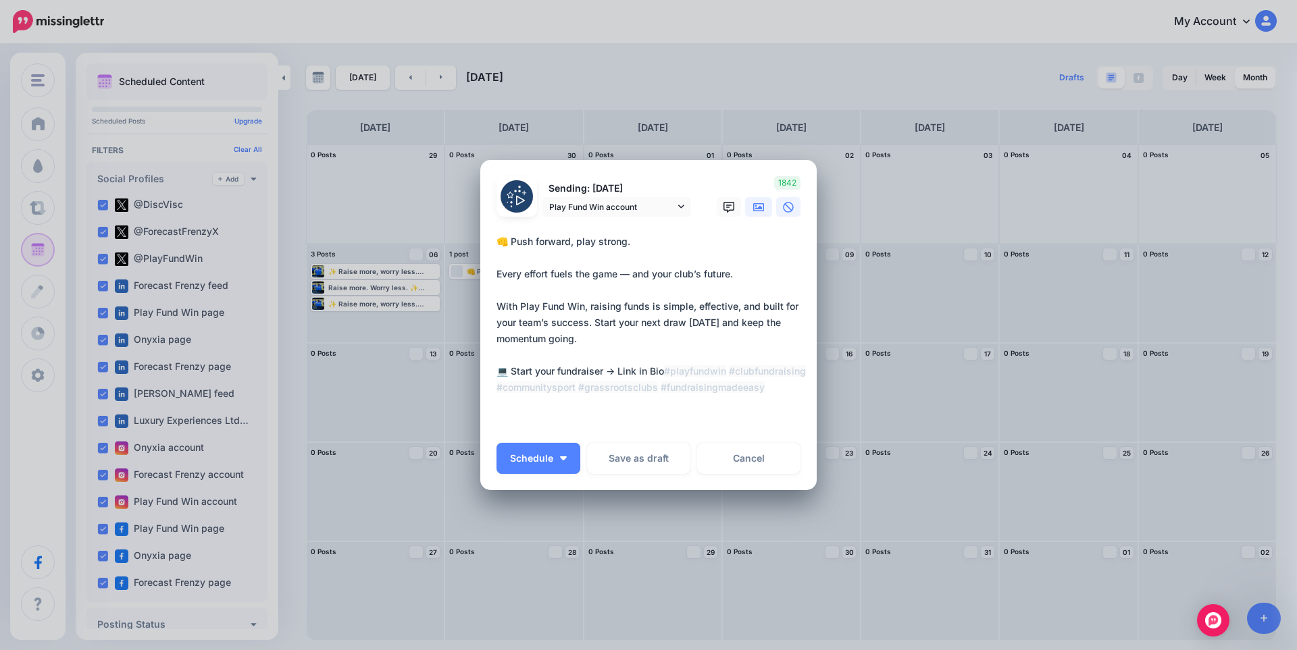
click at [760, 204] on icon at bounding box center [758, 207] width 11 height 11
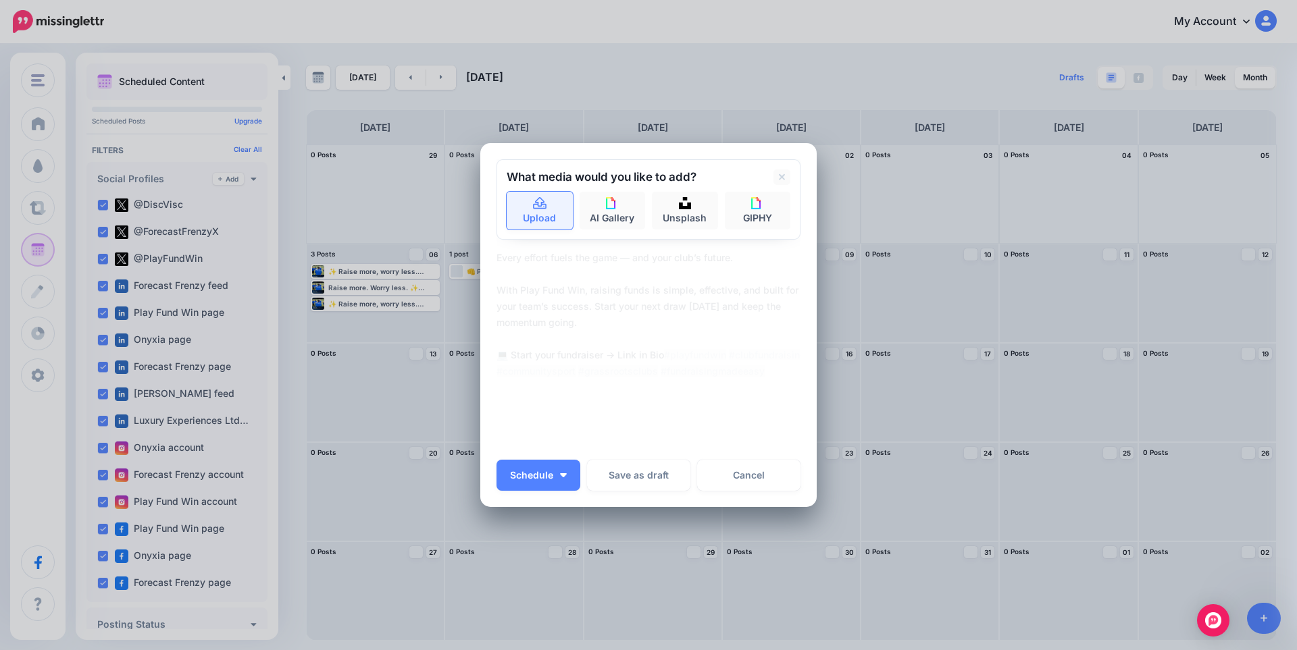
click at [517, 201] on link "Upload" at bounding box center [540, 211] width 66 height 38
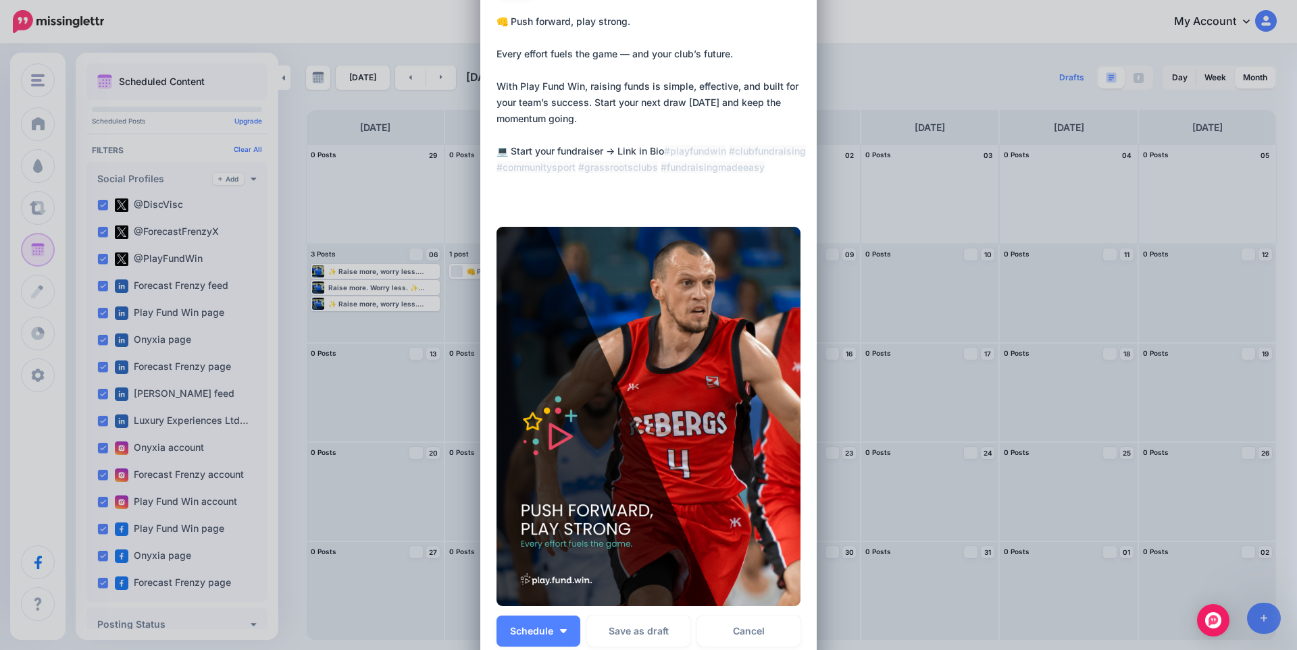
scroll to position [225, 0]
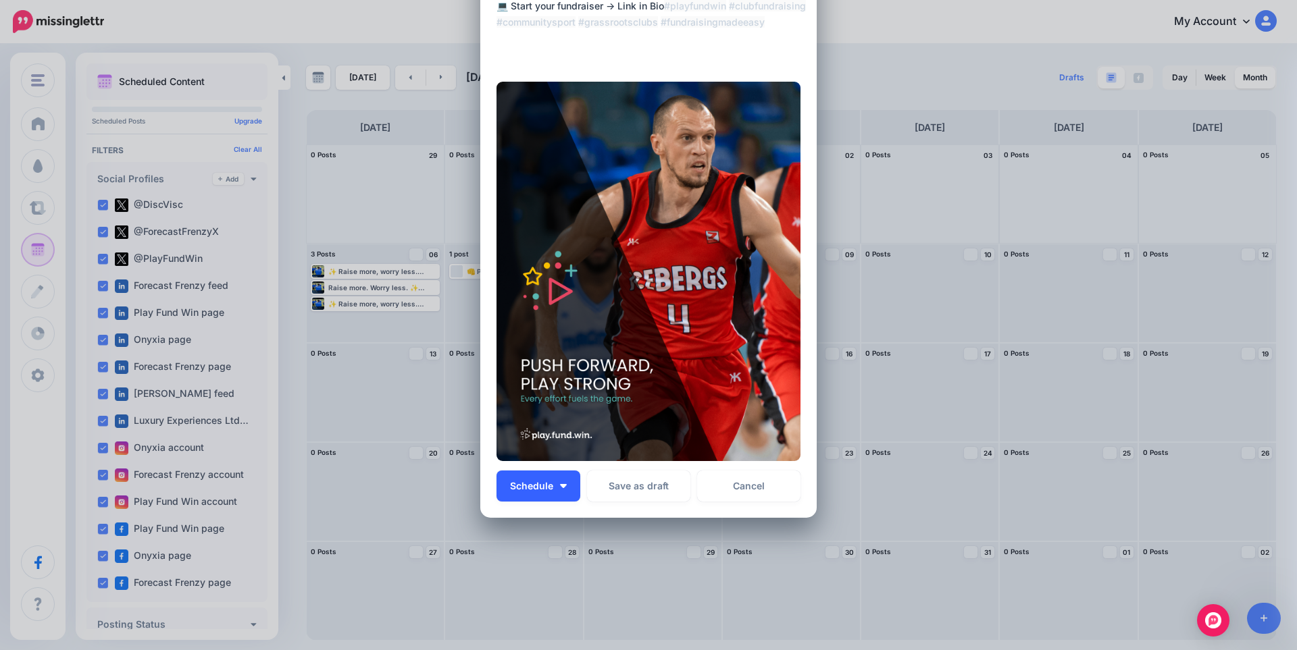
click at [563, 484] on button "Schedule" at bounding box center [538, 486] width 84 height 31
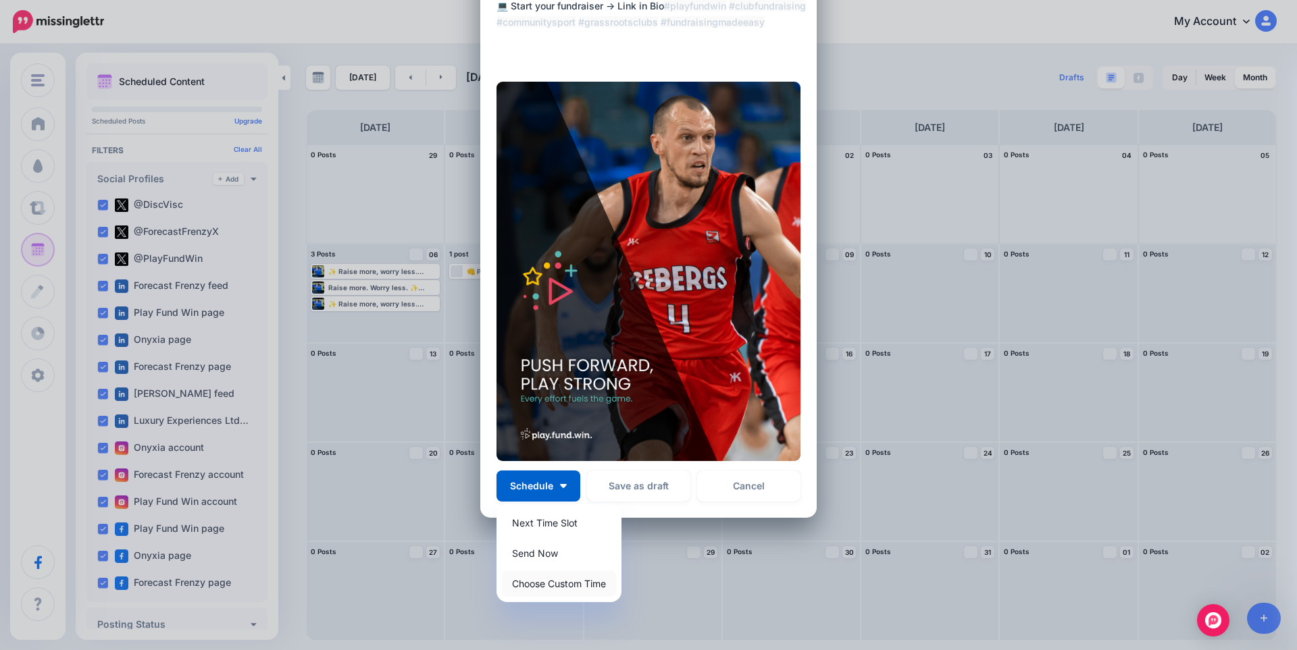
click at [563, 587] on link "Choose Custom Time" at bounding box center [559, 584] width 114 height 26
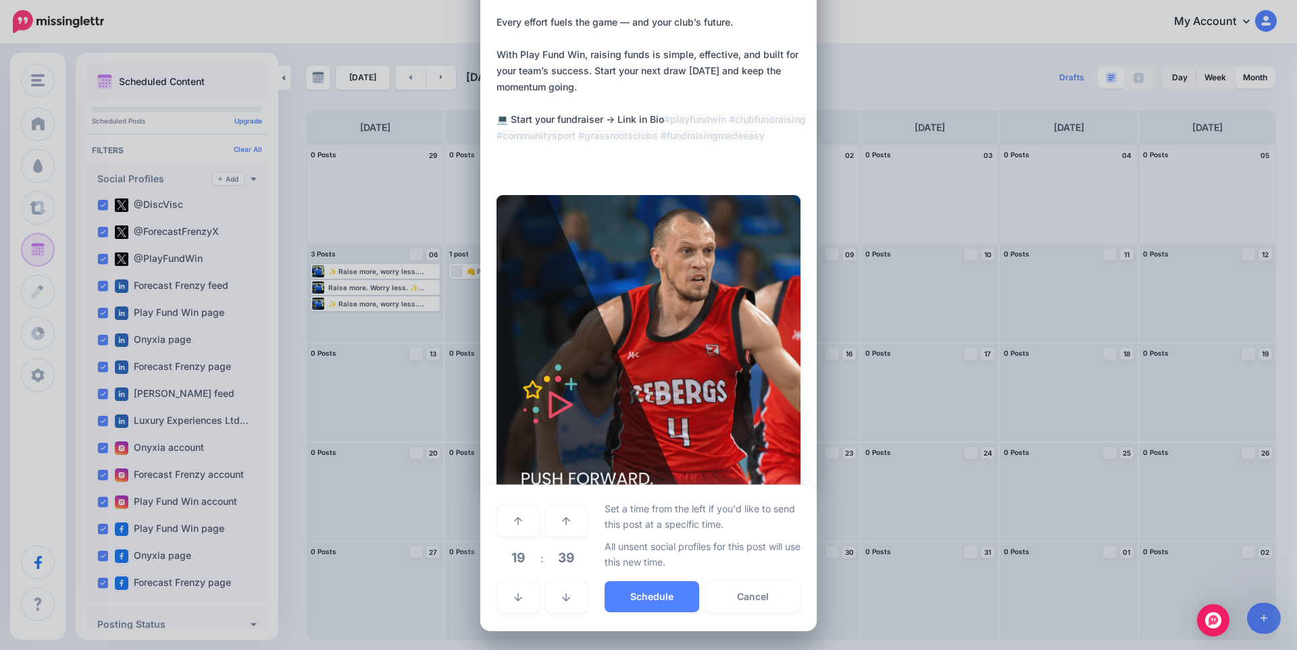
scroll to position [111, 0]
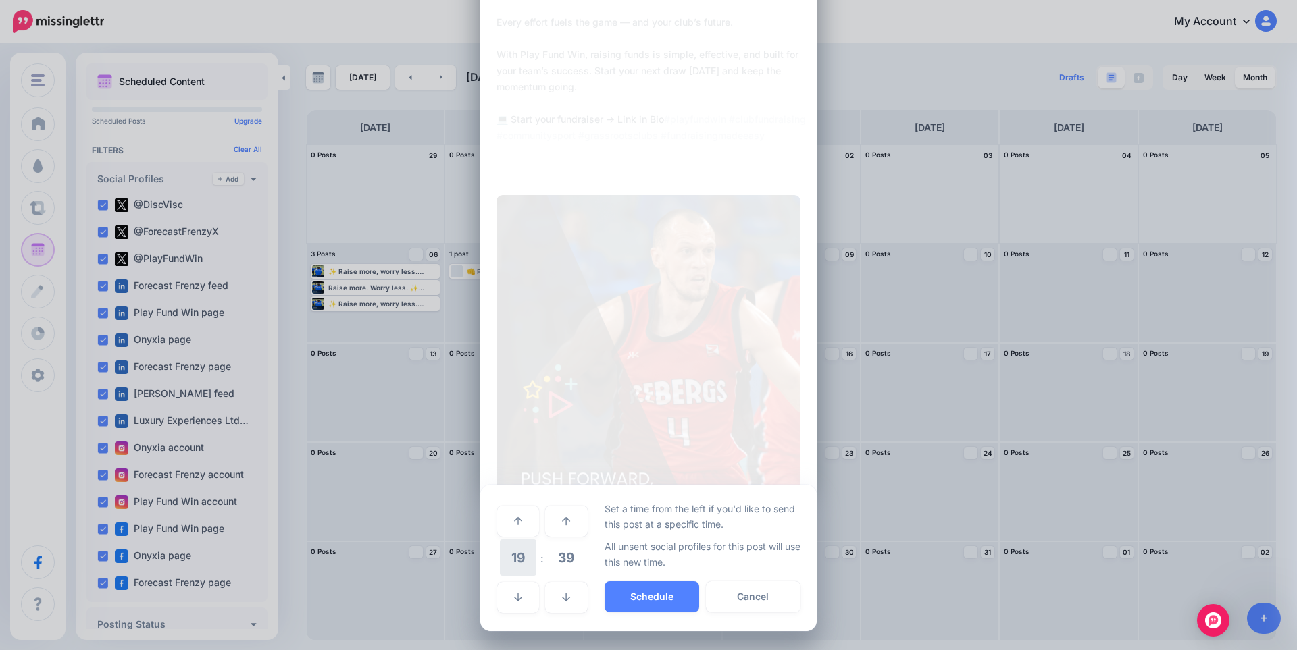
click at [517, 554] on span "19" at bounding box center [518, 558] width 36 height 36
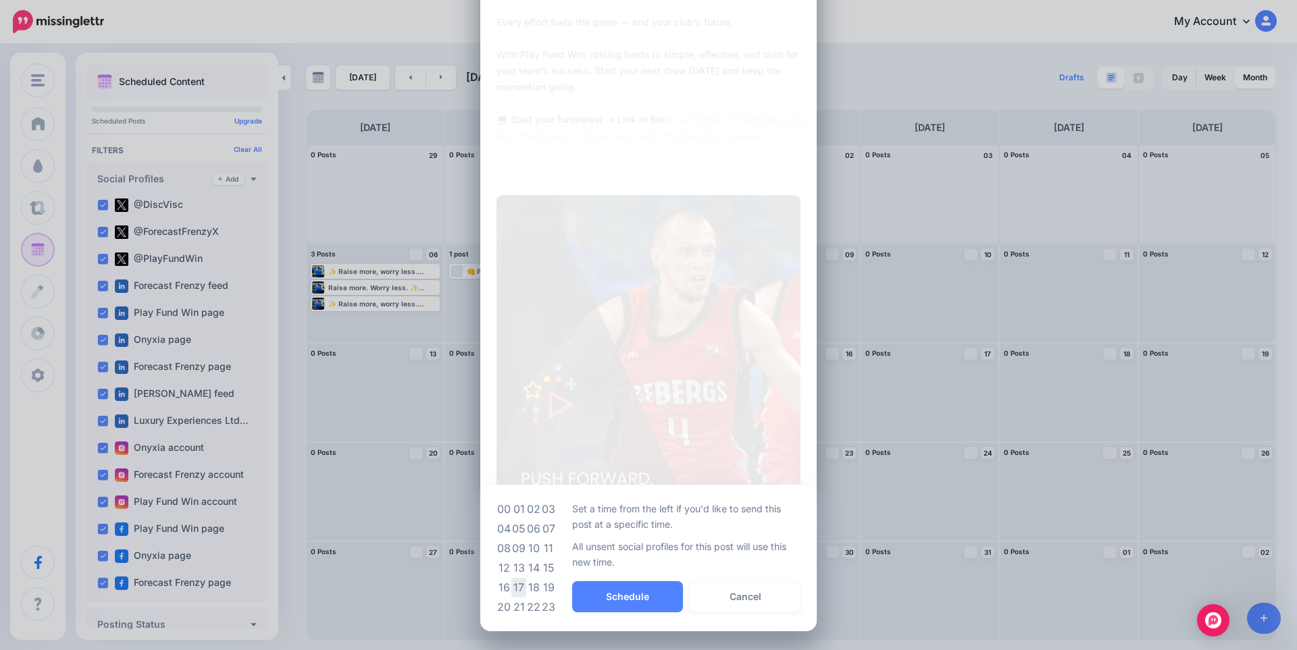
click at [513, 588] on td "17" at bounding box center [518, 588] width 15 height 20
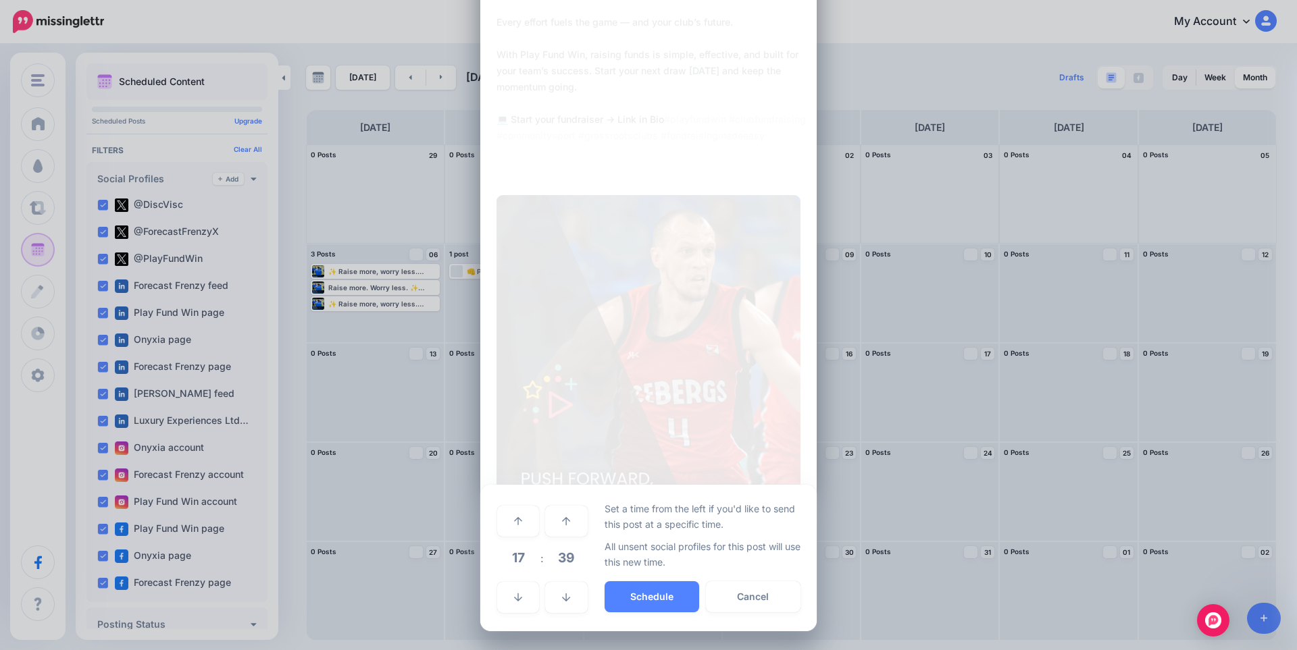
click at [552, 557] on span "39" at bounding box center [566, 558] width 36 height 36
click at [498, 523] on td "00" at bounding box center [503, 521] width 15 height 38
click at [627, 599] on button "Schedule" at bounding box center [651, 597] width 95 height 31
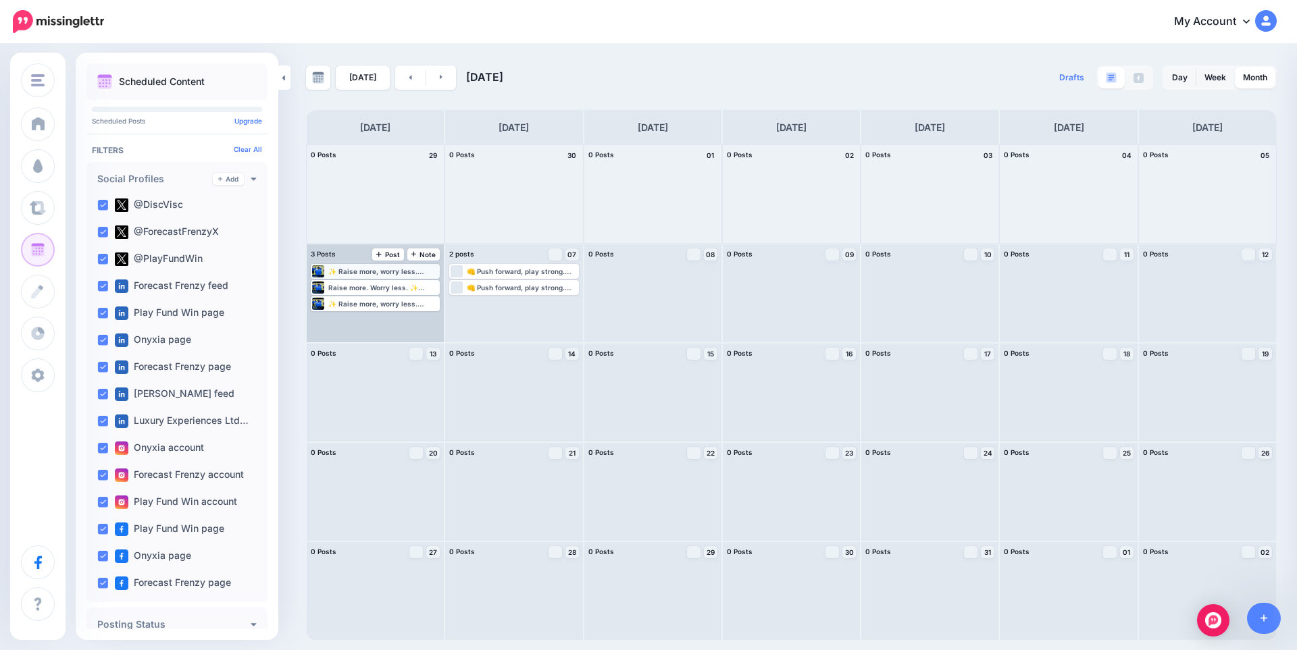
click at [382, 270] on div "✨ Raise more, worry less. Simple fundraising for every club and charity. Play F…" at bounding box center [383, 271] width 110 height 8
click at [361, 285] on span "Edit" at bounding box center [360, 287] width 11 height 7
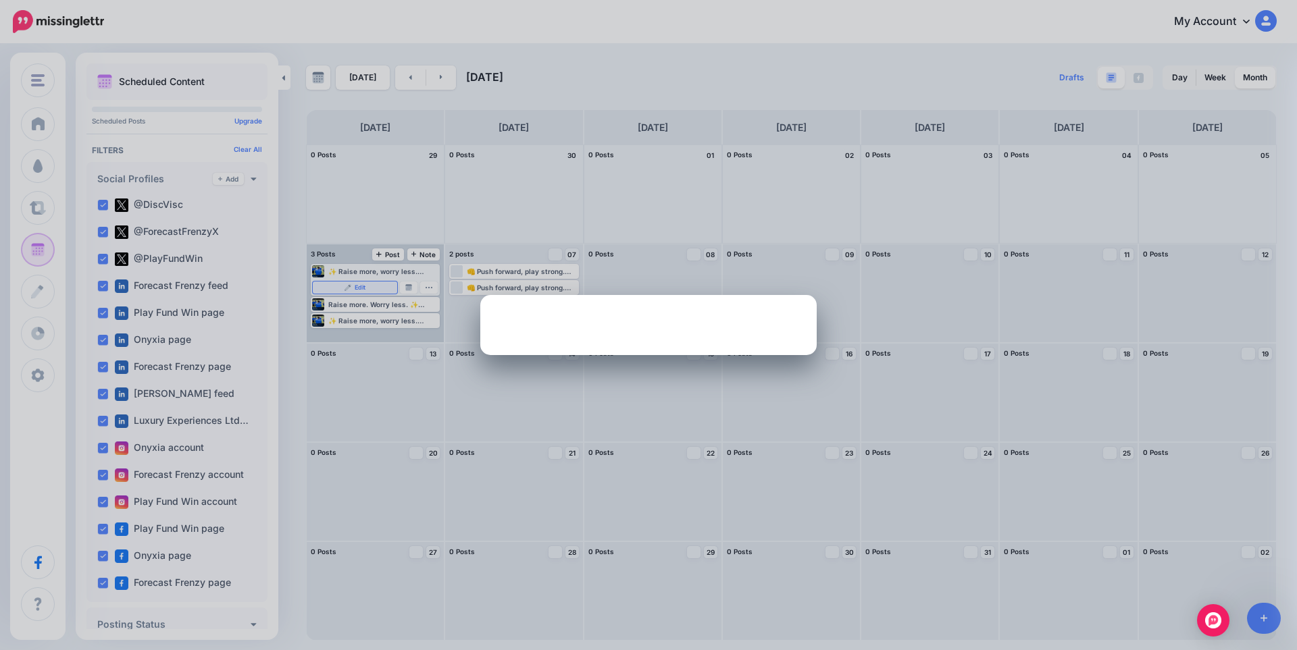
scroll to position [0, 0]
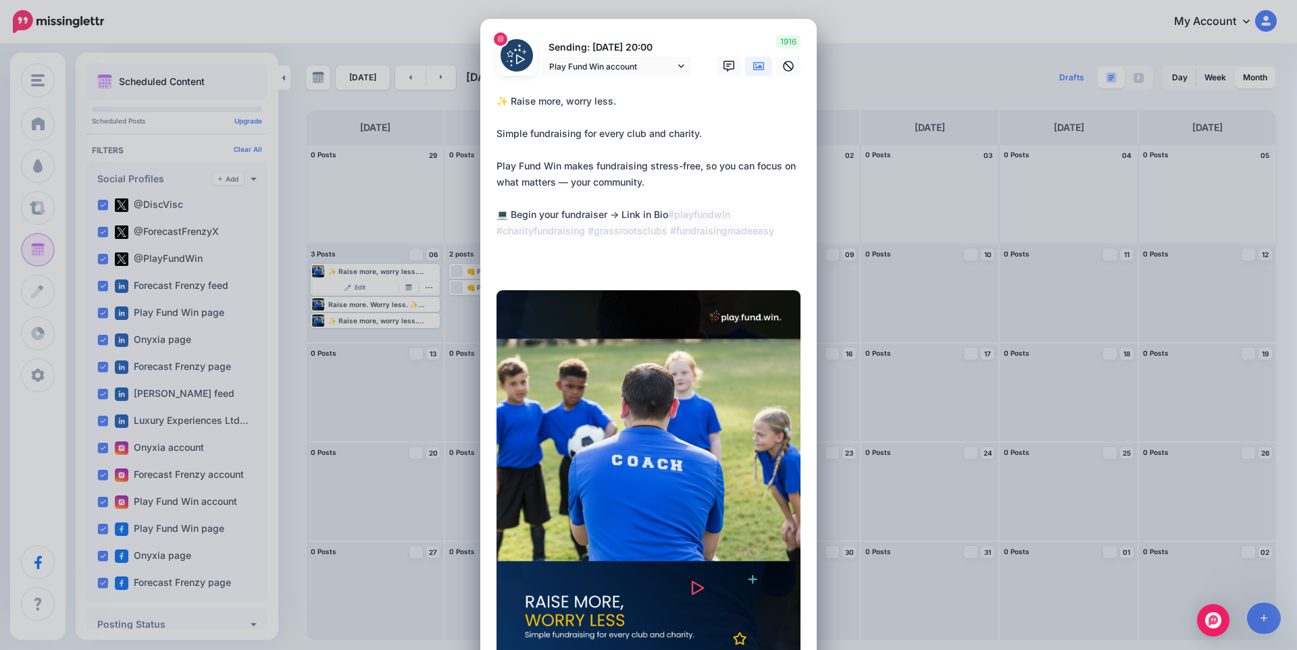
click at [340, 338] on div "Edit Post Loading Sending: 6th Oct 20:00 Play Fund Win account" at bounding box center [648, 325] width 1297 height 650
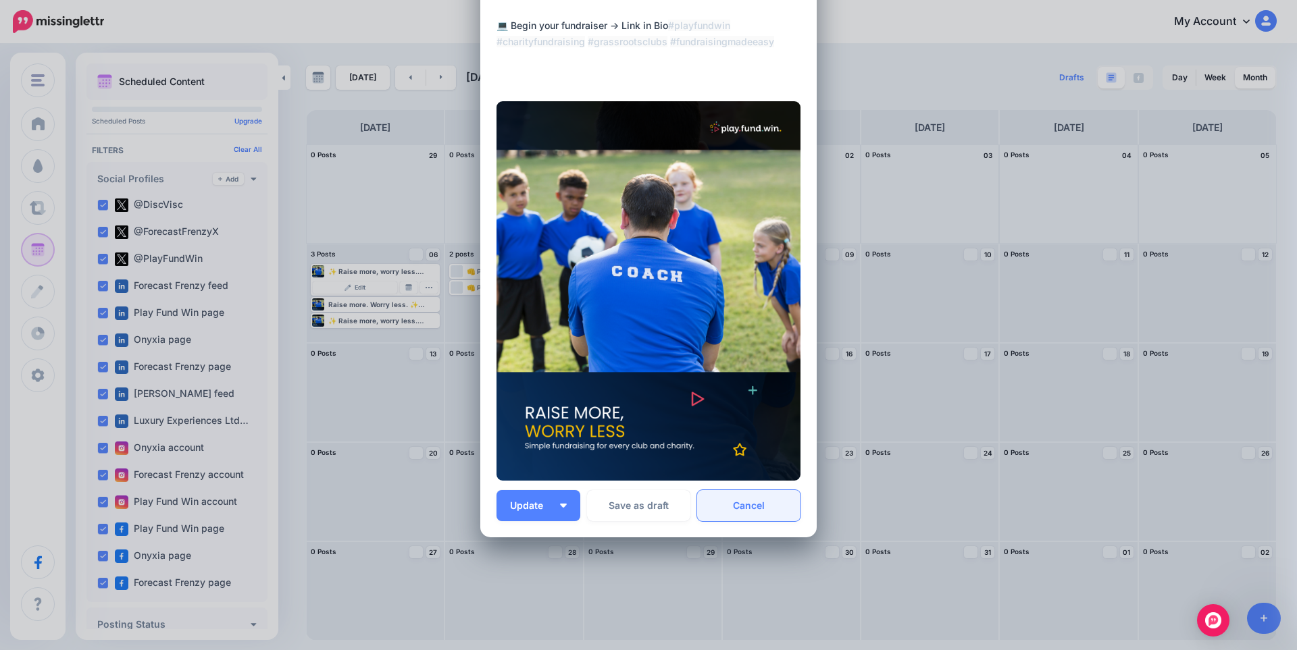
scroll to position [223, 0]
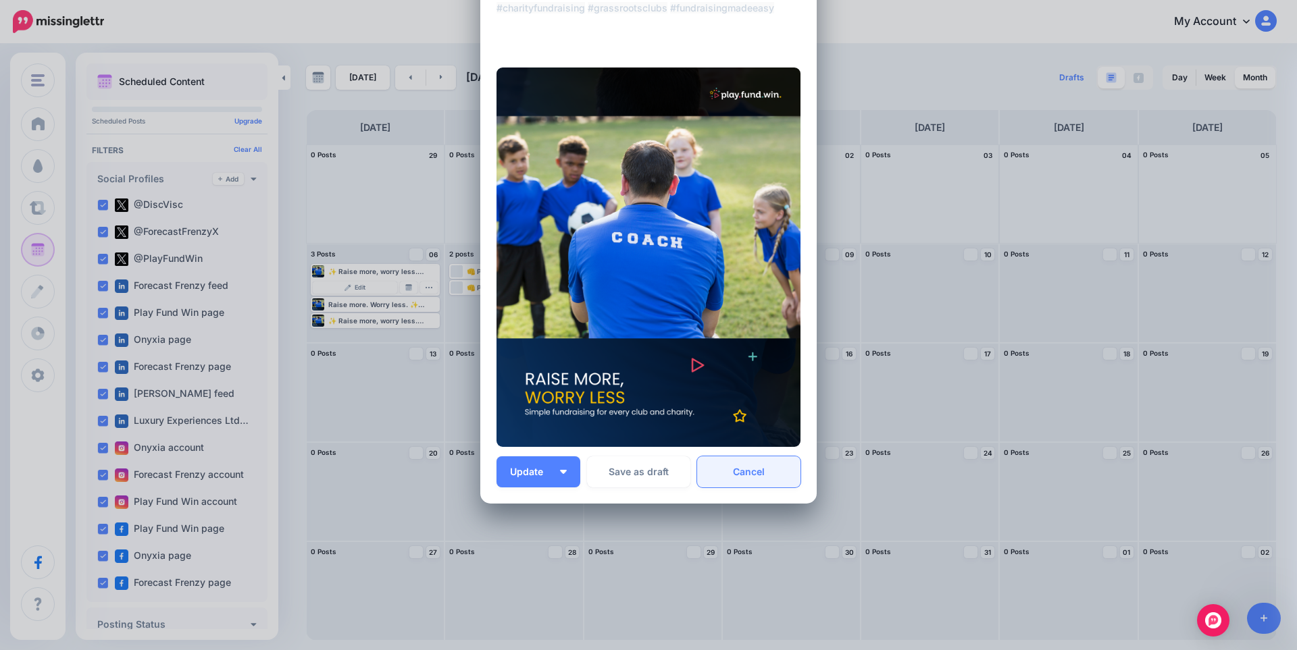
click at [766, 473] on link "Cancel" at bounding box center [748, 472] width 103 height 31
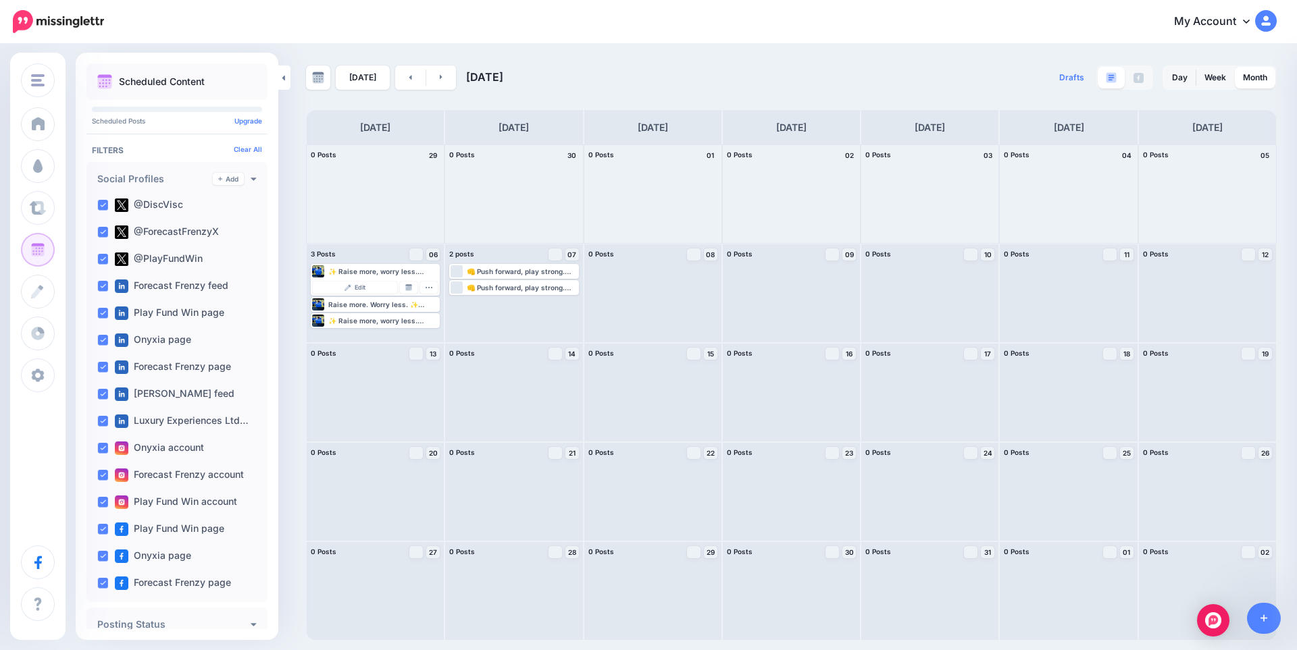
scroll to position [0, 0]
click at [354, 303] on div "Raise more. Worry less. ✨ Simple fundraising for every club and charity. Begin …" at bounding box center [383, 305] width 110 height 8
click at [355, 303] on span "Edit" at bounding box center [360, 304] width 11 height 7
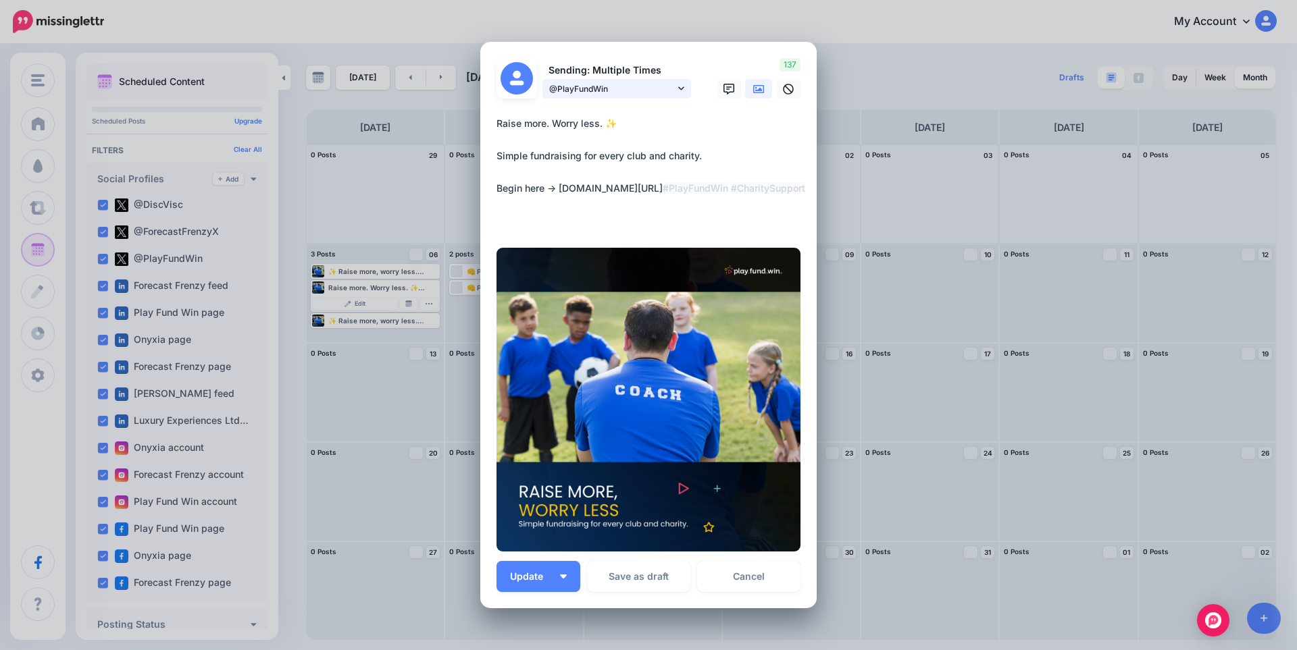
click at [635, 92] on span "@PlayFundWin" at bounding box center [612, 89] width 126 height 14
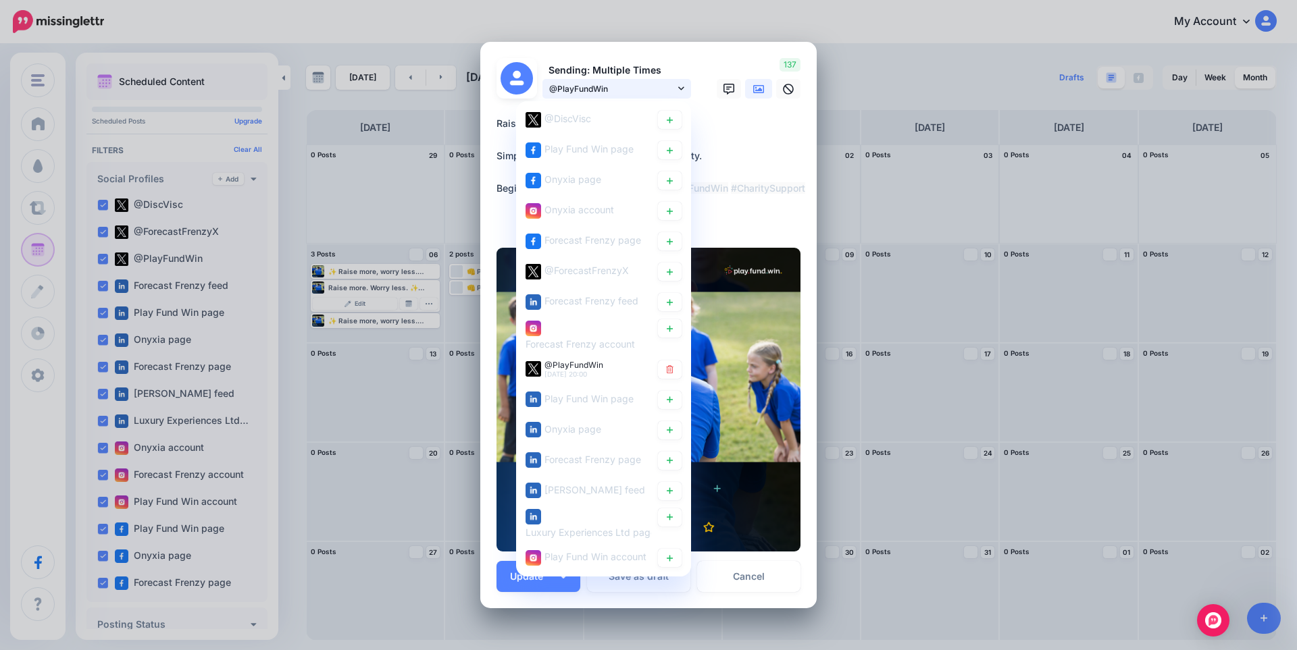
click at [667, 86] on span "@PlayFundWin" at bounding box center [612, 89] width 126 height 14
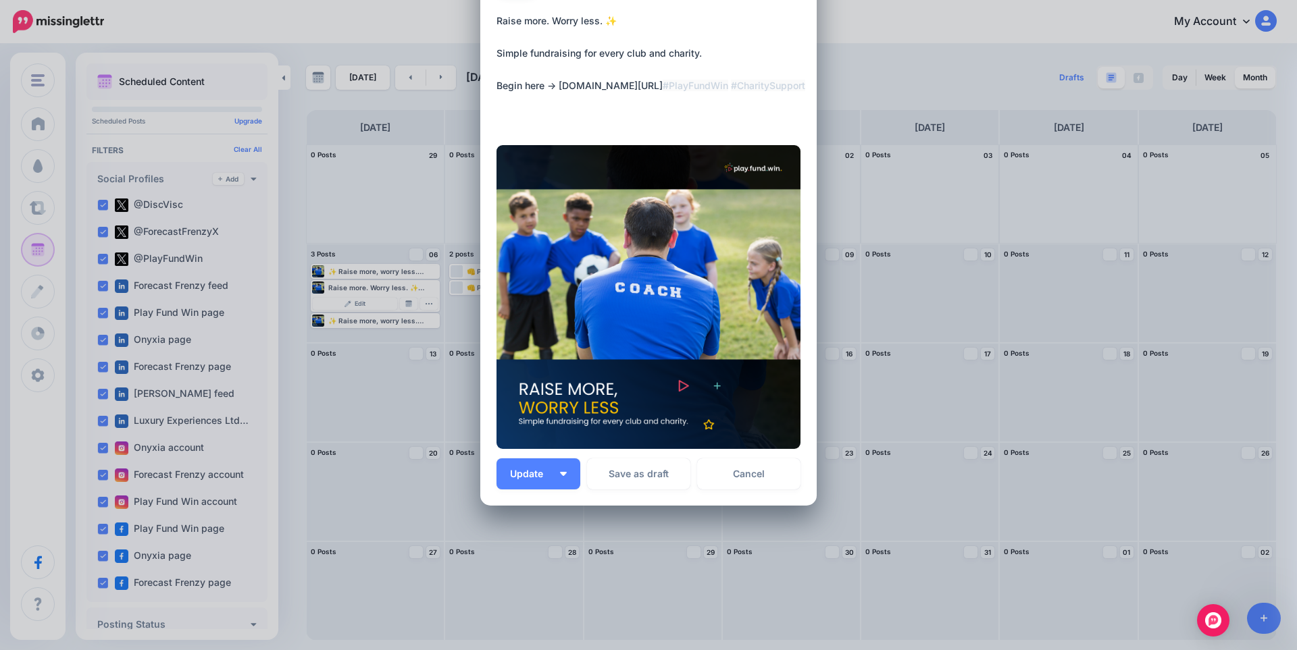
scroll to position [105, 0]
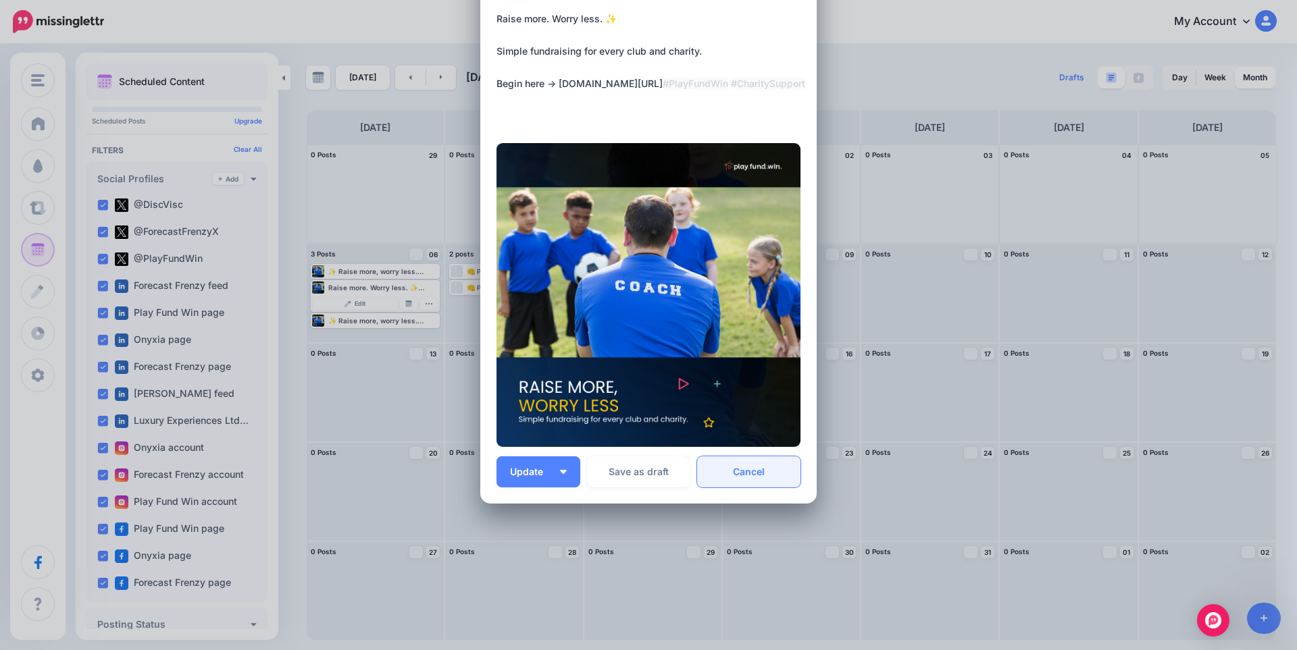
click at [758, 475] on link "Cancel" at bounding box center [748, 472] width 103 height 31
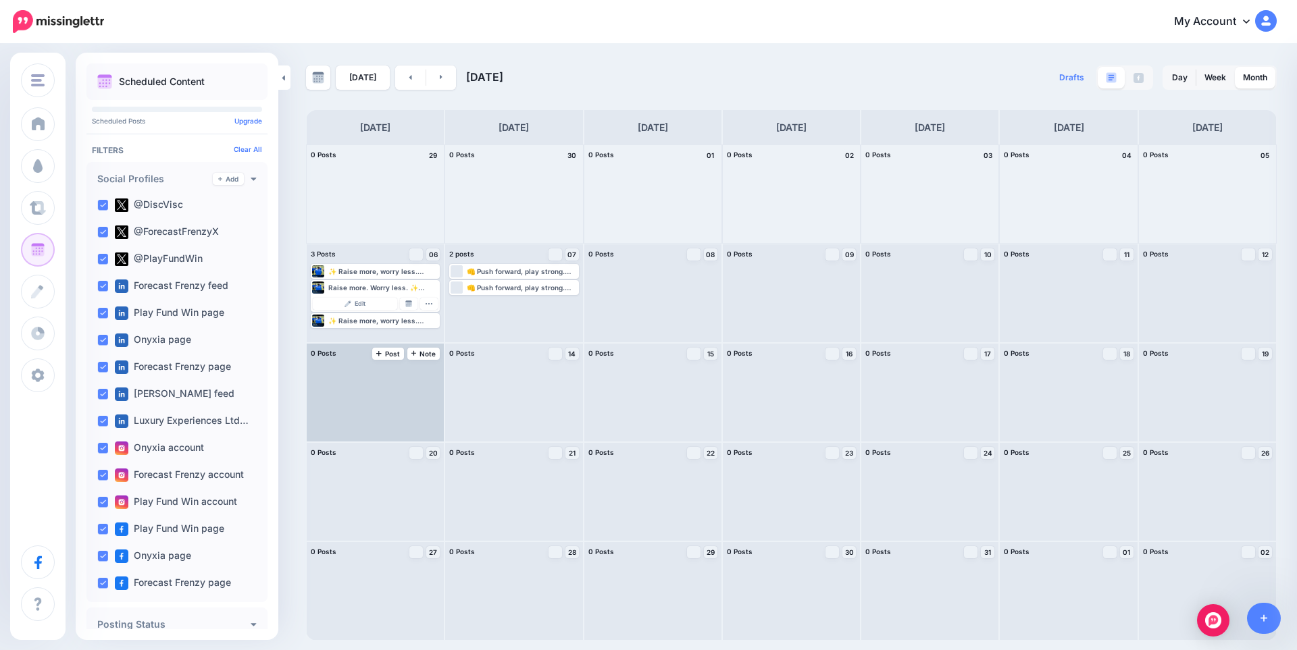
scroll to position [0, 0]
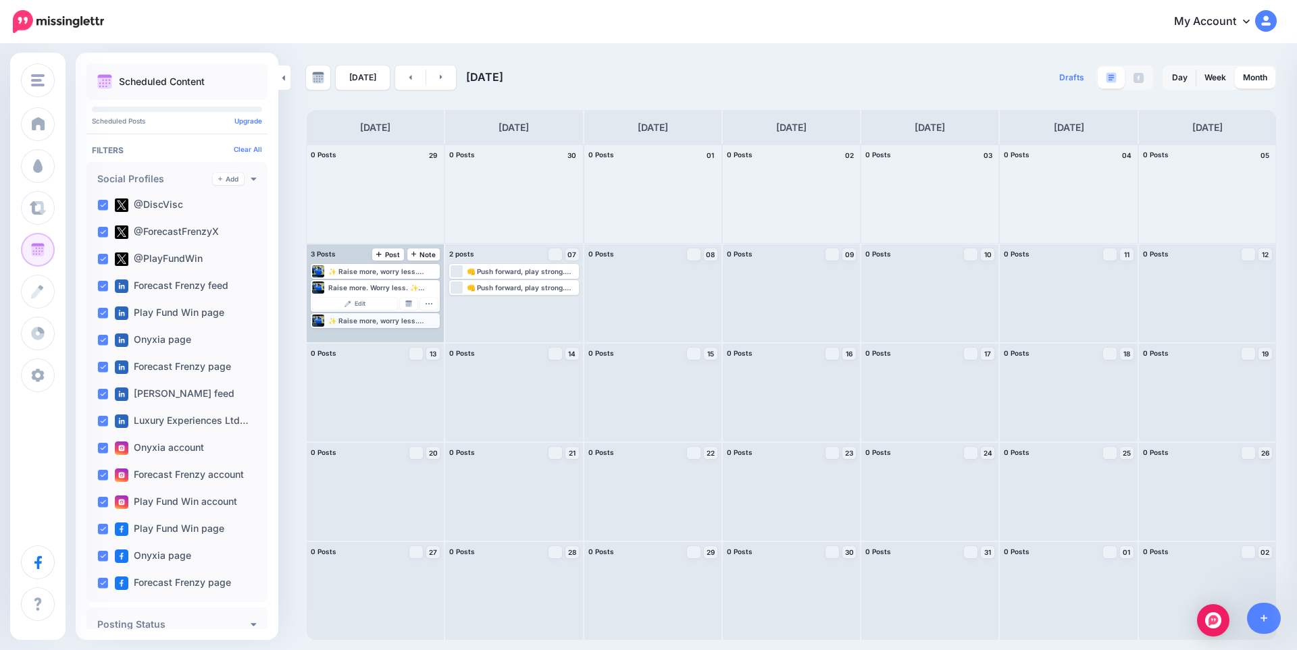
click at [357, 325] on div "✨ Raise more, worry less. Simple fundraising for every club and charity. Play F…" at bounding box center [375, 321] width 126 height 12
click at [357, 325] on link "Edit" at bounding box center [355, 320] width 84 height 12
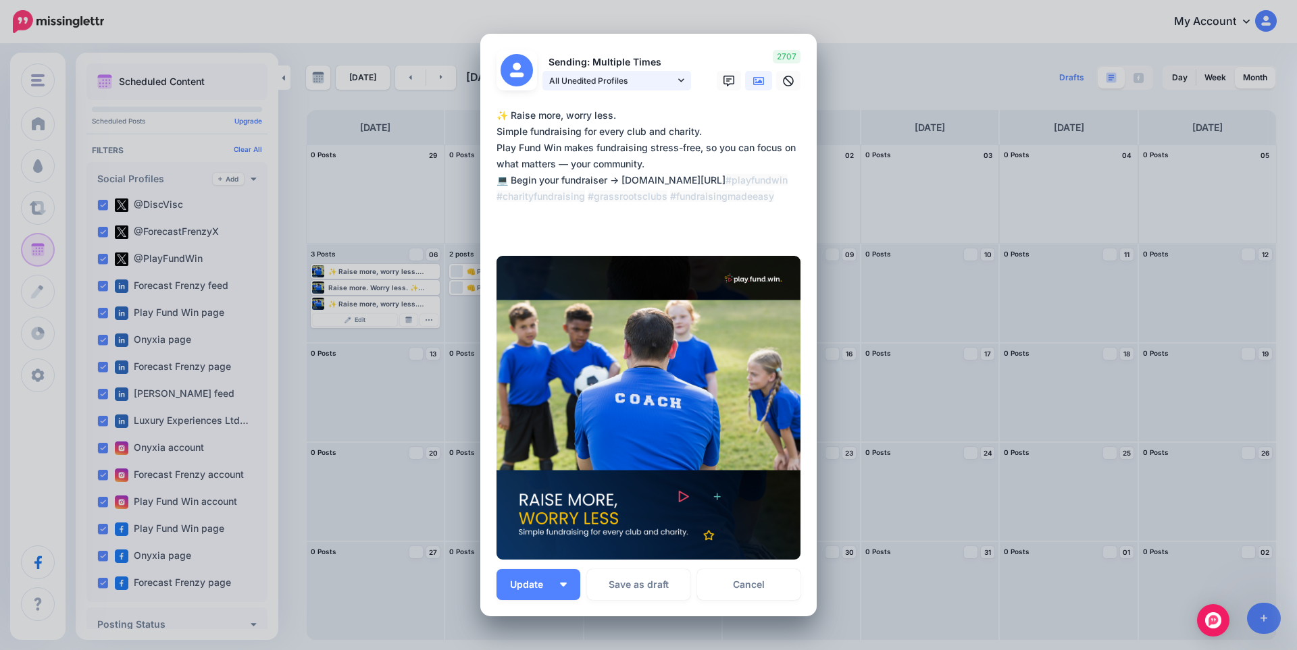
click at [617, 82] on span "All Unedited Profiles" at bounding box center [612, 81] width 126 height 14
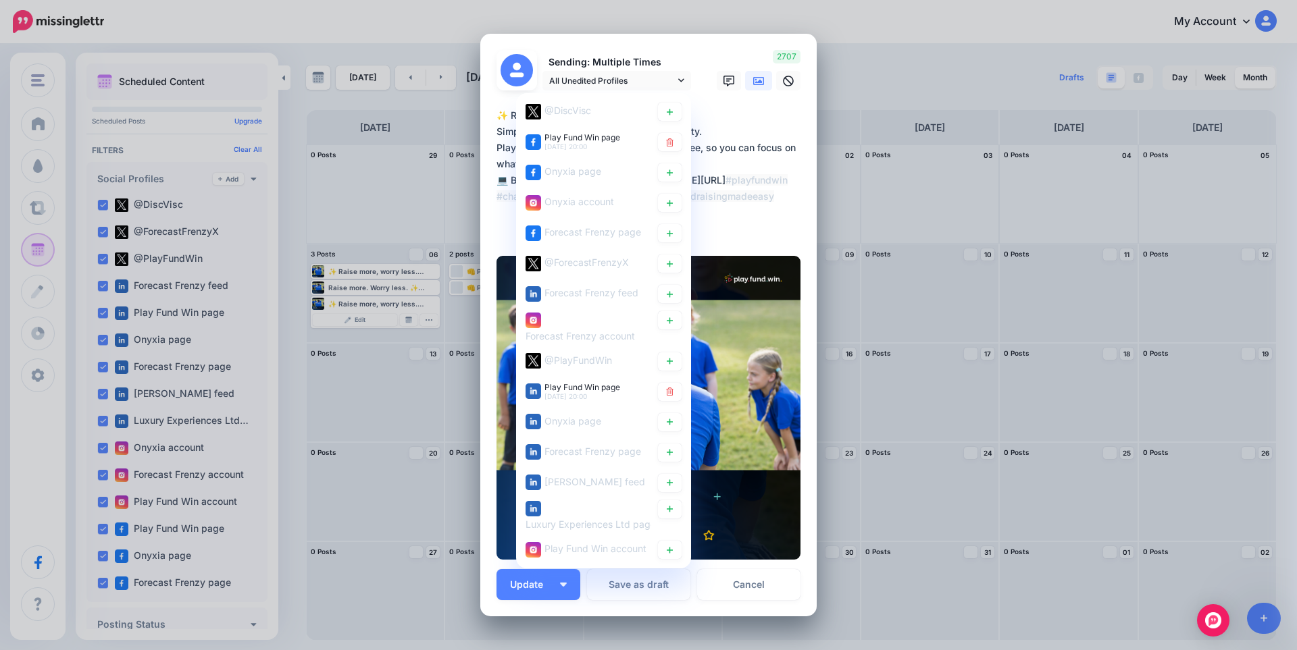
click at [729, 118] on textarea "**********" at bounding box center [651, 172] width 311 height 130
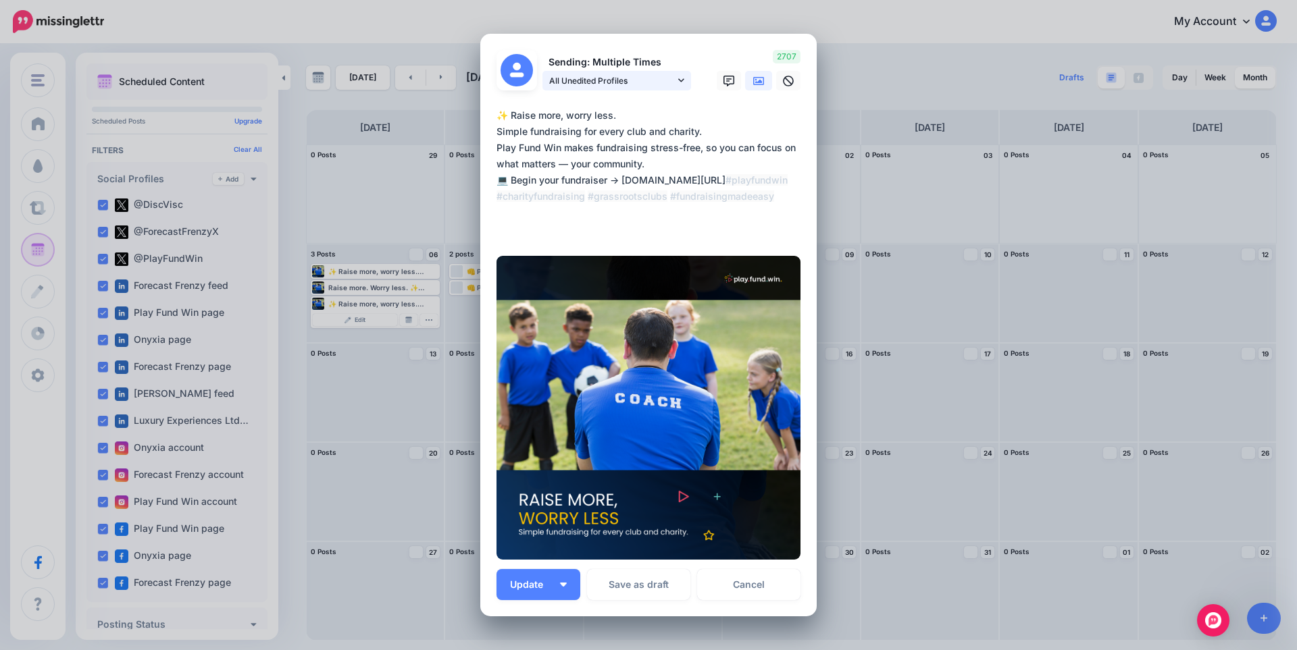
click at [623, 83] on span "All Unedited Profiles" at bounding box center [612, 81] width 126 height 14
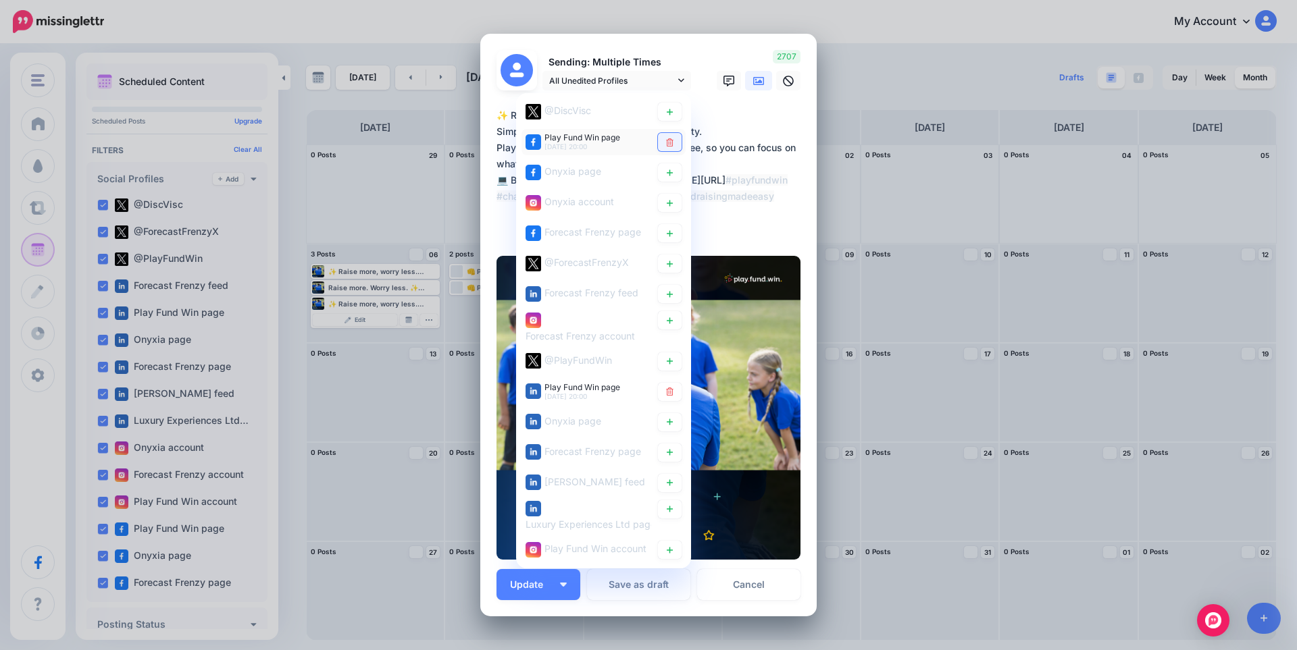
click at [669, 142] on icon at bounding box center [670, 142] width 10 height 8
click at [673, 399] on img at bounding box center [648, 408] width 304 height 304
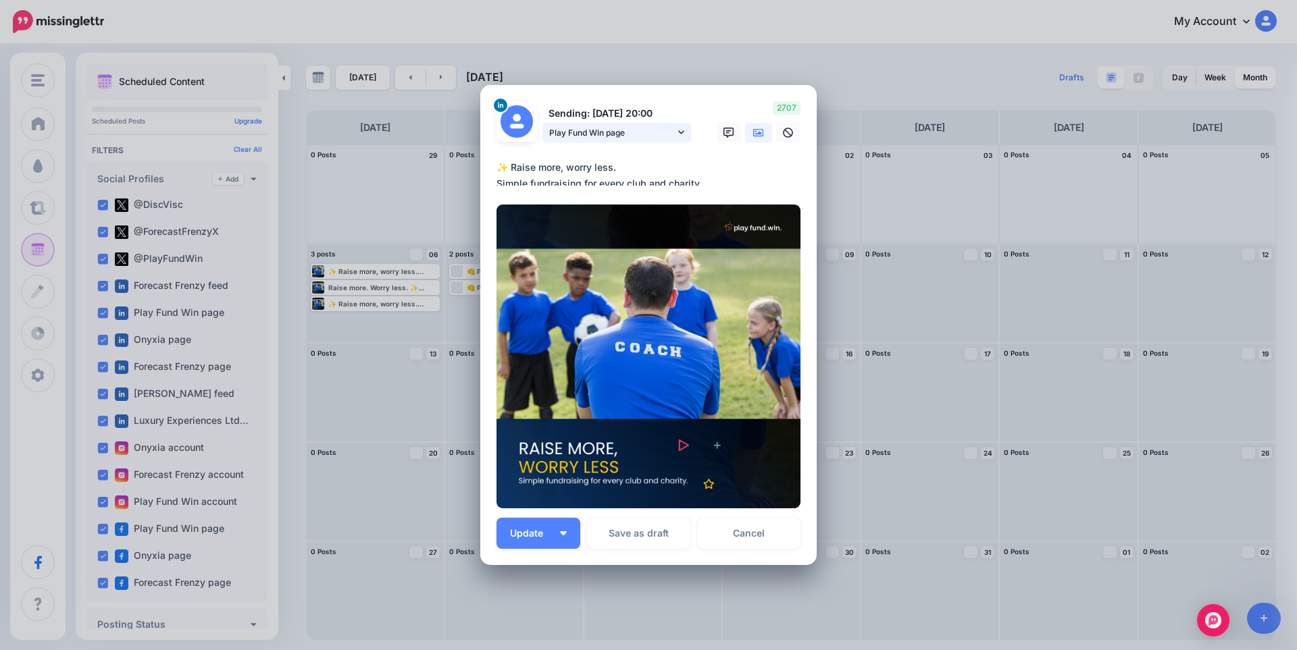
click at [605, 132] on span "Play Fund Win page" at bounding box center [612, 133] width 126 height 14
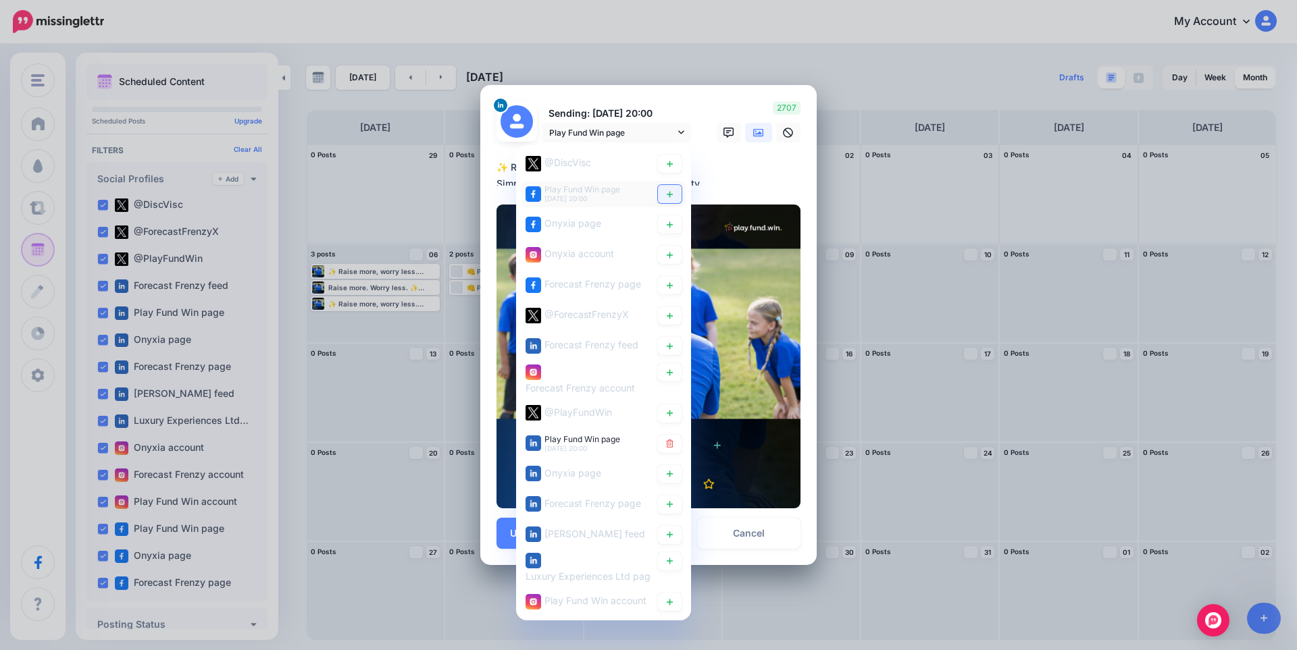
click at [665, 198] on icon at bounding box center [670, 194] width 10 height 8
click at [751, 183] on textarea "**********" at bounding box center [651, 172] width 311 height 26
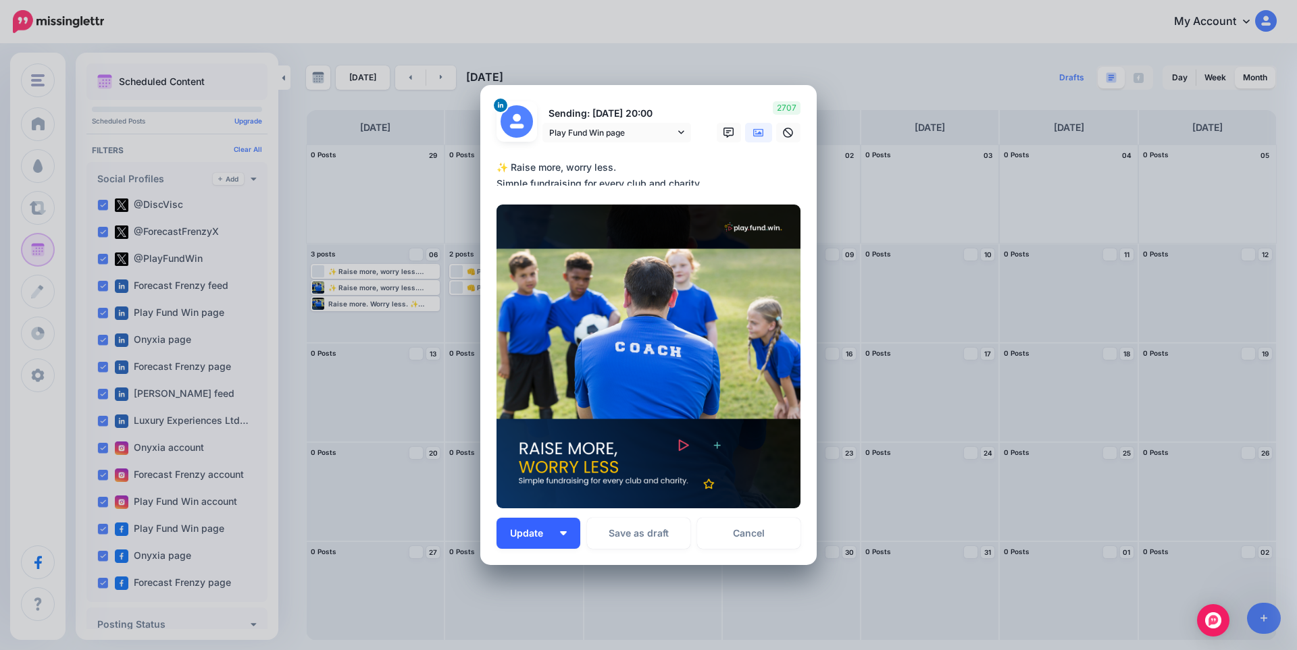
click at [527, 543] on button "Update" at bounding box center [538, 533] width 84 height 31
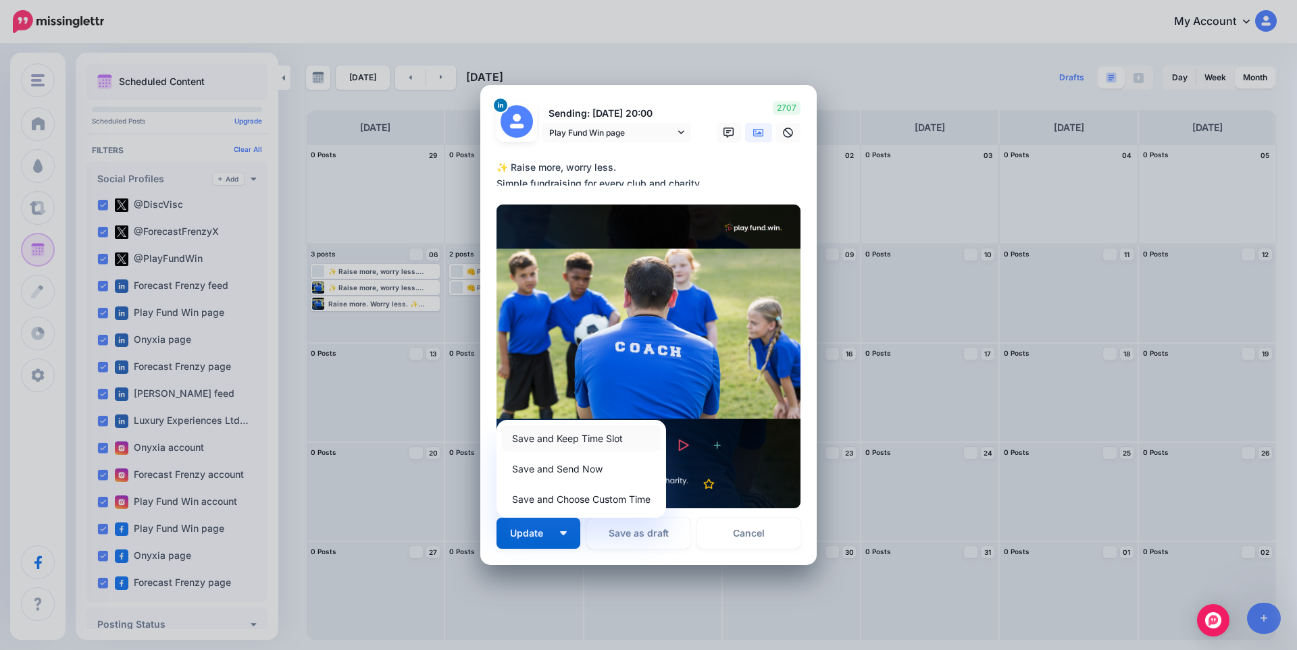
click at [563, 439] on link "Save and Keep Time Slot" at bounding box center [581, 438] width 159 height 26
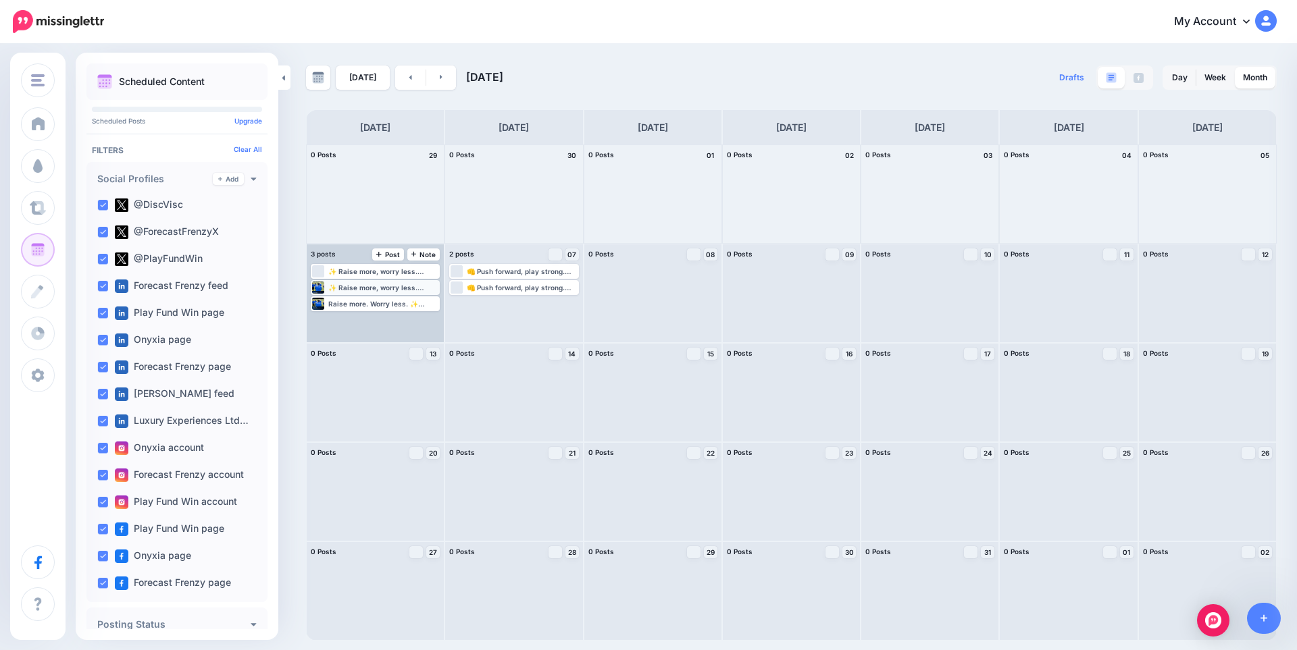
click at [389, 288] on div "✨ Raise more, worry less. Simple fundraising for every club and charity. Play F…" at bounding box center [383, 288] width 110 height 8
click at [383, 323] on div "Raise more. Worry less. ✨ Simple fundraising for every club and charity. Begin …" at bounding box center [383, 321] width 110 height 8
click at [371, 318] on link "Edit" at bounding box center [355, 320] width 84 height 12
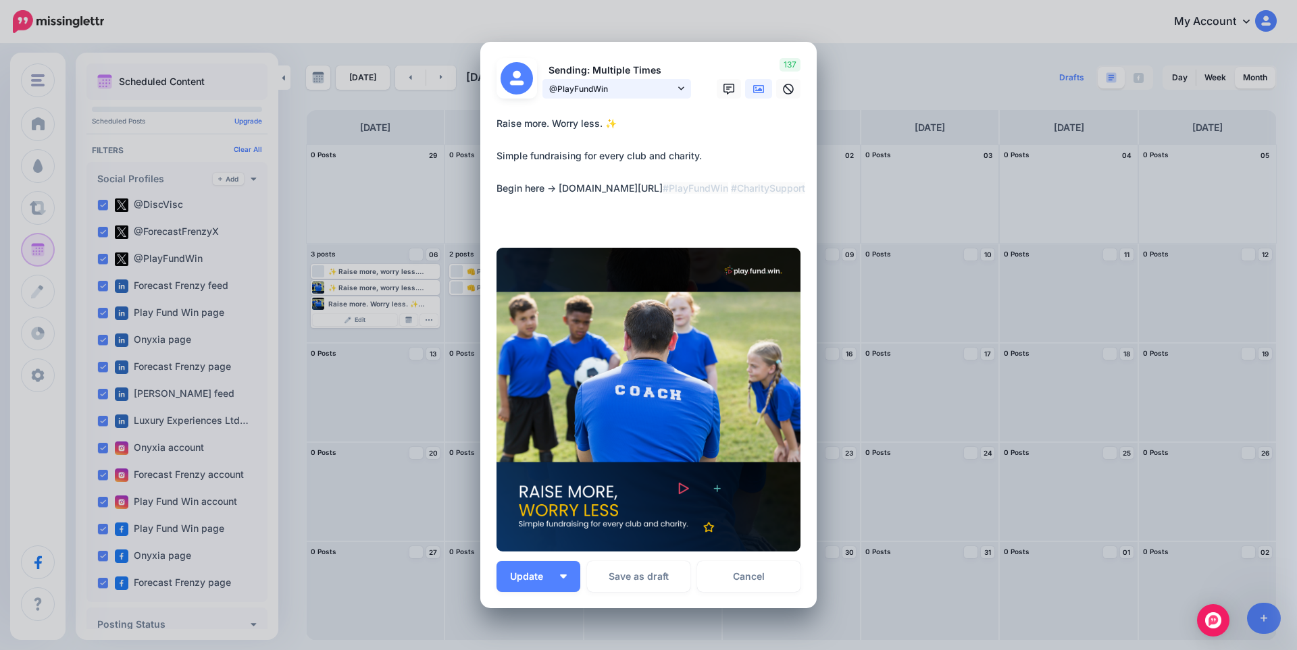
click at [598, 91] on span "@PlayFundWin" at bounding box center [612, 89] width 126 height 14
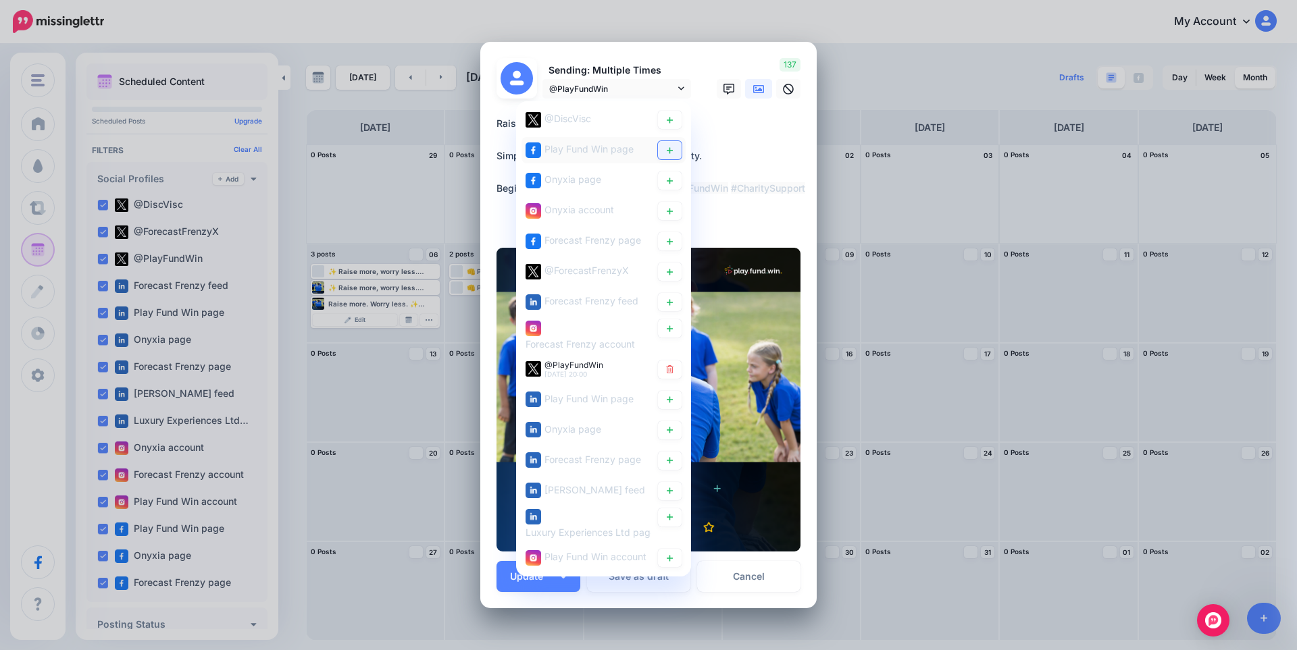
click at [667, 150] on icon at bounding box center [670, 150] width 6 height 6
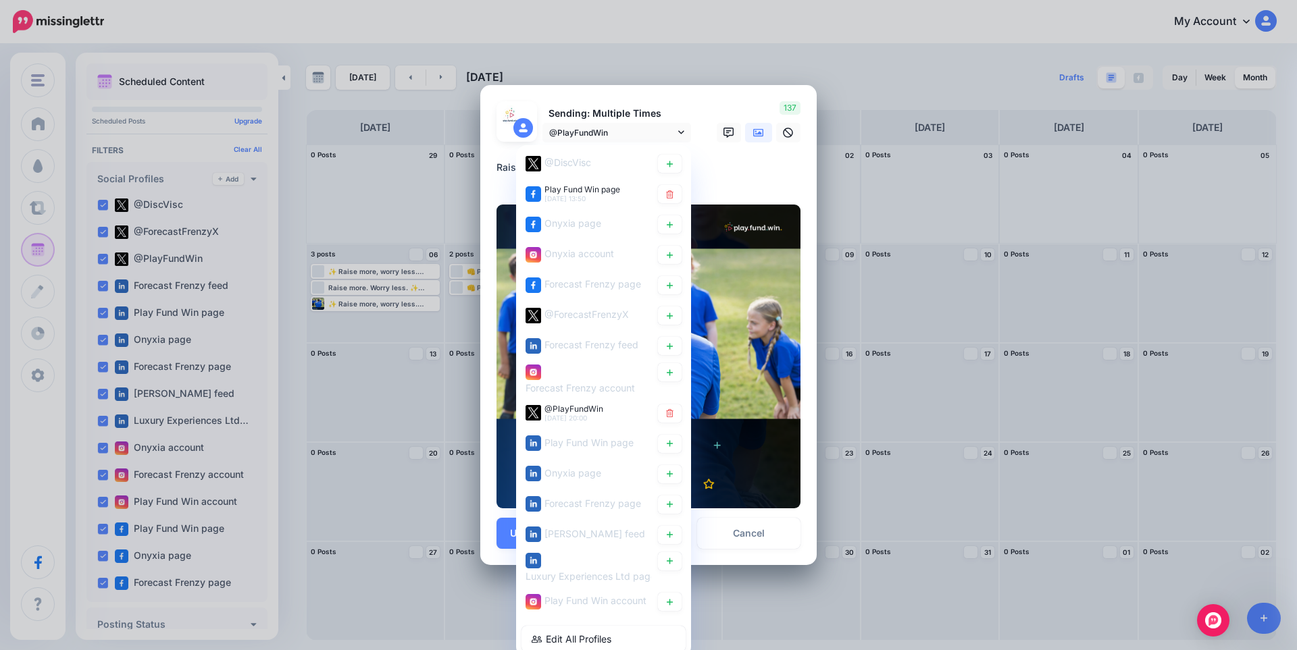
click at [729, 178] on textarea "**********" at bounding box center [651, 172] width 311 height 26
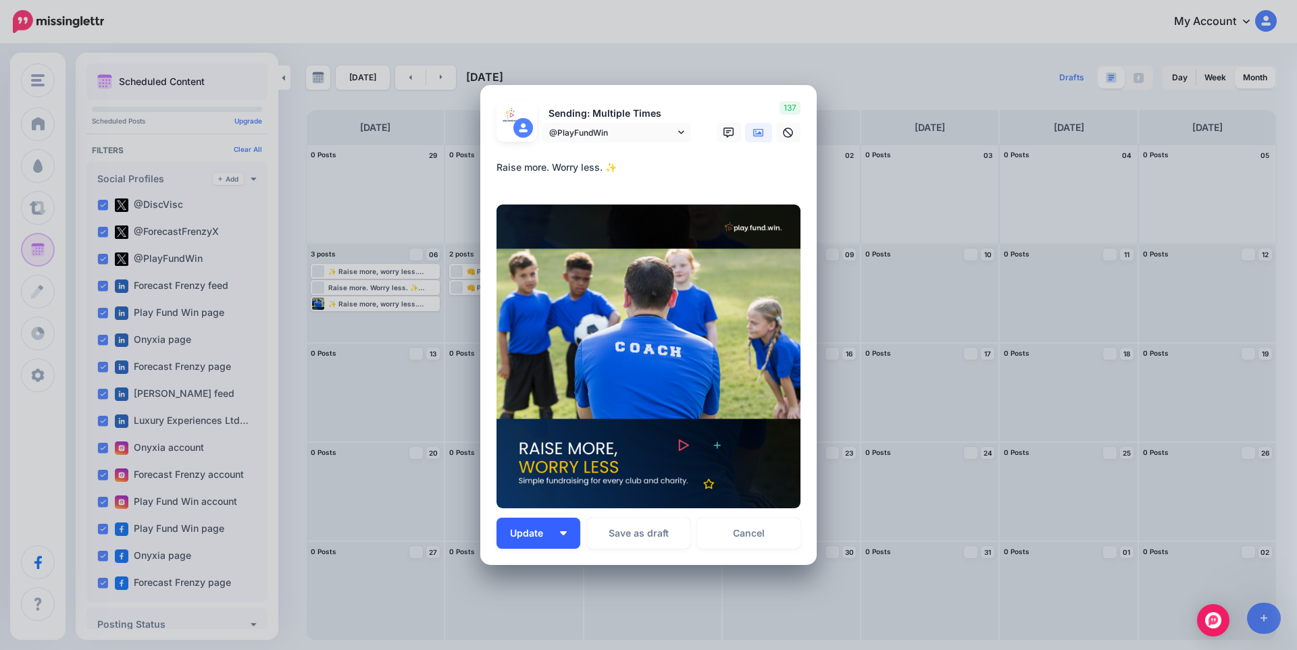
click at [513, 529] on span "Update" at bounding box center [531, 533] width 43 height 9
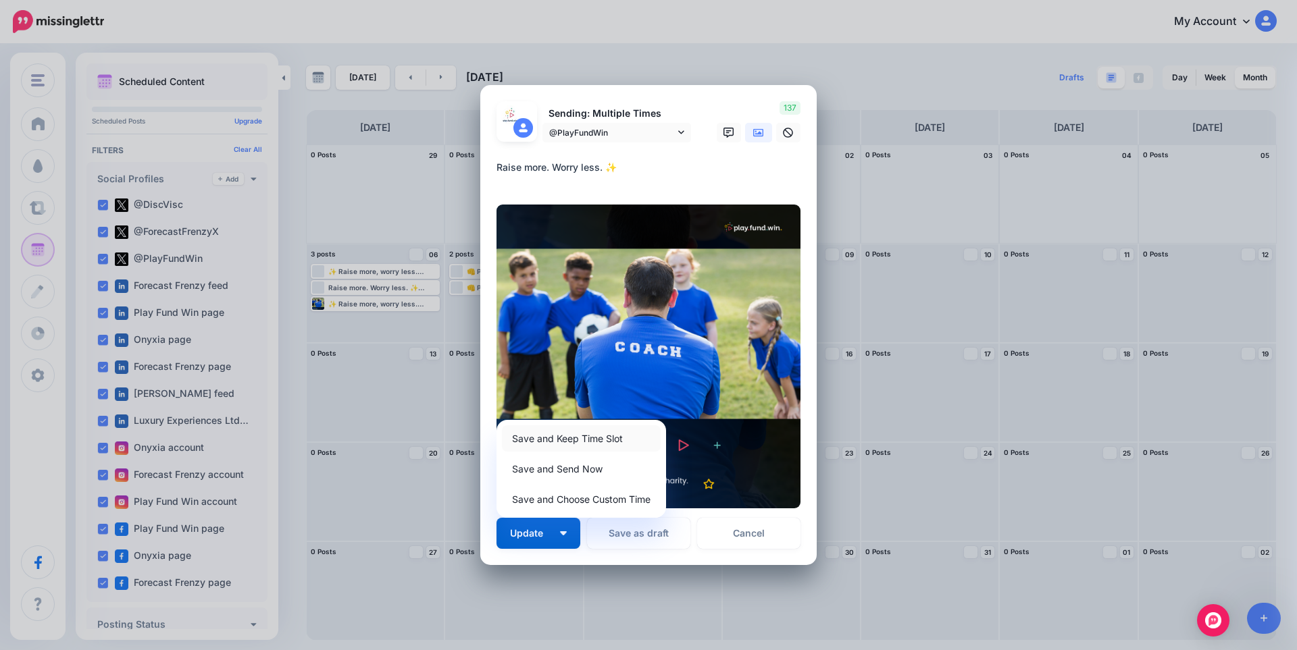
click at [540, 445] on link "Save and Keep Time Slot" at bounding box center [581, 438] width 159 height 26
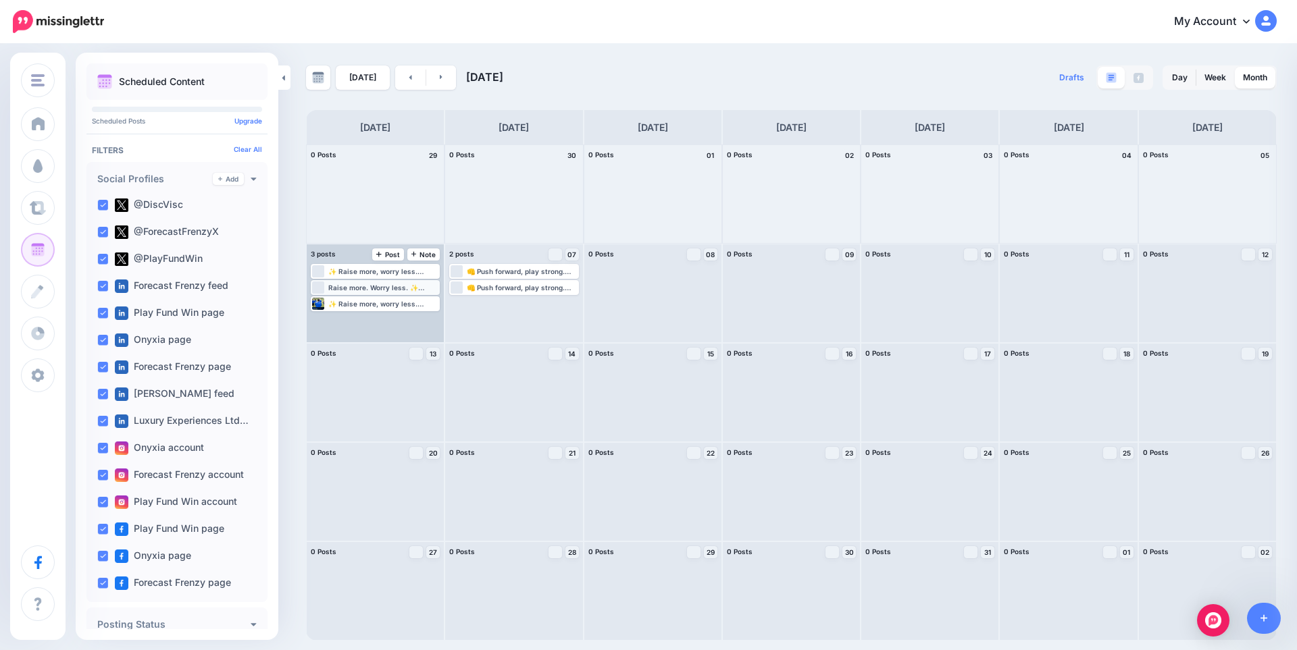
click at [330, 288] on div "Raise more. Worry less. ✨ Simple fundraising for every club and charity. Begin …" at bounding box center [383, 288] width 110 height 8
click at [342, 301] on link "Edit" at bounding box center [355, 304] width 84 height 12
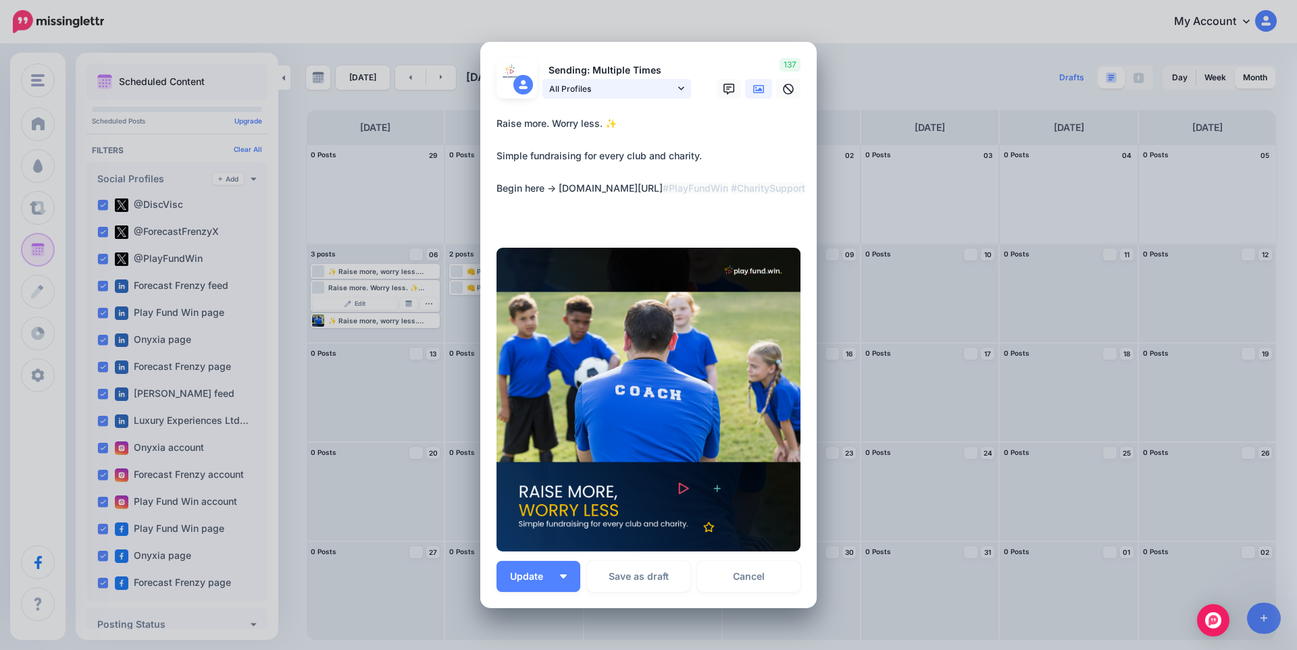
click at [609, 93] on span "All Profiles" at bounding box center [612, 89] width 126 height 14
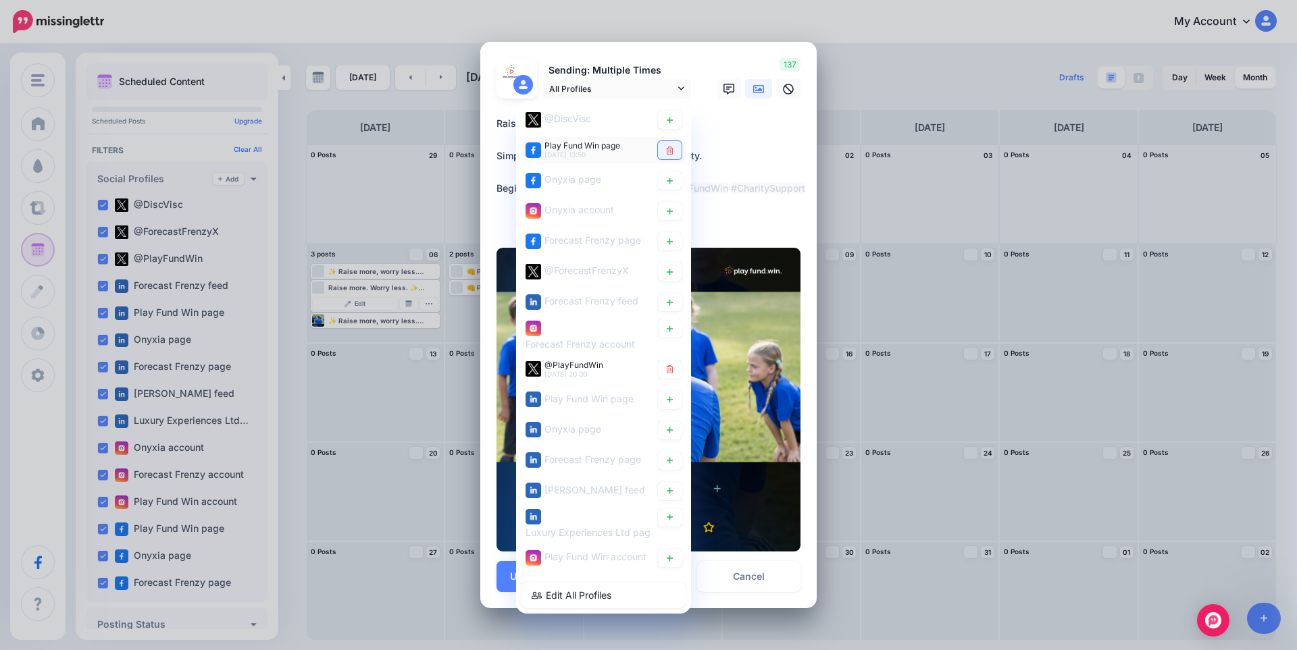
click at [665, 149] on icon at bounding box center [670, 151] width 10 height 8
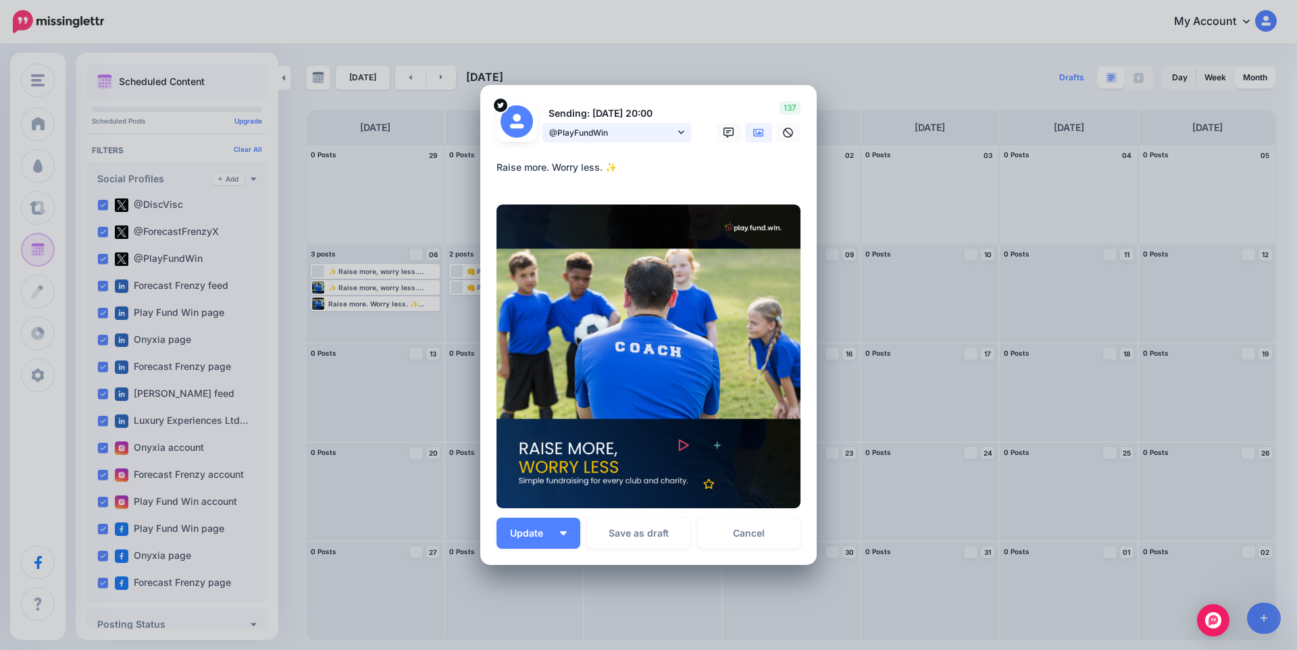
click at [630, 126] on span "@PlayFundWin" at bounding box center [612, 133] width 126 height 14
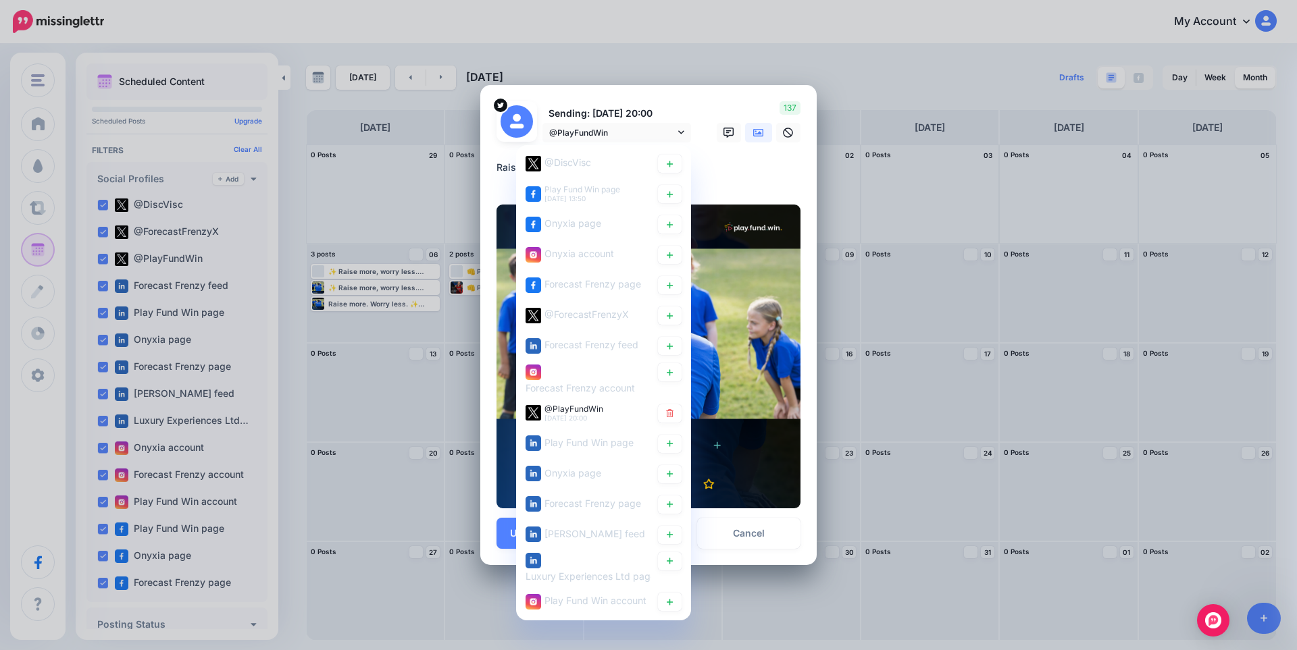
click at [756, 174] on textarea "**********" at bounding box center [651, 172] width 311 height 26
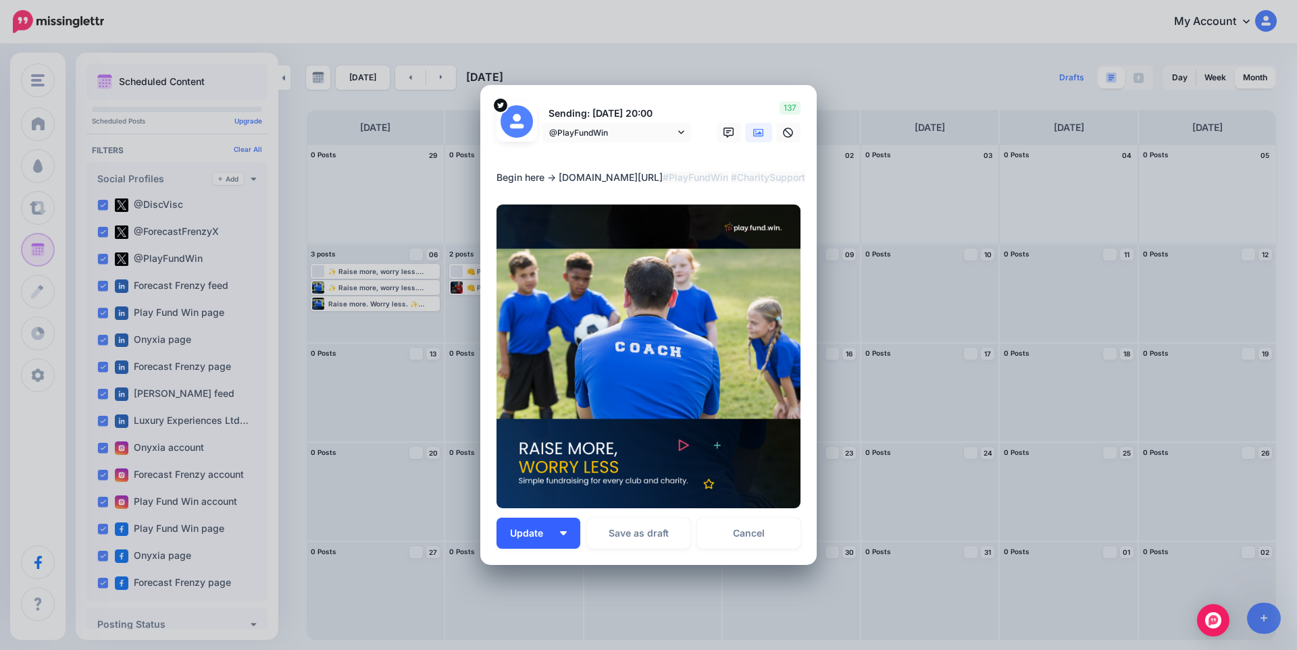
click at [510, 536] on span "Update" at bounding box center [531, 533] width 43 height 9
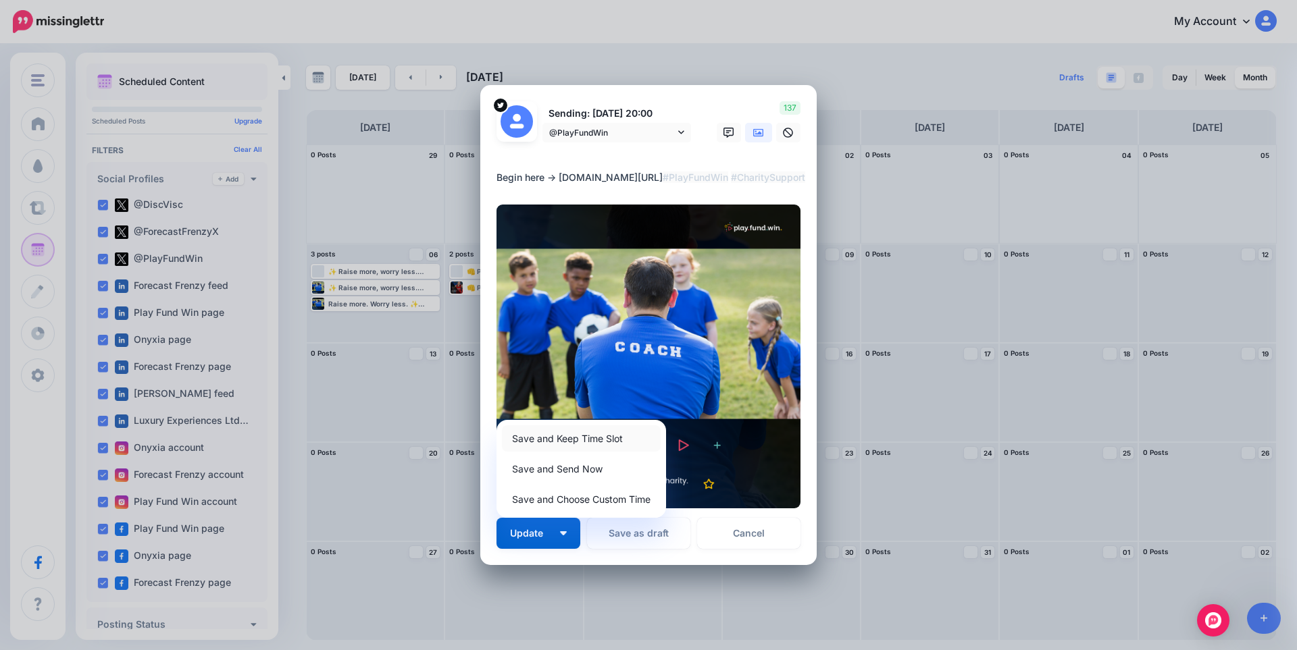
click at [546, 444] on link "Save and Keep Time Slot" at bounding box center [581, 438] width 159 height 26
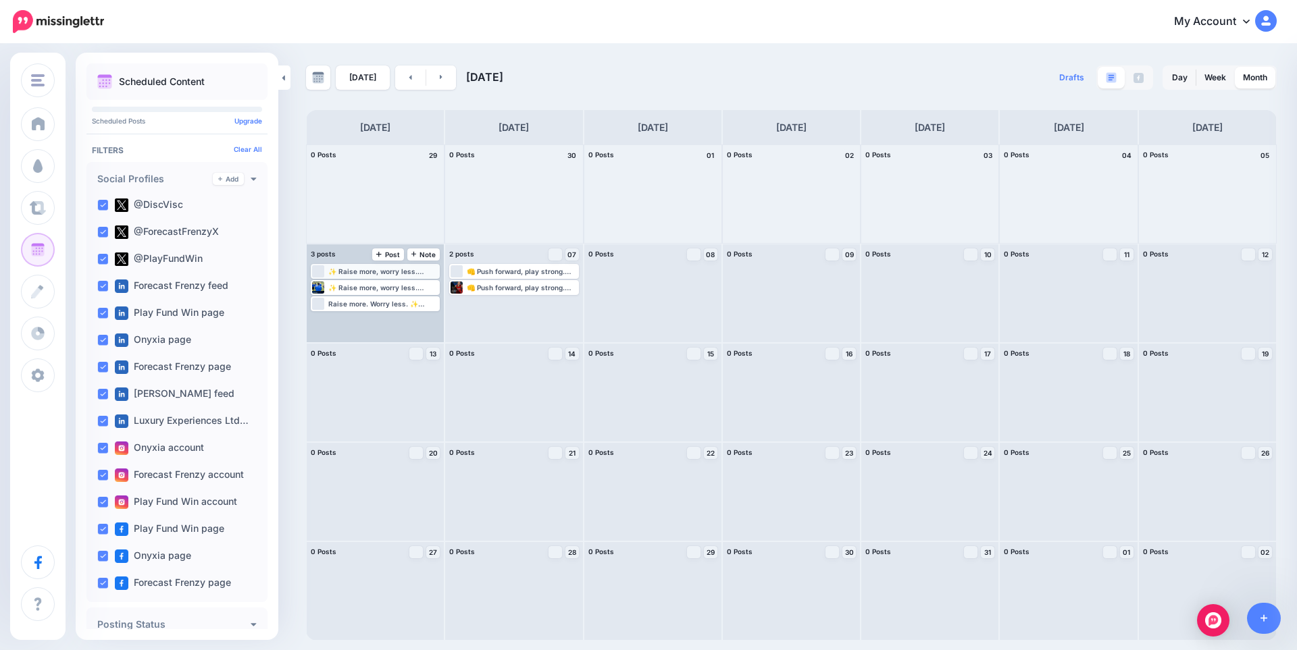
click at [344, 271] on div "✨ Raise more, worry less. Simple fundraising for every club and charity. Play F…" at bounding box center [383, 271] width 110 height 8
click at [345, 282] on link "Edit" at bounding box center [355, 288] width 84 height 12
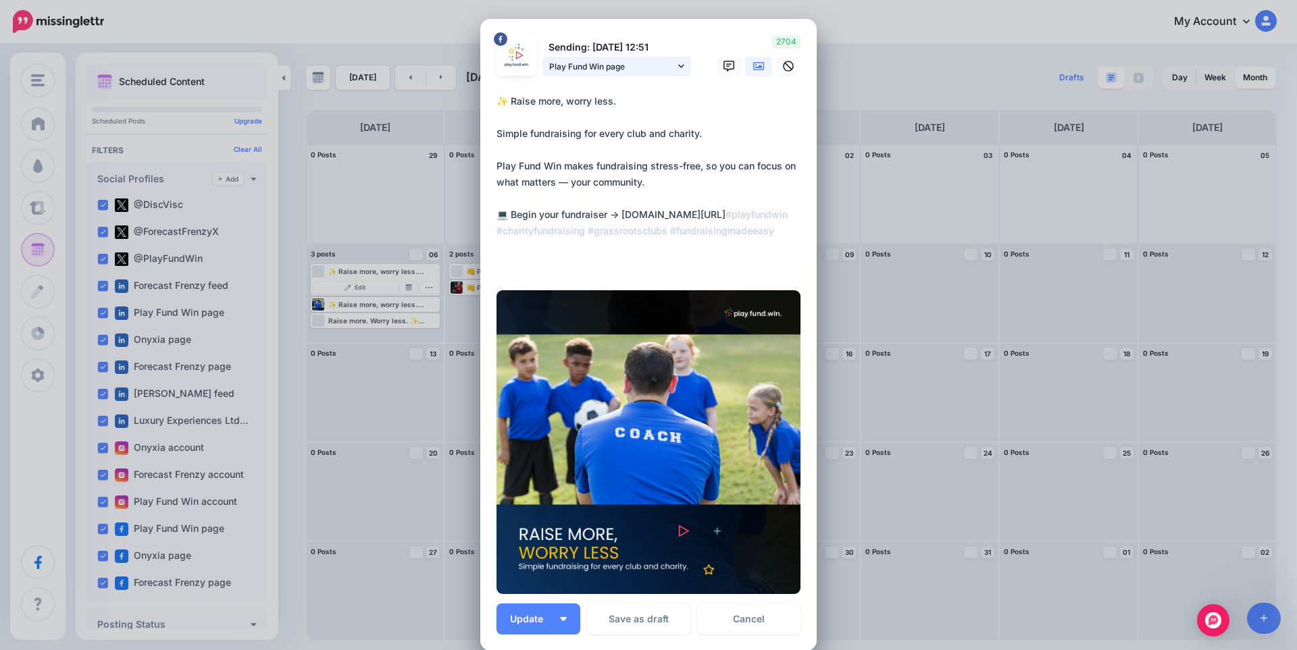
click at [583, 74] on link "Play Fund Win page" at bounding box center [616, 67] width 149 height 20
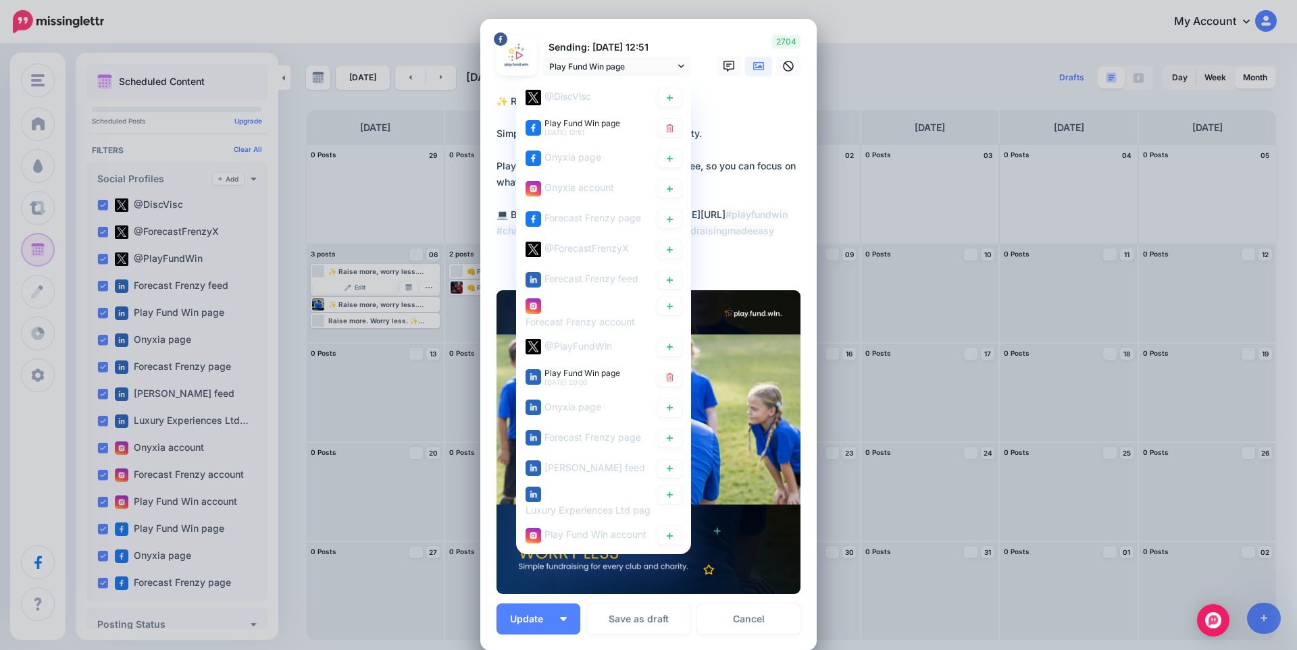
click at [730, 105] on textarea "**********" at bounding box center [651, 182] width 311 height 178
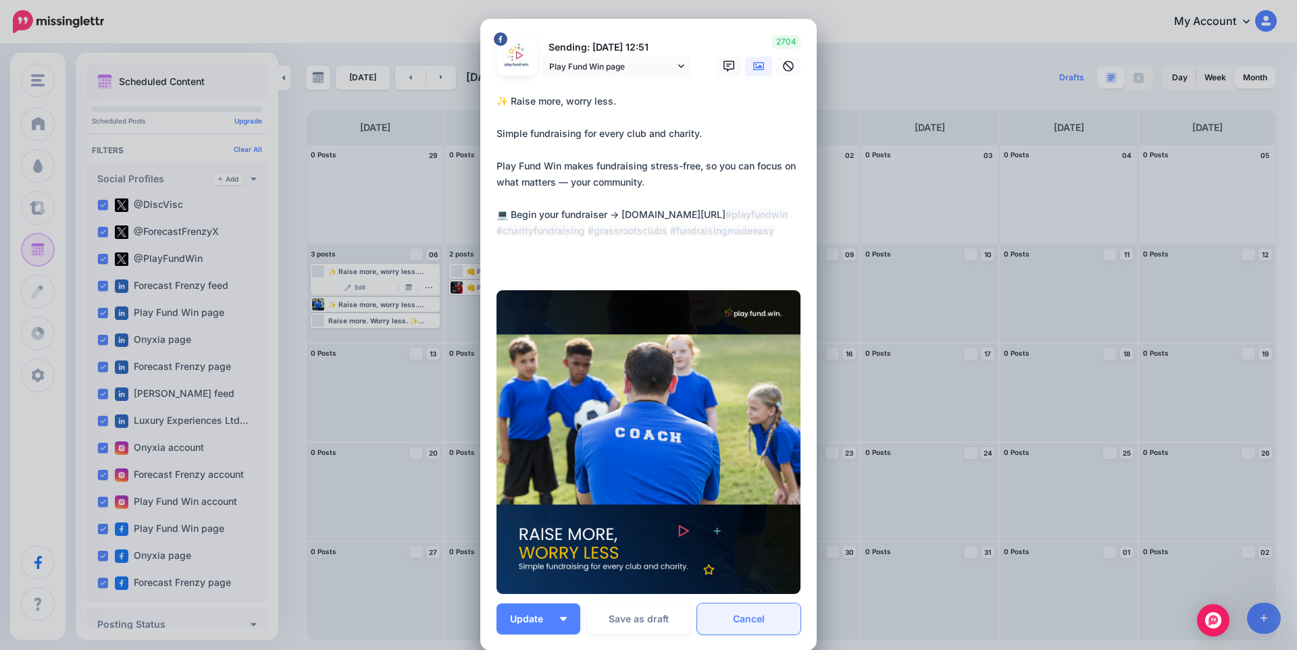
click at [760, 621] on link "Cancel" at bounding box center [748, 619] width 103 height 31
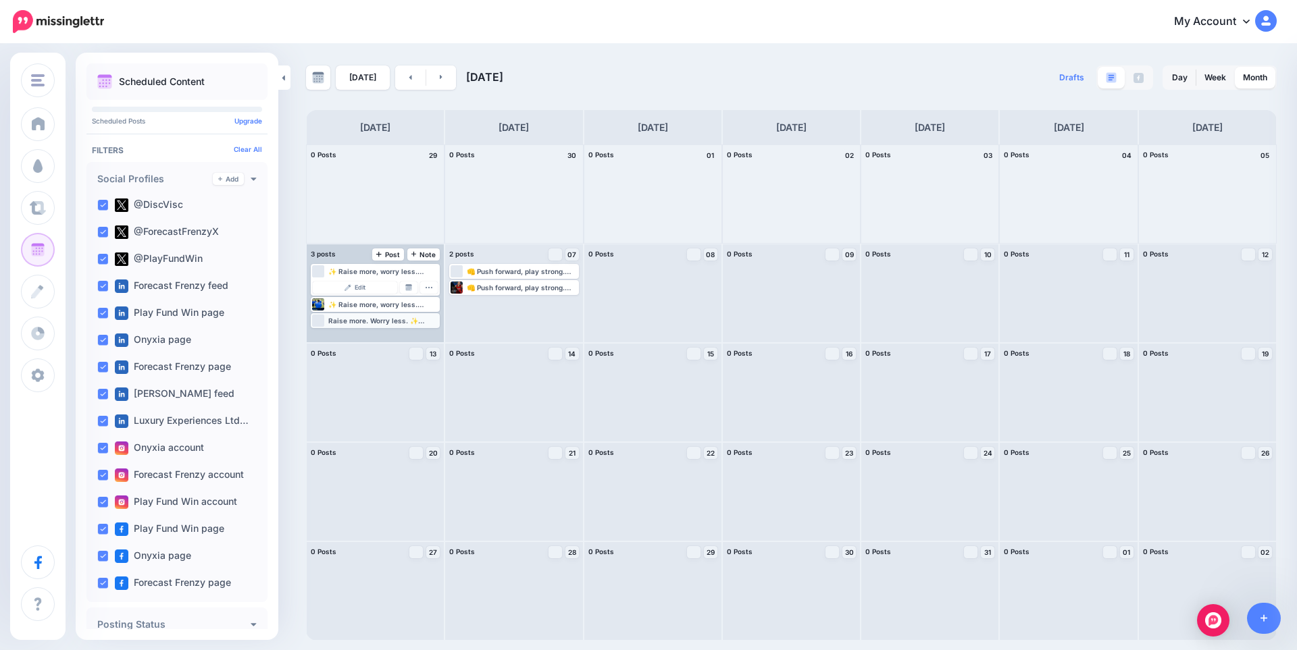
click at [361, 321] on div "Raise more. Worry less. ✨ Simple fundraising for every club and charity. Begin …" at bounding box center [383, 321] width 110 height 8
click at [361, 321] on span "Edit" at bounding box center [360, 320] width 11 height 7
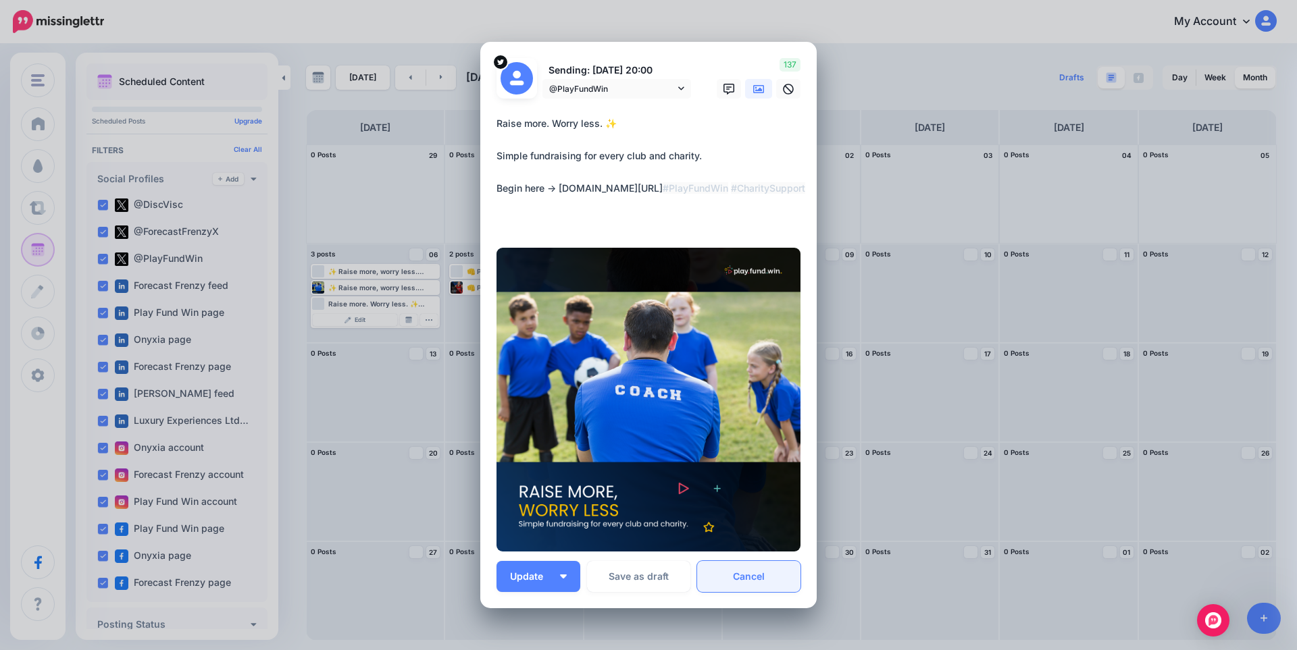
click at [769, 578] on link "Cancel" at bounding box center [748, 576] width 103 height 31
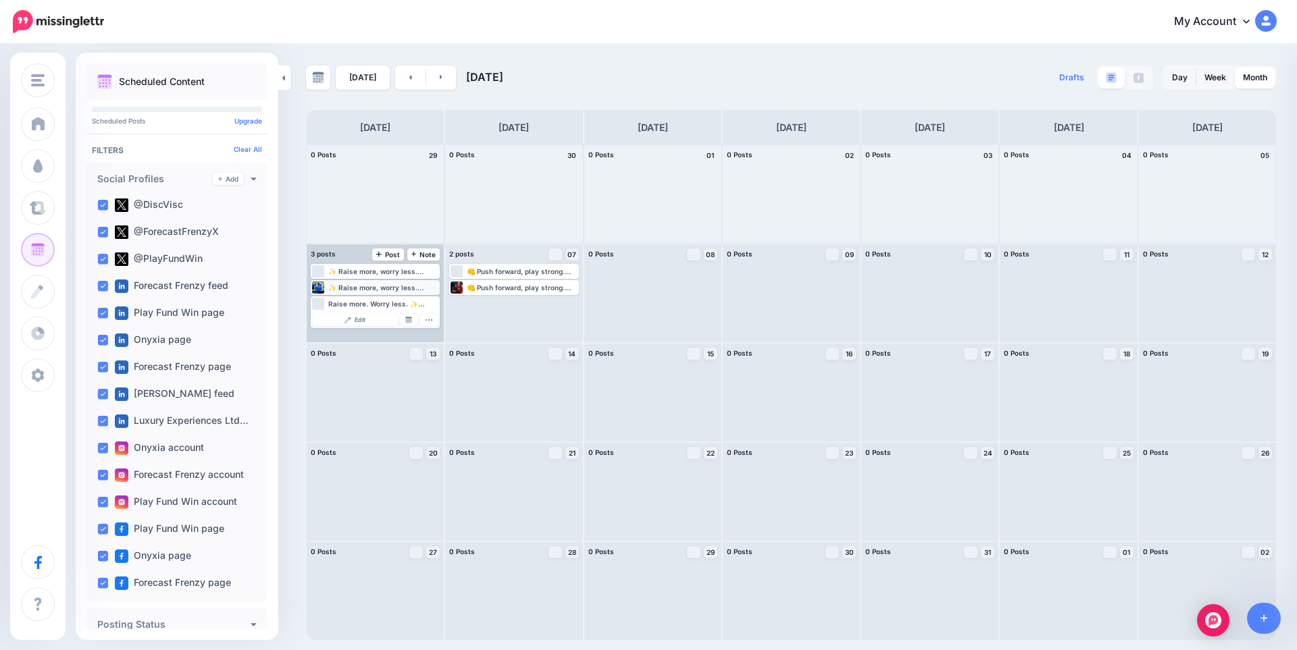
click at [344, 290] on div "✨ Raise more, worry less. Simple fundraising for every club and charity. Play F…" at bounding box center [383, 288] width 110 height 8
click at [359, 301] on span "Edit" at bounding box center [360, 304] width 11 height 7
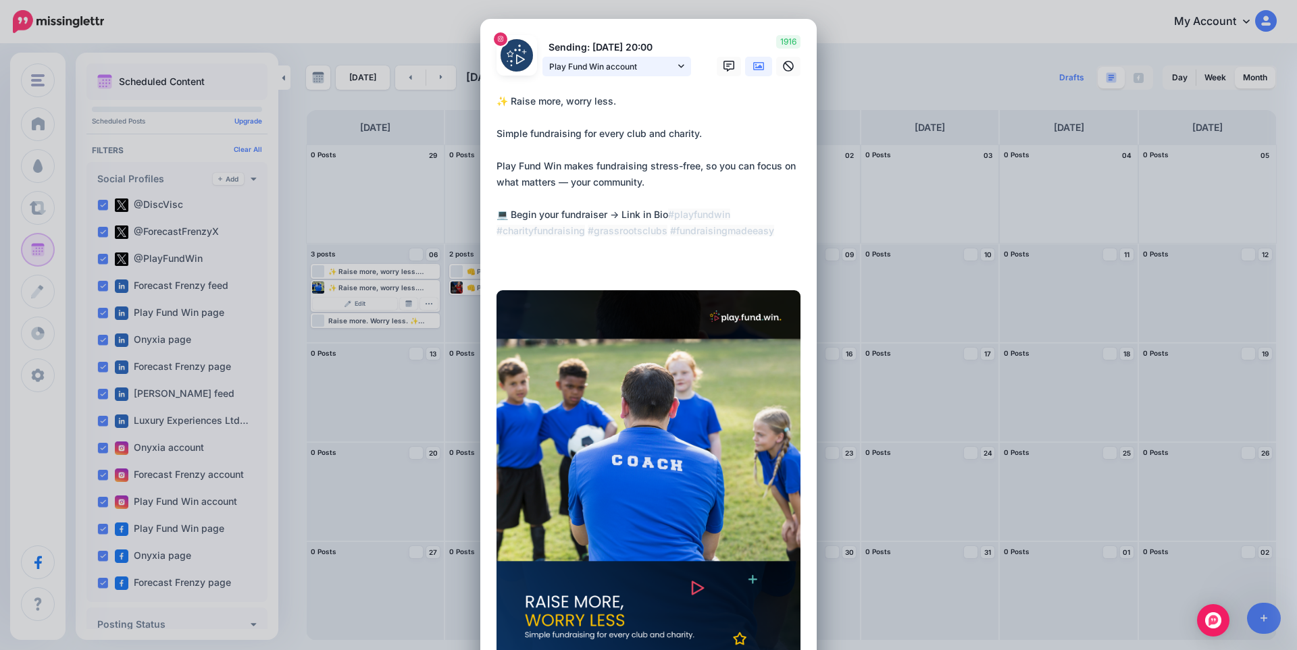
click at [584, 76] on link "Play Fund Win account" at bounding box center [616, 67] width 149 height 20
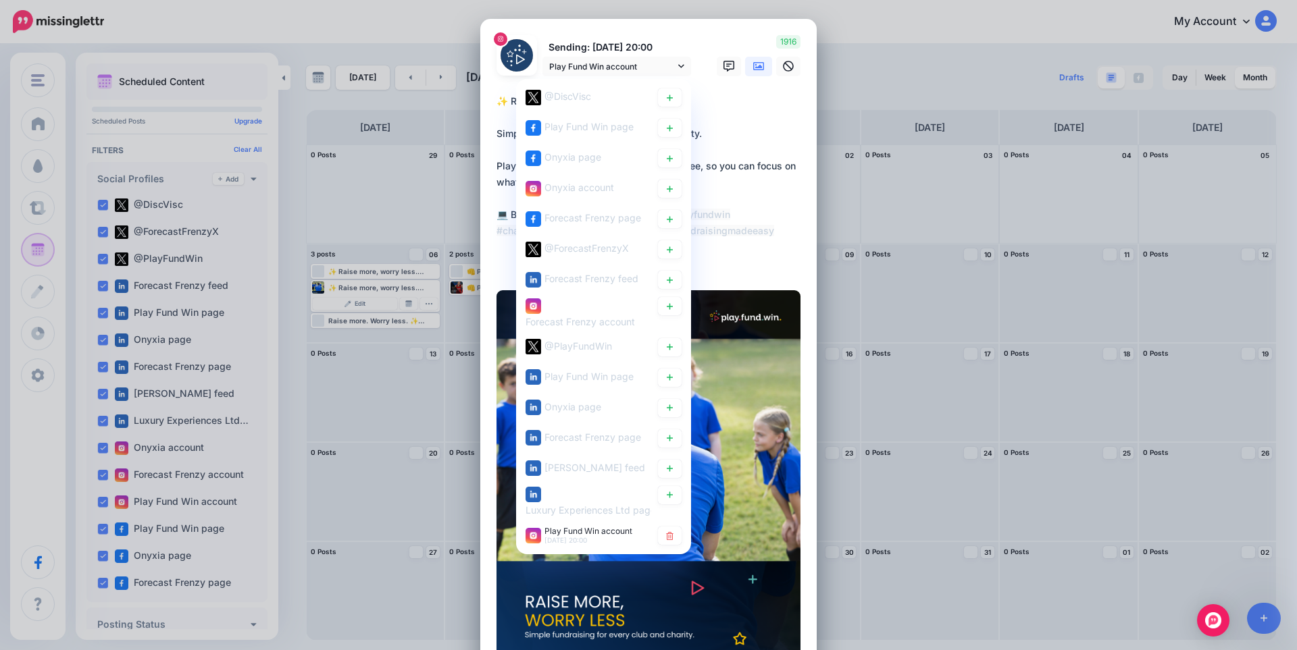
click at [881, 159] on div "Edit Post Loading Sending: 6th Oct 20:00 Play Fund Win account" at bounding box center [648, 325] width 1297 height 650
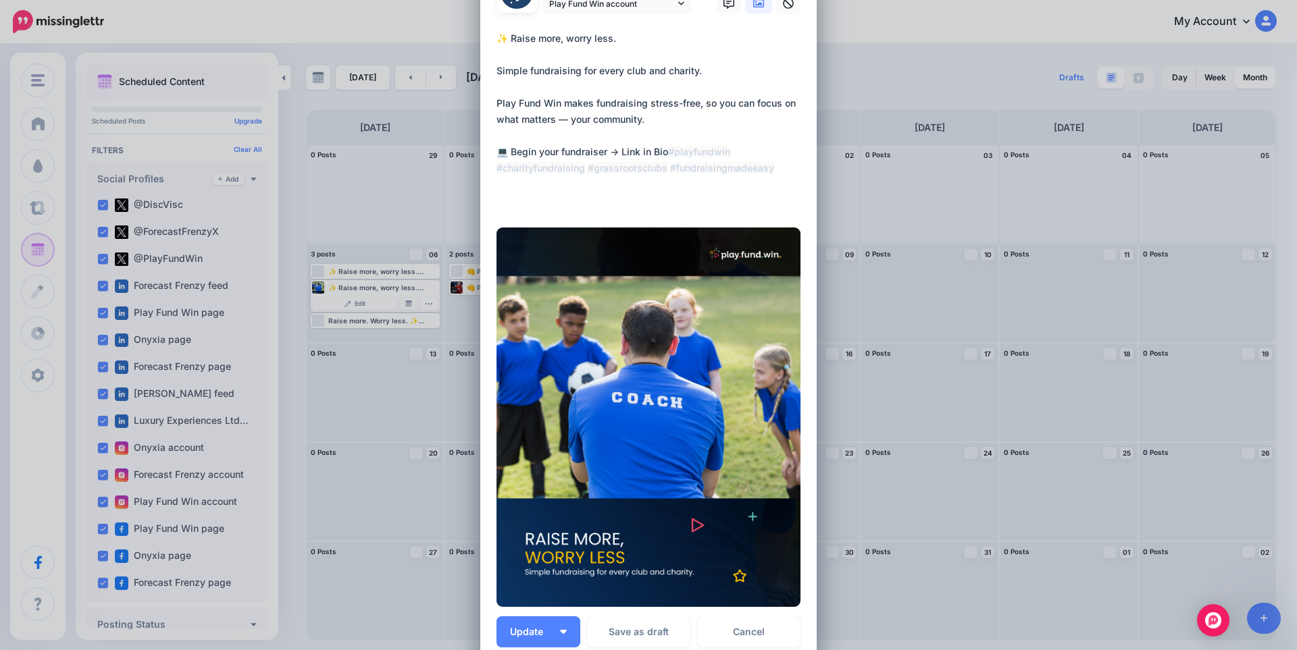
scroll to position [180, 0]
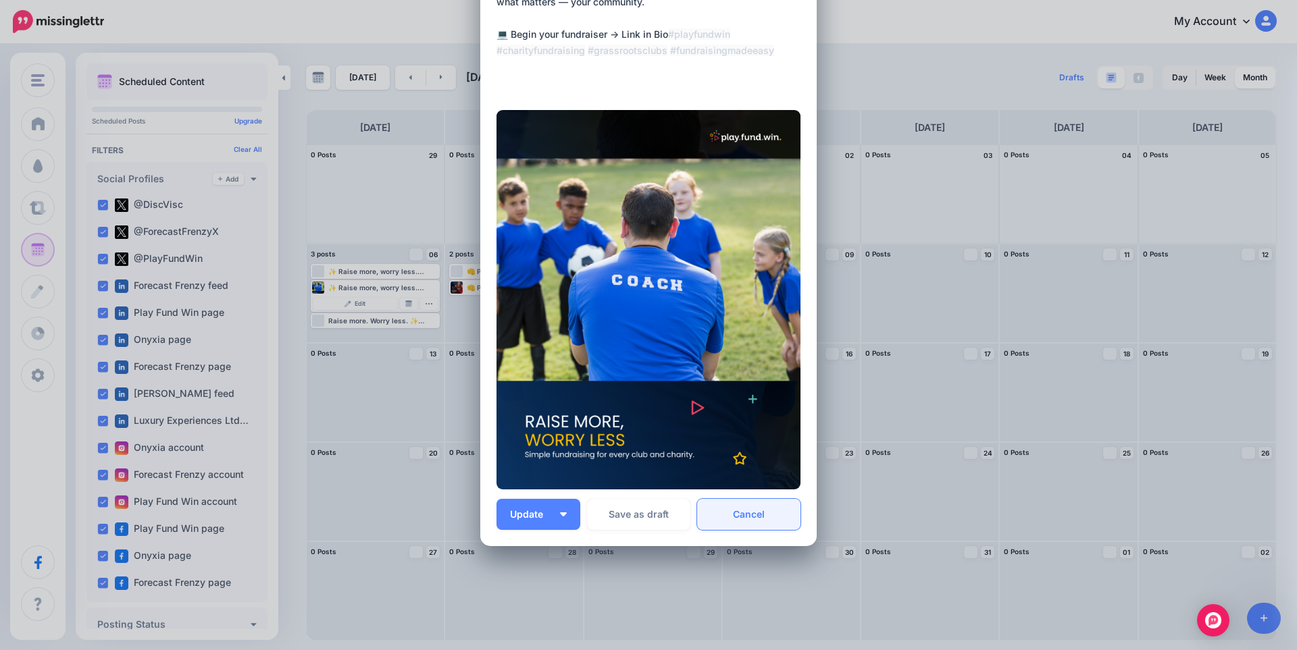
click at [754, 519] on link "Cancel" at bounding box center [748, 514] width 103 height 31
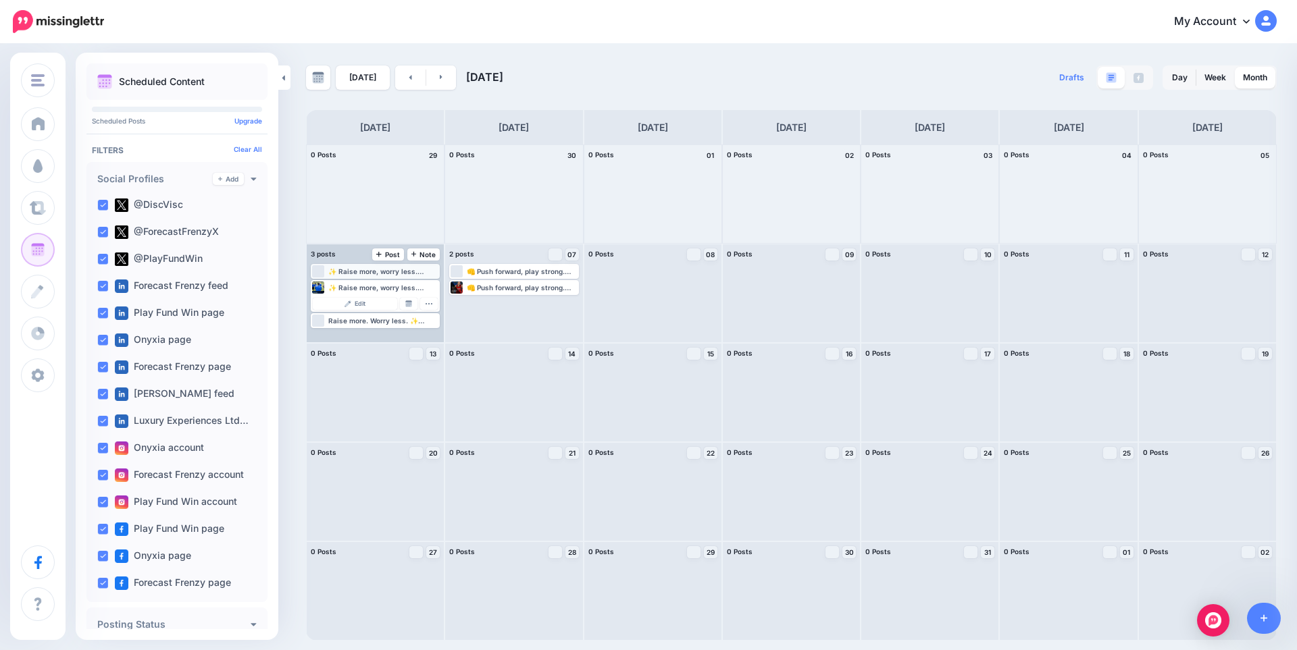
click at [357, 267] on div "Loading ✨ Raise more, worry less. Simple fundraising for every club and charity…" at bounding box center [375, 271] width 126 height 12
click at [351, 288] on link "Edit" at bounding box center [355, 288] width 84 height 12
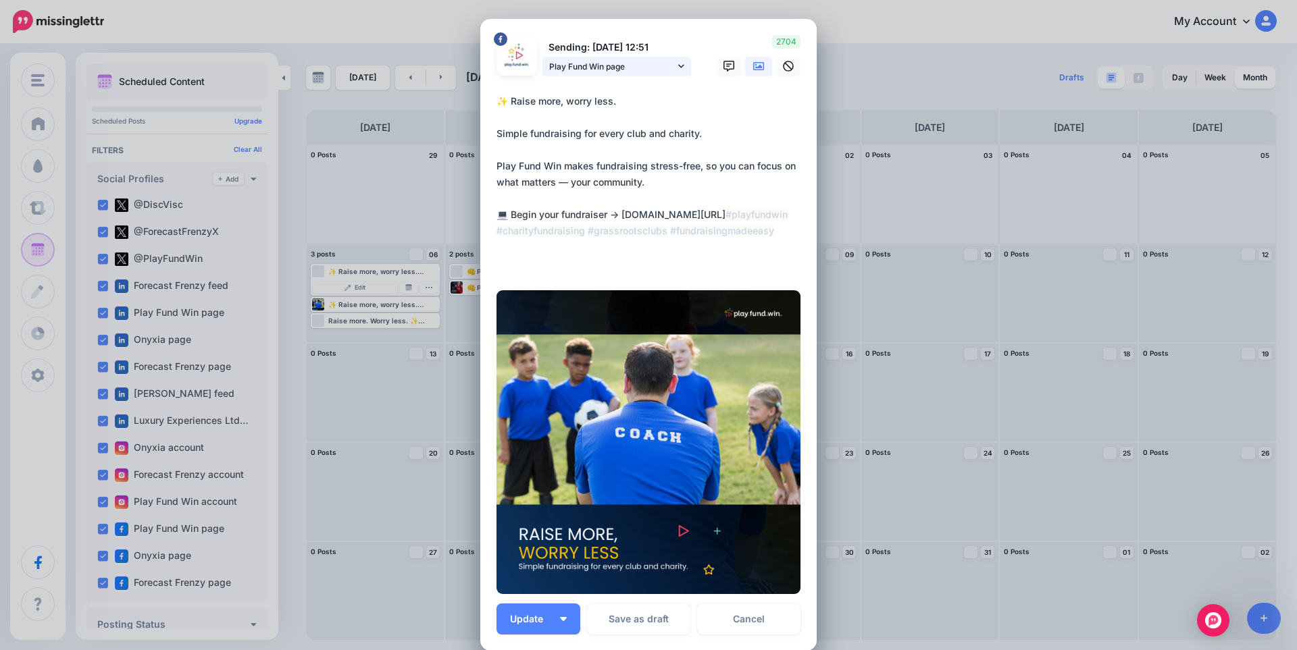
click at [599, 71] on span "Play Fund Win page" at bounding box center [612, 66] width 126 height 14
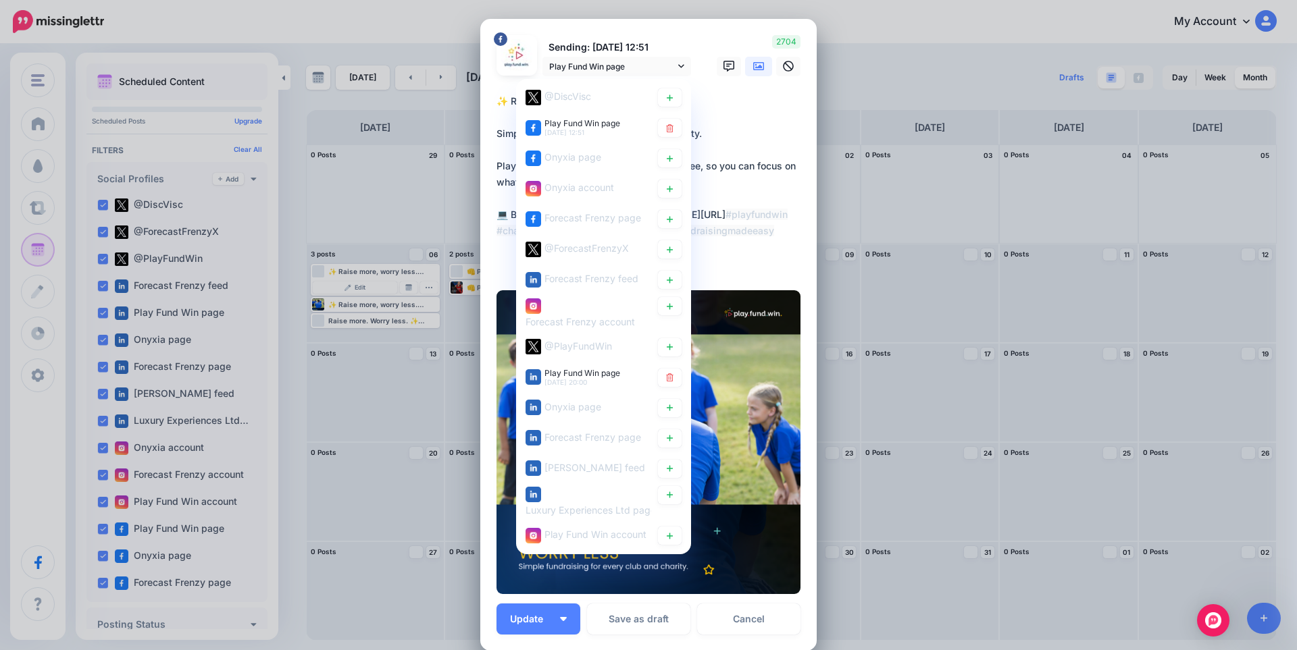
click at [776, 152] on textarea "**********" at bounding box center [651, 182] width 311 height 178
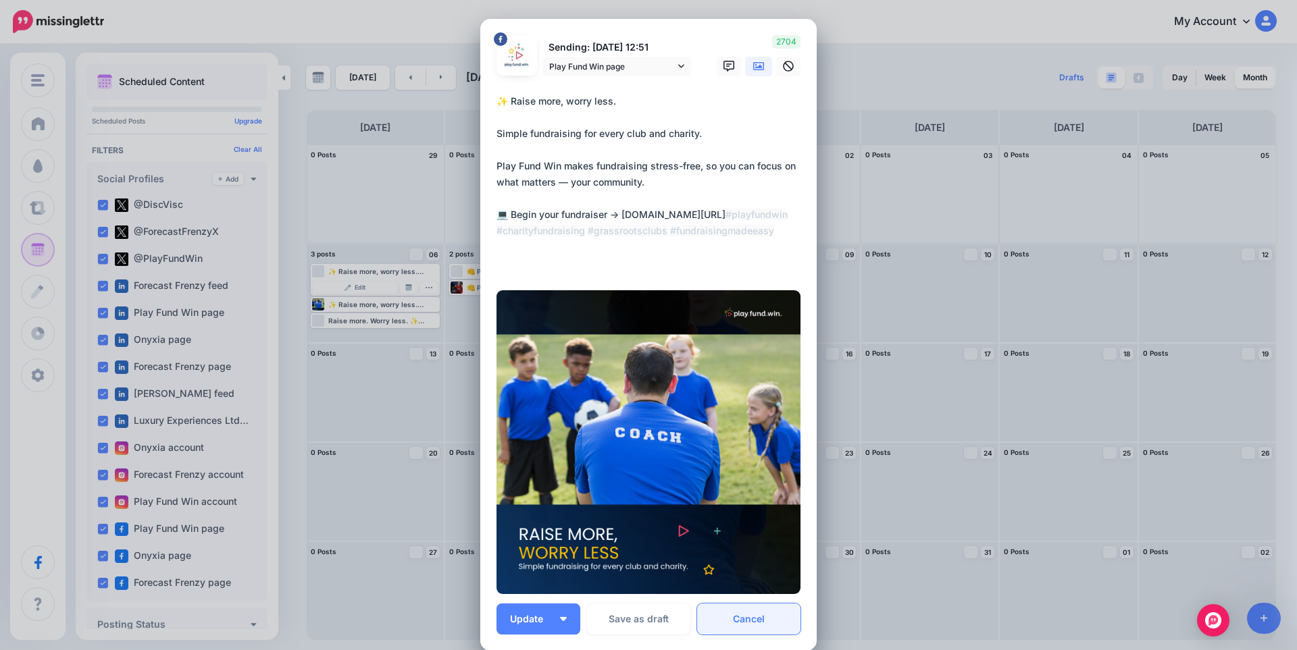
click at [747, 623] on link "Cancel" at bounding box center [748, 619] width 103 height 31
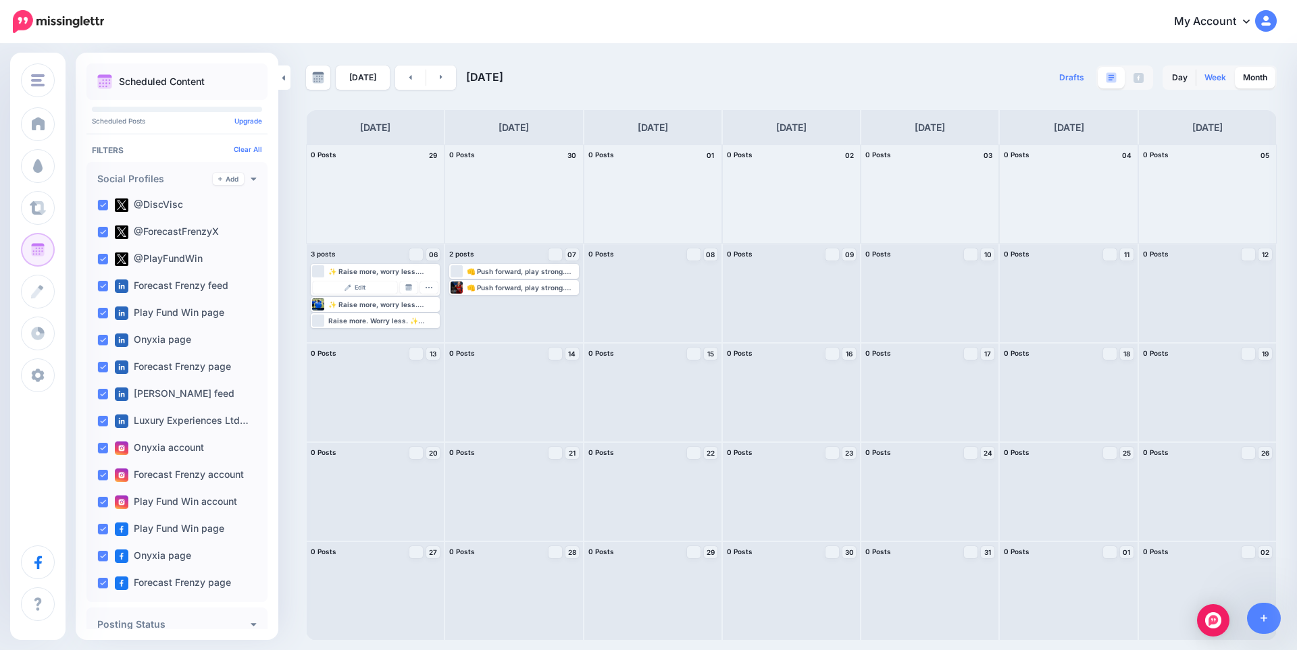
click at [1212, 76] on link "Week" at bounding box center [1215, 78] width 38 height 22
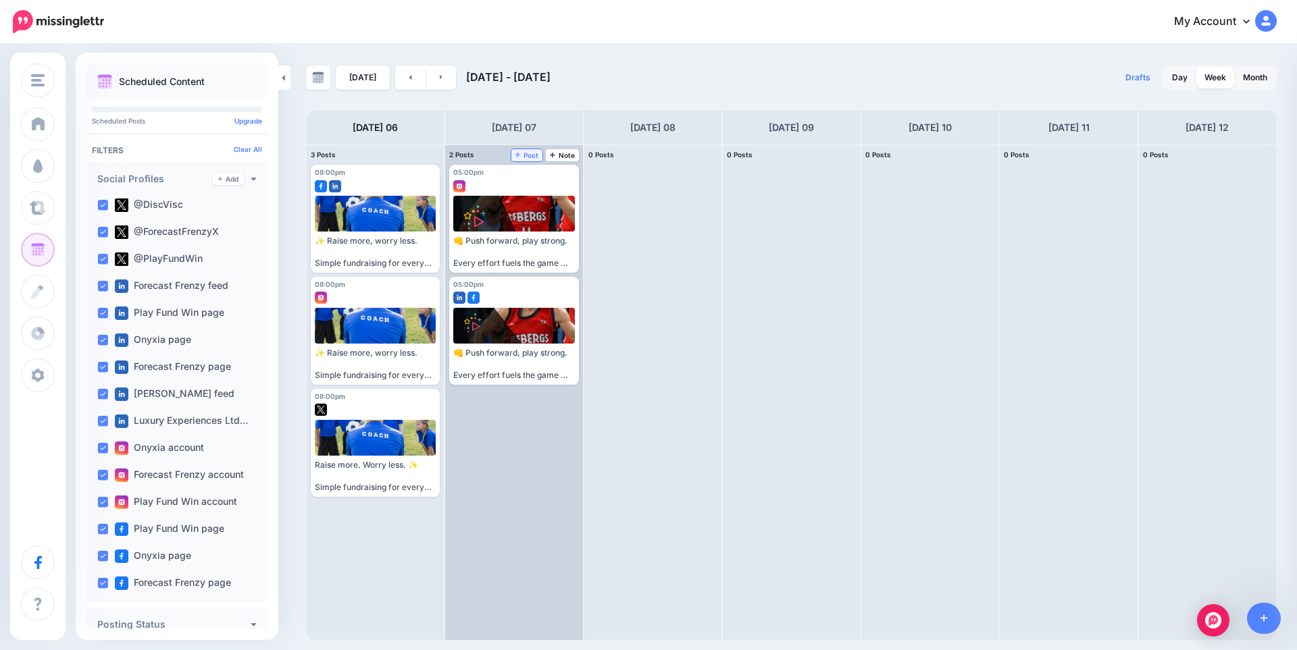
click at [521, 157] on span "Post" at bounding box center [527, 155] width 24 height 7
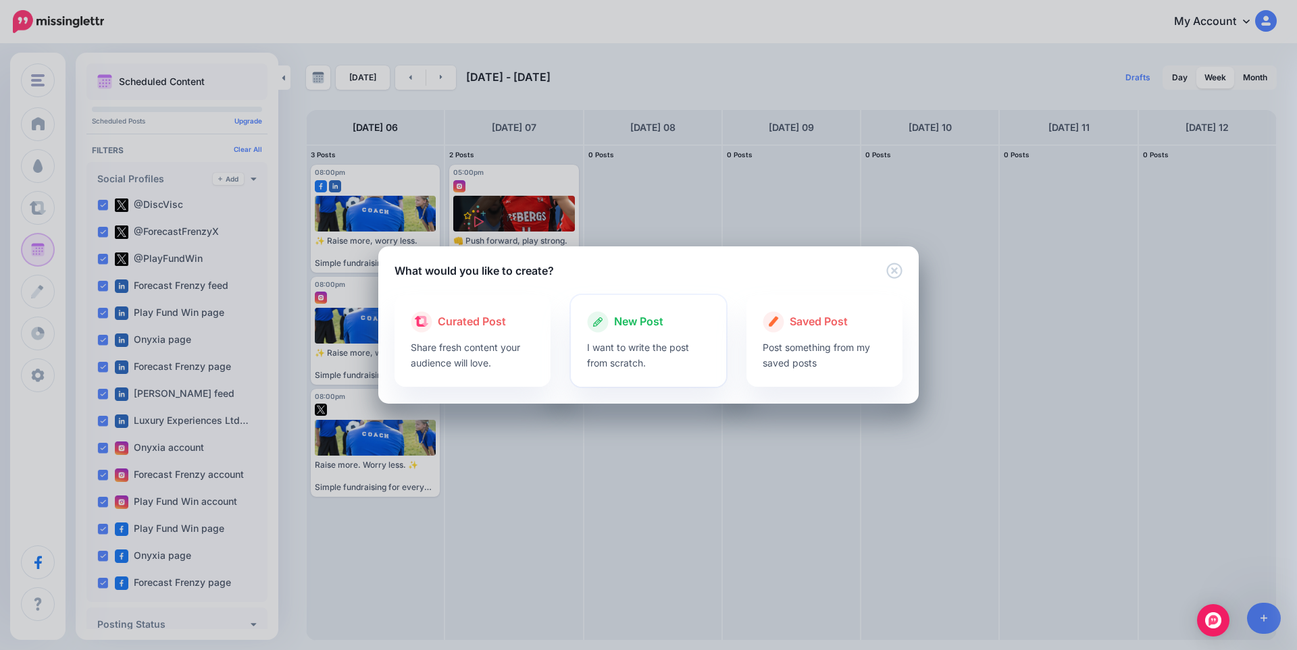
click at [612, 344] on p "I want to write the post from scratch." at bounding box center [649, 355] width 124 height 31
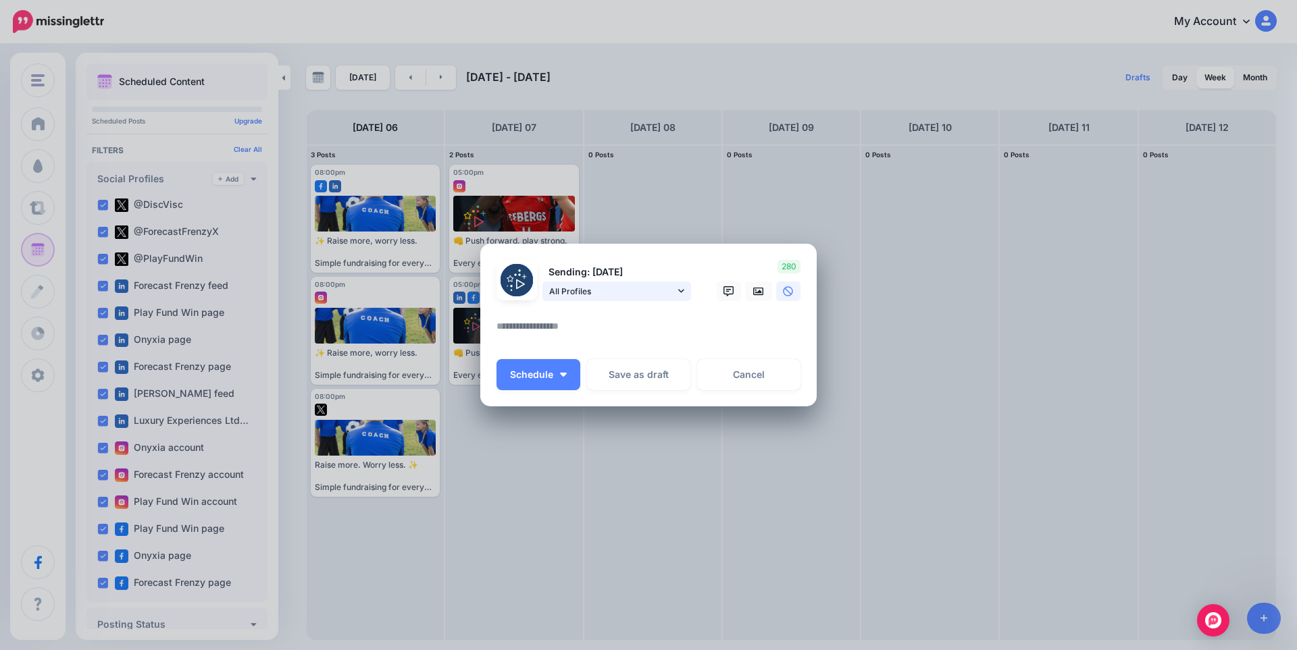
click at [656, 292] on span "All Profiles" at bounding box center [612, 291] width 126 height 14
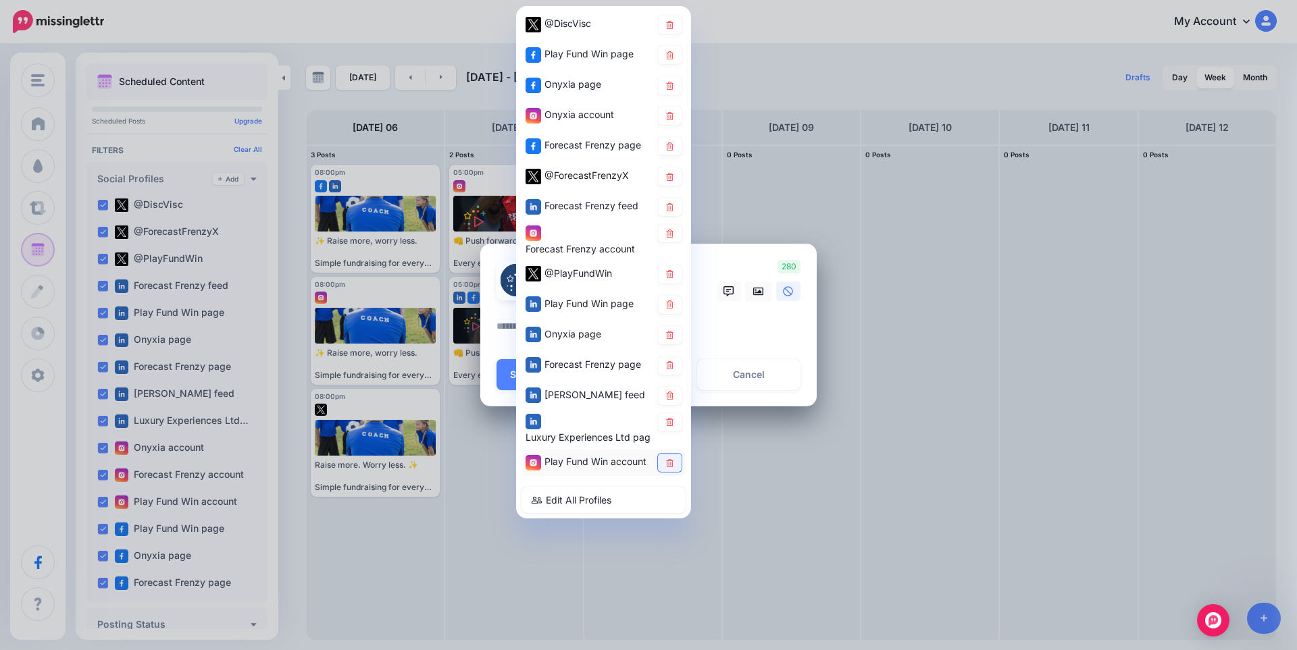
click at [670, 463] on icon at bounding box center [670, 463] width 10 height 8
click at [673, 420] on icon at bounding box center [669, 422] width 7 height 8
click at [673, 397] on icon at bounding box center [669, 396] width 7 height 8
click at [671, 360] on link at bounding box center [670, 366] width 24 height 18
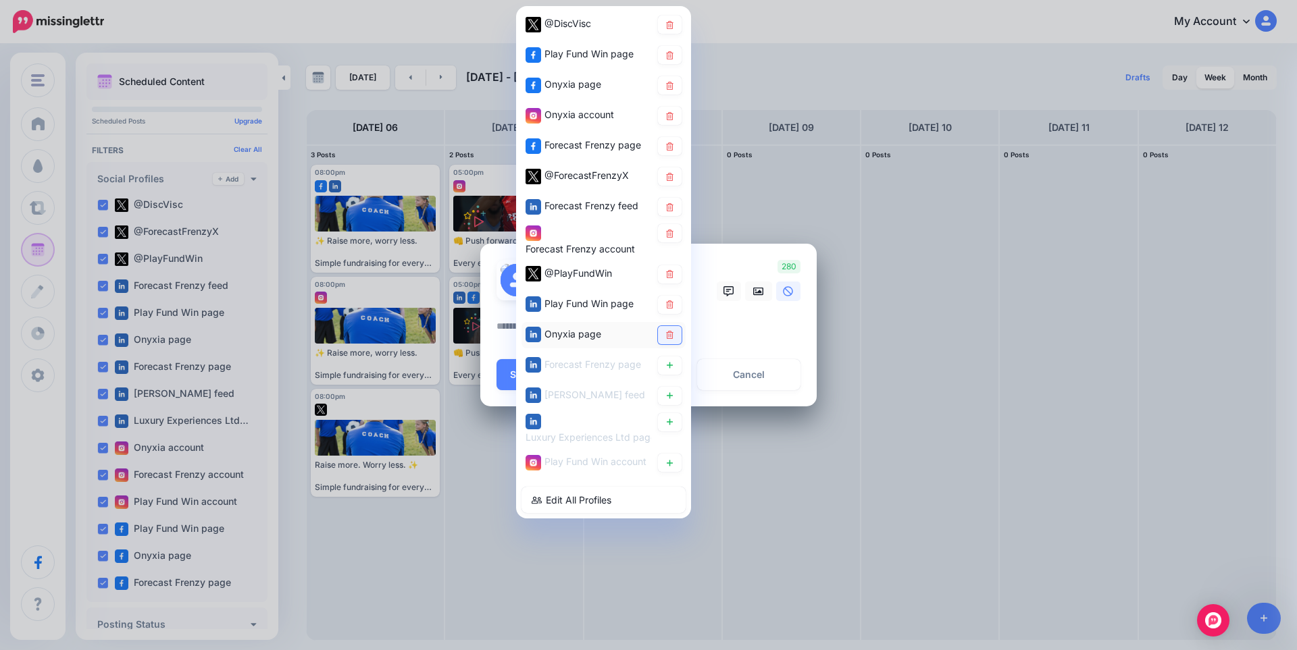
click at [669, 335] on icon at bounding box center [670, 335] width 10 height 8
click at [671, 305] on icon at bounding box center [670, 305] width 10 height 8
click at [674, 232] on icon at bounding box center [670, 233] width 10 height 8
click at [672, 211] on link at bounding box center [670, 207] width 24 height 18
click at [672, 180] on icon at bounding box center [669, 176] width 7 height 8
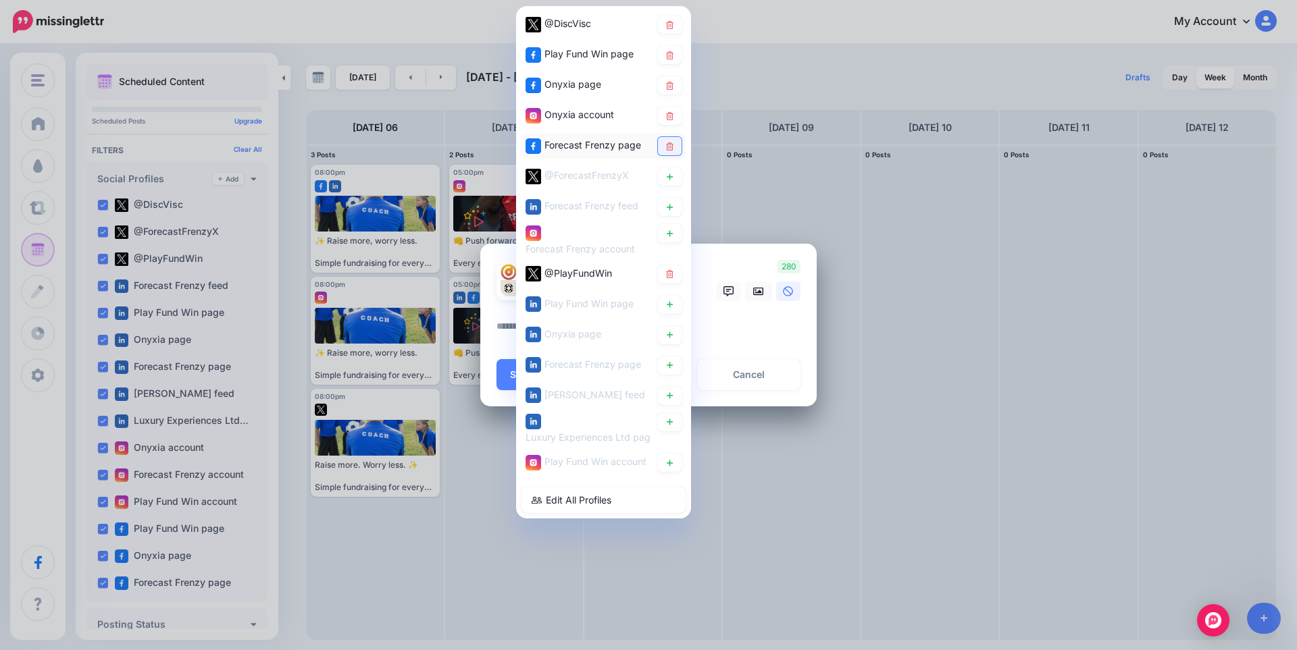
click at [673, 146] on icon at bounding box center [669, 146] width 7 height 8
click at [673, 113] on icon at bounding box center [669, 115] width 7 height 8
click at [673, 89] on icon at bounding box center [670, 85] width 10 height 8
click at [672, 59] on icon at bounding box center [669, 55] width 7 height 8
click at [666, 30] on link at bounding box center [670, 25] width 24 height 18
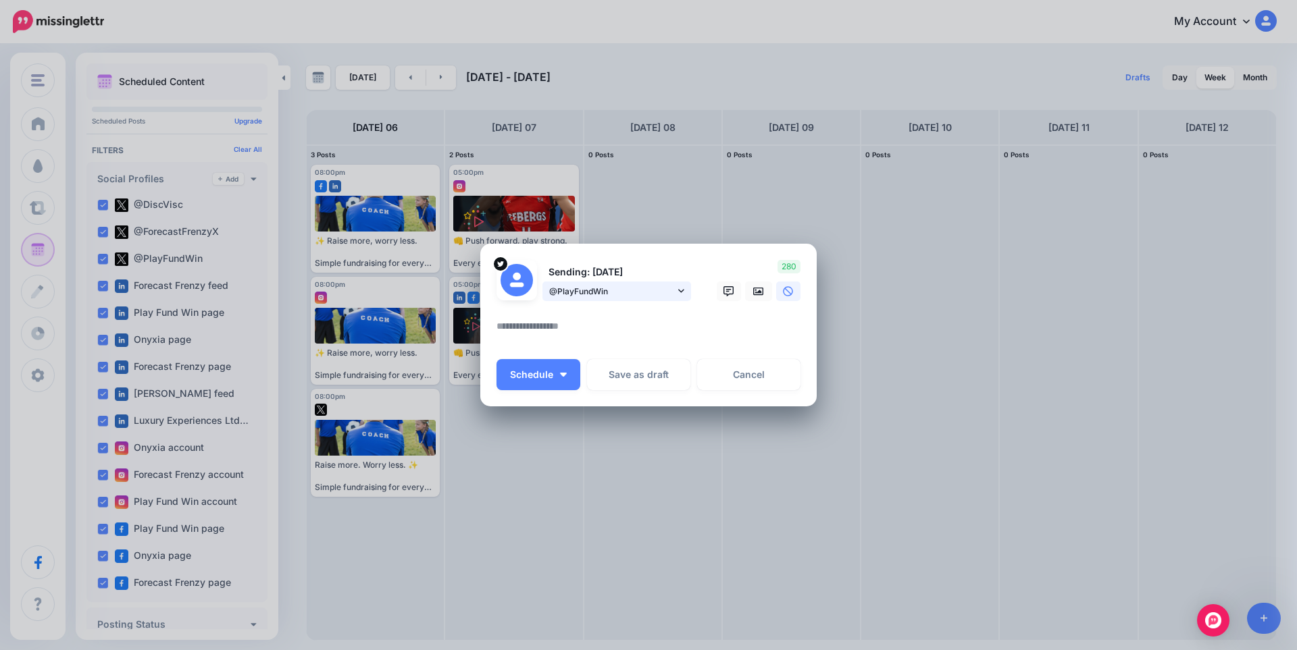
click at [624, 297] on span "@PlayFundWin" at bounding box center [612, 291] width 126 height 14
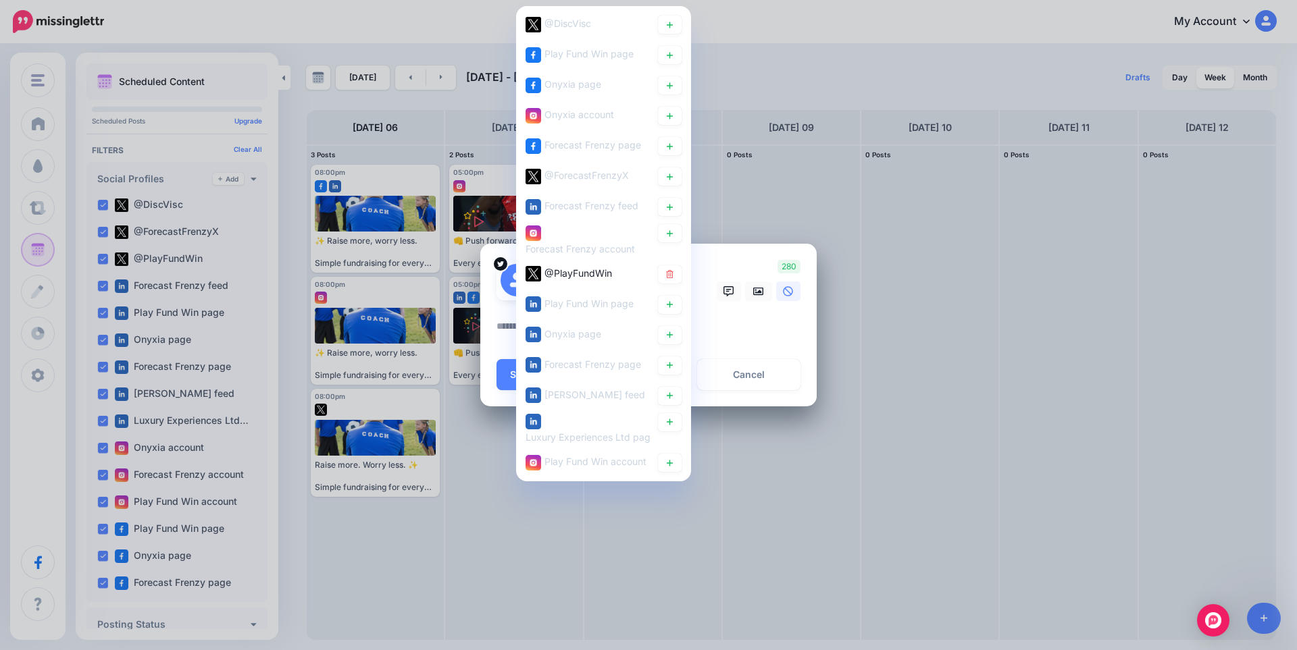
click at [754, 336] on textarea at bounding box center [651, 331] width 311 height 26
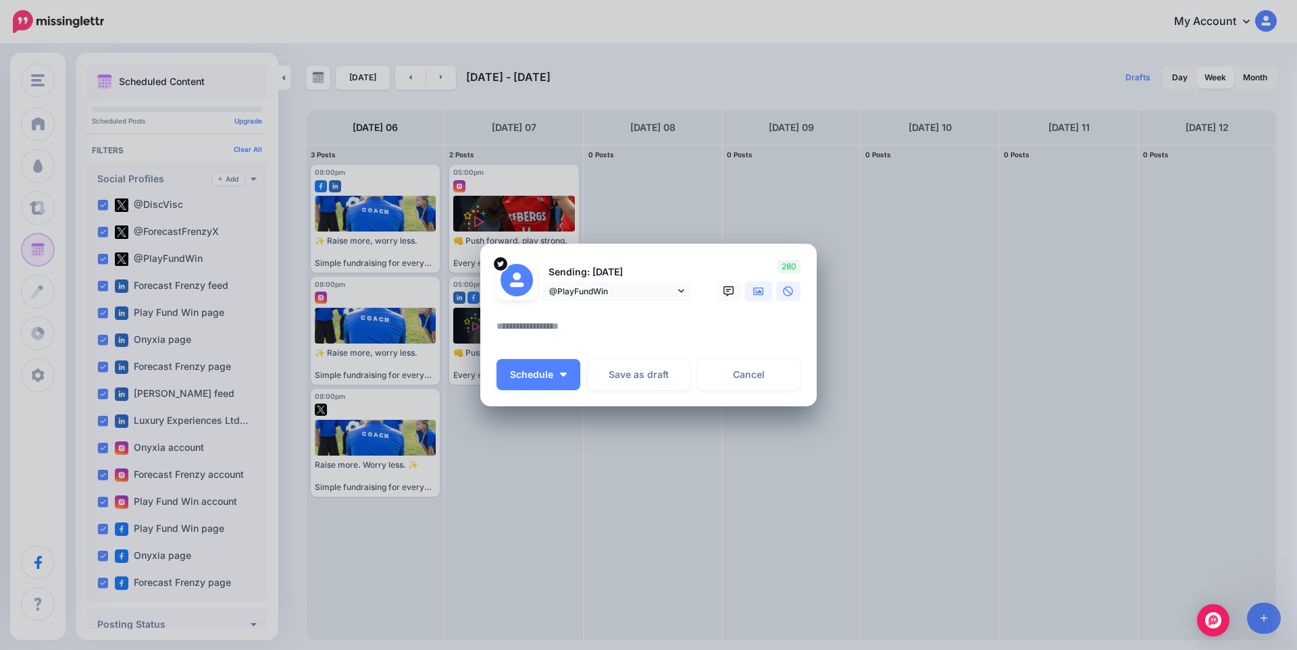
click at [754, 297] on link at bounding box center [758, 292] width 27 height 20
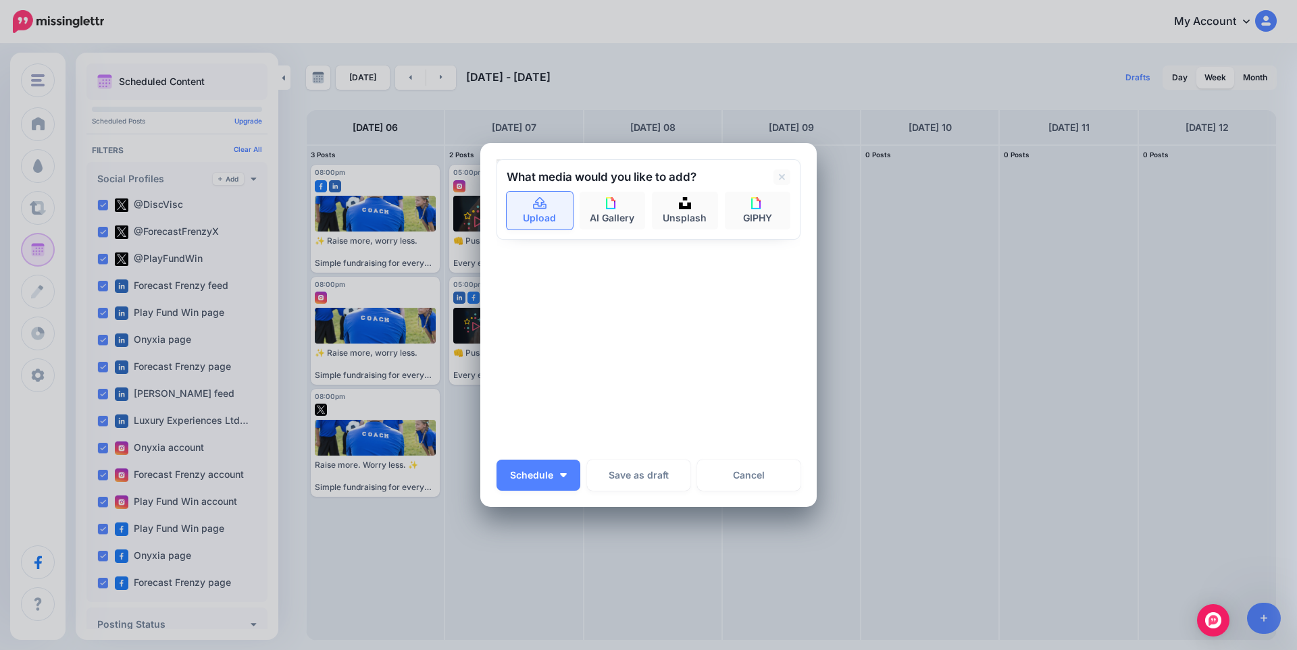
click at [542, 213] on link "Upload" at bounding box center [540, 211] width 66 height 38
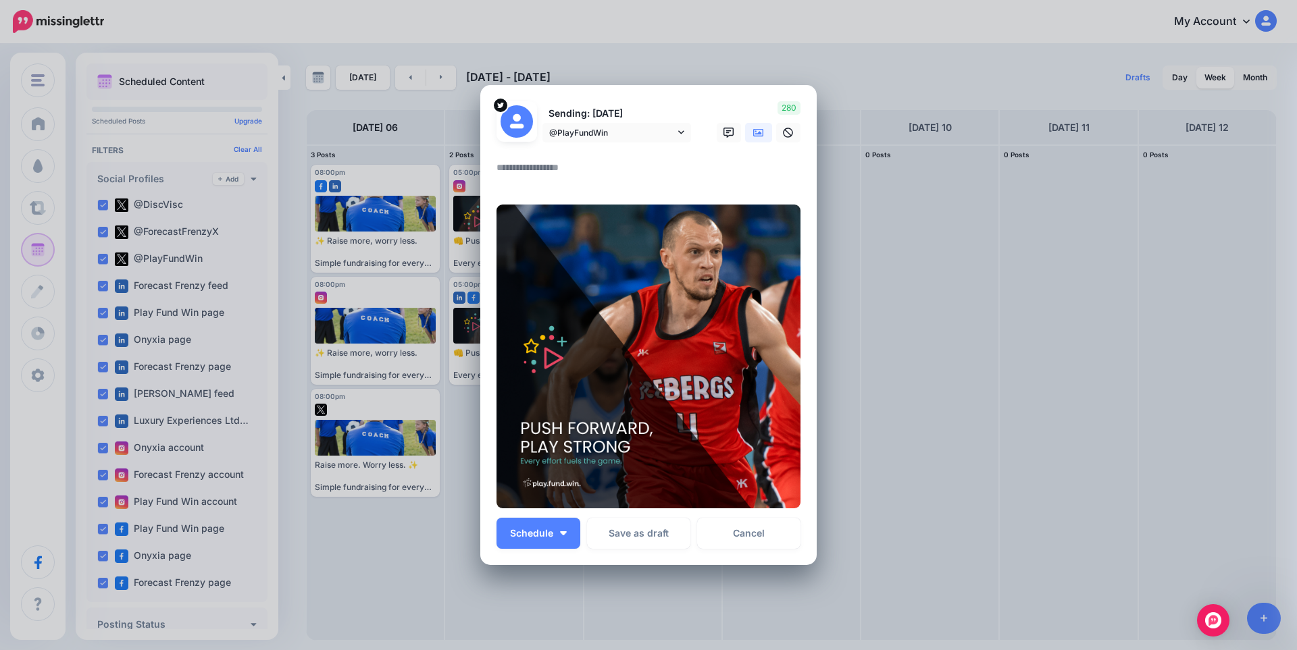
click at [546, 170] on textarea at bounding box center [651, 172] width 311 height 26
paste textarea "**********"
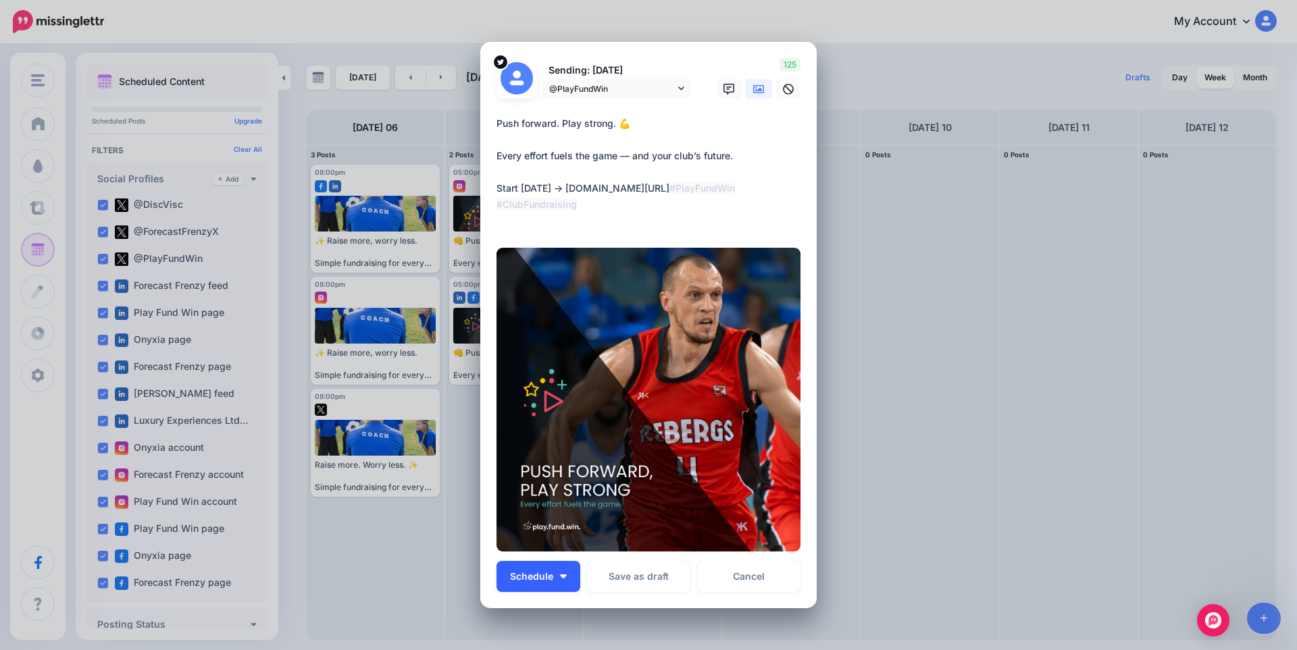
type textarea "**********"
click at [515, 579] on span "Schedule" at bounding box center [531, 576] width 43 height 9
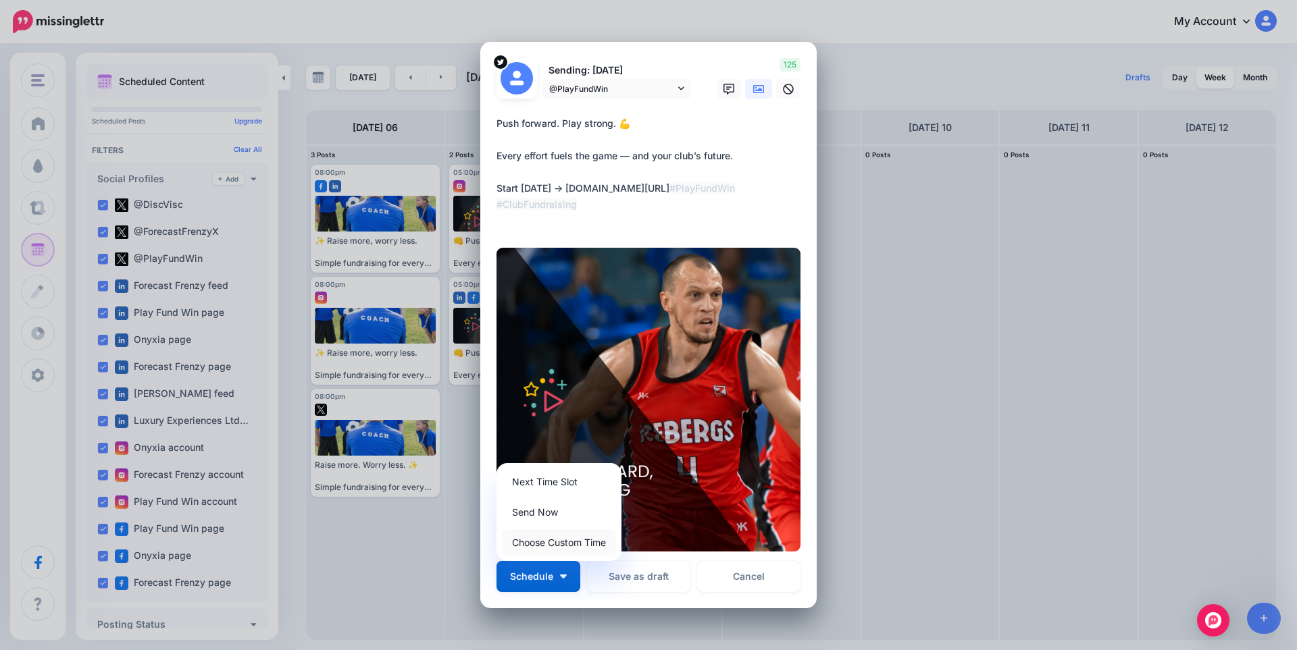
click at [547, 546] on link "Choose Custom Time" at bounding box center [559, 543] width 114 height 26
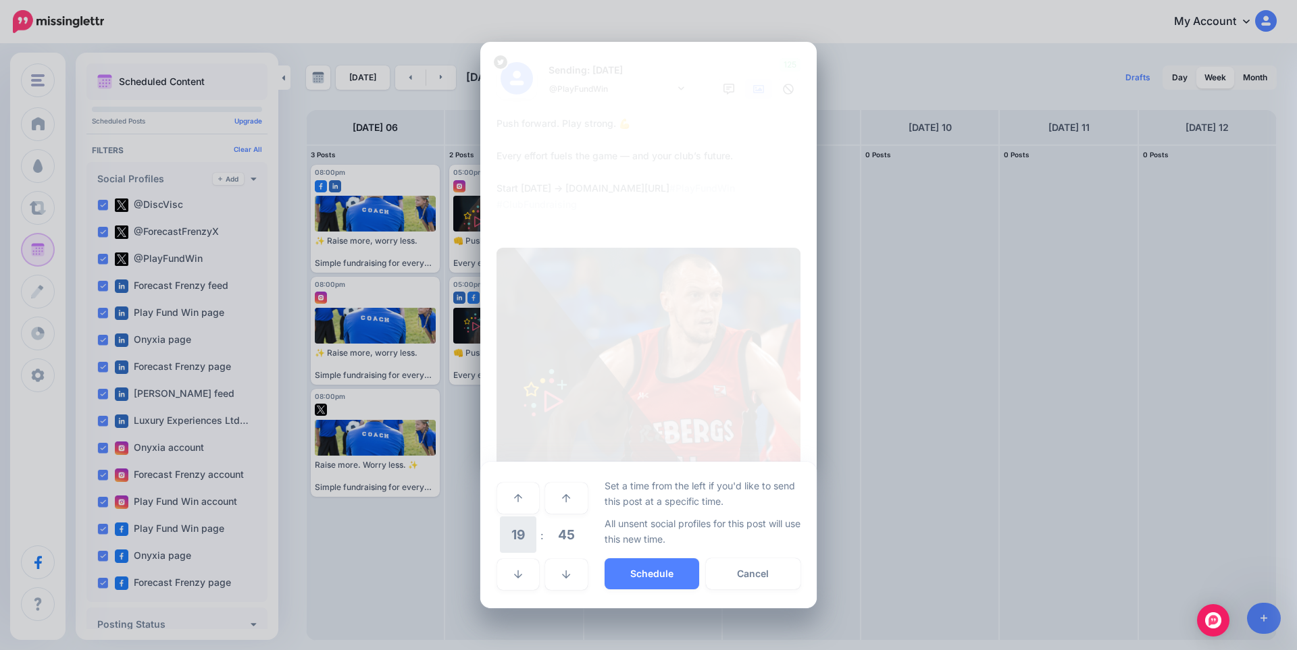
click at [519, 540] on span "19" at bounding box center [518, 535] width 36 height 36
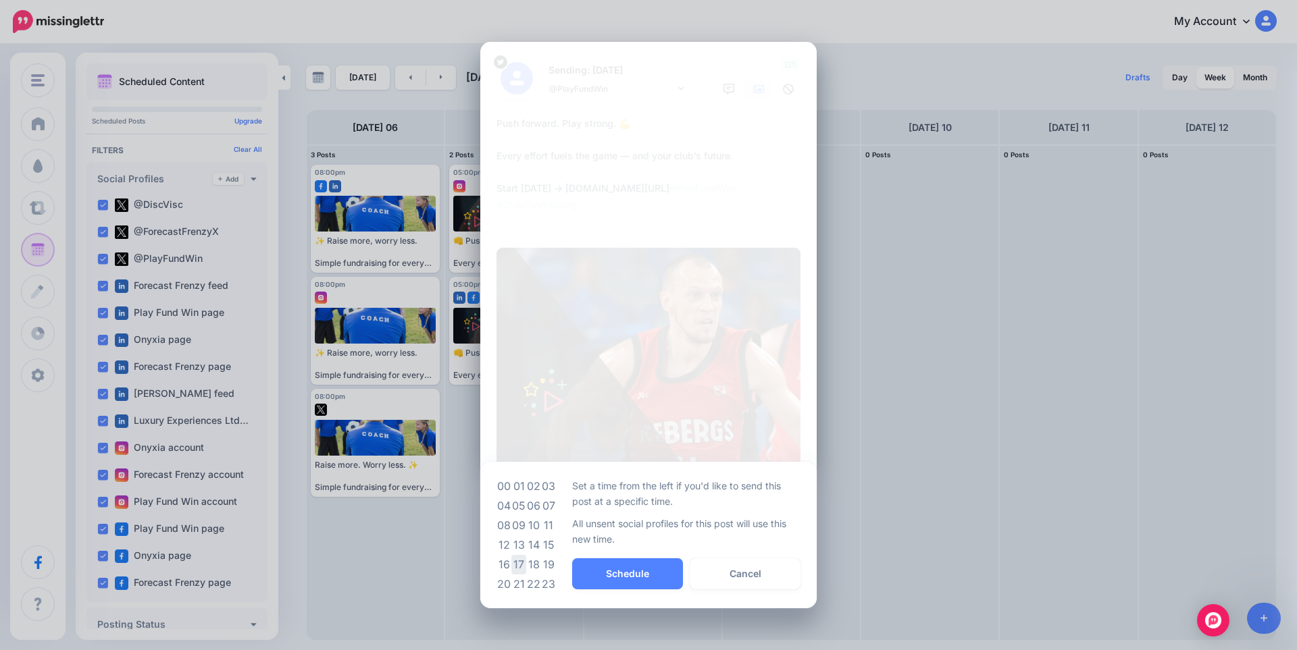
click at [519, 567] on td "17" at bounding box center [518, 565] width 15 height 20
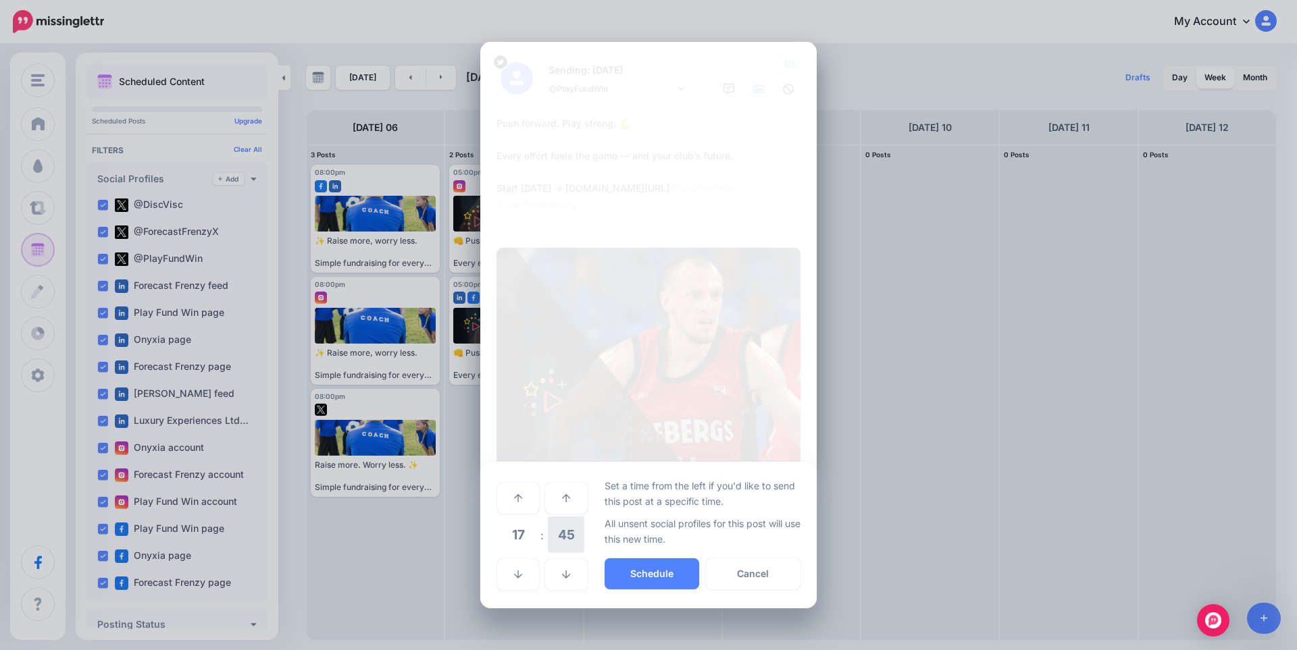
click at [563, 536] on span "45" at bounding box center [566, 535] width 36 height 36
click at [500, 495] on td "00" at bounding box center [503, 498] width 15 height 38
click at [659, 576] on button "Schedule" at bounding box center [651, 574] width 95 height 31
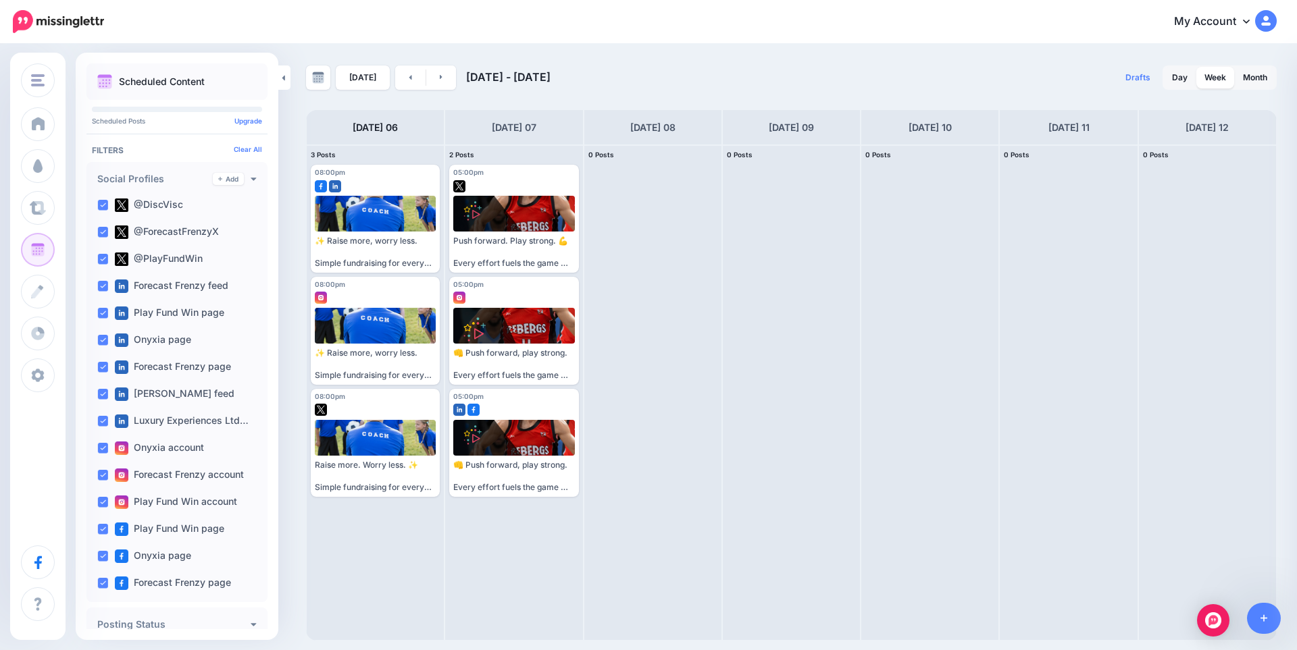
click at [207, 16] on div "My Account Dashboard My Account Billing Facebook Community Help Center Logout" at bounding box center [699, 21] width 1156 height 33
click at [1235, 16] on link "My Account" at bounding box center [1218, 21] width 116 height 33
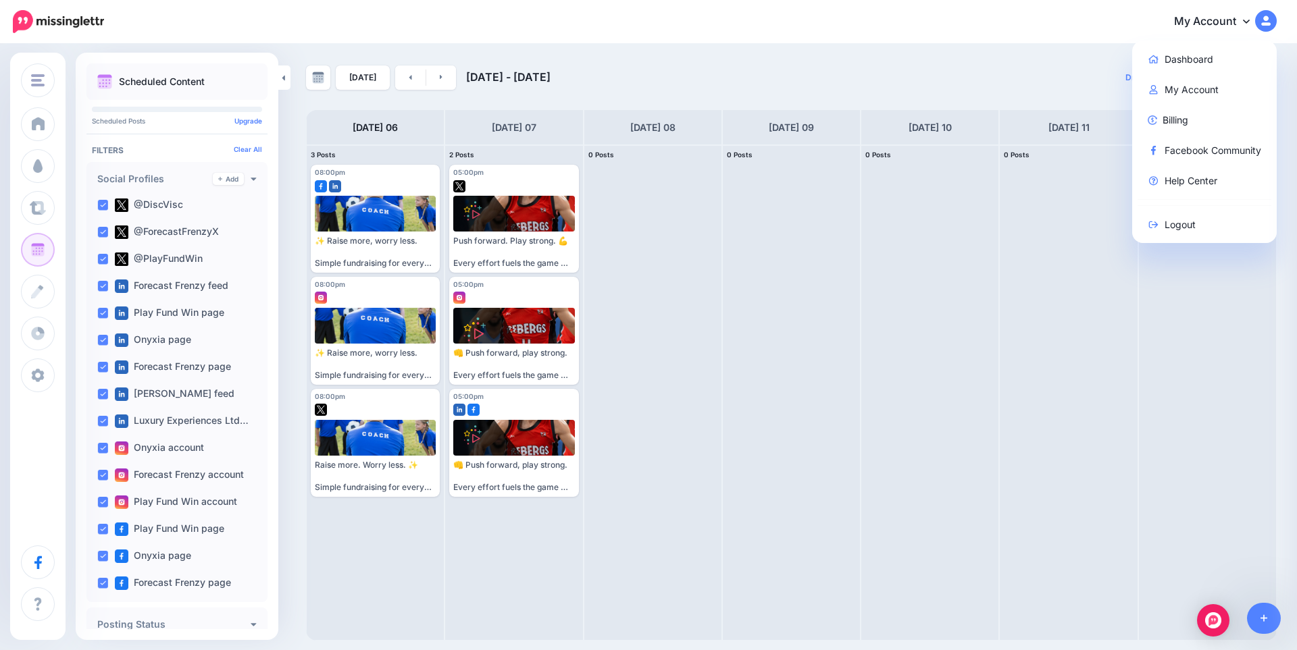
click at [916, 84] on div "Drafts 0 Day Week Month" at bounding box center [1035, 78] width 486 height 24
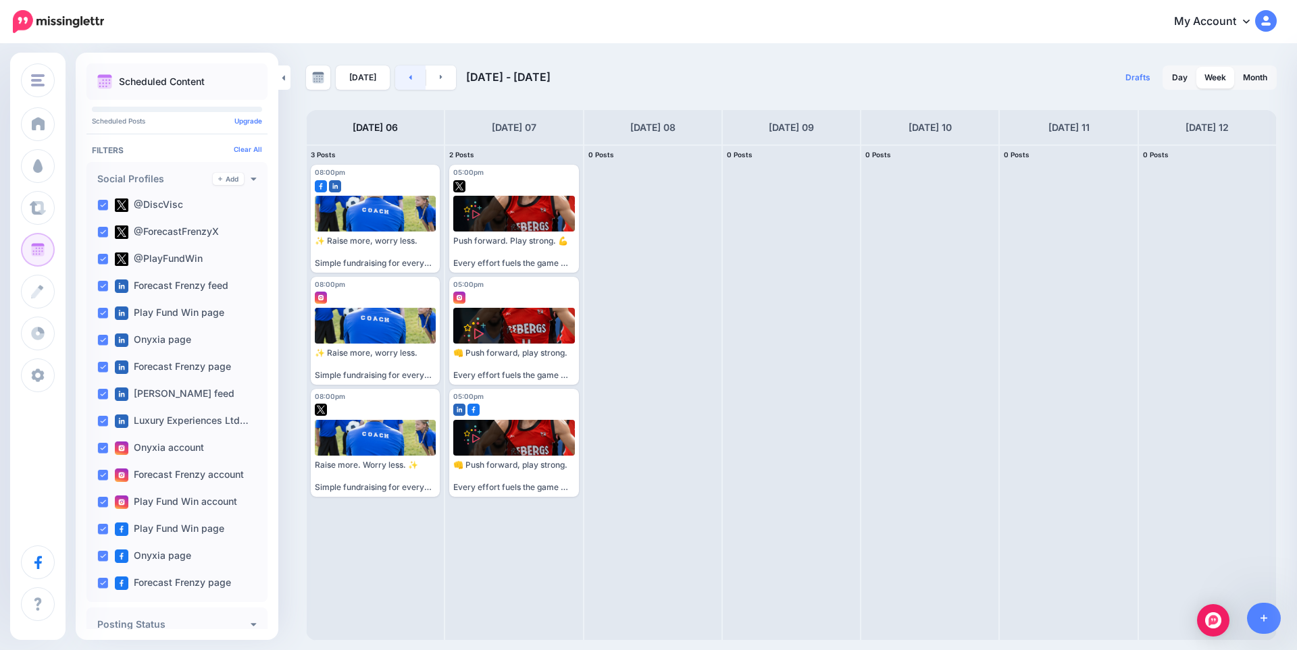
click at [411, 78] on link at bounding box center [410, 78] width 30 height 24
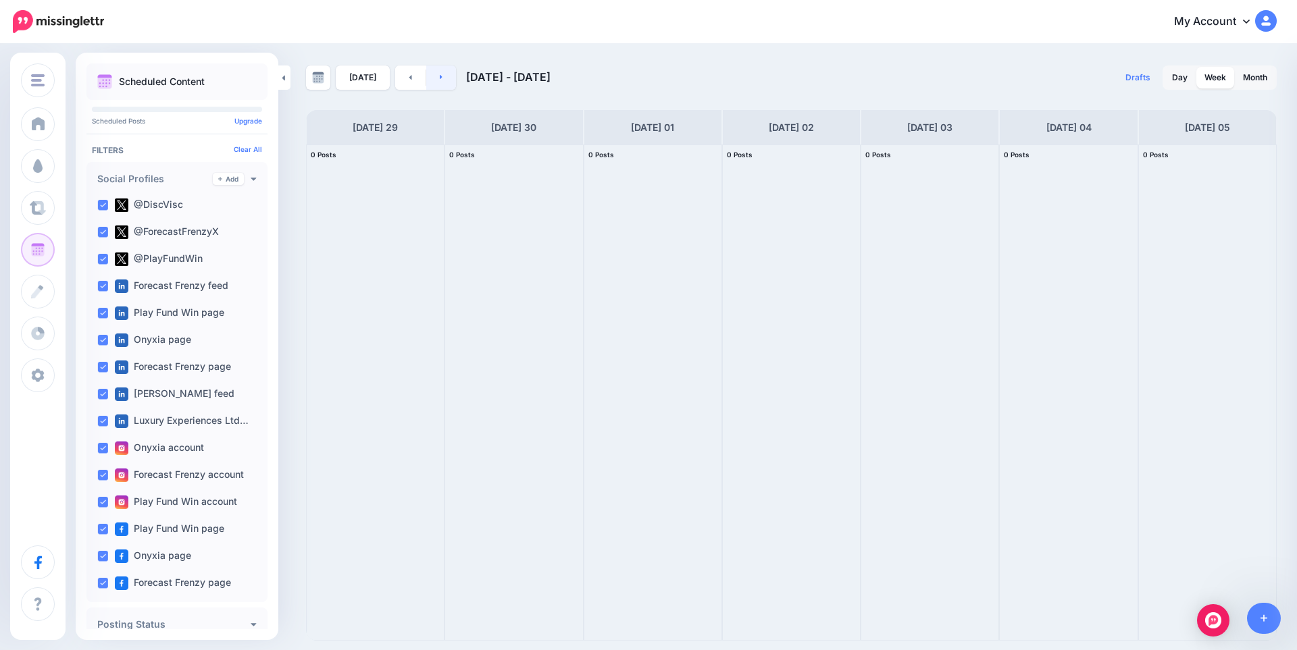
click at [447, 80] on link at bounding box center [441, 78] width 30 height 24
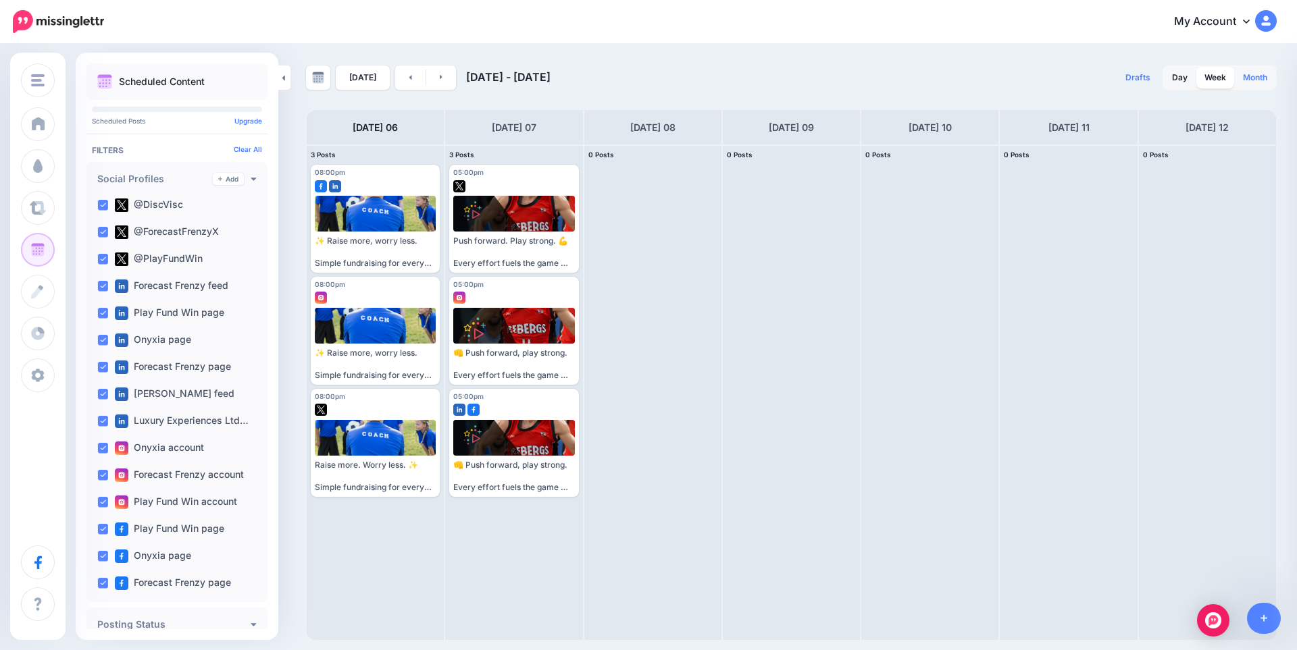
click at [1258, 75] on link "Month" at bounding box center [1255, 78] width 41 height 22
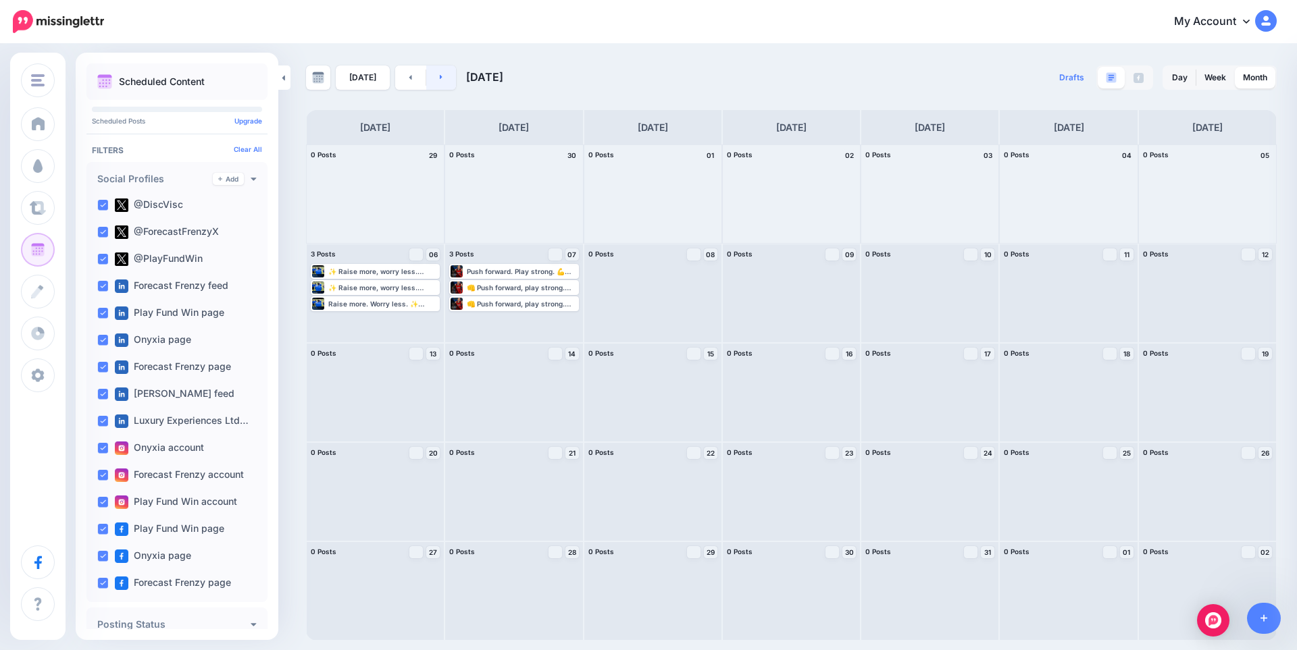
click at [447, 79] on link at bounding box center [441, 78] width 30 height 24
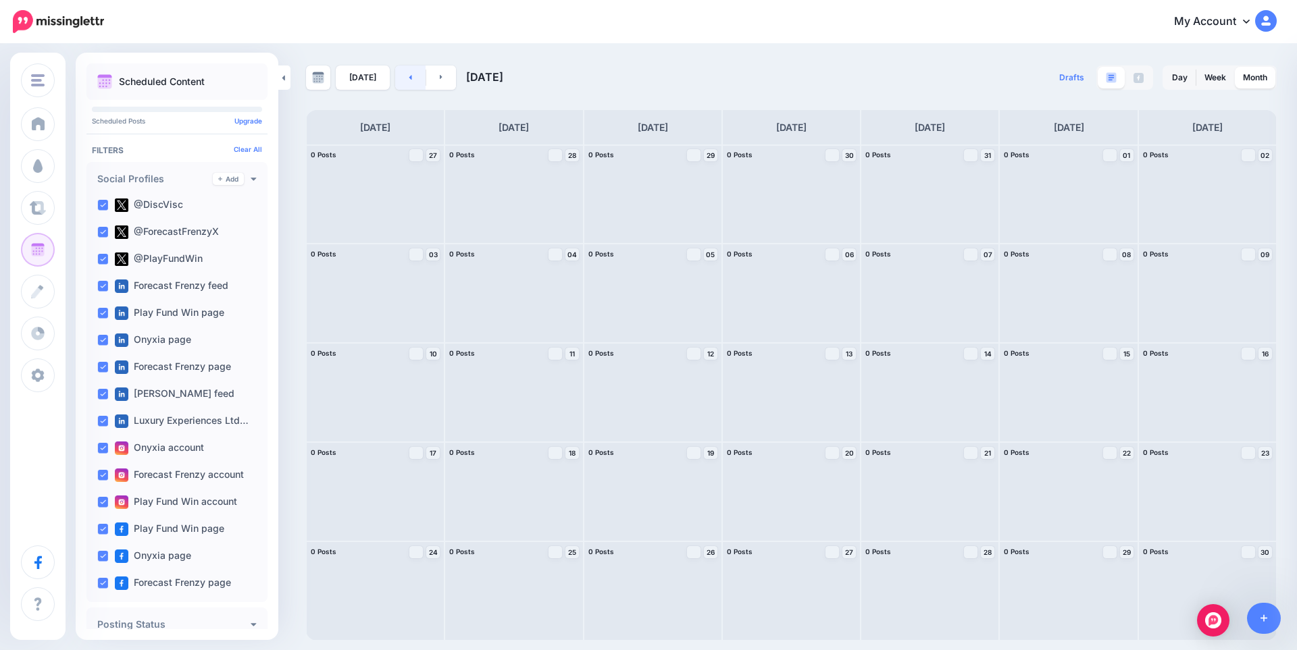
click at [409, 77] on icon at bounding box center [410, 77] width 3 height 8
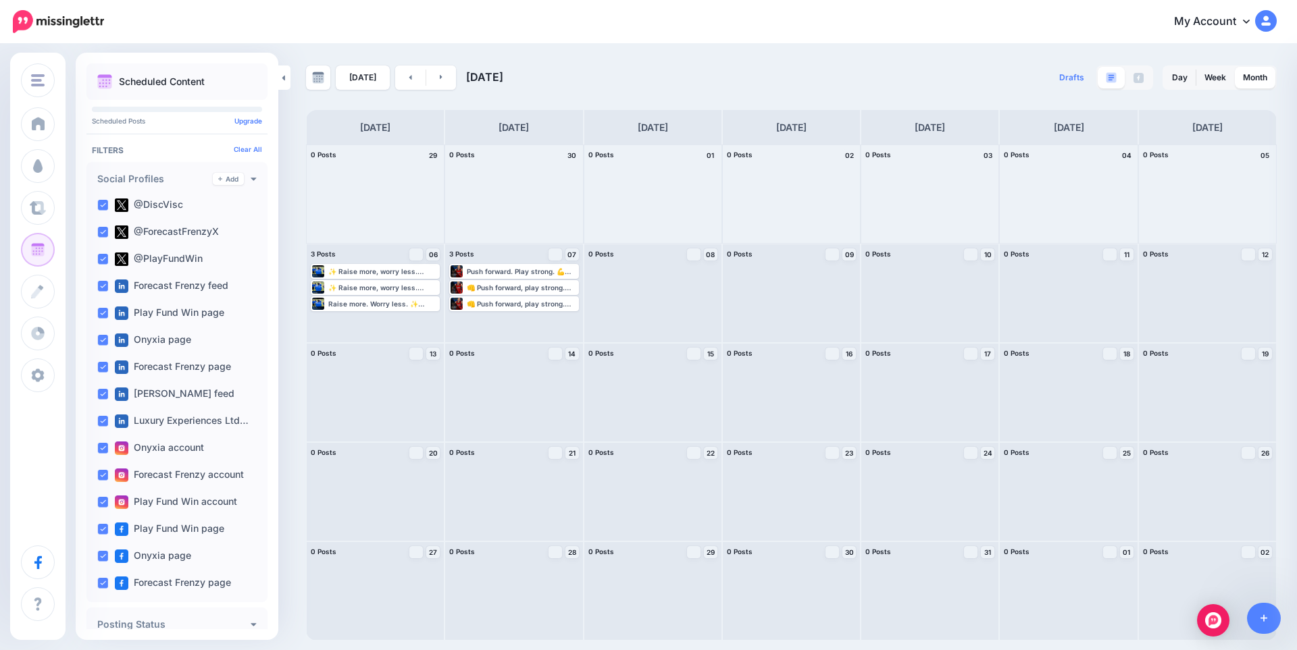
click at [928, 61] on div "Today October 2025 Drafts 0 Day Week Month" at bounding box center [648, 343] width 1297 height 596
click at [1212, 80] on link "Week" at bounding box center [1215, 78] width 38 height 22
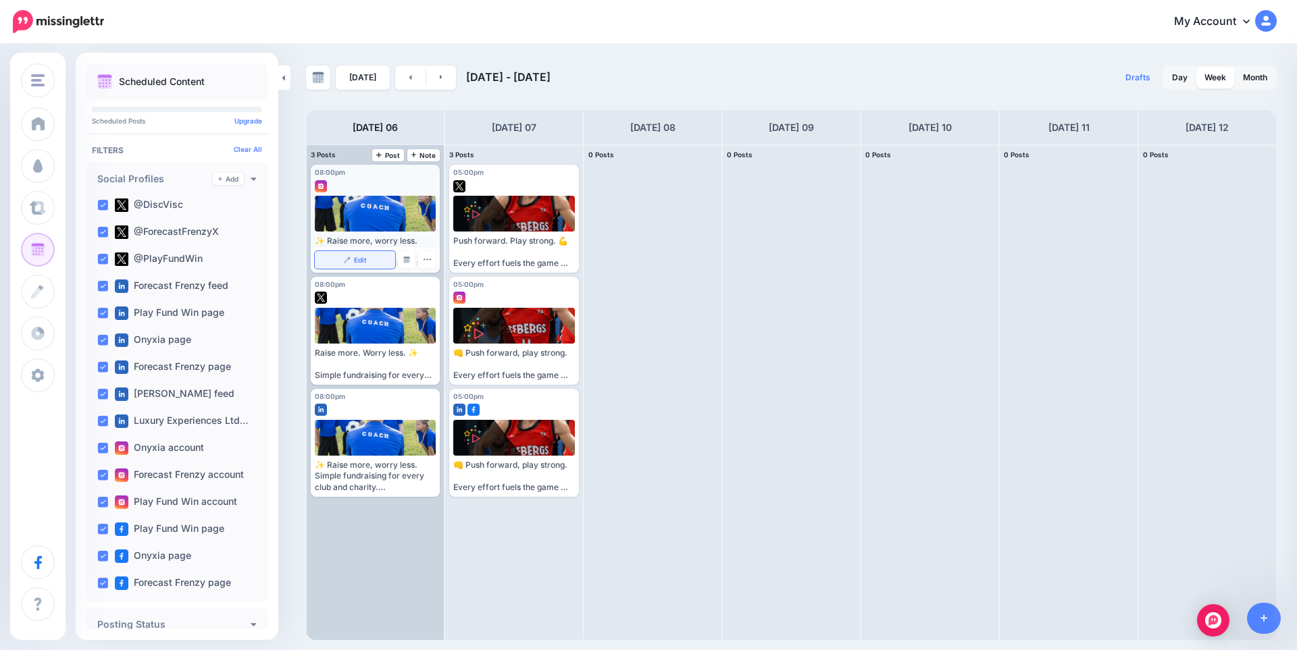
click at [355, 262] on span "Edit" at bounding box center [360, 260] width 13 height 7
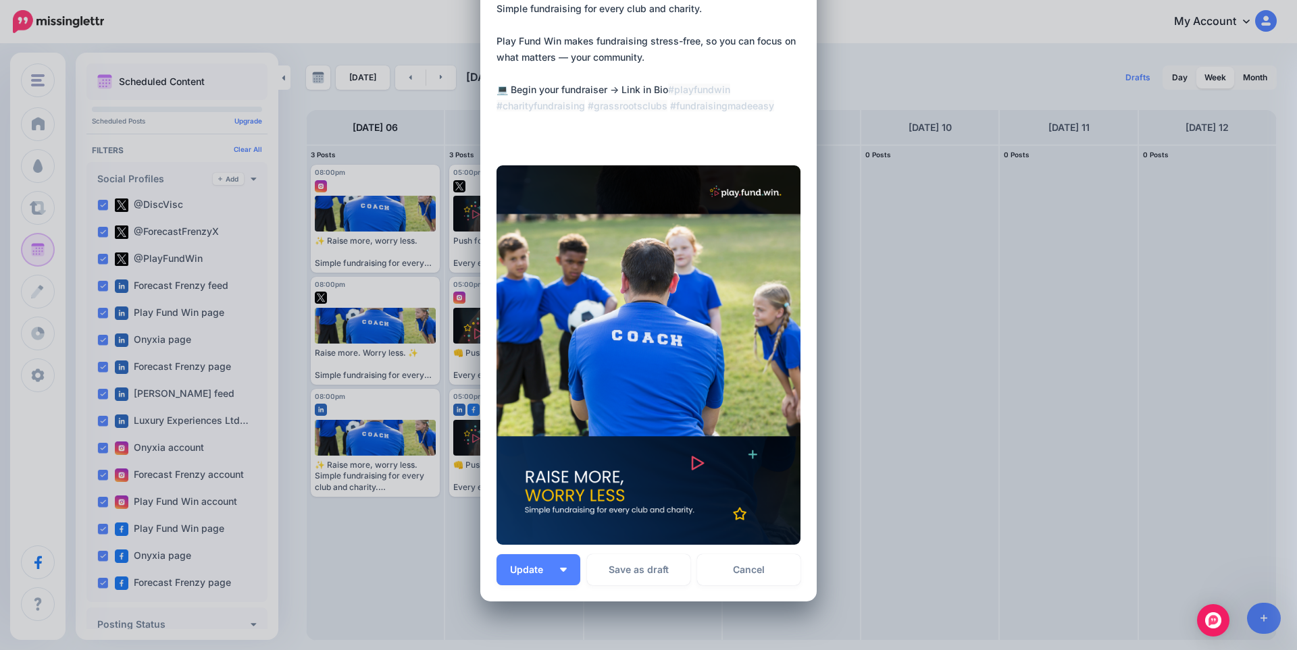
scroll to position [135, 0]
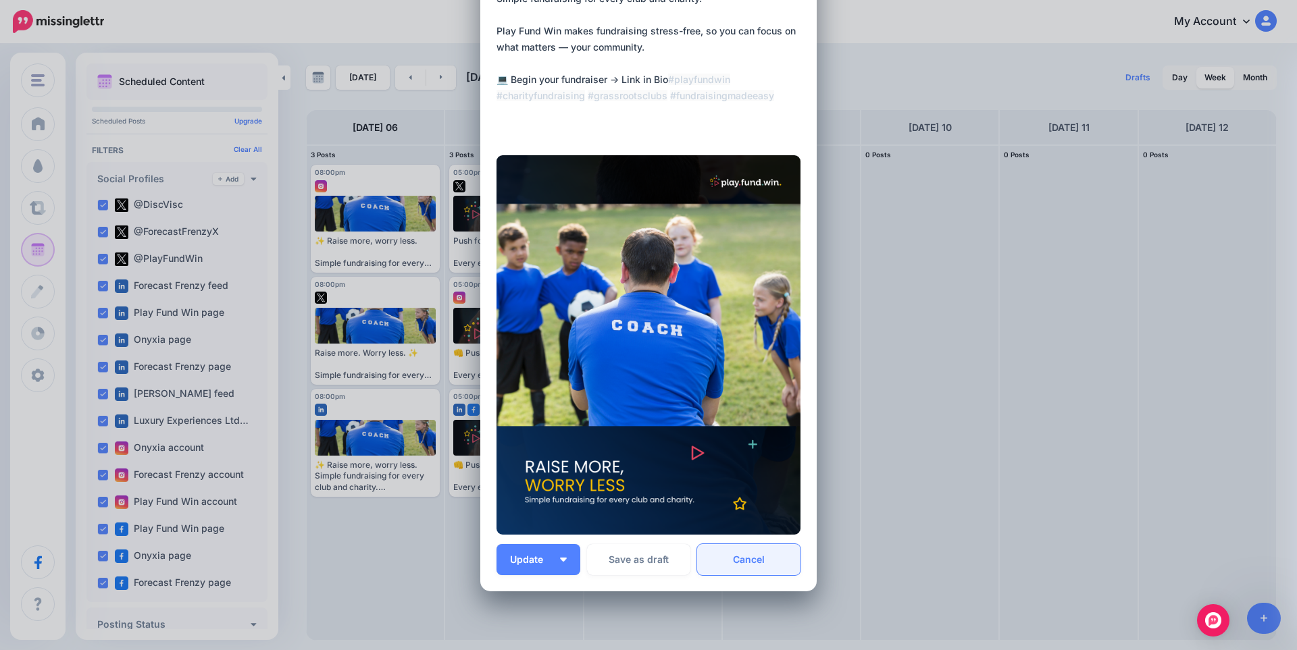
click at [750, 557] on link "Cancel" at bounding box center [748, 559] width 103 height 31
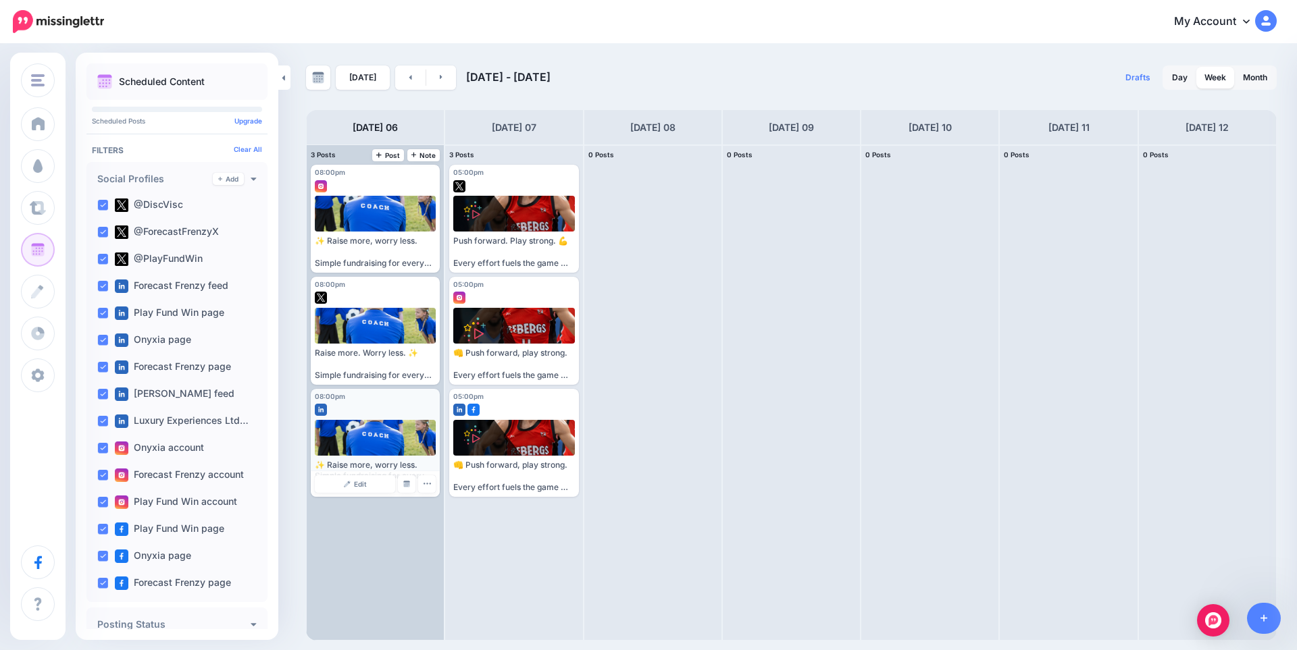
scroll to position [0, 0]
click at [345, 376] on link "Edit" at bounding box center [355, 372] width 80 height 18
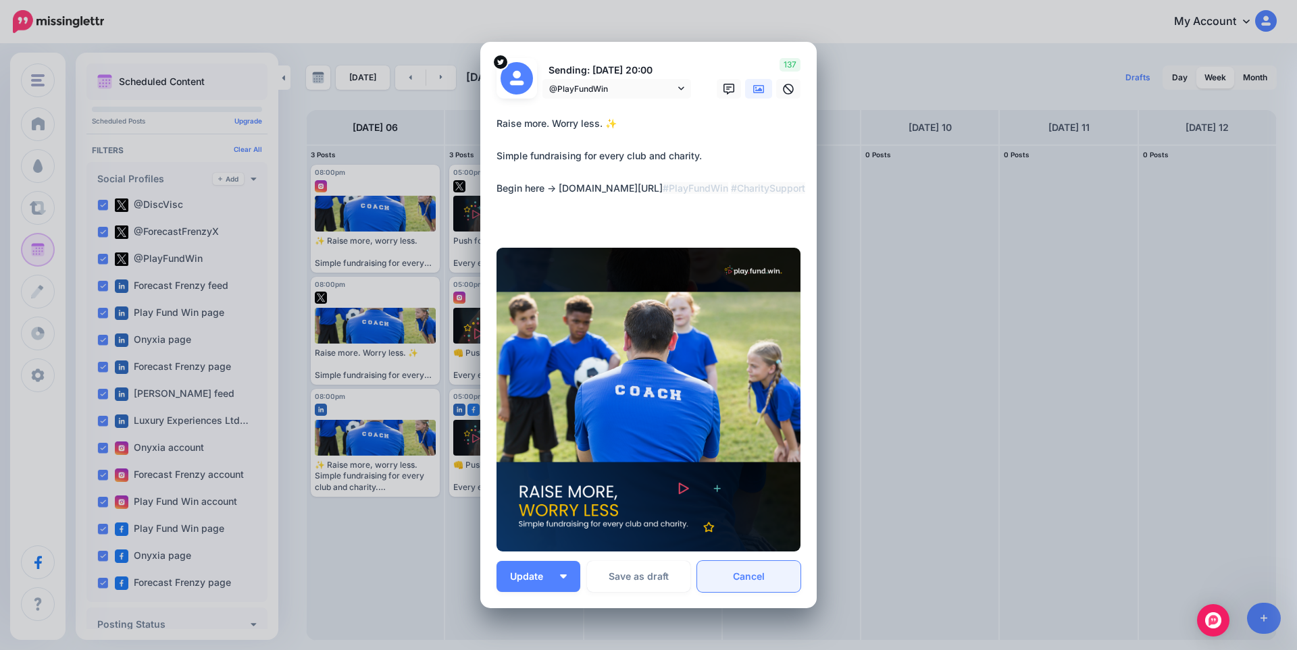
click at [750, 579] on link "Cancel" at bounding box center [748, 576] width 103 height 31
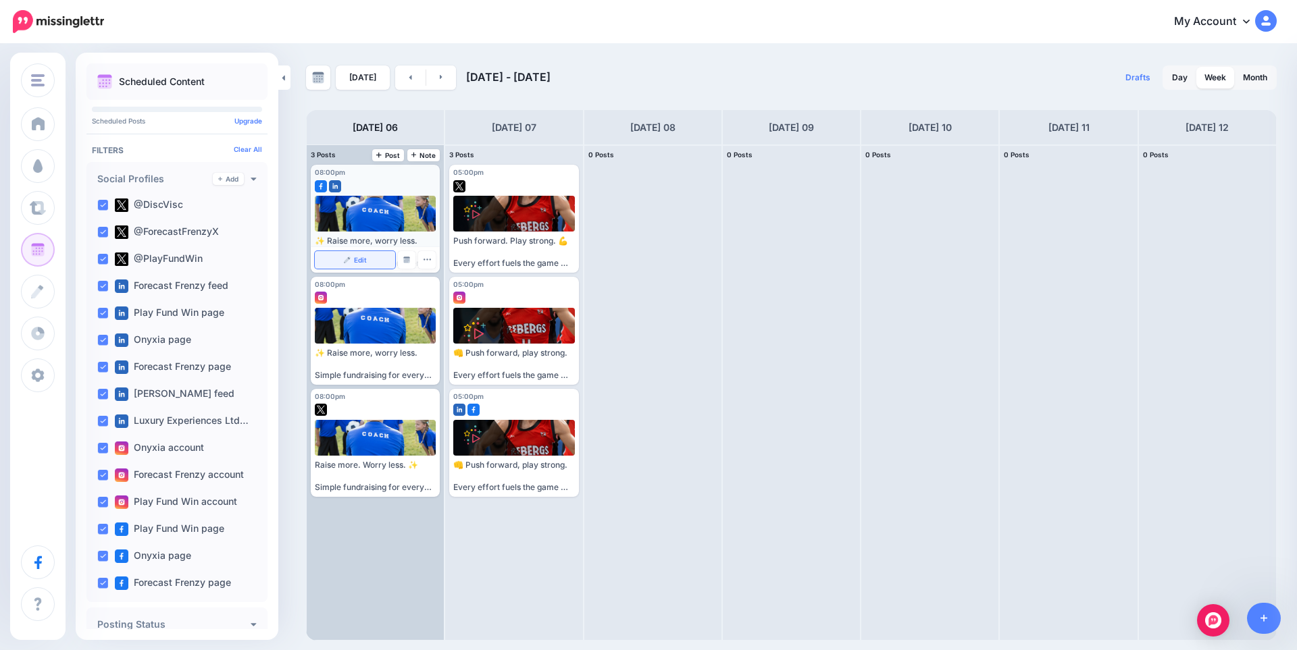
click at [344, 261] on img at bounding box center [347, 260] width 7 height 7
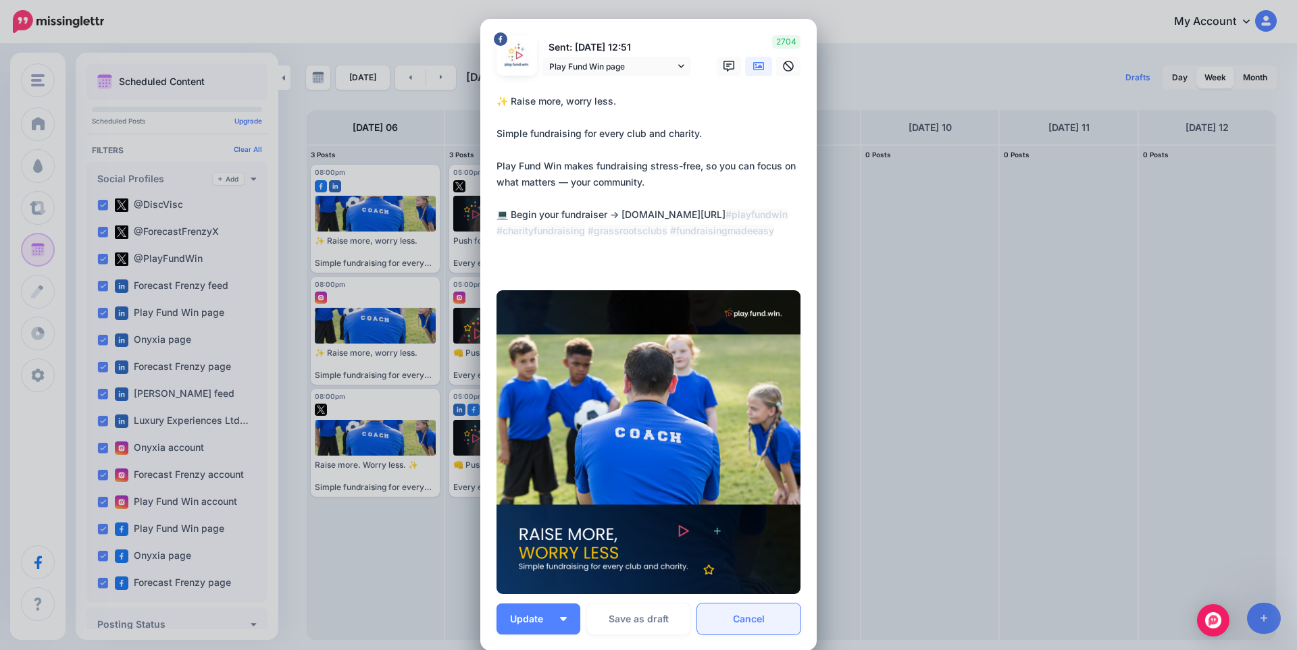
click at [741, 624] on link "Cancel" at bounding box center [748, 619] width 103 height 31
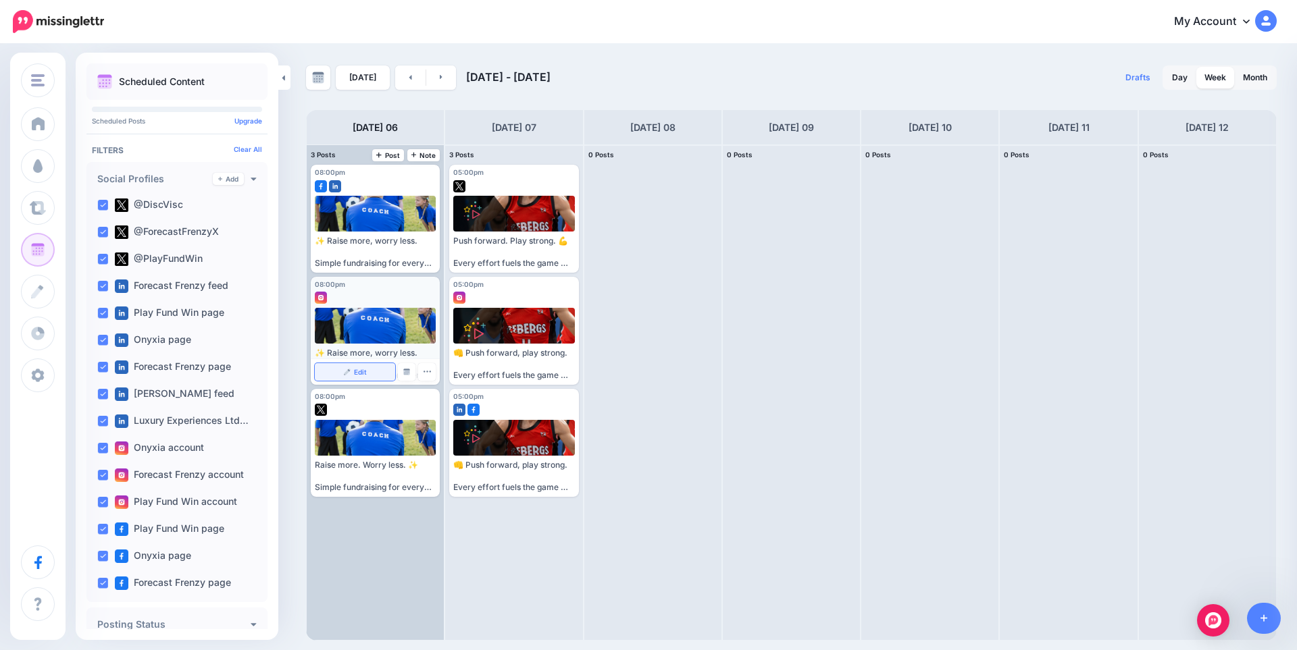
click at [346, 367] on link "Edit" at bounding box center [355, 372] width 80 height 18
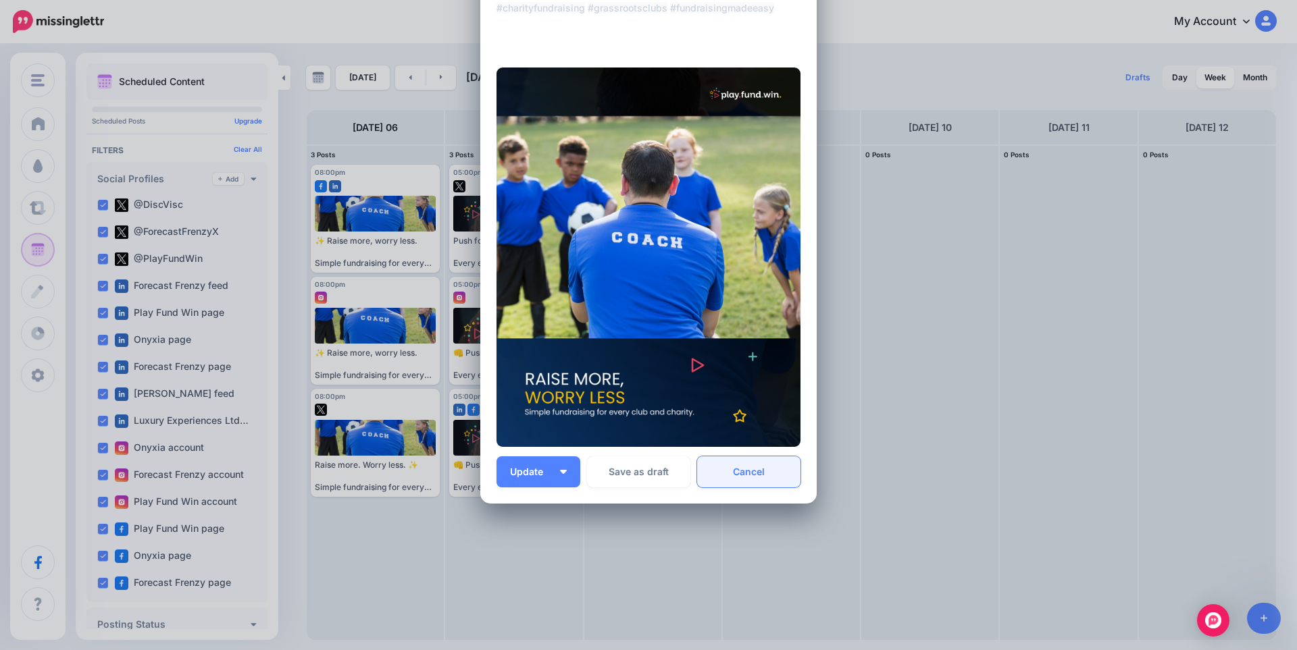
click at [757, 472] on link "Cancel" at bounding box center [748, 472] width 103 height 31
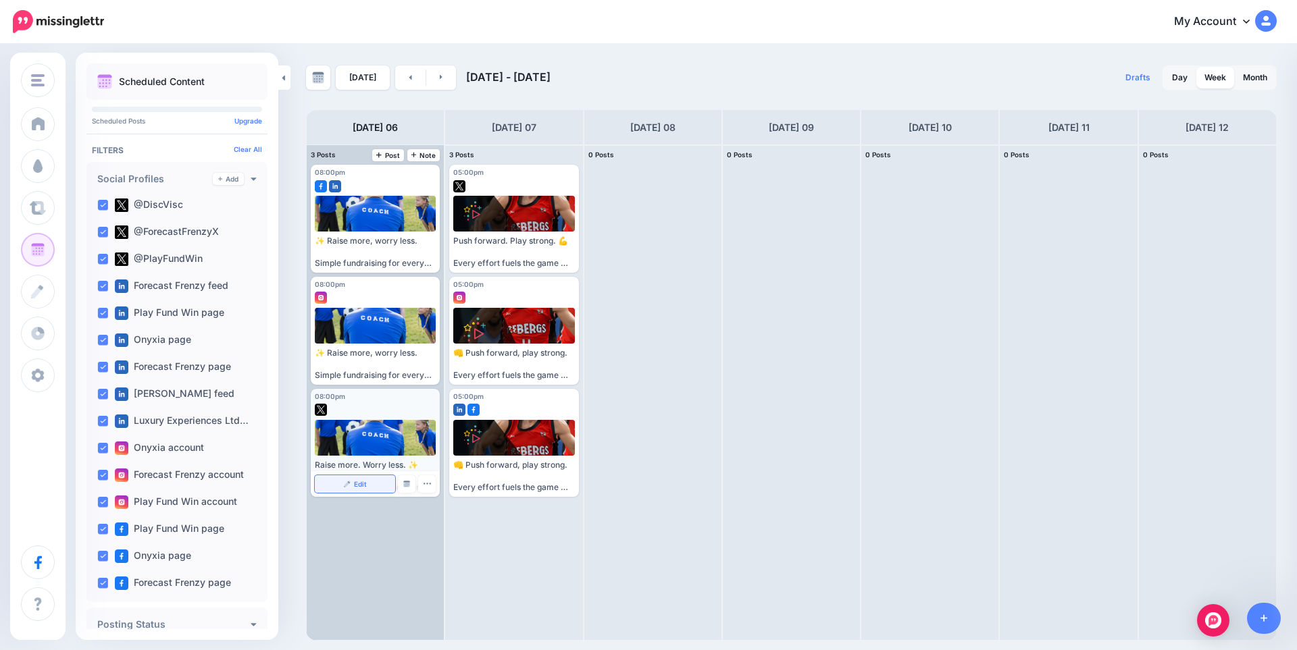
click at [336, 485] on link "Edit" at bounding box center [355, 484] width 80 height 18
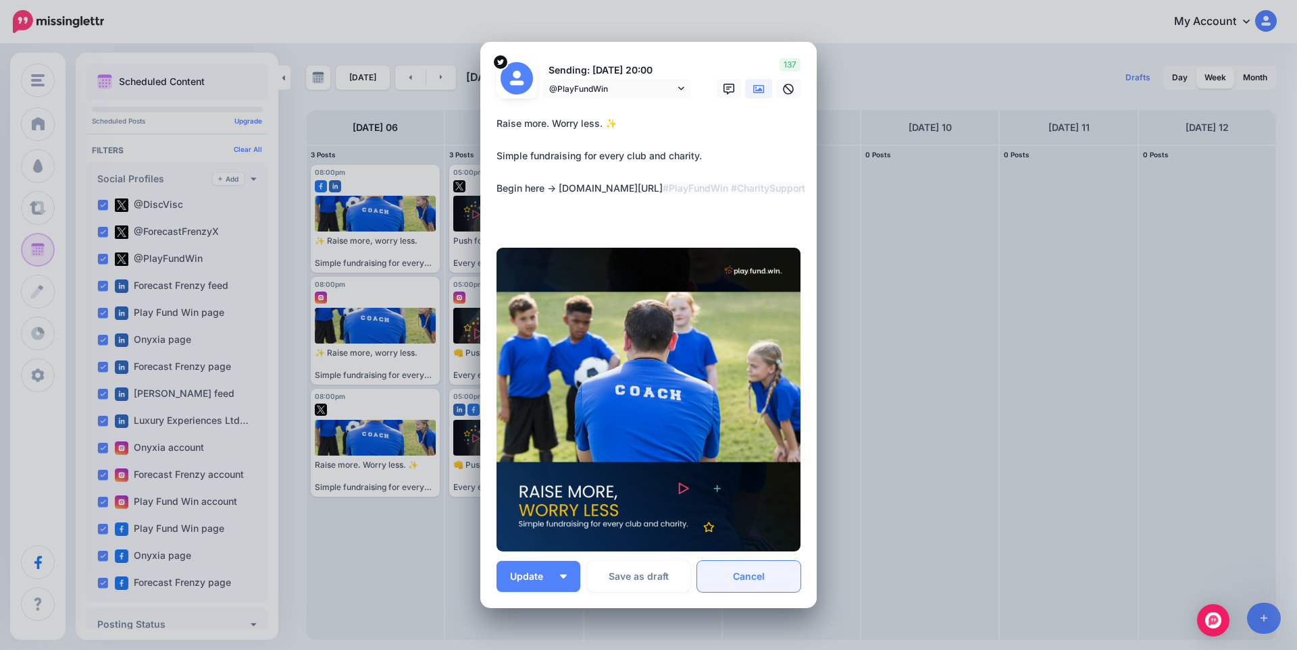
click at [757, 575] on link "Cancel" at bounding box center [748, 576] width 103 height 31
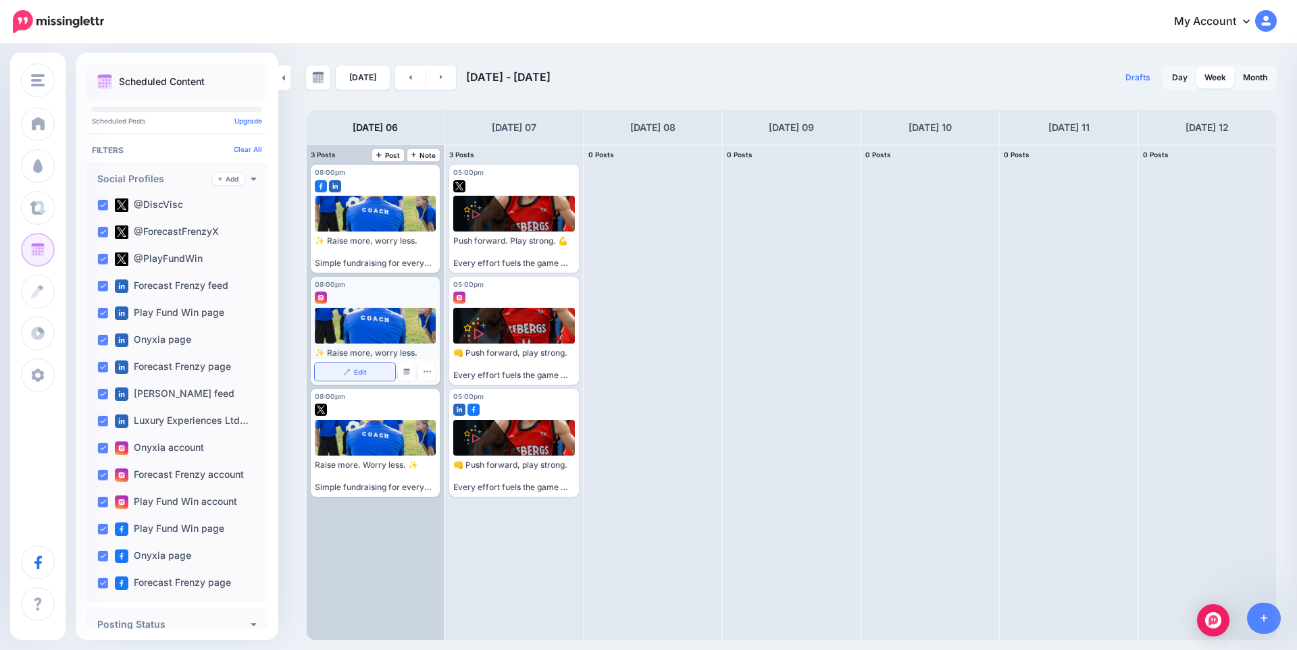
click at [367, 373] on link "Edit" at bounding box center [355, 372] width 80 height 18
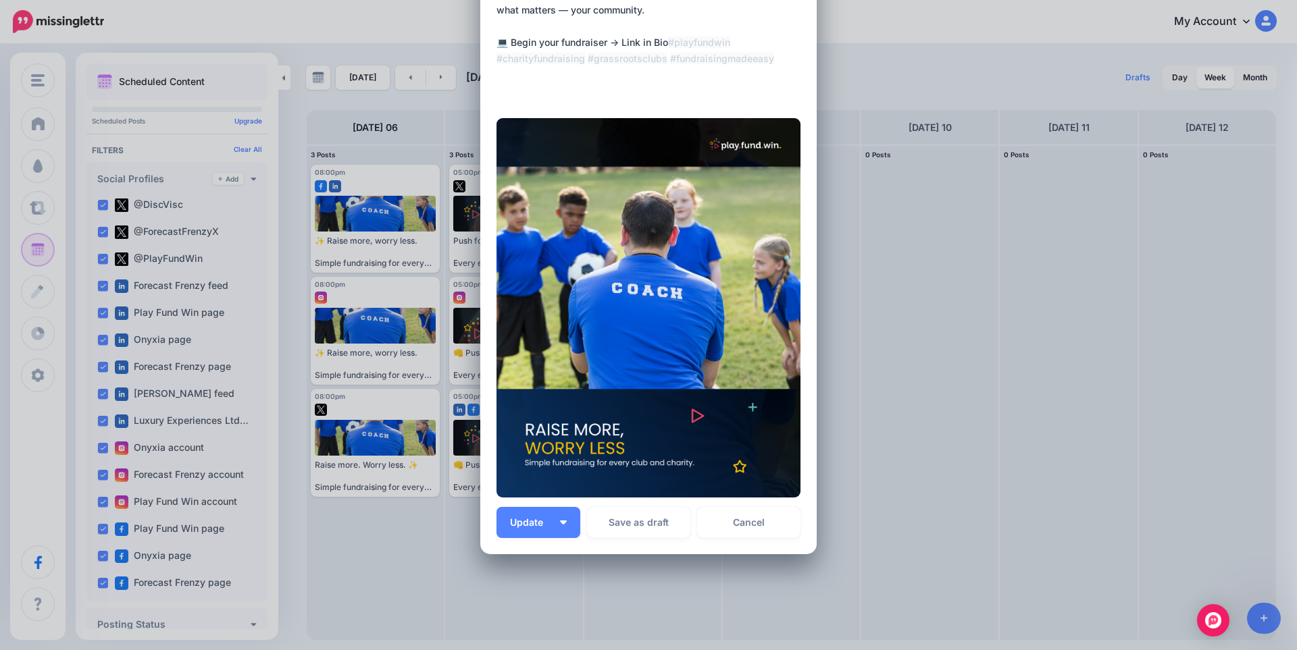
scroll to position [180, 0]
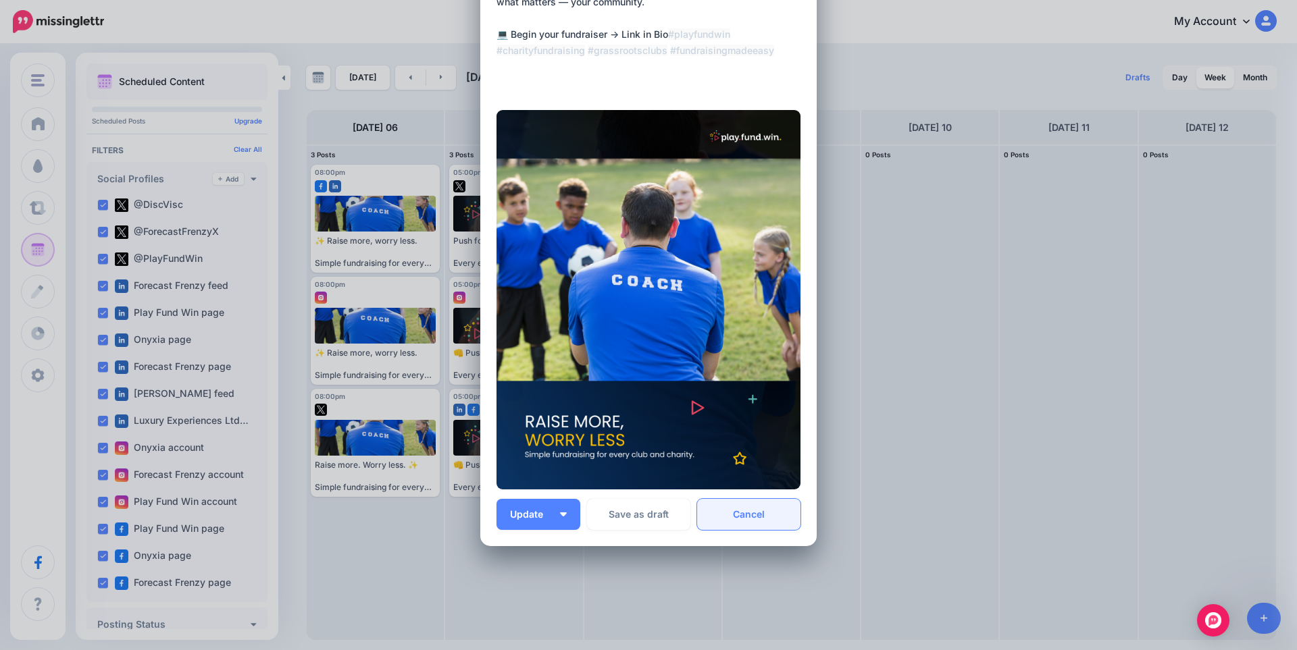
click at [755, 513] on link "Cancel" at bounding box center [748, 514] width 103 height 31
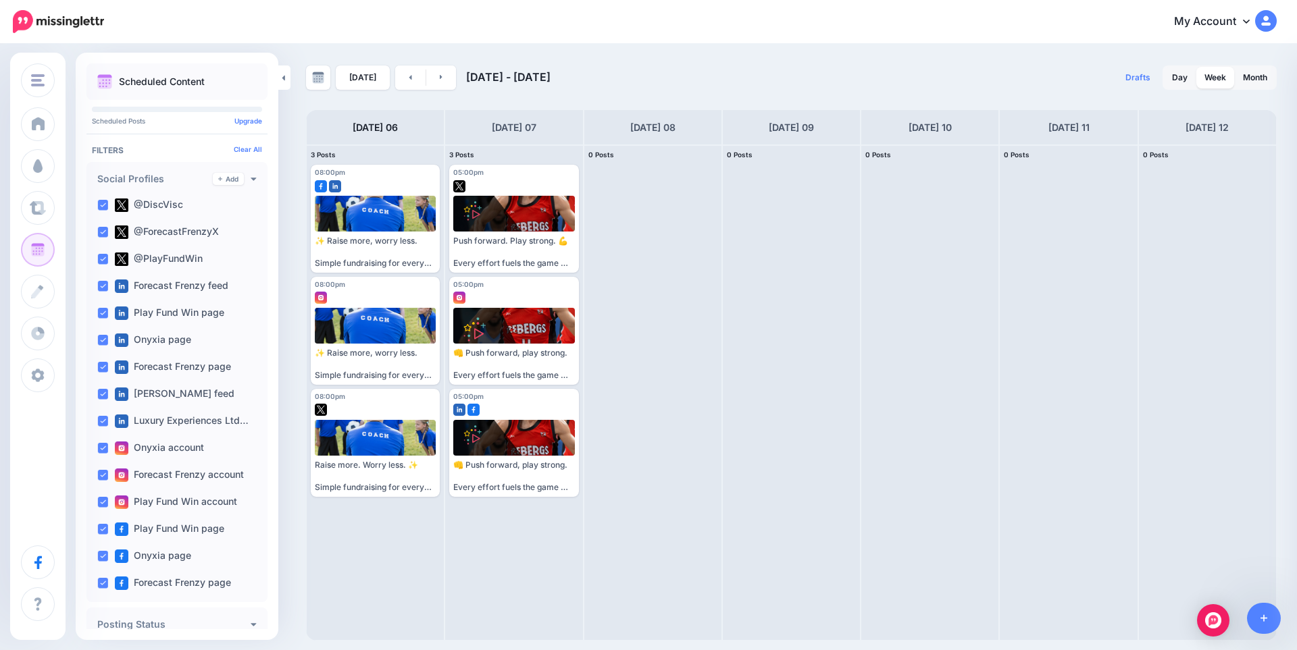
scroll to position [0, 0]
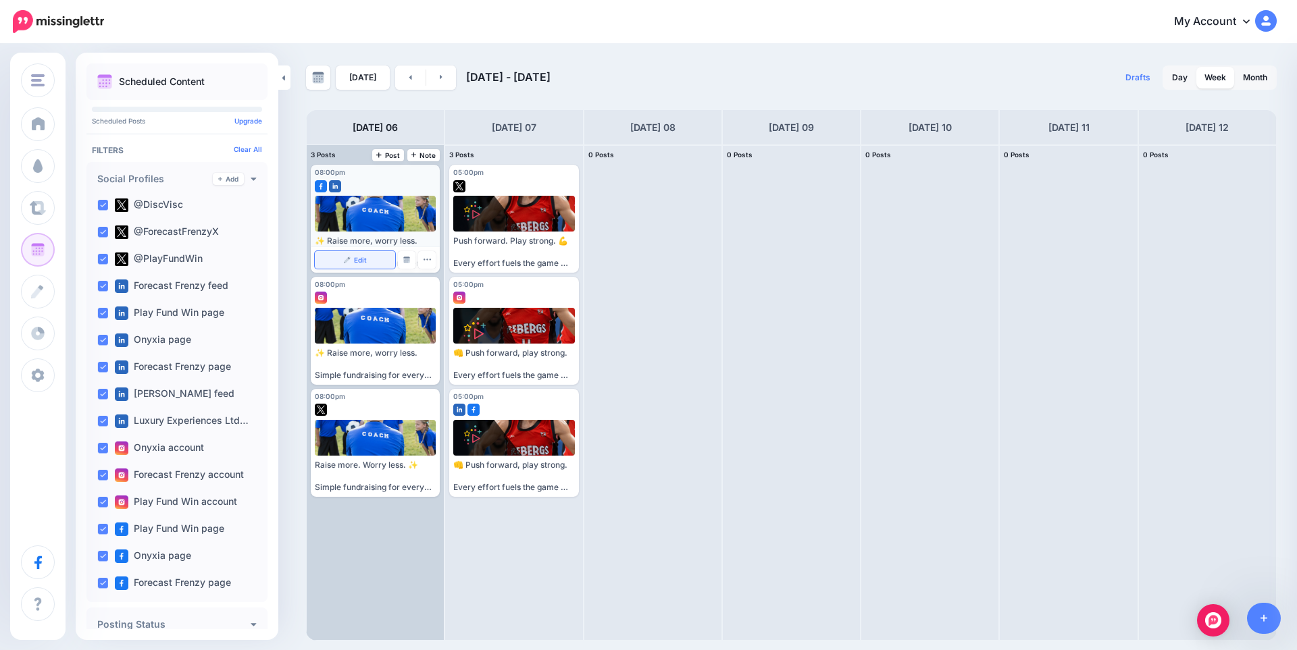
click at [371, 259] on link "Edit" at bounding box center [355, 260] width 80 height 18
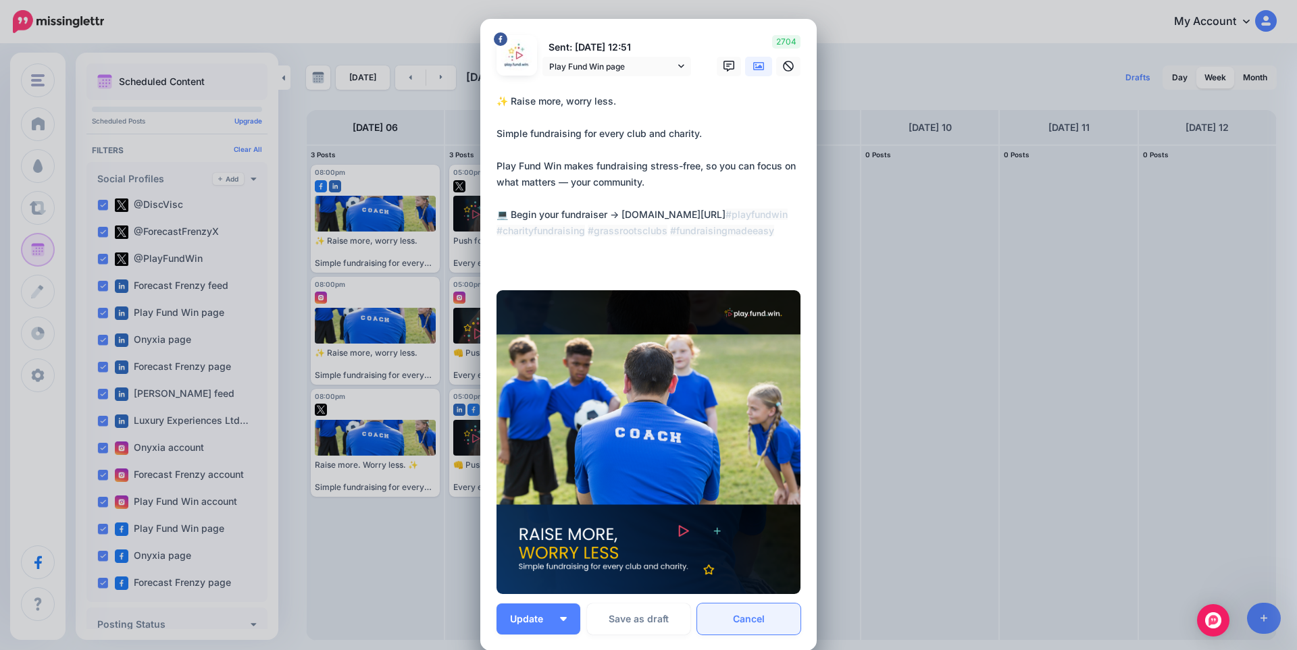
click at [751, 617] on link "Cancel" at bounding box center [748, 619] width 103 height 31
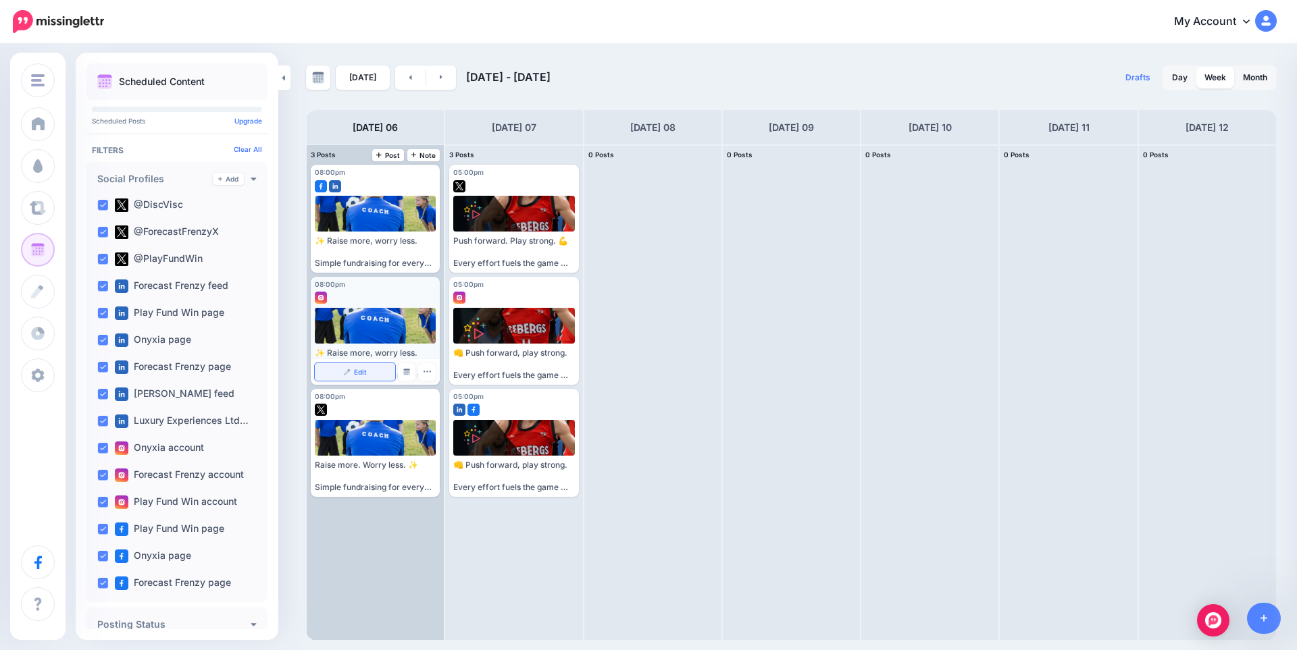
click at [361, 369] on span "Edit" at bounding box center [360, 372] width 13 height 7
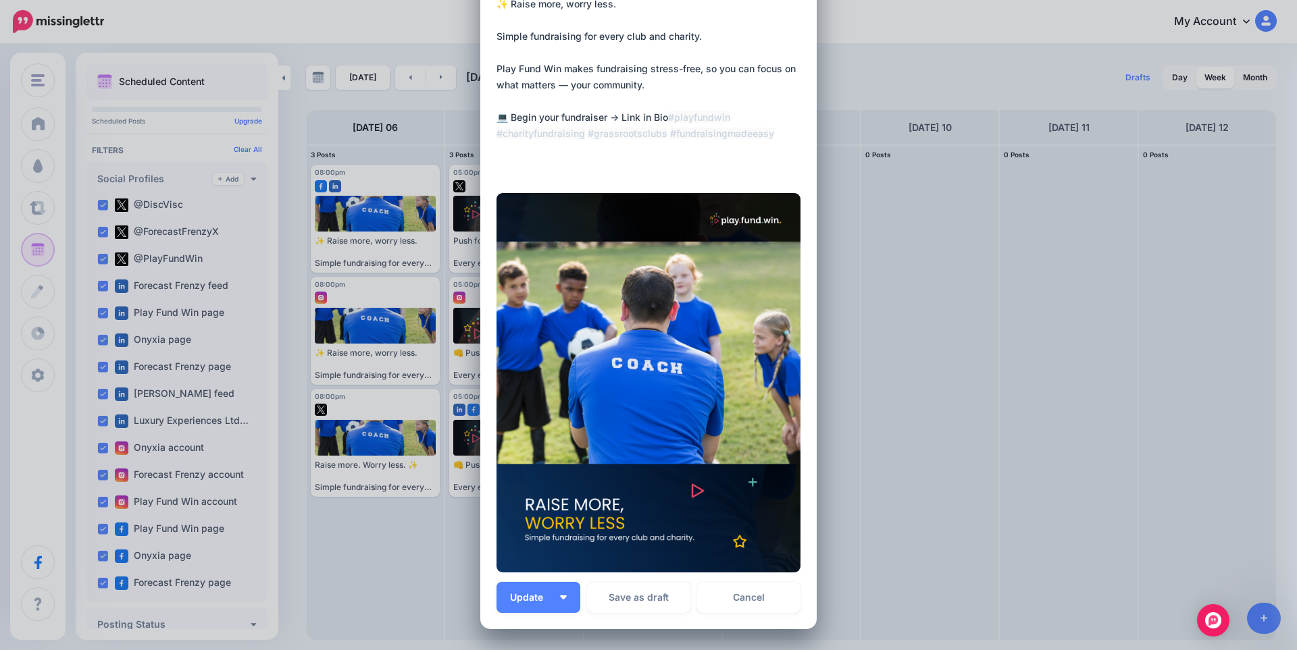
scroll to position [135, 0]
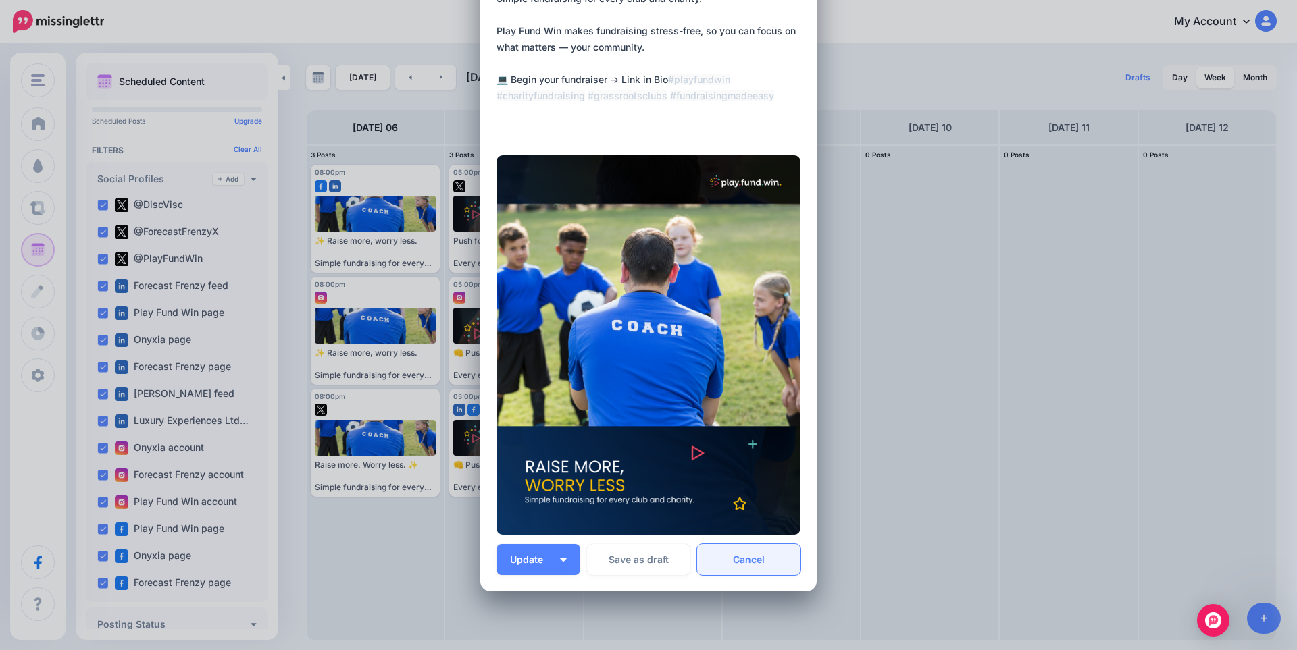
click at [773, 567] on link "Cancel" at bounding box center [748, 559] width 103 height 31
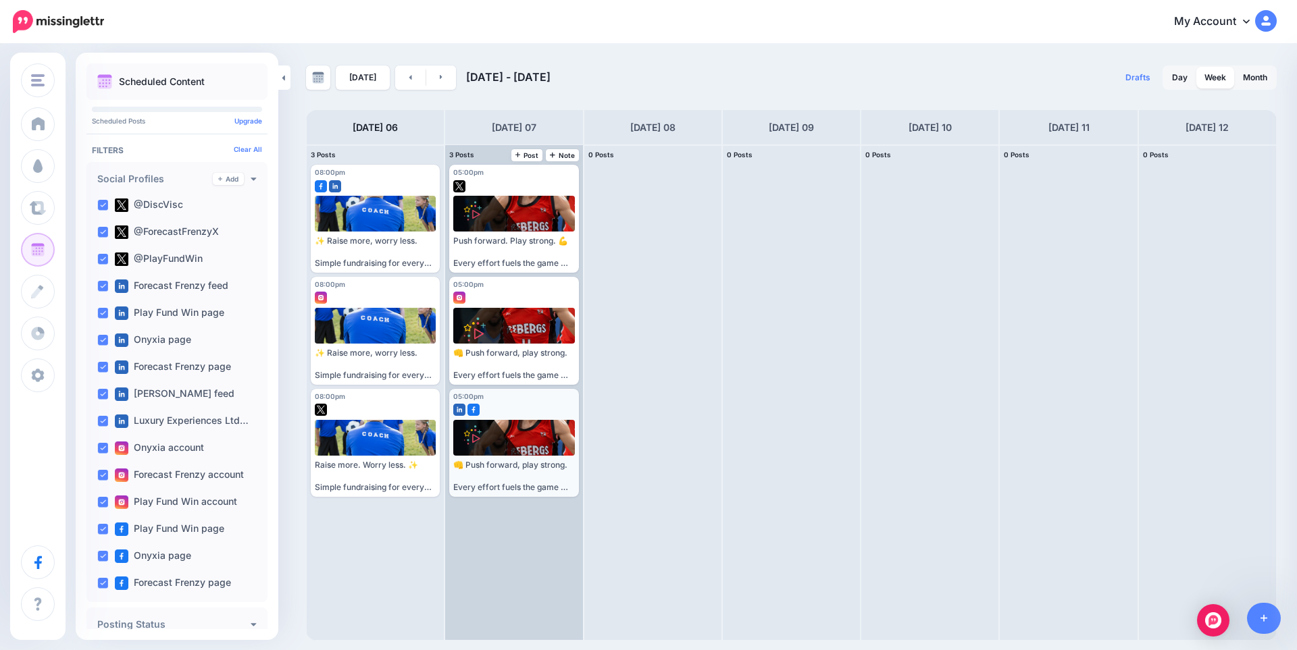
scroll to position [0, 0]
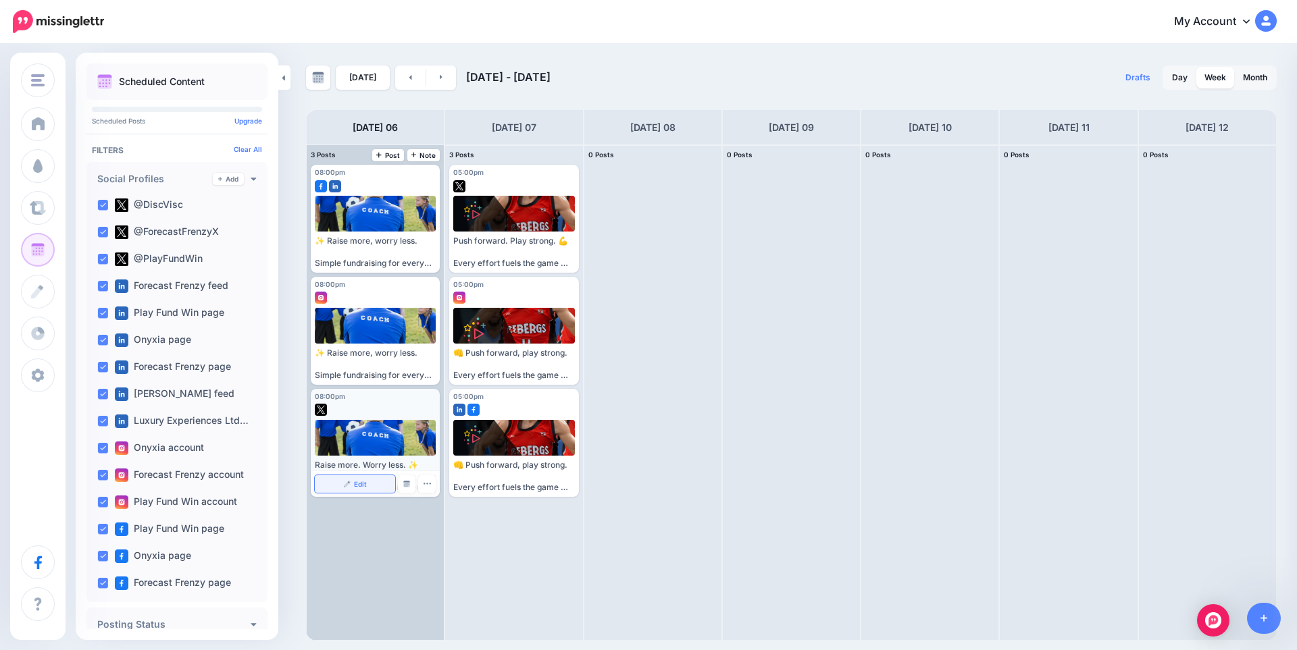
click at [356, 476] on link "Edit" at bounding box center [355, 484] width 80 height 18
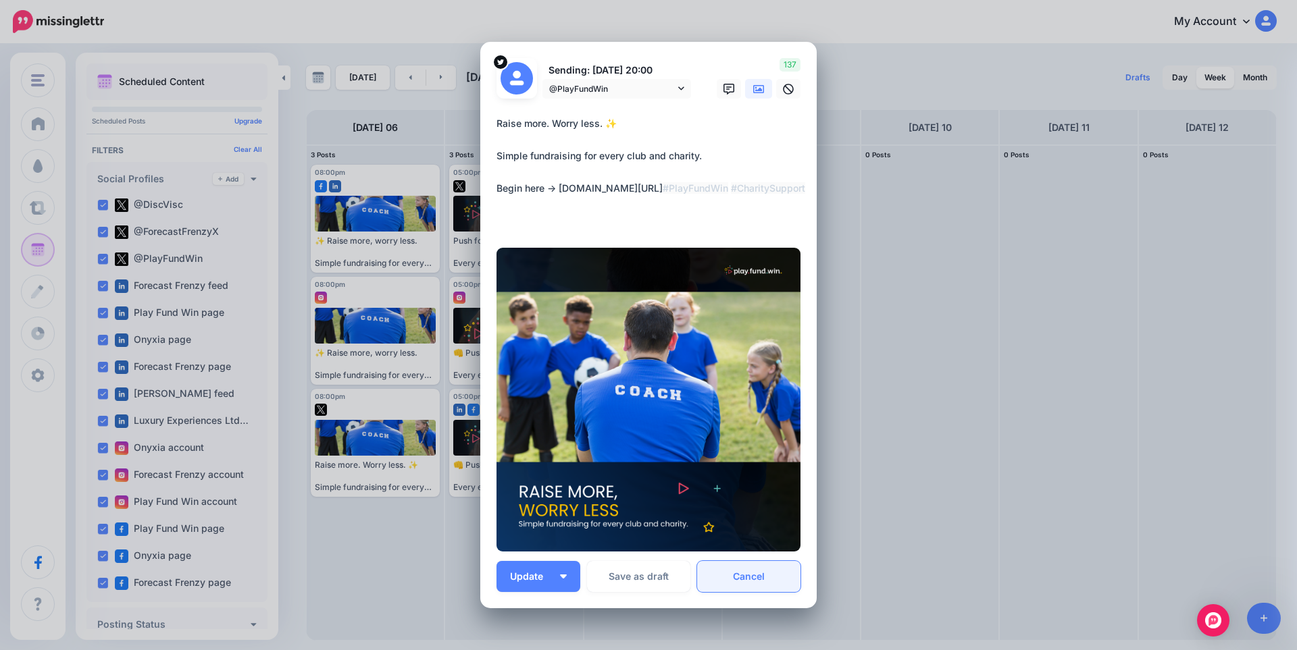
click at [727, 580] on link "Cancel" at bounding box center [748, 576] width 103 height 31
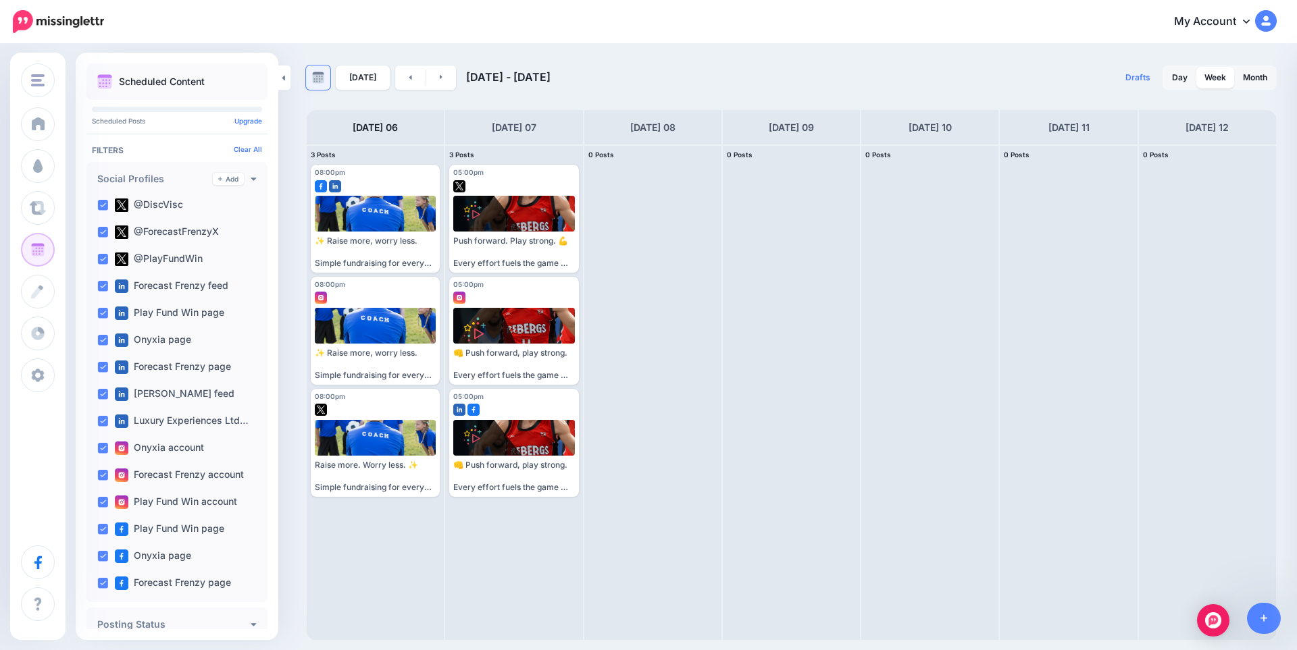
click at [326, 70] on link at bounding box center [318, 78] width 24 height 24
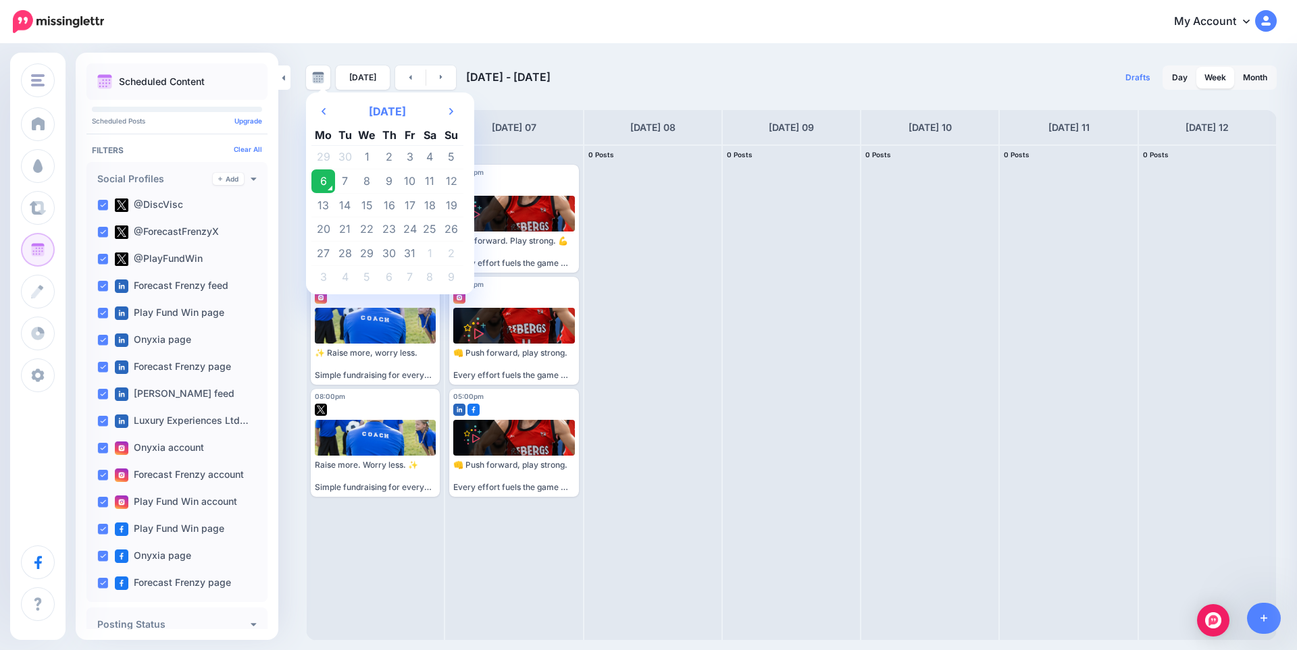
click at [688, 43] on div "Discount Vouchers FlipSwitch TicketHelper PFW ONYXIA FORECAST FRENZY Curate" at bounding box center [648, 325] width 1297 height 650
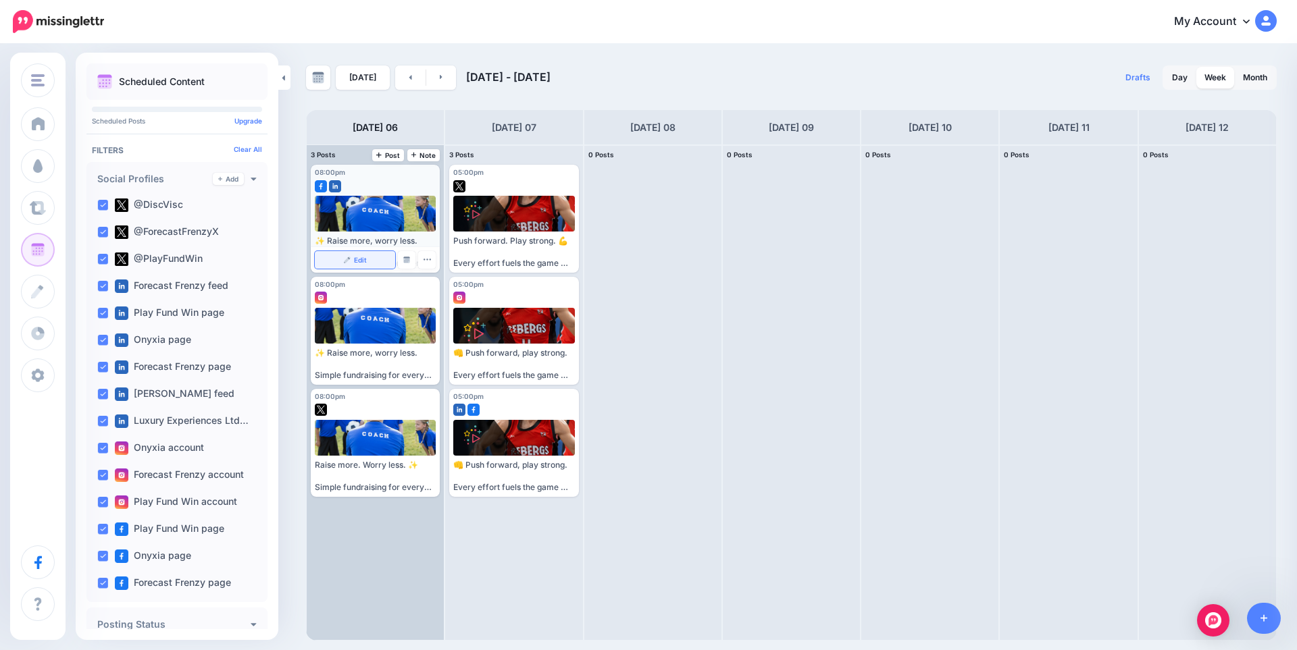
click at [356, 263] on span "Edit" at bounding box center [360, 260] width 13 height 7
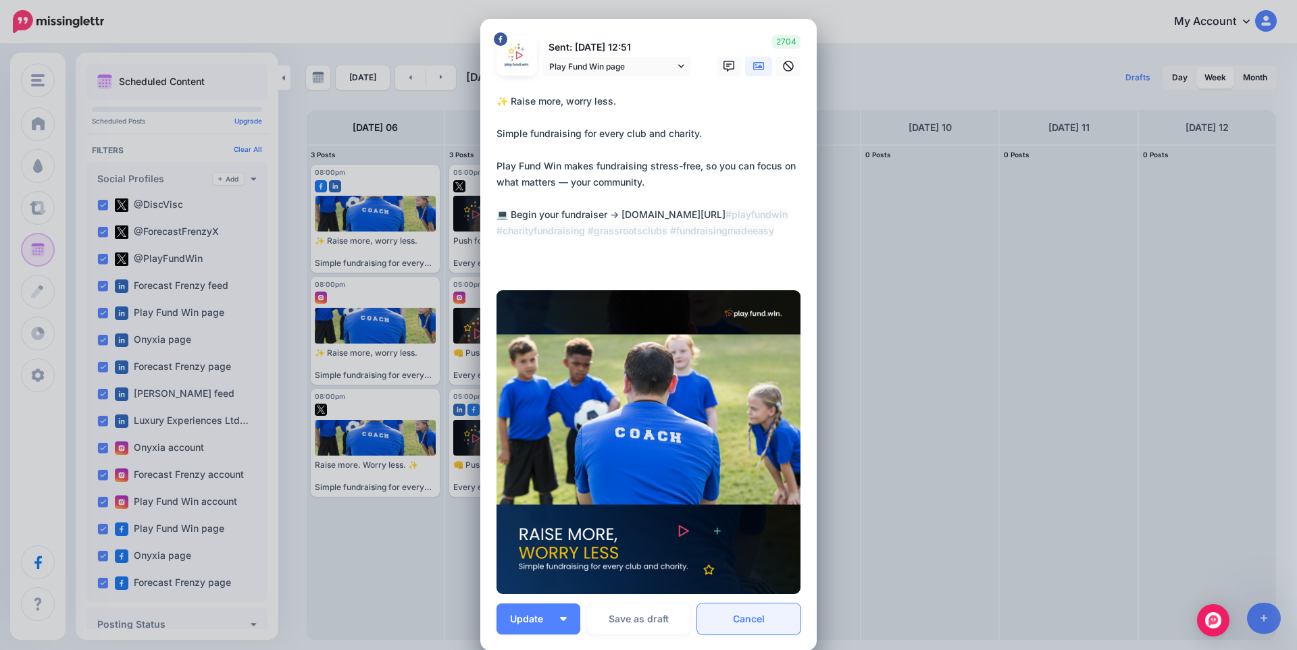
click at [769, 618] on link "Cancel" at bounding box center [748, 619] width 103 height 31
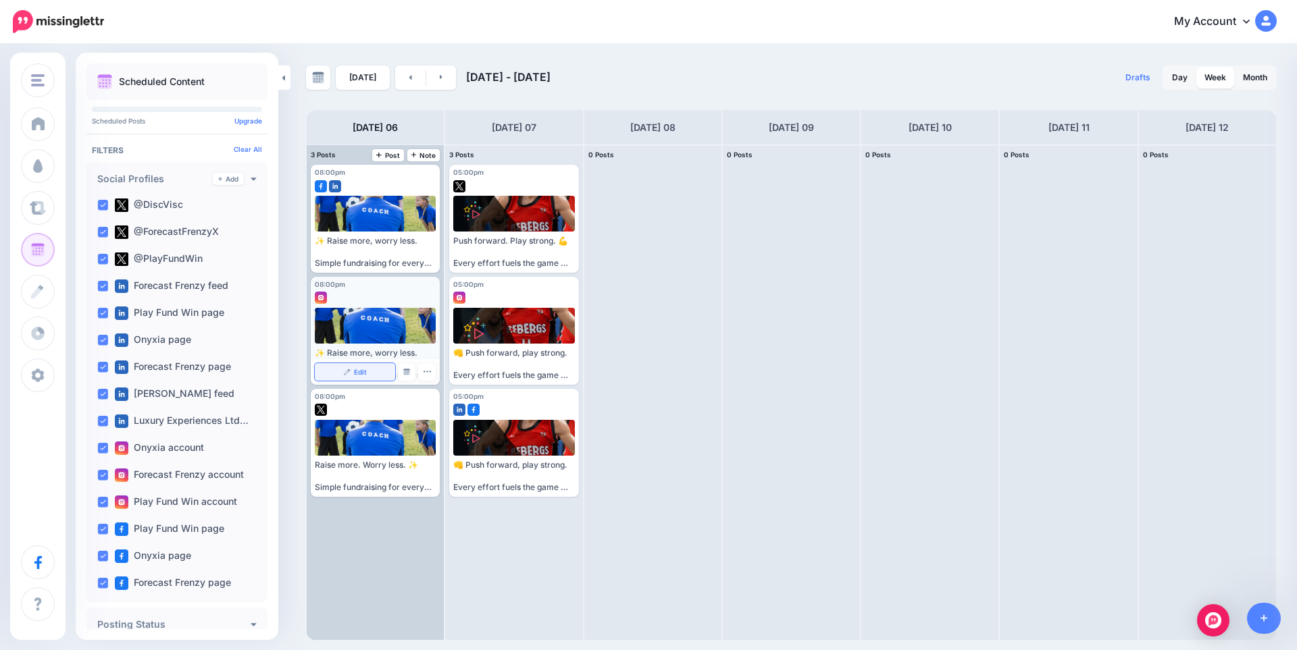
click at [357, 372] on span "Edit" at bounding box center [360, 372] width 13 height 7
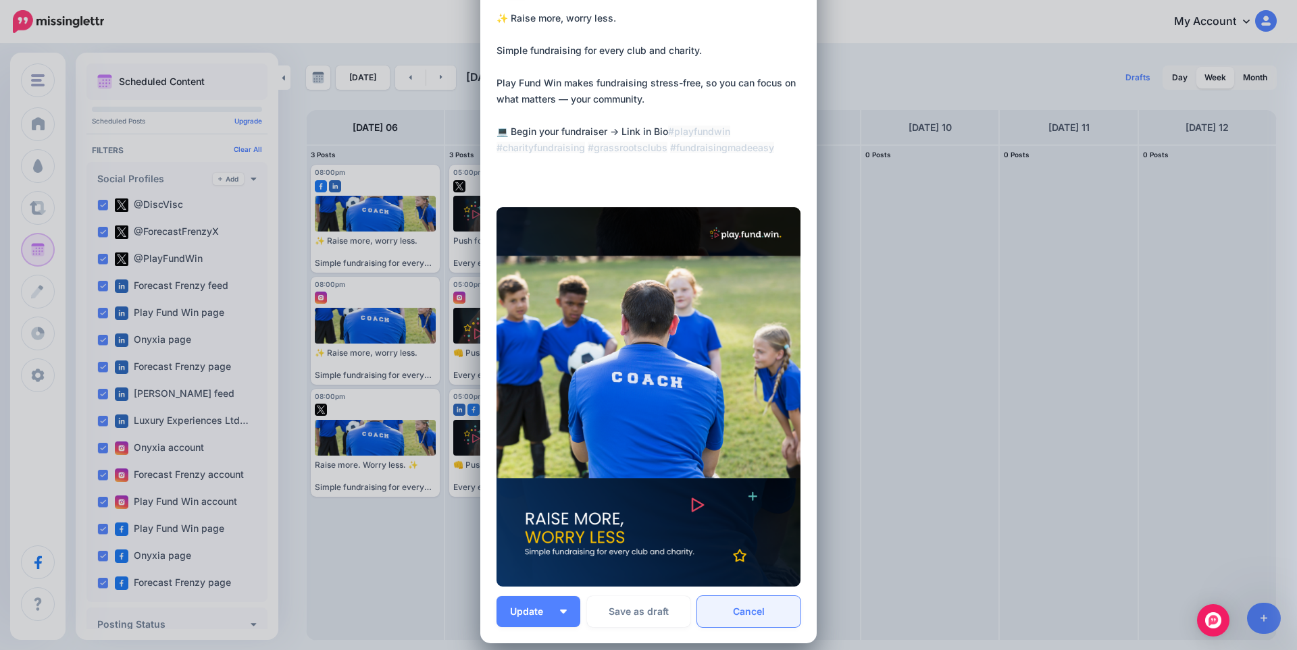
scroll to position [90, 0]
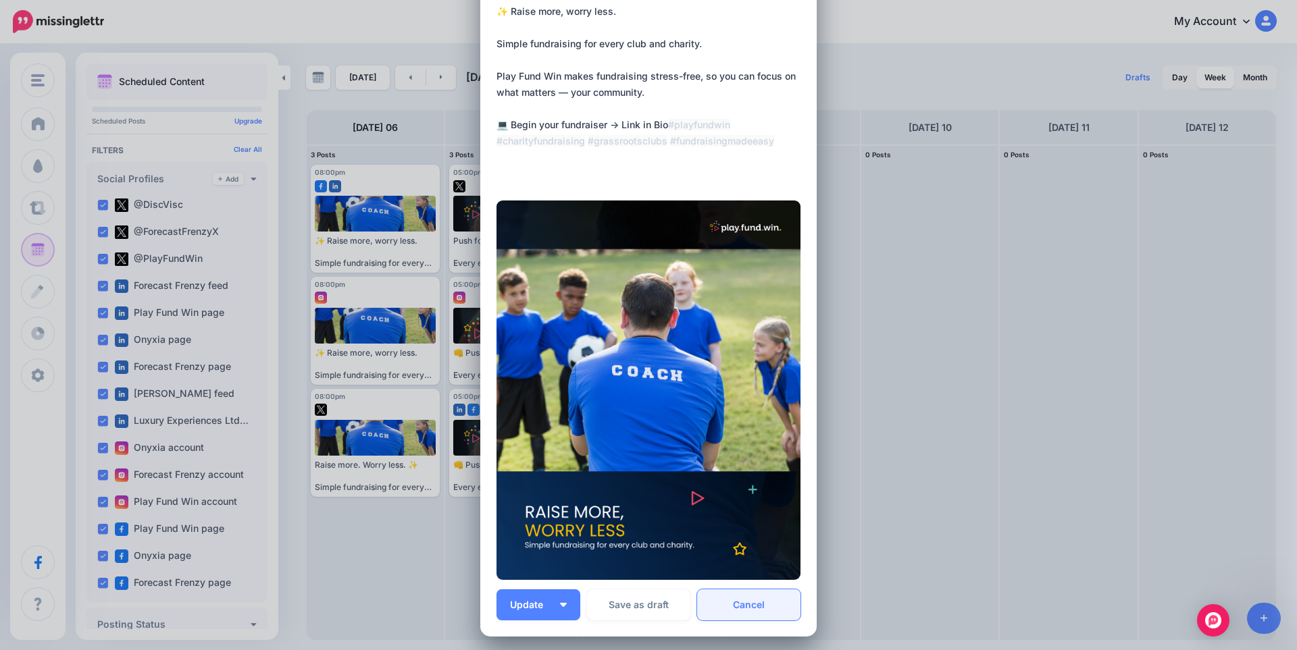
click at [760, 604] on link "Cancel" at bounding box center [748, 605] width 103 height 31
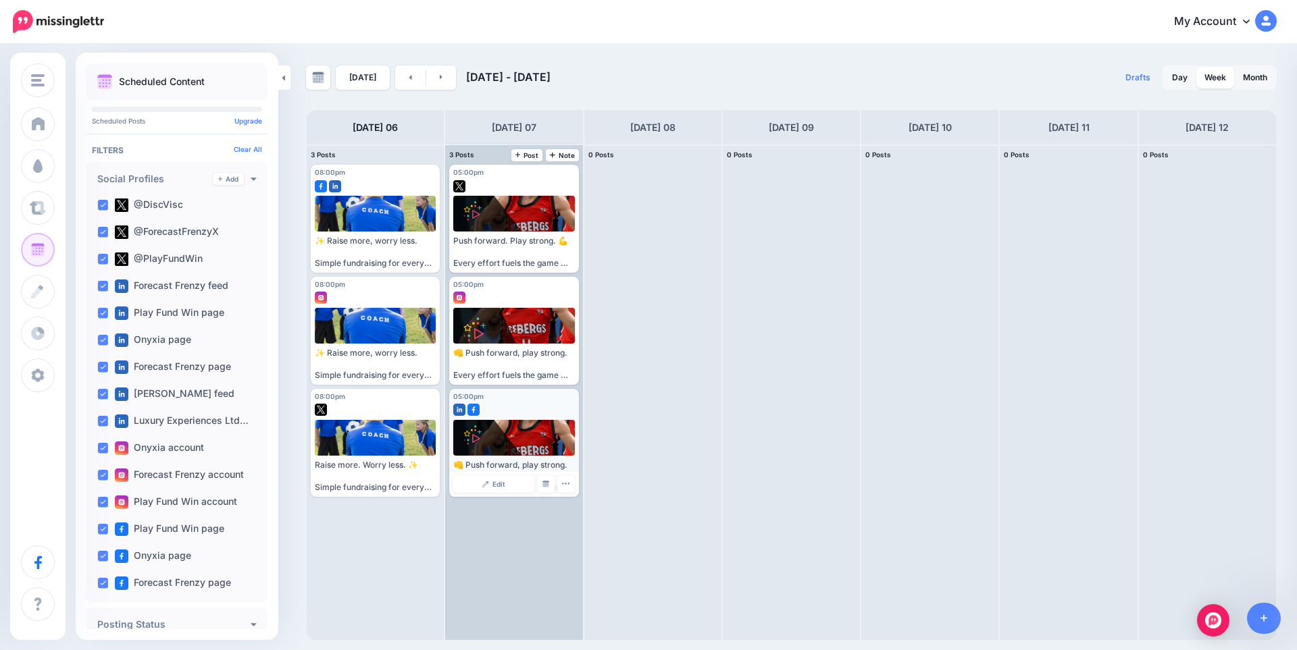
scroll to position [0, 0]
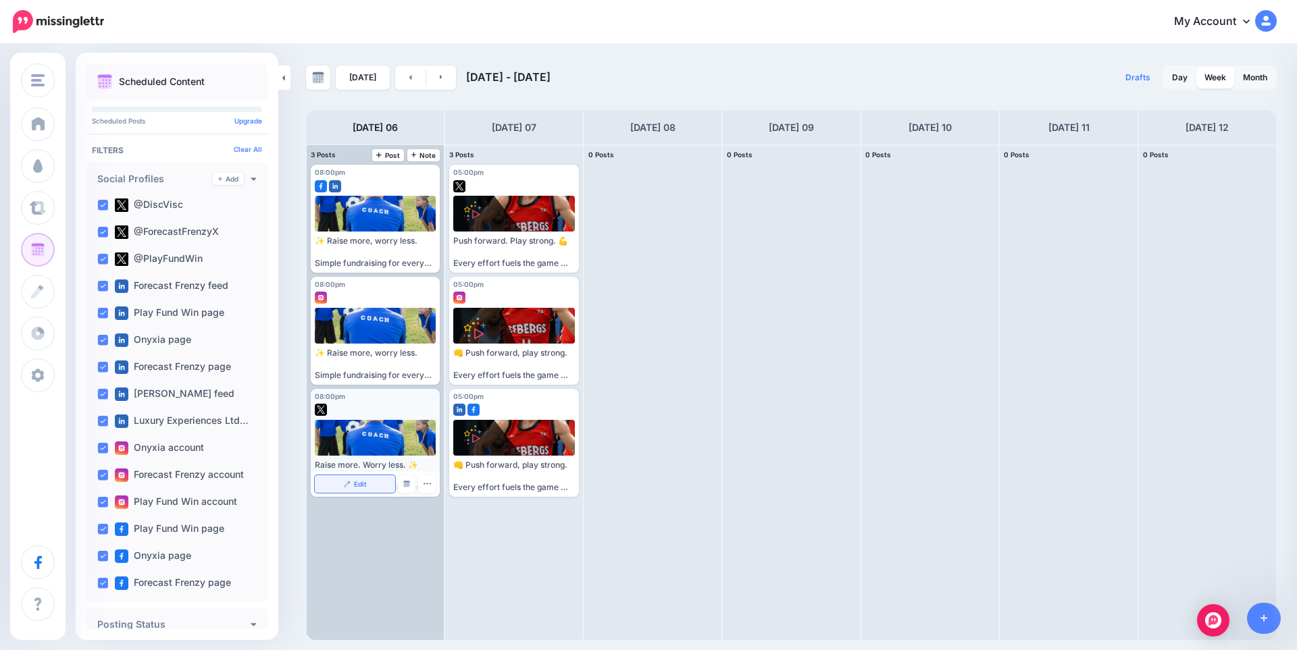
click at [346, 477] on link "Edit" at bounding box center [355, 484] width 80 height 18
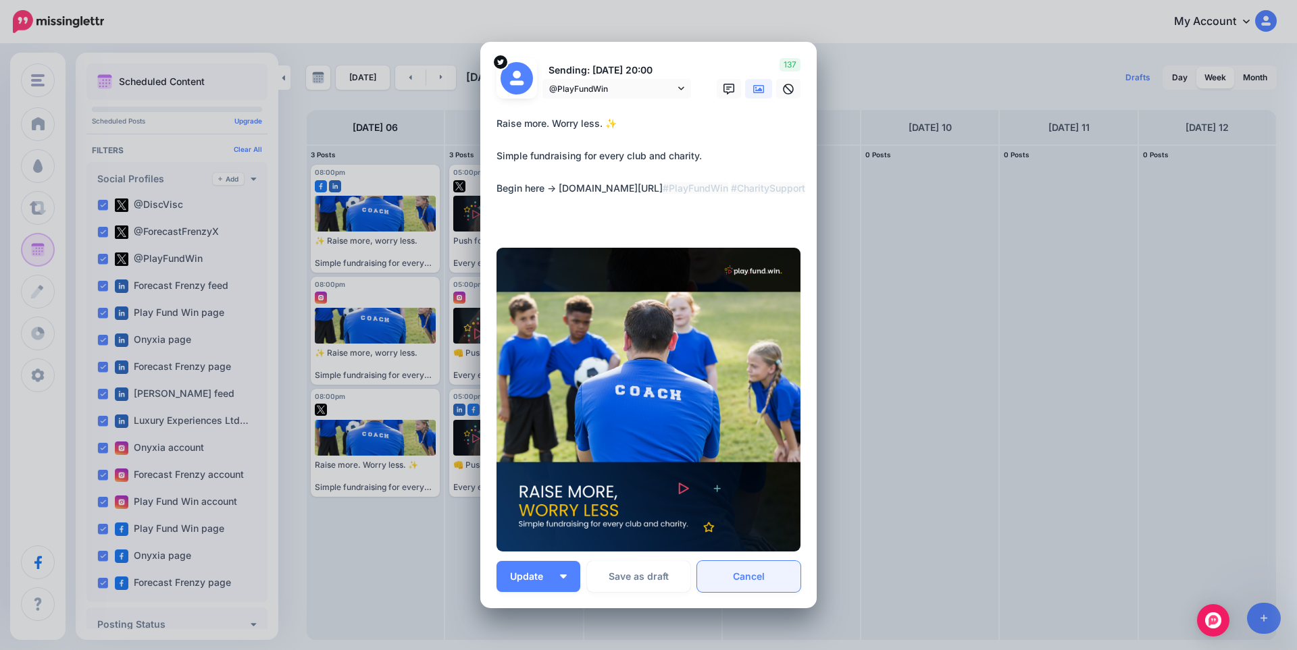
click at [752, 576] on link "Cancel" at bounding box center [748, 576] width 103 height 31
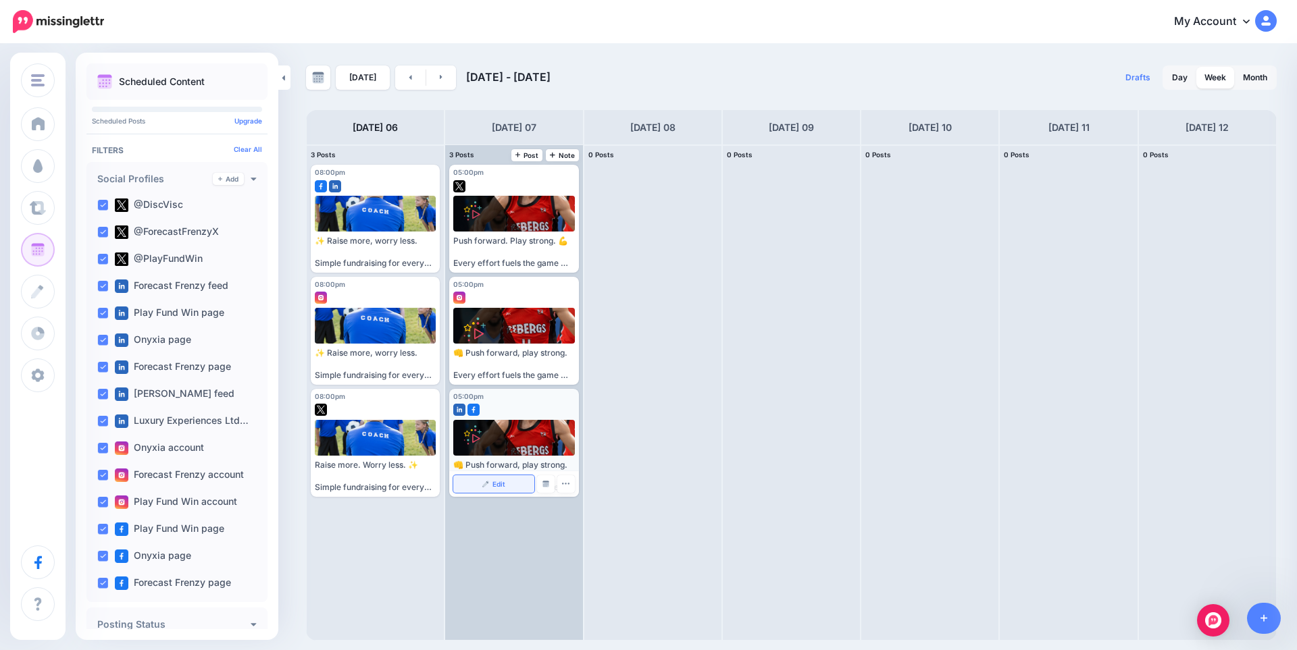
click at [488, 488] on link "Edit" at bounding box center [493, 484] width 80 height 18
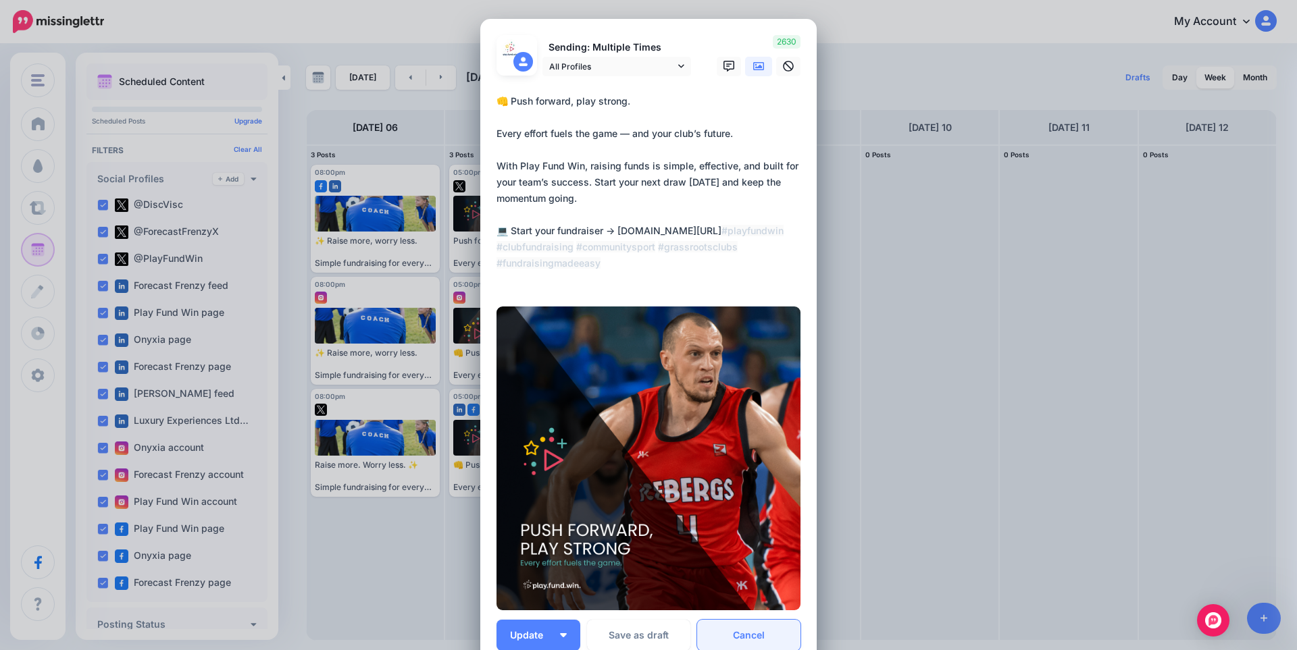
click at [760, 631] on link "Cancel" at bounding box center [748, 635] width 103 height 31
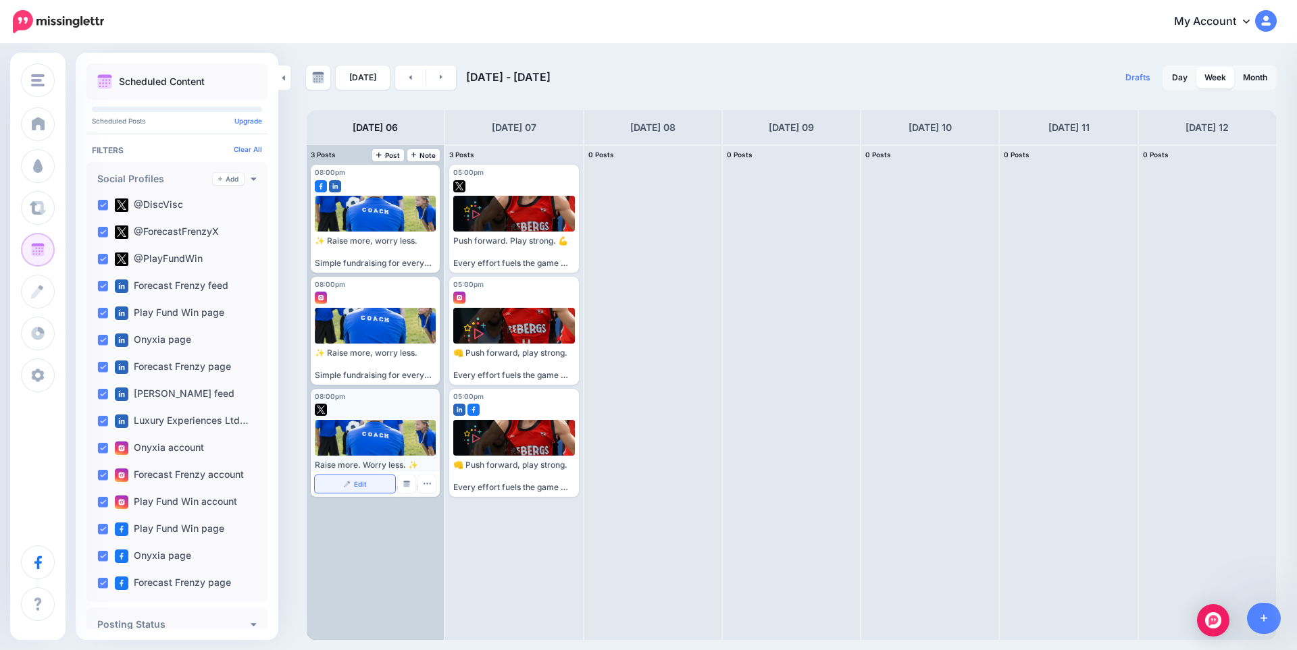
click at [346, 485] on img at bounding box center [347, 484] width 7 height 7
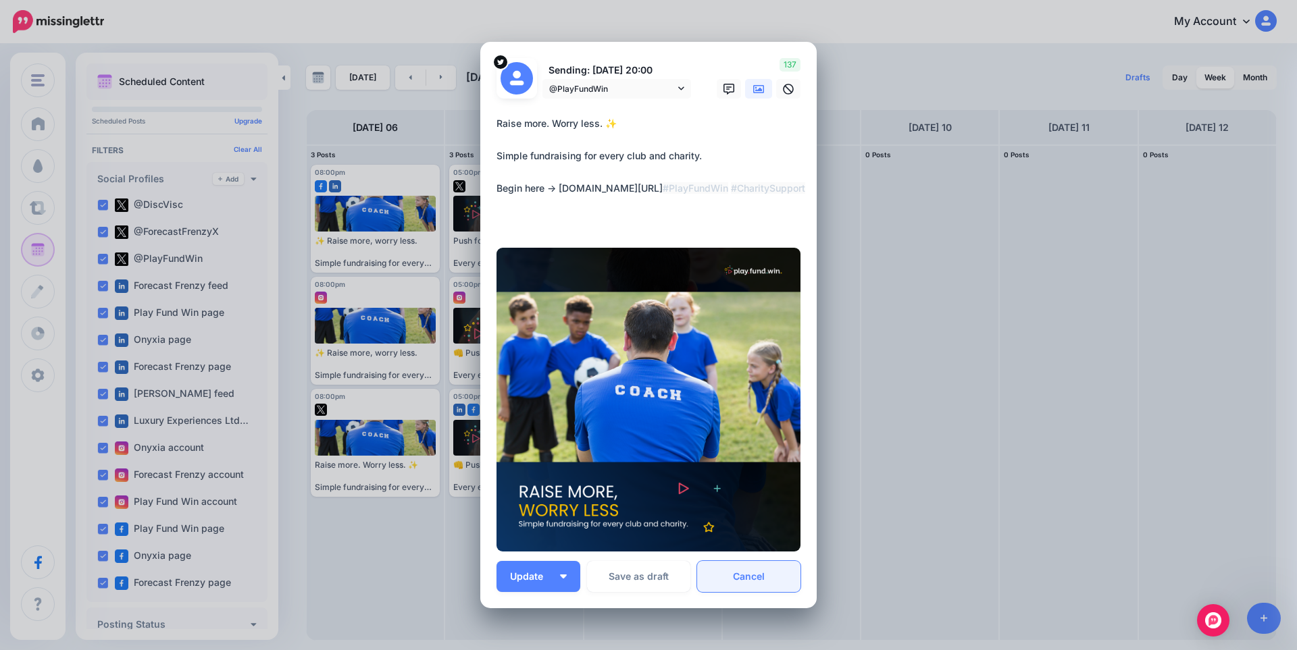
click at [744, 584] on link "Cancel" at bounding box center [748, 576] width 103 height 31
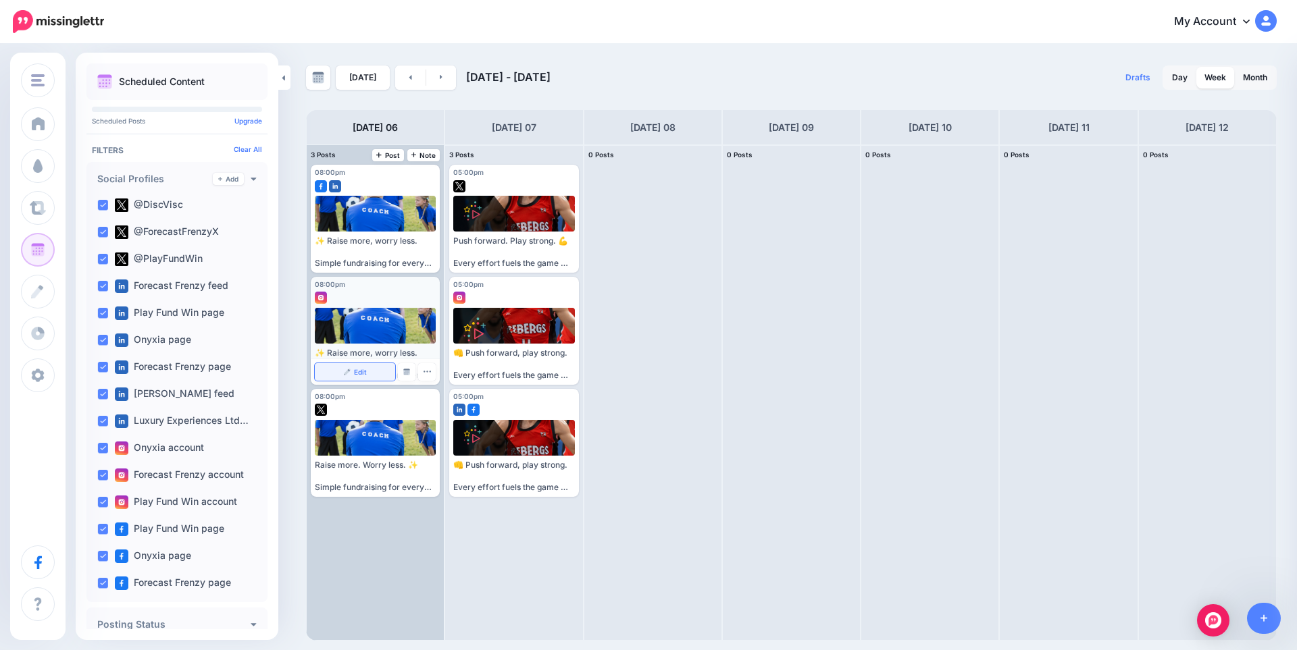
click at [352, 376] on link "Edit" at bounding box center [355, 372] width 80 height 18
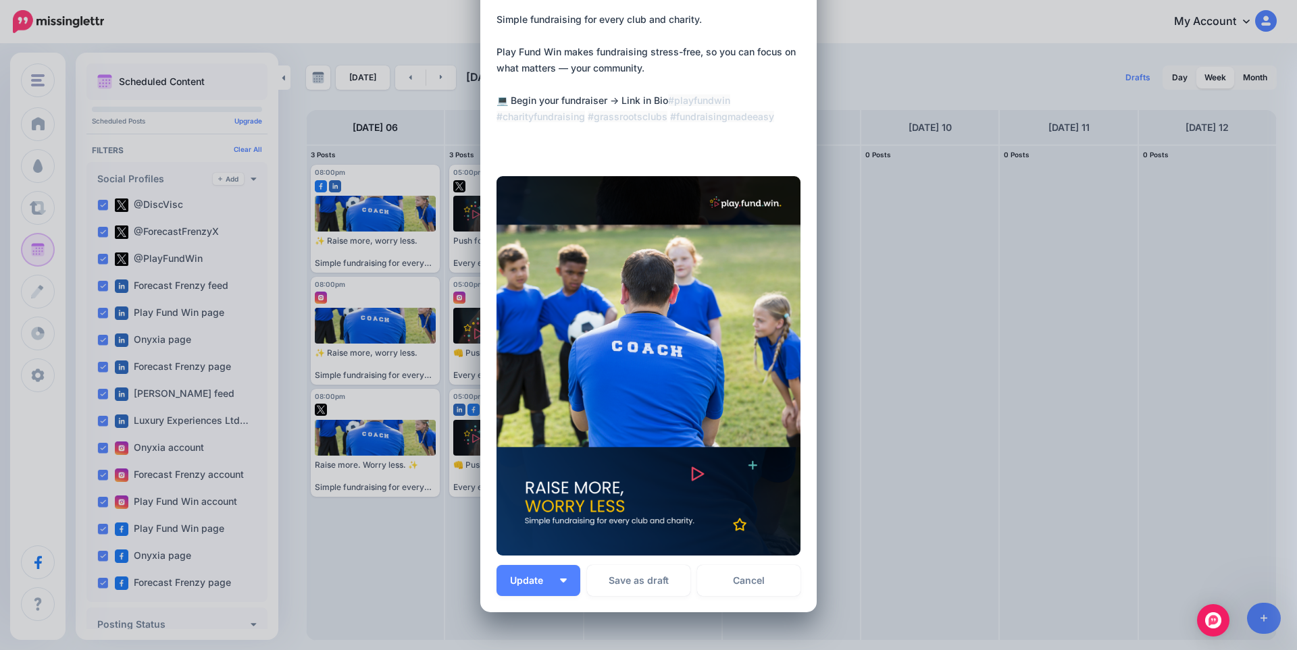
scroll to position [135, 0]
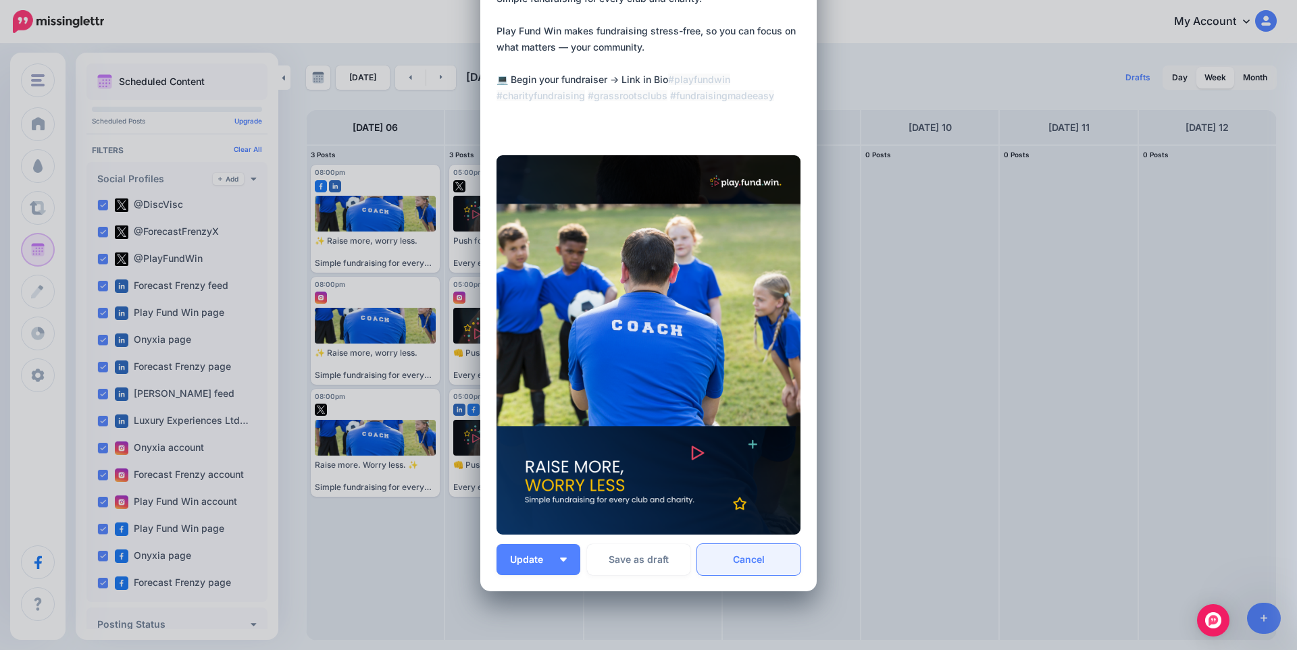
click at [752, 561] on link "Cancel" at bounding box center [748, 559] width 103 height 31
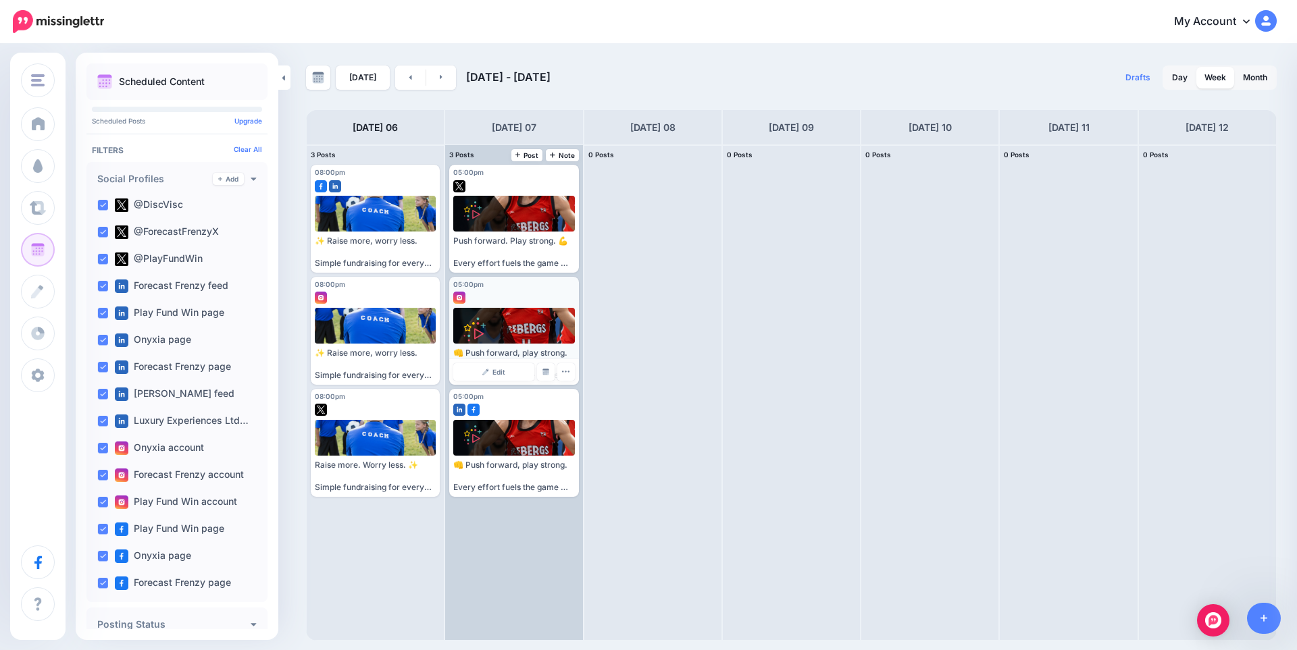
scroll to position [0, 0]
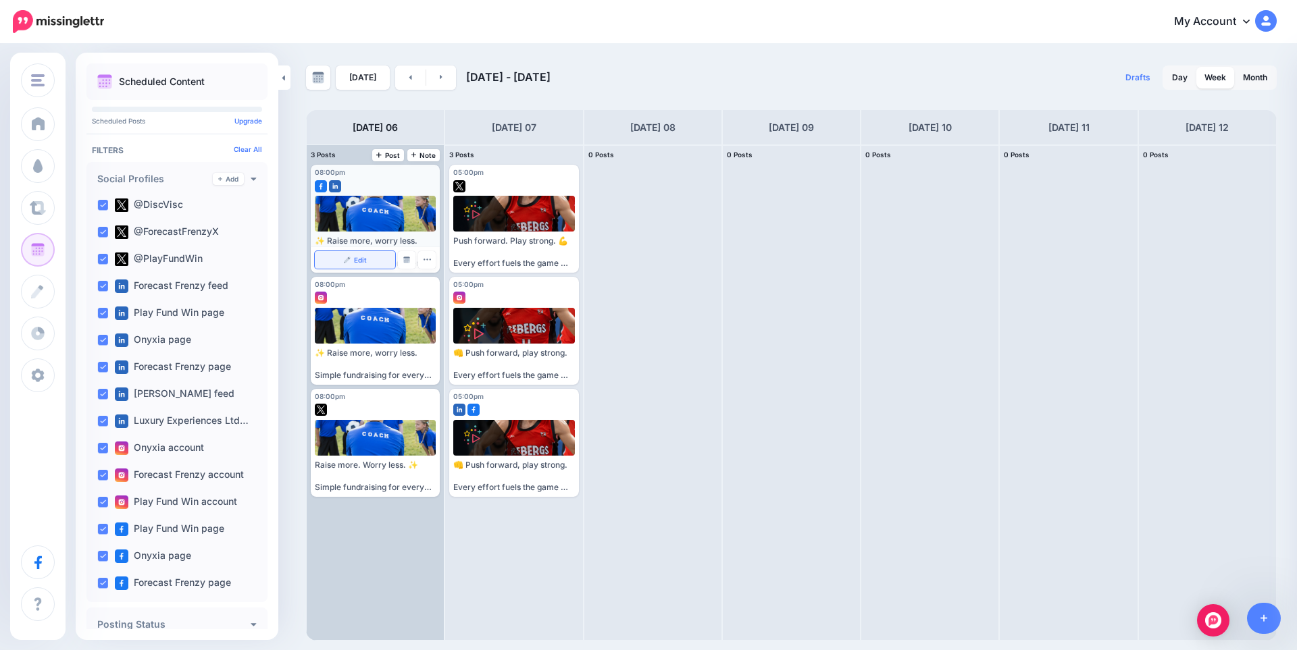
click at [351, 260] on link "Edit" at bounding box center [355, 260] width 80 height 18
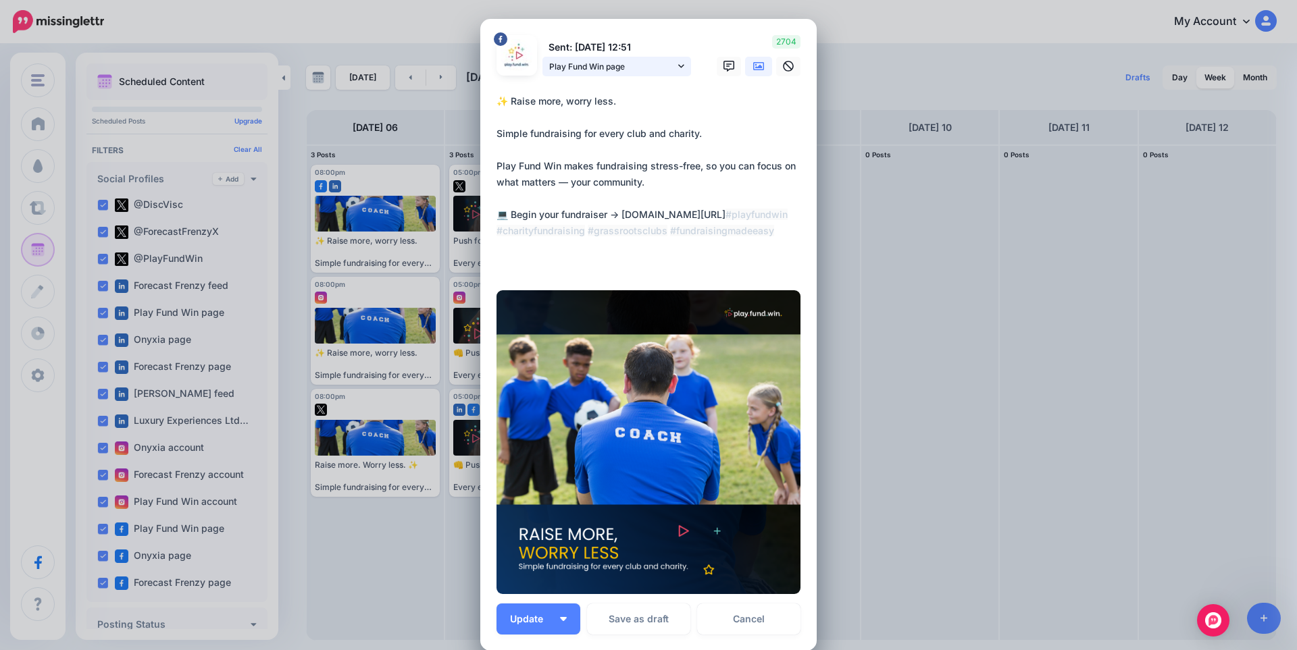
click at [600, 72] on span "Play Fund Win page" at bounding box center [612, 66] width 126 height 14
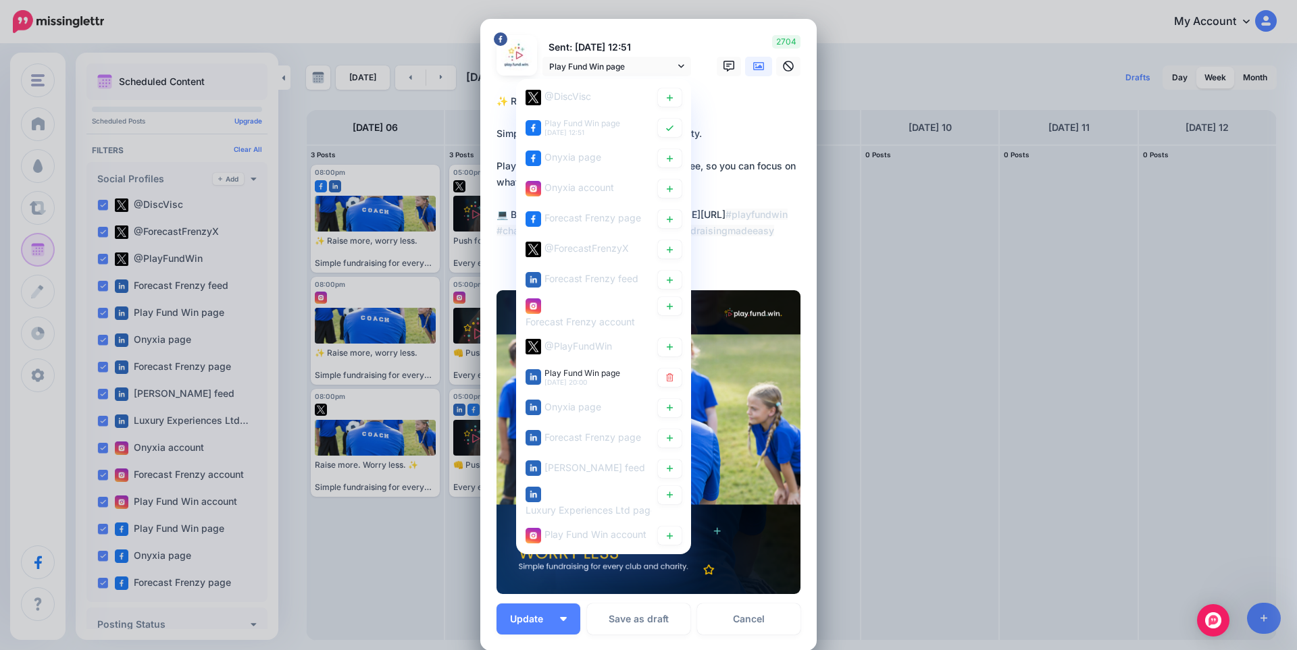
click at [791, 121] on textarea "**********" at bounding box center [651, 182] width 311 height 178
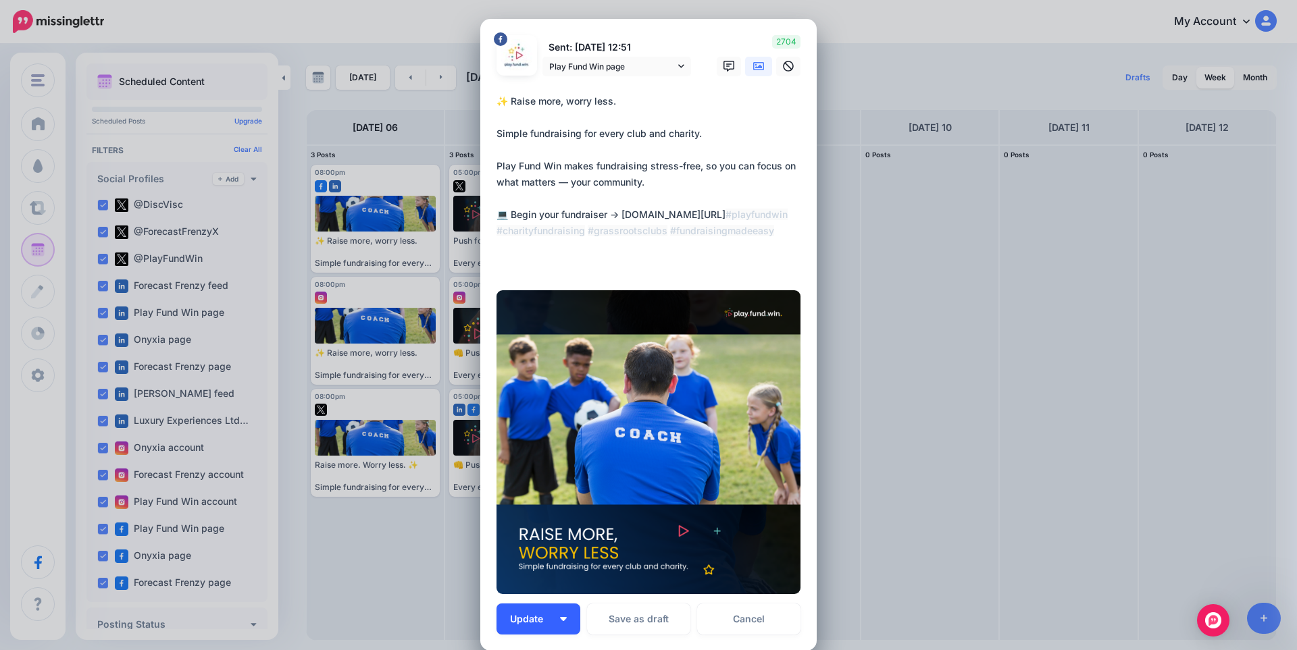
click at [562, 624] on button "Update" at bounding box center [538, 619] width 84 height 31
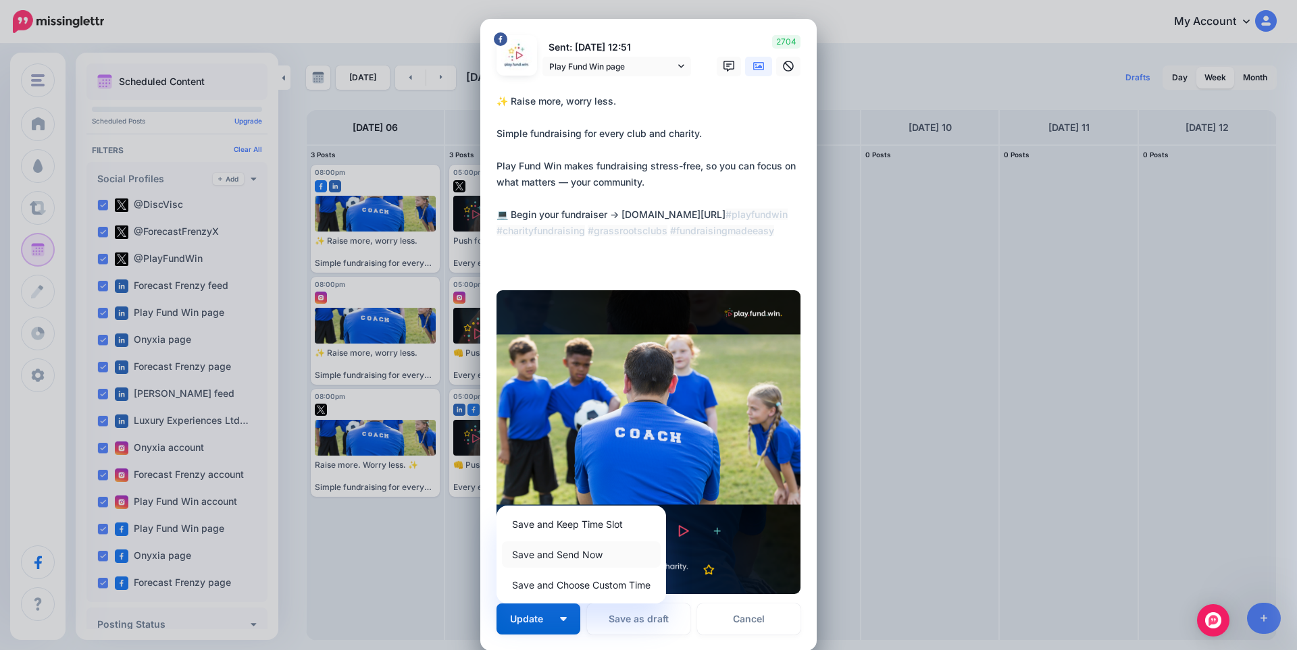
click at [563, 559] on link "Save and Send Now" at bounding box center [581, 555] width 159 height 26
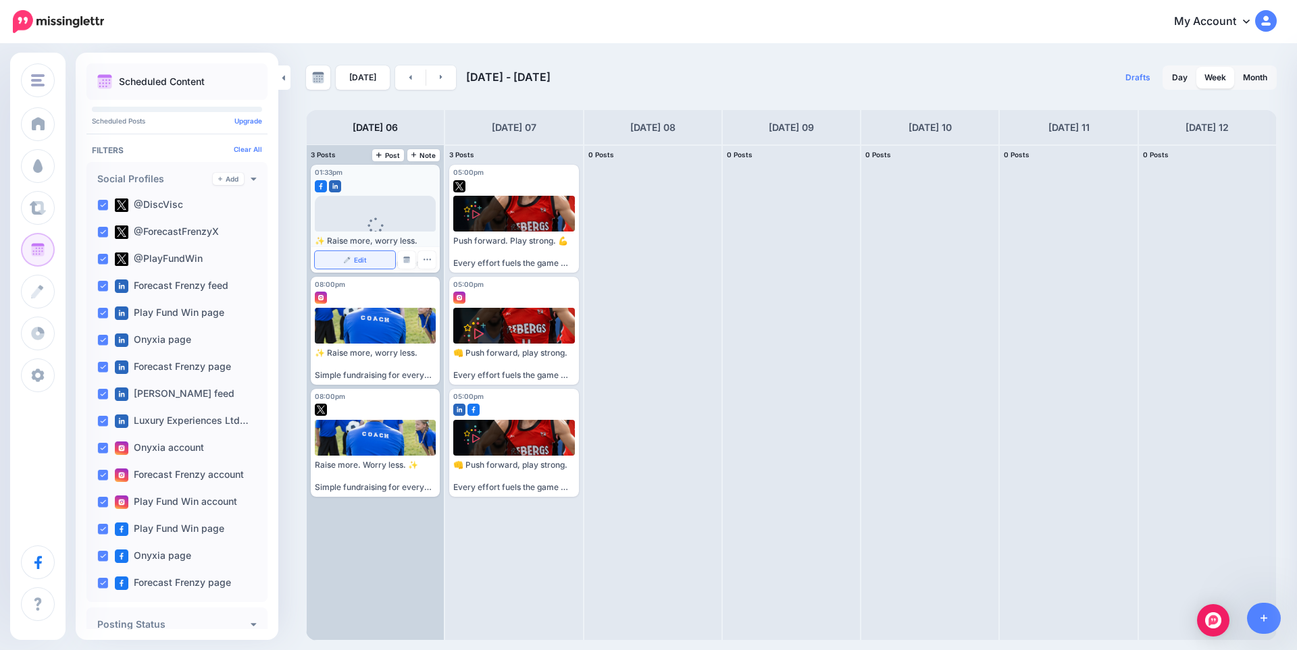
click at [346, 265] on link "Edit" at bounding box center [355, 260] width 80 height 18
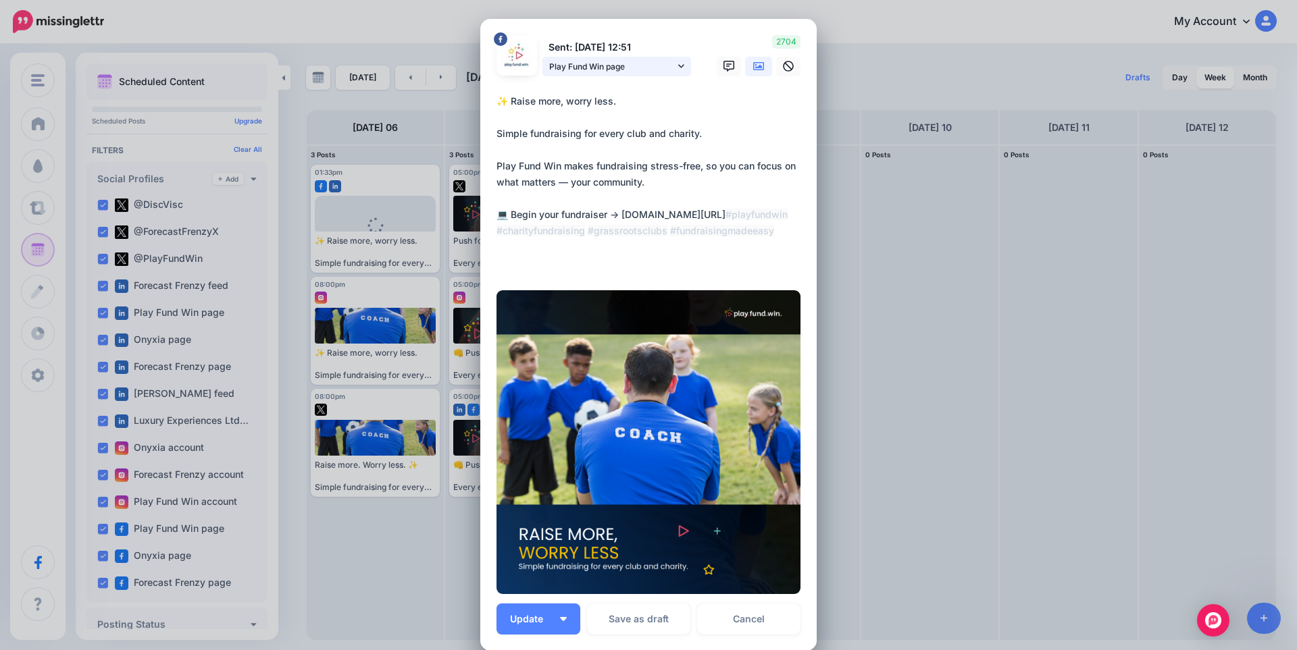
click at [653, 61] on span "Play Fund Win page" at bounding box center [612, 66] width 126 height 14
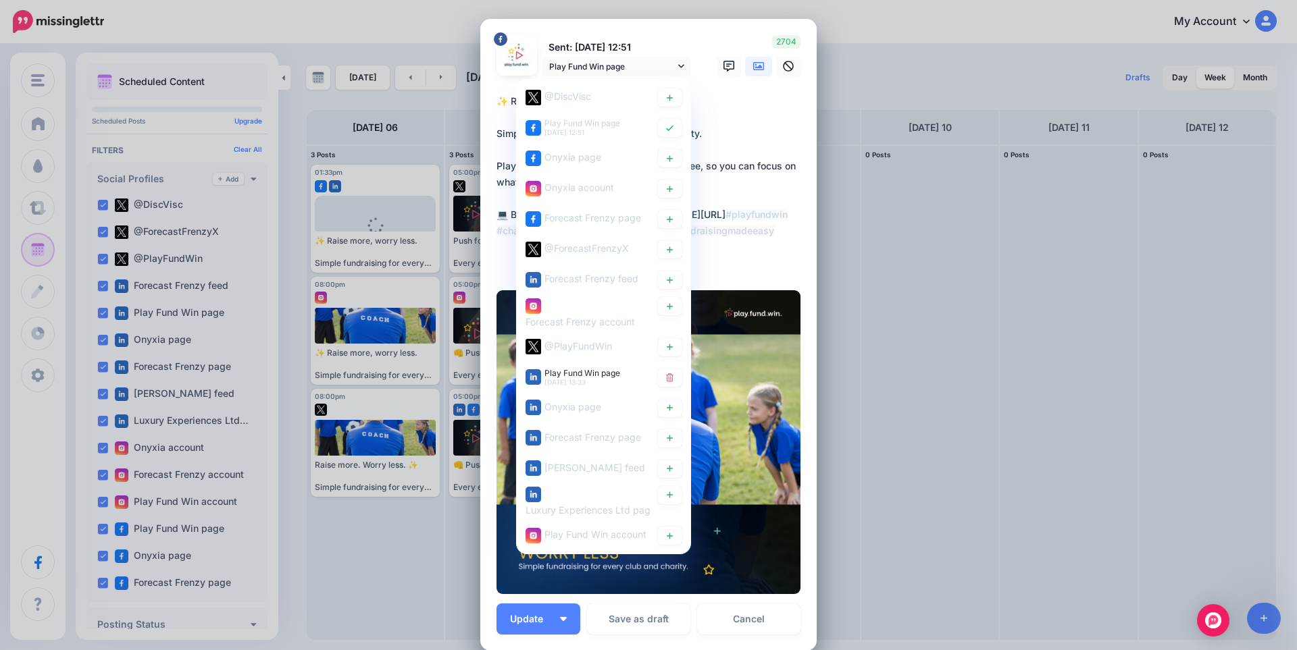
click at [772, 127] on textarea "**********" at bounding box center [651, 182] width 311 height 178
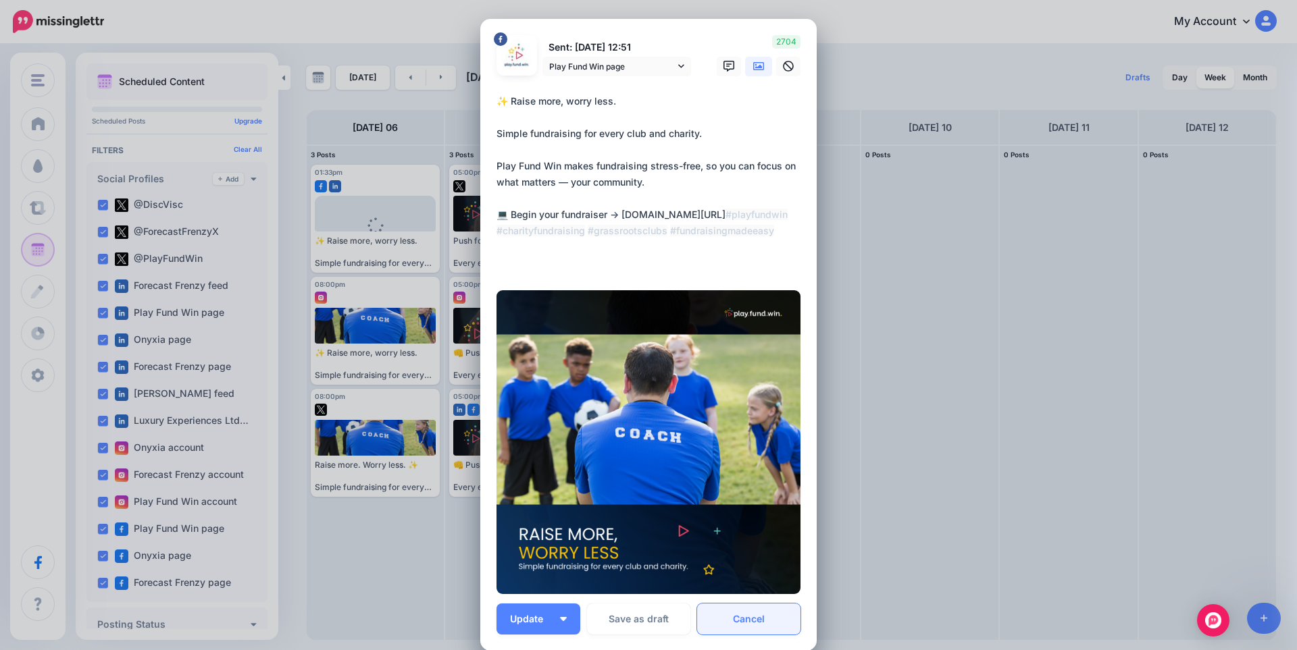
click at [758, 623] on link "Cancel" at bounding box center [748, 619] width 103 height 31
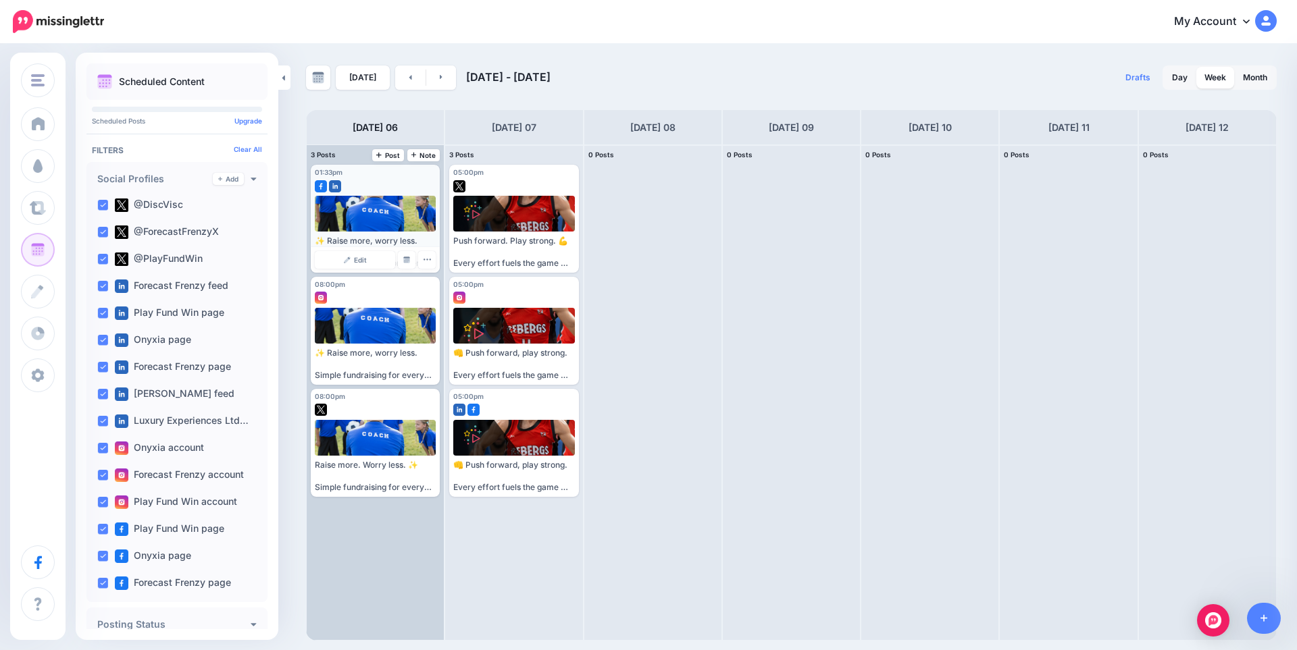
click at [358, 184] on div at bounding box center [375, 183] width 121 height 12
click at [360, 253] on link "Edit" at bounding box center [355, 260] width 80 height 18
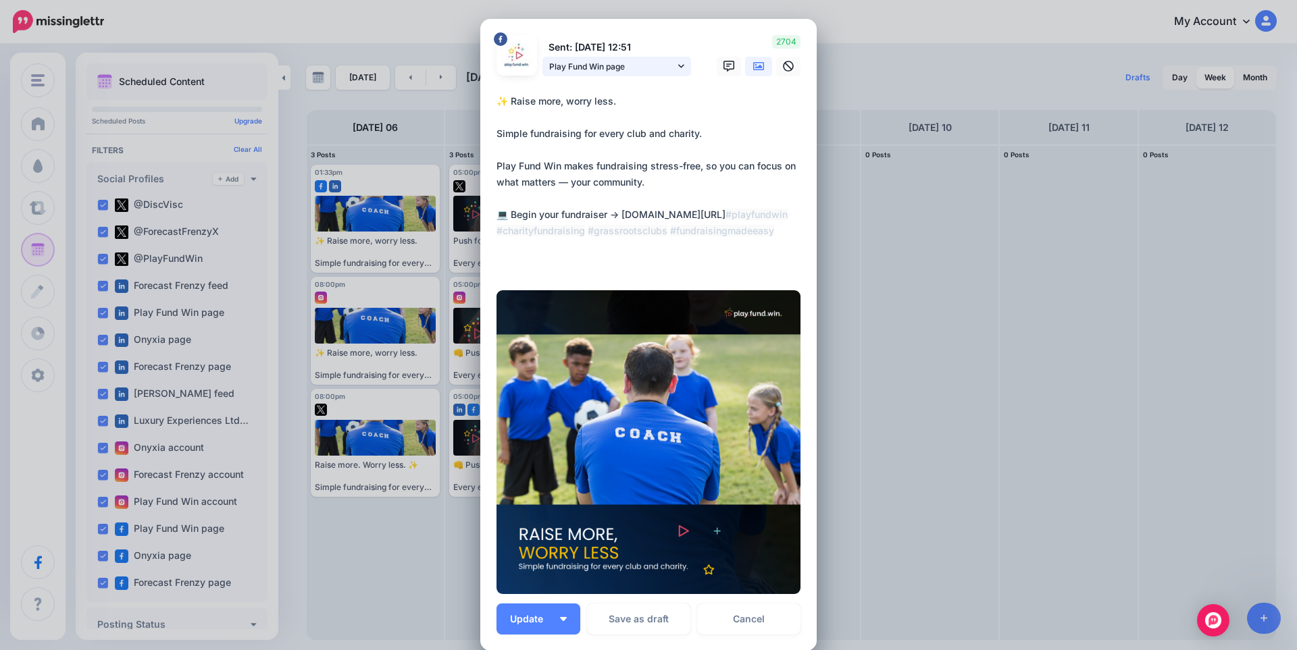
click at [609, 71] on span "Play Fund Win page" at bounding box center [612, 66] width 126 height 14
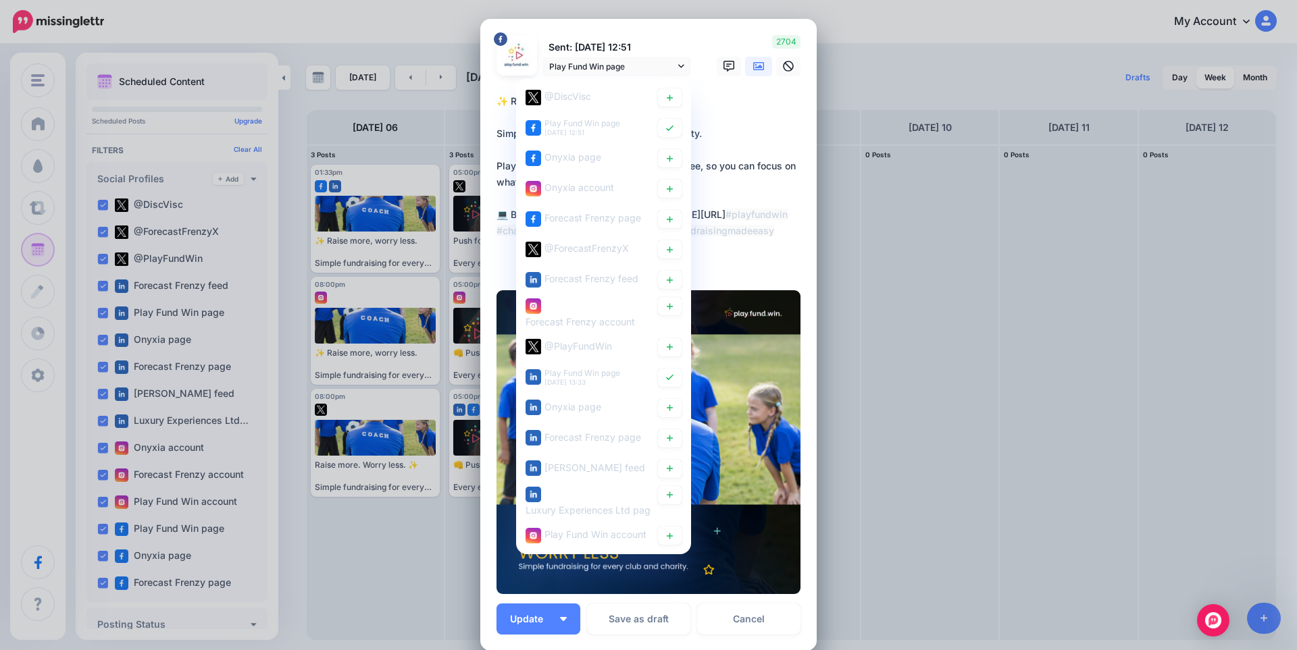
click at [781, 127] on textarea "**********" at bounding box center [651, 182] width 311 height 178
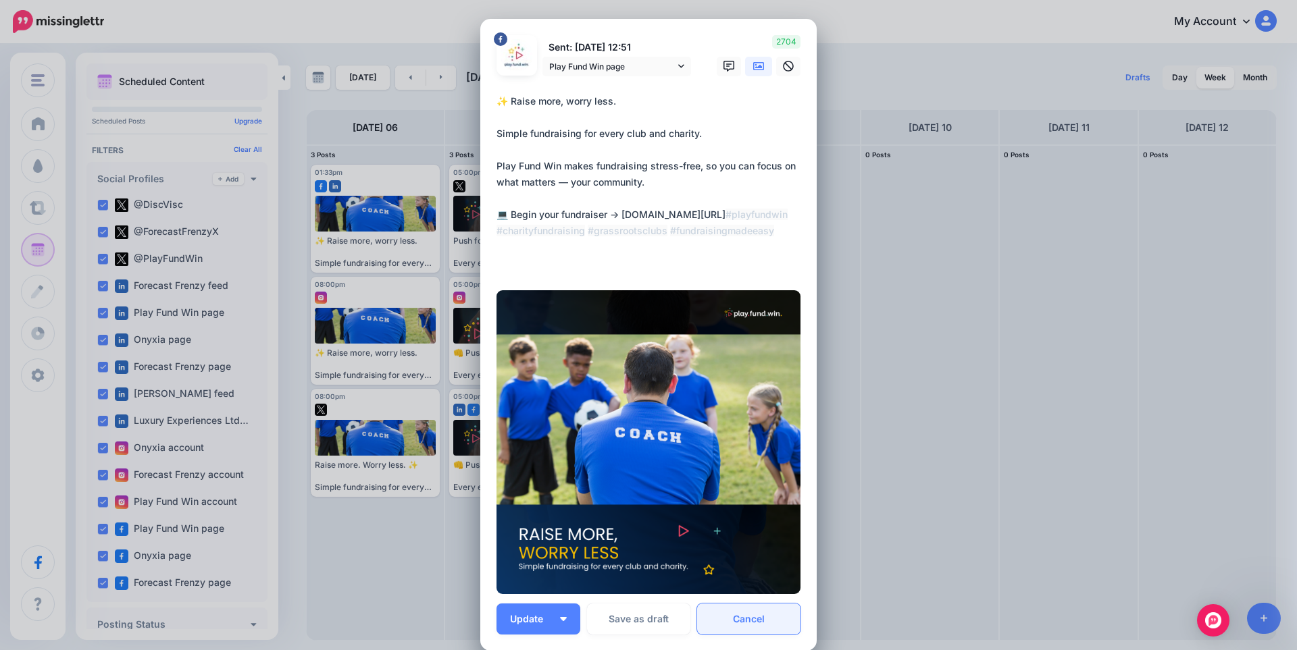
click at [750, 621] on link "Cancel" at bounding box center [748, 619] width 103 height 31
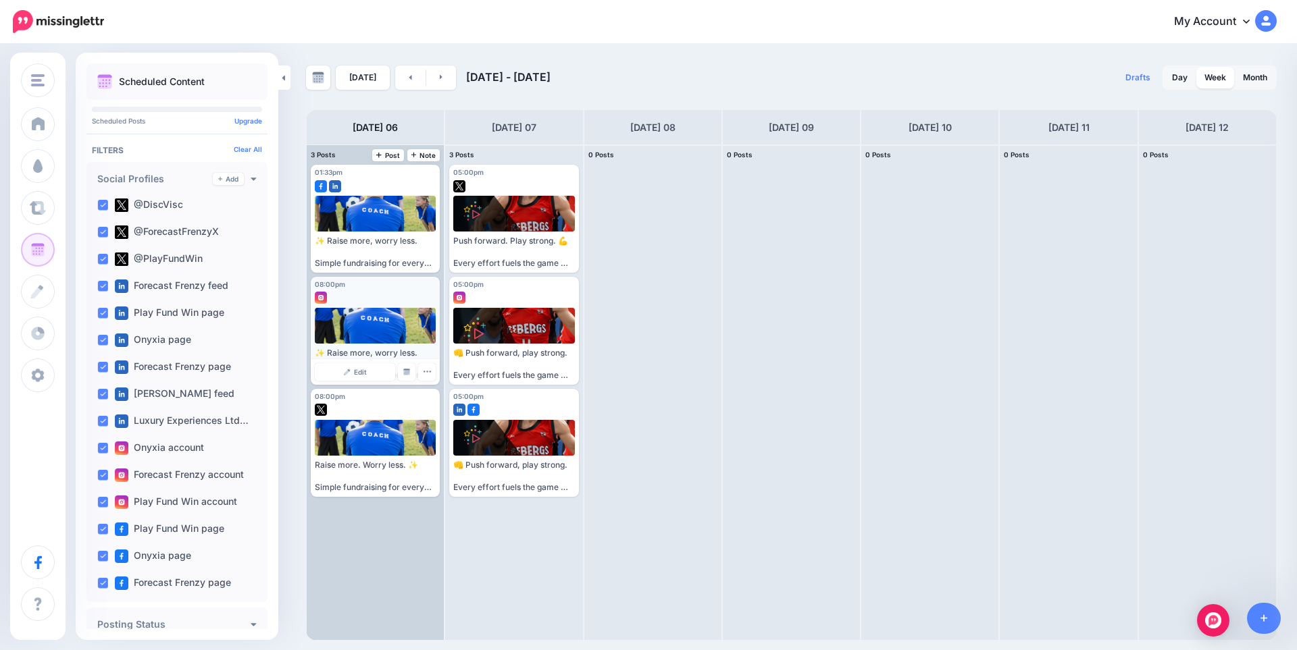
click at [378, 314] on div at bounding box center [376, 326] width 122 height 36
click at [361, 369] on span "Edit" at bounding box center [360, 372] width 13 height 7
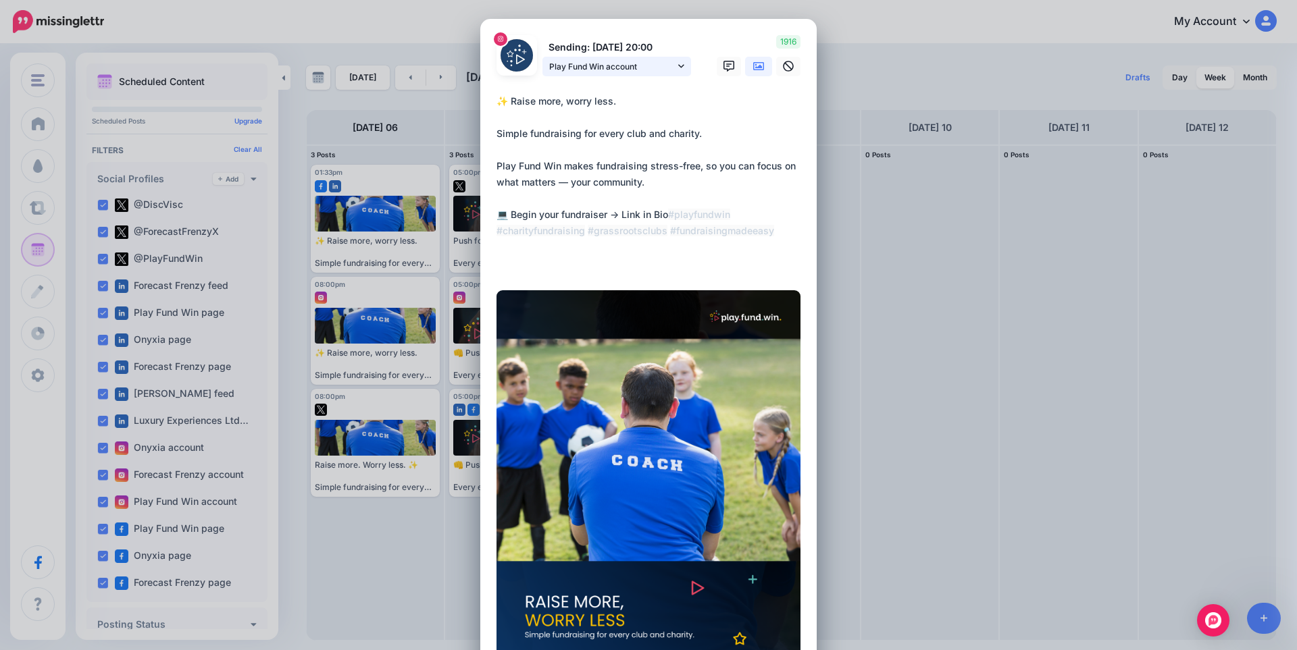
click at [652, 69] on span "Play Fund Win account" at bounding box center [612, 66] width 126 height 14
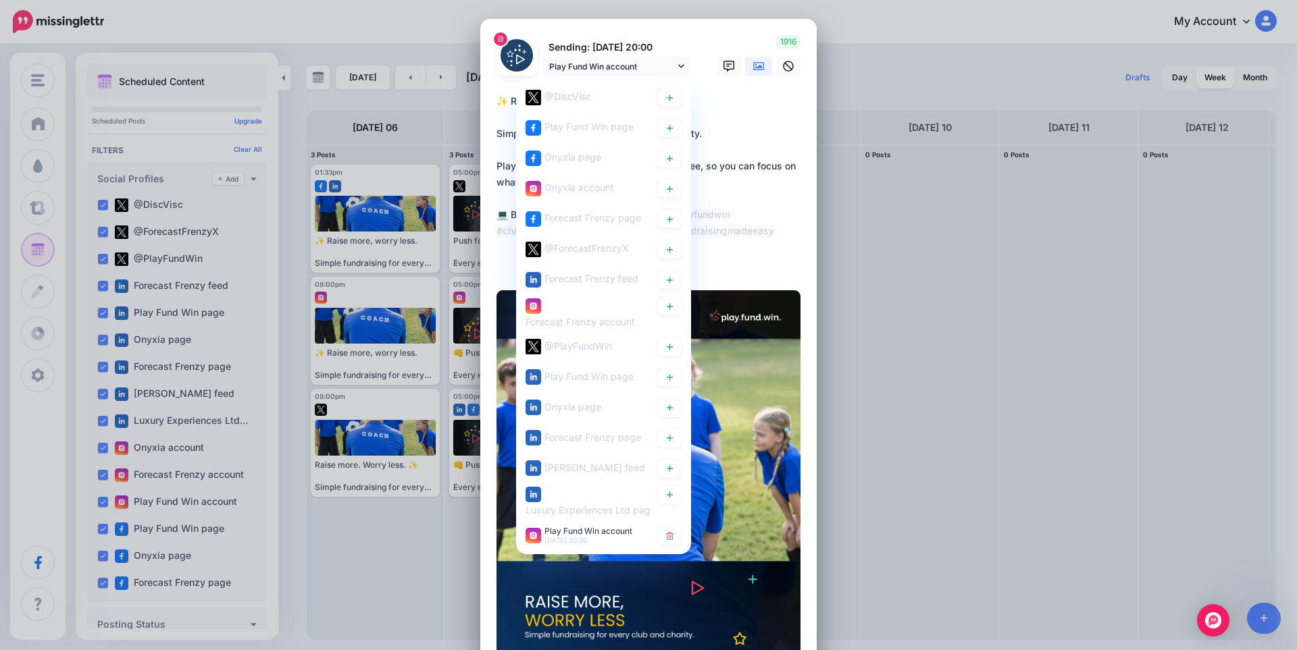
click at [767, 147] on textarea "**********" at bounding box center [651, 182] width 311 height 178
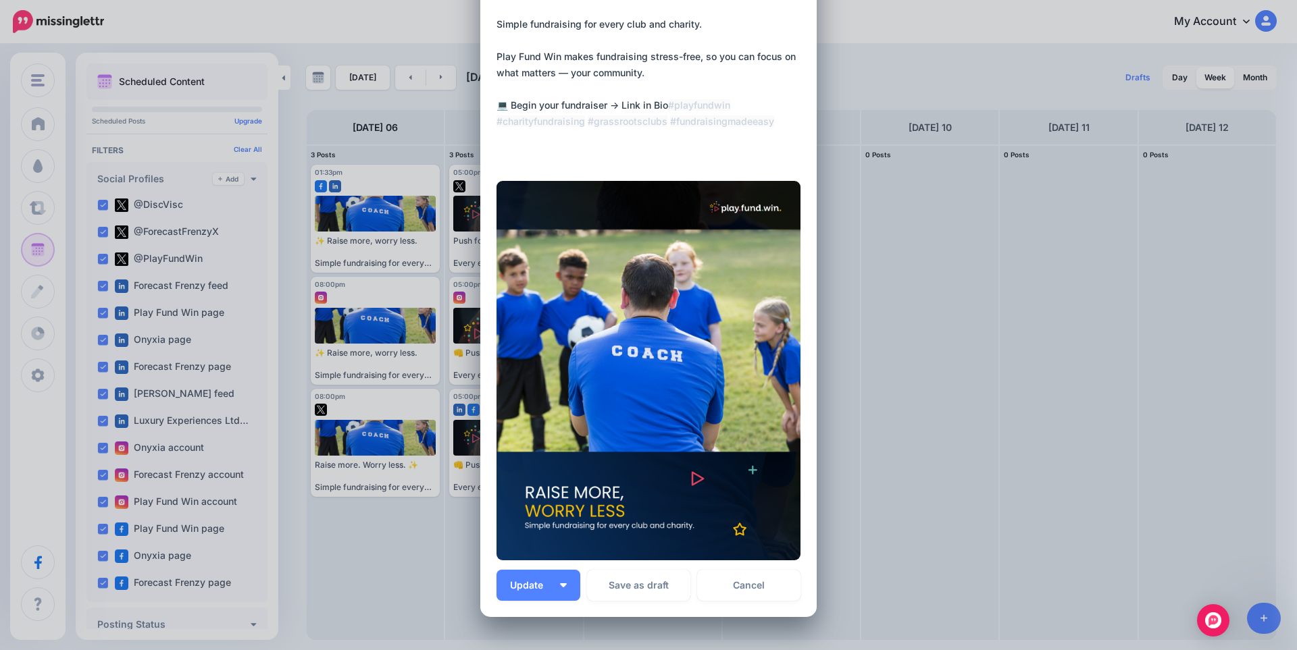
scroll to position [223, 0]
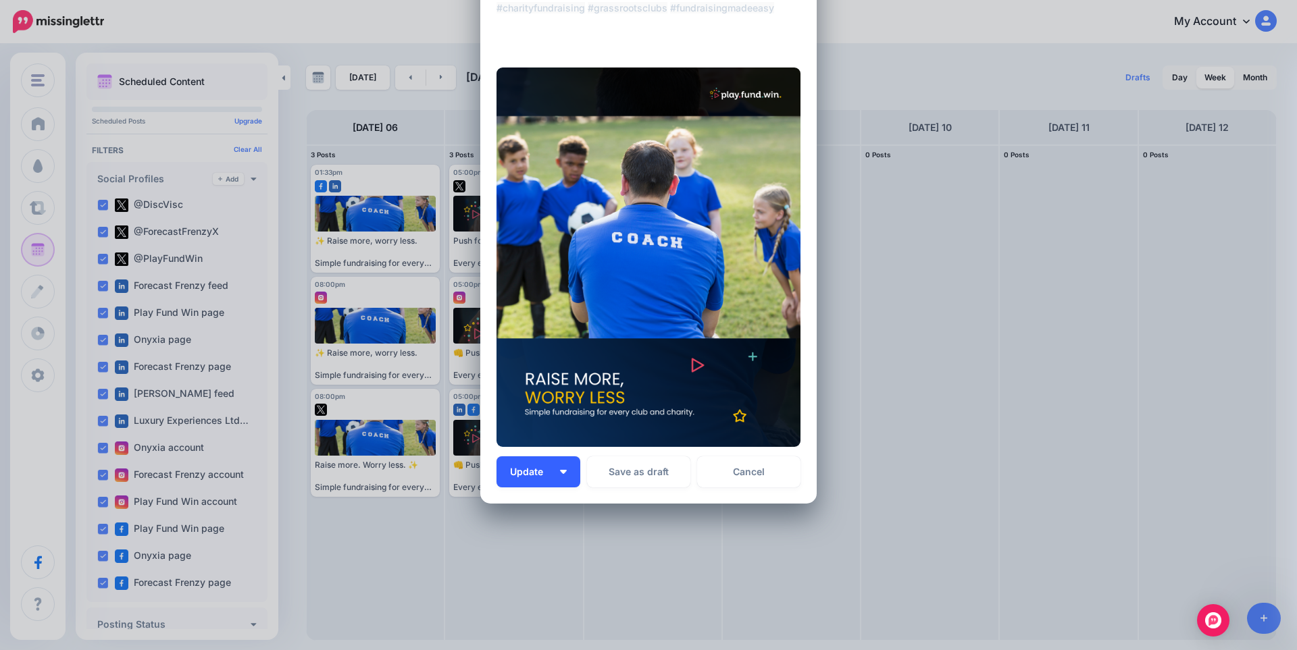
click at [519, 475] on span "Update" at bounding box center [531, 471] width 43 height 9
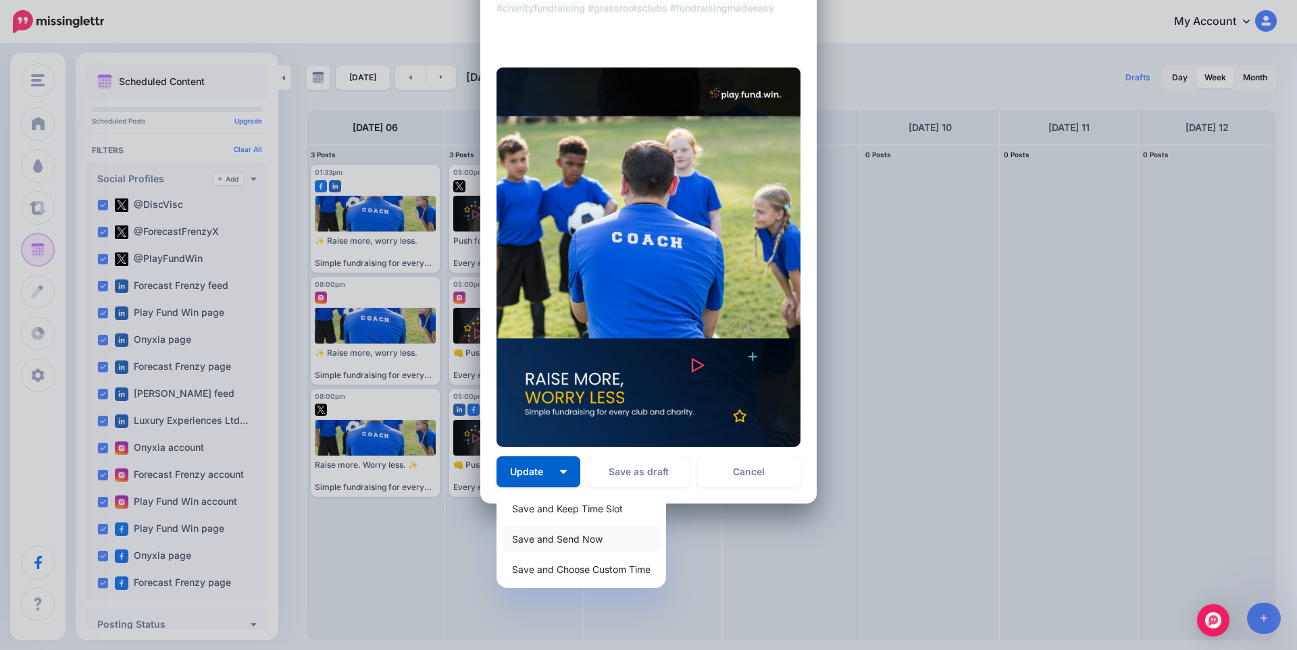
click at [554, 537] on link "Save and Send Now" at bounding box center [581, 539] width 159 height 26
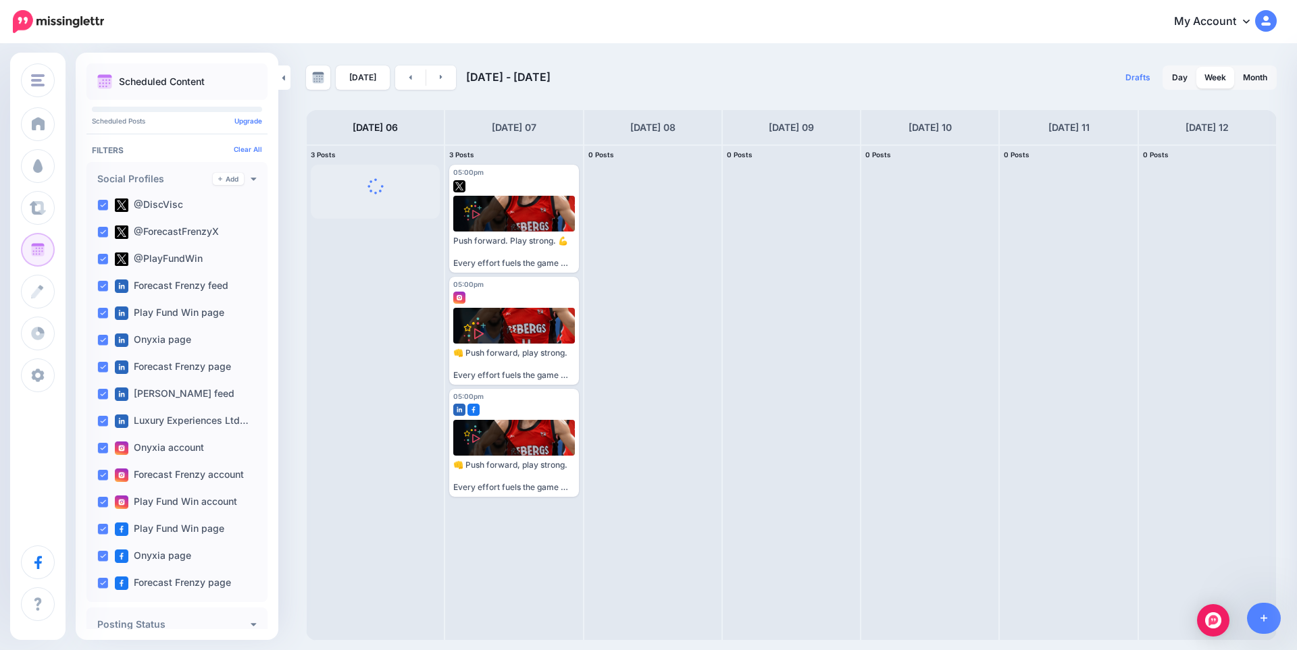
scroll to position [0, 0]
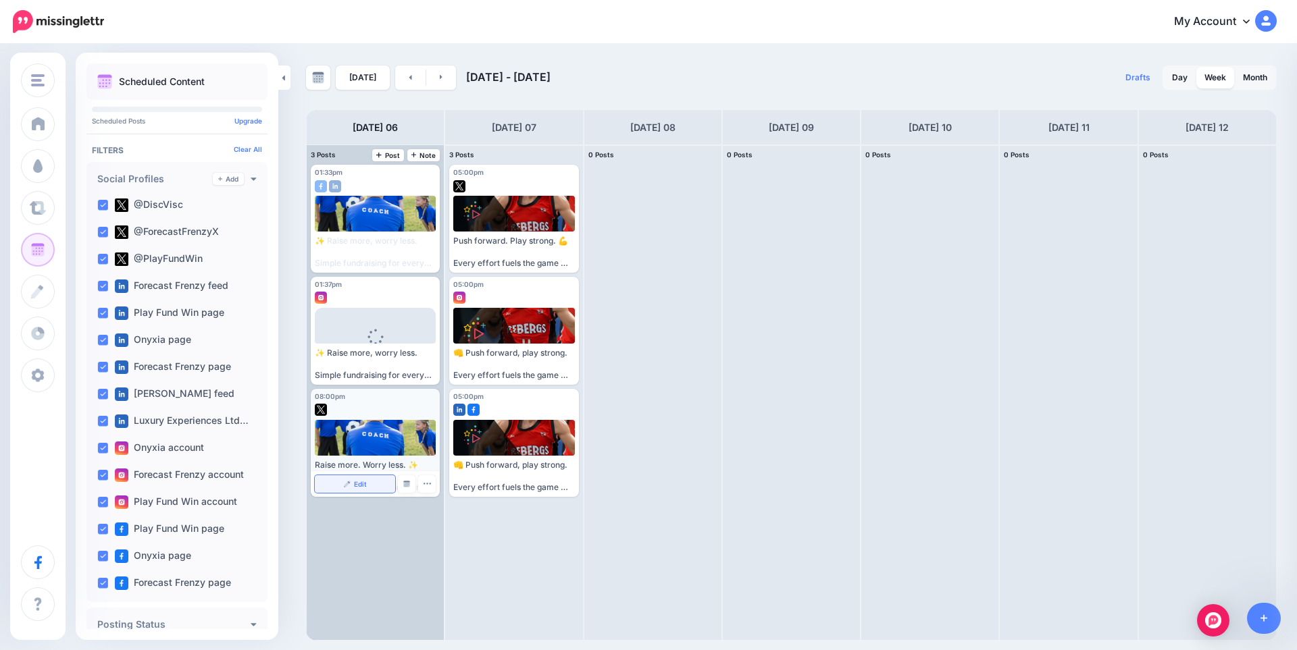
click at [362, 481] on span "Edit" at bounding box center [360, 484] width 13 height 7
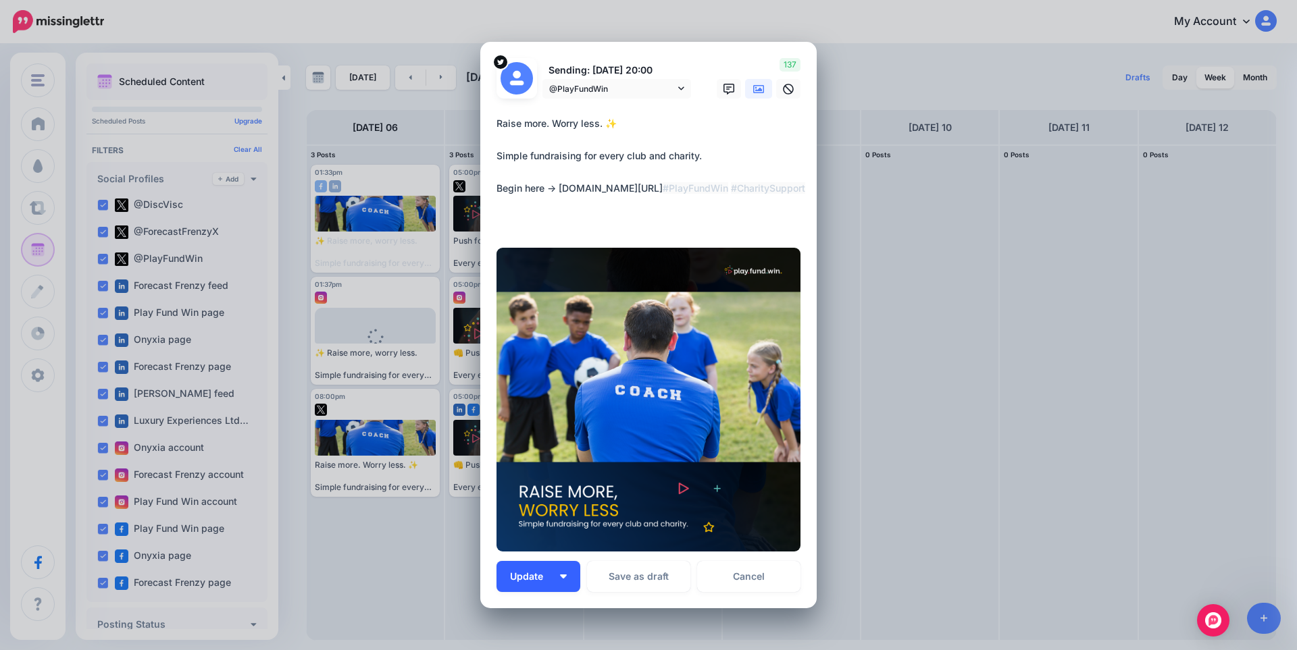
click at [536, 584] on button "Update" at bounding box center [538, 576] width 84 height 31
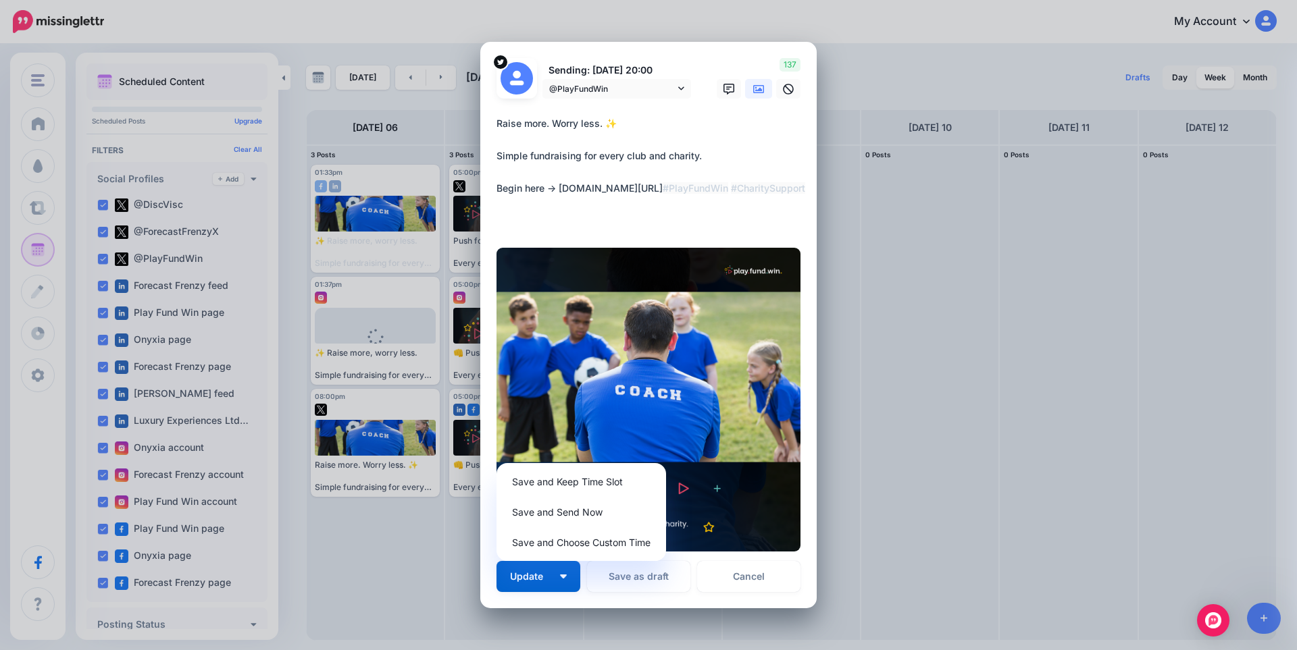
click at [611, 101] on div at bounding box center [648, 107] width 304 height 17
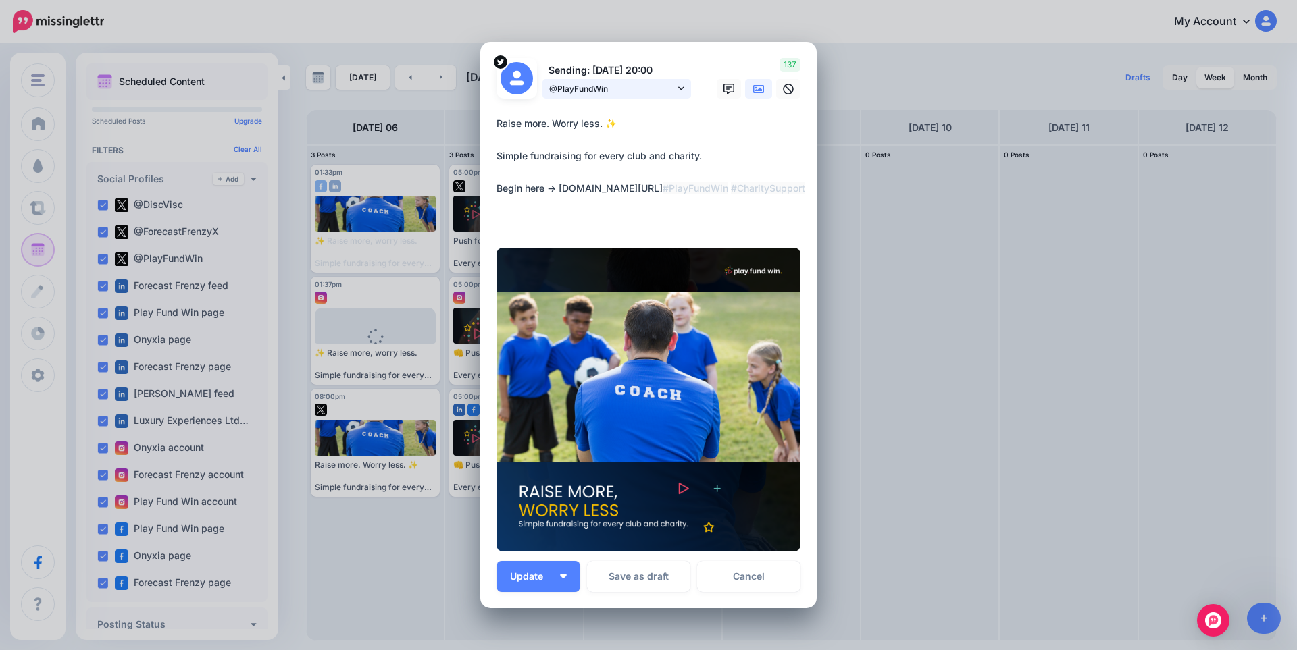
click at [613, 88] on span "@PlayFundWin" at bounding box center [612, 89] width 126 height 14
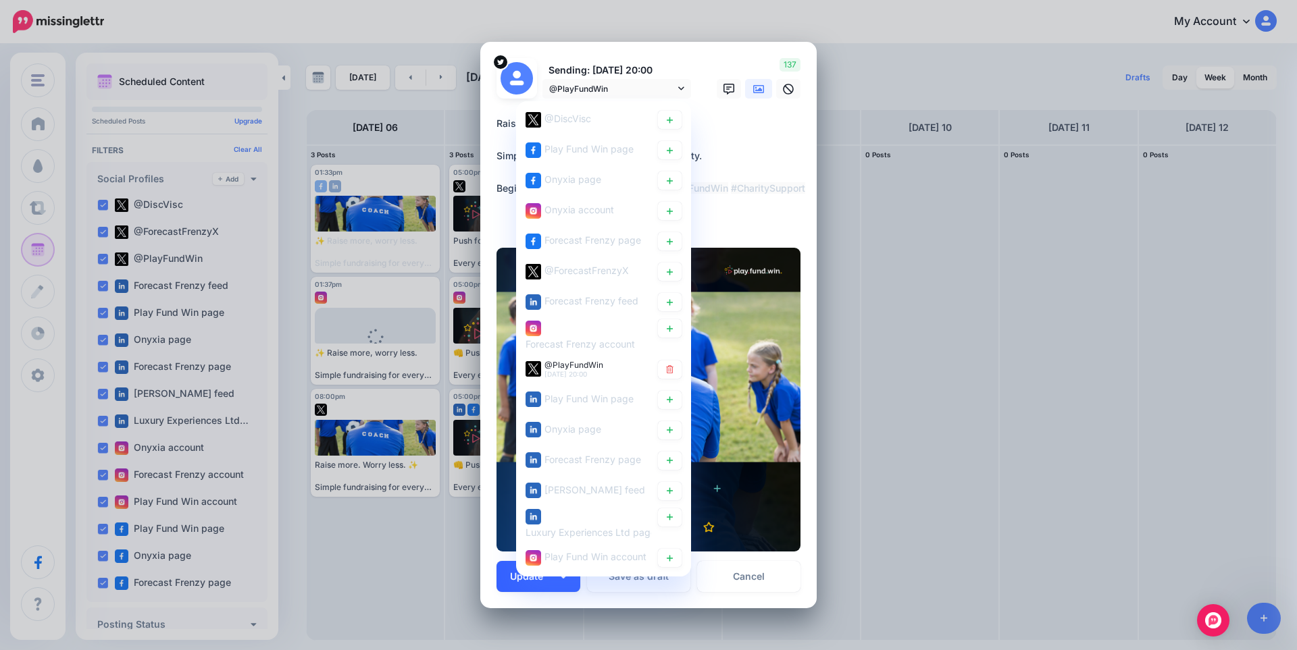
click at [500, 588] on button "Update" at bounding box center [538, 576] width 84 height 31
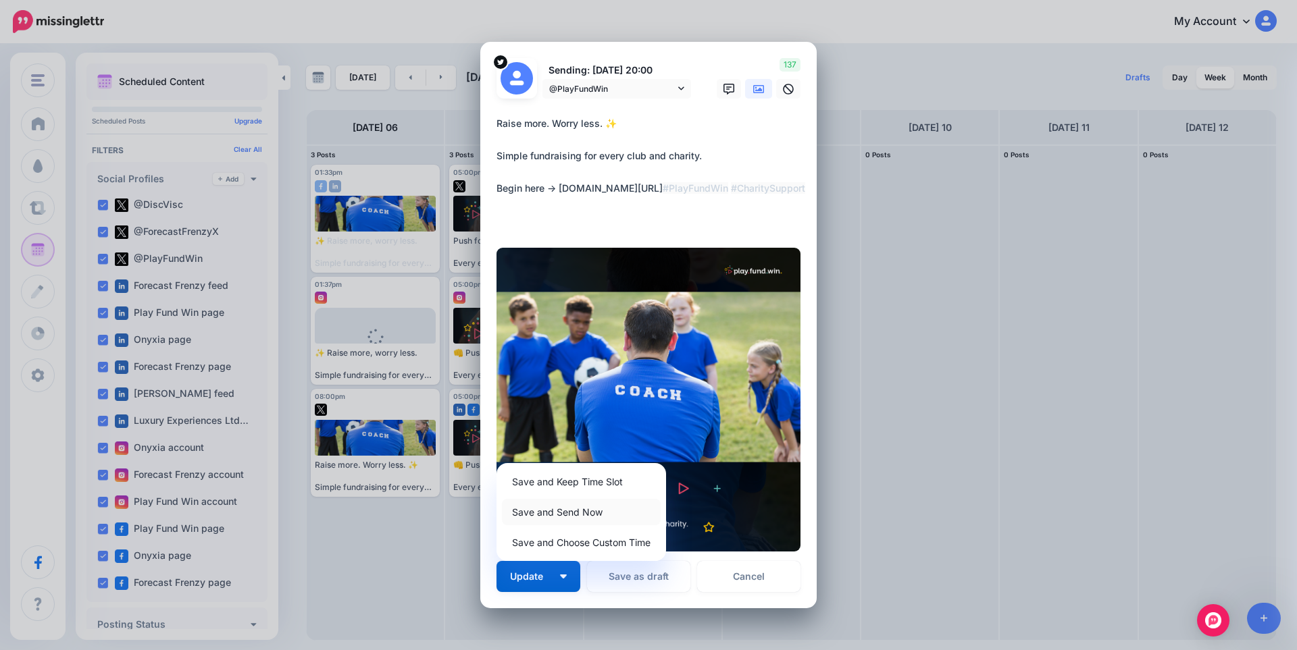
click at [562, 517] on link "Save and Send Now" at bounding box center [581, 512] width 159 height 26
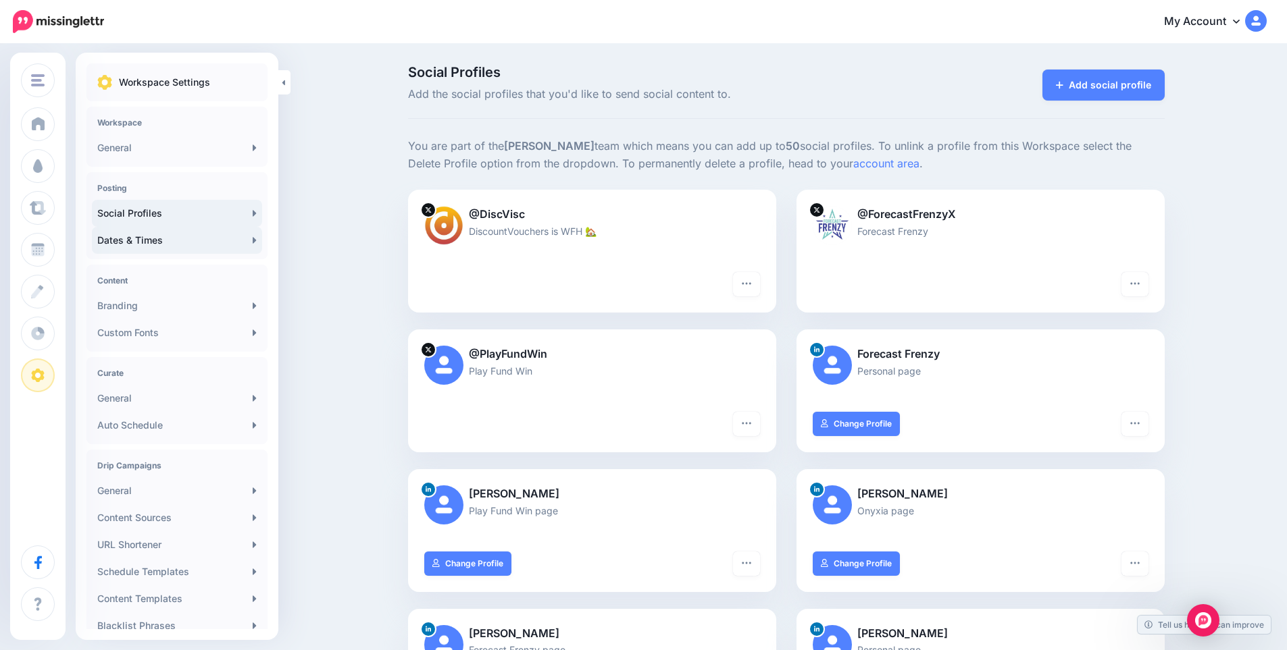
click at [172, 251] on link "Dates & Times" at bounding box center [177, 240] width 170 height 27
click at [242, 244] on link "Dates & Times" at bounding box center [177, 240] width 170 height 27
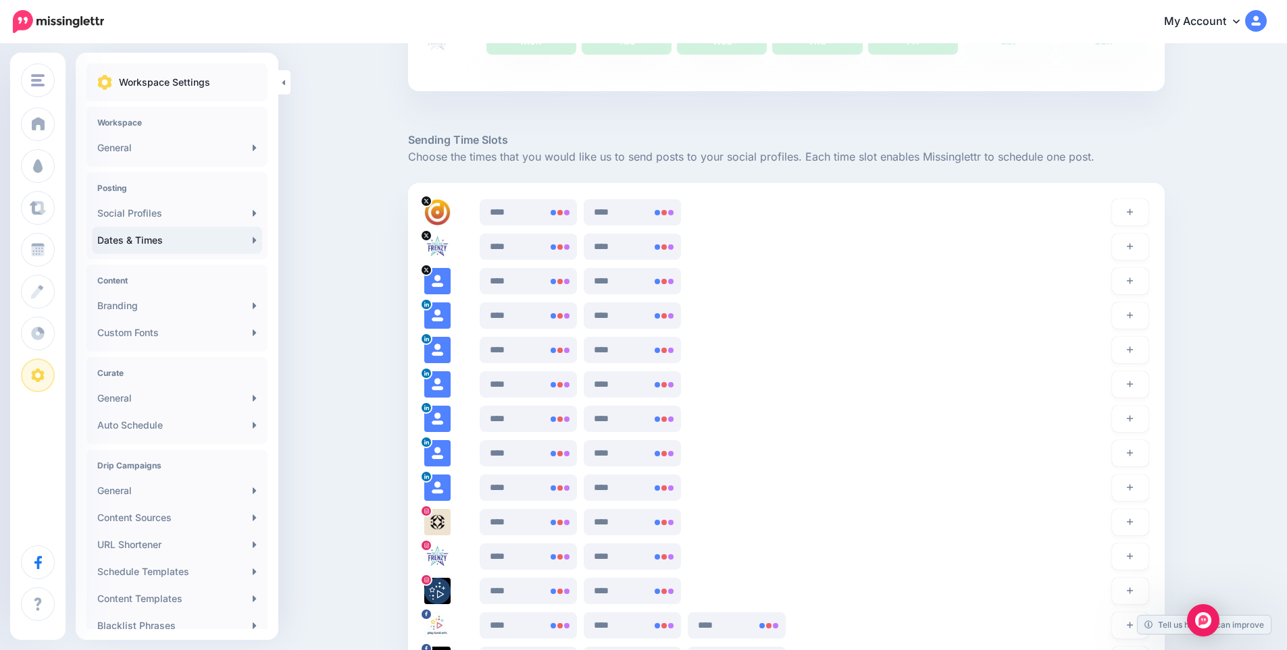
scroll to position [1170, 0]
